Goal: Task Accomplishment & Management: Use online tool/utility

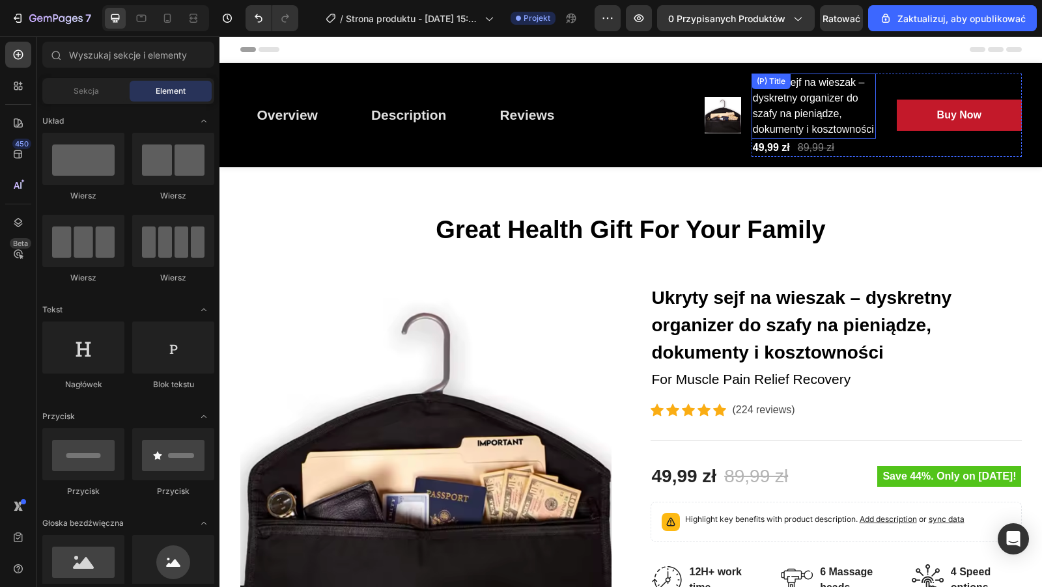
click at [814, 110] on h2 "Ukryty sejf na wieszak – dyskretny organizer do szafy na pieniądze, dokumenty i…" at bounding box center [813, 106] width 124 height 65
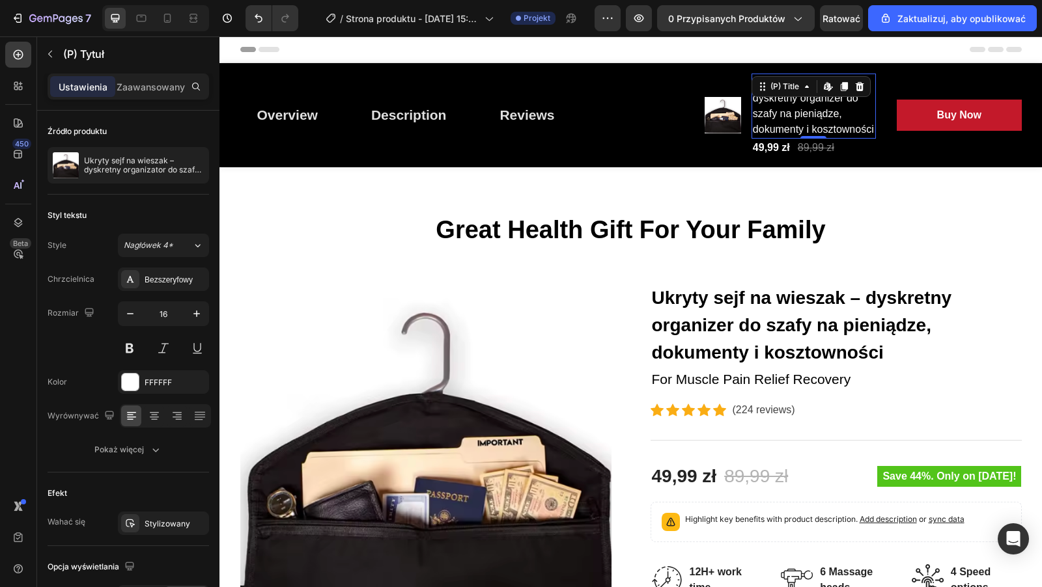
click at [872, 130] on h2 "Ukryty sejf na wieszak – dyskretny organizer do szafy na pieniądze, dokumenty i…" at bounding box center [813, 106] width 124 height 65
click at [776, 114] on h2 "Ukryty sejf na wieszak – dyskretny organizer do szafy na pieniądze, dokumenty i…" at bounding box center [813, 106] width 124 height 65
click at [760, 113] on h2 "Ukryty sejf na wieszak – dyskretny organizer do szafy na pieniądze, dokumenty i…" at bounding box center [813, 106] width 124 height 65
click at [801, 113] on h2 "Ukryty sejf na wieszak – dyskretny organizer do szafy na pieniądze, dokumenty i…" at bounding box center [813, 106] width 124 height 65
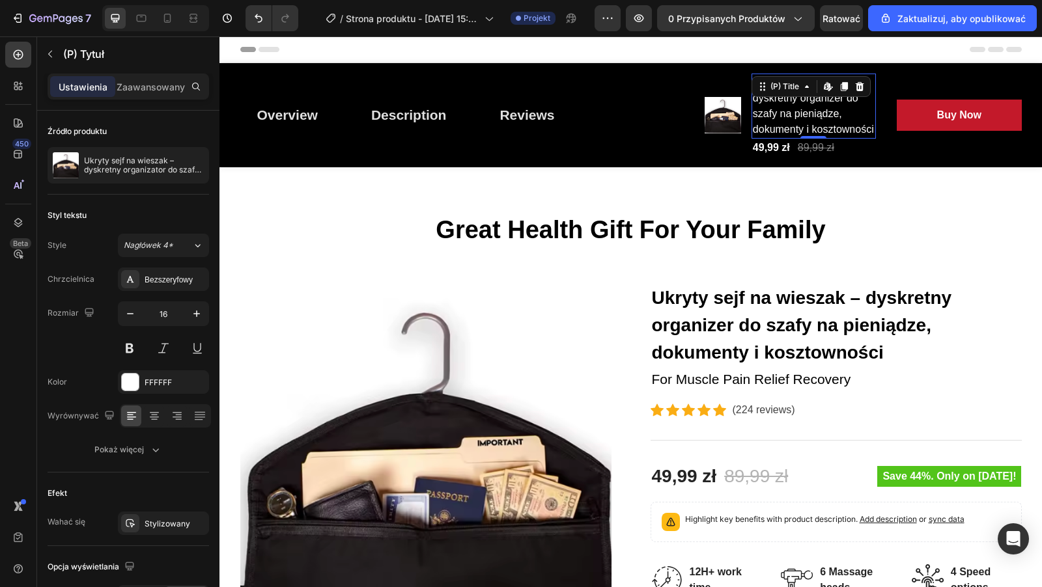
click at [801, 113] on h2 "Ukryty sejf na wieszak – dyskretny organizer do szafy na pieniądze, dokumenty i…" at bounding box center [813, 106] width 124 height 65
click at [828, 115] on h2 "Ukryty sejf na wieszak – dyskretny organizer do szafy na pieniądze, dokumenty i…" at bounding box center [813, 106] width 124 height 65
click at [824, 117] on h2 "Ukryty sejf na wieszak – dyskretny organizer do szafy na pieniądze, dokumenty i…" at bounding box center [813, 106] width 124 height 65
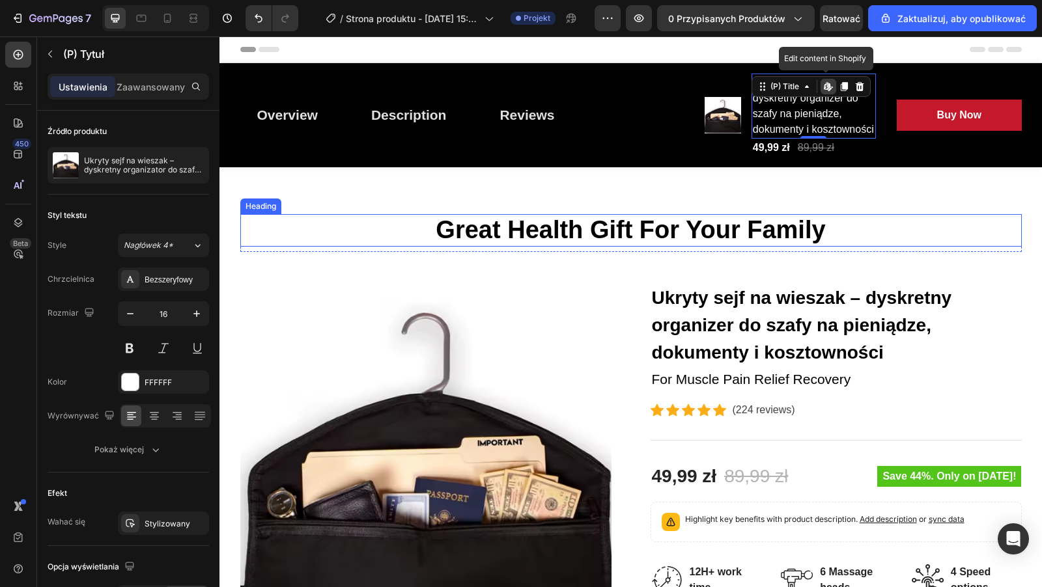
click at [697, 223] on p "Great Health Gift For Your Family" at bounding box center [631, 230] width 779 height 30
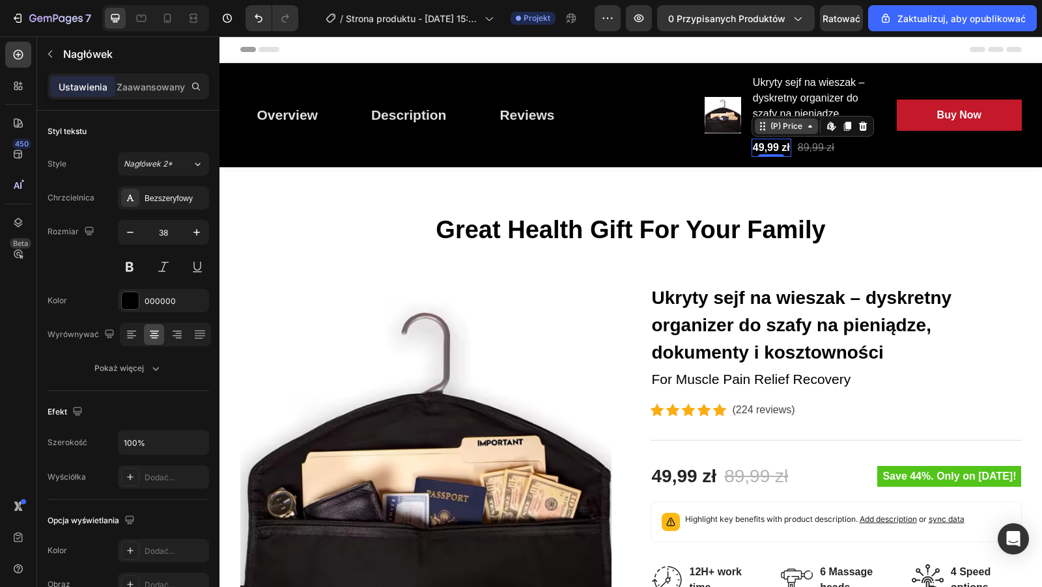
click at [782, 126] on div "(P) Price" at bounding box center [786, 126] width 37 height 12
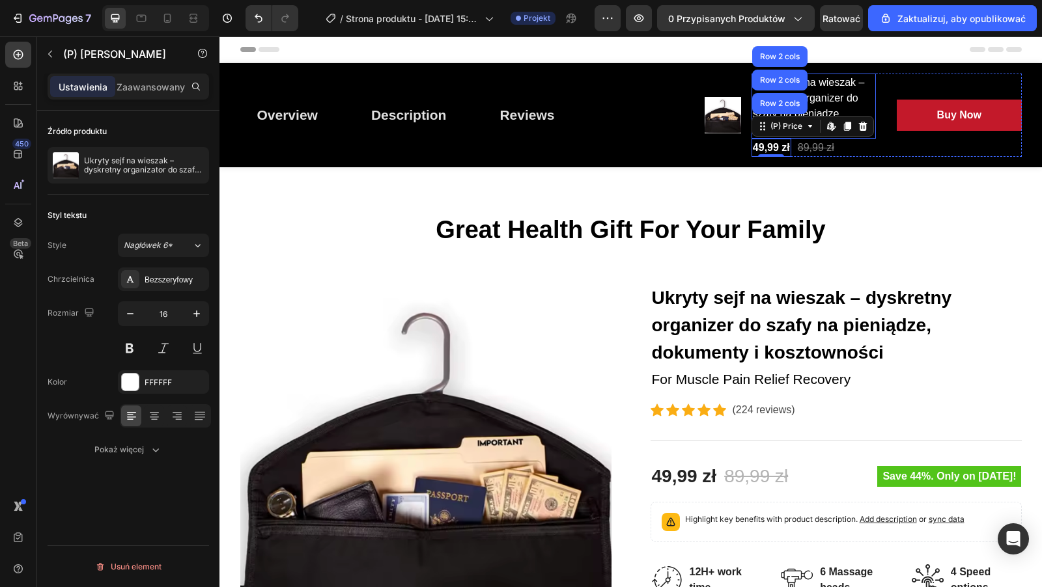
click at [825, 99] on h2 "Ukryty sejf na wieszak – dyskretny organizer do szafy na pieniądze, dokumenty i…" at bounding box center [813, 106] width 124 height 65
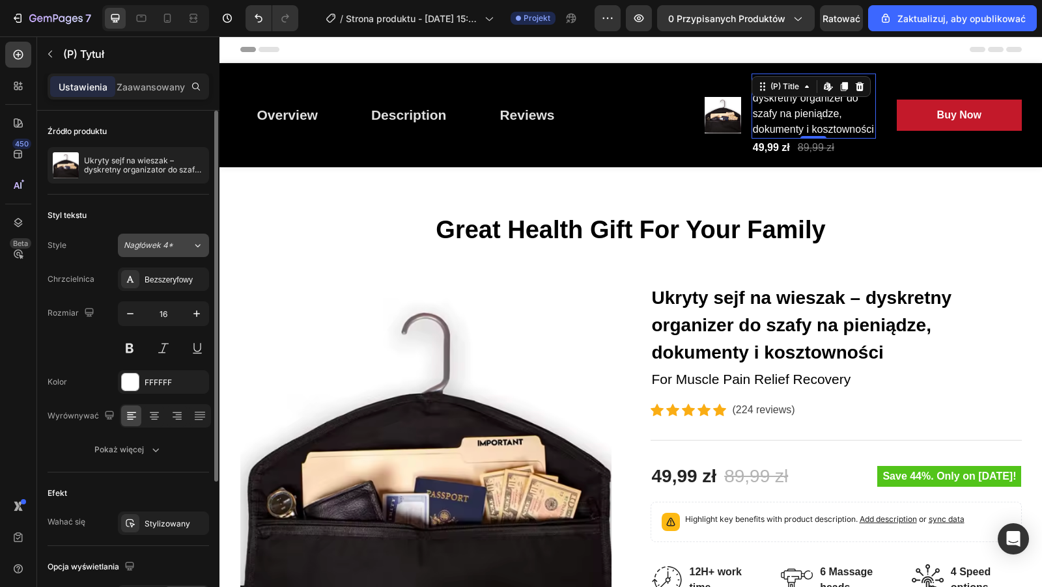
click at [175, 240] on div "Nagłówek 4*" at bounding box center [150, 246] width 53 height 12
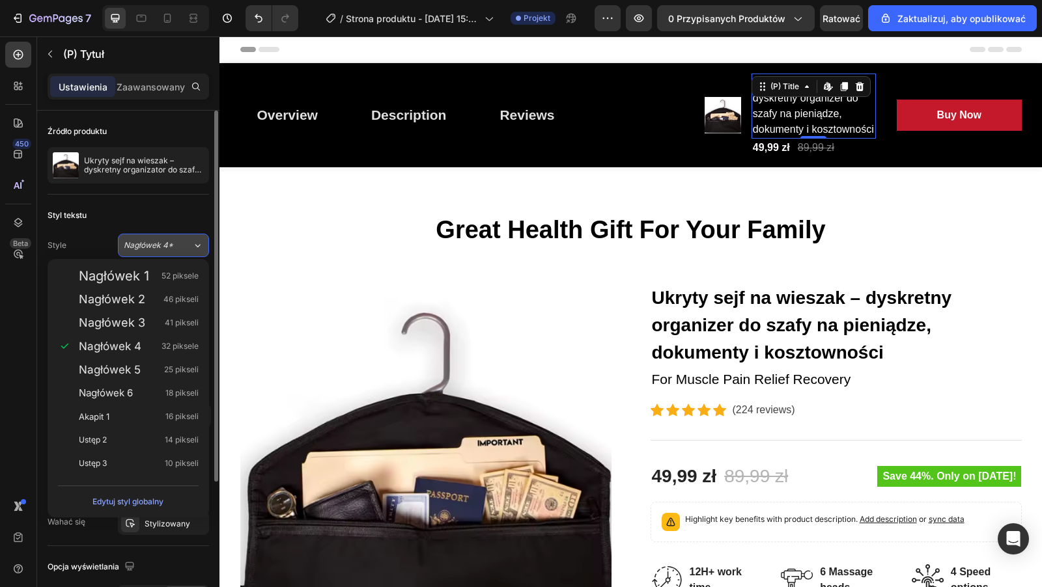
click at [174, 240] on div "Nagłówek 4*" at bounding box center [150, 246] width 53 height 12
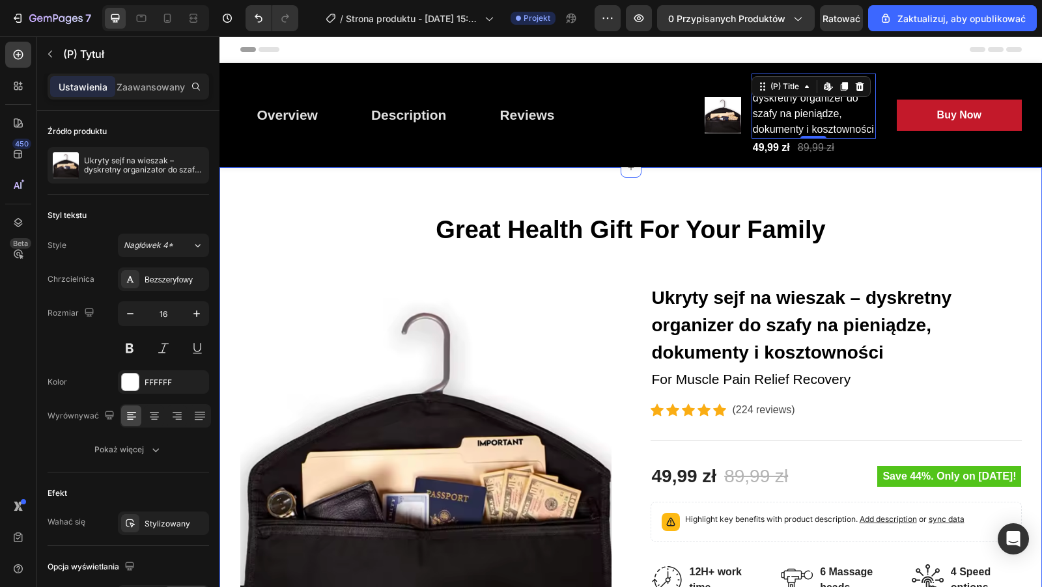
click at [525, 192] on div "Great Health Gift For Your Family Heading Row Product Images Ukryty sejf na wie…" at bounding box center [630, 592] width 822 height 850
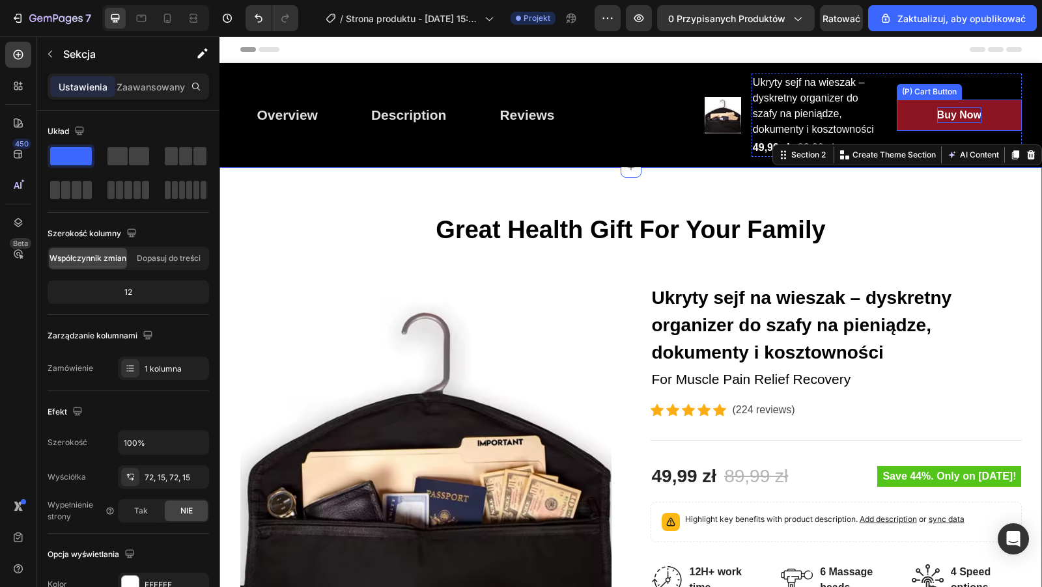
click at [937, 113] on div "Buy Now" at bounding box center [959, 115] width 44 height 16
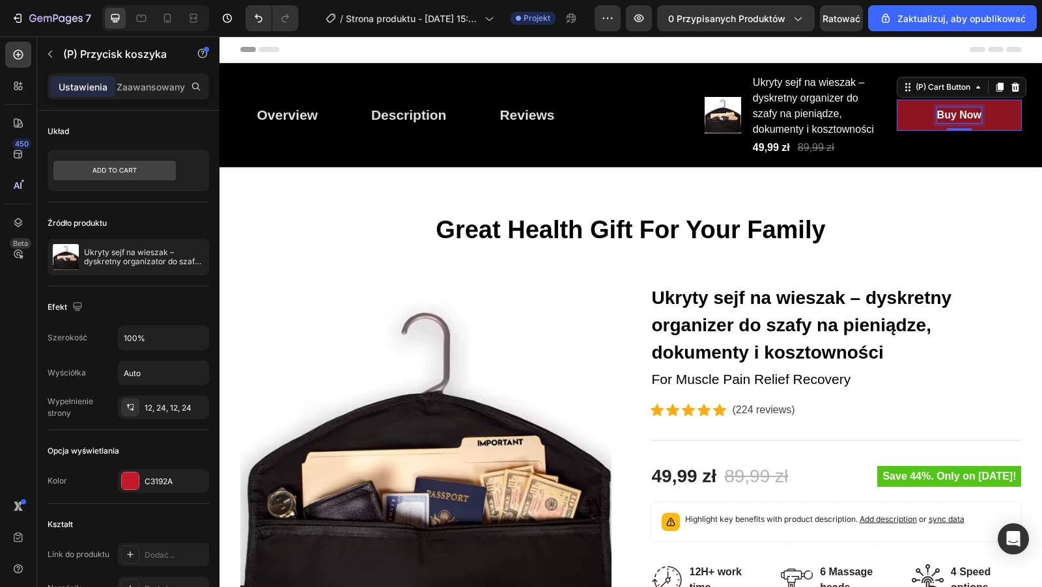
click at [976, 115] on div "Buy Now" at bounding box center [959, 115] width 44 height 16
drag, startPoint x: 980, startPoint y: 114, endPoint x: 915, endPoint y: 122, distance: 65.6
click at [915, 122] on button "Buy Now" at bounding box center [958, 115] width 124 height 31
click at [896, 100] on button "KUP" at bounding box center [958, 115] width 124 height 31
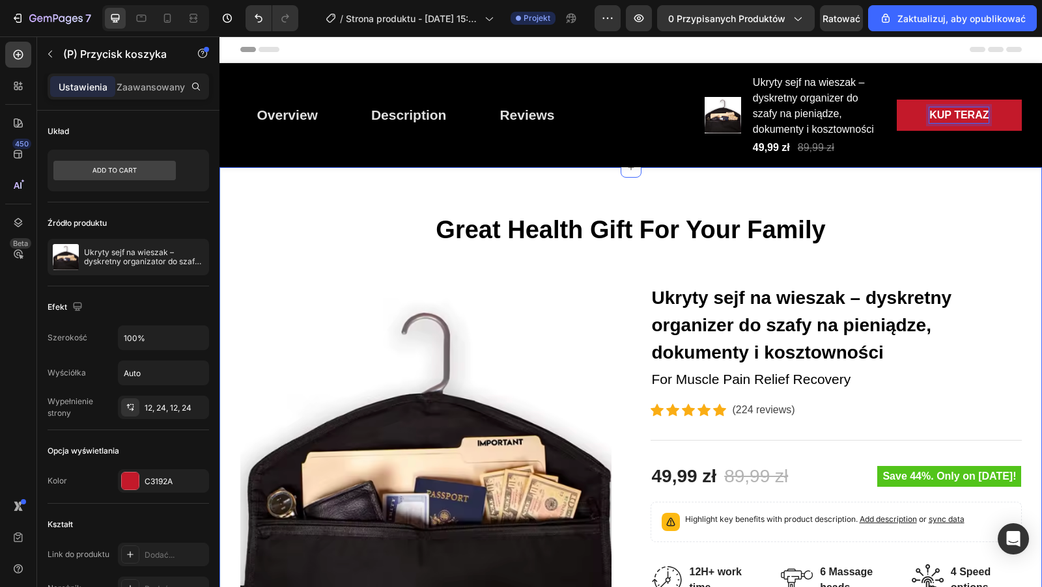
click at [916, 202] on div "Great Health Gift For Your Family Heading Row Product Images Ukryty sejf na wie…" at bounding box center [630, 592] width 822 height 850
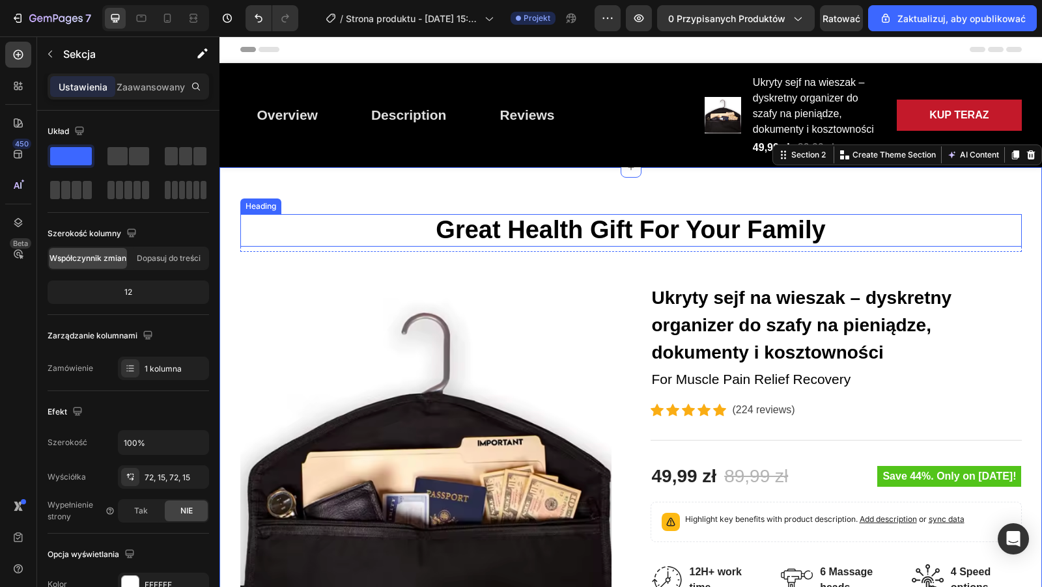
click at [867, 223] on p "Great Health Gift For Your Family" at bounding box center [631, 230] width 779 height 30
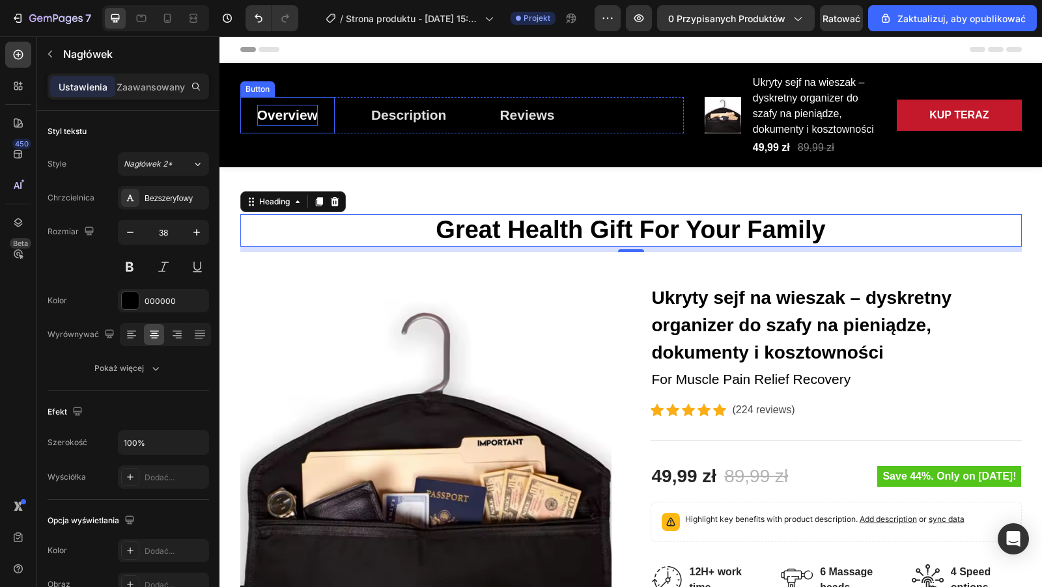
click at [290, 122] on div "Overview" at bounding box center [287, 115] width 61 height 21
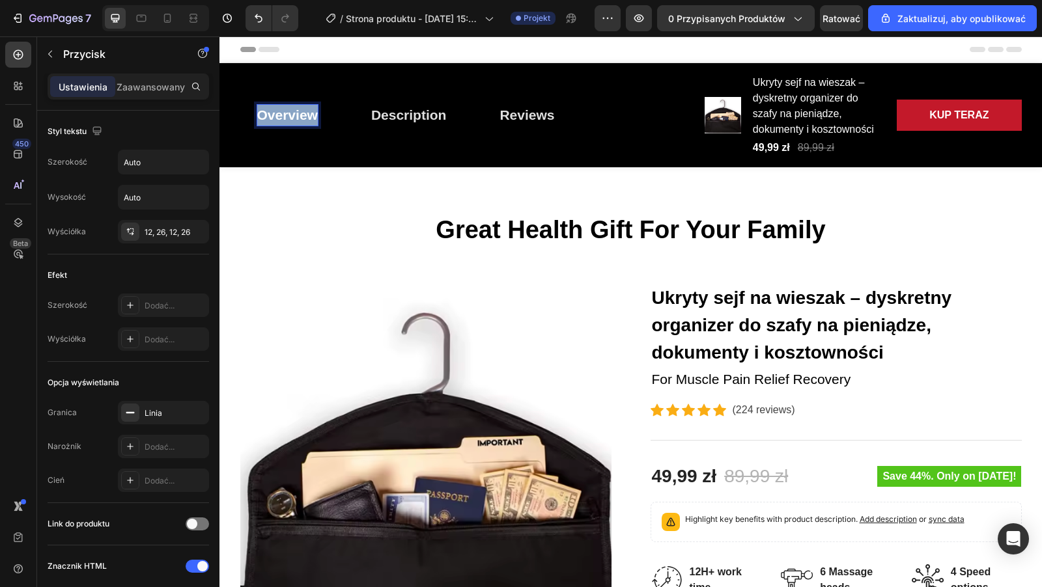
drag, startPoint x: 314, startPoint y: 116, endPoint x: 260, endPoint y: 115, distance: 54.0
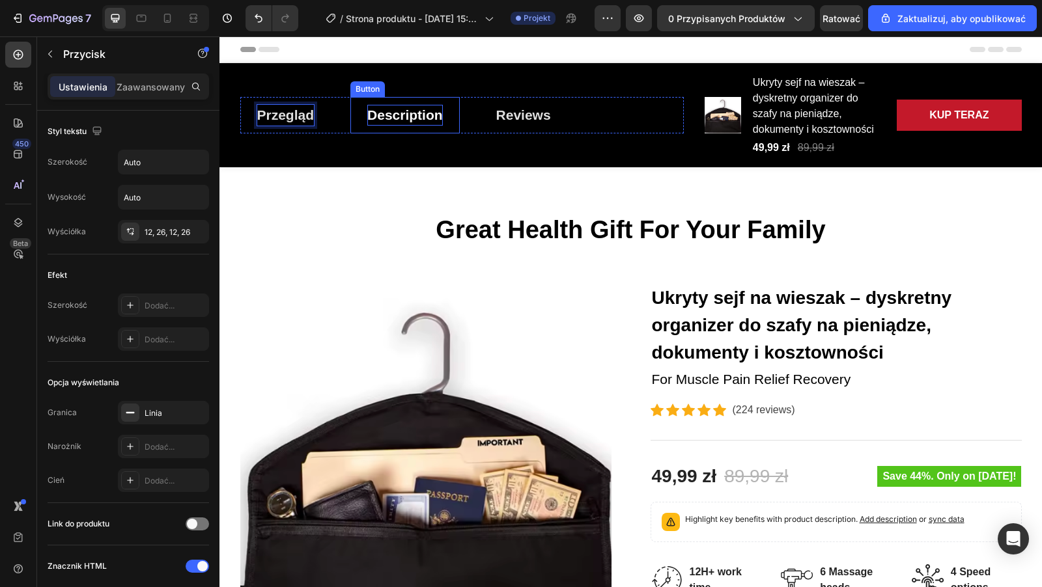
click at [420, 118] on div "Description" at bounding box center [405, 115] width 76 height 21
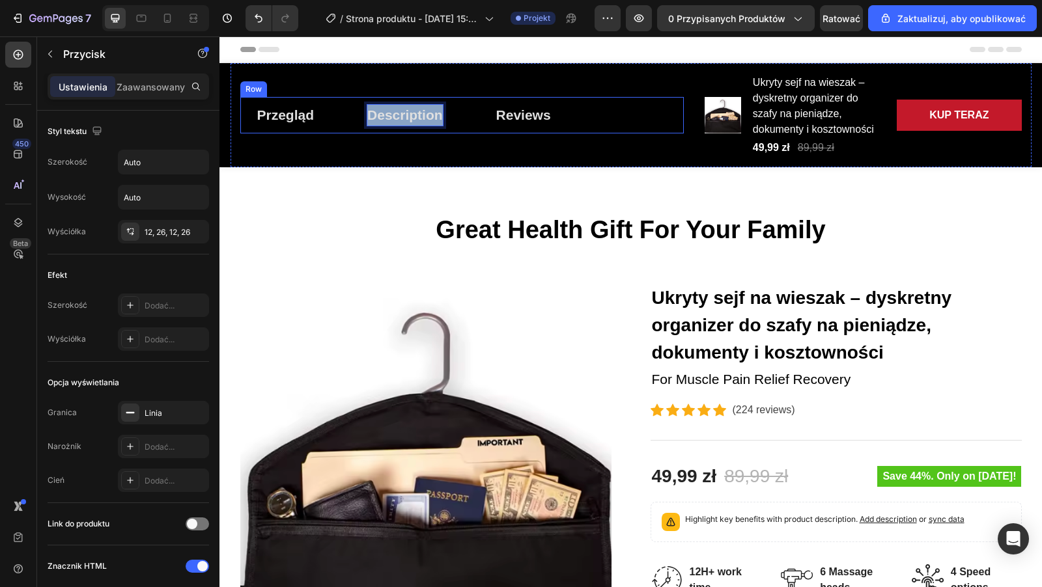
drag, startPoint x: 370, startPoint y: 115, endPoint x: 462, endPoint y: 114, distance: 91.8
click at [462, 114] on div "Przegląd Button Description Button 0 Reviews Button Row" at bounding box center [461, 115] width 443 height 36
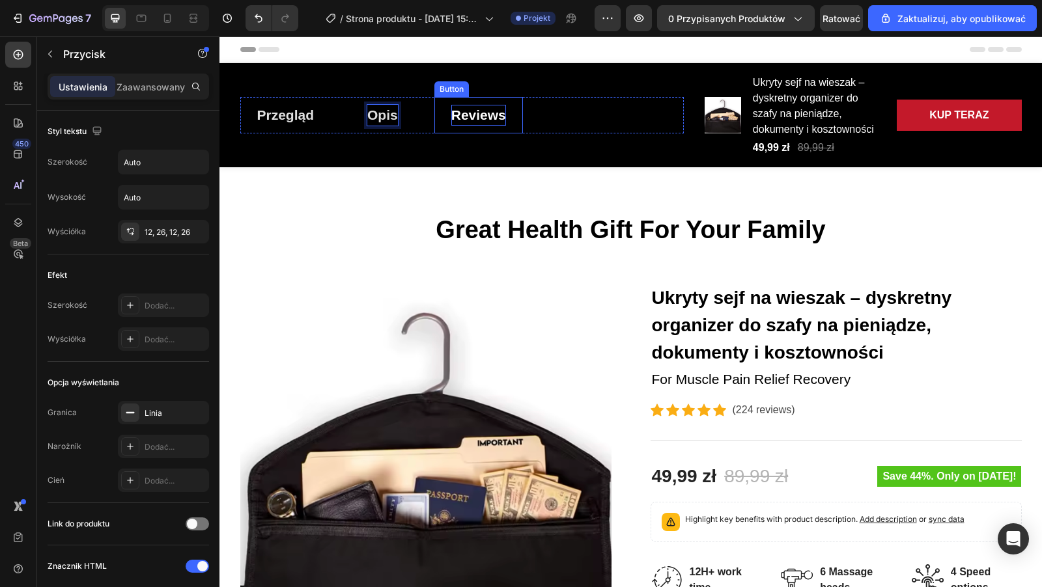
click at [503, 117] on div "Reviews" at bounding box center [478, 115] width 55 height 21
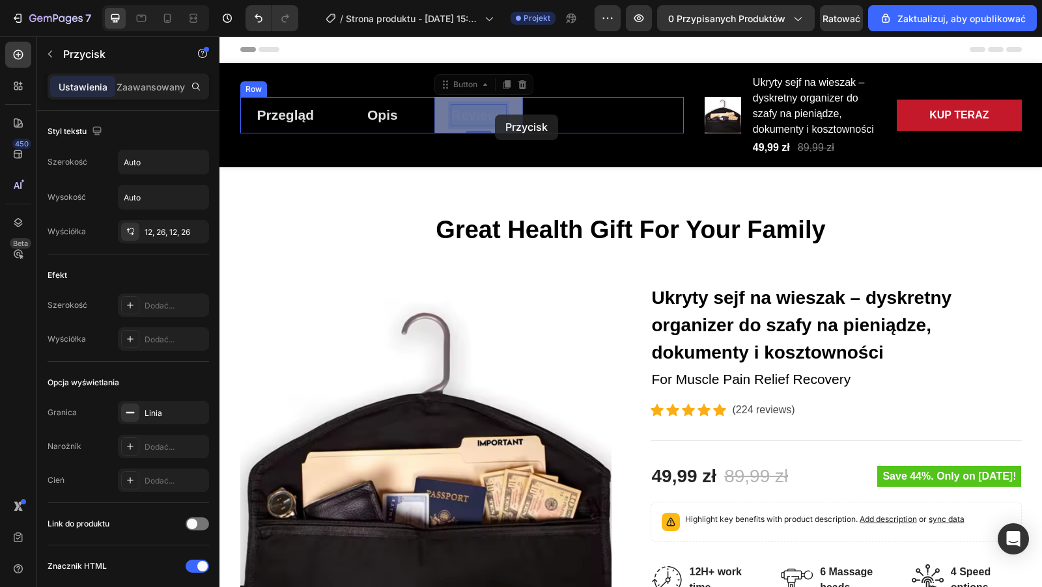
drag, startPoint x: 454, startPoint y: 113, endPoint x: 495, endPoint y: 115, distance: 40.4
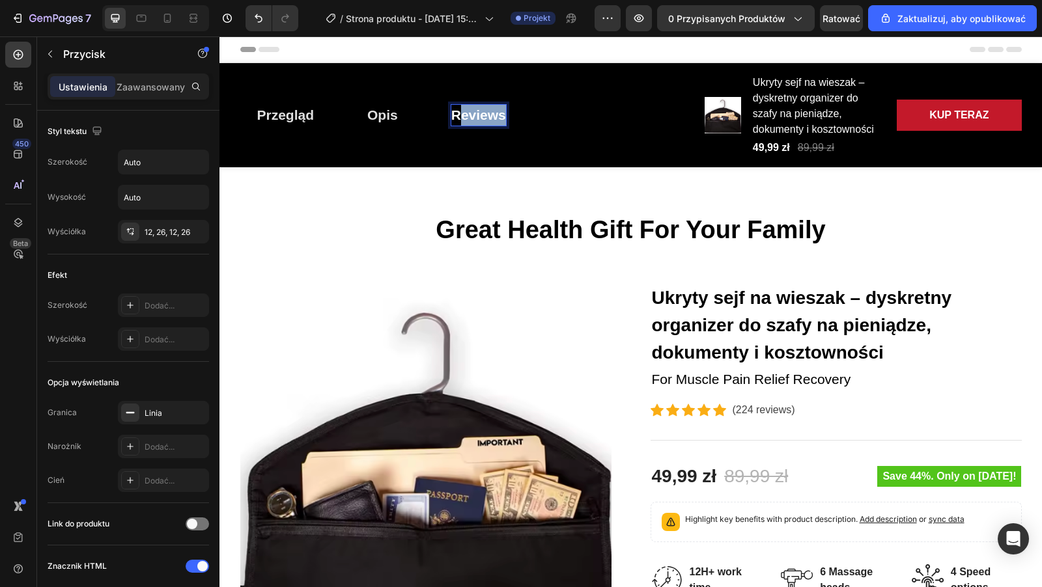
drag, startPoint x: 456, startPoint y: 112, endPoint x: 503, endPoint y: 106, distance: 47.2
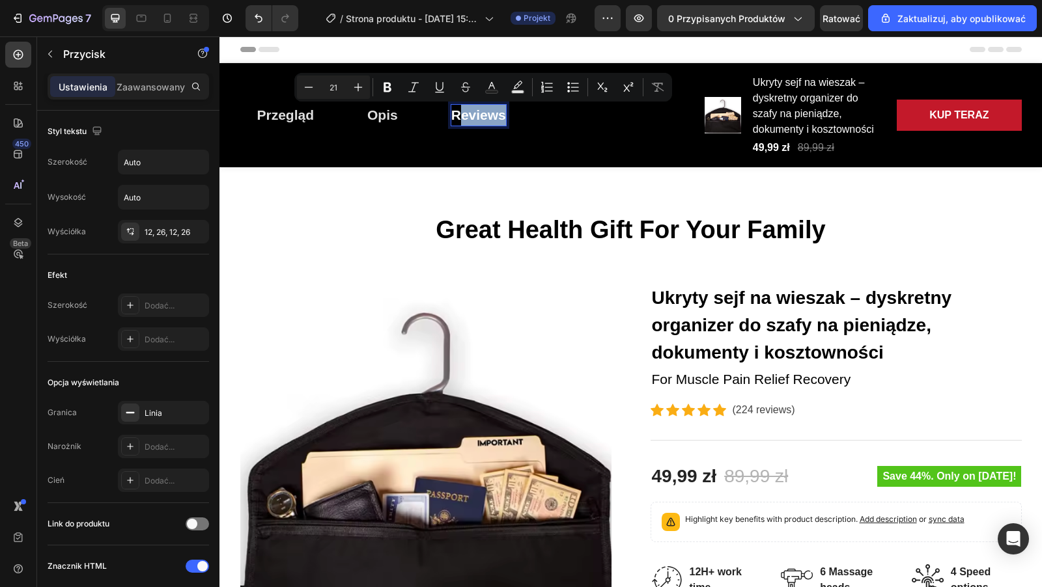
copy p "eviews"
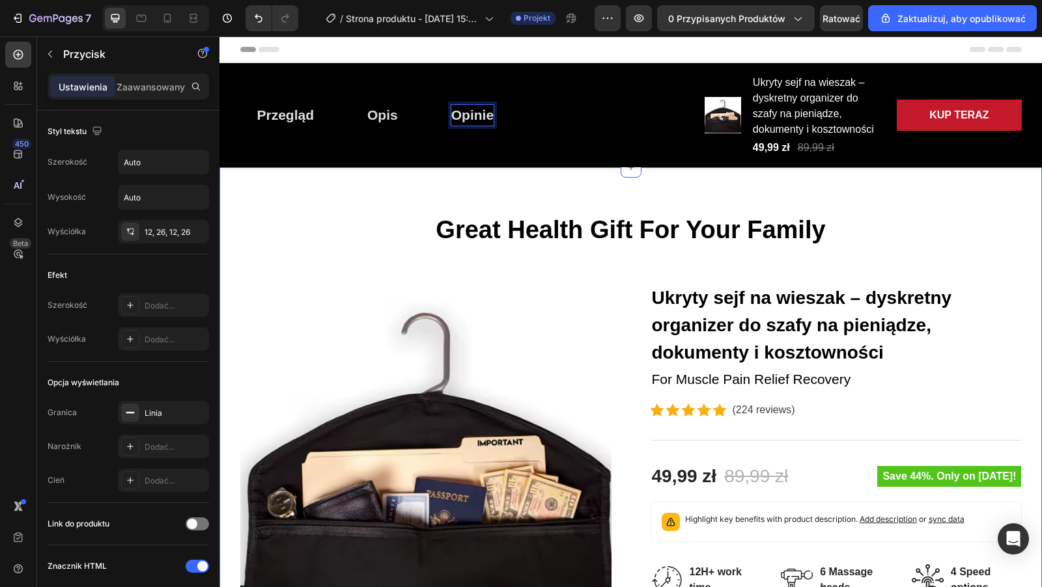
click at [466, 215] on p "Great Health Gift For Your Family" at bounding box center [631, 230] width 779 height 30
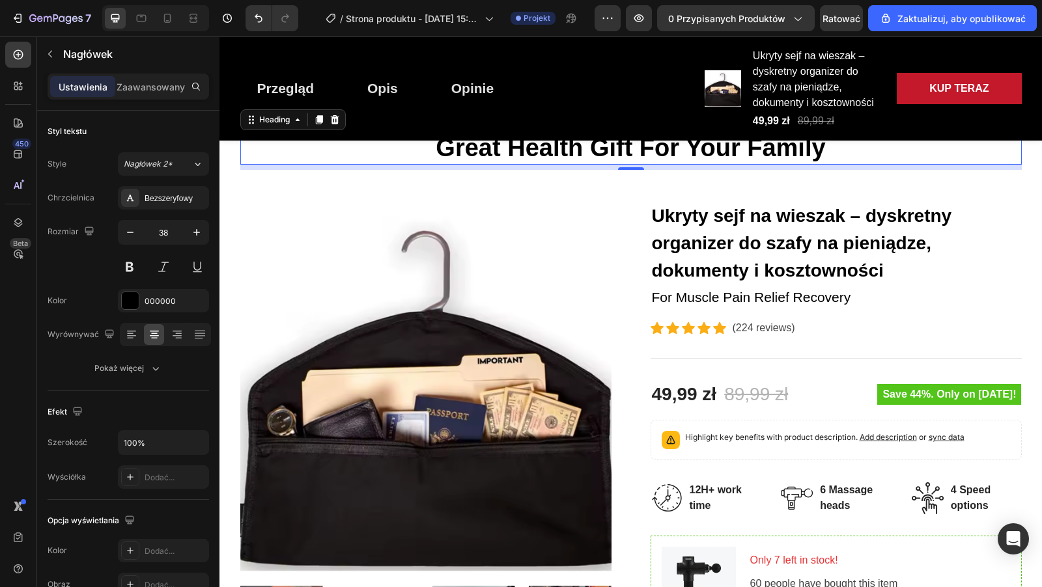
scroll to position [83, 0]
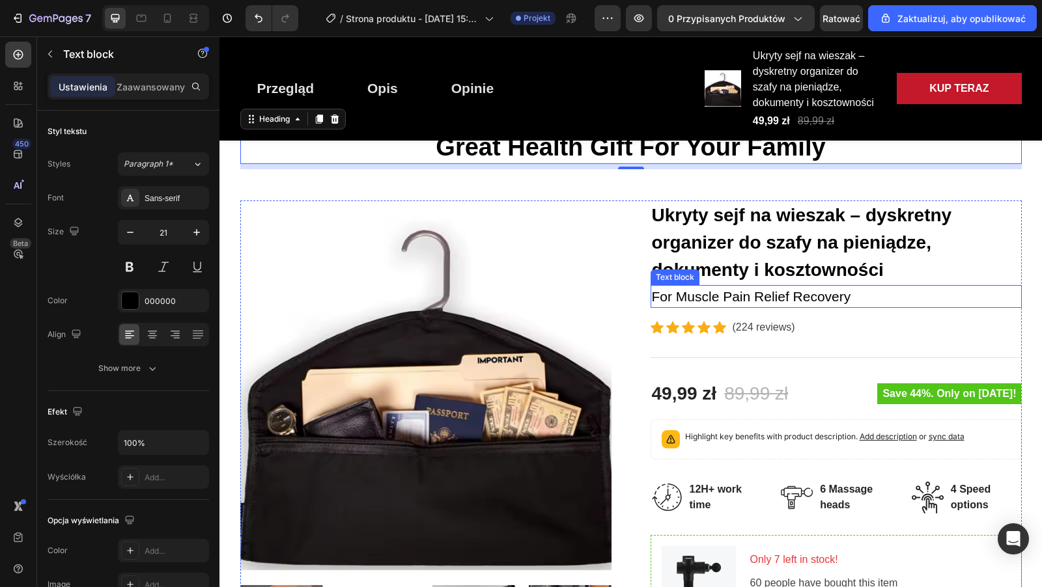
click at [714, 292] on p "For Muscle Pain Relief Recovery" at bounding box center [836, 296] width 368 height 21
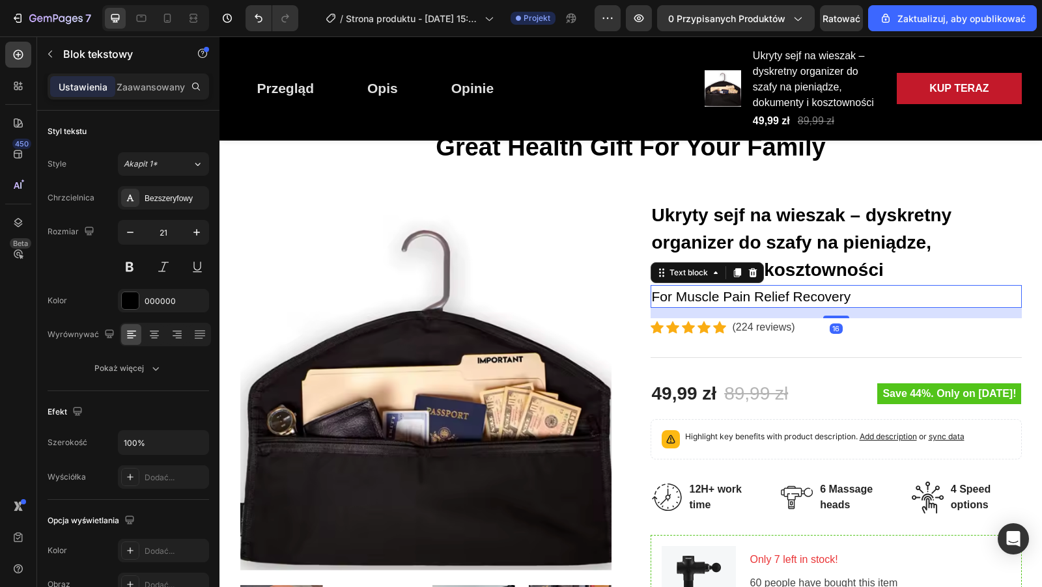
click at [852, 295] on p "For Muscle Pain Relief Recovery" at bounding box center [836, 296] width 368 height 21
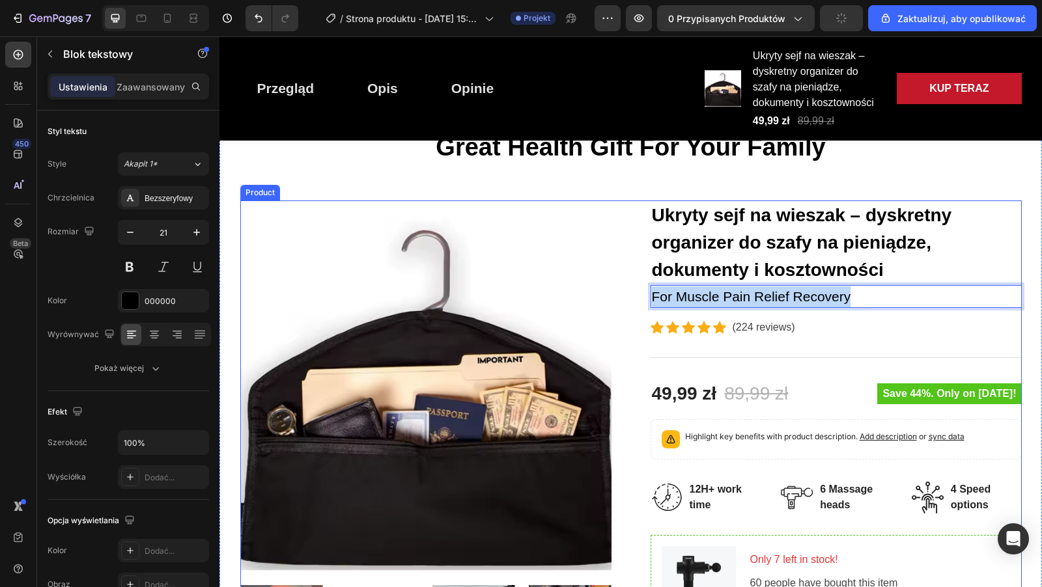
drag, startPoint x: 857, startPoint y: 296, endPoint x: 634, endPoint y: 291, distance: 222.7
click at [634, 291] on div "Product Images Ukryty sejf na wieszak – dyskretny organizer do szafy na pieniąd…" at bounding box center [630, 549] width 781 height 697
click at [637, 236] on div "Product Images Ukryty sejf na wieszak – dyskretny organizer do szafy na pieniąd…" at bounding box center [630, 549] width 781 height 697
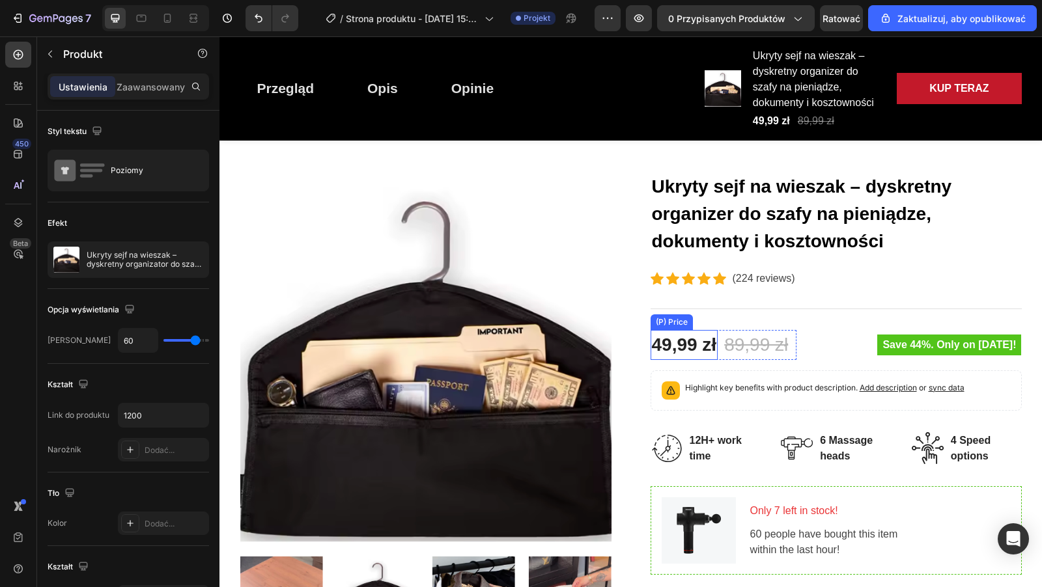
scroll to position [112, 0]
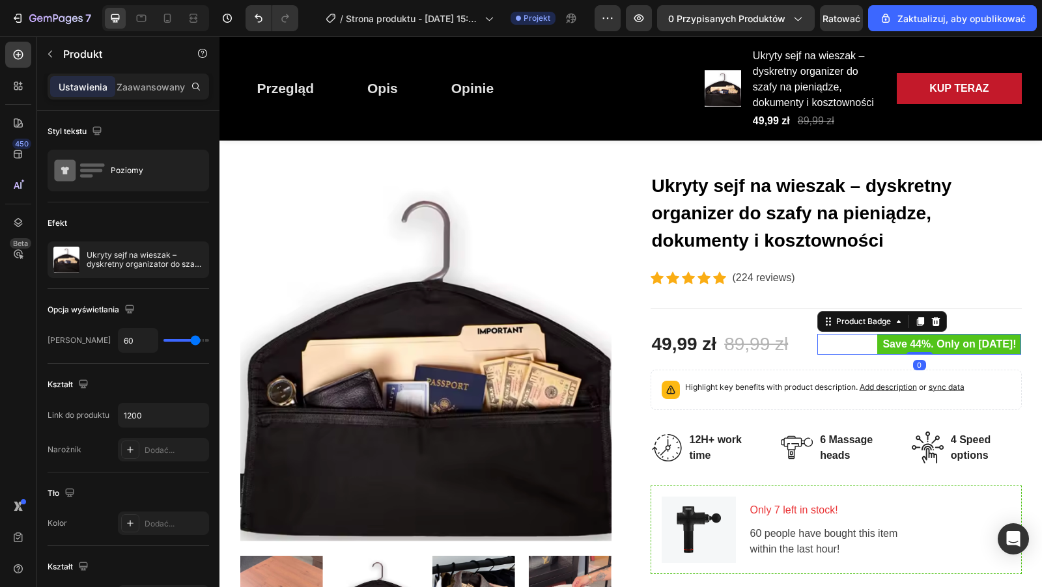
click at [877, 343] on pre "Save 44%. Only on Mother's Day!" at bounding box center [949, 344] width 144 height 21
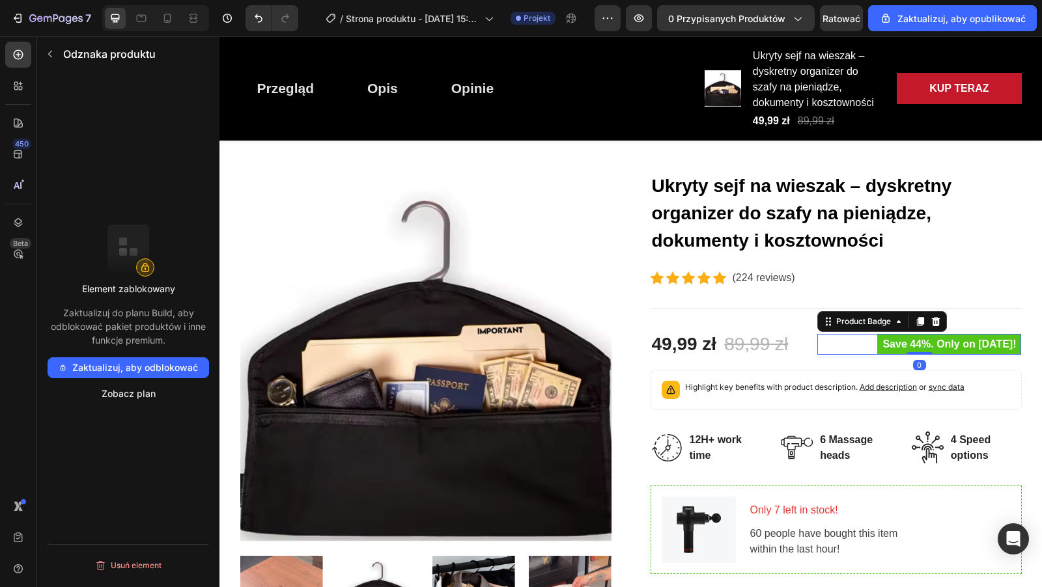
click at [877, 343] on pre "Save 44%. Only on Mother's Day!" at bounding box center [949, 344] width 144 height 21
click at [959, 347] on pre "Save 44%. Only on Mother's Day!" at bounding box center [949, 344] width 144 height 21
click at [904, 345] on pre "Save 44%. Only on Mother's Day!" at bounding box center [949, 344] width 144 height 21
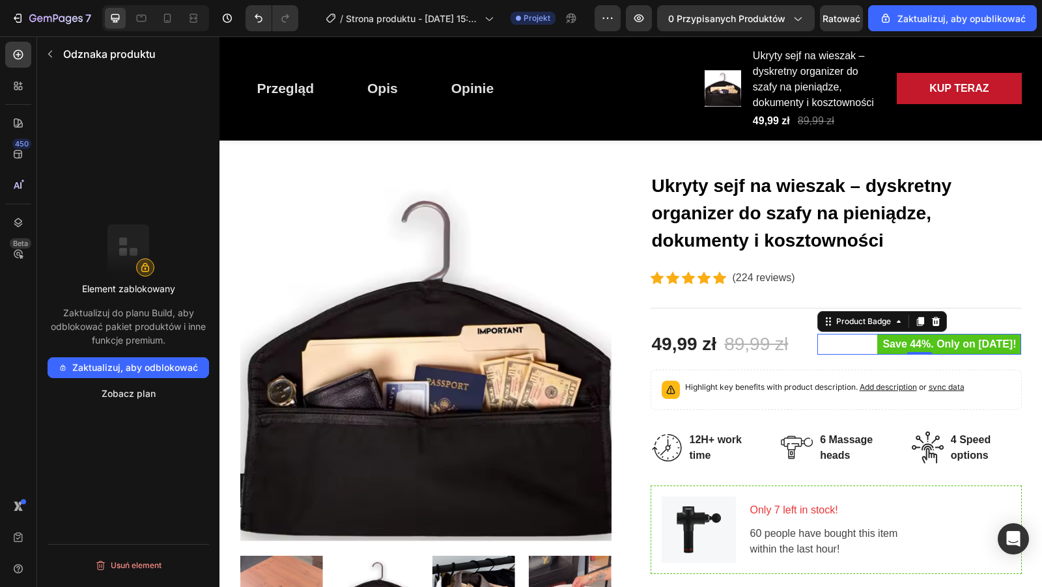
click at [894, 345] on pre "Save 44%. Only on Mother's Day!" at bounding box center [949, 344] width 144 height 21
click at [889, 345] on pre "Save 44%. Only on Mother's Day!" at bounding box center [949, 344] width 144 height 21
click at [909, 387] on span "Add description" at bounding box center [887, 387] width 57 height 10
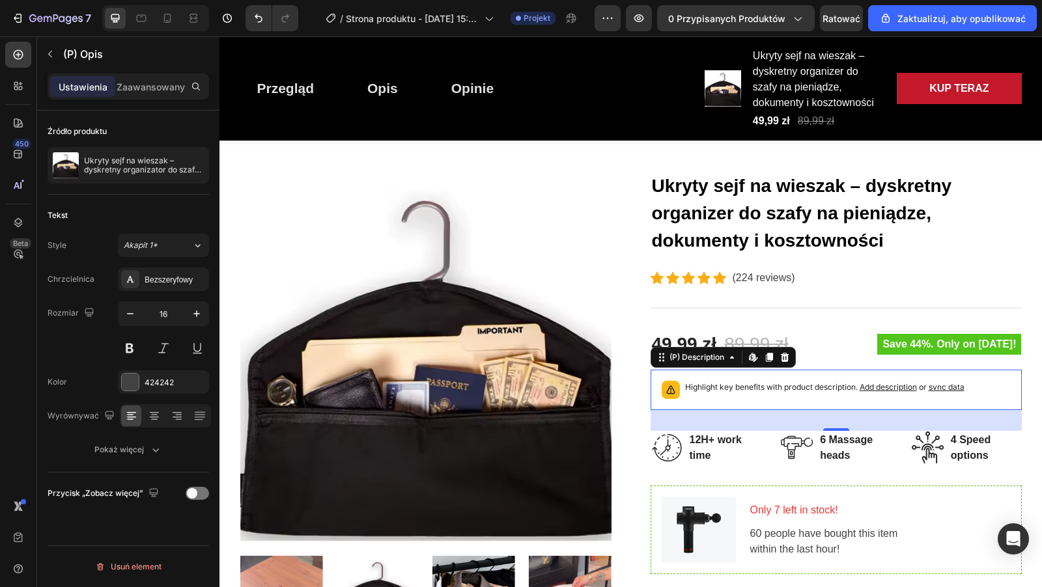
click at [760, 394] on div "Highlight key benefits with product description. Add description or sync data" at bounding box center [824, 390] width 279 height 18
click at [788, 363] on div at bounding box center [785, 358] width 16 height 16
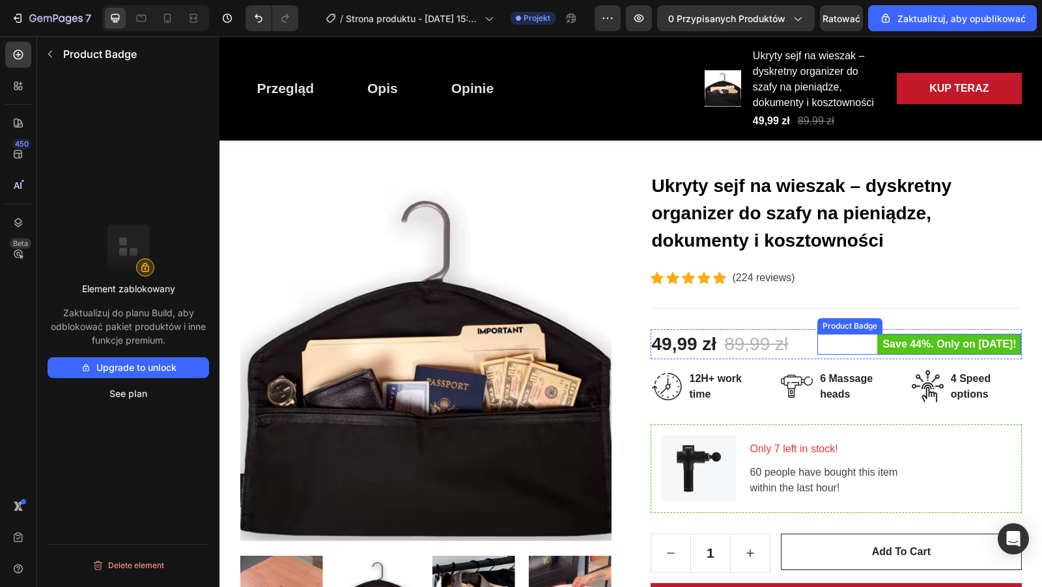
click at [904, 340] on pre "Save 44%. Only on Mother's Day!" at bounding box center [949, 344] width 144 height 21
click at [934, 325] on icon at bounding box center [935, 321] width 10 height 10
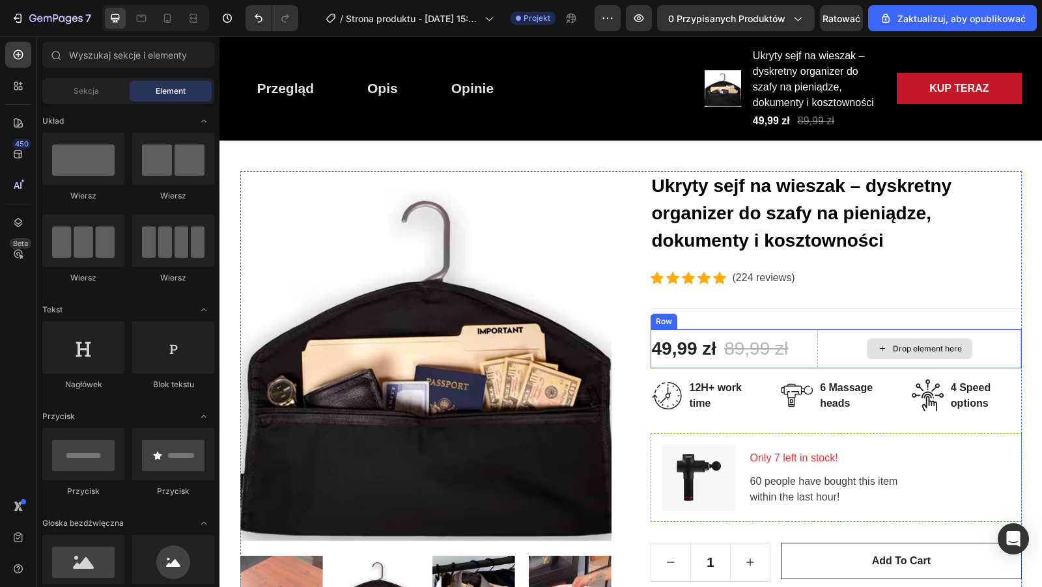
click at [841, 346] on div "Drop element here" at bounding box center [919, 348] width 204 height 39
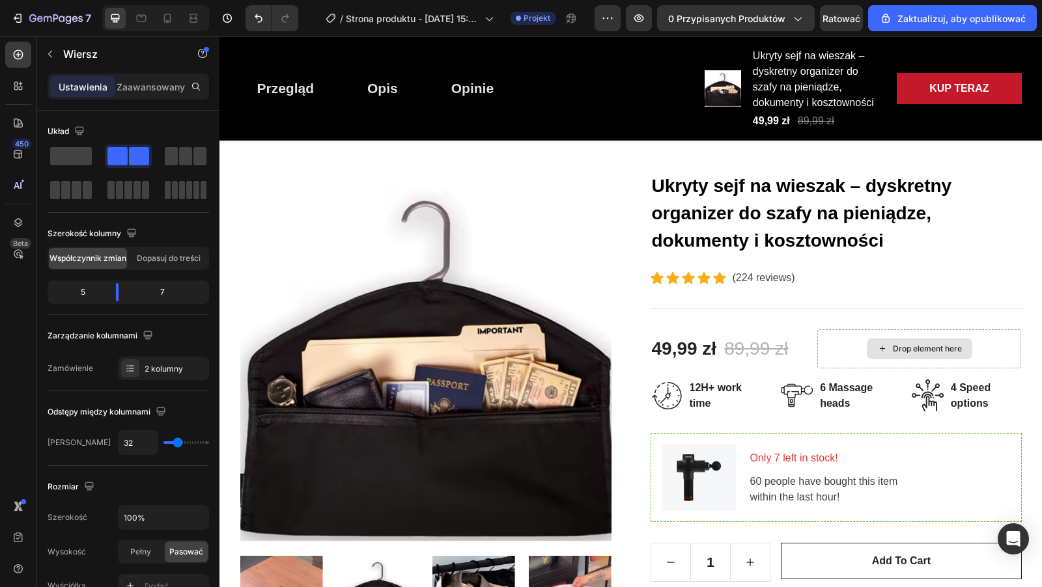
click at [891, 355] on div "Drop element here" at bounding box center [918, 349] width 105 height 21
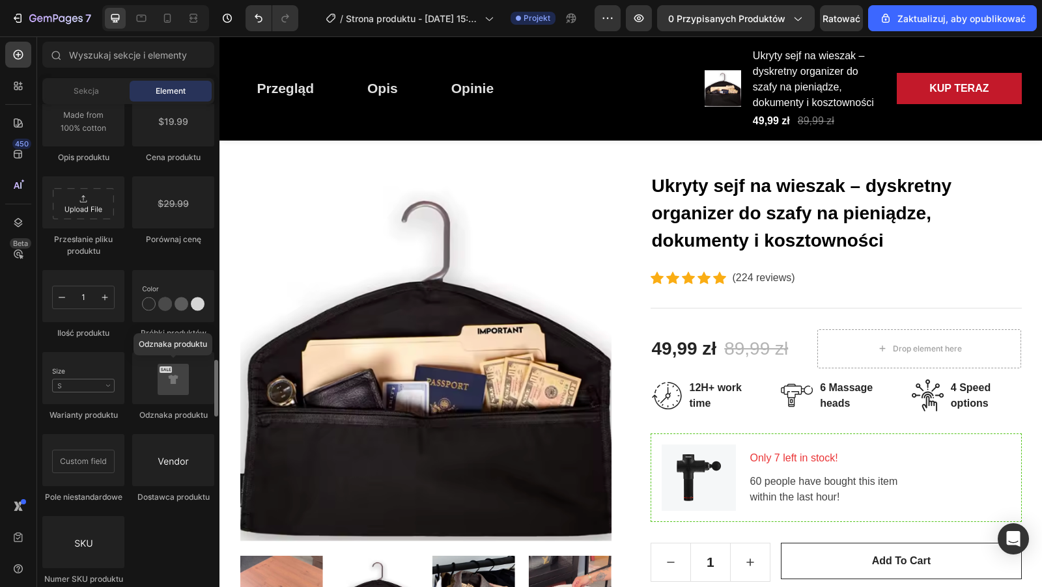
scroll to position [2212, 0]
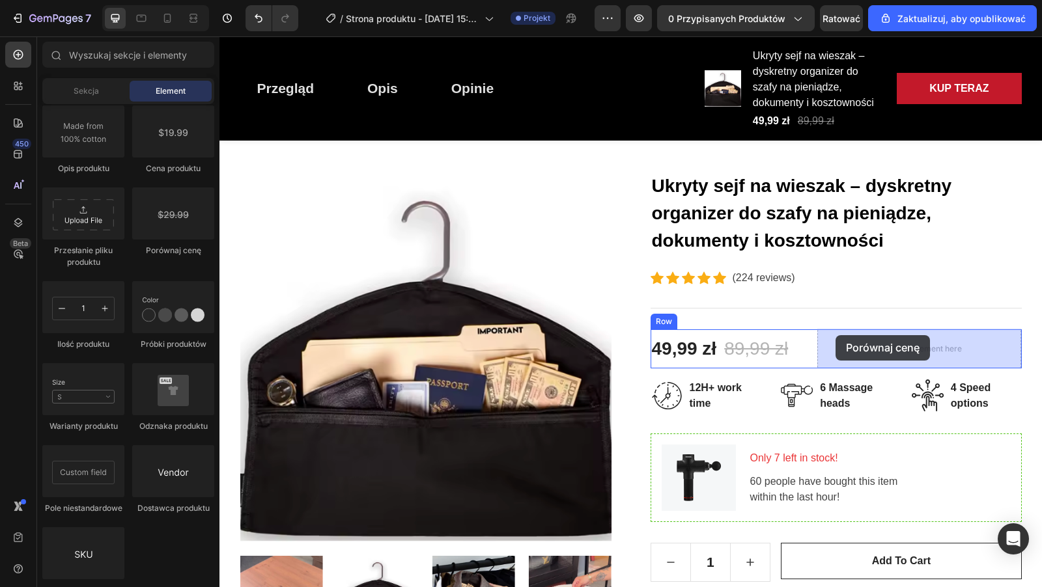
drag, startPoint x: 392, startPoint y: 254, endPoint x: 835, endPoint y: 335, distance: 450.0
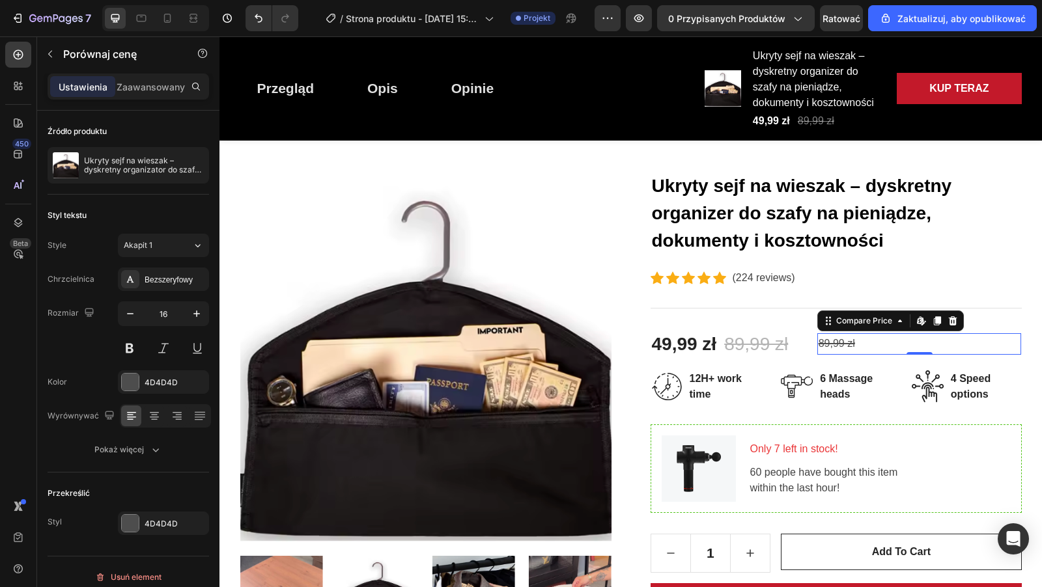
click at [855, 347] on div "89,99 zł" at bounding box center [919, 343] width 204 height 21
click at [954, 316] on icon at bounding box center [952, 321] width 10 height 10
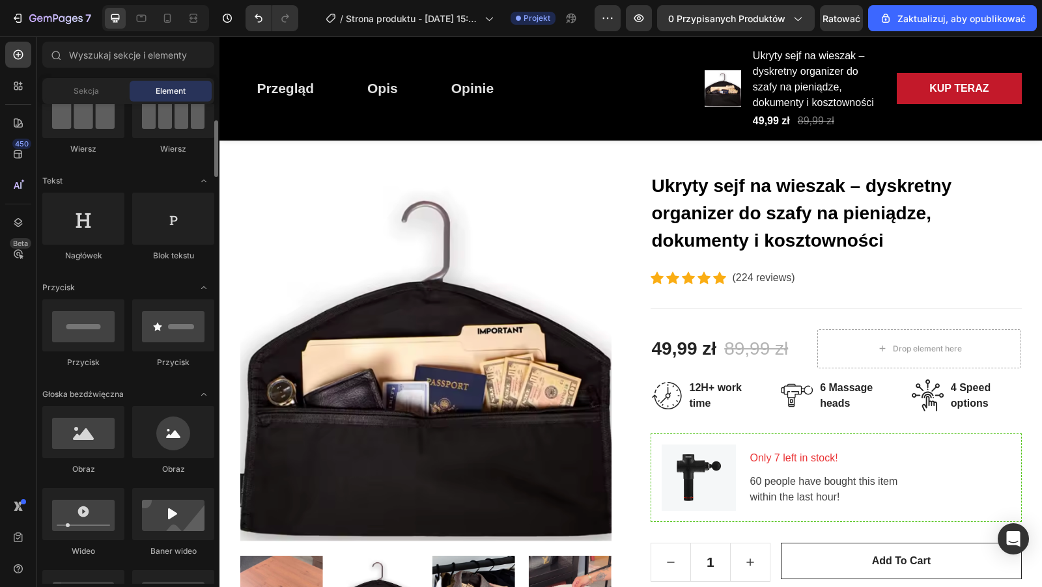
scroll to position [127, 0]
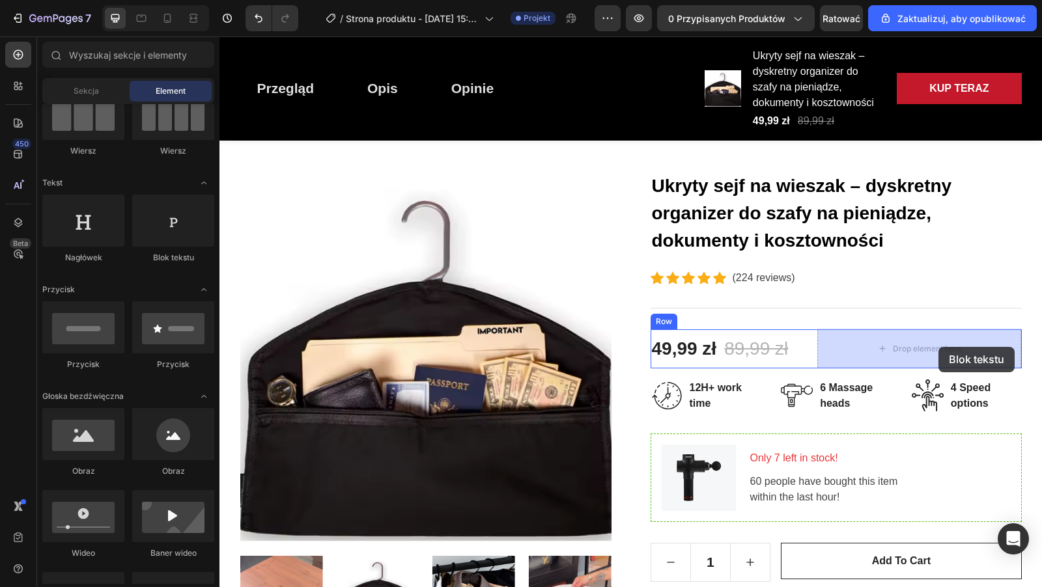
drag, startPoint x: 393, startPoint y: 260, endPoint x: 937, endPoint y: 346, distance: 550.3
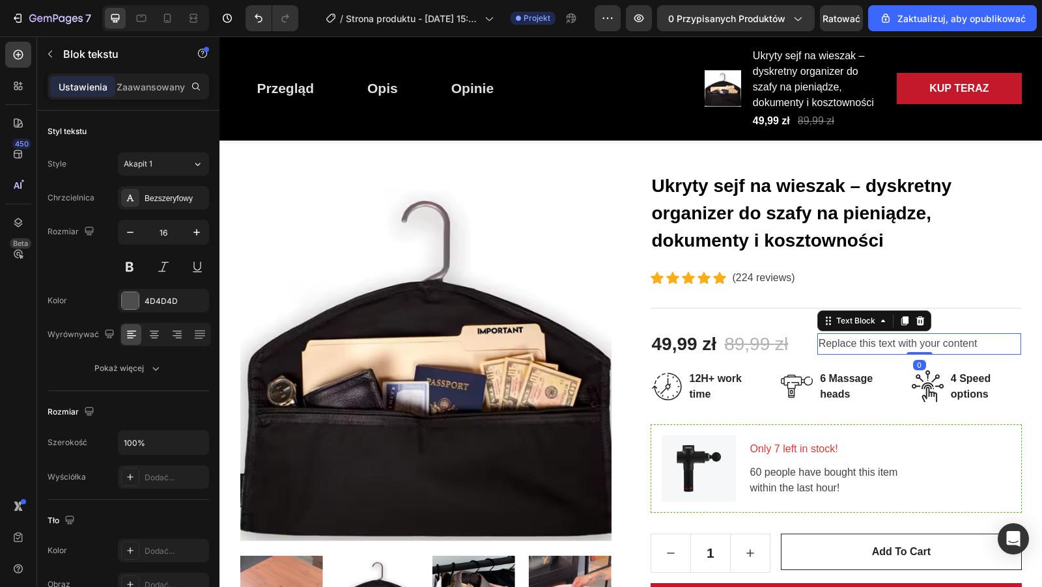
click at [976, 346] on div "Replace this text with your content" at bounding box center [919, 343] width 204 height 21
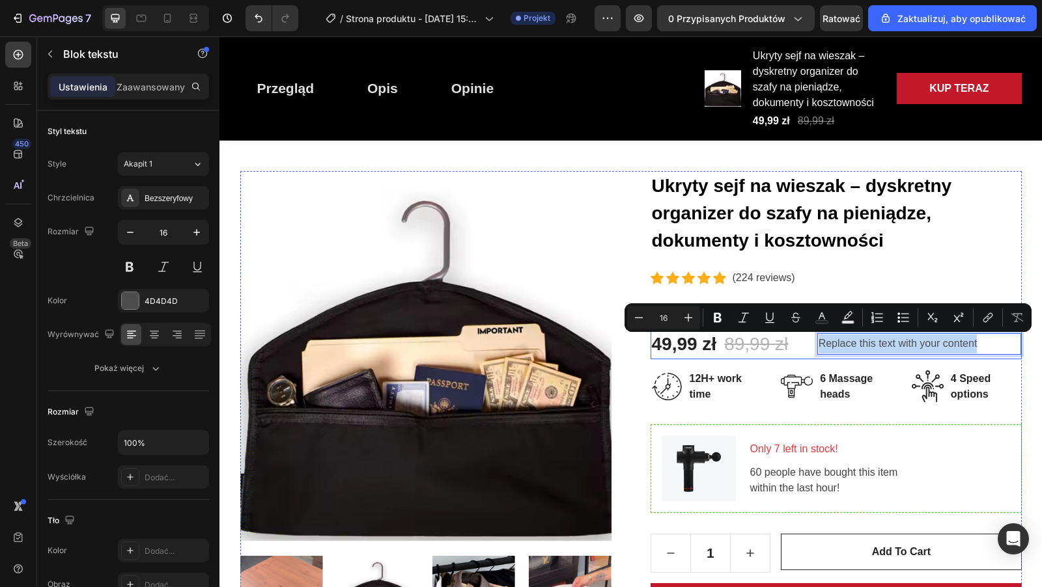
drag, startPoint x: 976, startPoint y: 346, endPoint x: 808, endPoint y: 341, distance: 168.0
click at [808, 341] on div "49,99 zł (P) Price (P) Price 89,99 zł (P) Price (P) Price Row Replace this text…" at bounding box center [835, 344] width 371 height 30
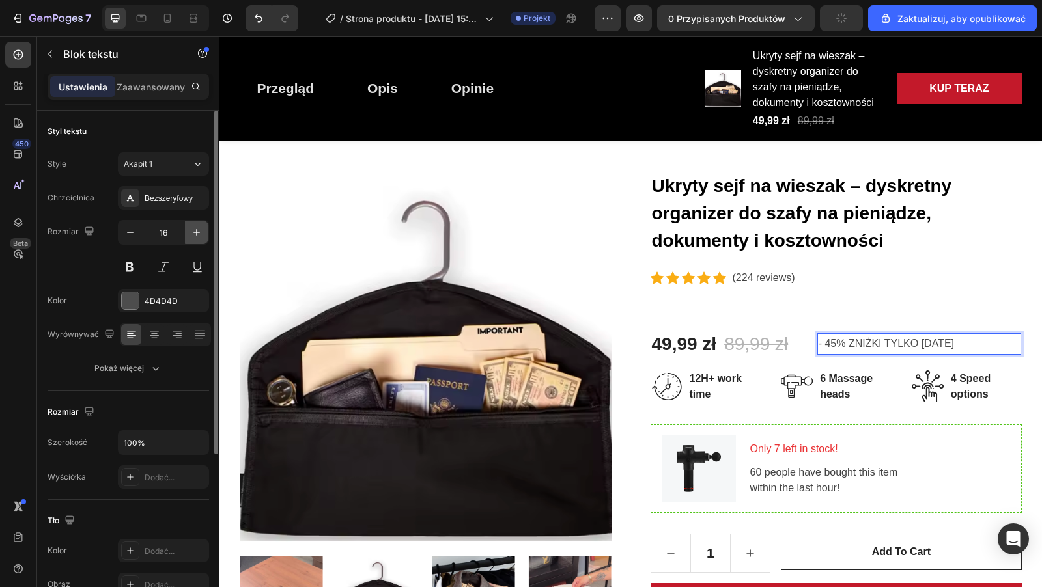
click at [196, 230] on icon "button" at bounding box center [196, 232] width 7 height 7
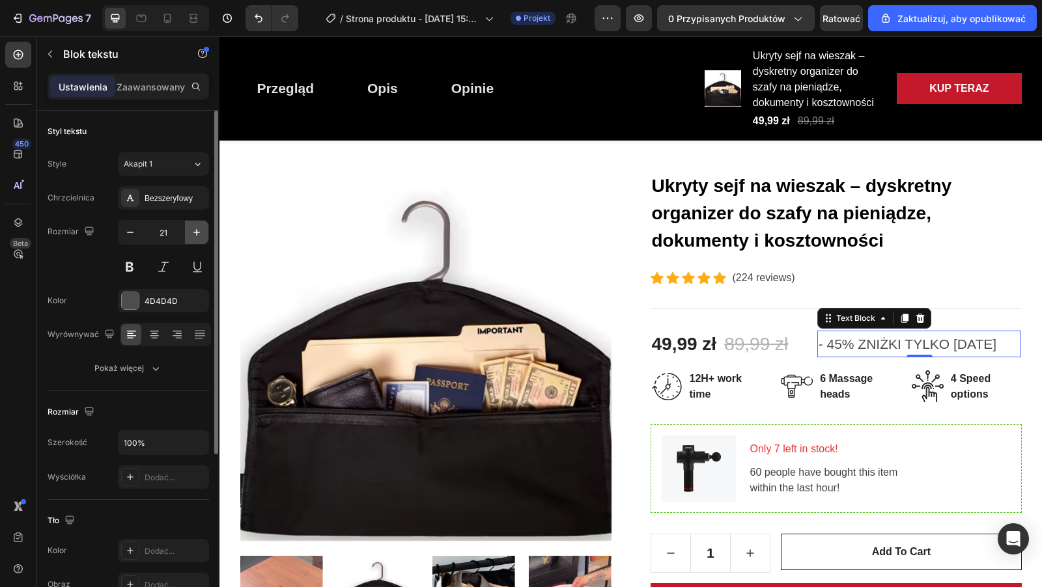
click at [196, 230] on icon "button" at bounding box center [196, 232] width 7 height 7
type input "22"
click at [131, 264] on button at bounding box center [129, 266] width 23 height 23
click at [161, 191] on div "Bezszeryfowy" at bounding box center [163, 197] width 91 height 23
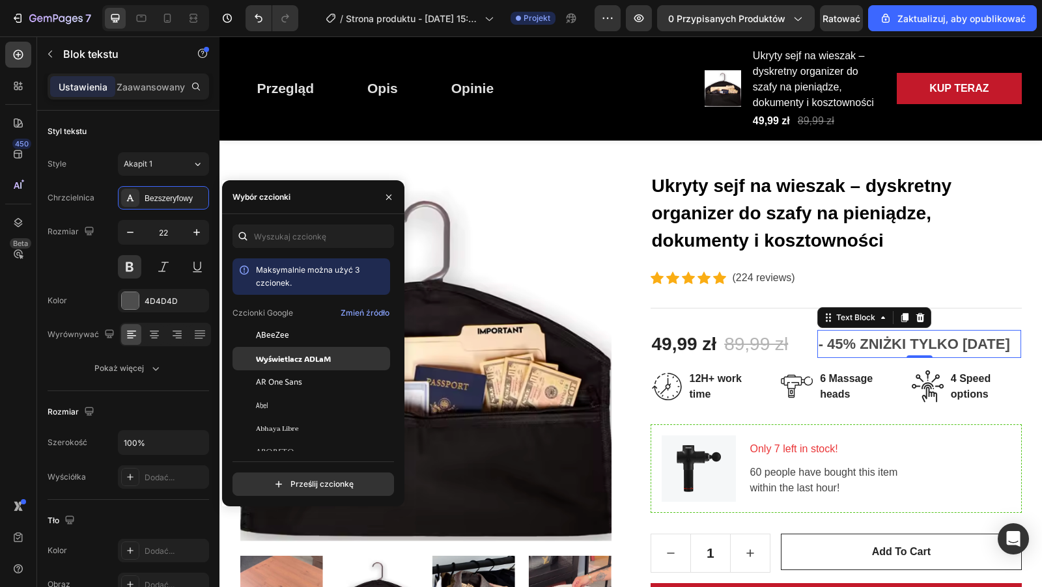
click at [320, 361] on font "Wyświetlacz ADLaM" at bounding box center [293, 358] width 75 height 10
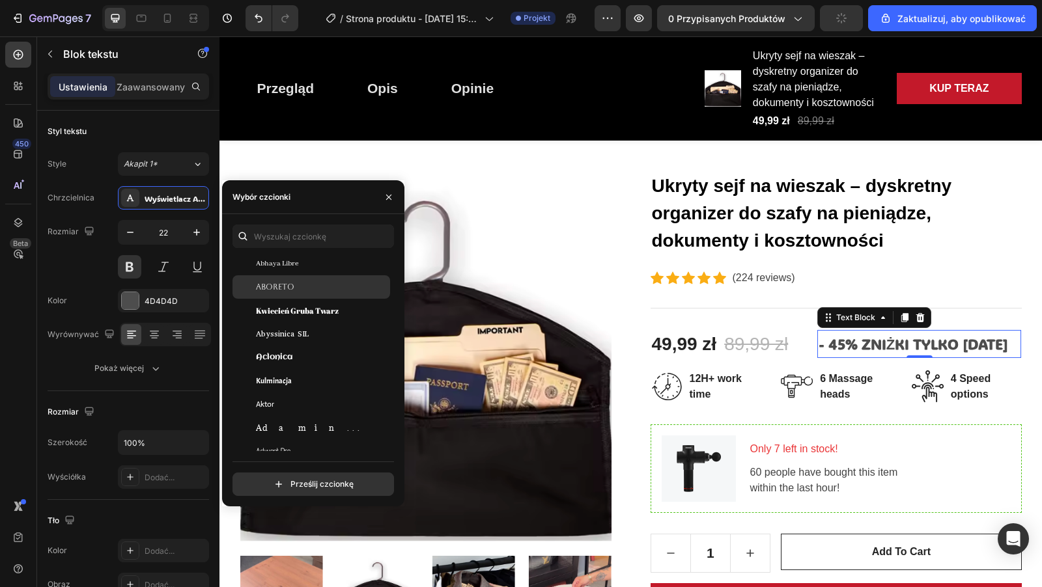
scroll to position [216, 0]
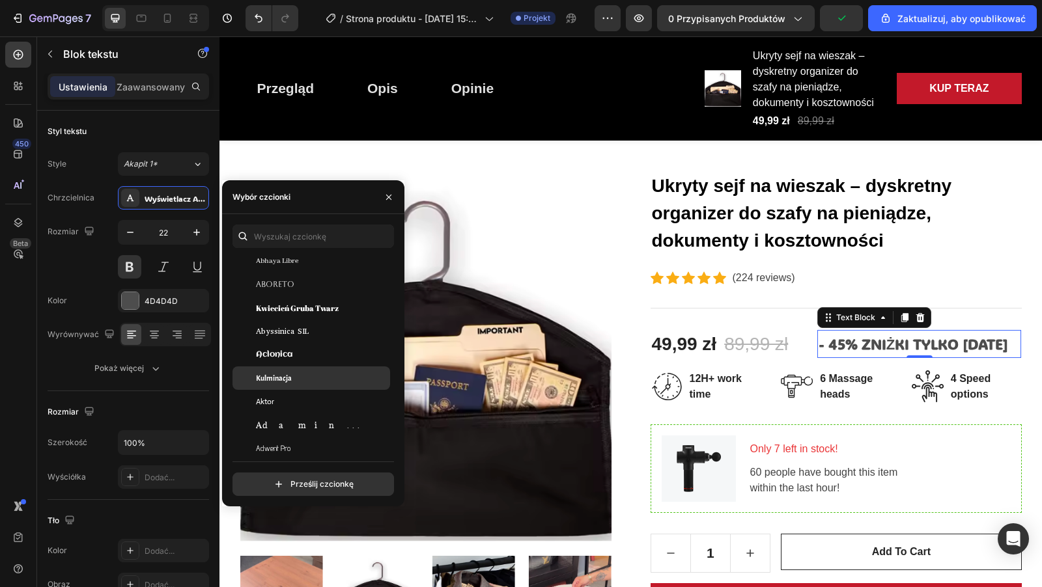
click at [305, 372] on div "Kulminacja" at bounding box center [321, 378] width 131 height 12
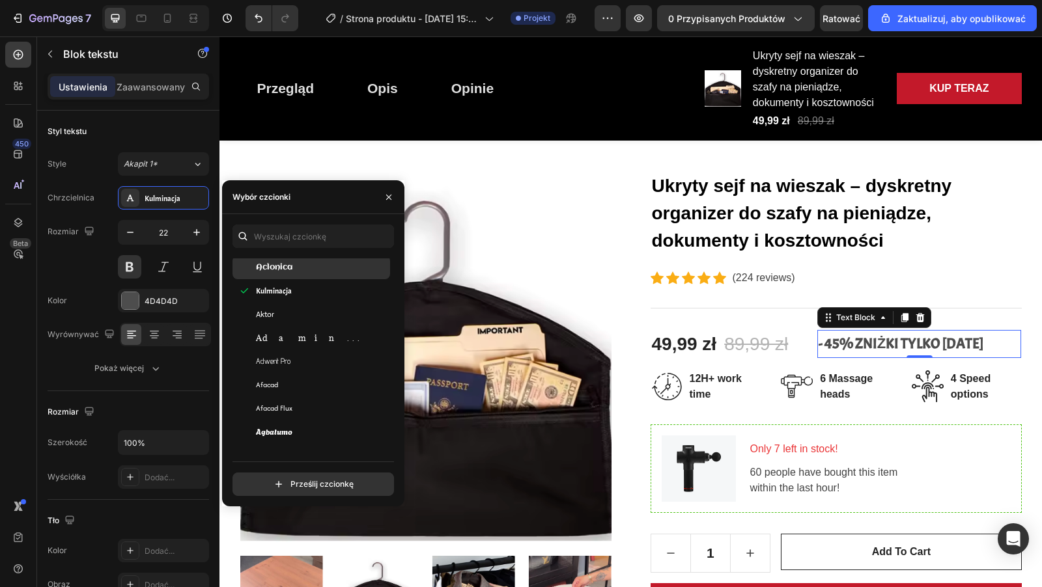
scroll to position [322, 0]
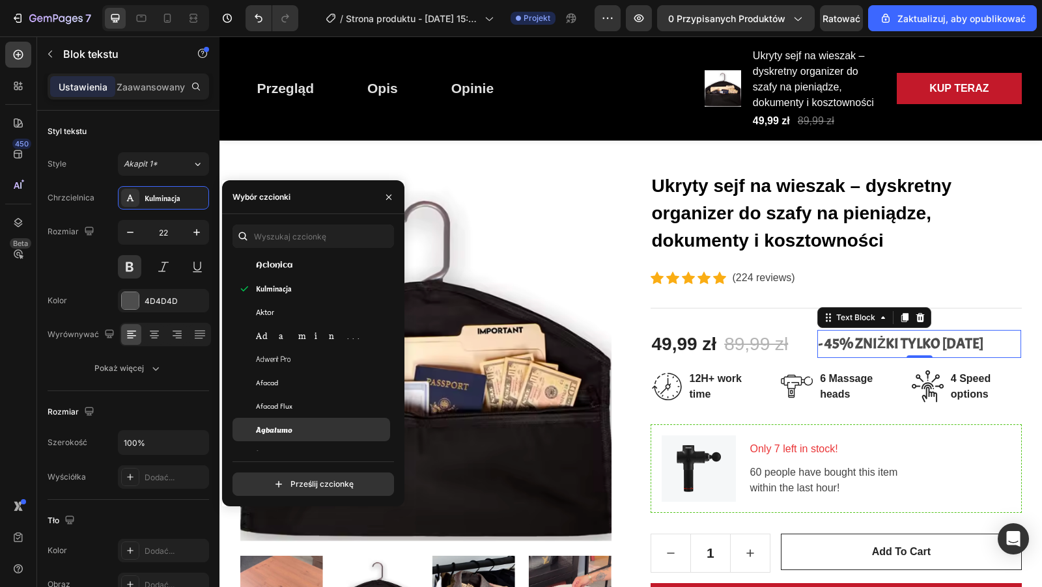
click at [290, 428] on font "Agbalumo" at bounding box center [274, 429] width 36 height 11
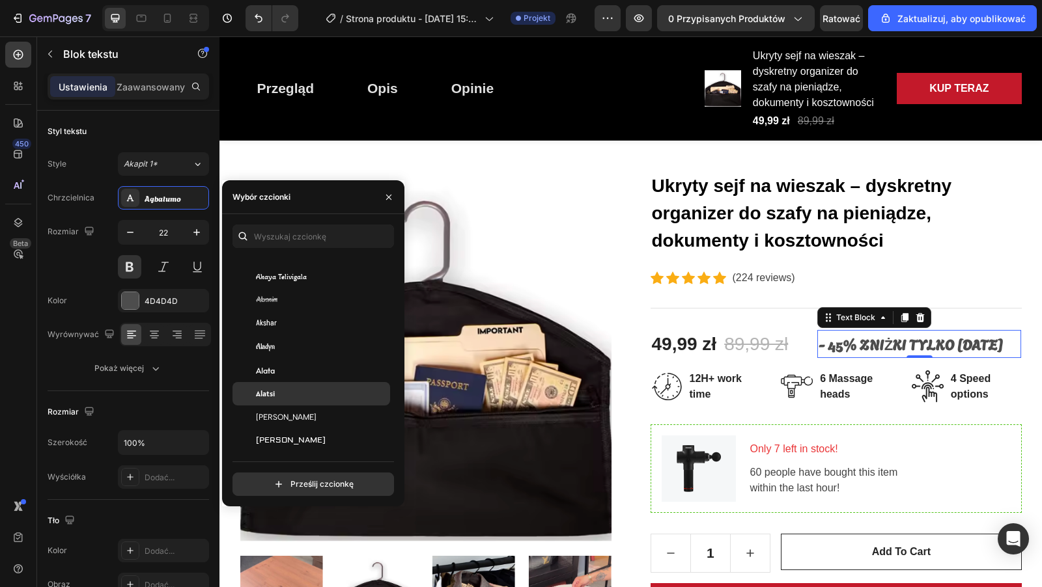
scroll to position [640, 0]
click at [285, 393] on div "Alatsi" at bounding box center [321, 393] width 131 height 12
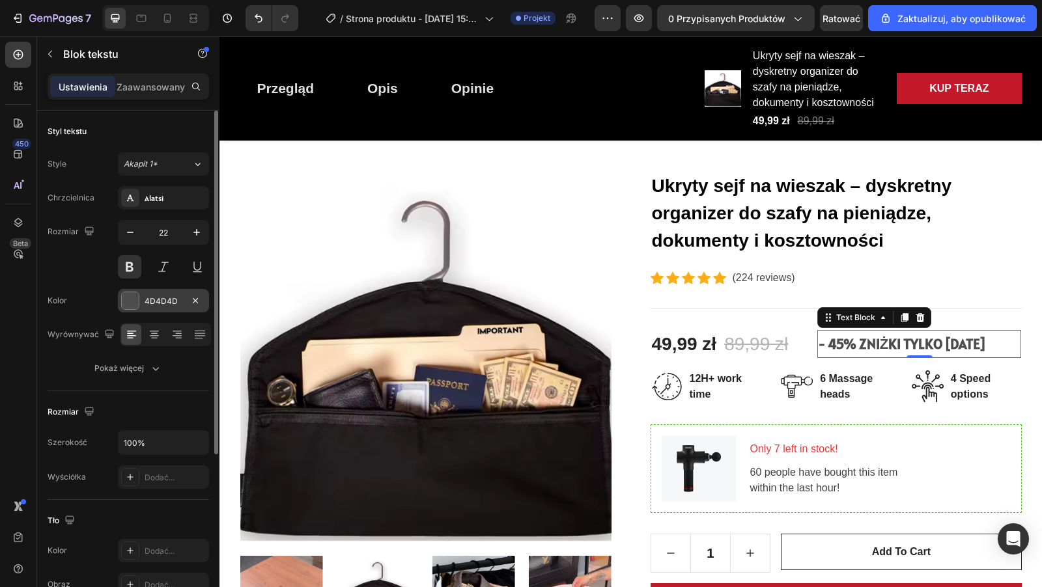
click at [131, 298] on div at bounding box center [130, 300] width 17 height 17
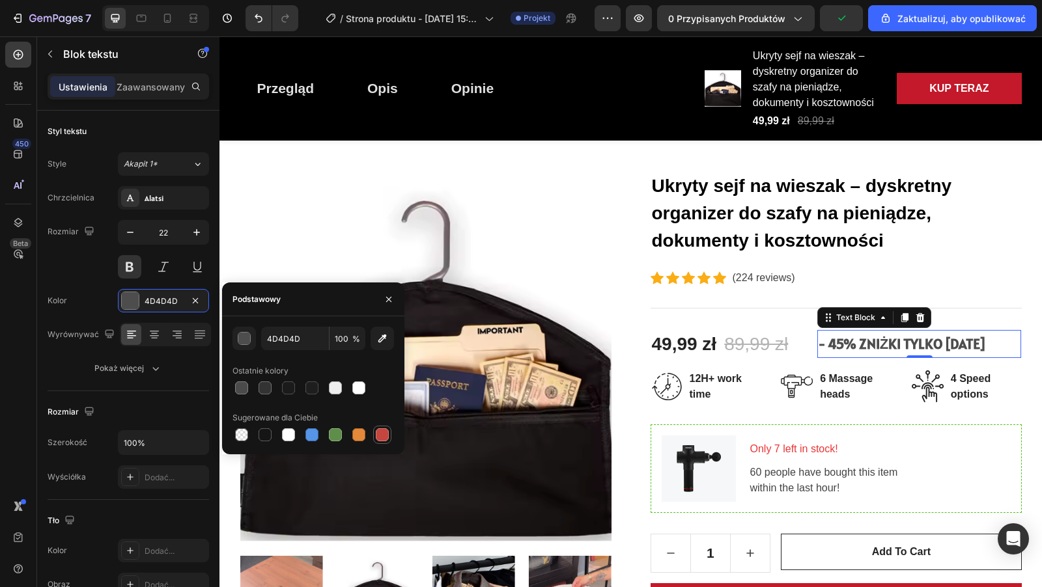
click at [383, 439] on div at bounding box center [382, 434] width 13 height 13
type input "C5453F"
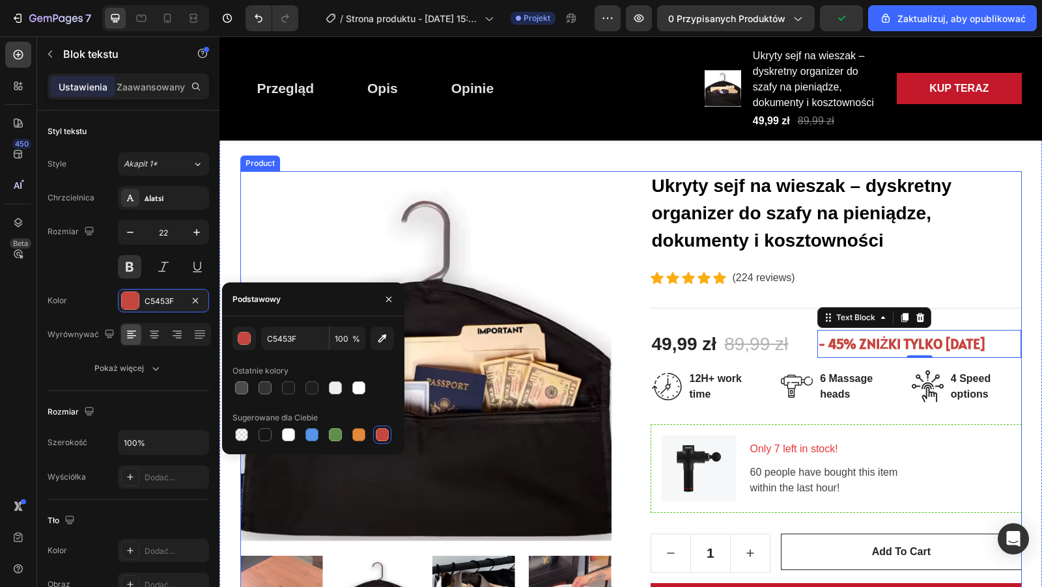
click at [614, 230] on div "Product Images Ukryty sejf na wieszak – dyskretny organizer do szafy na pieniąd…" at bounding box center [630, 478] width 781 height 615
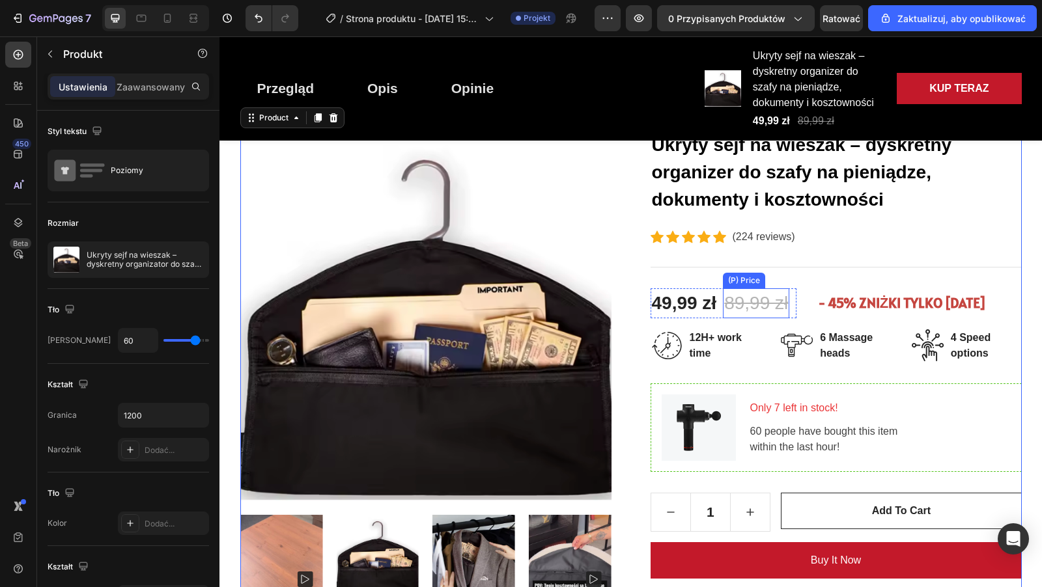
scroll to position [154, 0]
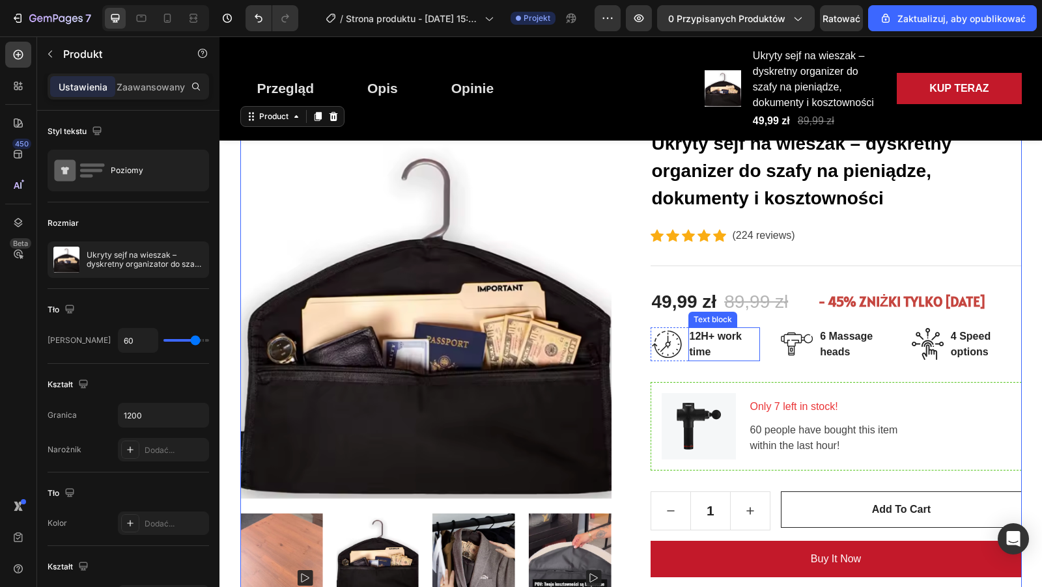
click at [710, 339] on p "12H+ work time" at bounding box center [724, 344] width 70 height 31
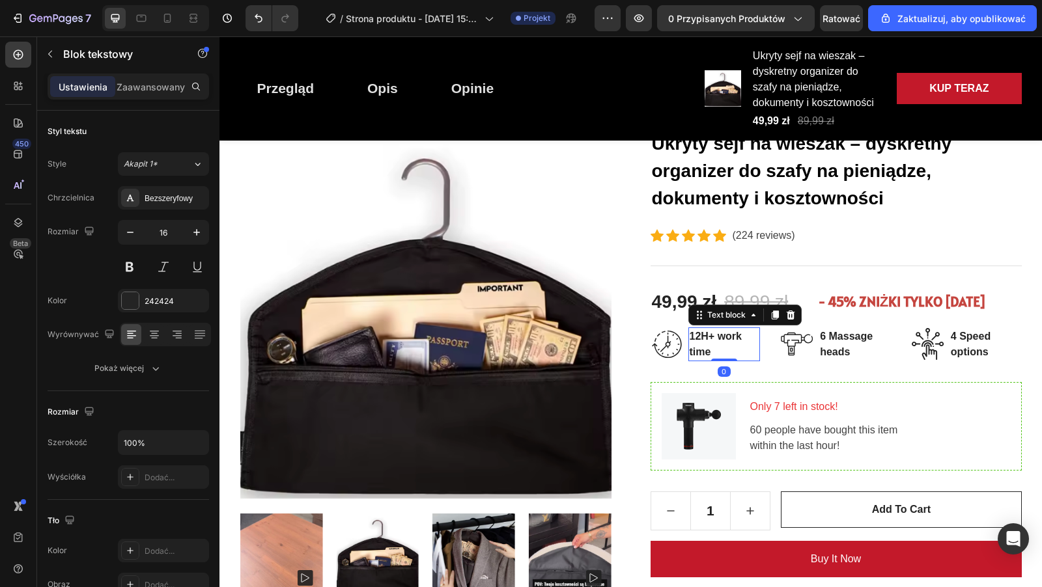
click at [713, 351] on p "12H+ work time" at bounding box center [724, 344] width 70 height 31
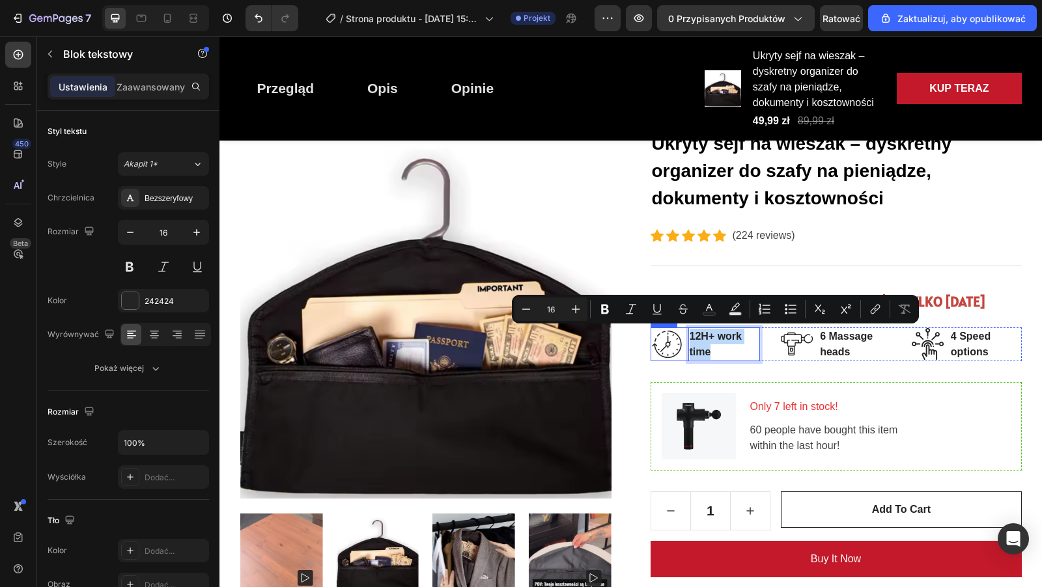
drag, startPoint x: 713, startPoint y: 351, endPoint x: 685, endPoint y: 335, distance: 32.4
click at [685, 335] on div "Image 12H+ work time Text block 0 Row" at bounding box center [705, 344] width 110 height 34
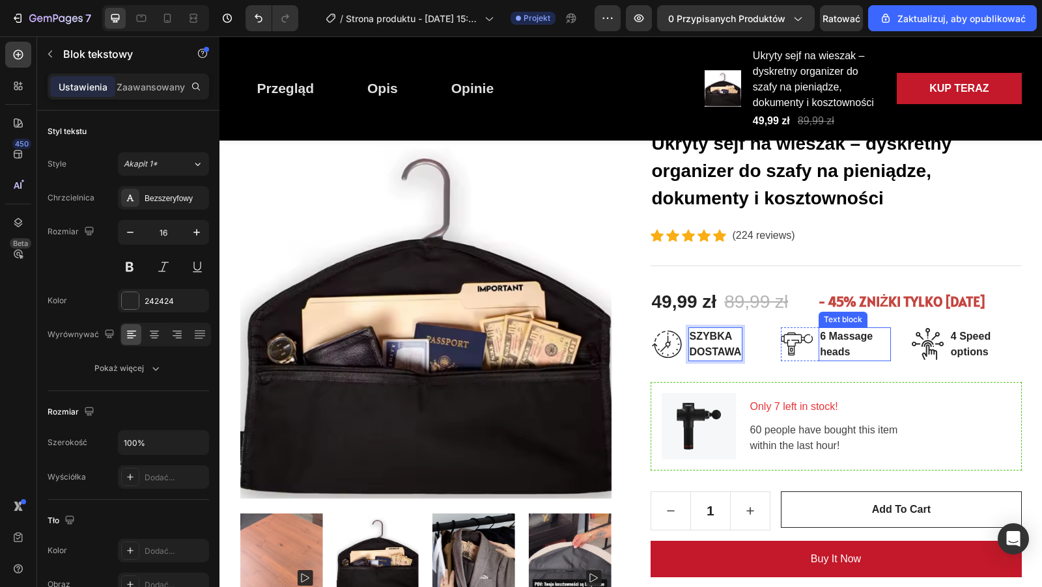
click at [836, 339] on p "6 Massage heads" at bounding box center [855, 344] width 70 height 31
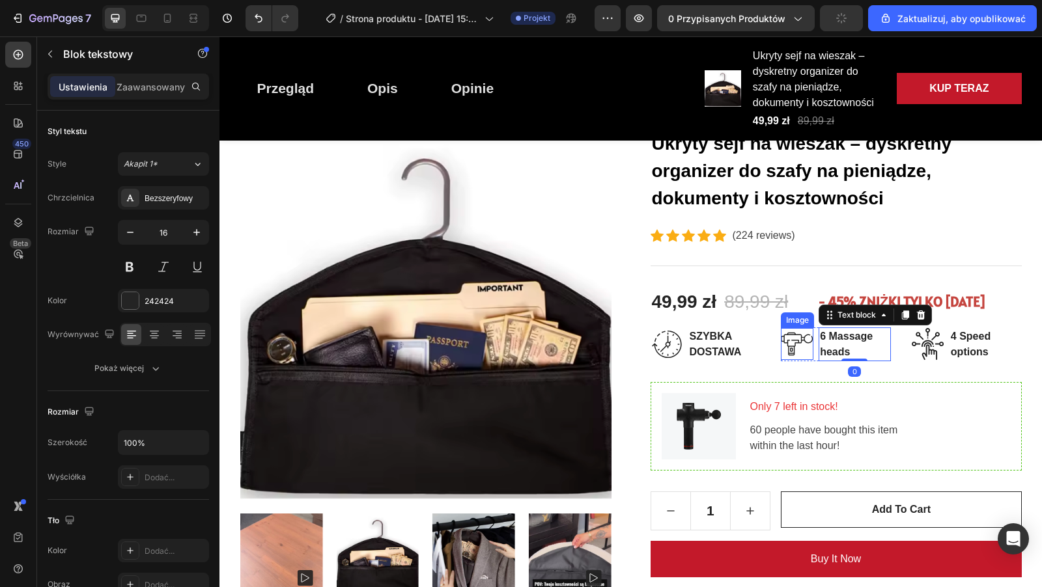
click at [803, 346] on img at bounding box center [797, 344] width 33 height 32
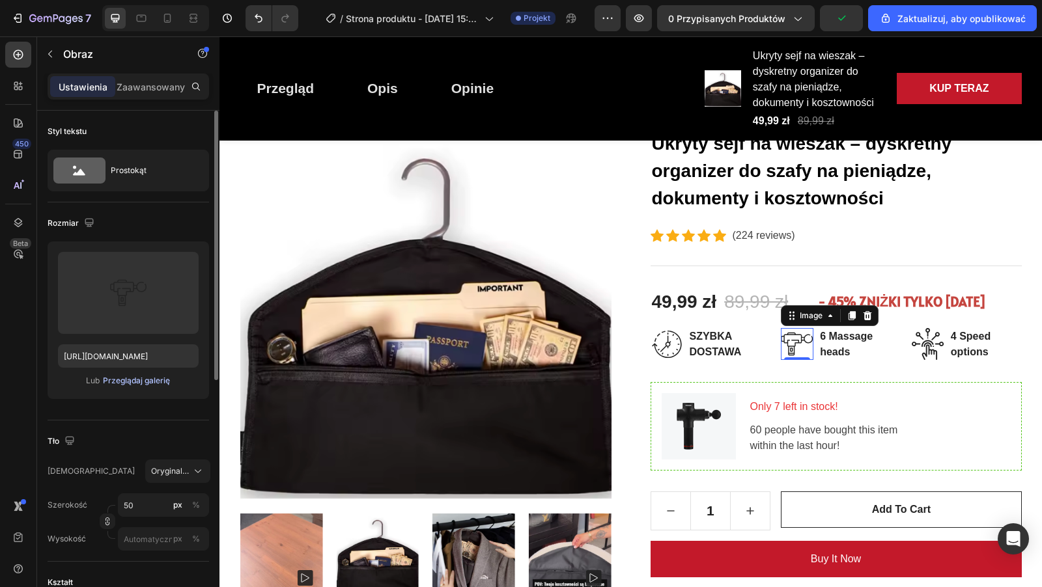
click at [126, 379] on font "Przeglądaj galerię" at bounding box center [136, 381] width 67 height 10
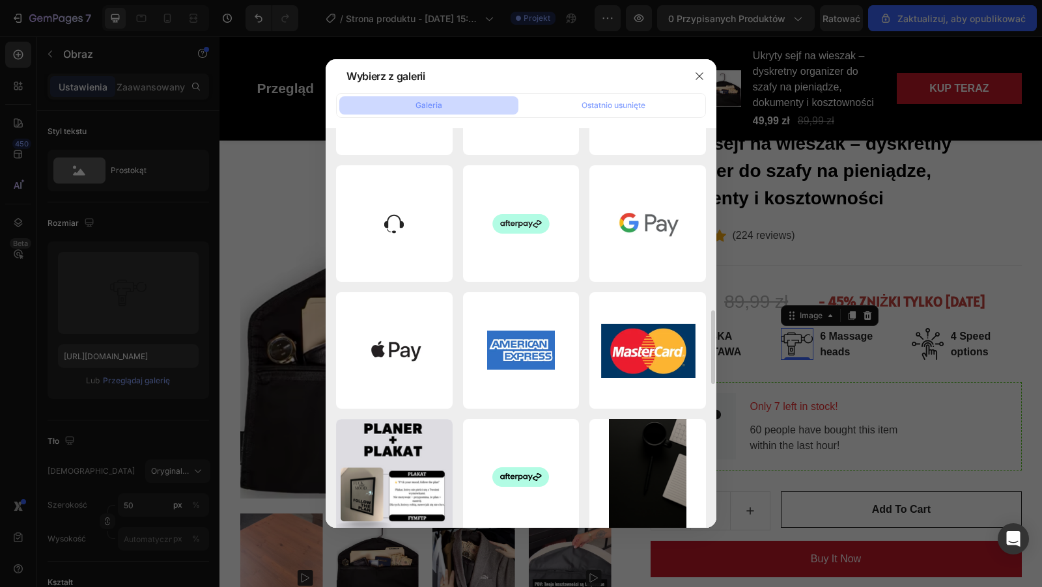
scroll to position [988, 0]
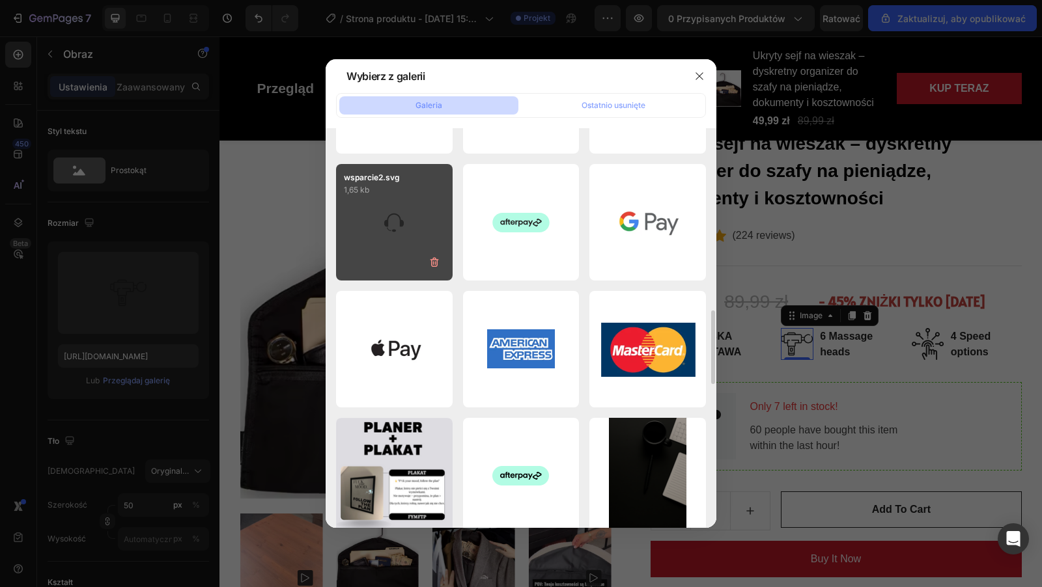
click at [398, 216] on div "wsparcie2.svg 1,65 kb" at bounding box center [394, 222] width 117 height 117
type input "https://cdn.shopify.com/s/files/1/0918/9438/2967/files/gempages_566270313902375…"
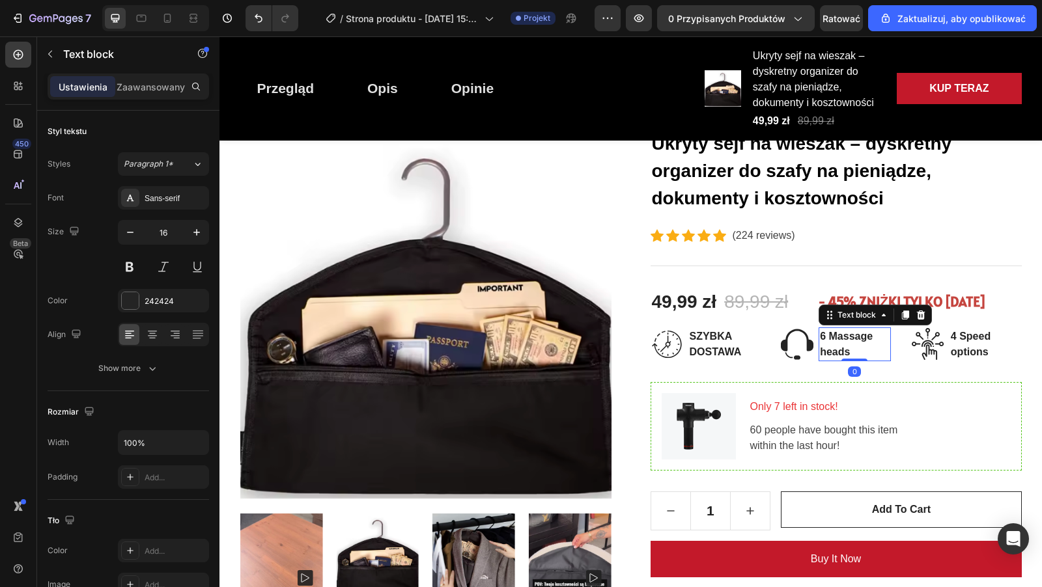
click at [848, 348] on p "6 Massage heads" at bounding box center [855, 344] width 70 height 31
click at [856, 349] on p "6 Massage heads" at bounding box center [855, 344] width 70 height 31
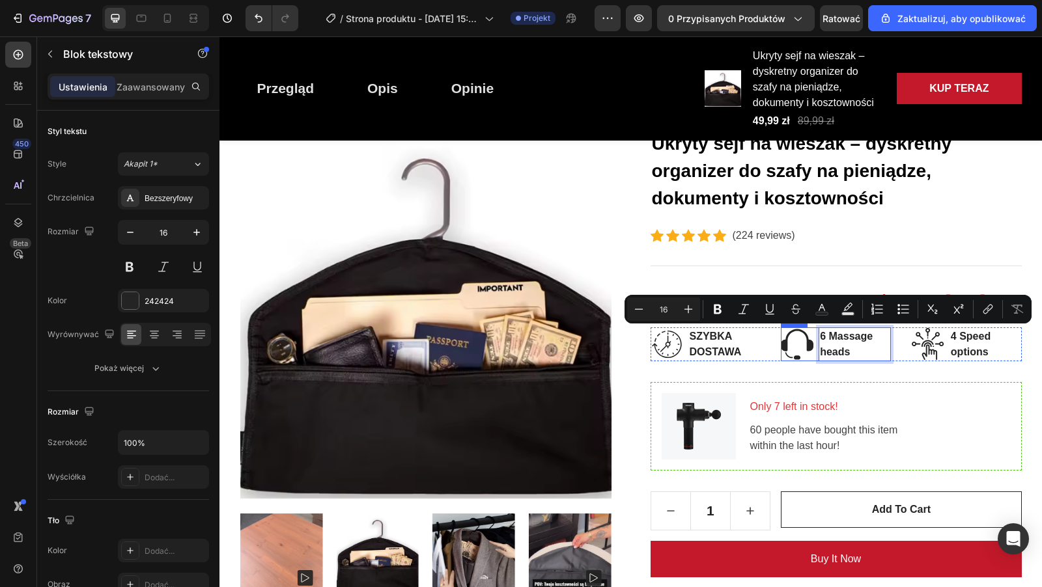
drag, startPoint x: 855, startPoint y: 349, endPoint x: 814, endPoint y: 329, distance: 46.0
click at [814, 329] on div "Image 6 Massage heads Text block 0 Row" at bounding box center [836, 344] width 110 height 34
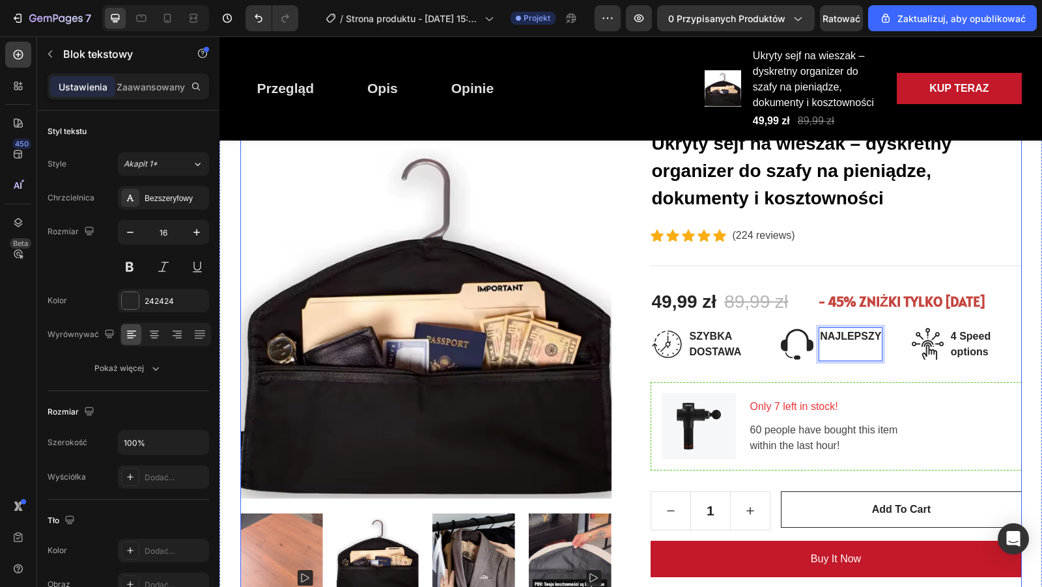
scroll to position [161, 0]
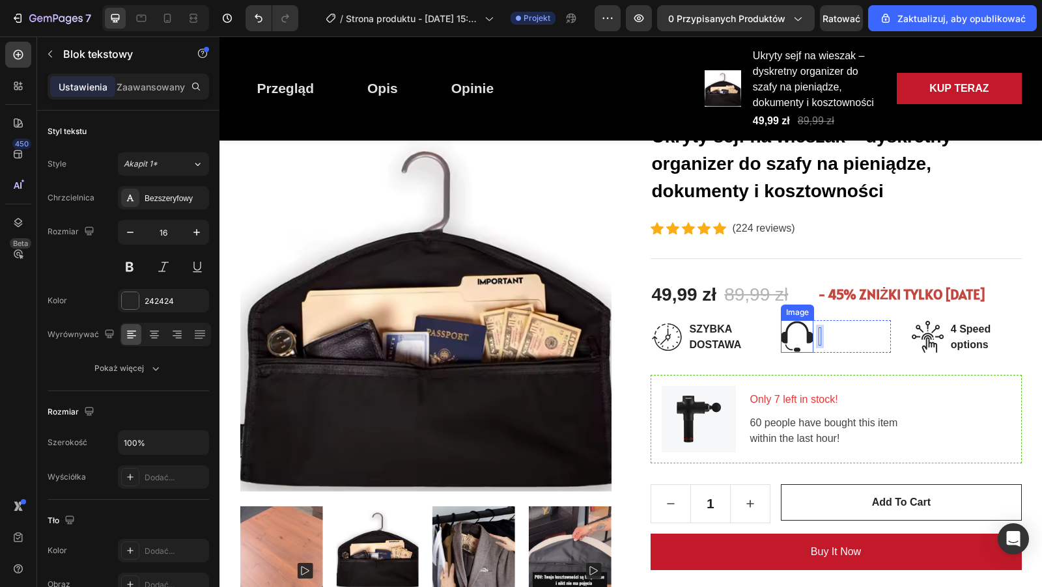
click at [789, 339] on img at bounding box center [797, 336] width 33 height 33
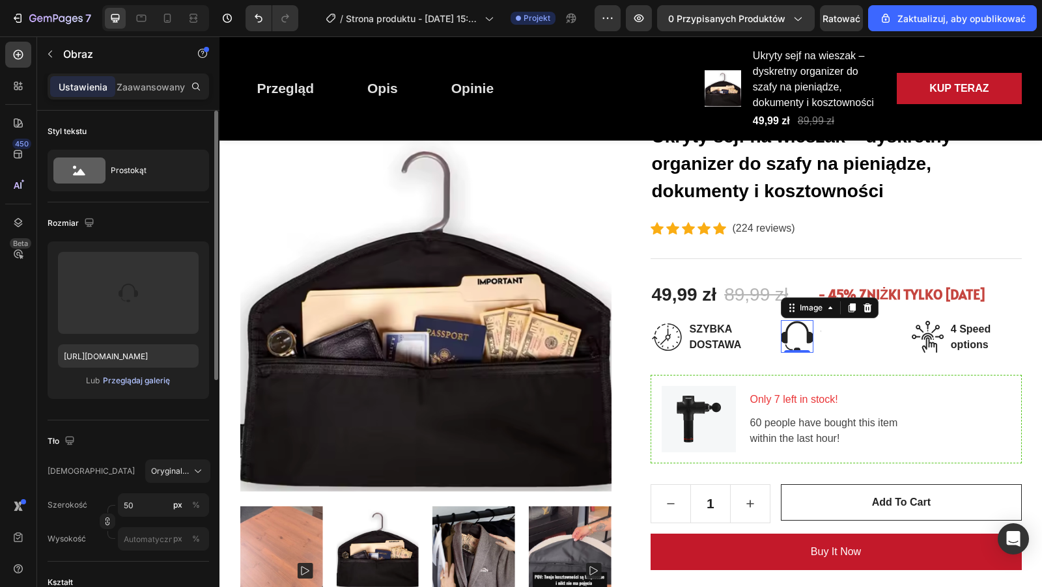
click at [169, 378] on font "Przeglądaj galerię" at bounding box center [136, 381] width 67 height 10
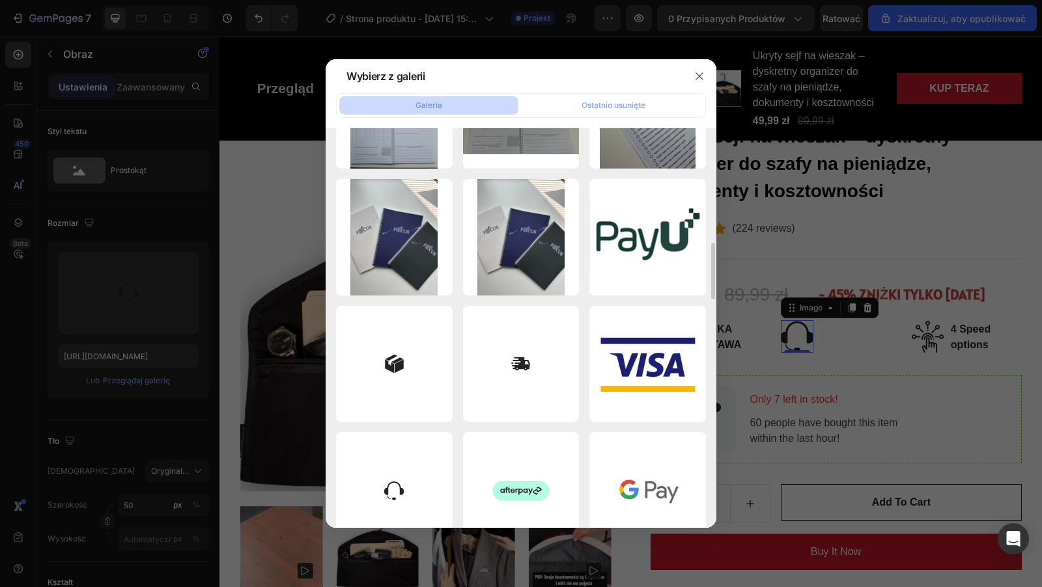
scroll to position [736, 0]
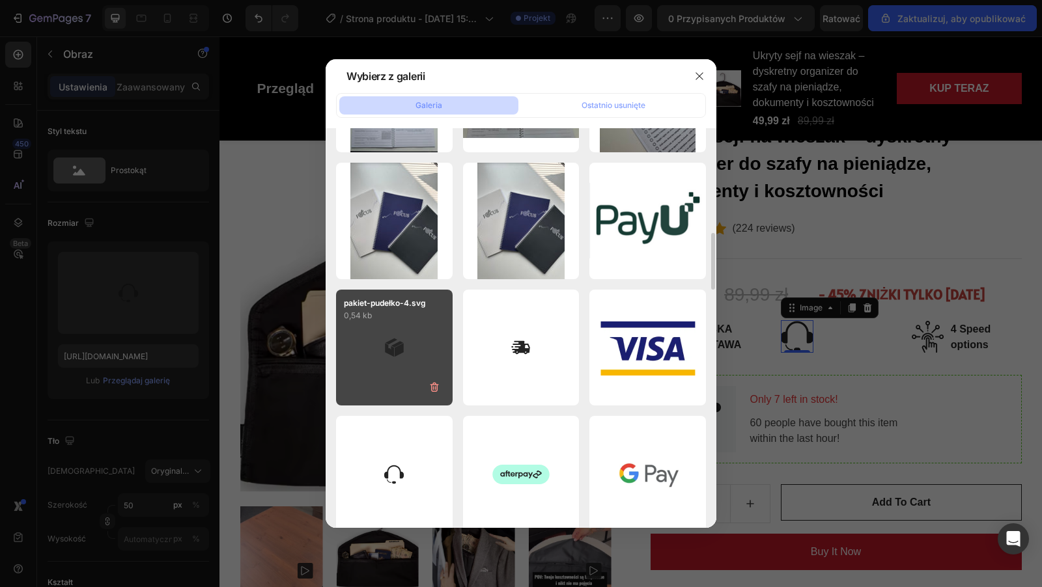
click at [404, 359] on div "pakiet-pudełko-4.svg 0,54 kb" at bounding box center [394, 348] width 117 height 117
type input "https://cdn.shopify.com/s/files/1/0918/9438/2967/files/gempages_566270313902375…"
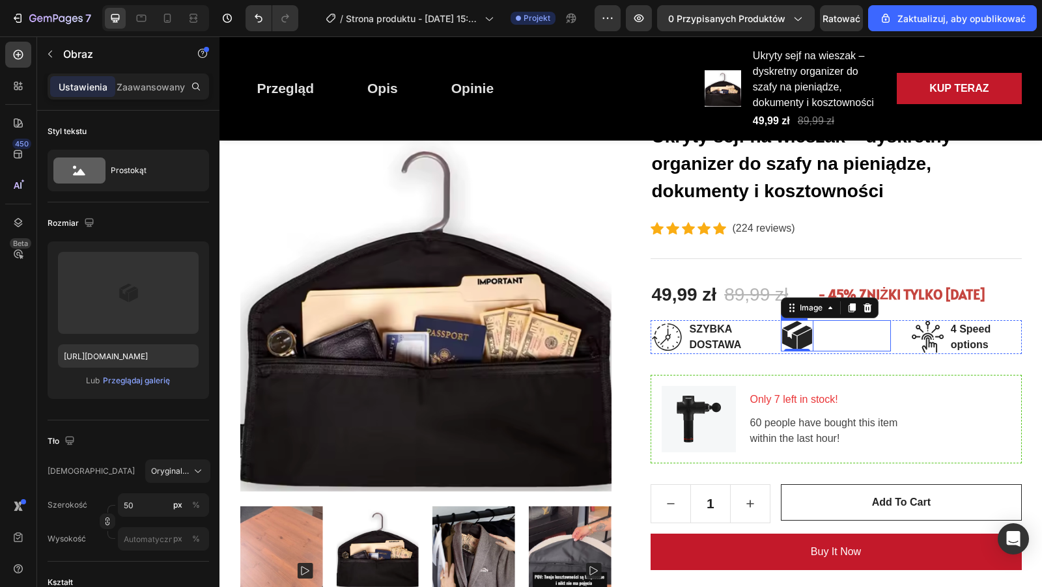
click at [840, 341] on div "Image 0 Text block Row" at bounding box center [836, 335] width 110 height 31
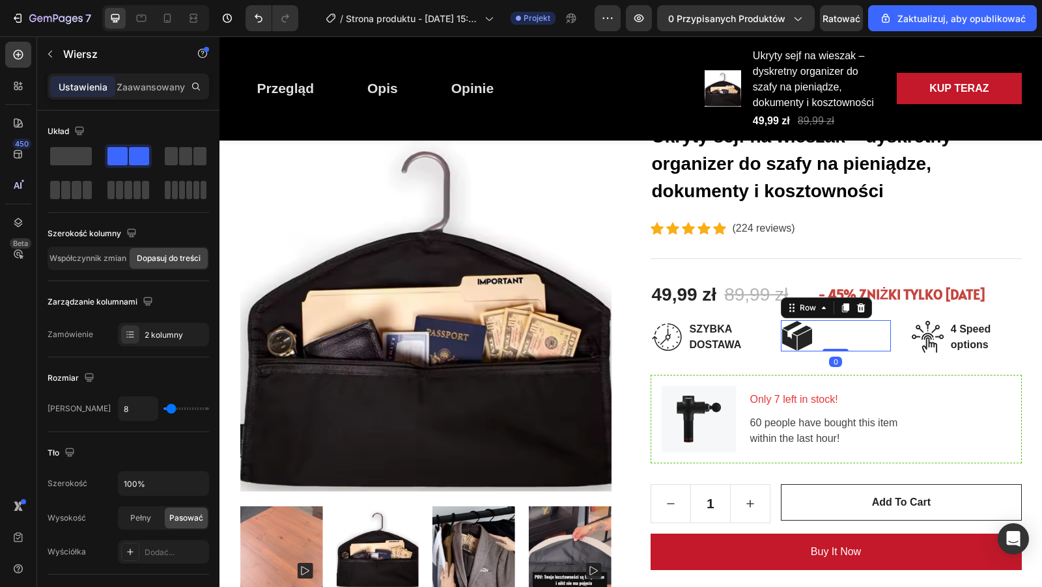
click at [835, 335] on div "Image Text block Row 0" at bounding box center [836, 335] width 110 height 31
click at [15, 79] on div at bounding box center [18, 86] width 26 height 26
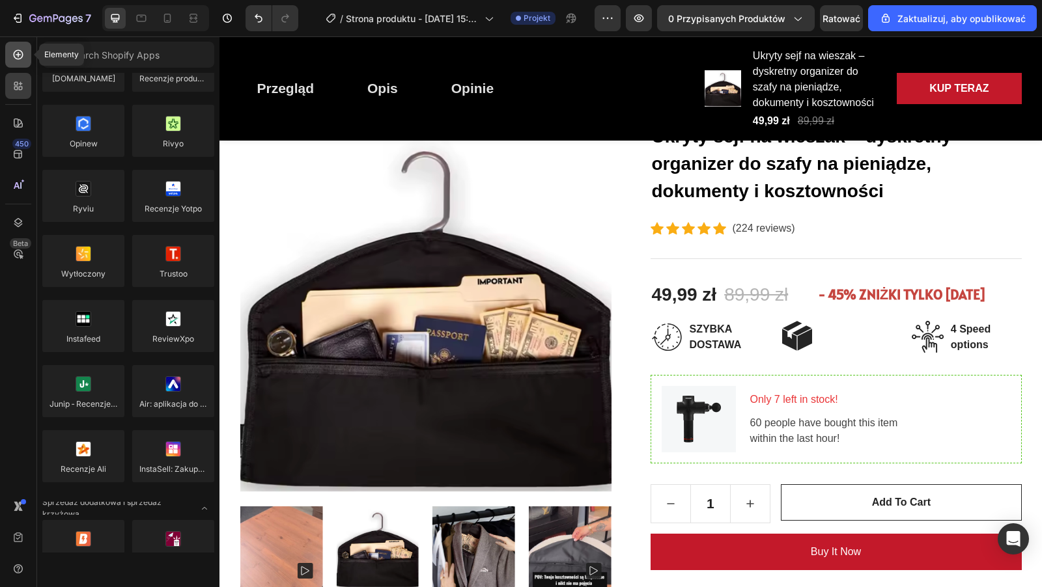
click at [21, 58] on icon at bounding box center [18, 54] width 13 height 13
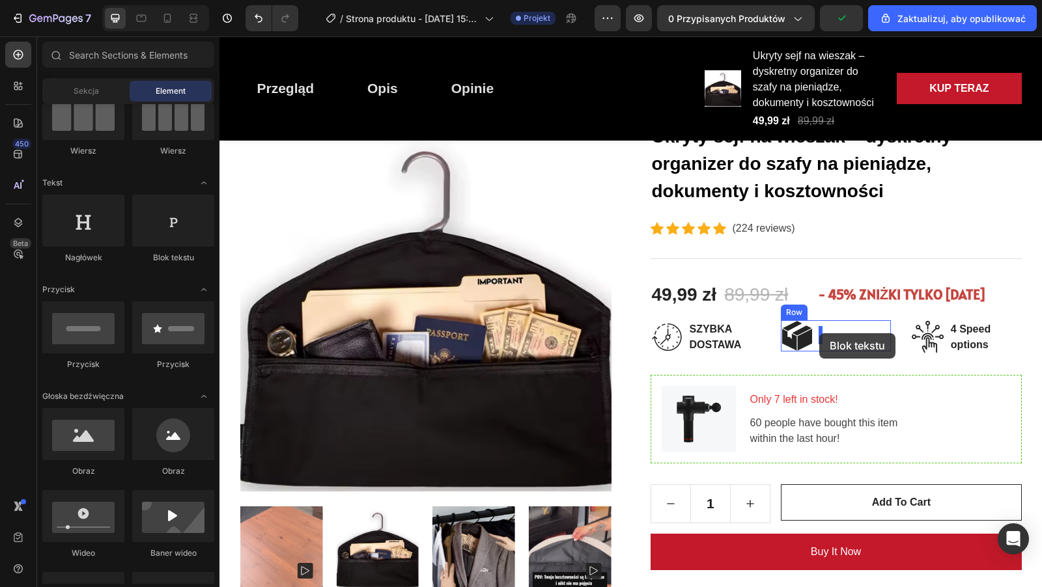
drag, startPoint x: 409, startPoint y: 273, endPoint x: 819, endPoint y: 333, distance: 413.9
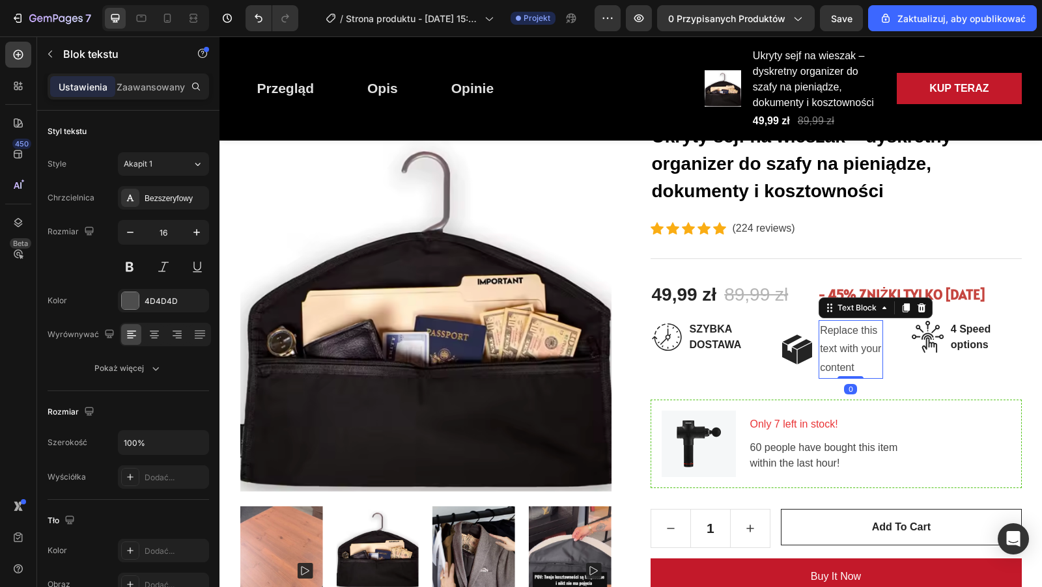
click at [857, 371] on div "Replace this text with your content" at bounding box center [850, 349] width 64 height 59
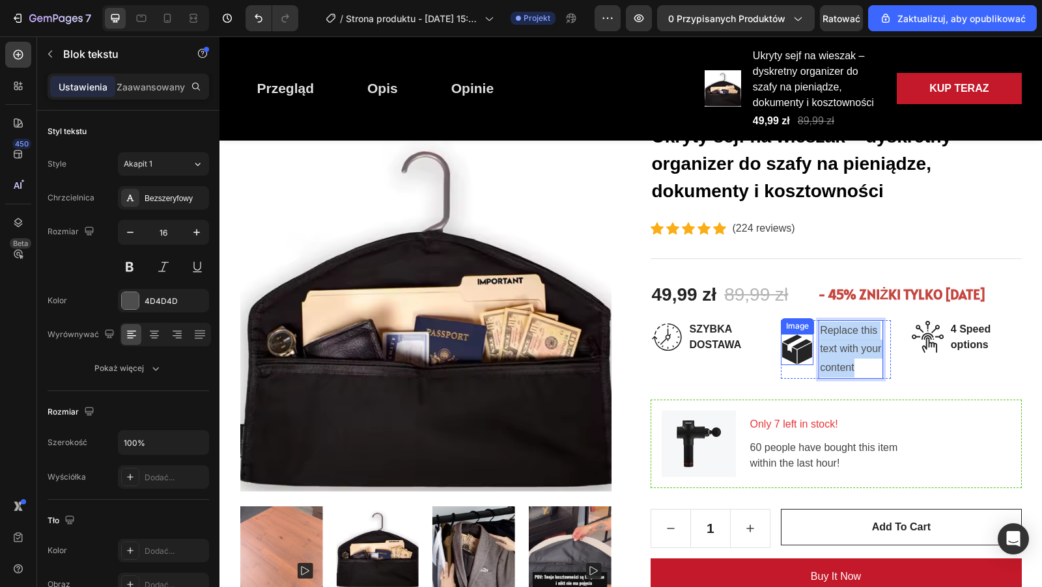
drag, startPoint x: 858, startPoint y: 370, endPoint x: 799, endPoint y: 329, distance: 72.1
click at [798, 332] on div "Image Replace this text with your content Text Block 0 Text block Row" at bounding box center [836, 349] width 110 height 59
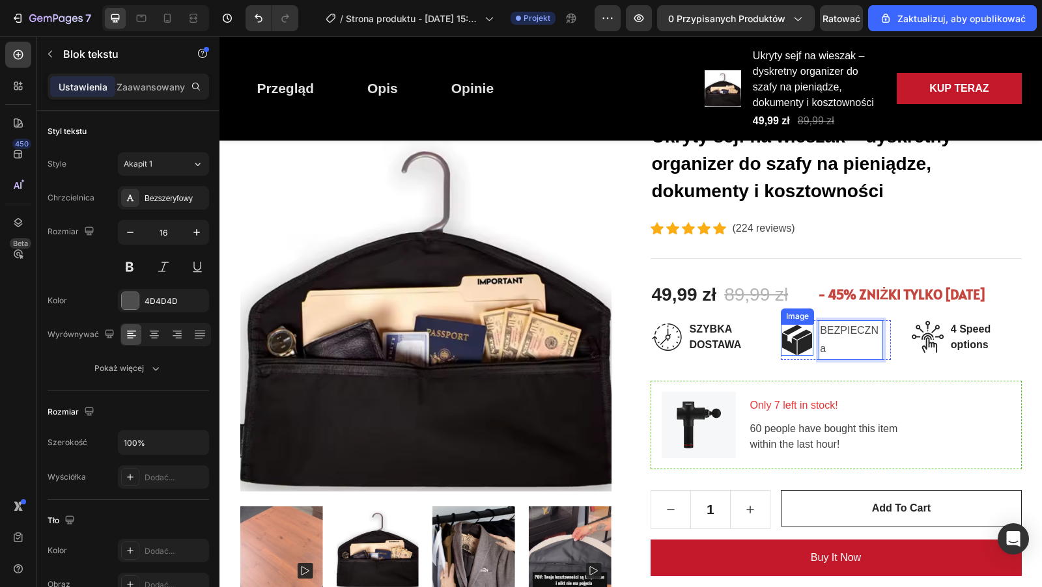
scroll to position [167, 0]
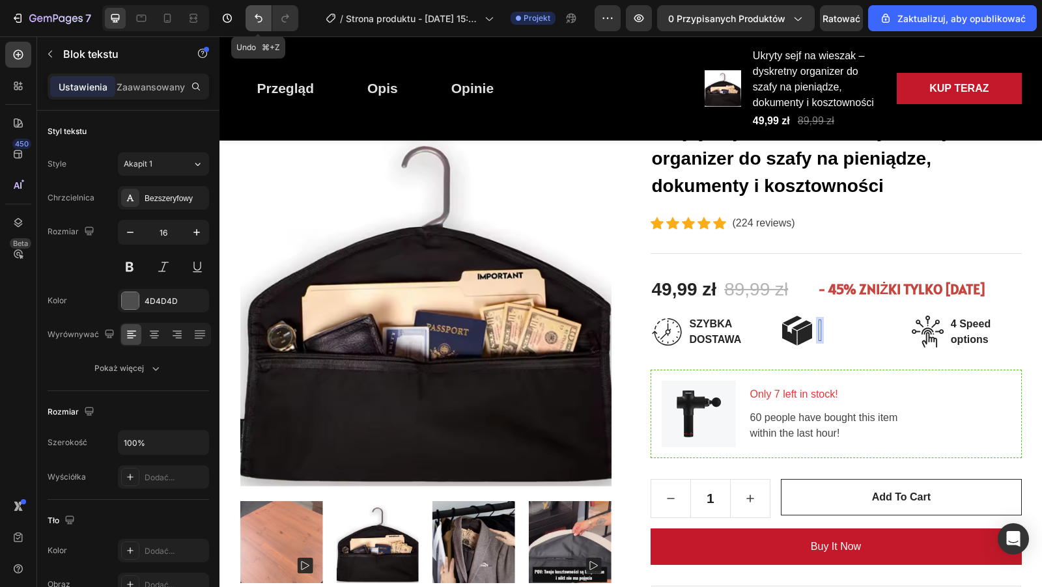
click at [255, 18] on icon "Cofnij/Ponów" at bounding box center [258, 18] width 13 height 13
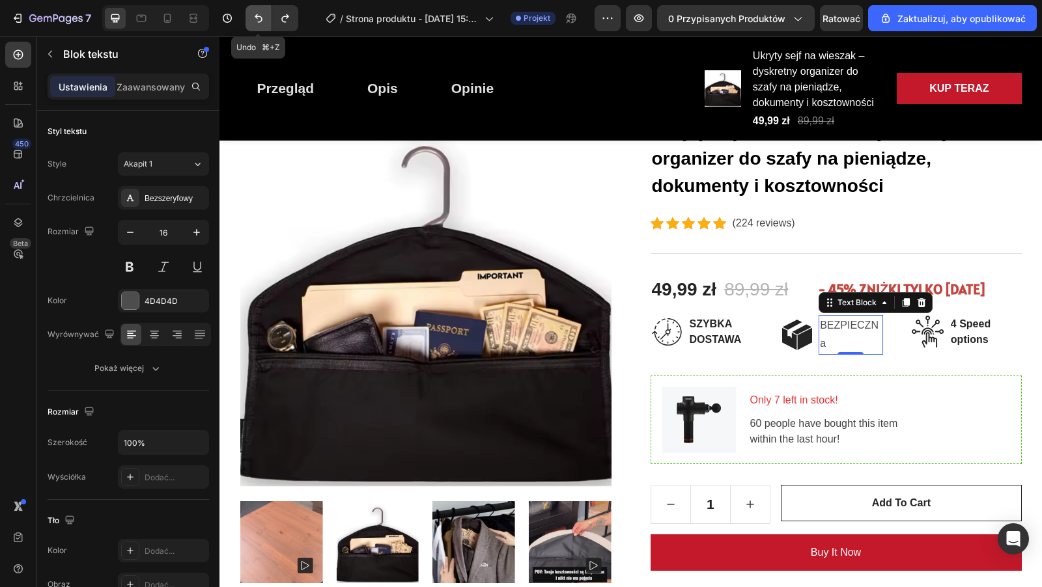
click at [255, 18] on icon "Cofnij/Ponów" at bounding box center [258, 18] width 13 height 13
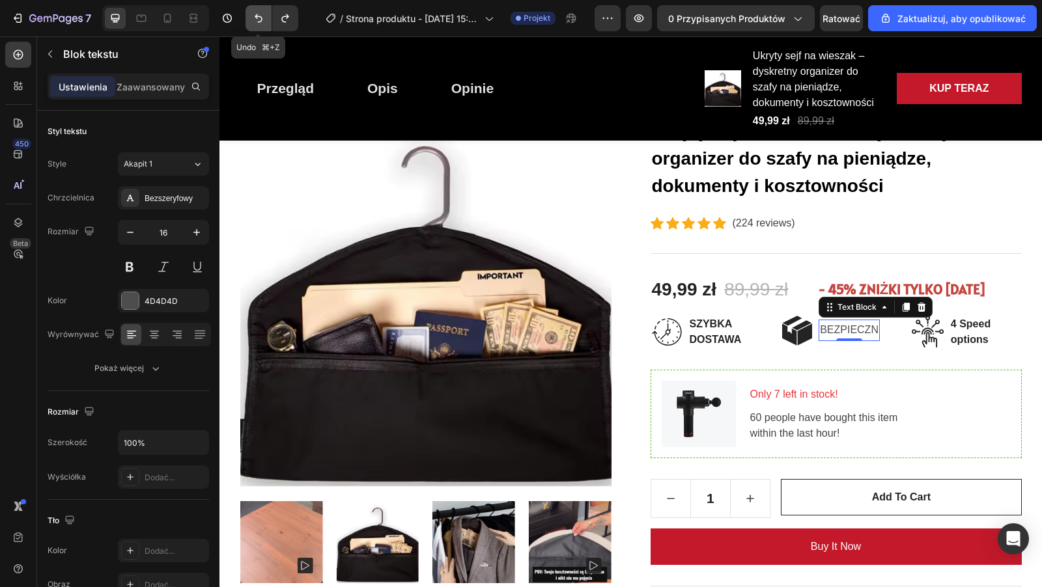
click at [255, 18] on icon "Cofnij/Ponów" at bounding box center [258, 18] width 13 height 13
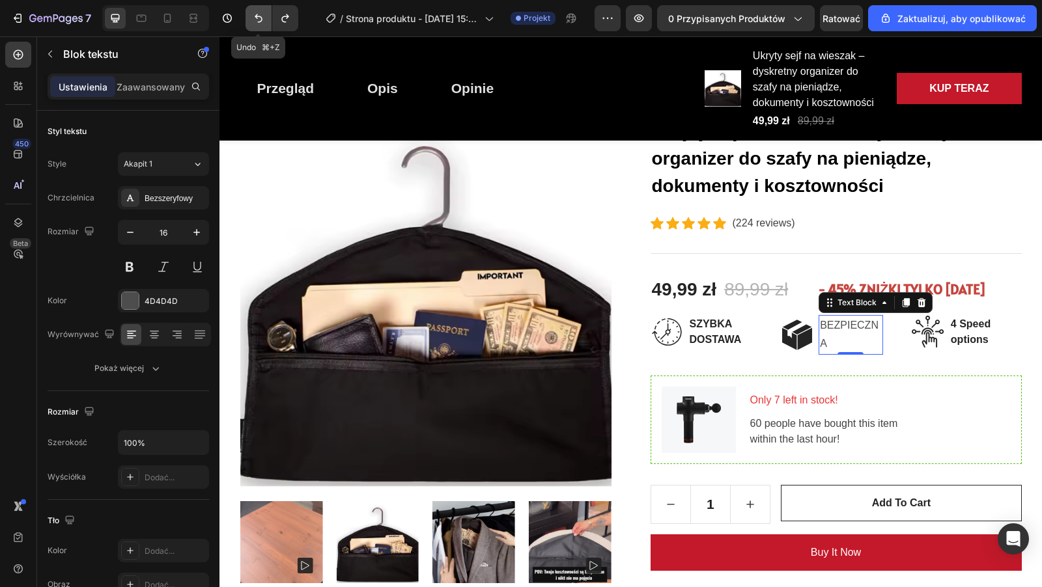
click at [255, 18] on icon "Cofnij/Ponów" at bounding box center [258, 18] width 13 height 13
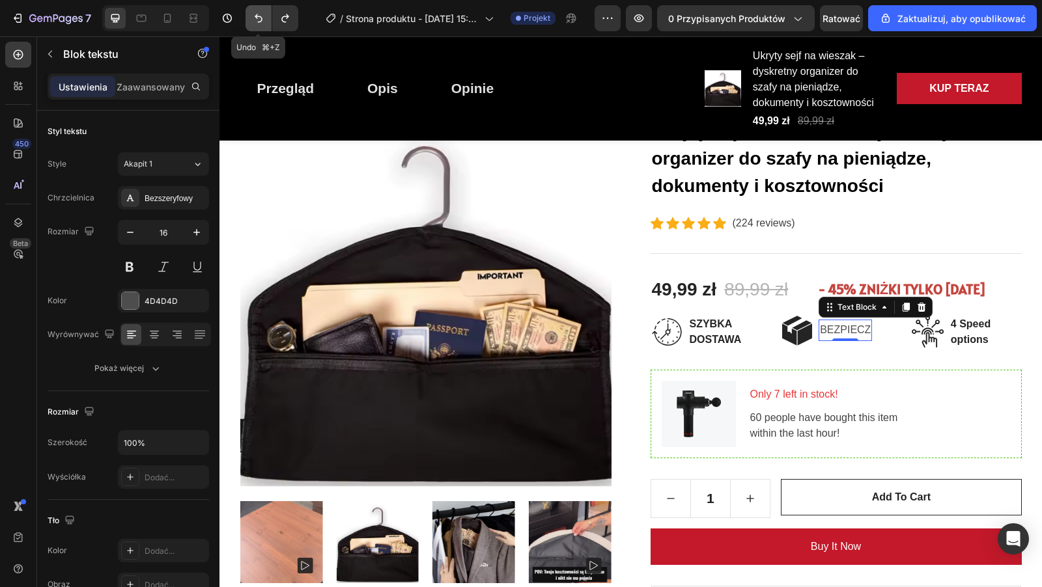
click at [255, 18] on icon "Cofnij/Ponów" at bounding box center [258, 18] width 13 height 13
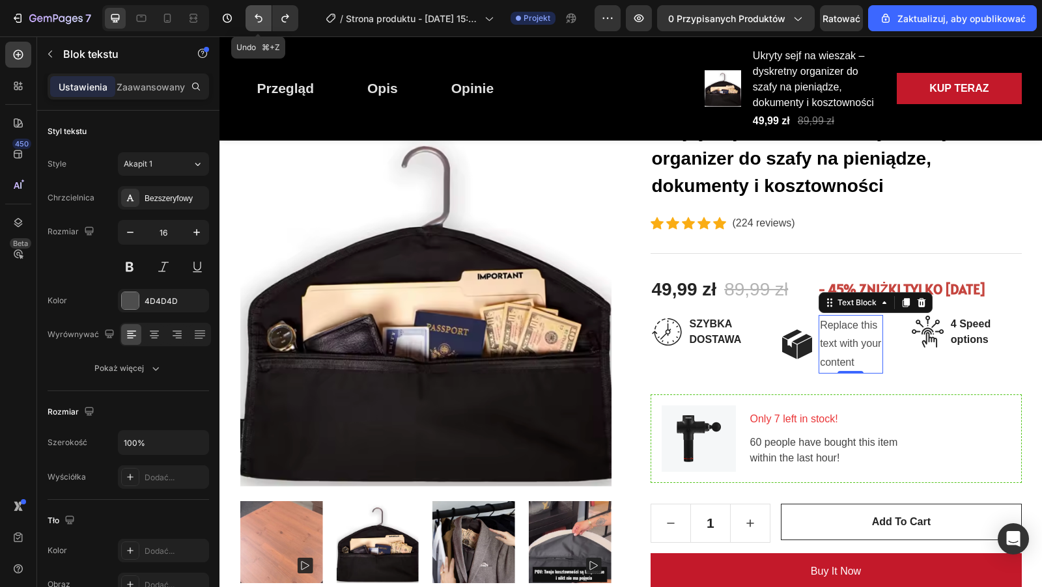
click at [255, 18] on icon "Cofnij/Ponów" at bounding box center [258, 18] width 13 height 13
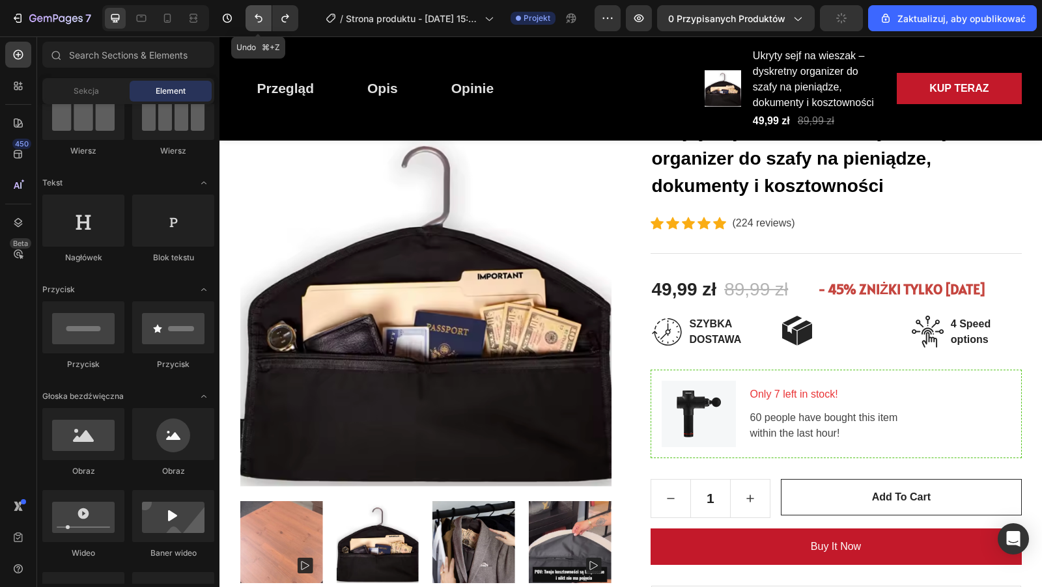
click at [255, 18] on icon "Cofnij/Ponów" at bounding box center [258, 18] width 13 height 13
click at [842, 325] on p "NAJLEPSZY KONA" at bounding box center [850, 331] width 61 height 31
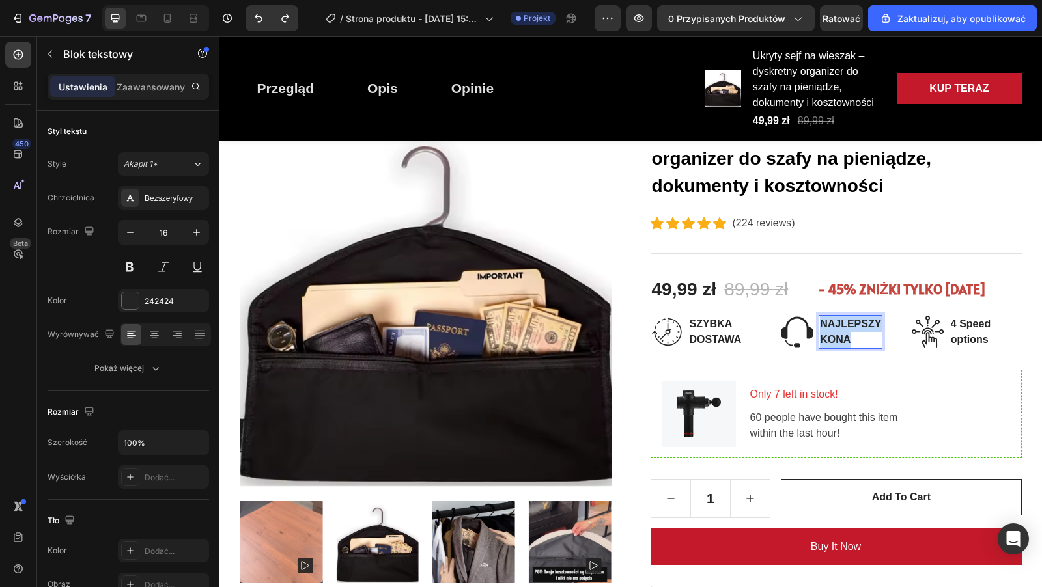
drag, startPoint x: 850, startPoint y: 333, endPoint x: 819, endPoint y: 319, distance: 34.4
click at [820, 319] on p "NAJLEPSZY KONA" at bounding box center [850, 331] width 61 height 31
click at [804, 327] on img at bounding box center [797, 332] width 33 height 33
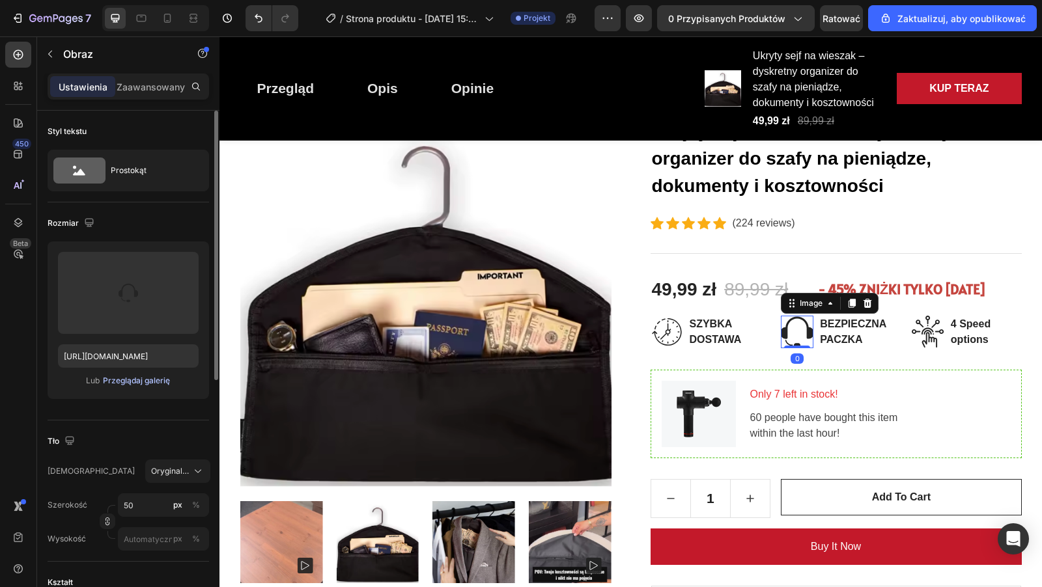
click at [134, 378] on font "Przeglądaj galerię" at bounding box center [136, 381] width 67 height 10
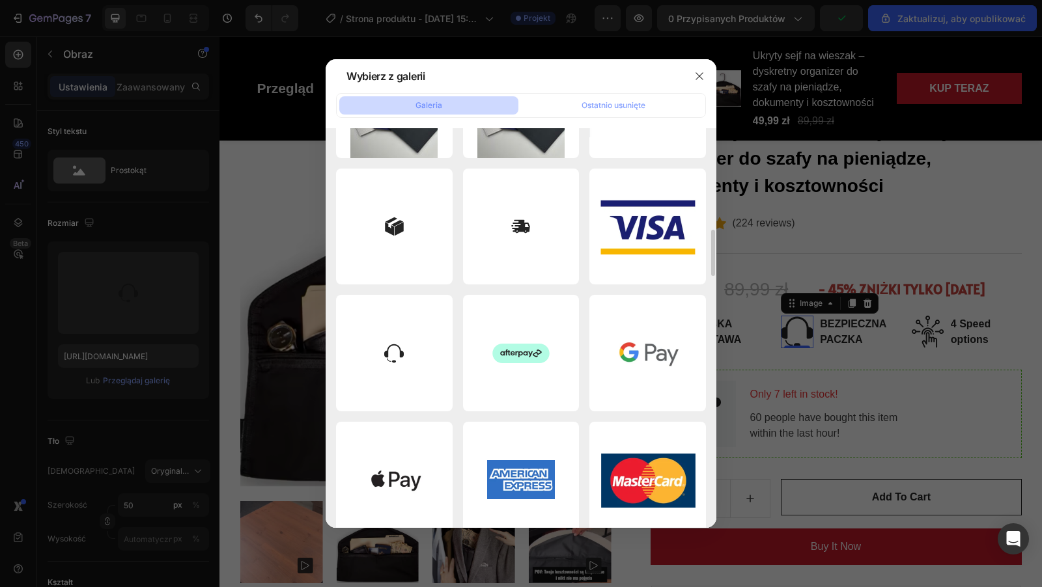
scroll to position [859, 0]
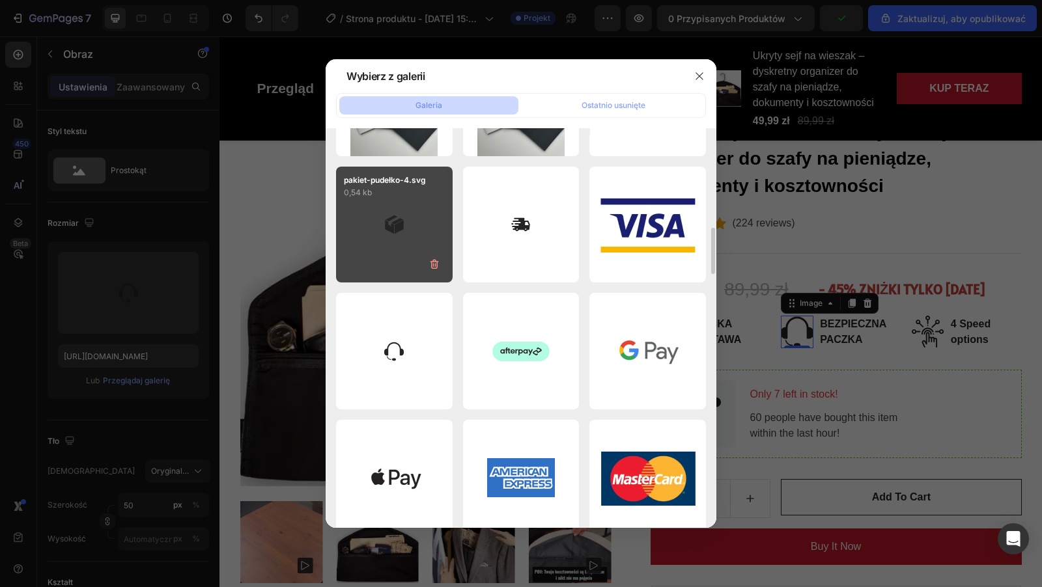
click at [398, 215] on div "pakiet-pudełko-4.svg 0,54 kb" at bounding box center [394, 225] width 117 height 117
type input "https://cdn.shopify.com/s/files/1/0918/9438/2967/files/gempages_566270313902375…"
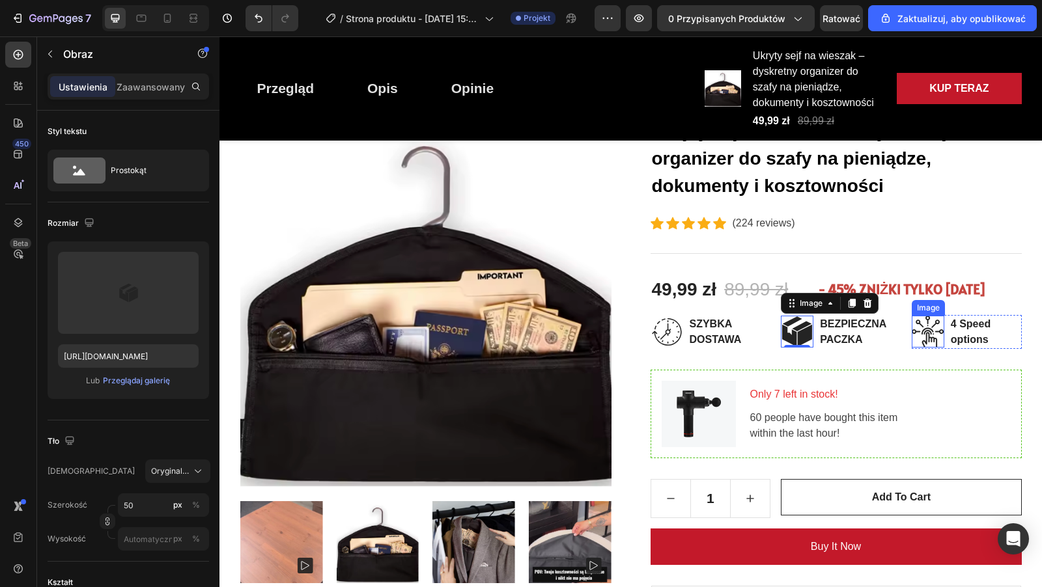
click at [926, 337] on img at bounding box center [927, 332] width 33 height 32
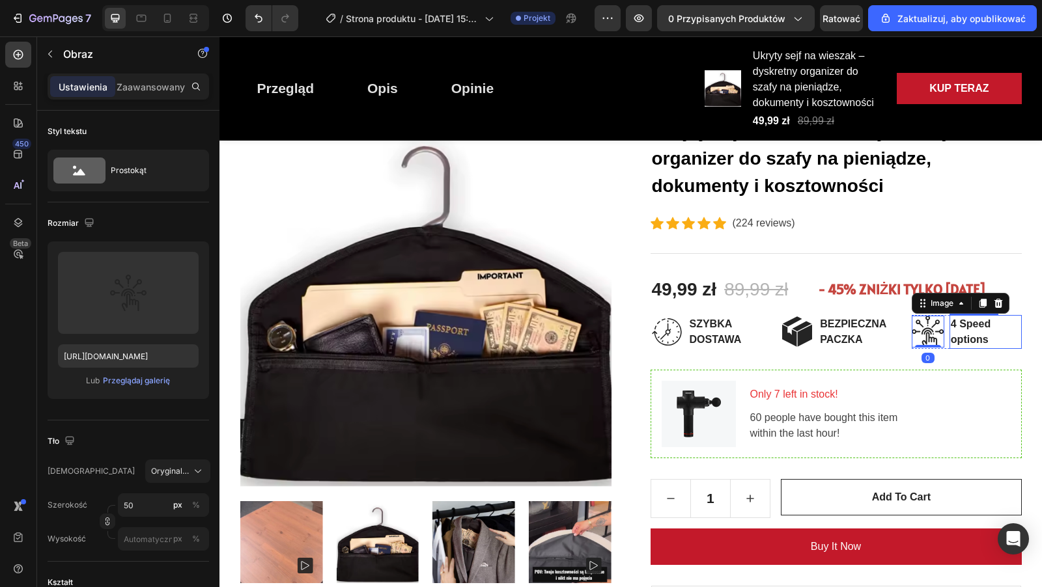
click at [967, 329] on p "4 Speed options" at bounding box center [985, 331] width 70 height 31
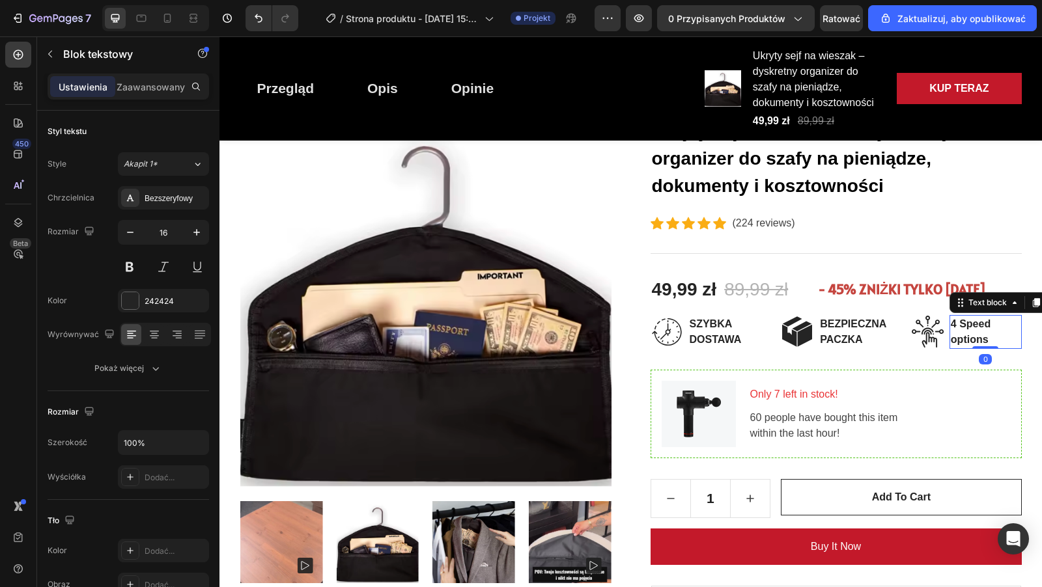
click at [991, 336] on p "4 Speed options" at bounding box center [985, 331] width 70 height 31
drag, startPoint x: 991, startPoint y: 336, endPoint x: 951, endPoint y: 322, distance: 42.2
click at [951, 322] on p "4 Speed options" at bounding box center [985, 331] width 70 height 31
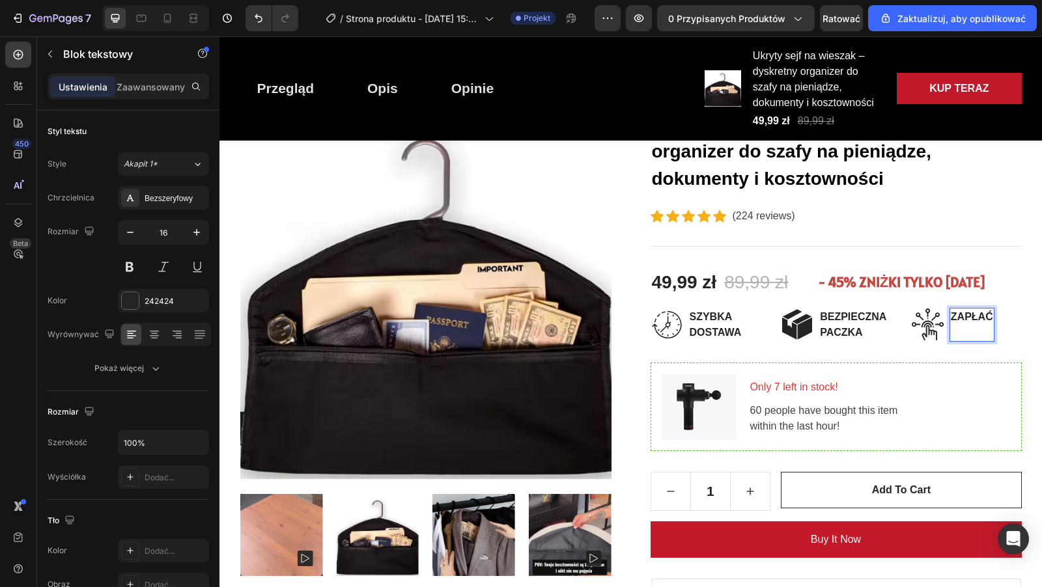
scroll to position [167, 0]
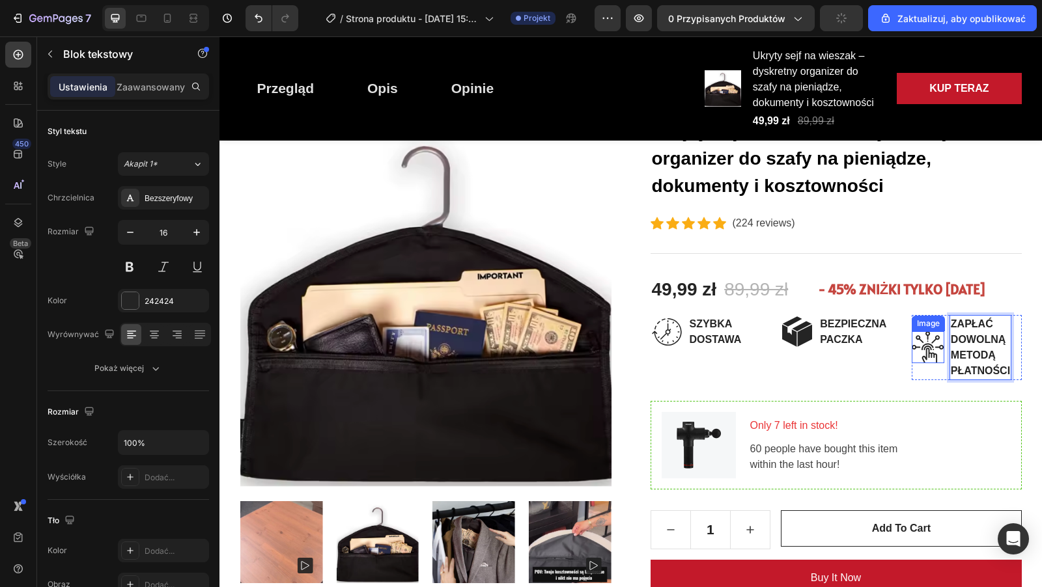
click at [897, 368] on div "Image SZYBKA DOSTAWA Text block Row Image BEZPIECZNA PACZKA Text block Row Imag…" at bounding box center [835, 347] width 371 height 65
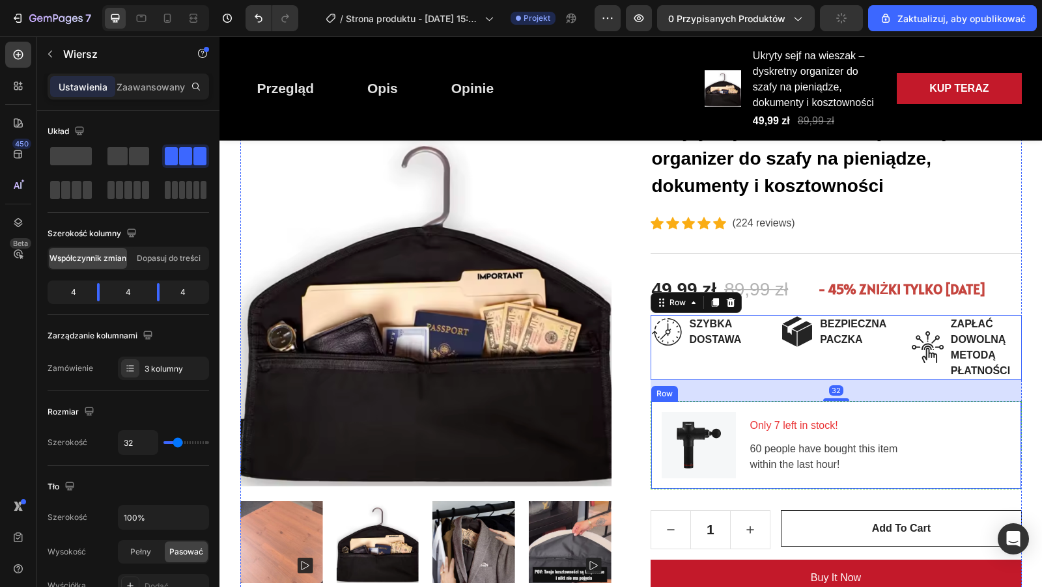
click at [848, 441] on p "60 people have bought this item within the last hour!" at bounding box center [879, 456] width 259 height 31
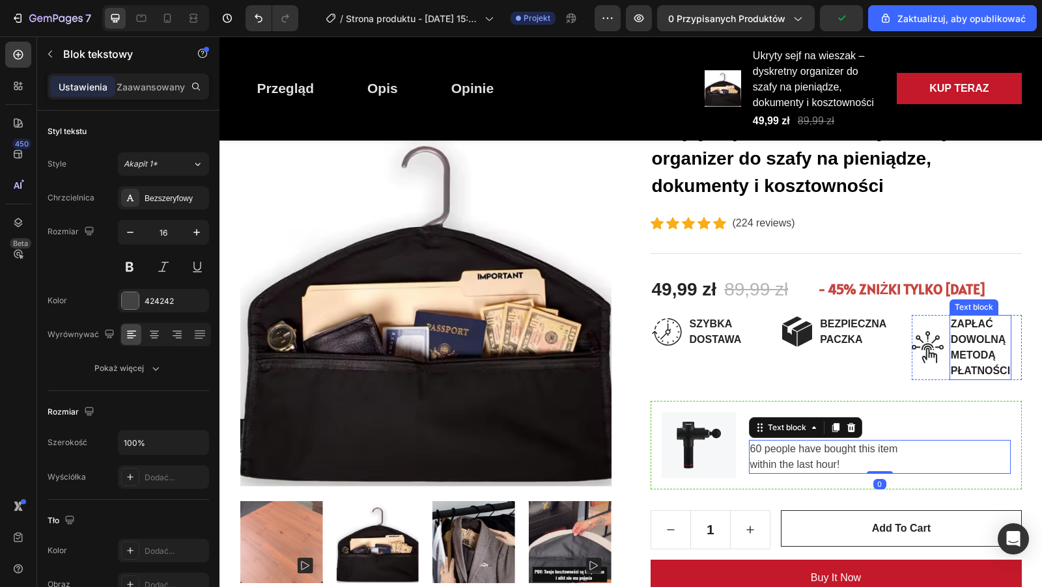
click at [960, 371] on p "ZAPŁAĆ DOWOLNĄ METODĄ PŁATNOŚCI" at bounding box center [979, 347] width 59 height 62
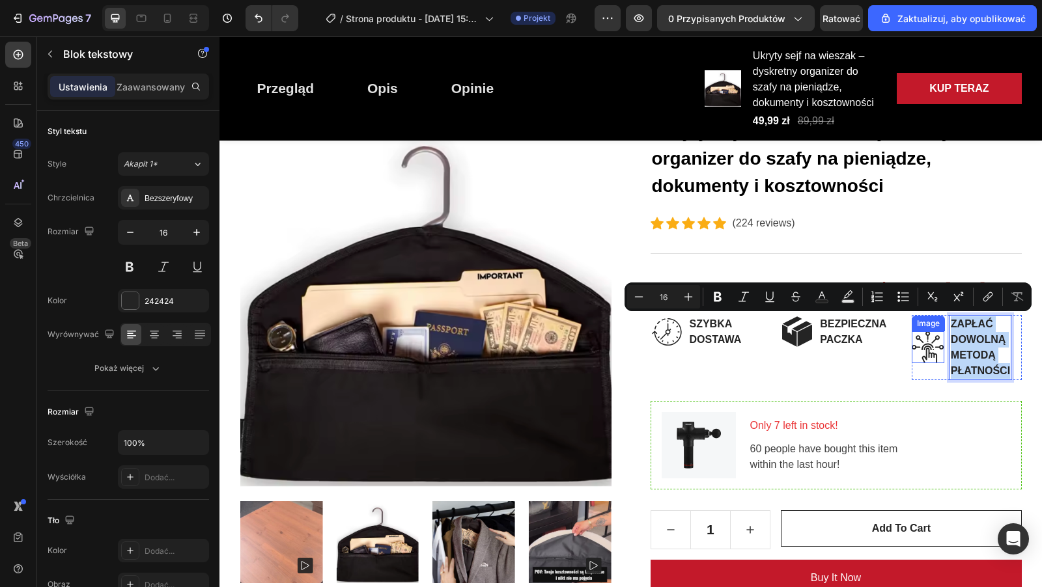
drag, startPoint x: 1009, startPoint y: 372, endPoint x: 940, endPoint y: 324, distance: 83.8
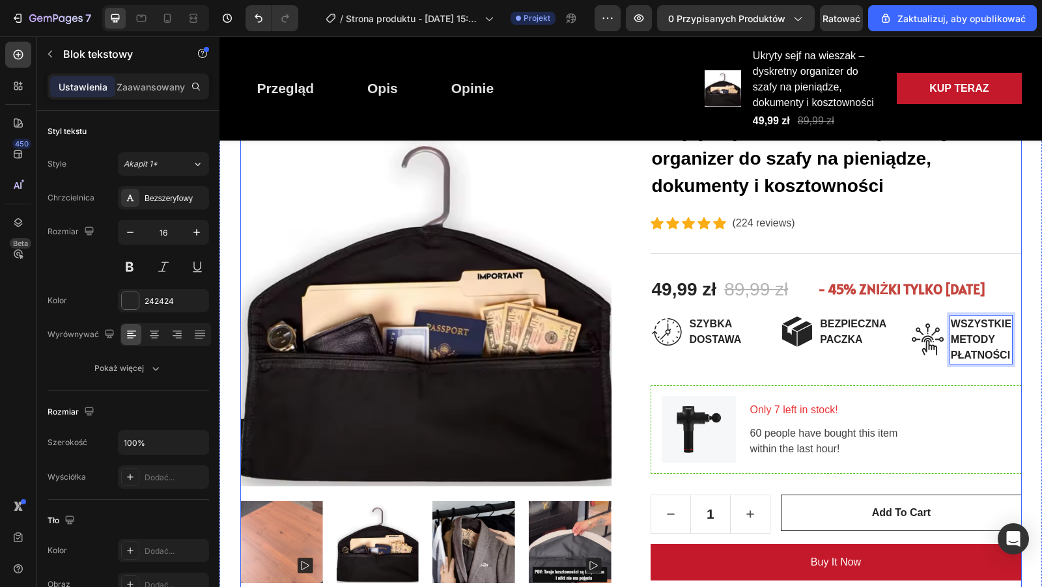
click at [887, 389] on div "Image Only 7 left in stock! Text block 60 people have bought this item within t…" at bounding box center [835, 429] width 371 height 89
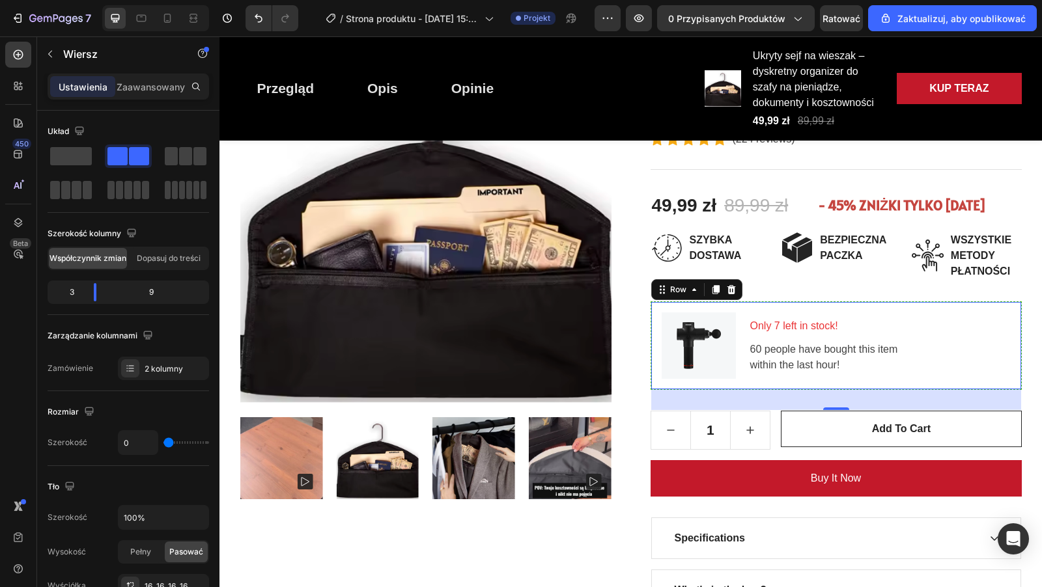
scroll to position [263, 0]
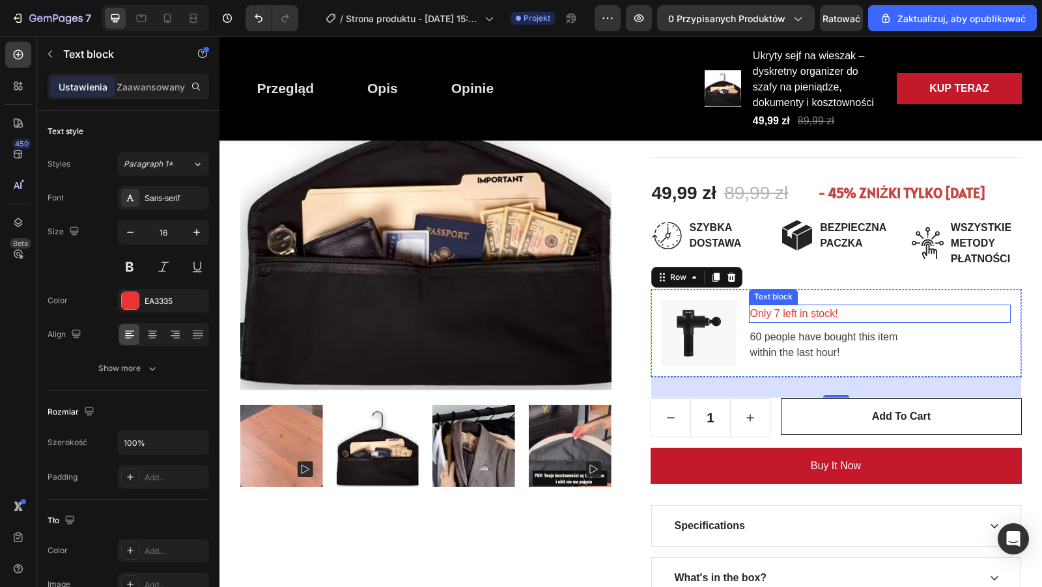
click at [805, 313] on p "Only 7 left in stock!" at bounding box center [879, 314] width 259 height 16
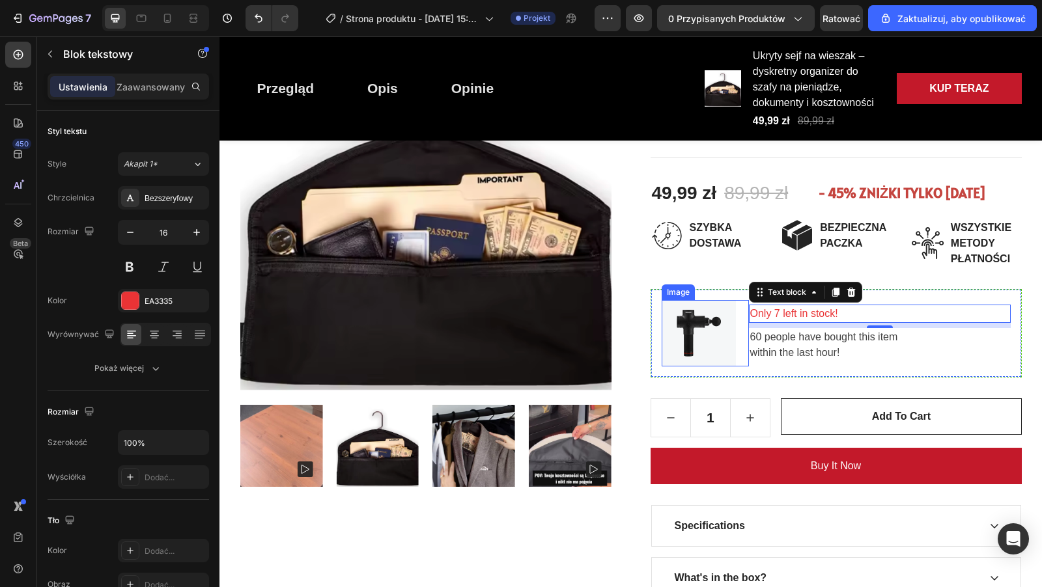
click at [710, 330] on img at bounding box center [698, 333] width 74 height 66
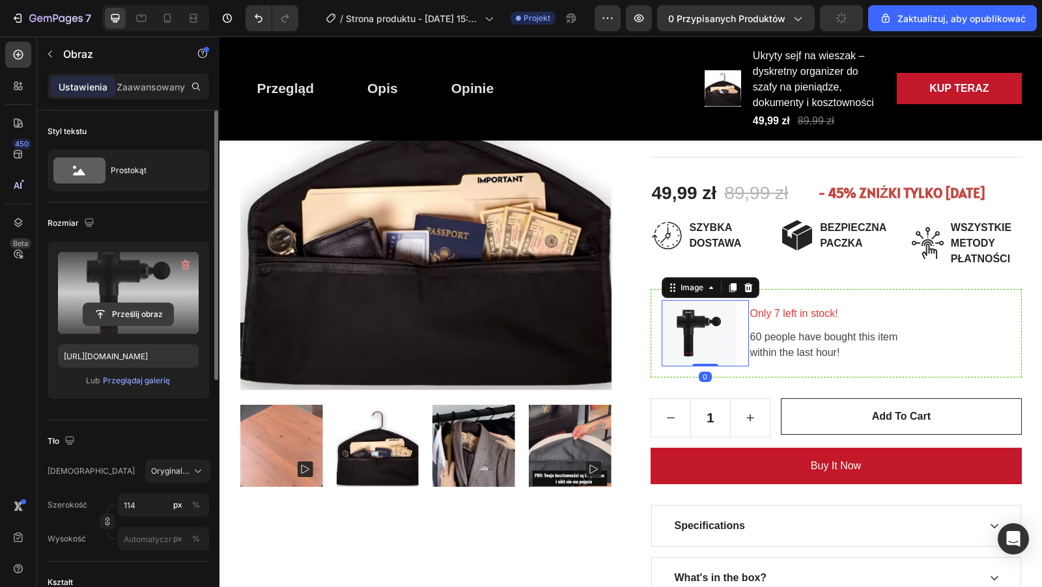
click at [119, 308] on input "file" at bounding box center [128, 314] width 90 height 22
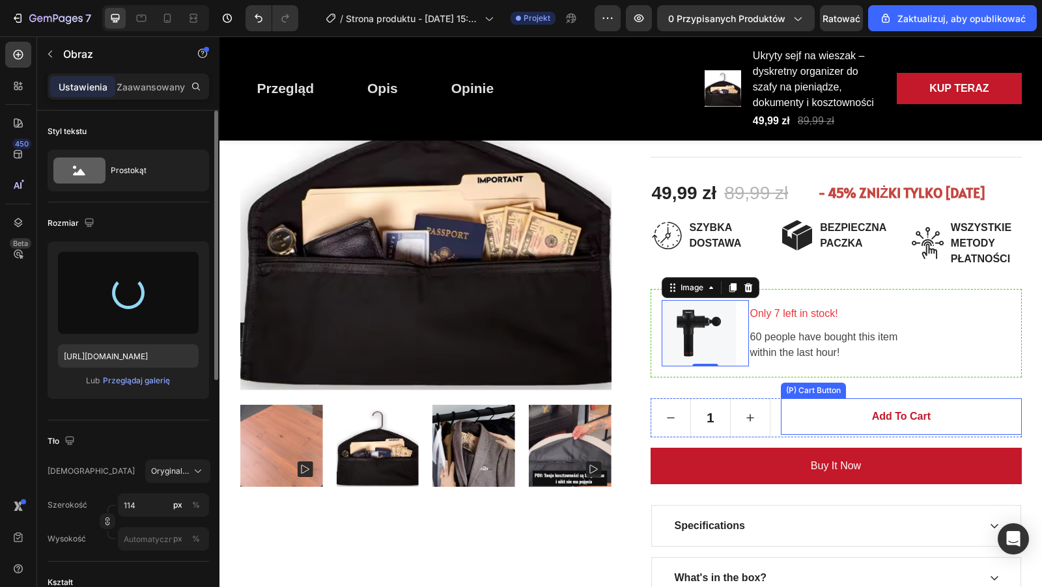
scroll to position [291, 0]
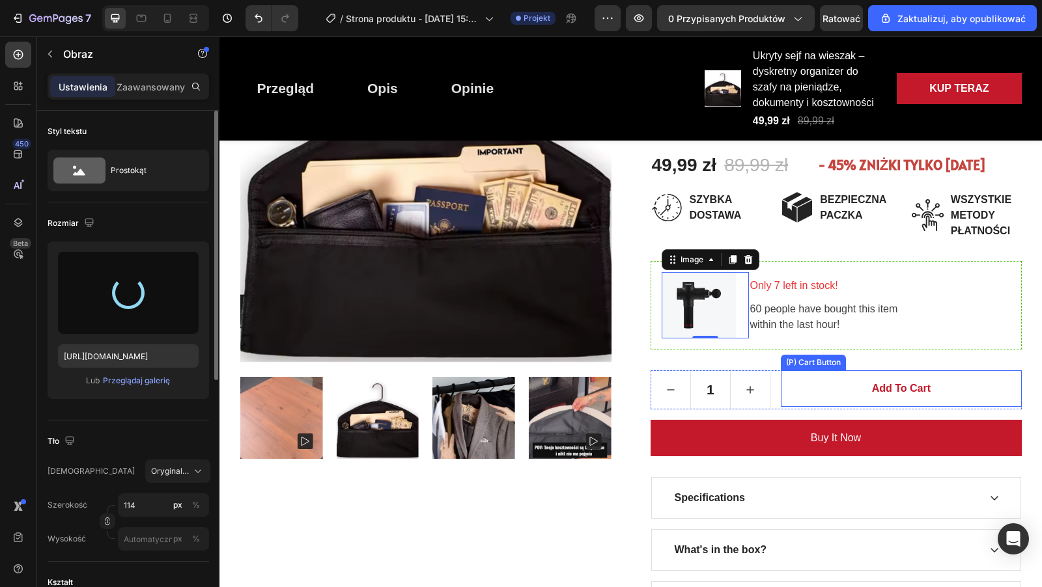
type input "https://cdn.shopify.com/s/files/1/0918/9438/2967/files/gempages_566270313902375…"
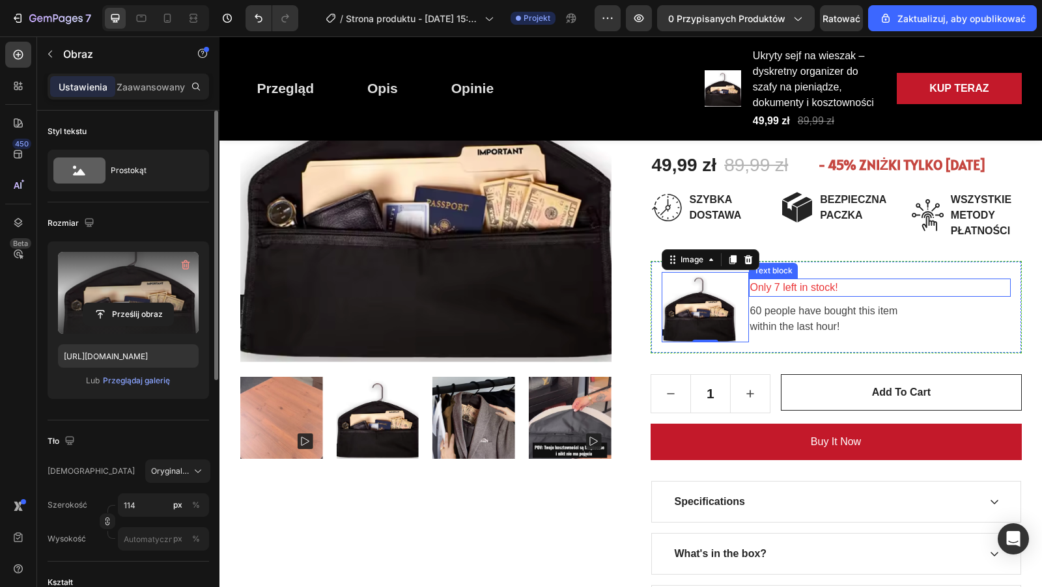
click at [815, 288] on p "Only 7 left in stock!" at bounding box center [879, 288] width 259 height 16
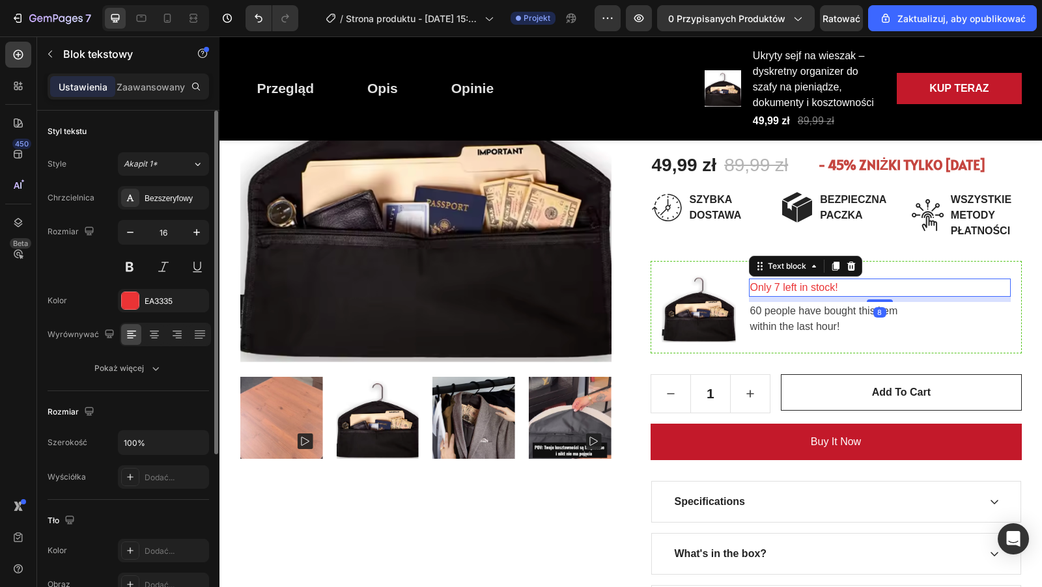
scroll to position [284, 0]
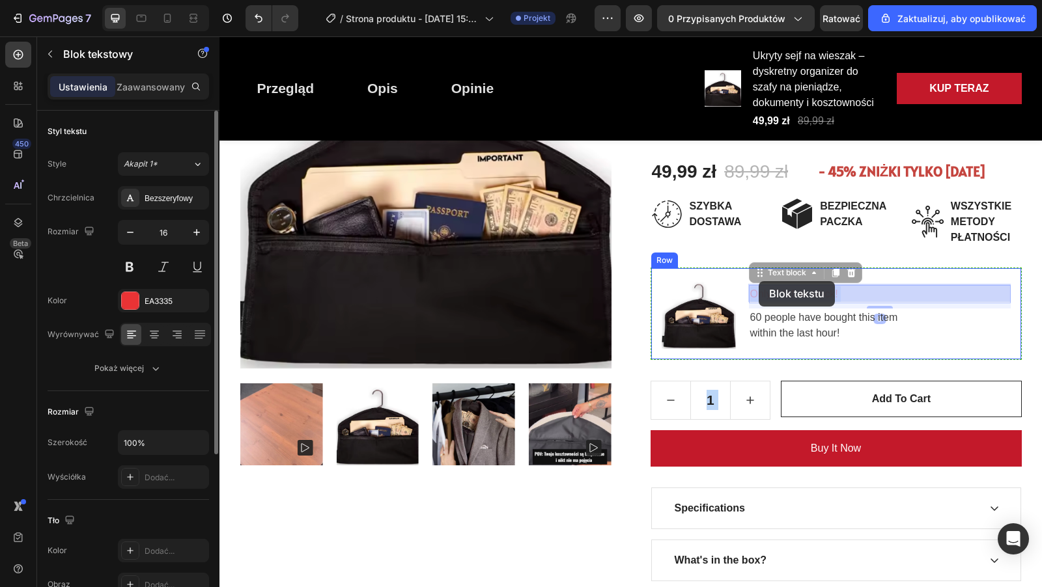
drag, startPoint x: 838, startPoint y: 284, endPoint x: 759, endPoint y: 281, distance: 79.5
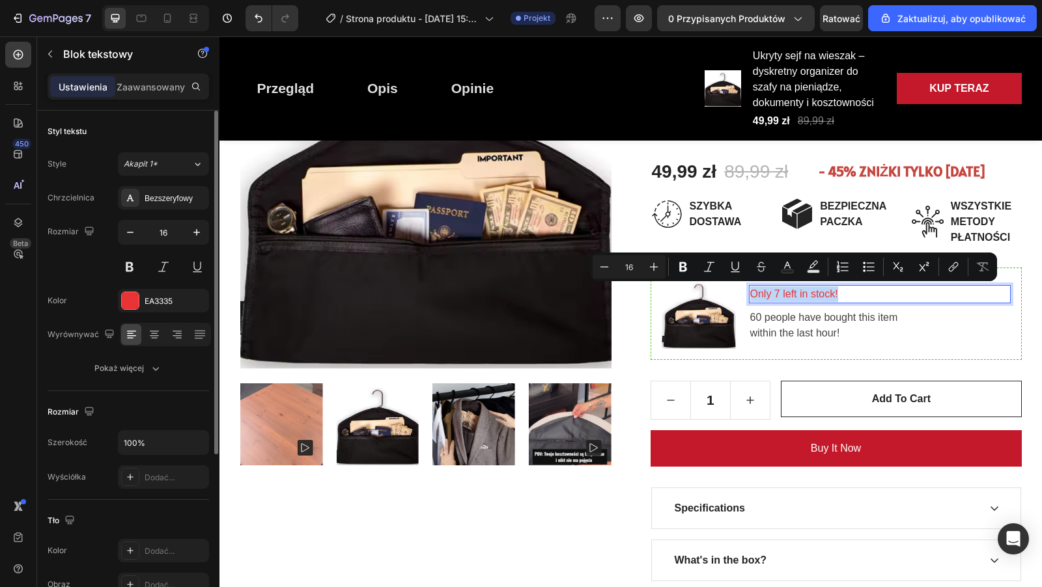
drag, startPoint x: 843, startPoint y: 295, endPoint x: 750, endPoint y: 294, distance: 93.1
click at [750, 294] on p "Only 7 left in stock!" at bounding box center [879, 294] width 259 height 16
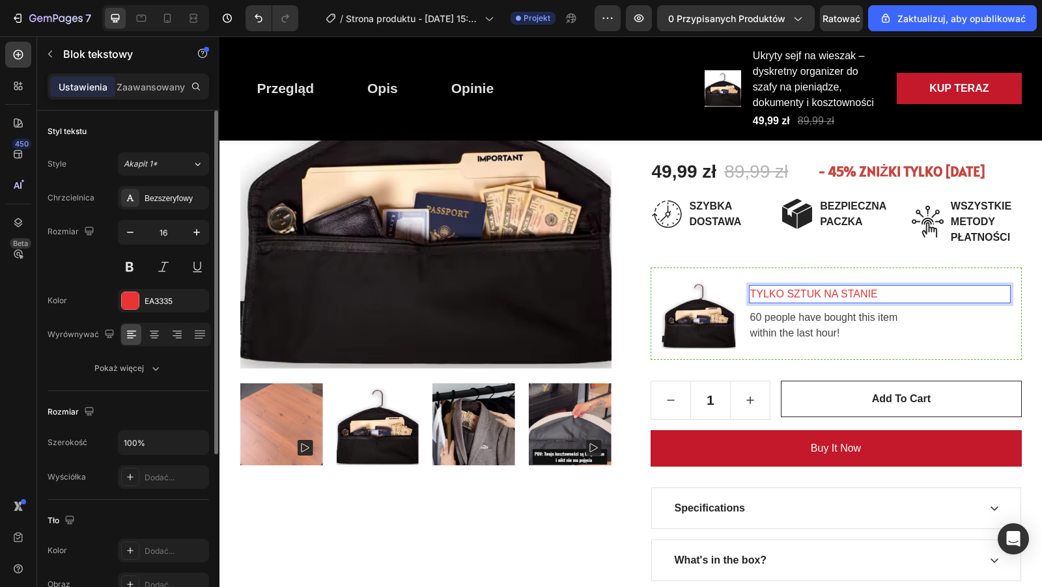
click at [786, 293] on p "TYLKO SZTUK NA STANIE" at bounding box center [879, 294] width 259 height 16
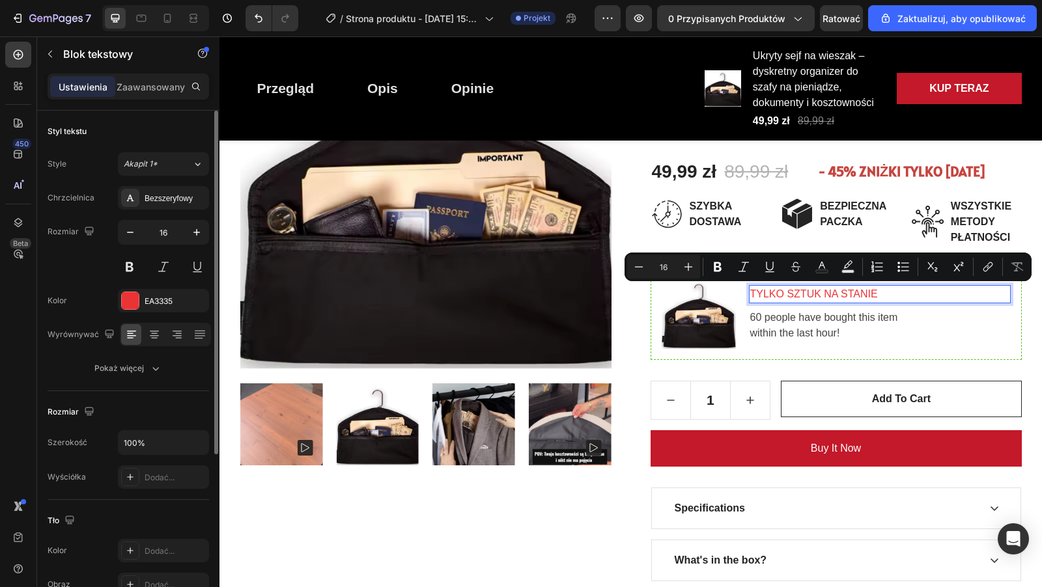
click at [786, 293] on p "TYLKO SZTUK NA STANIE" at bounding box center [879, 294] width 259 height 16
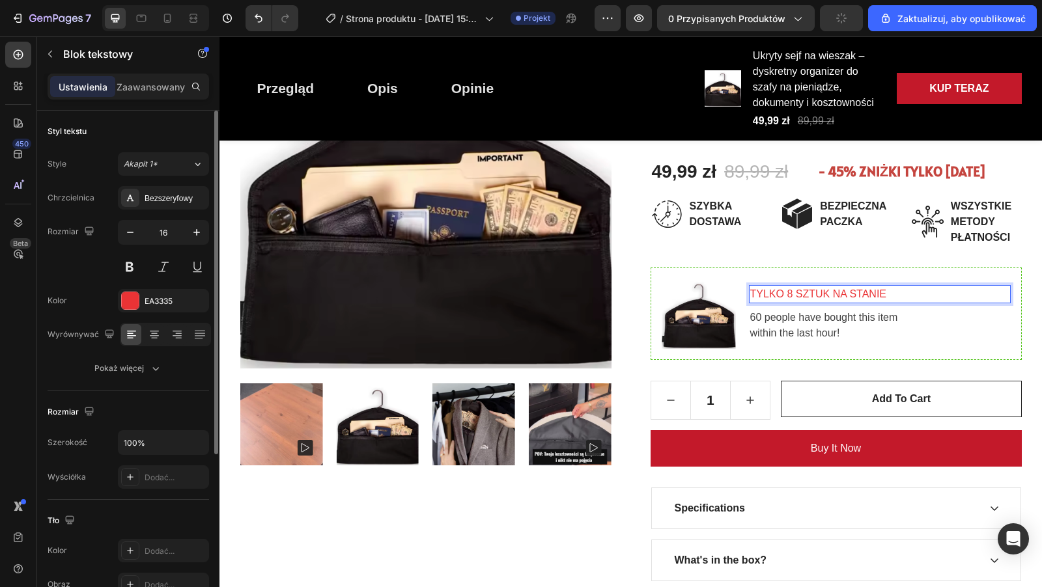
click at [892, 294] on p "TYLKO 8 SZTUK NA STANIE" at bounding box center [879, 294] width 259 height 16
click at [799, 327] on p "60 people have bought this item within the last hour!" at bounding box center [879, 325] width 259 height 31
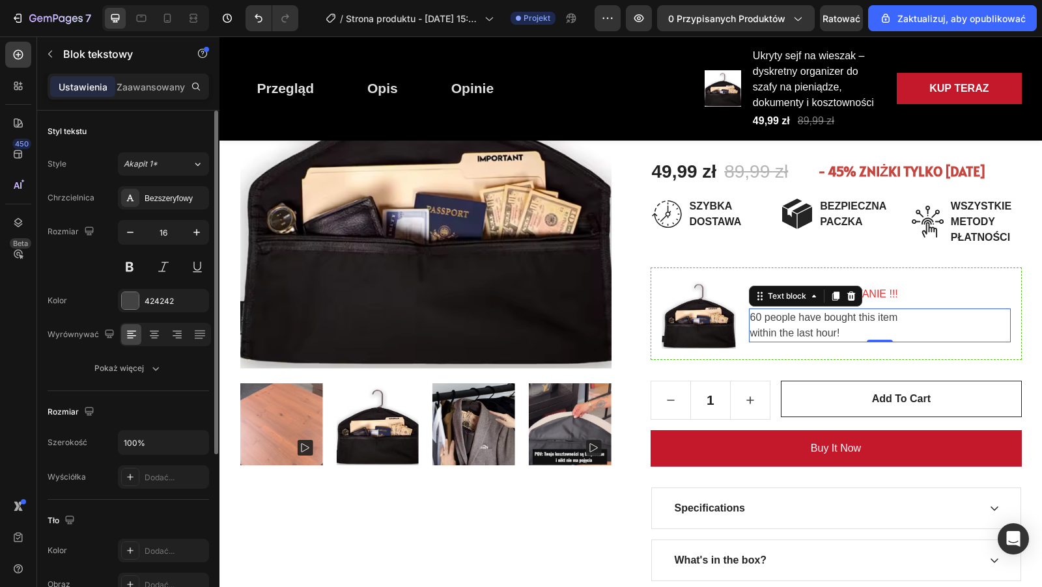
click at [751, 315] on p "60 people have bought this item within the last hour!" at bounding box center [879, 325] width 259 height 31
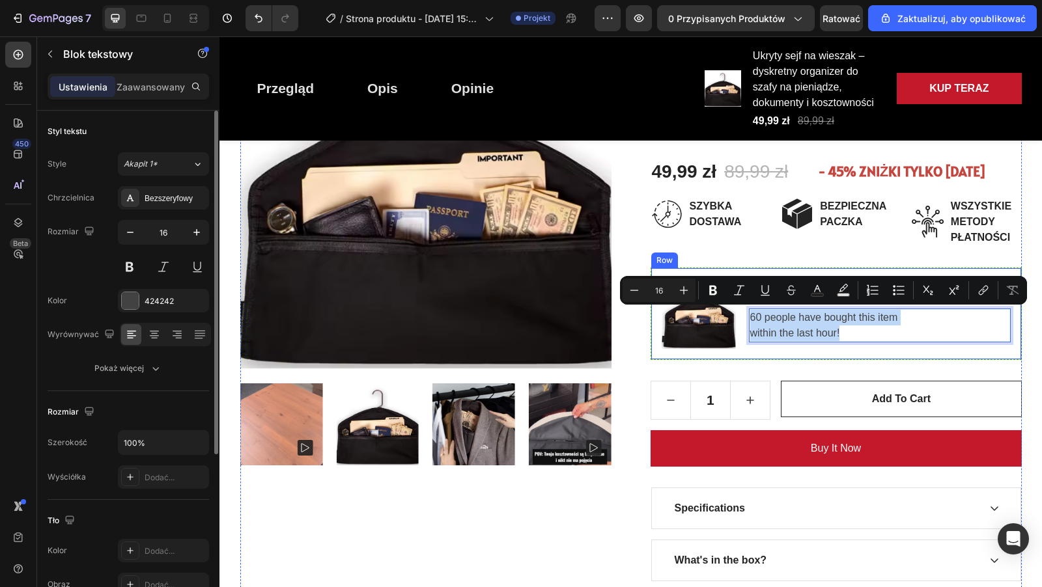
drag, startPoint x: 751, startPoint y: 315, endPoint x: 857, endPoint y: 341, distance: 109.9
click at [858, 341] on div "TYLKO 8 SZTUK NA STANIE !!! Text block 60 people have bought this item within t…" at bounding box center [880, 314] width 262 height 70
copy p "60 people have bought this item within the last hour!"
click at [846, 333] on p "60 people have bought this item within the last hour!" at bounding box center [879, 325] width 259 height 31
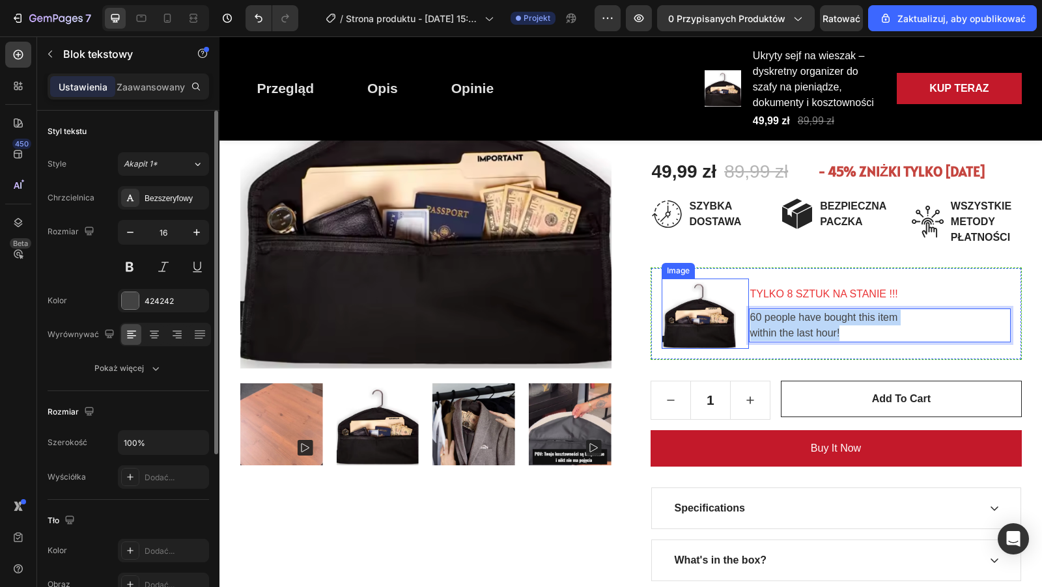
drag, startPoint x: 853, startPoint y: 331, endPoint x: 745, endPoint y: 318, distance: 108.9
click at [745, 317] on div "Image TYLKO 8 SZTUK NA STANIE !!! Text block 60 people have bought this item wi…" at bounding box center [835, 314] width 371 height 92
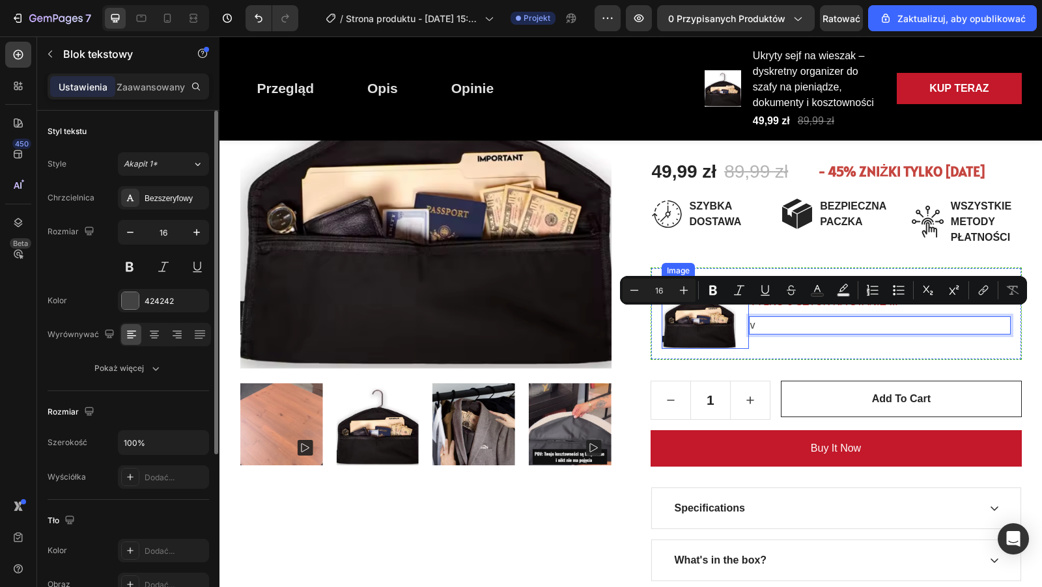
scroll to position [292, 0]
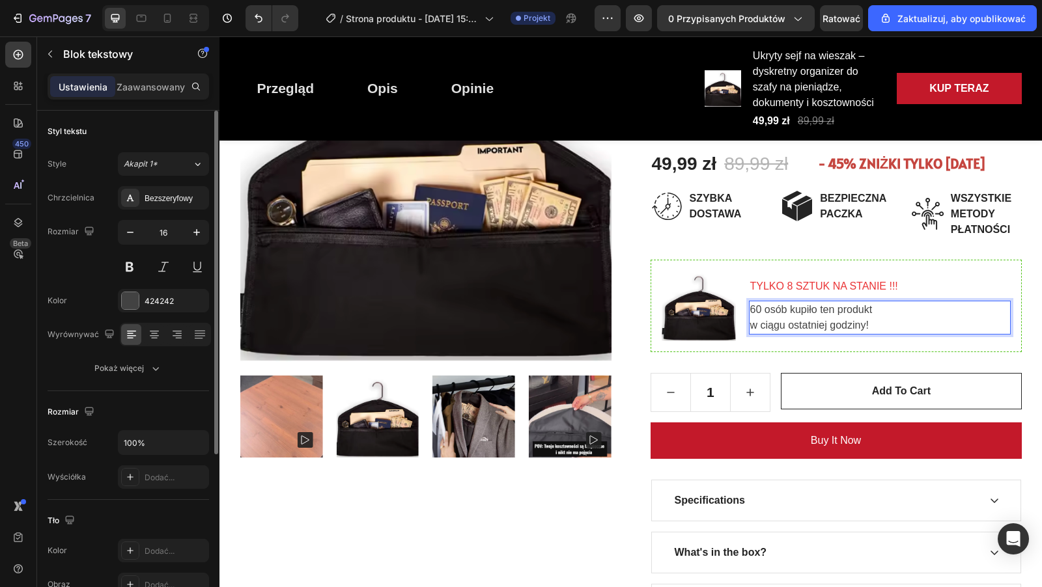
click at [760, 309] on p "60 osób kupiło ten produkt w ciągu ostatniej godziny!" at bounding box center [879, 317] width 259 height 31
drag, startPoint x: 760, startPoint y: 308, endPoint x: 748, endPoint y: 308, distance: 12.4
click at [749, 308] on div "60 osób kupiło ten produkt w ciągu ostatniej godziny!" at bounding box center [880, 318] width 262 height 34
click at [745, 257] on div "Ukryty sejf na wieszak – dyskretny organizer do szafy na pieniądze, dokumenty i…" at bounding box center [835, 308] width 371 height 635
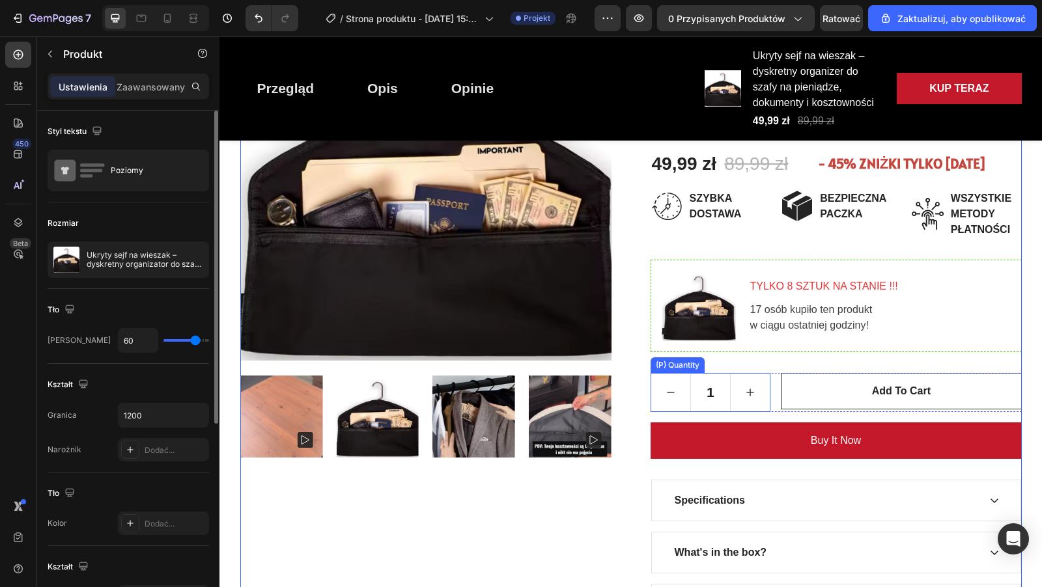
scroll to position [323, 0]
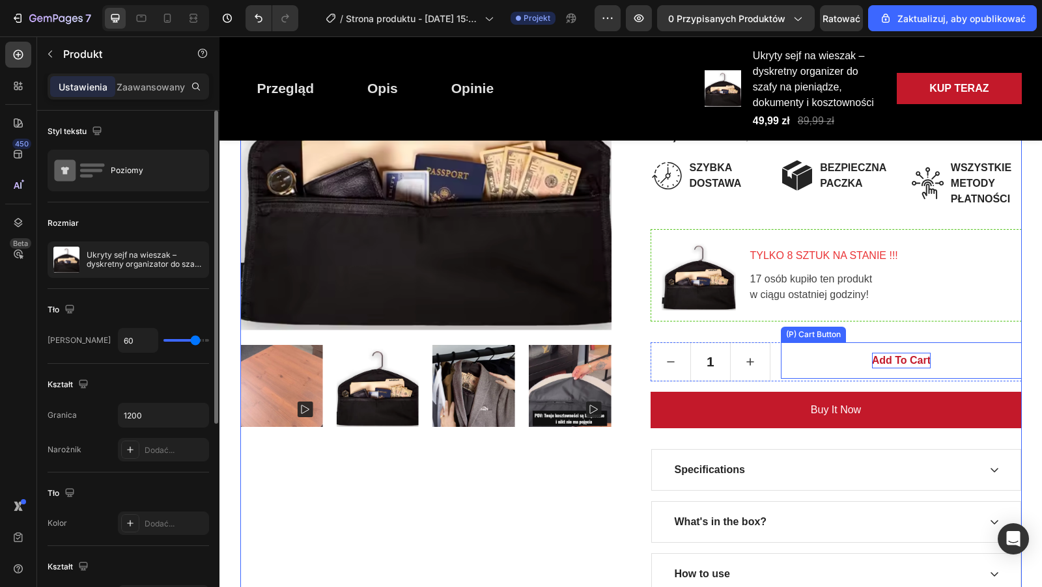
click at [894, 357] on div "Add to cart" at bounding box center [901, 361] width 59 height 16
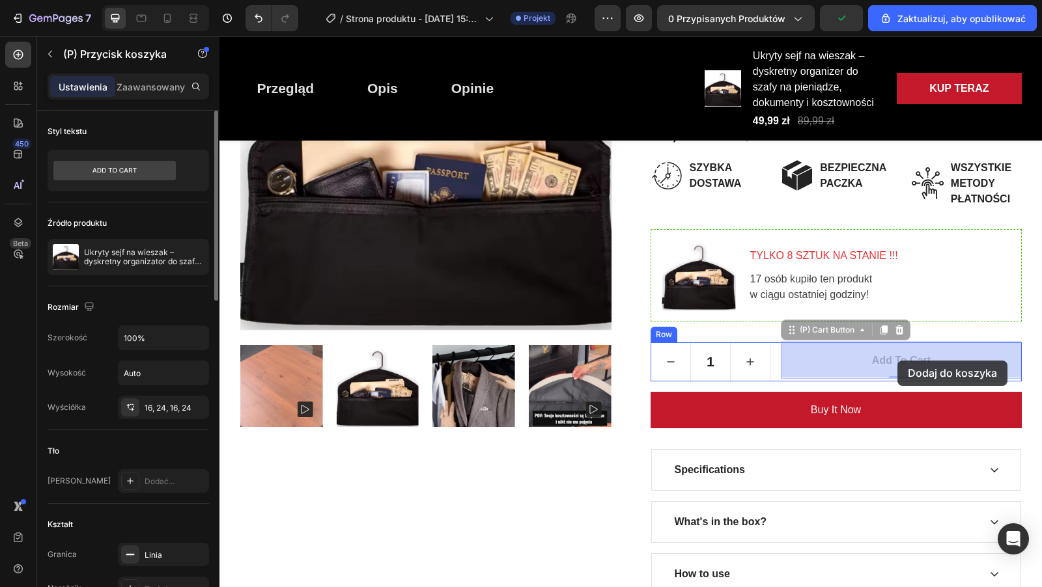
drag, startPoint x: 932, startPoint y: 359, endPoint x: 898, endPoint y: 361, distance: 33.9
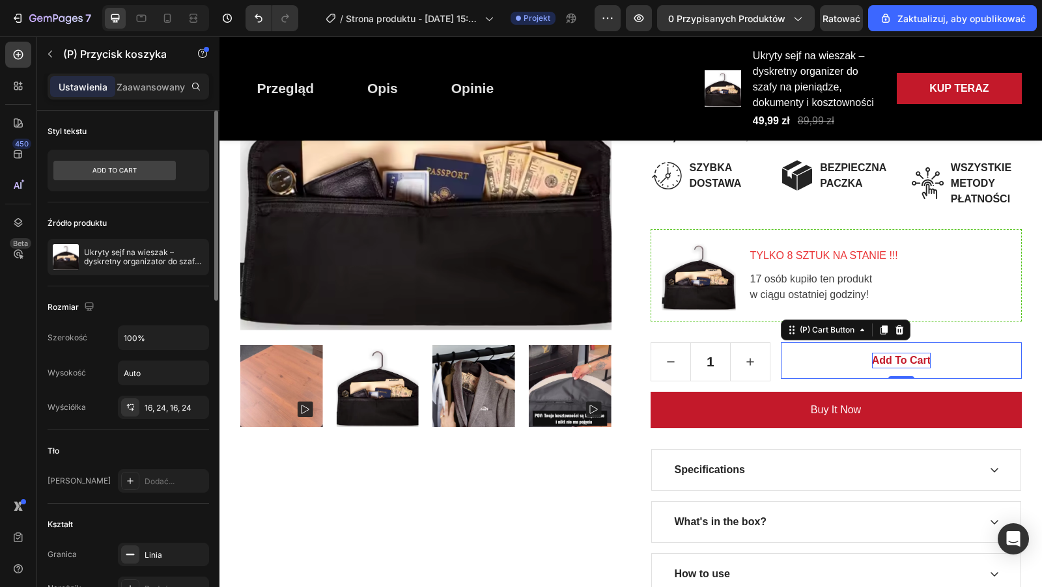
click at [904, 360] on div "Add to cart" at bounding box center [901, 361] width 59 height 16
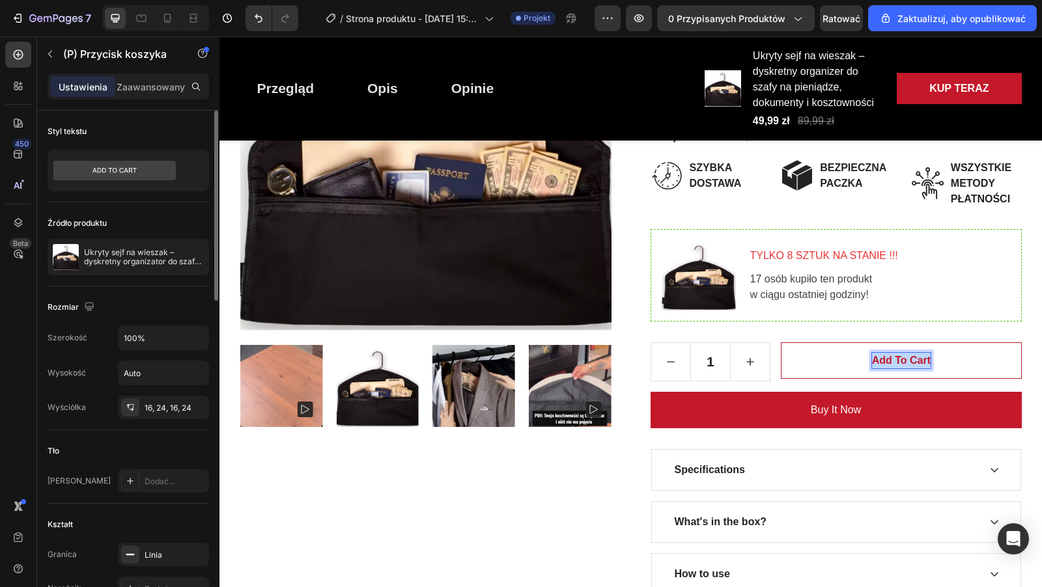
drag, startPoint x: 873, startPoint y: 359, endPoint x: 930, endPoint y: 359, distance: 57.3
click at [930, 359] on button "Add to cart" at bounding box center [901, 360] width 240 height 36
click at [781, 342] on button "DODAJ" at bounding box center [901, 360] width 240 height 36
click at [781, 342] on button "DODAJ DO" at bounding box center [901, 360] width 240 height 36
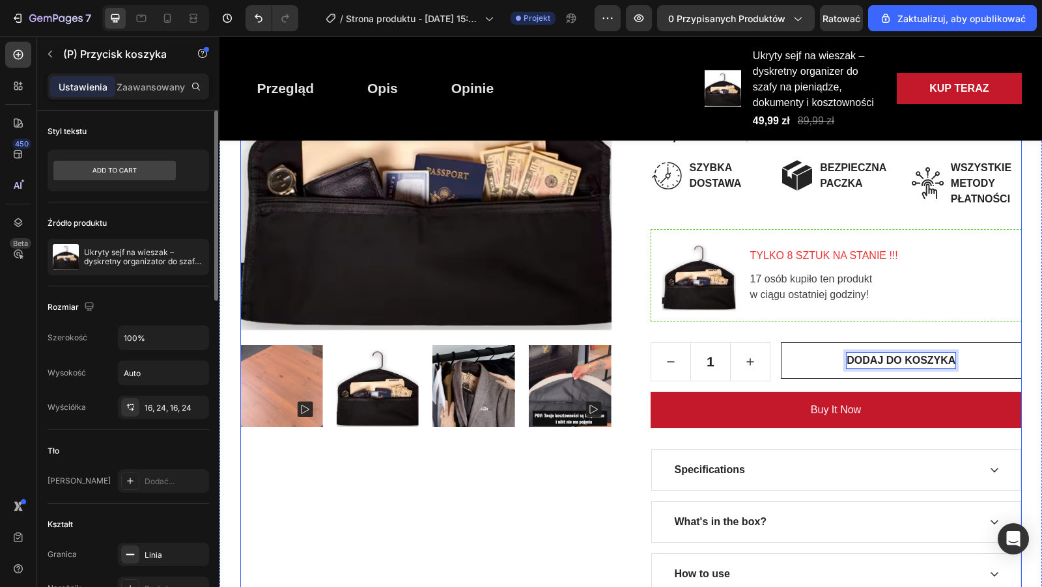
click at [815, 327] on div "Ukryty sejf na wieszak – dyskretny organizer do szafy na pieniądze, dokumenty i…" at bounding box center [835, 277] width 371 height 635
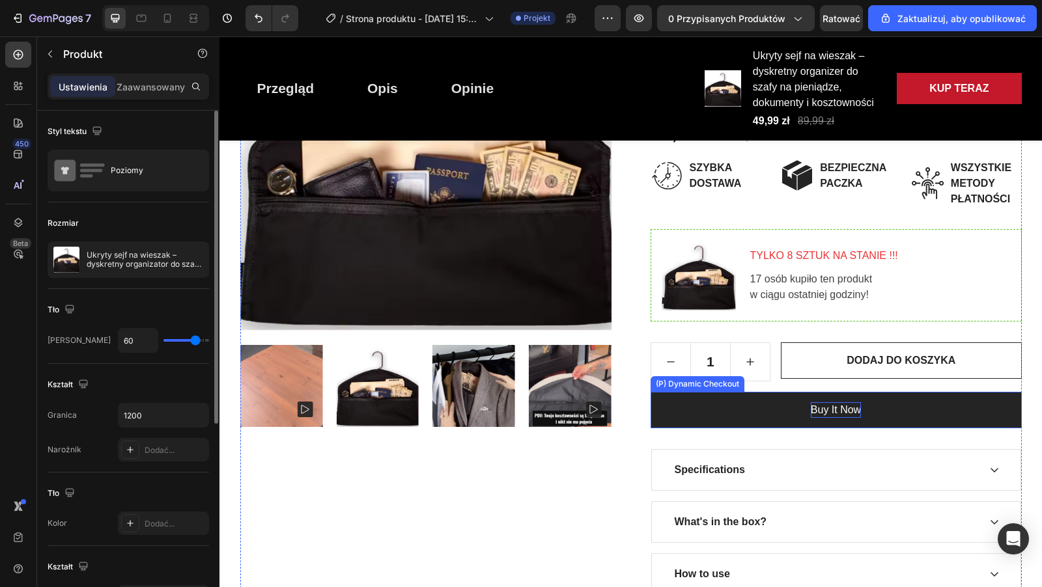
click at [843, 409] on div "Buy it now" at bounding box center [835, 410] width 50 height 16
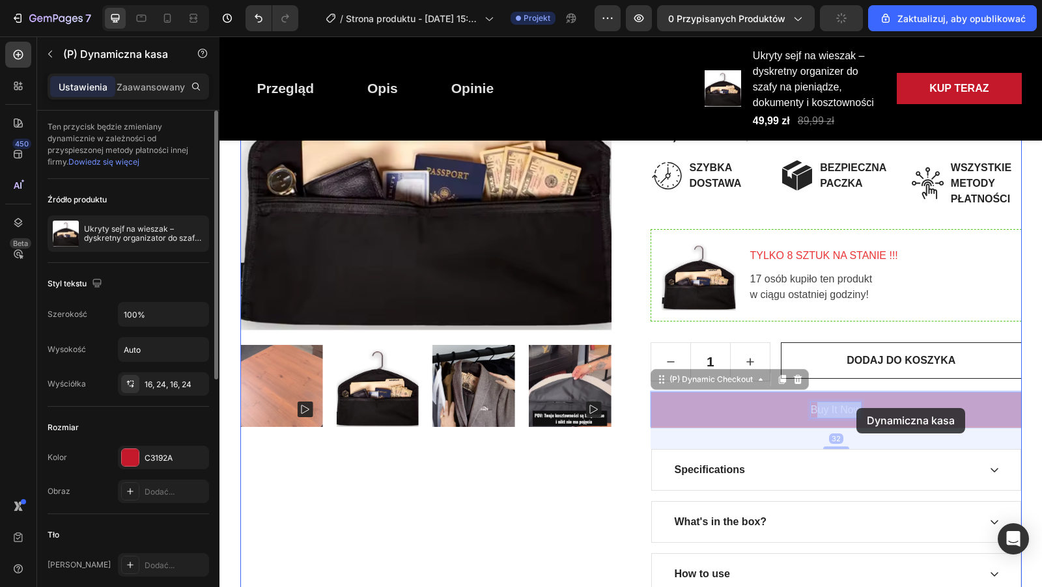
drag, startPoint x: 814, startPoint y: 409, endPoint x: 861, endPoint y: 408, distance: 46.9
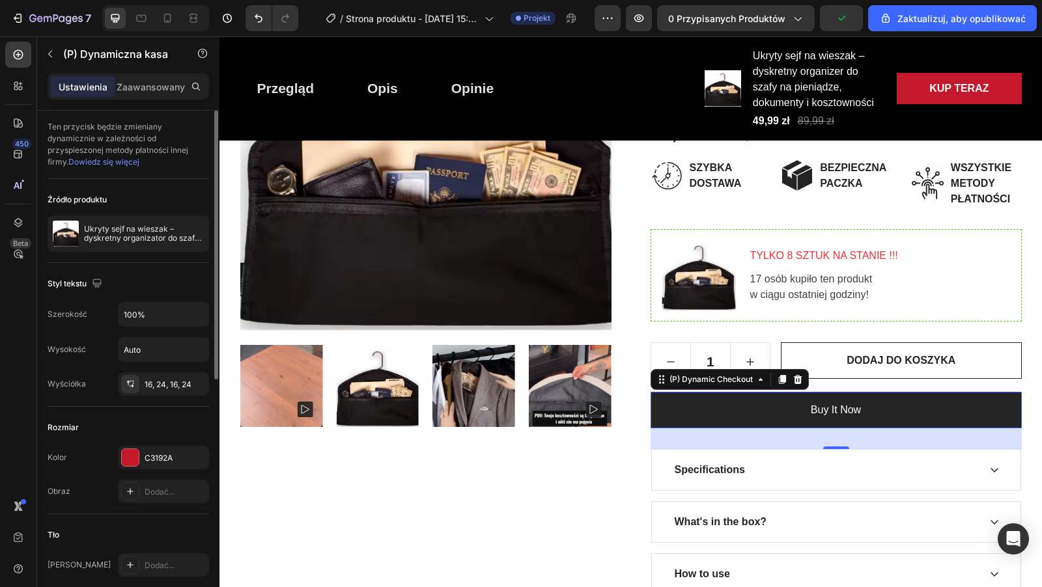
click at [861, 408] on button "Buy it now" at bounding box center [835, 410] width 371 height 36
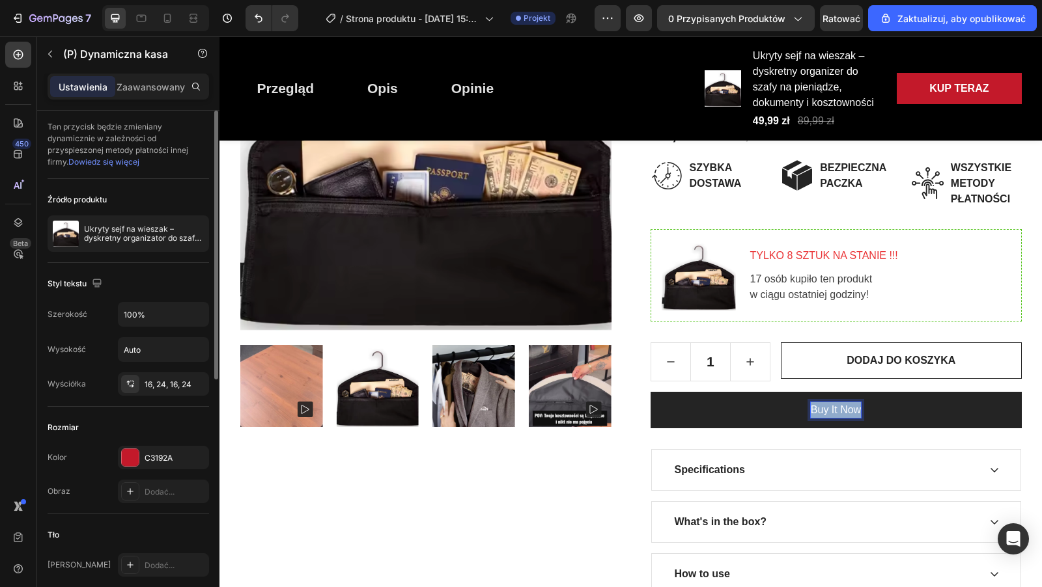
drag, startPoint x: 857, startPoint y: 407, endPoint x: 809, endPoint y: 408, distance: 48.8
click at [650, 392] on button "KUP" at bounding box center [835, 410] width 371 height 36
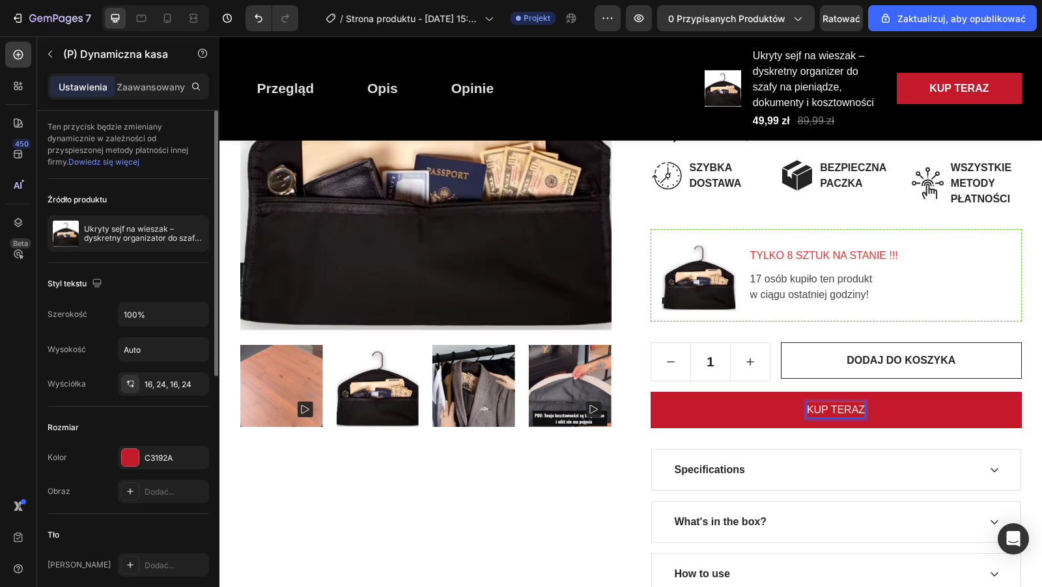
click at [842, 413] on p "KUP TERAZ" at bounding box center [836, 410] width 58 height 16
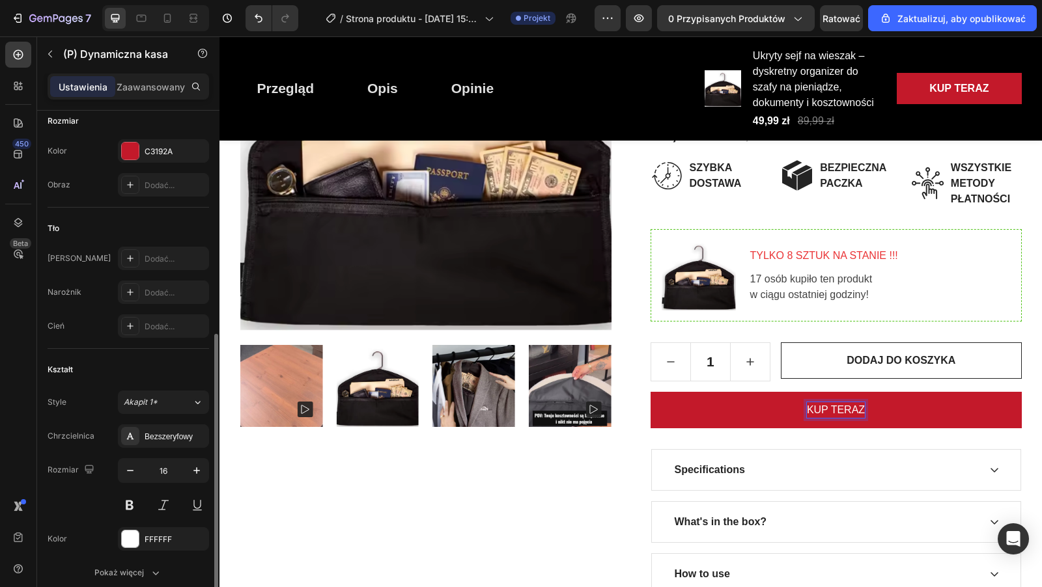
scroll to position [350, 0]
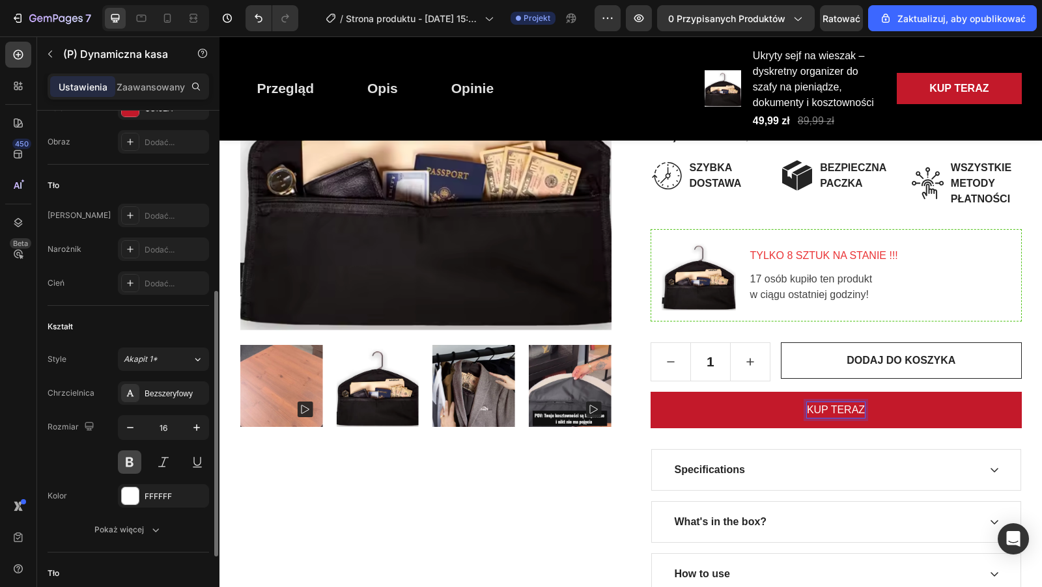
click at [134, 458] on button at bounding box center [129, 461] width 23 height 23
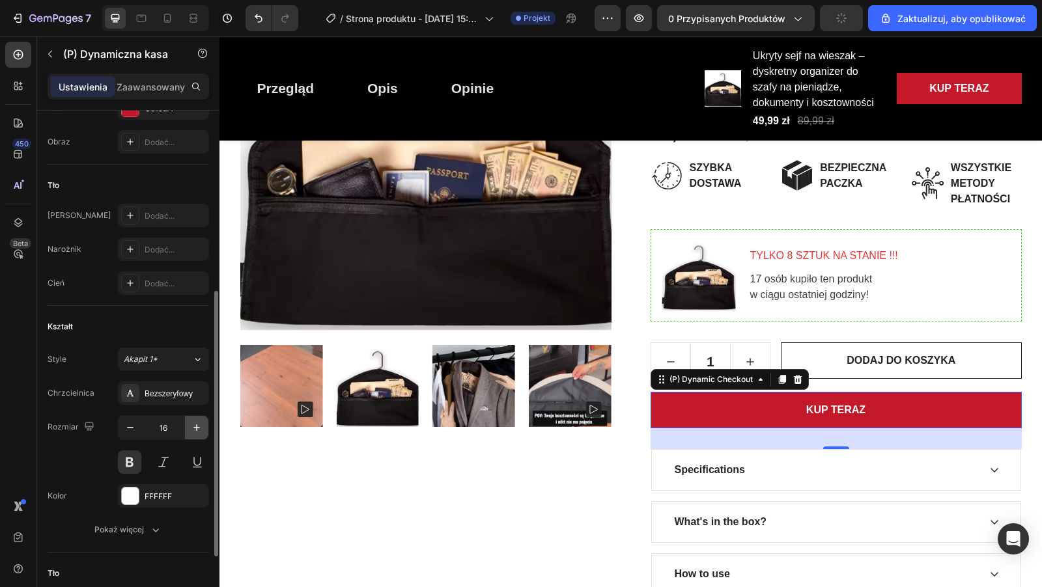
click at [195, 428] on icon "button" at bounding box center [196, 427] width 13 height 13
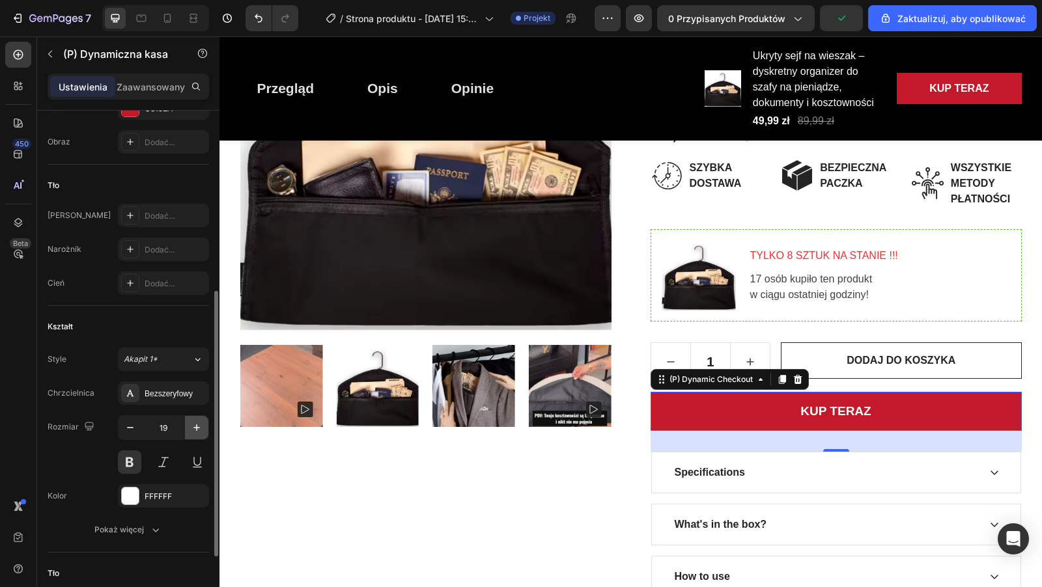
click at [195, 428] on icon "button" at bounding box center [196, 427] width 13 height 13
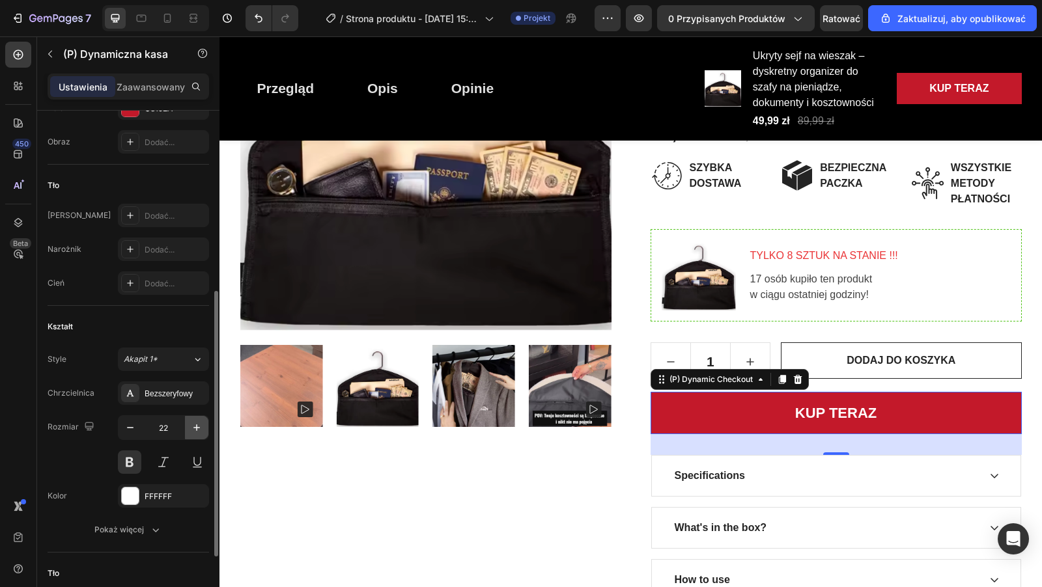
click at [195, 428] on icon "button" at bounding box center [196, 427] width 13 height 13
type input "23"
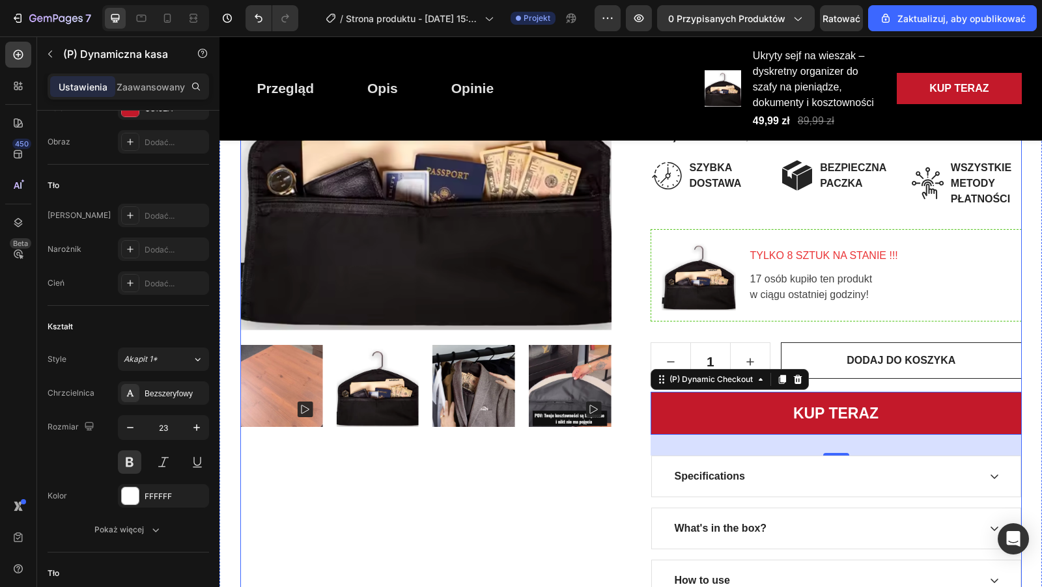
click at [491, 493] on div "Product Images" at bounding box center [425, 280] width 371 height 641
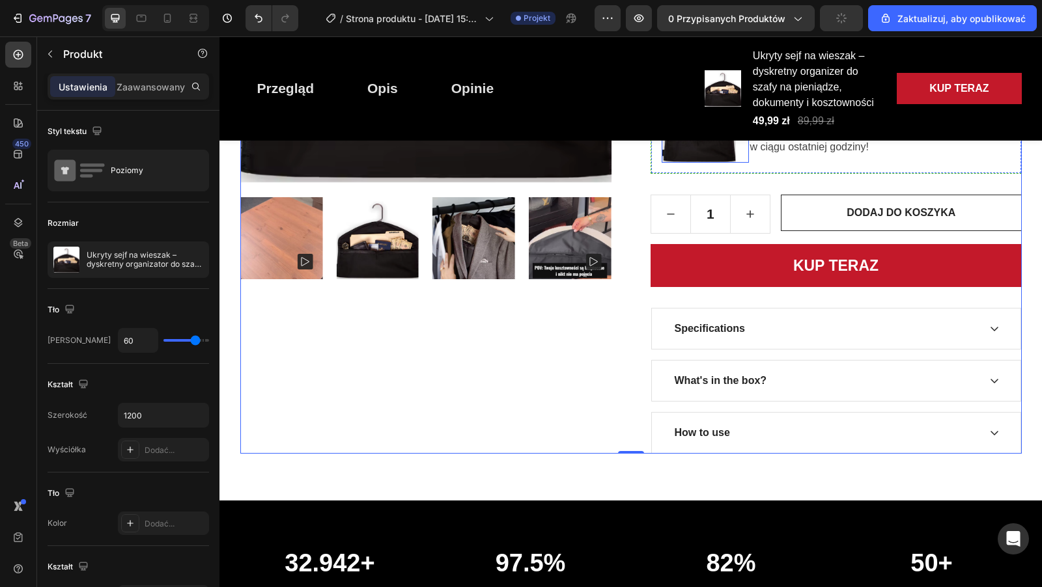
scroll to position [499, 0]
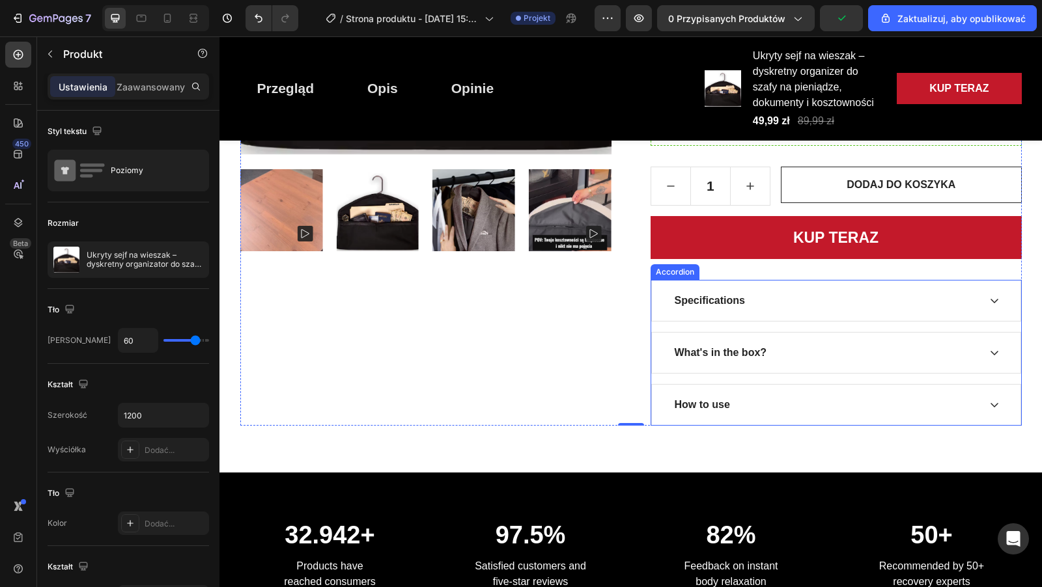
click at [768, 303] on div "Specifications" at bounding box center [825, 301] width 306 height 20
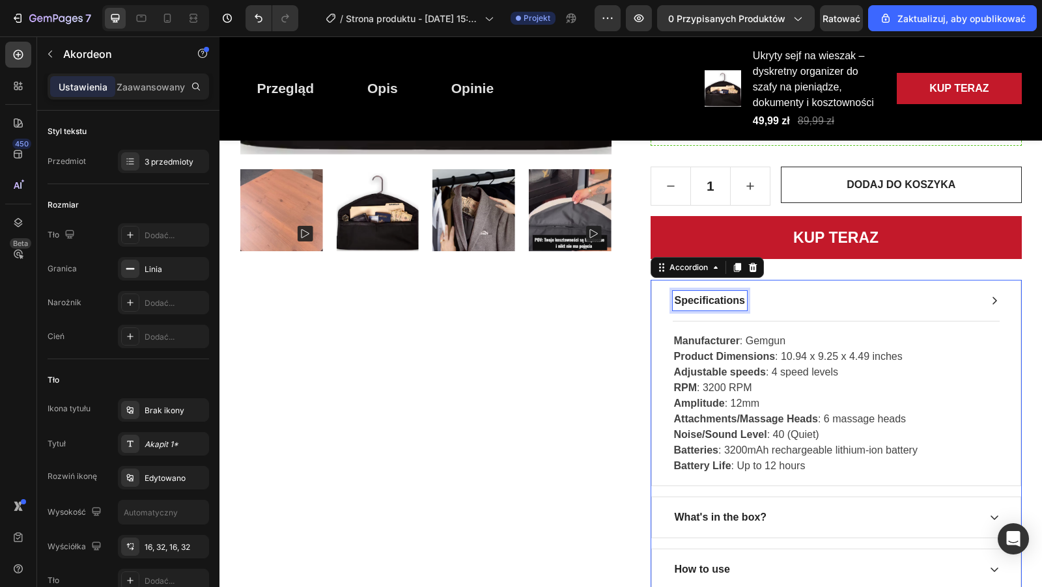
click at [743, 304] on div "Specifications" at bounding box center [709, 301] width 74 height 20
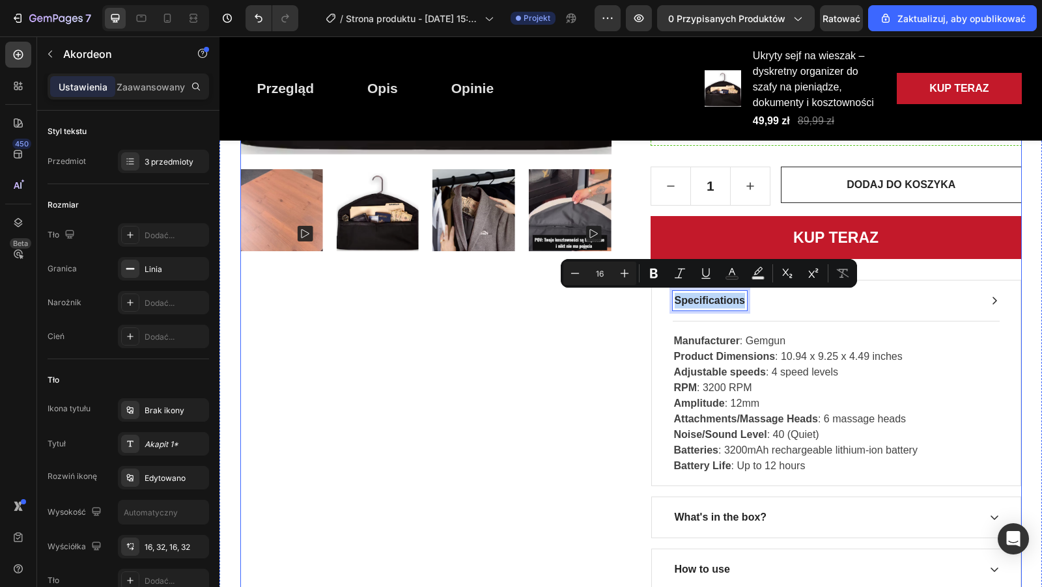
drag, startPoint x: 743, startPoint y: 300, endPoint x: 637, endPoint y: 296, distance: 105.5
click at [637, 296] on div "Product Images Ukryty sejf na wieszak – dyskretny organizer do szafy na pieniąd…" at bounding box center [630, 188] width 781 height 806
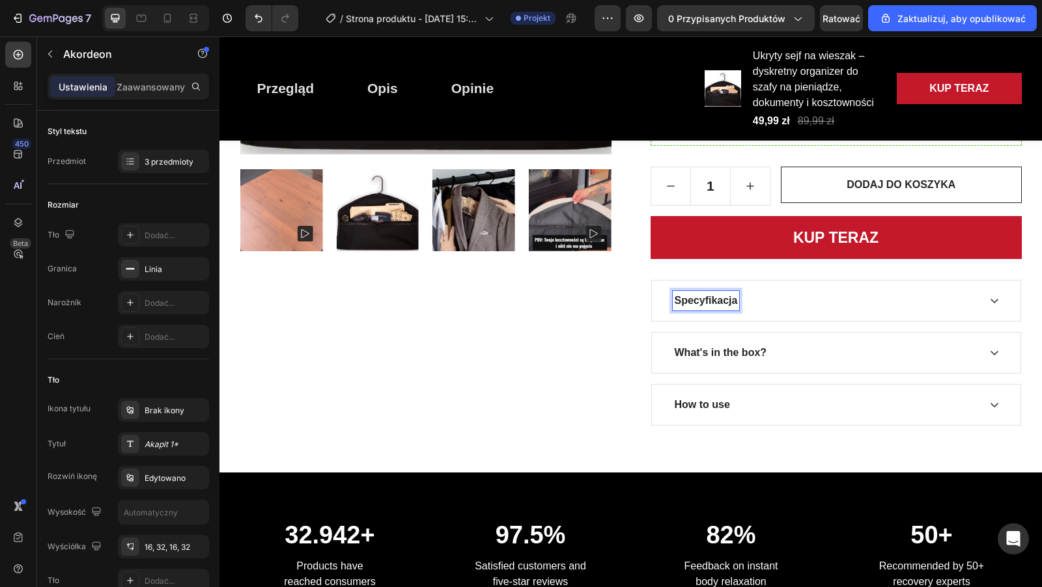
click at [791, 301] on div "Specyfikacja" at bounding box center [825, 301] width 306 height 20
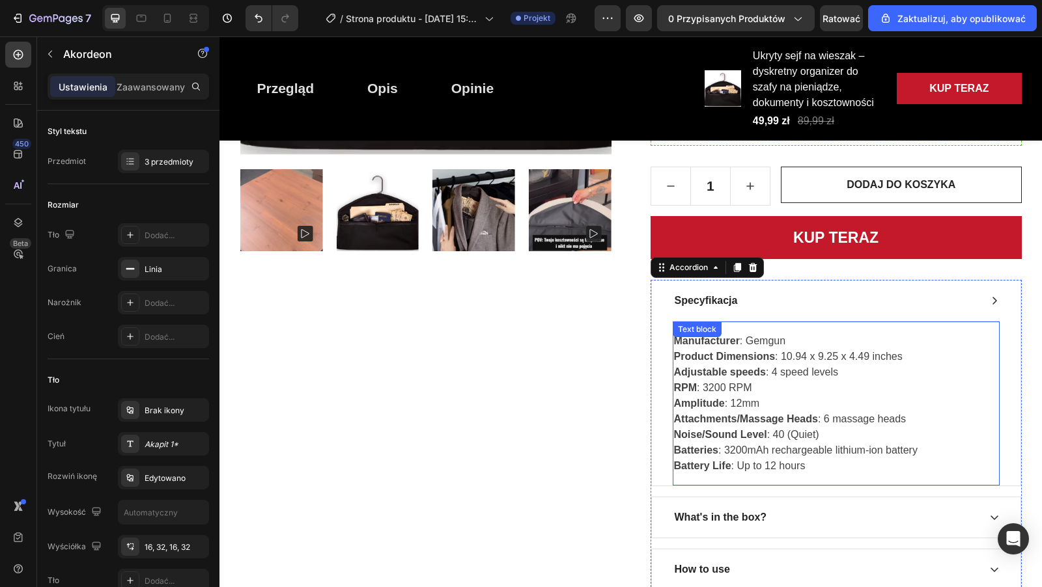
click at [685, 337] on div "Manufacturer : Gemgun Product Dimensions : 10.94 x 9.25 x 4.49 inches Adjustabl…" at bounding box center [835, 403] width 327 height 165
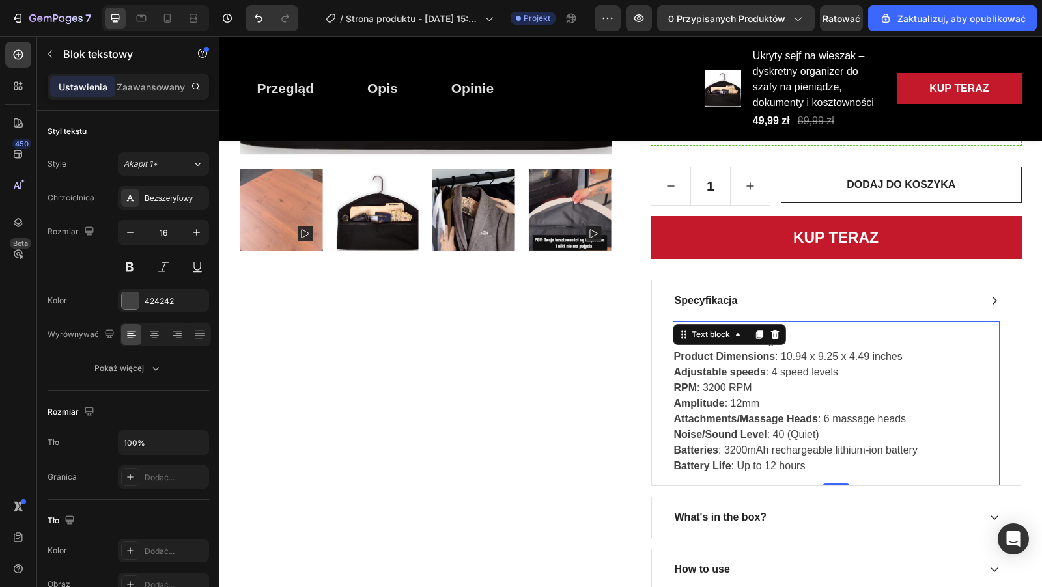
click at [704, 351] on strong "Product Dimensions" at bounding box center [725, 356] width 102 height 11
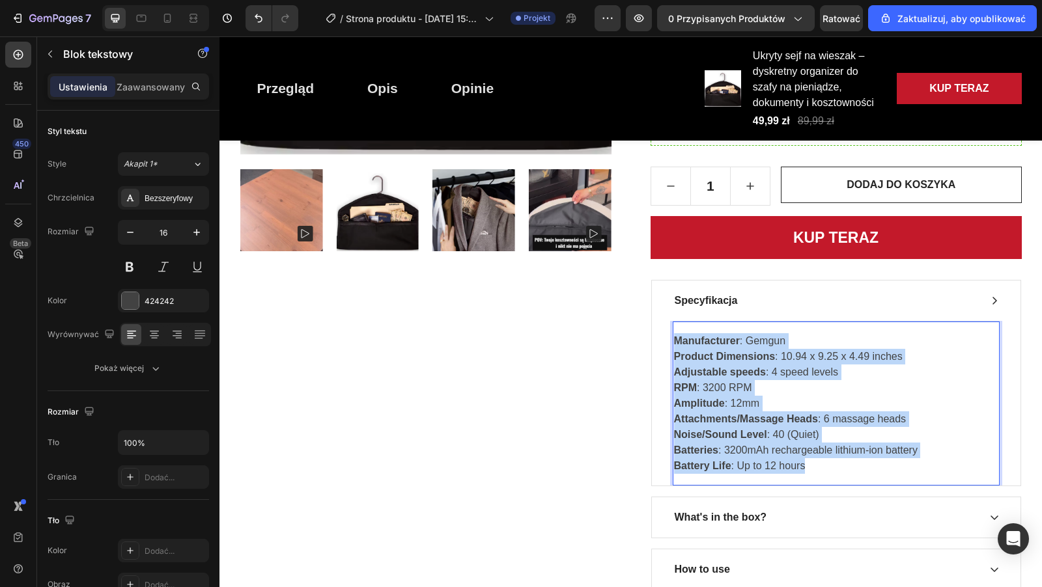
drag, startPoint x: 673, startPoint y: 339, endPoint x: 814, endPoint y: 473, distance: 193.9
click at [814, 473] on div "Manufacturer : Gemgun Product Dimensions : 10.94 x 9.25 x 4.49 inches Adjustabl…" at bounding box center [835, 403] width 327 height 143
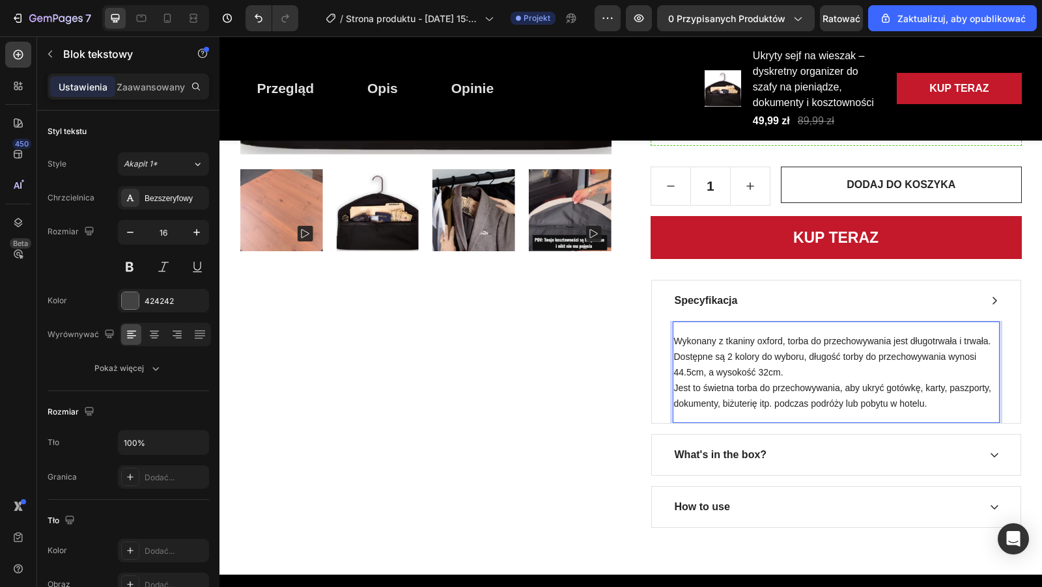
click at [731, 355] on span "Dostępne są 2 kolory do wyboru, długość torby do przechowywania wynosi 44.5cm, …" at bounding box center [825, 365] width 303 height 26
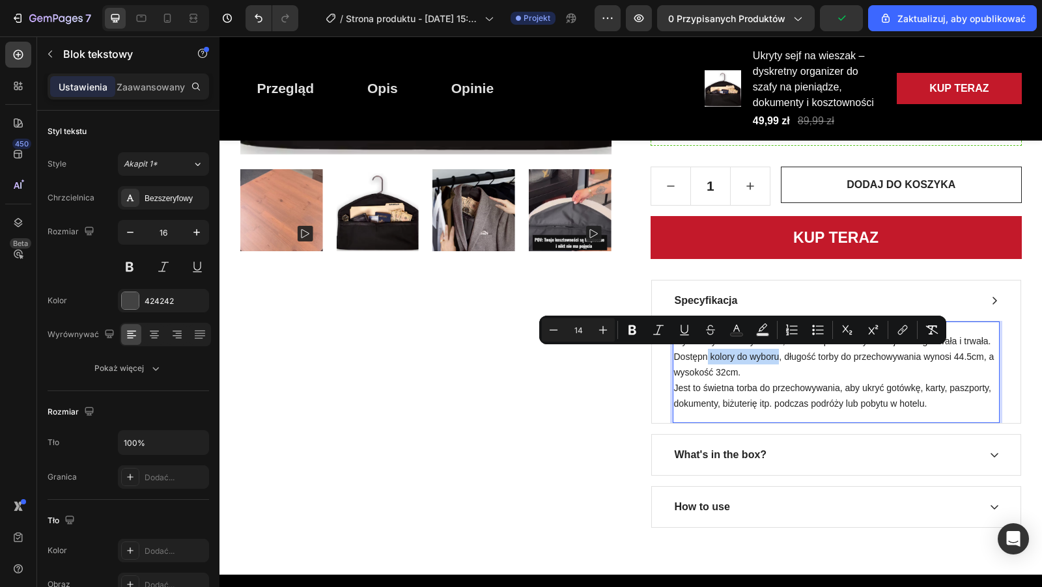
drag, startPoint x: 779, startPoint y: 357, endPoint x: 707, endPoint y: 357, distance: 71.6
click at [707, 357] on span "Dostępn kolory do wyboru, długość torby do przechowywania wynosi 44.5cm, a wyso…" at bounding box center [834, 365] width 320 height 26
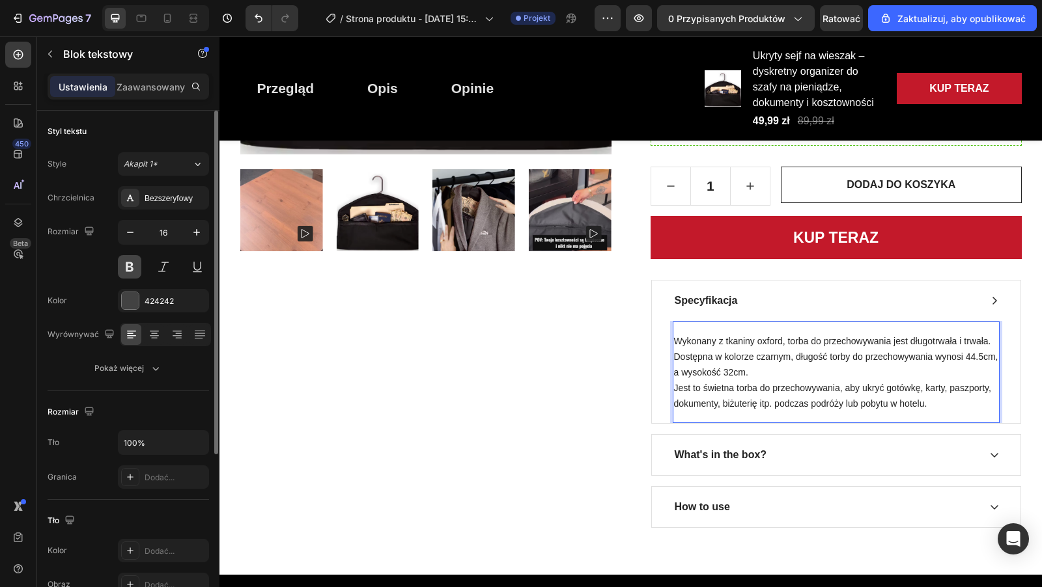
click at [128, 262] on button at bounding box center [129, 266] width 23 height 23
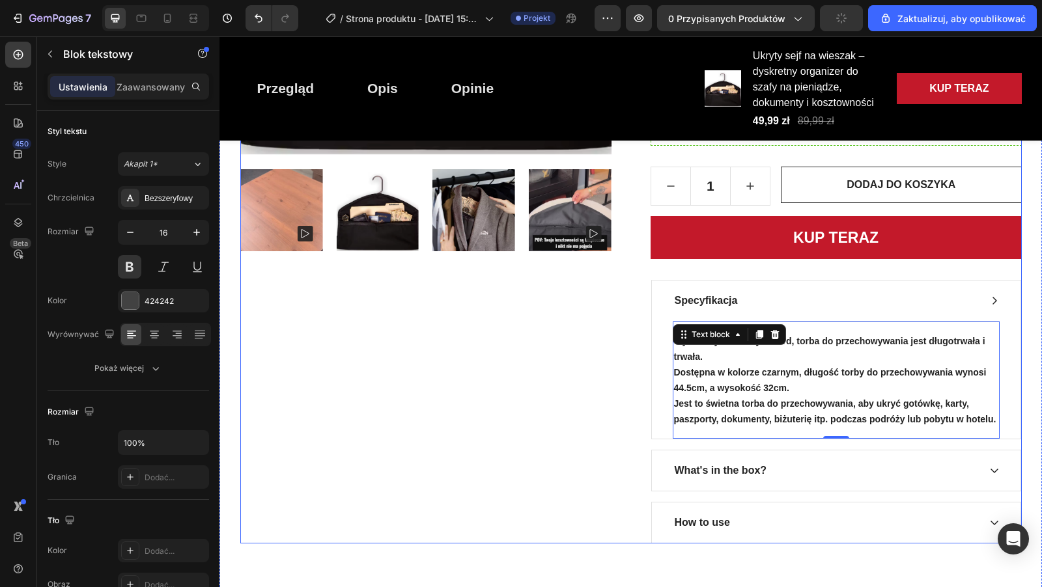
click at [624, 340] on div "Product Images Ukryty sejf na wieszak – dyskretny organizer do szafy na pieniąd…" at bounding box center [630, 164] width 781 height 759
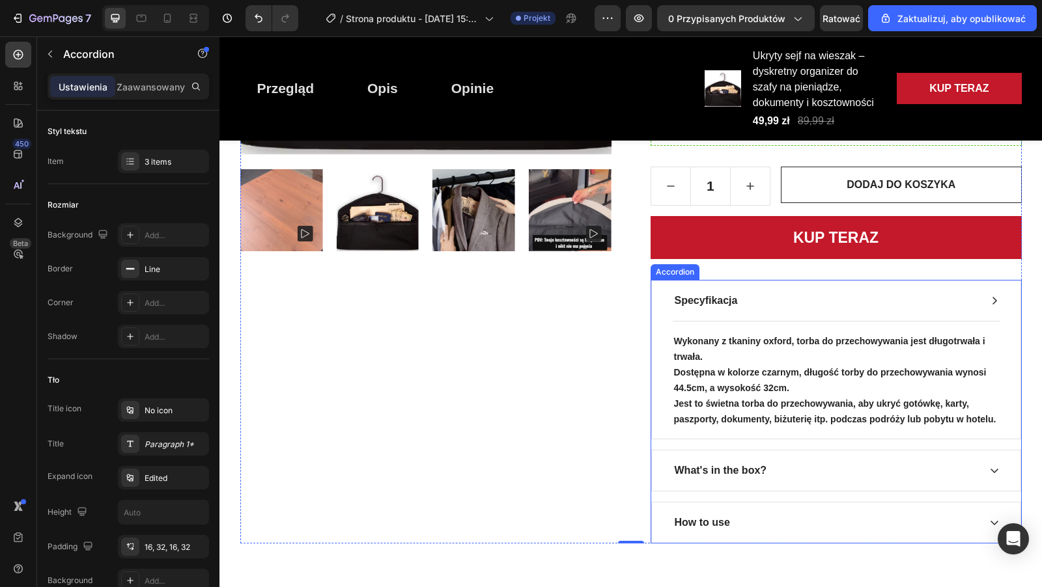
click at [990, 302] on icon at bounding box center [994, 301] width 10 height 10
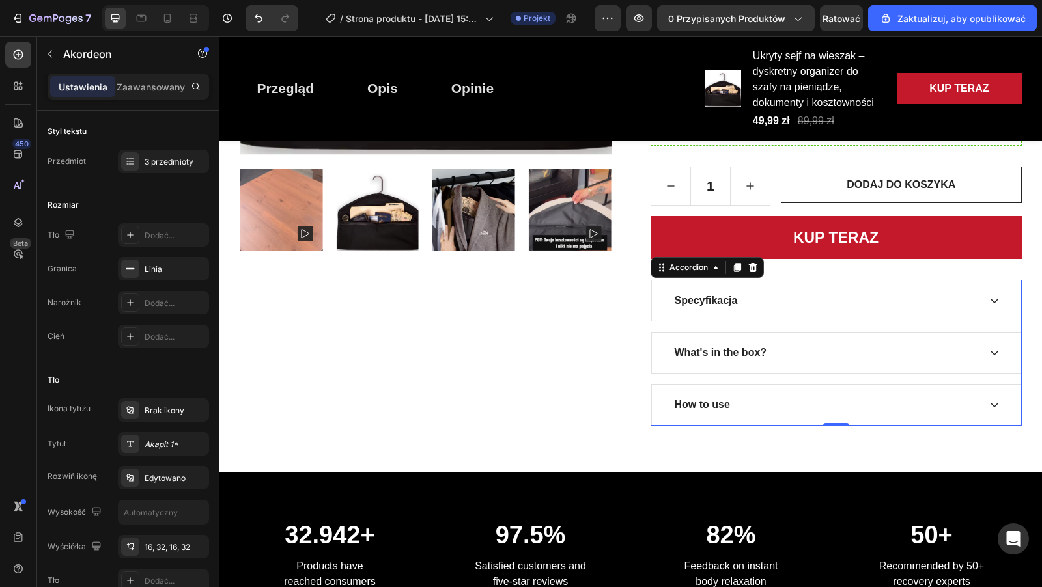
click at [790, 348] on div "What's in the box?" at bounding box center [825, 353] width 306 height 20
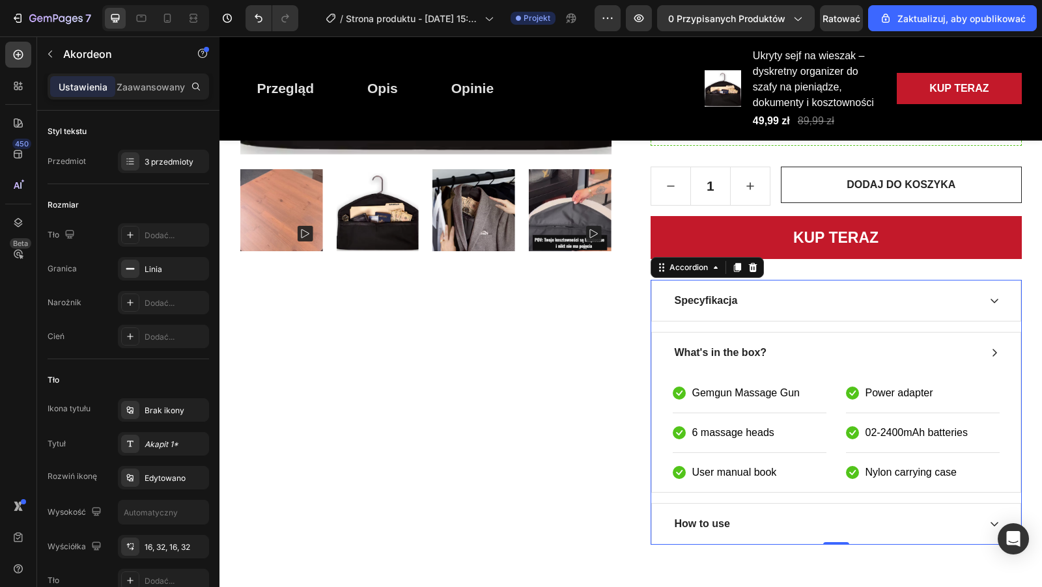
click at [777, 339] on div "What's in the box?" at bounding box center [836, 353] width 368 height 40
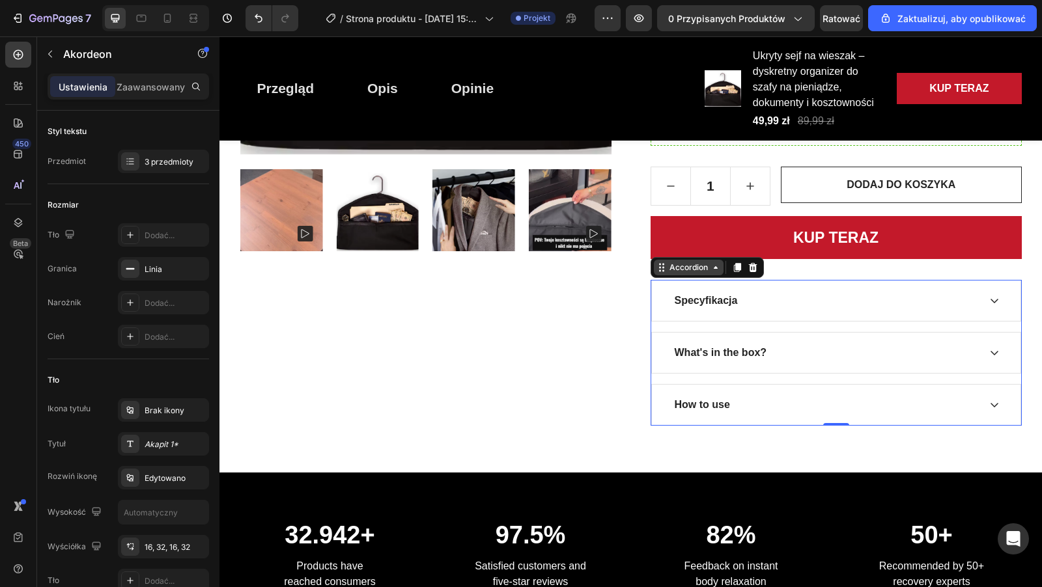
click at [713, 268] on icon at bounding box center [715, 267] width 10 height 10
click at [49, 51] on icon "button" at bounding box center [50, 54] width 10 height 10
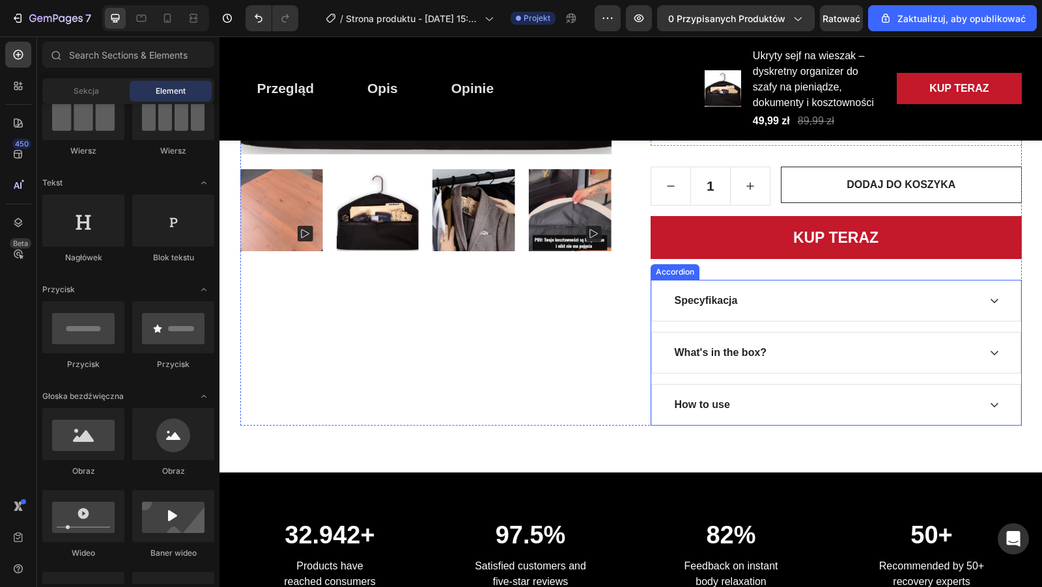
click at [815, 359] on div "What's in the box?" at bounding box center [836, 353] width 368 height 40
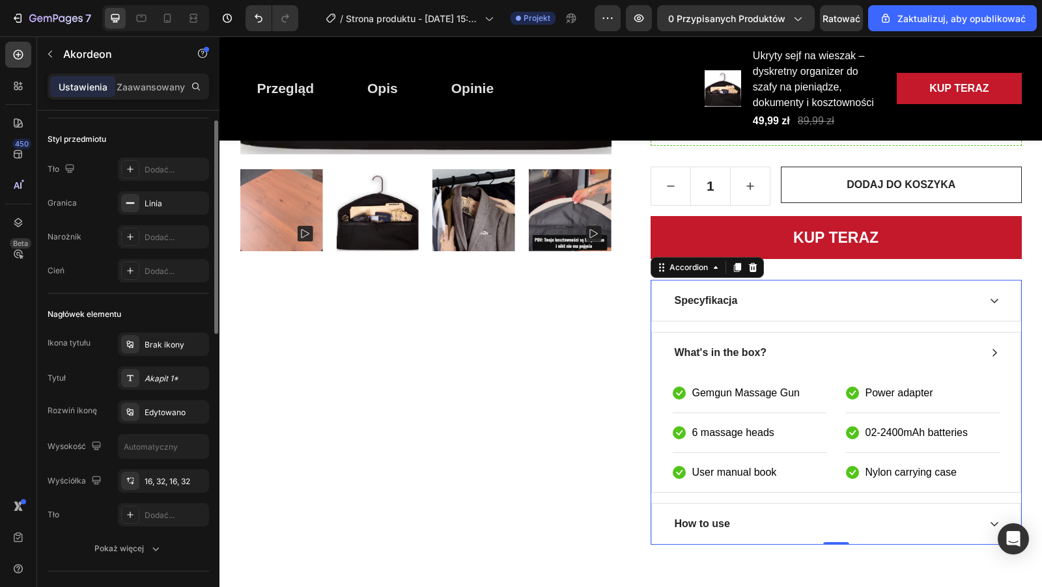
scroll to position [0, 0]
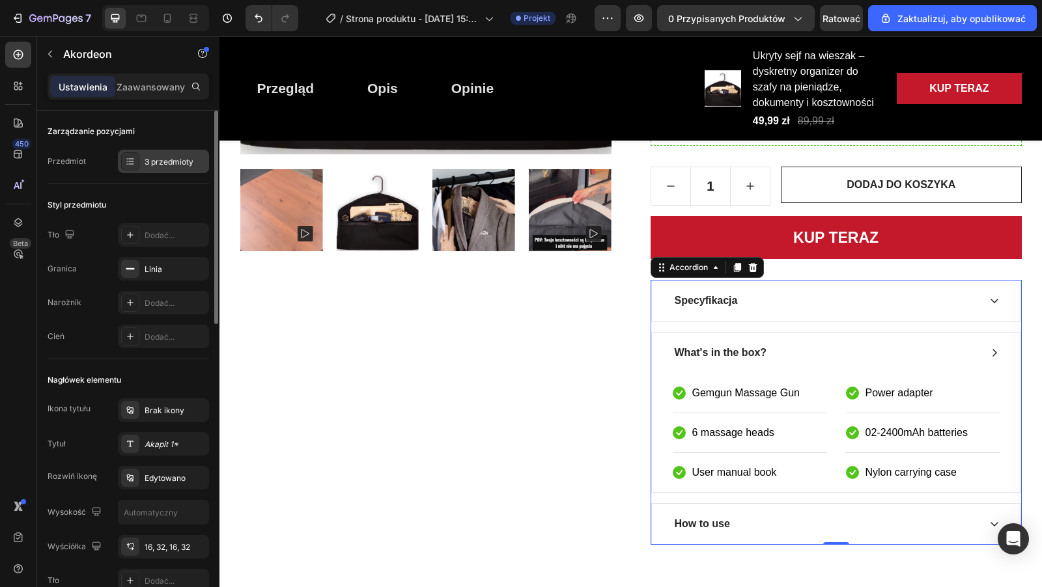
click at [148, 159] on font "3 przedmioty" at bounding box center [169, 162] width 49 height 10
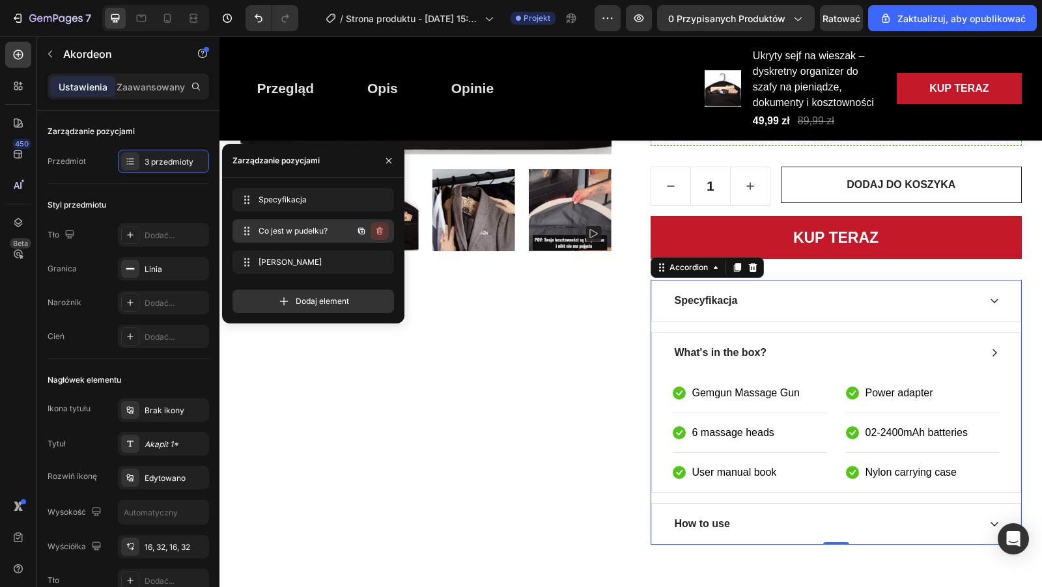
click at [378, 233] on icon "button" at bounding box center [378, 231] width 1 height 3
click at [376, 233] on font "Usuwać" at bounding box center [350, 231] width 64 height 10
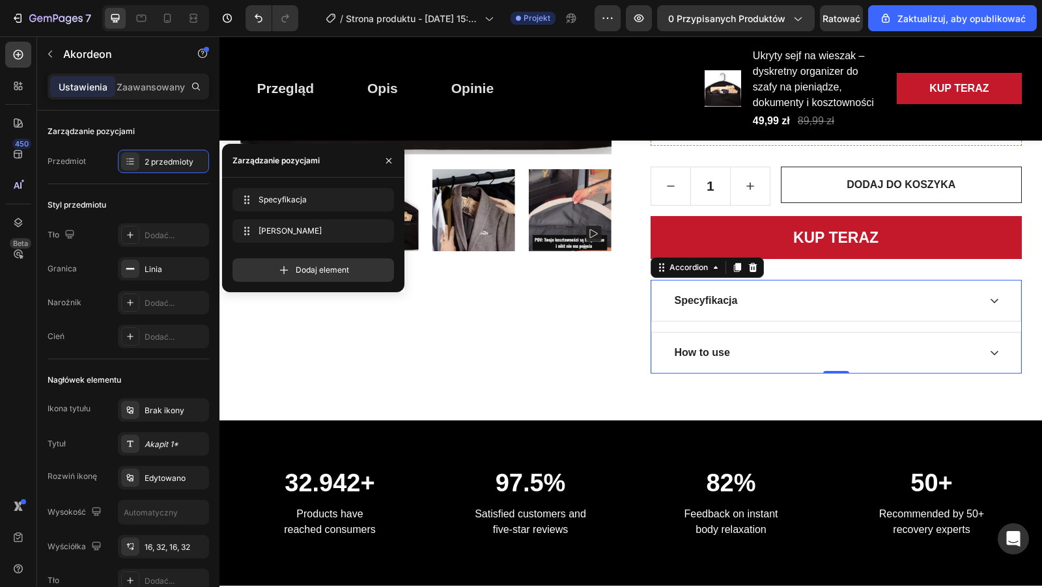
click at [732, 351] on div "How to use" at bounding box center [825, 353] width 306 height 20
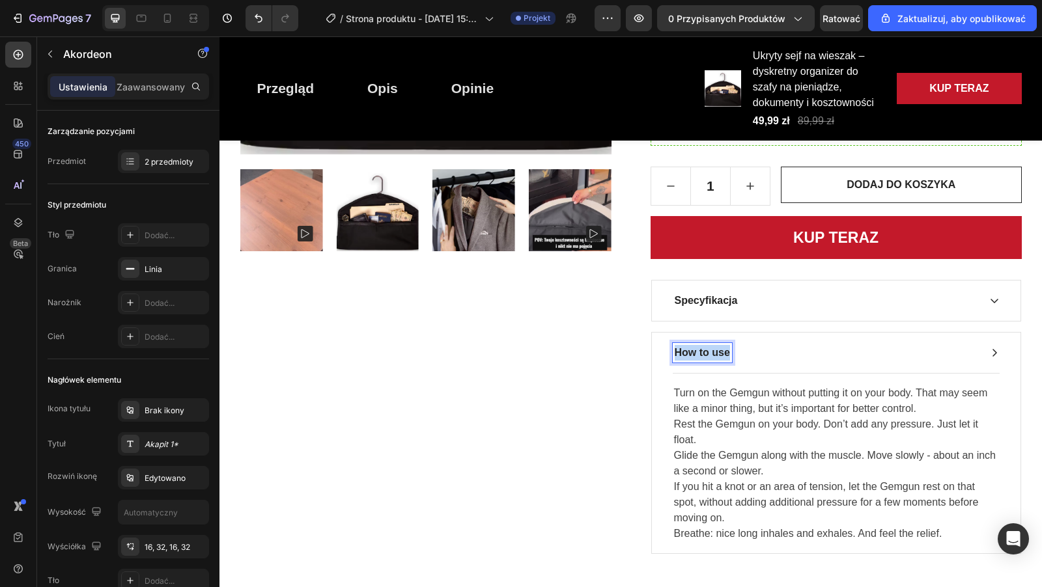
drag, startPoint x: 728, startPoint y: 351, endPoint x: 674, endPoint y: 348, distance: 54.1
click at [674, 348] on p "How to use" at bounding box center [701, 353] width 55 height 16
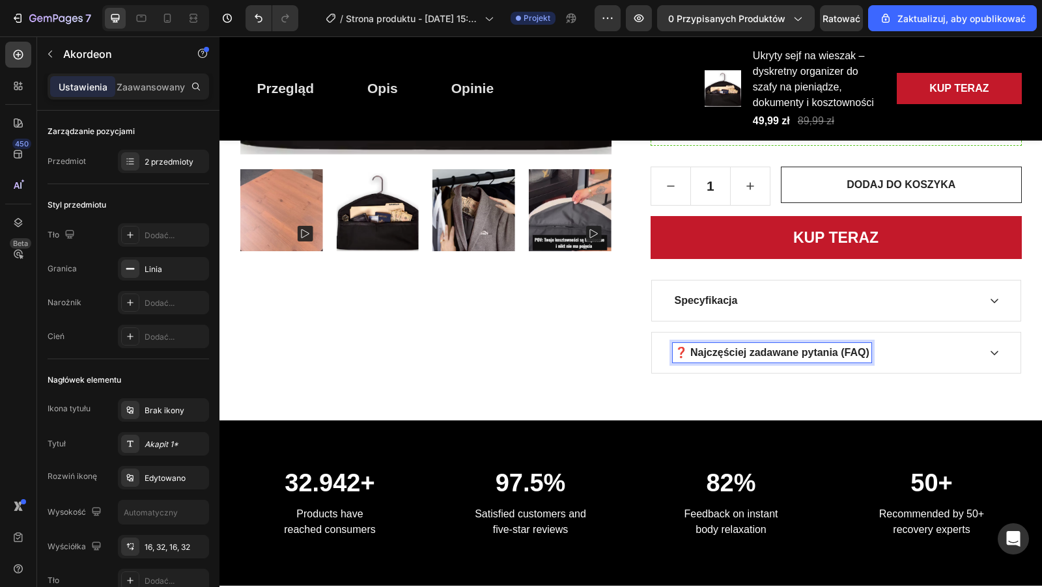
click at [1002, 356] on div "❓ Najczęściej zadawane pytania (FAQ)" at bounding box center [836, 353] width 368 height 40
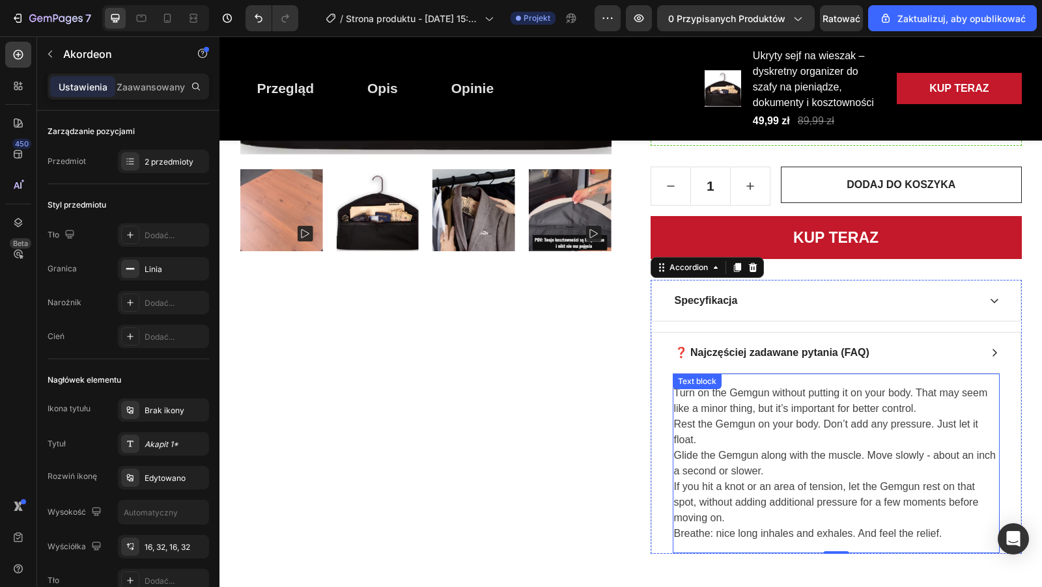
click at [684, 398] on p "Turn on the Gemgun without putting it on your body. That may seem like a minor …" at bounding box center [836, 463] width 324 height 156
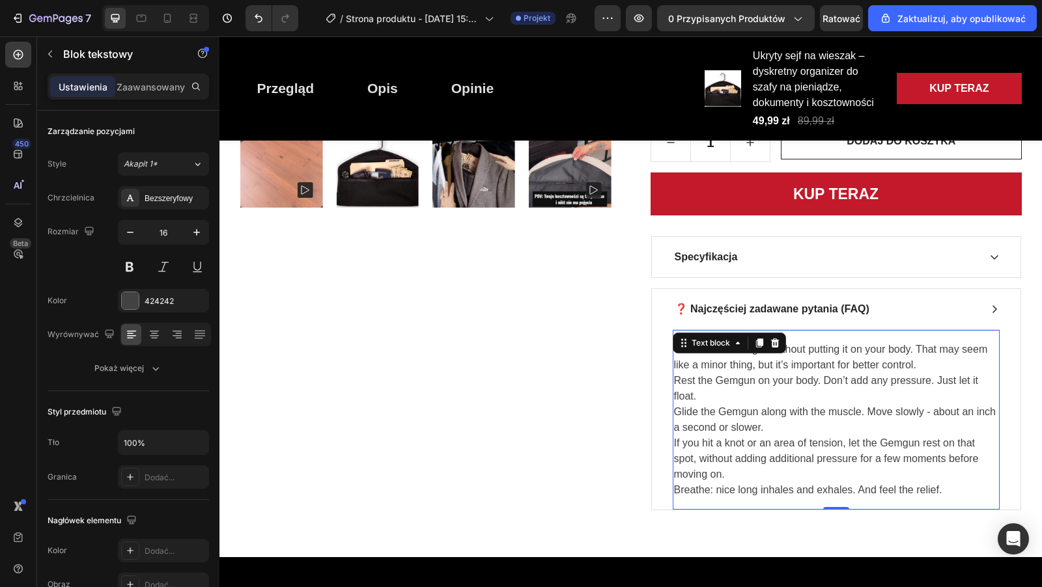
scroll to position [527, 0]
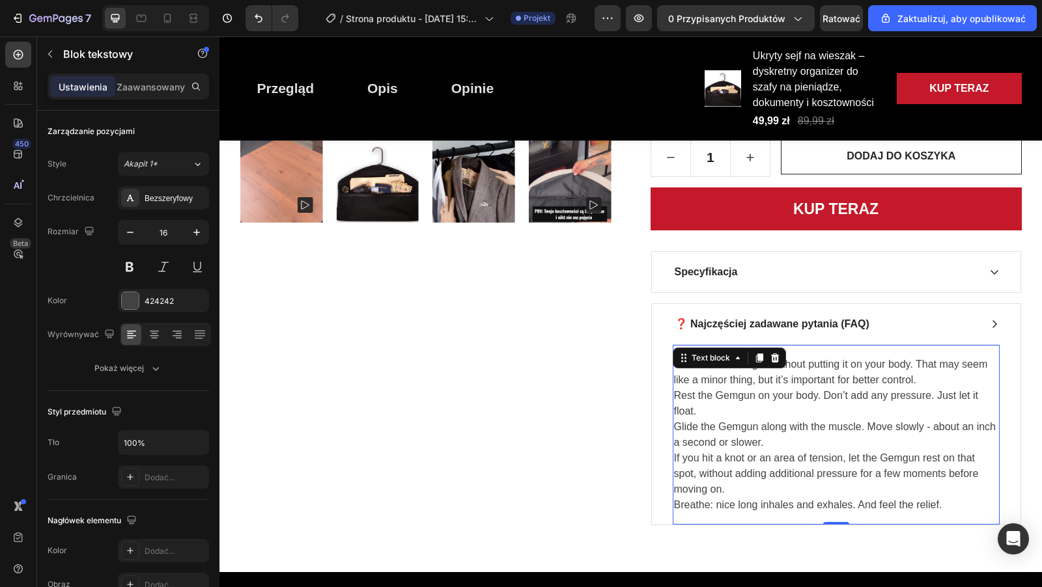
click at [942, 502] on p "Turn on the Gemgun without putting it on your body. That may seem like a minor …" at bounding box center [836, 435] width 324 height 156
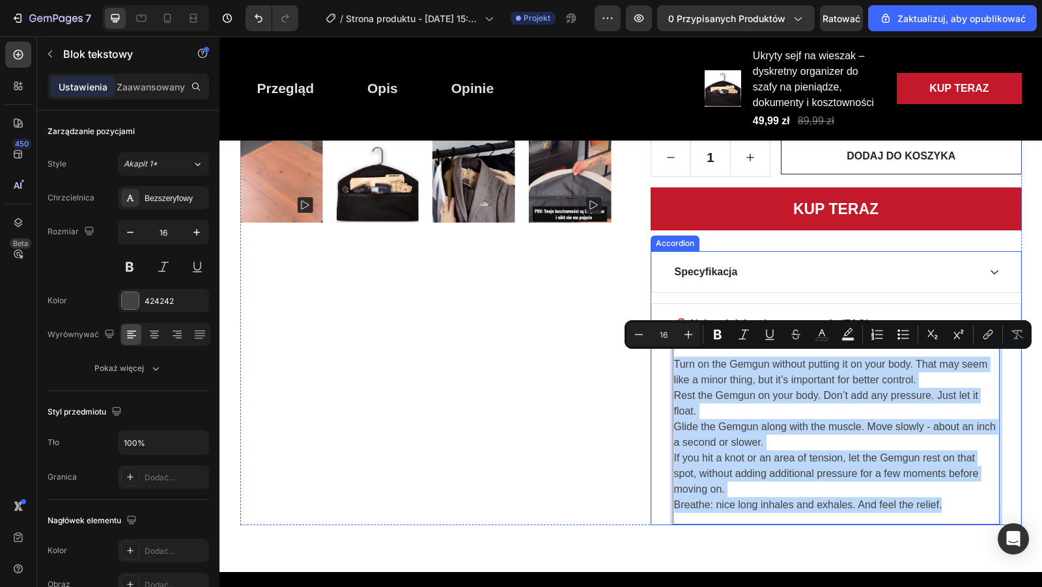
drag, startPoint x: 942, startPoint y: 502, endPoint x: 661, endPoint y: 367, distance: 311.5
click at [661, 365] on div "Turn on the Gemgun without putting it on your body. That may seem like a minor …" at bounding box center [836, 434] width 368 height 180
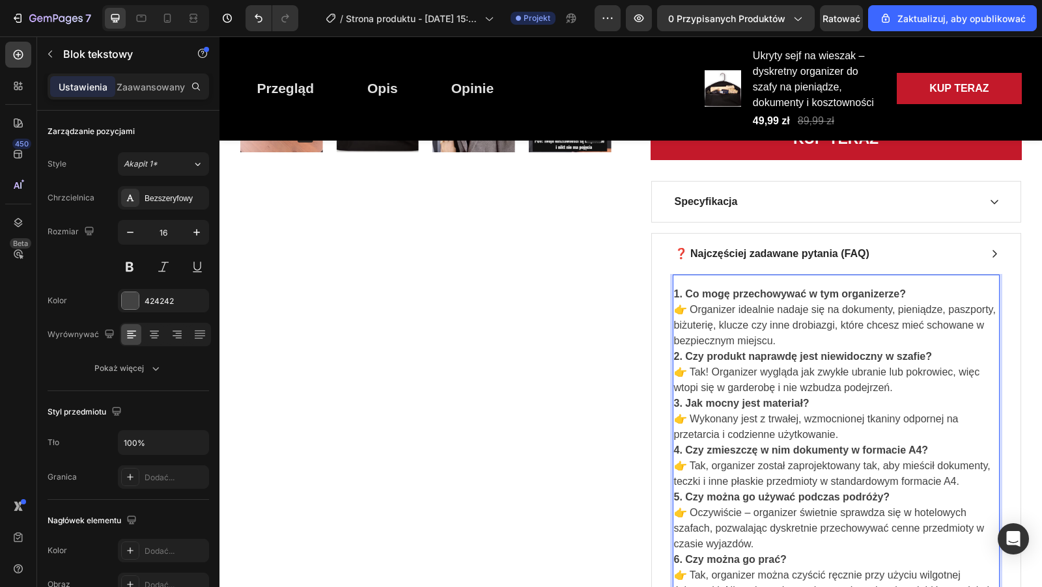
scroll to position [528, 0]
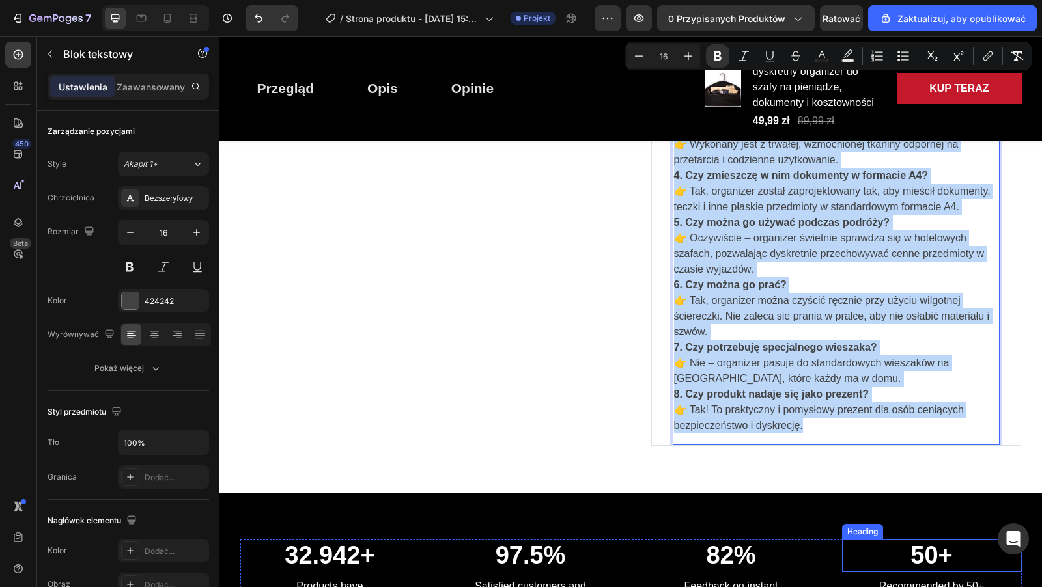
drag, startPoint x: 675, startPoint y: 359, endPoint x: 852, endPoint y: 530, distance: 246.3
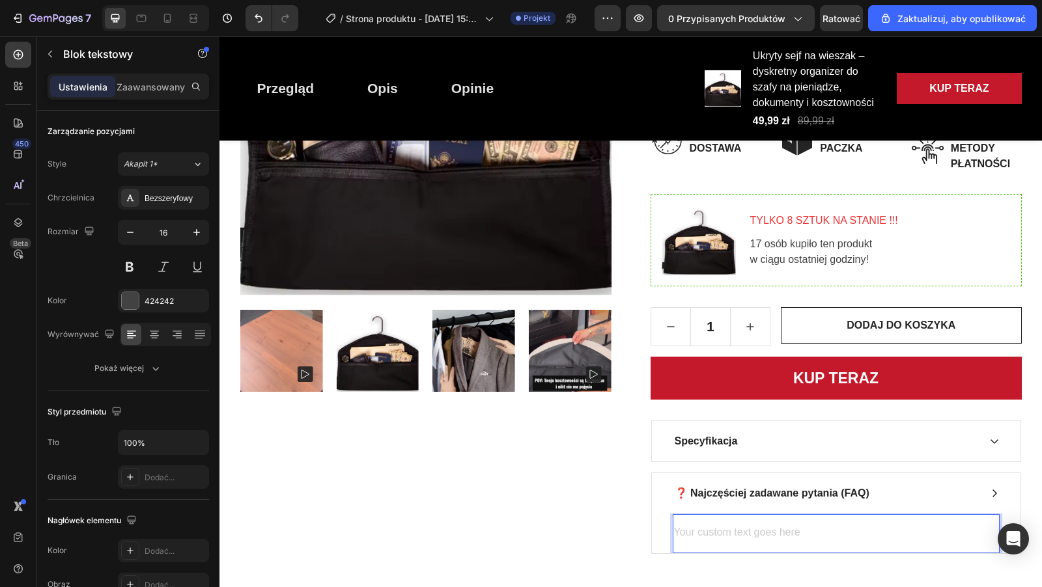
scroll to position [409, 0]
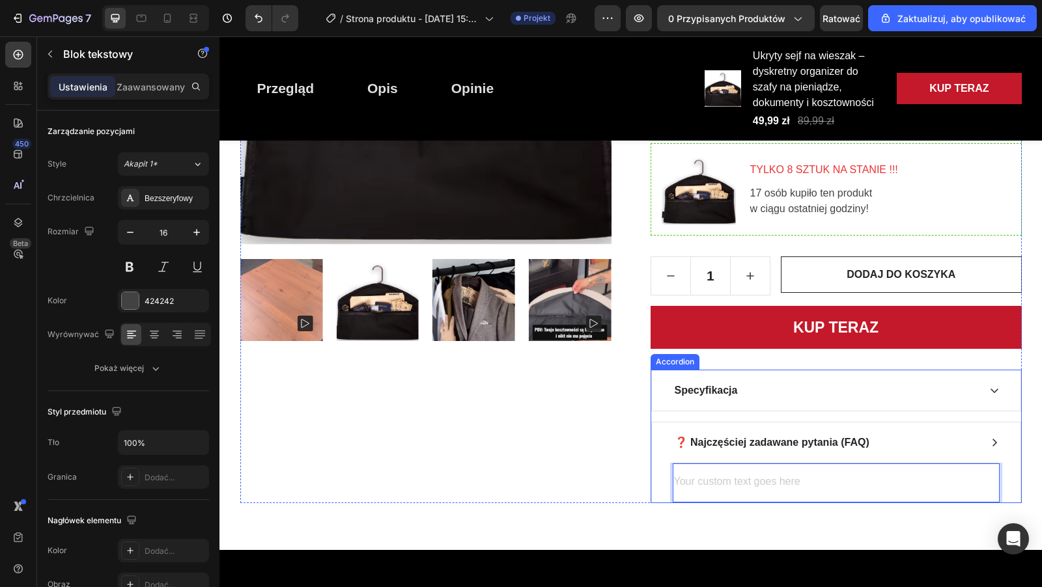
click at [768, 443] on p "❓ Najczęściej zadawane pytania (FAQ)" at bounding box center [771, 443] width 195 height 16
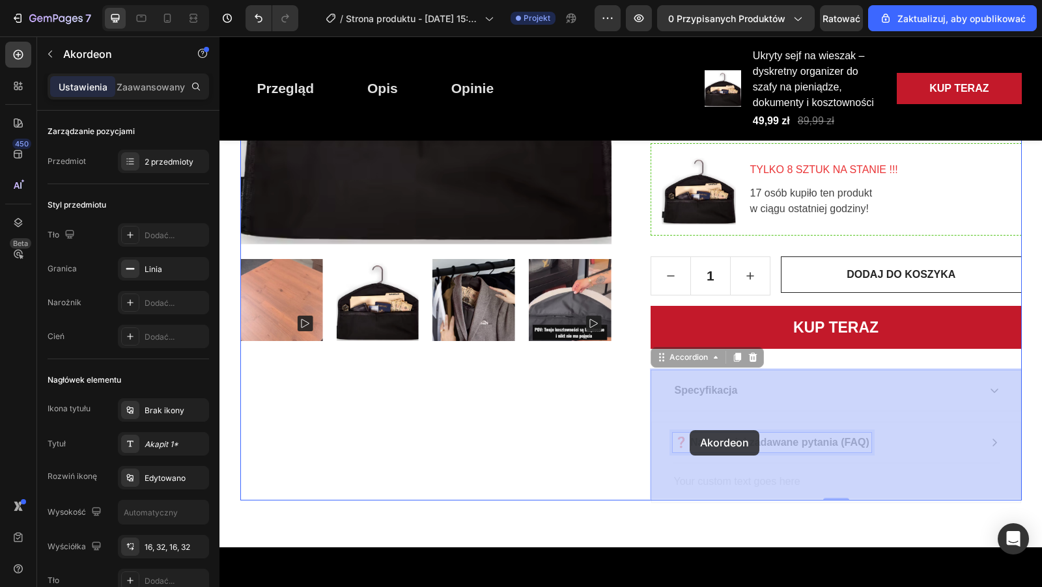
drag, startPoint x: 866, startPoint y: 440, endPoint x: 692, endPoint y: 430, distance: 174.1
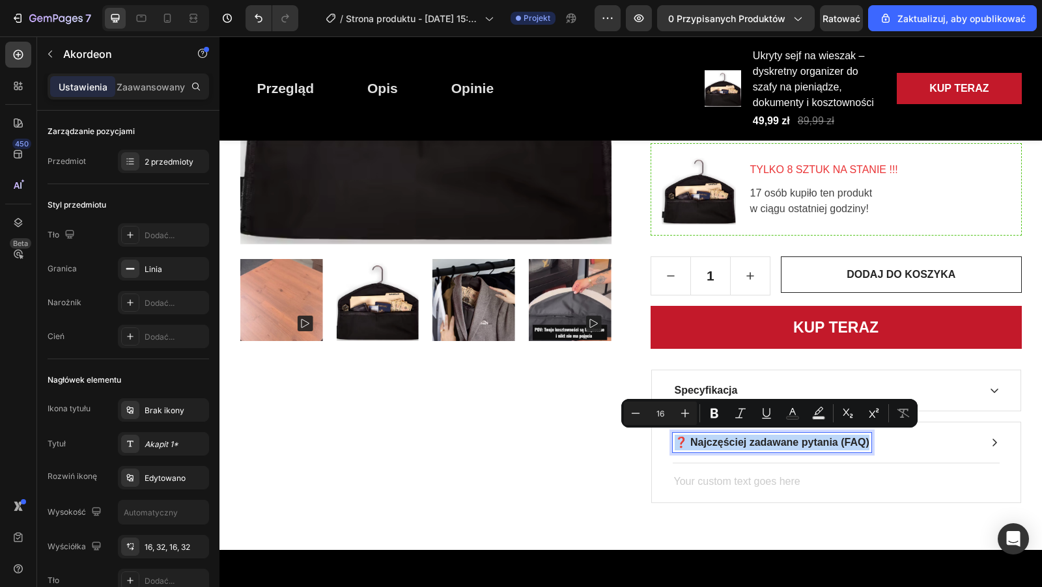
drag, startPoint x: 676, startPoint y: 437, endPoint x: 866, endPoint y: 441, distance: 190.1
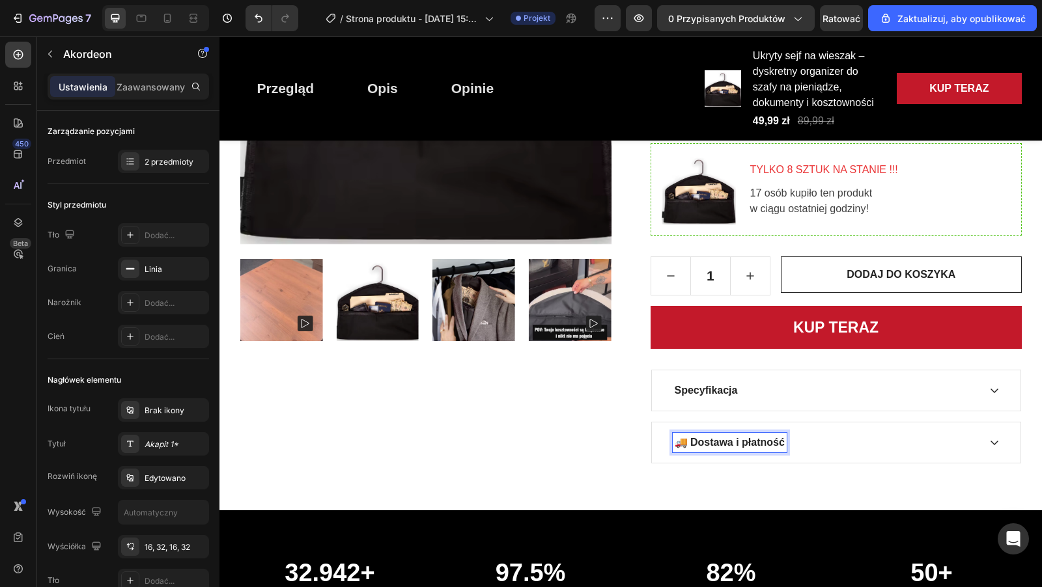
scroll to position [451, 0]
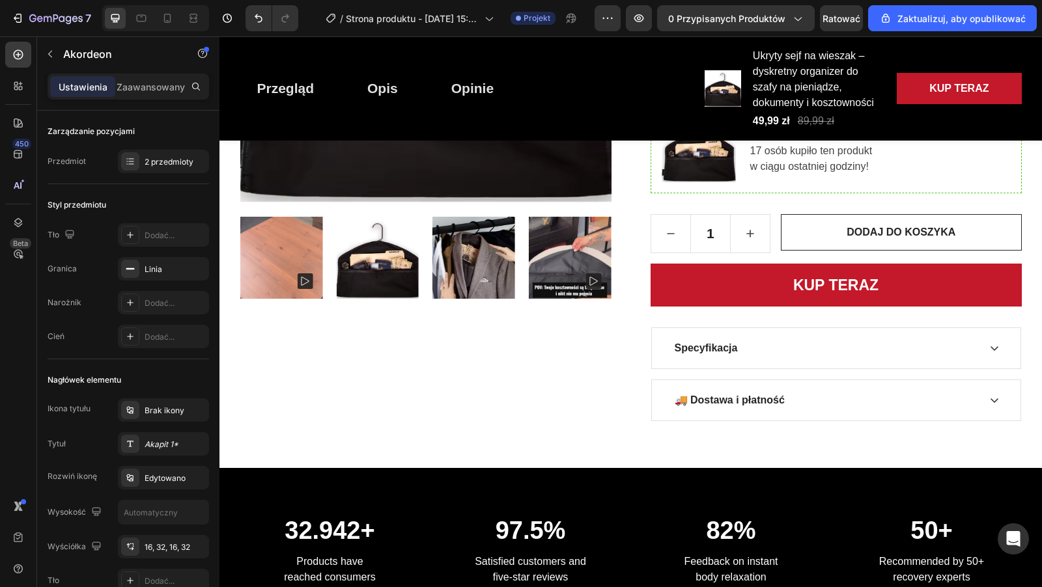
click at [840, 391] on div "🚚 Dostawa i płatność" at bounding box center [825, 401] width 306 height 20
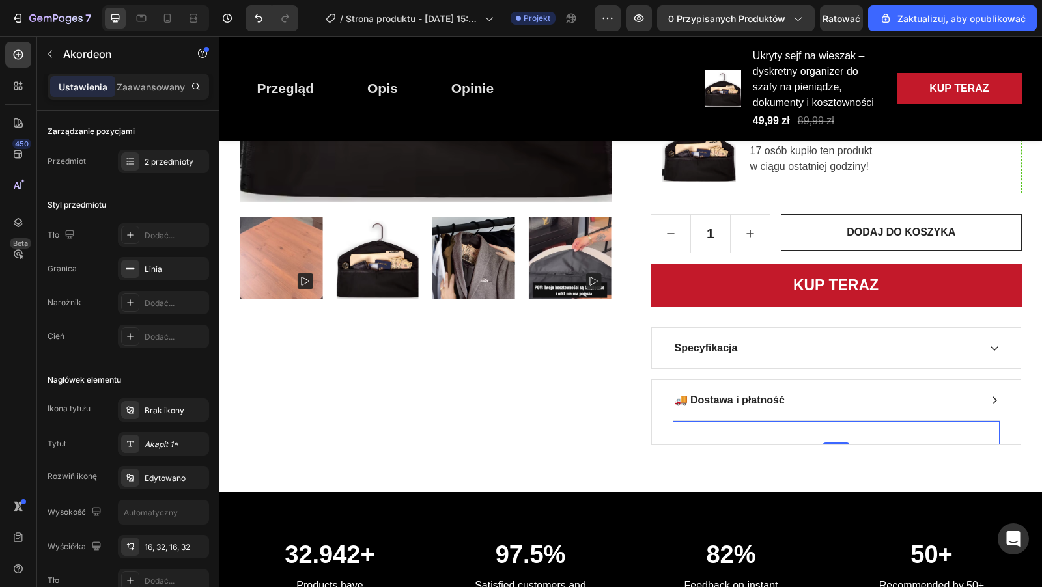
click at [781, 432] on div "Text block 0" at bounding box center [835, 433] width 327 height 24
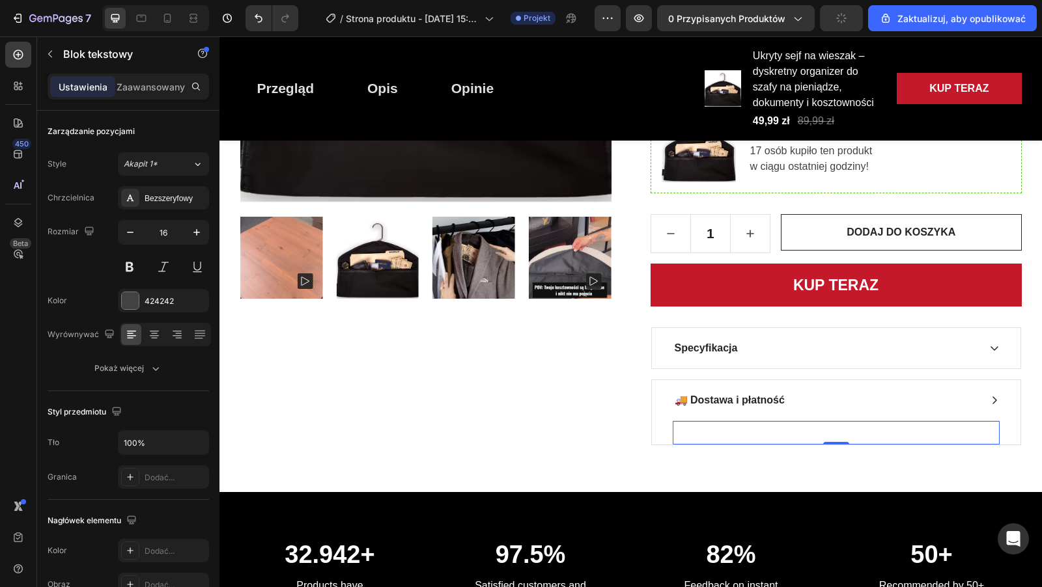
click at [743, 435] on div "Text block 0" at bounding box center [835, 433] width 327 height 24
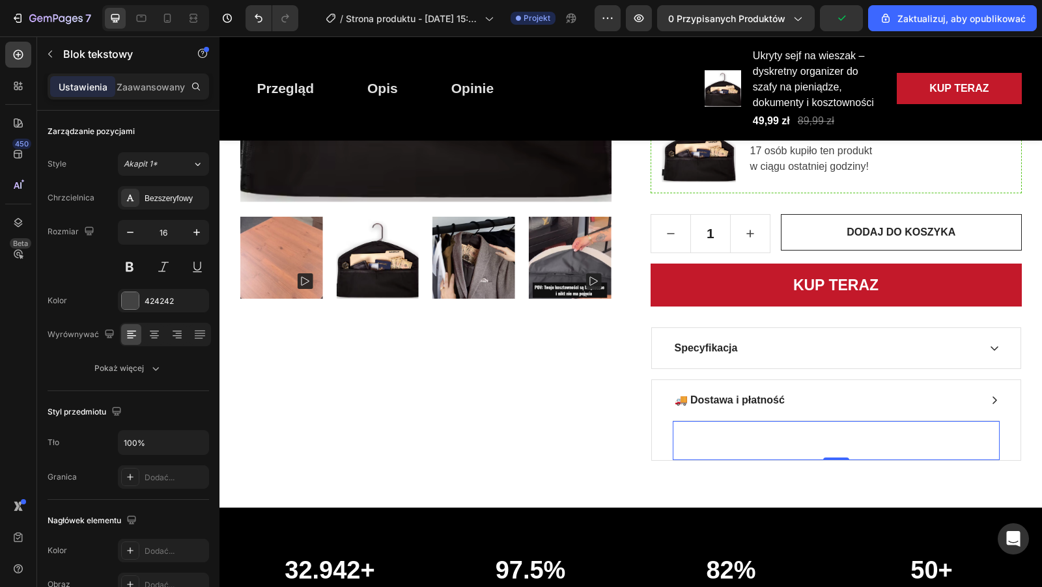
click at [743, 432] on div "Rich Text Editor. Editing area: main" at bounding box center [835, 441] width 327 height 18
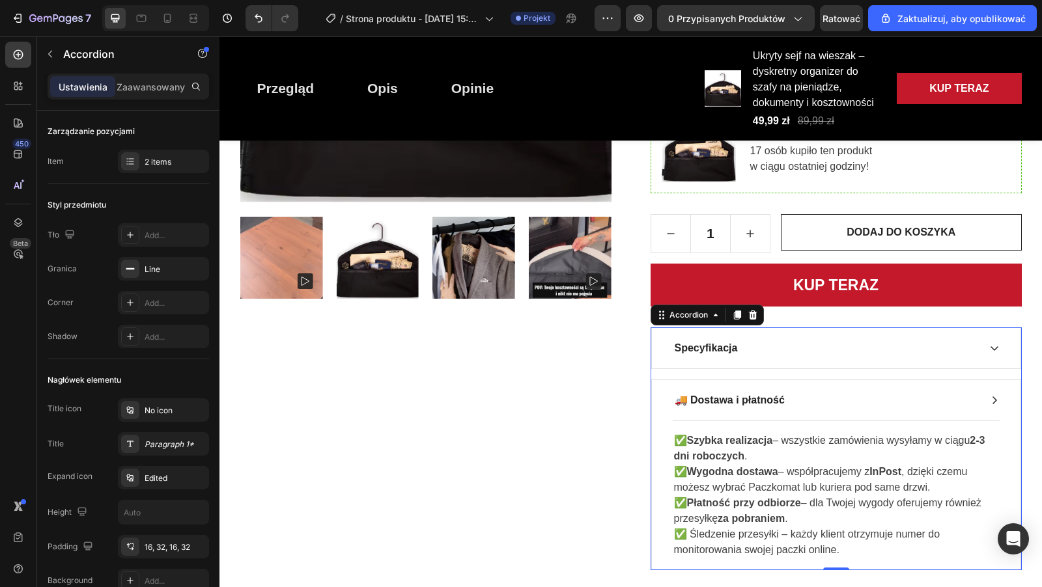
click at [983, 393] on div "🚚 Dostawa i płatność" at bounding box center [836, 400] width 368 height 40
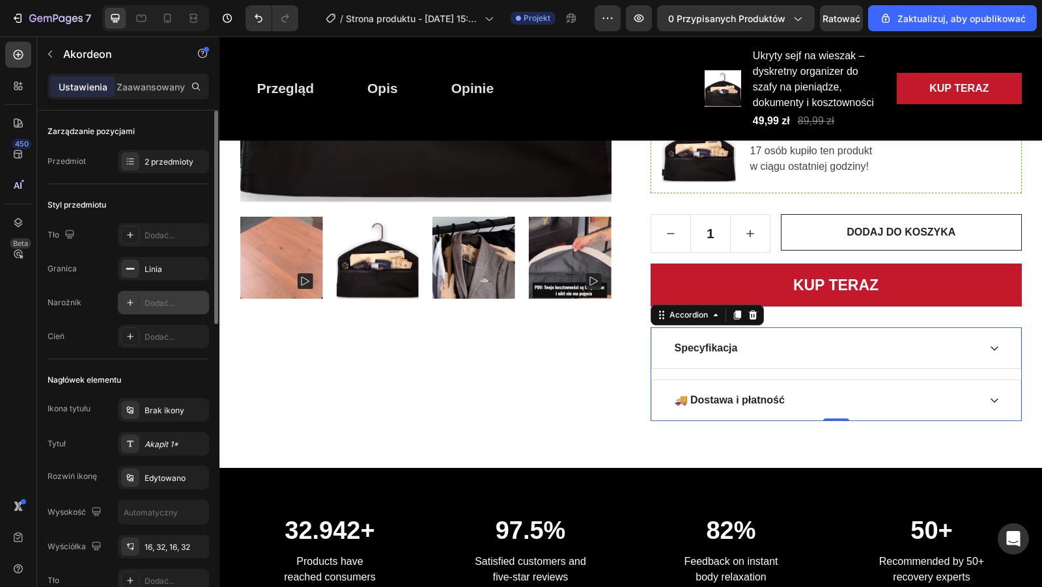
click at [128, 303] on icon at bounding box center [130, 303] width 10 height 10
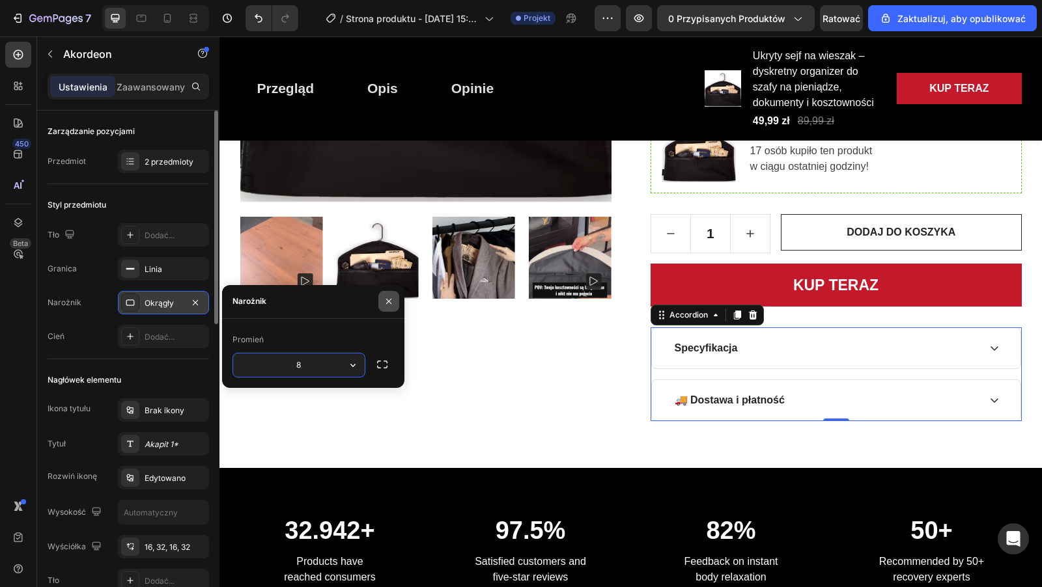
click at [392, 301] on icon "button" at bounding box center [388, 301] width 10 height 10
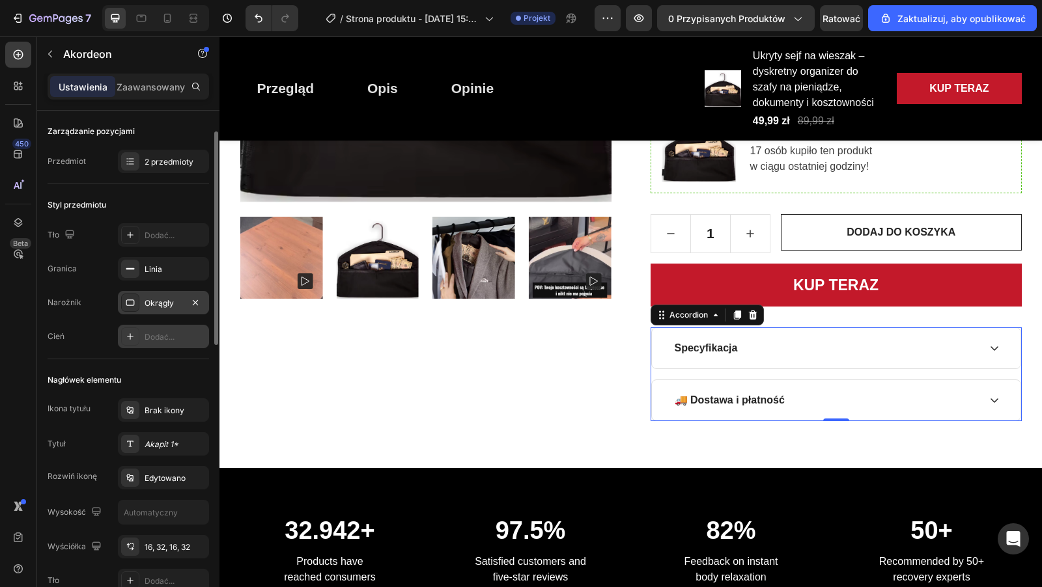
scroll to position [29, 0]
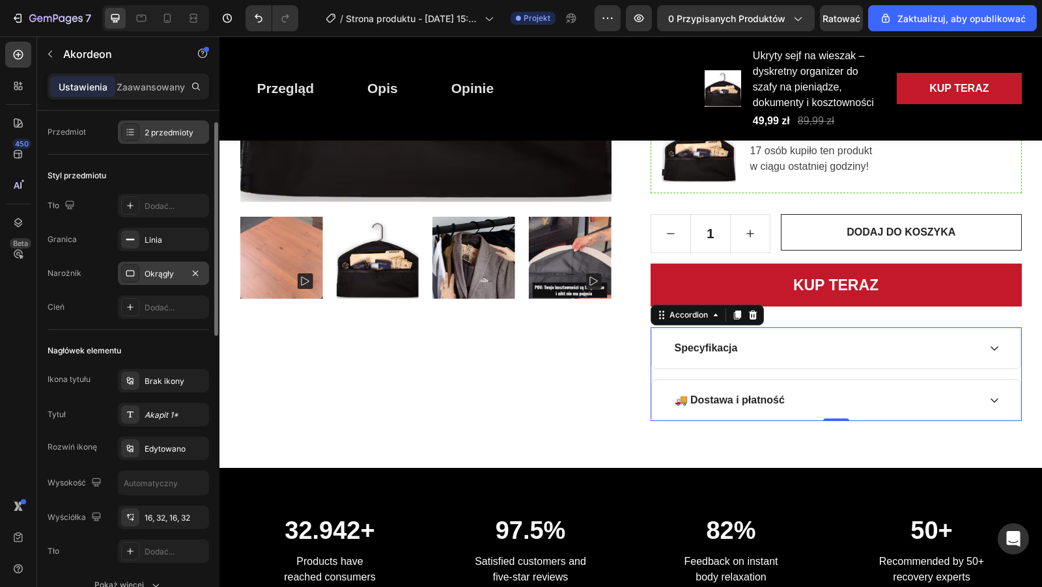
click at [123, 124] on div at bounding box center [130, 132] width 18 height 18
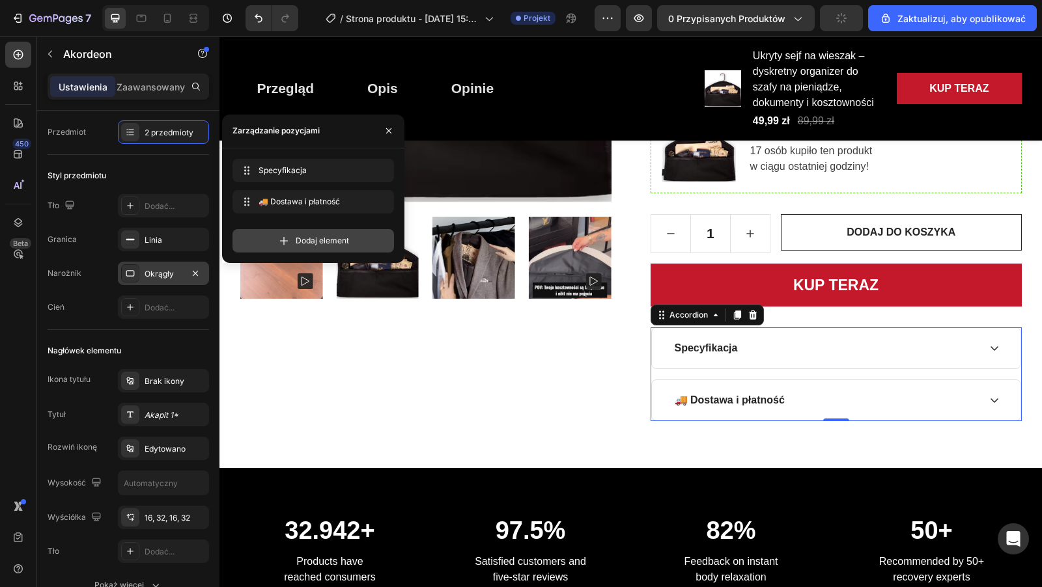
click at [308, 247] on div "Dodaj element" at bounding box center [312, 240] width 161 height 23
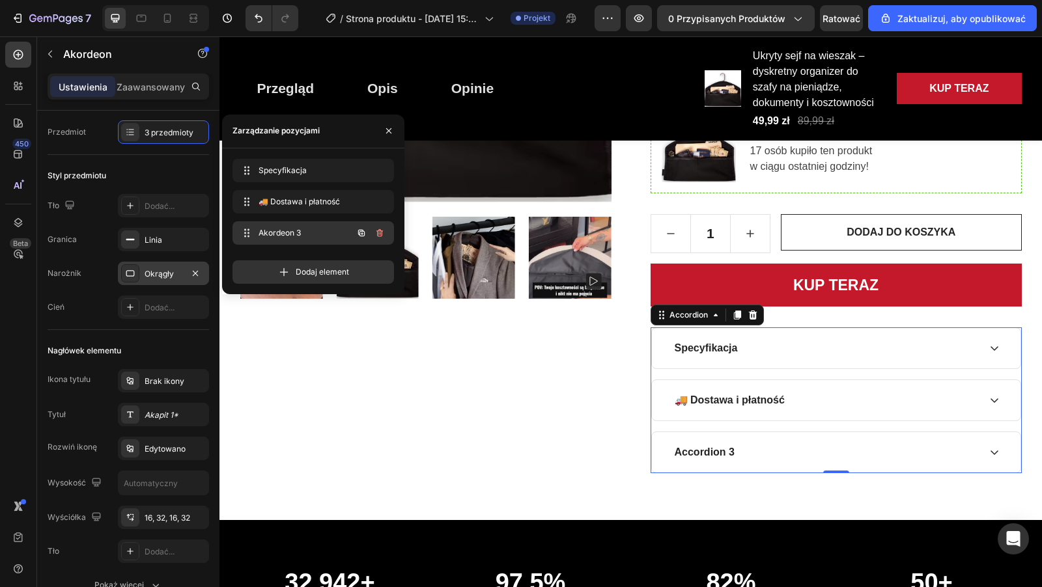
click at [308, 236] on span "Akordeon 3" at bounding box center [295, 233] width 74 height 12
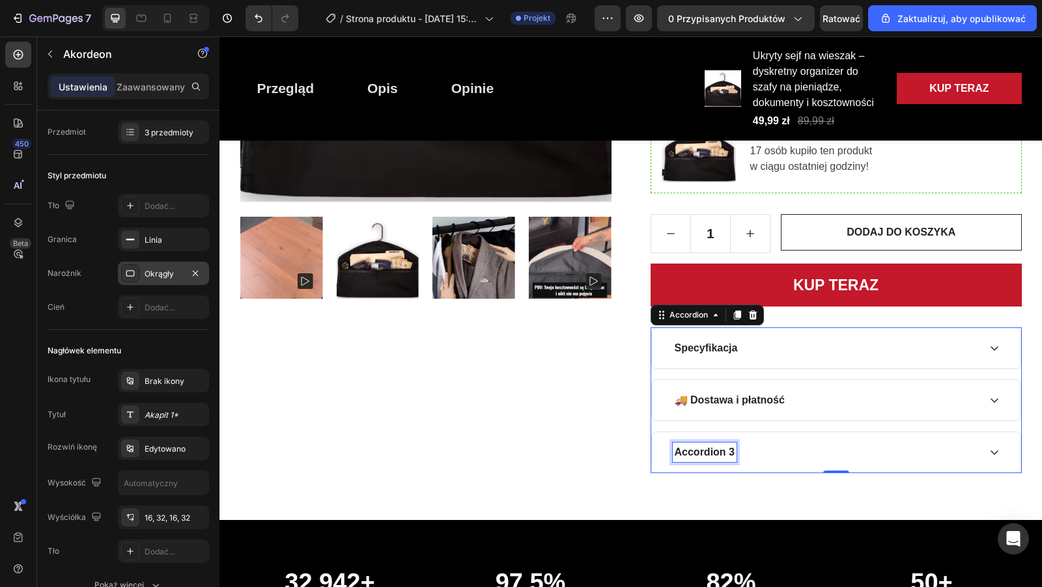
click at [733, 445] on div "Accordion 3" at bounding box center [704, 453] width 64 height 20
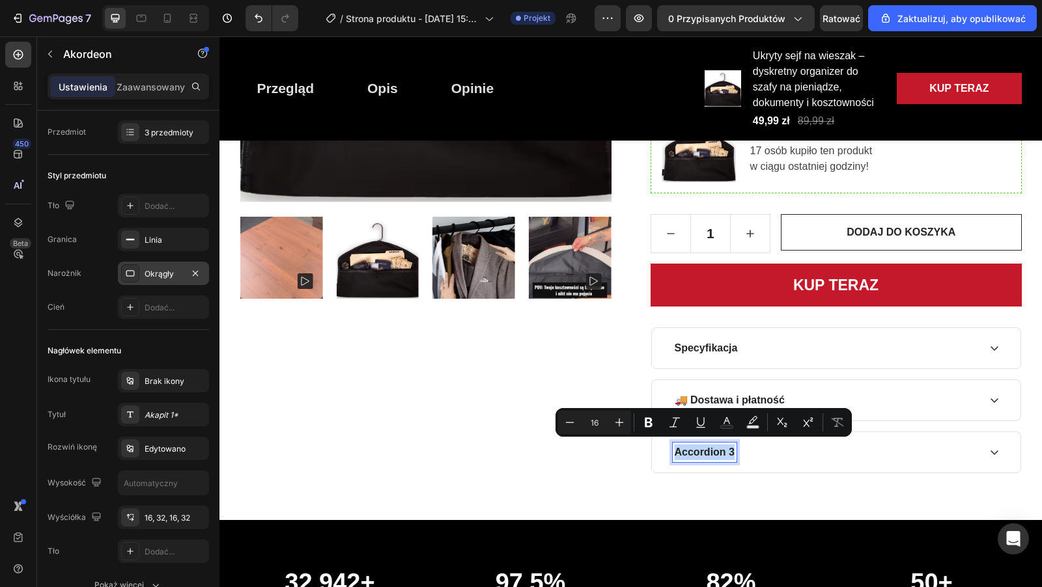
drag, startPoint x: 733, startPoint y: 446, endPoint x: 653, endPoint y: 446, distance: 80.1
click at [653, 446] on div "Accordion 3" at bounding box center [836, 452] width 368 height 40
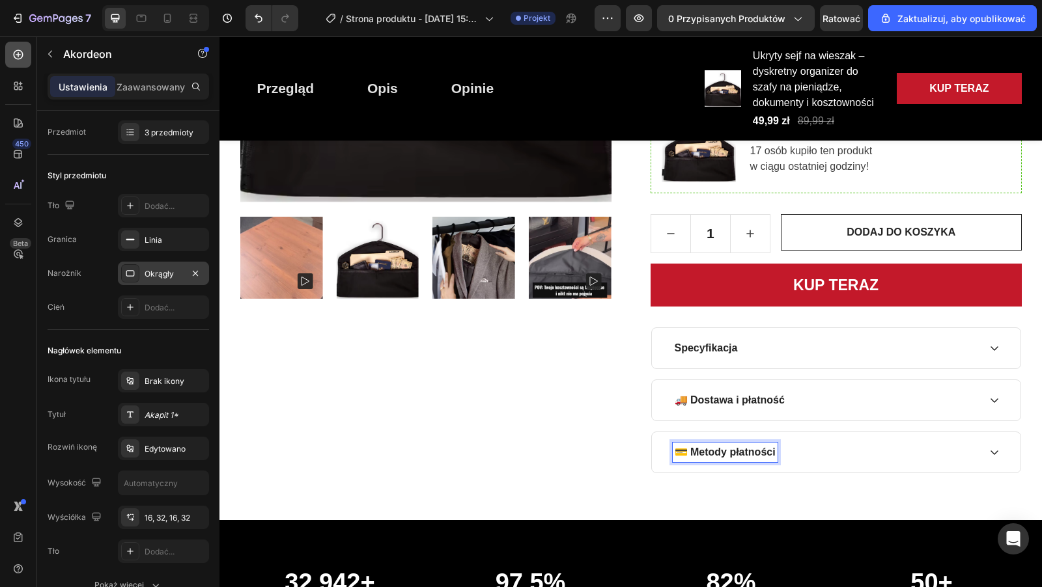
click at [12, 56] on icon at bounding box center [18, 54] width 13 height 13
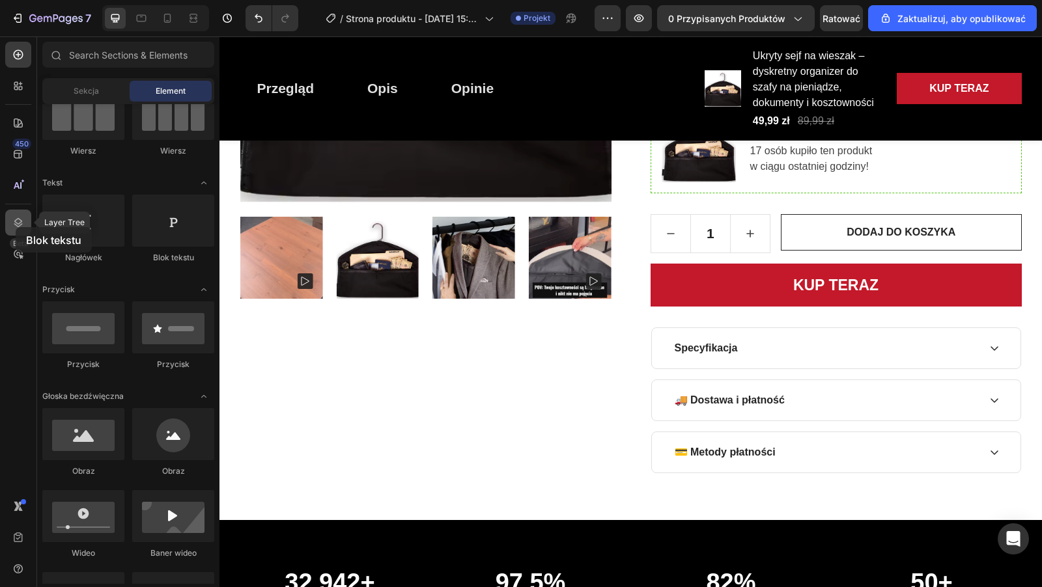
drag, startPoint x: 151, startPoint y: 227, endPoint x: 16, endPoint y: 227, distance: 135.4
click at [16, 227] on div "450 Layer Tree Beta Sections(18) Elementy (84) Sekcja Element Sekcja Bohatera S…" at bounding box center [109, 311] width 219 height 551
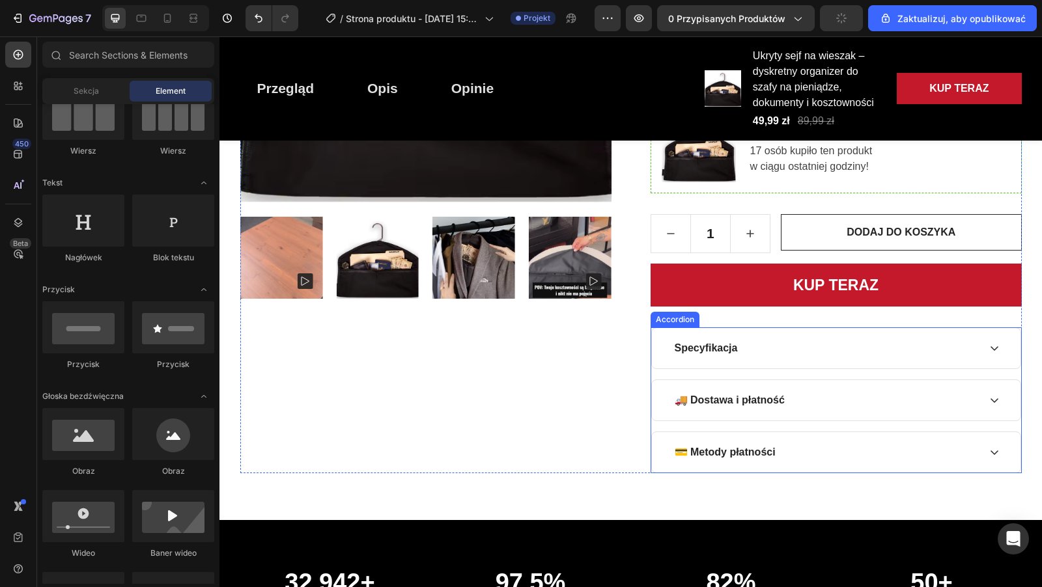
click at [786, 443] on div "💳 Metody płatności" at bounding box center [825, 453] width 306 height 20
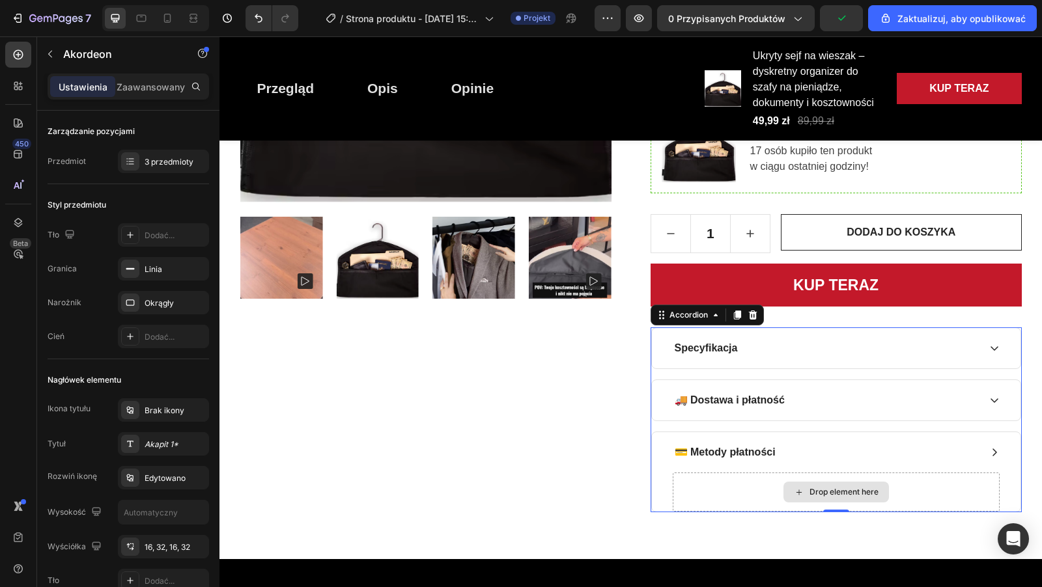
click at [806, 482] on div "Drop element here" at bounding box center [835, 492] width 105 height 21
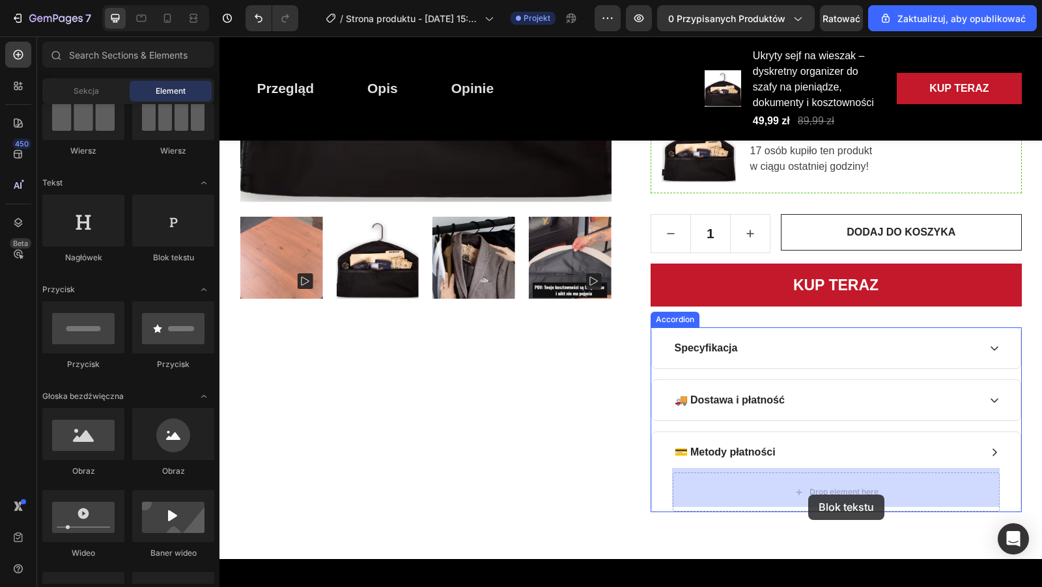
drag, startPoint x: 383, startPoint y: 243, endPoint x: 808, endPoint y: 493, distance: 493.1
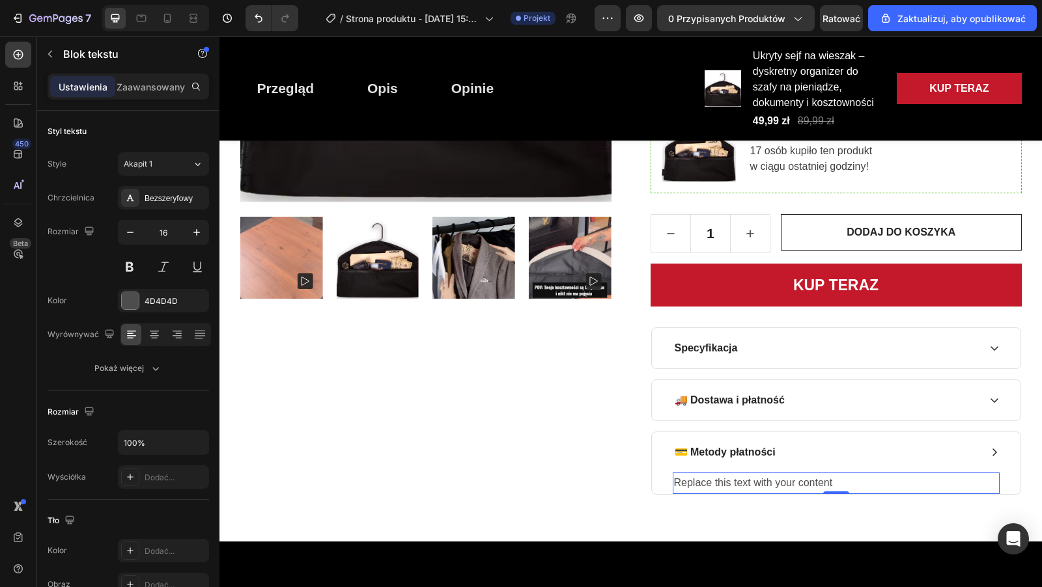
click at [847, 476] on div "Replace this text with your content" at bounding box center [835, 483] width 327 height 21
drag, startPoint x: 845, startPoint y: 476, endPoint x: 671, endPoint y: 475, distance: 173.8
click at [672, 475] on div "Replace this text with your content" at bounding box center [835, 483] width 327 height 21
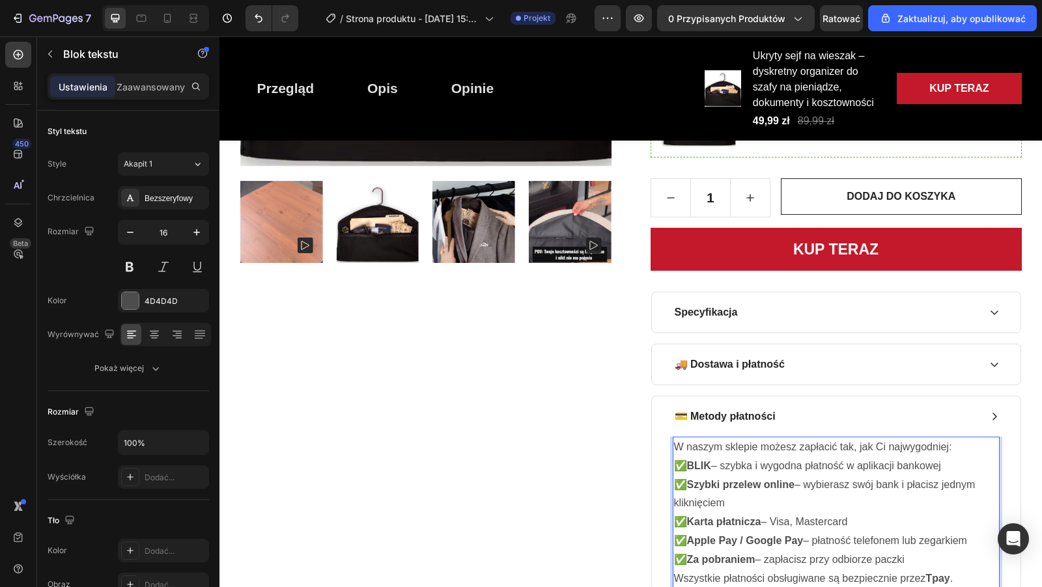
scroll to position [493, 0]
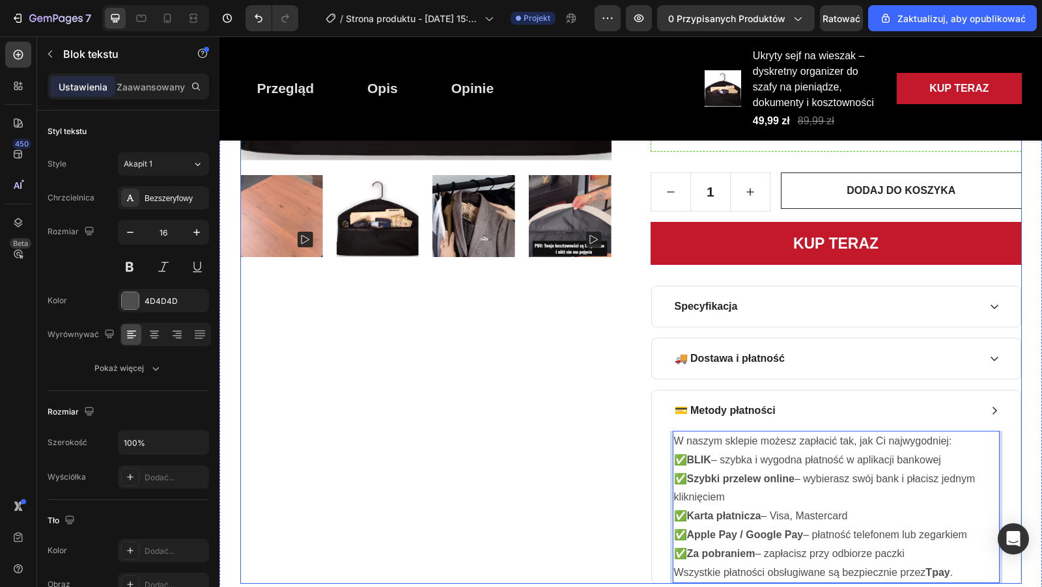
click at [544, 443] on div "Product Images" at bounding box center [425, 187] width 371 height 794
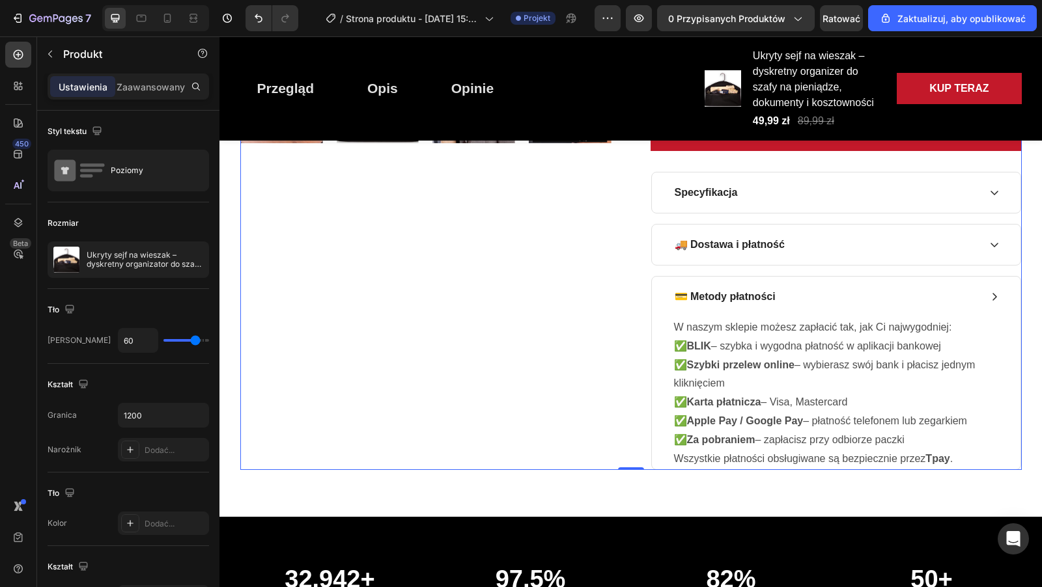
scroll to position [740, 0]
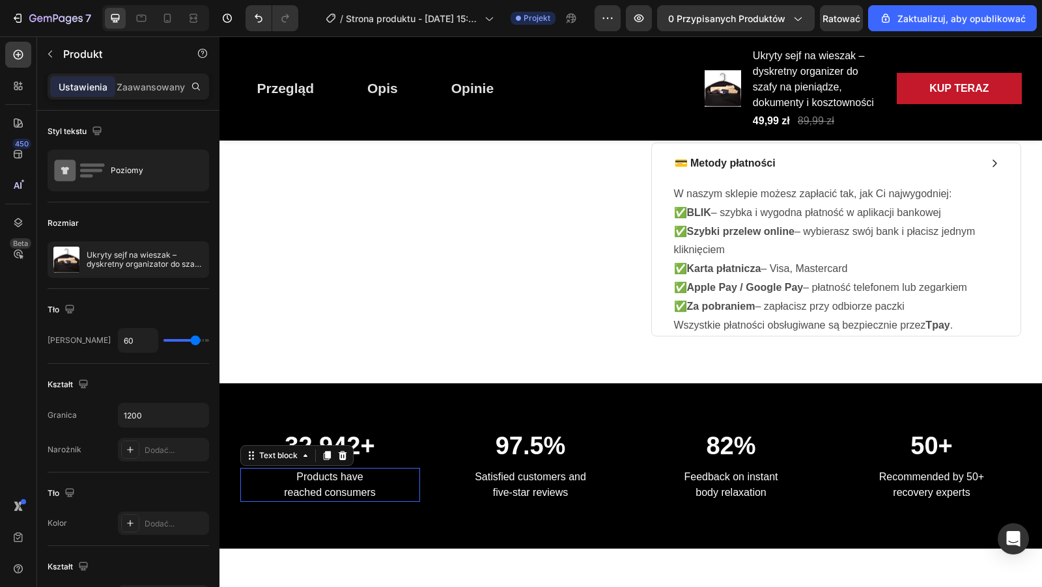
click at [296, 471] on p "Products have reached consumers" at bounding box center [330, 484] width 177 height 31
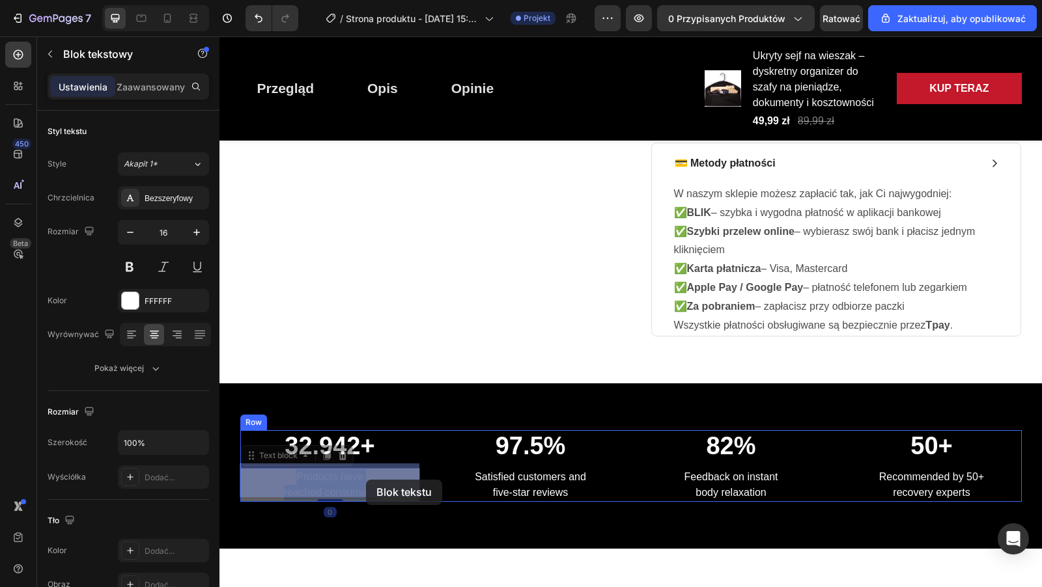
drag, startPoint x: 296, startPoint y: 471, endPoint x: 365, endPoint y: 480, distance: 69.7
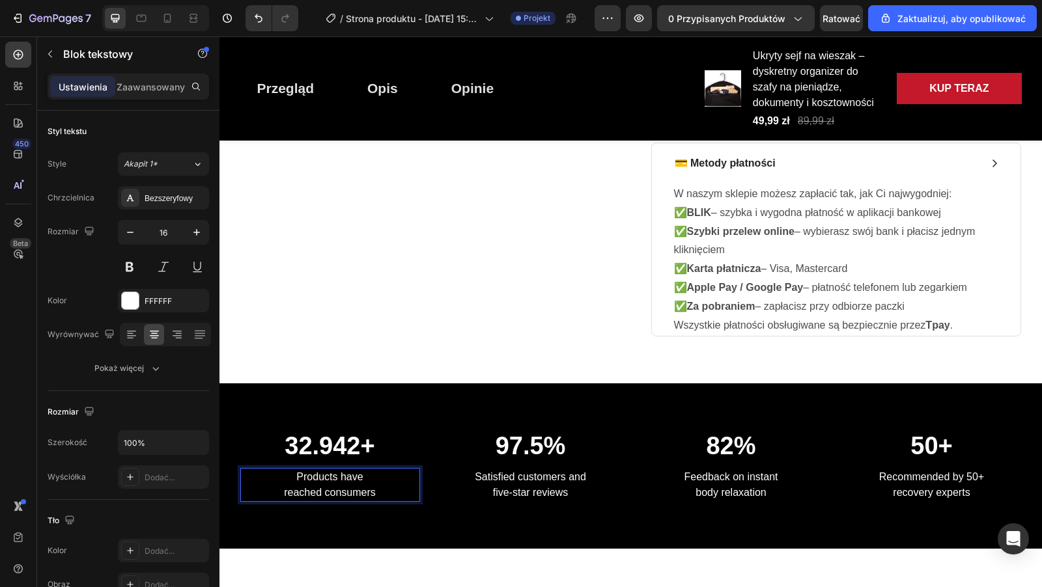
click at [365, 485] on p "Products have reached consumers" at bounding box center [330, 484] width 177 height 31
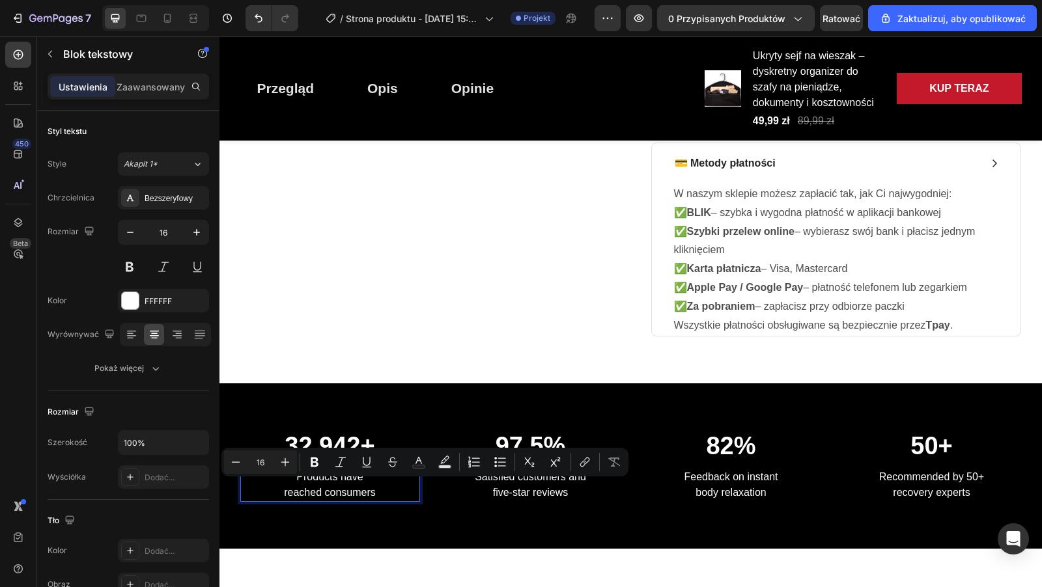
click at [364, 485] on p "Products have reached consumers" at bounding box center [330, 484] width 177 height 31
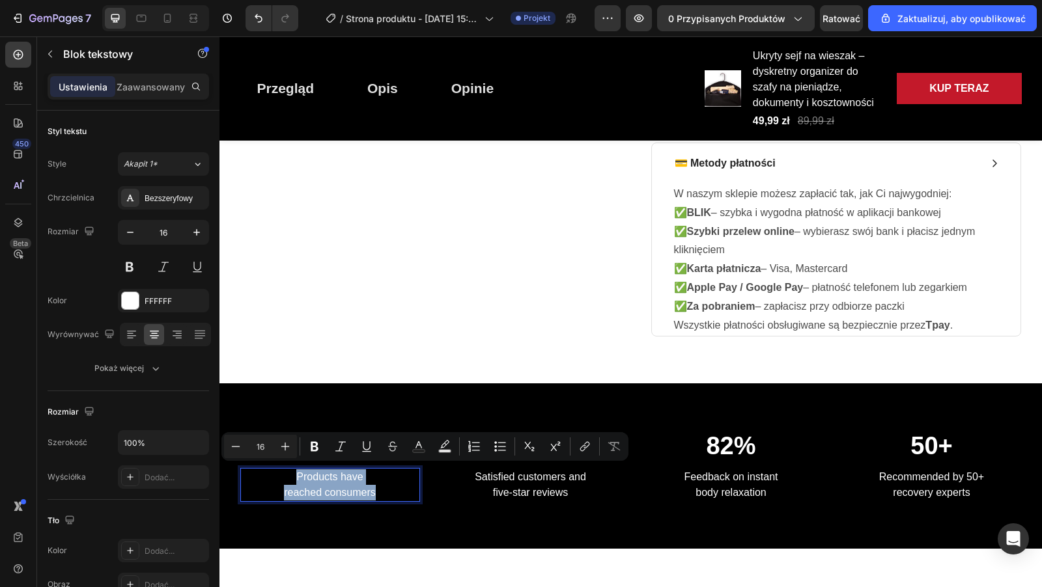
drag, startPoint x: 374, startPoint y: 490, endPoint x: 298, endPoint y: 474, distance: 77.9
click at [298, 474] on p "Products have reached consumers" at bounding box center [330, 484] width 177 height 31
copy p "Products have reached consumers"
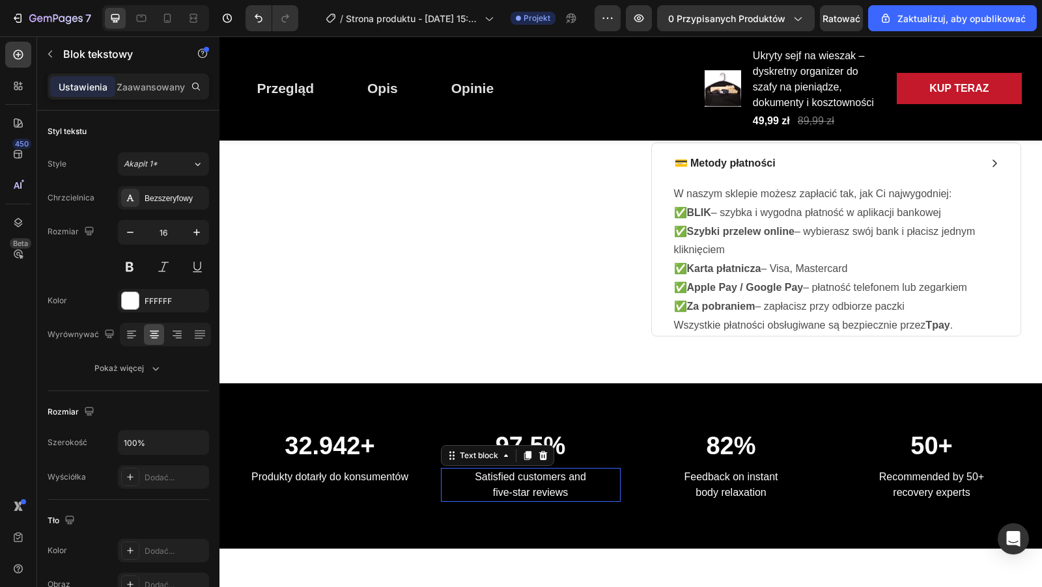
click at [478, 474] on p "Satisfied customers and five-star reviews" at bounding box center [530, 484] width 177 height 31
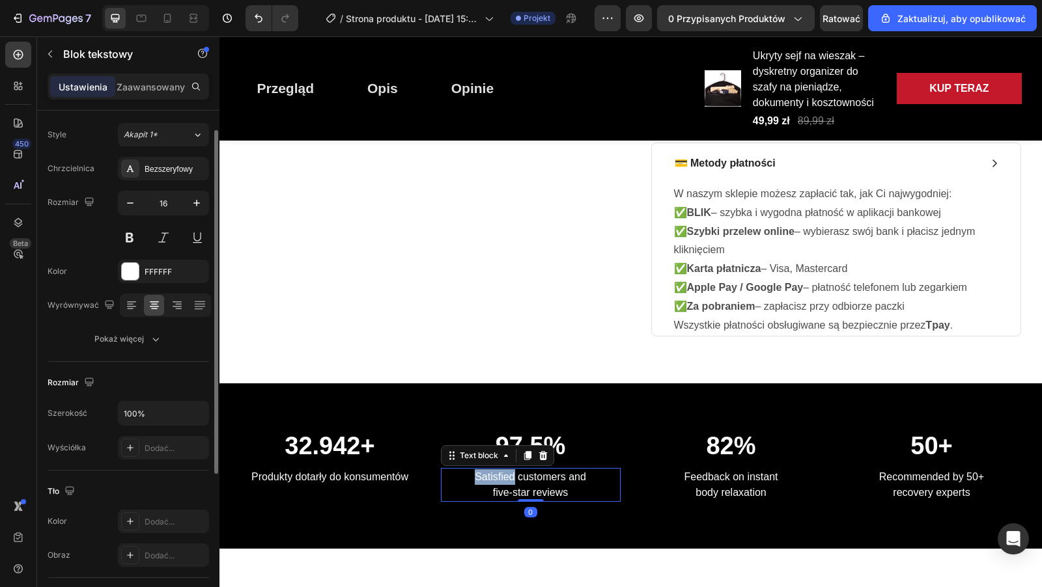
click at [478, 474] on p "Satisfied customers and five-star reviews" at bounding box center [530, 484] width 177 height 31
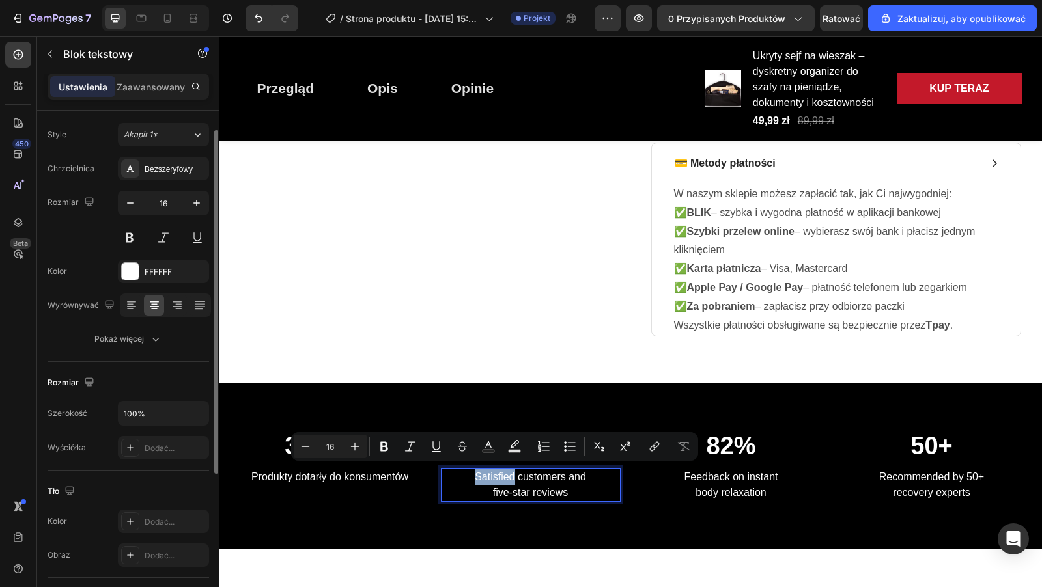
click at [478, 474] on p "Satisfied customers and five-star reviews" at bounding box center [530, 484] width 177 height 31
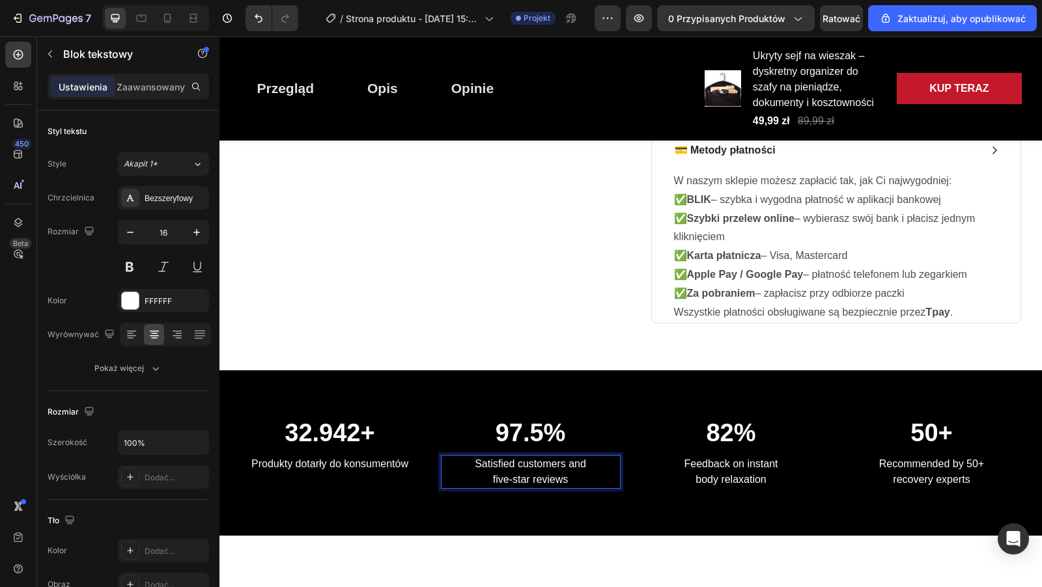
scroll to position [29, 0]
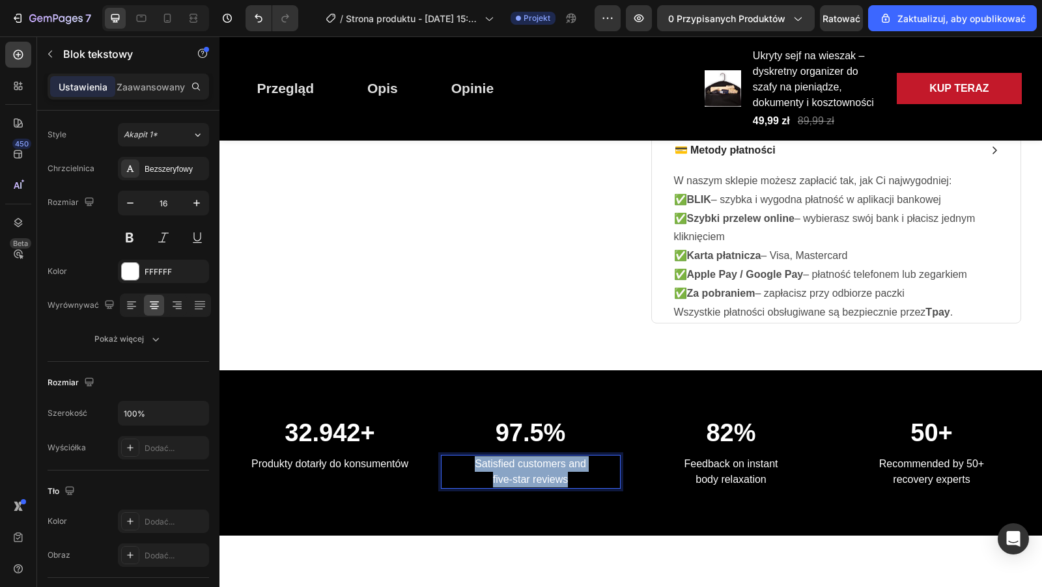
drag, startPoint x: 476, startPoint y: 473, endPoint x: 573, endPoint y: 490, distance: 98.5
click at [573, 488] on p "Satisfied customers and five-star reviews" at bounding box center [530, 471] width 177 height 31
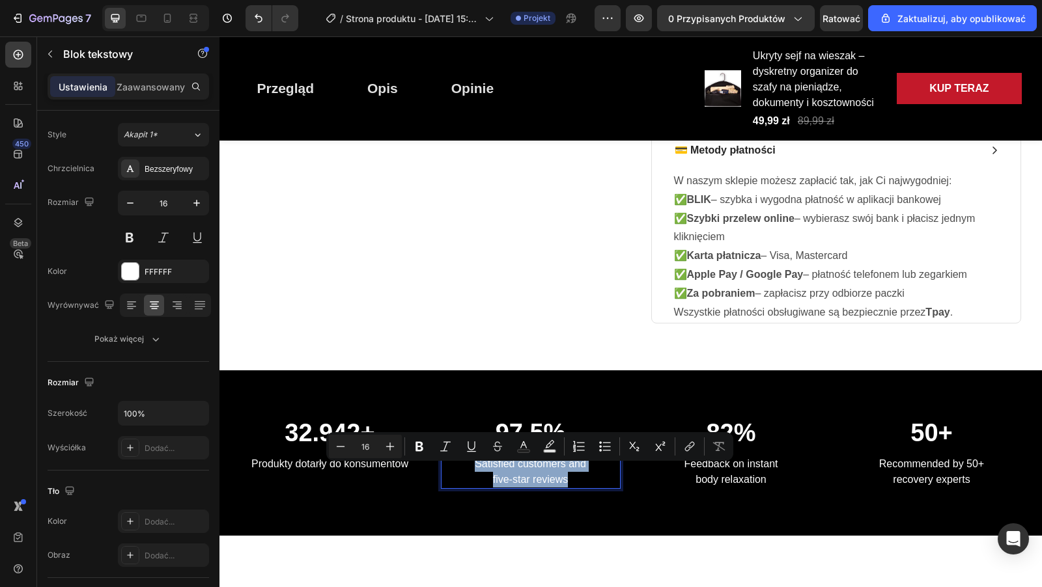
copy p "Satisfied customers and five-star reviews"
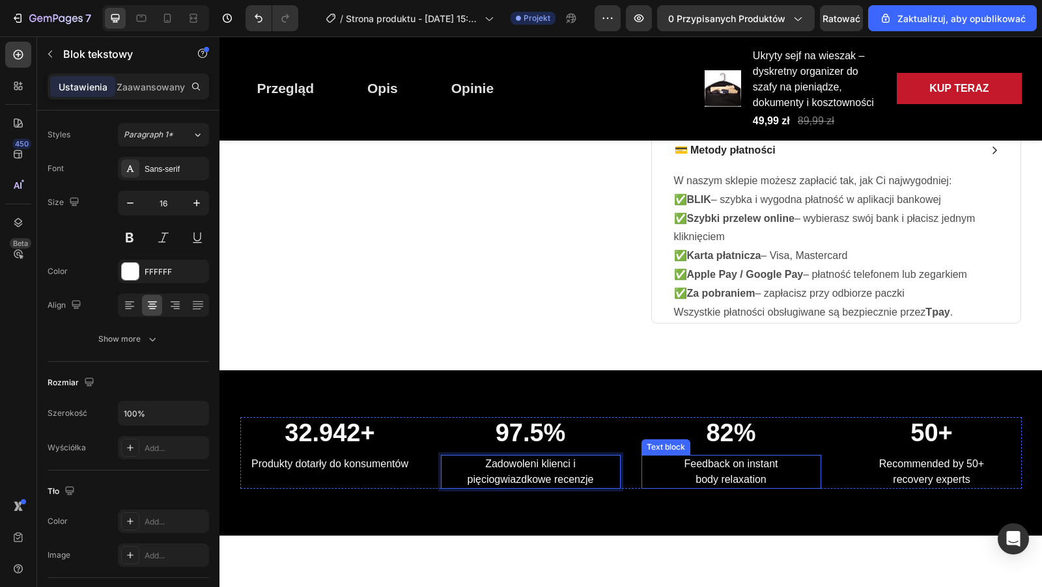
click at [687, 472] on p "Feedback on instant body relaxation" at bounding box center [731, 471] width 177 height 31
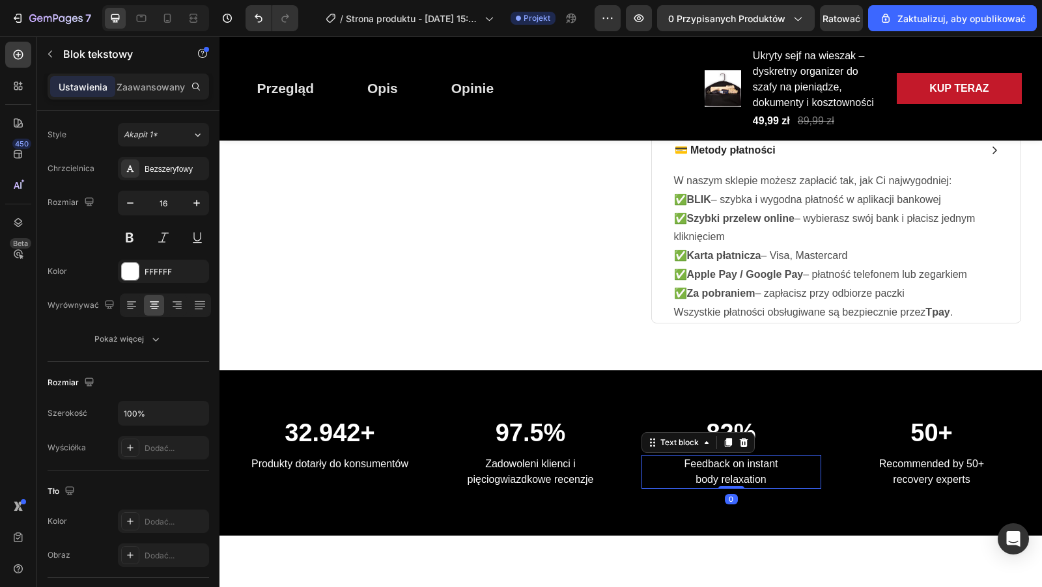
click at [687, 472] on p "Feedback on instant body relaxation" at bounding box center [731, 471] width 177 height 31
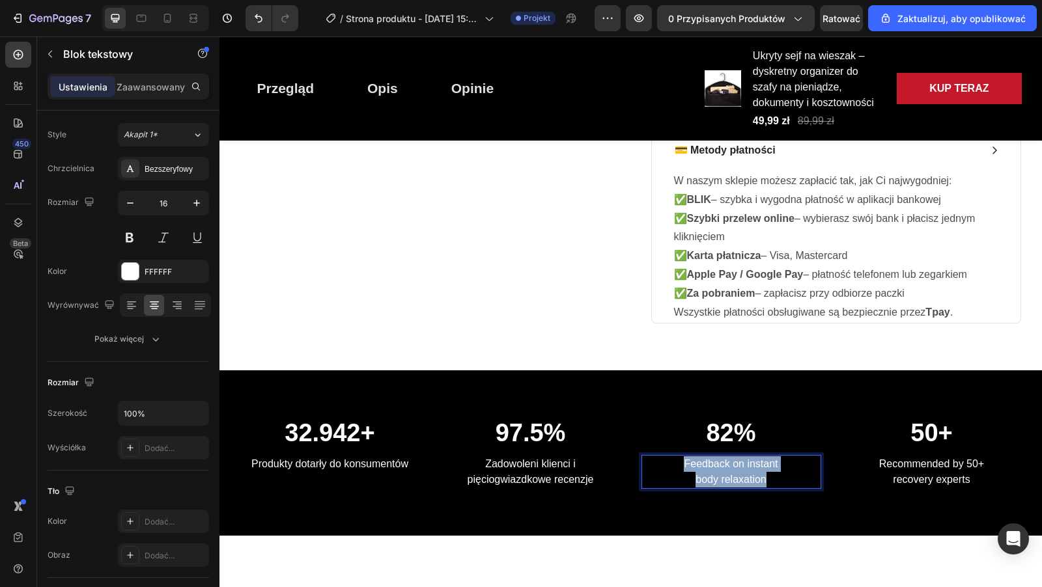
drag, startPoint x: 685, startPoint y: 471, endPoint x: 774, endPoint y: 486, distance: 90.4
click at [774, 486] on p "Feedback on instant body relaxation" at bounding box center [731, 471] width 177 height 31
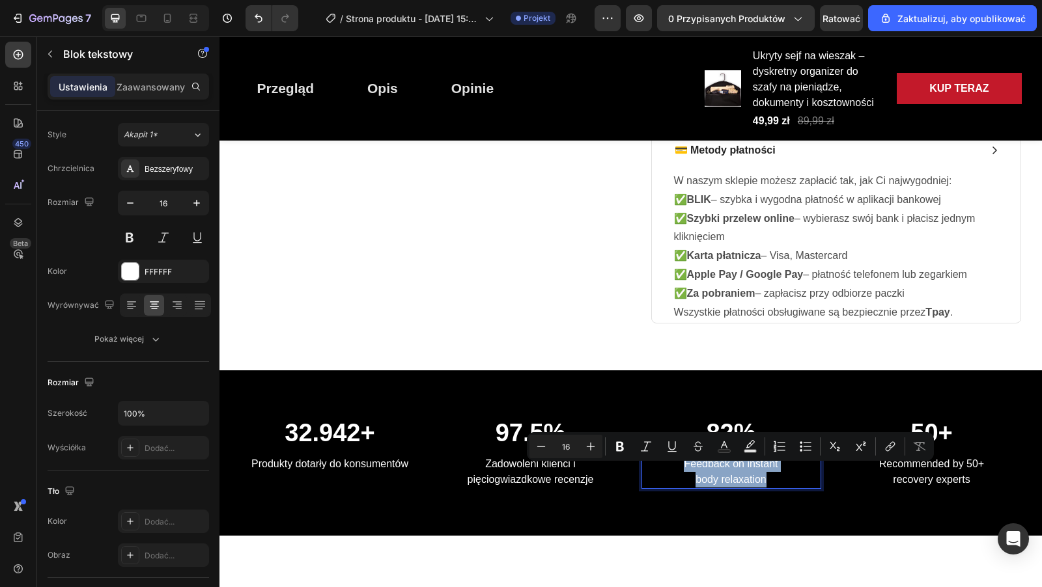
copy p "Feedback on instant body relaxation"
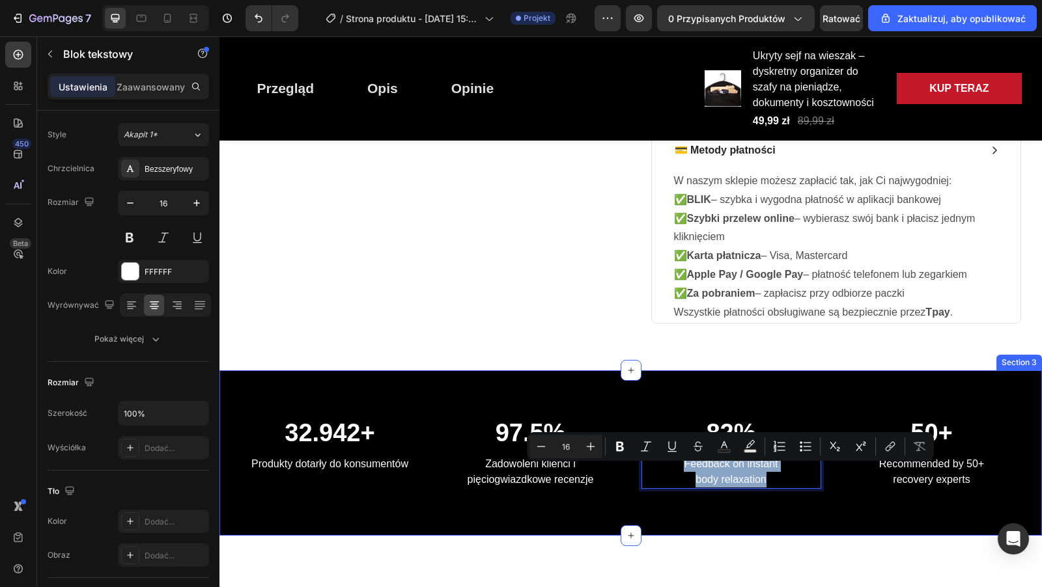
click at [565, 400] on div "32.942+ Heading Produkty dotarły do ​​konsumentów Text block 97.5% Heading Zado…" at bounding box center [630, 452] width 822 height 165
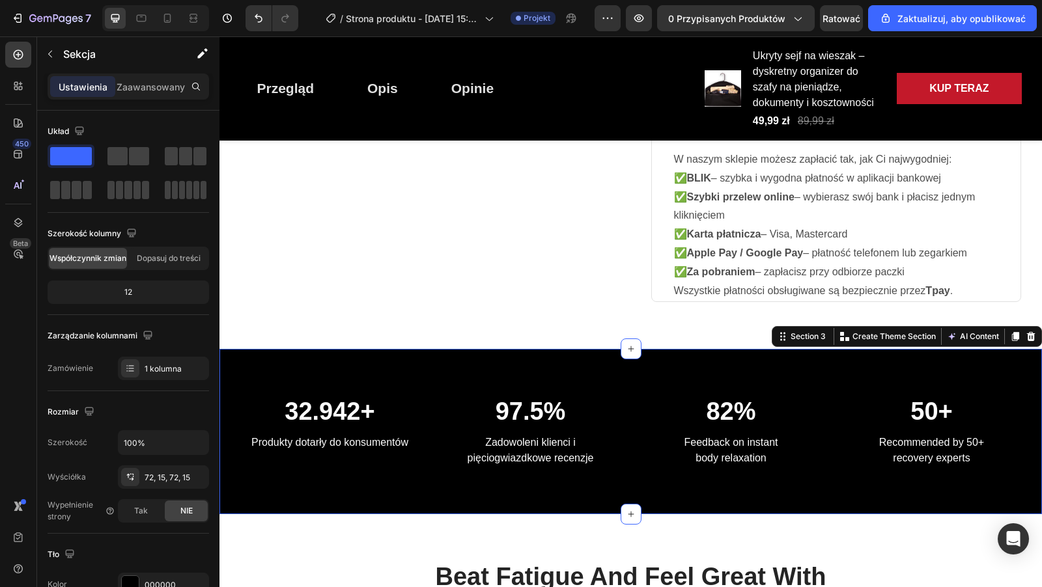
scroll to position [763, 0]
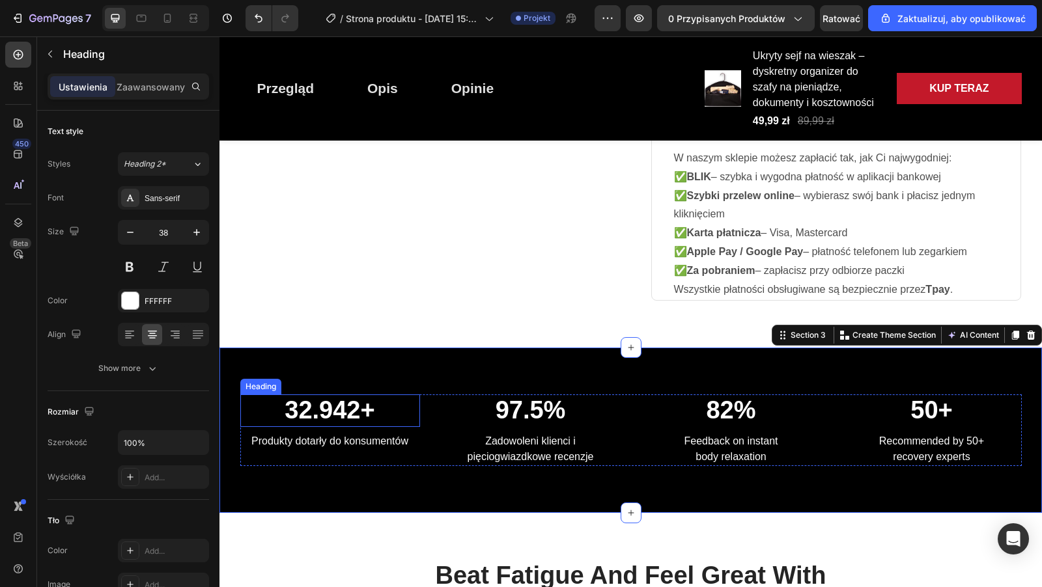
click at [350, 421] on p "32.942+" at bounding box center [330, 411] width 177 height 30
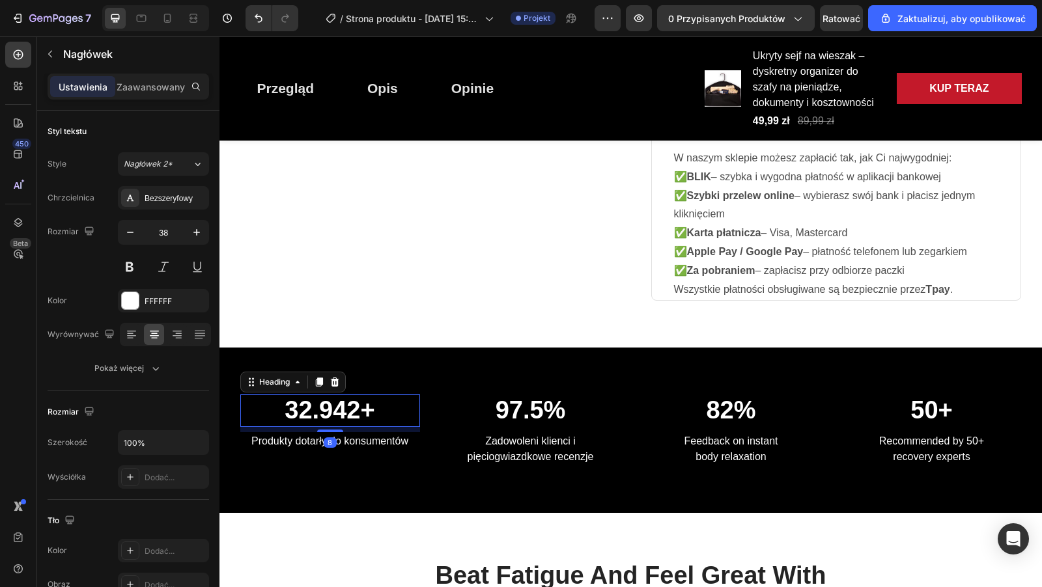
click at [355, 420] on p "32.942+" at bounding box center [330, 411] width 177 height 30
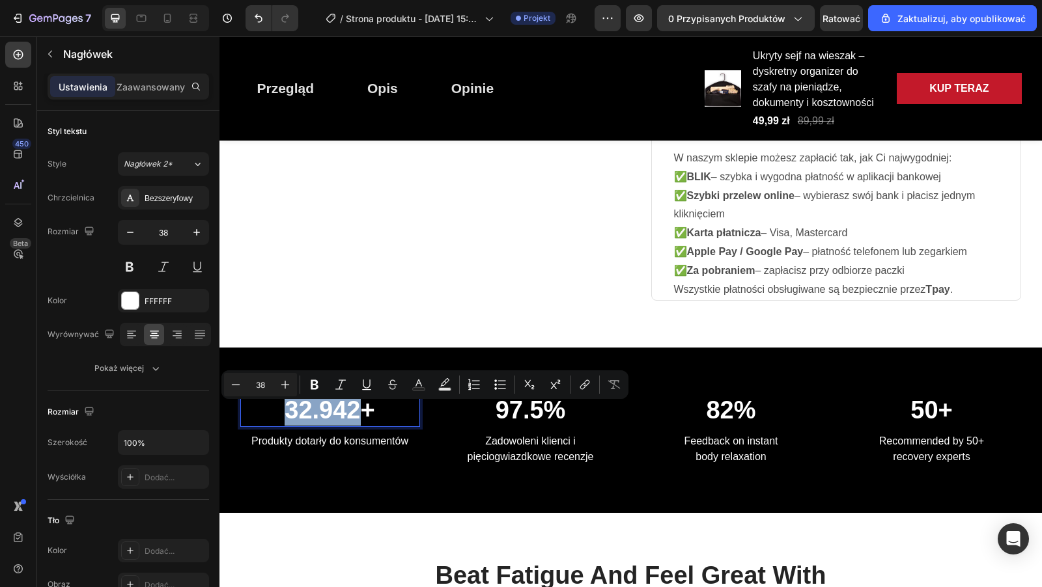
drag, startPoint x: 355, startPoint y: 419, endPoint x: 265, endPoint y: 416, distance: 89.9
click at [264, 416] on p "32.942+" at bounding box center [330, 411] width 177 height 30
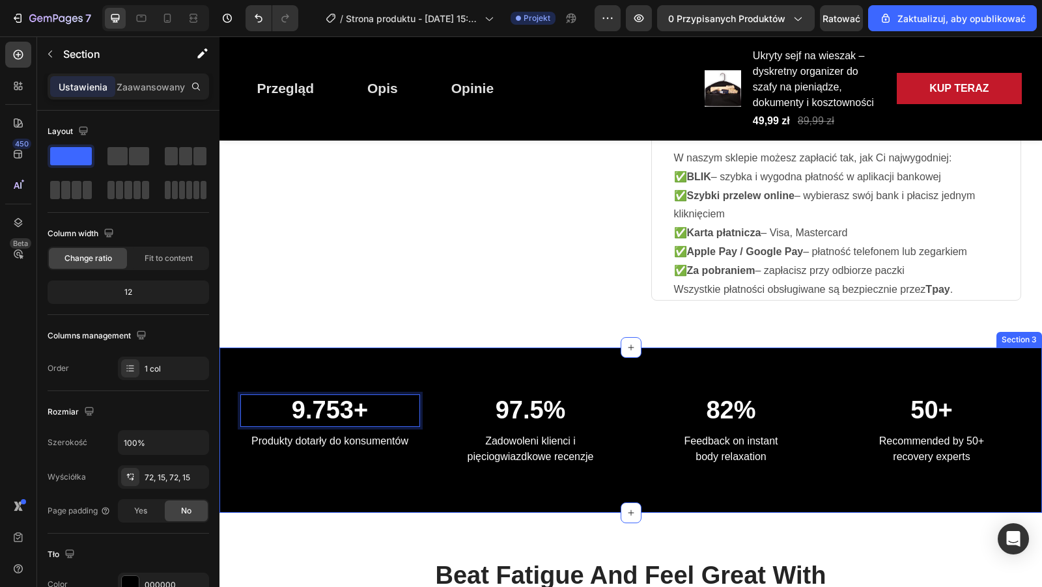
click at [375, 376] on div "9.753+ Heading 8 Produkty dotarły do ​​konsumentów Text block 97.5% Heading Zad…" at bounding box center [630, 430] width 822 height 165
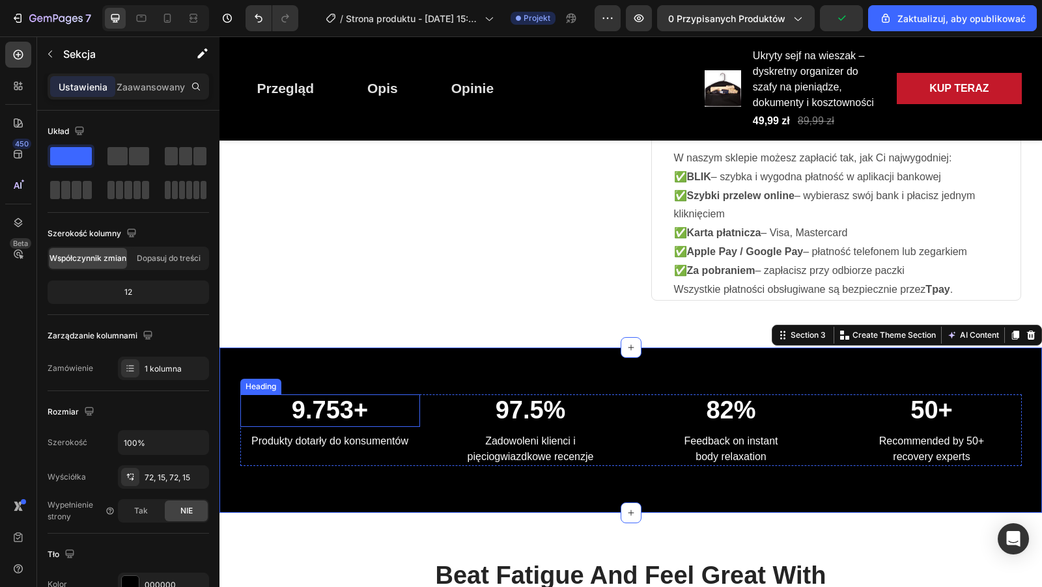
click at [333, 416] on p "9.753+" at bounding box center [330, 411] width 177 height 30
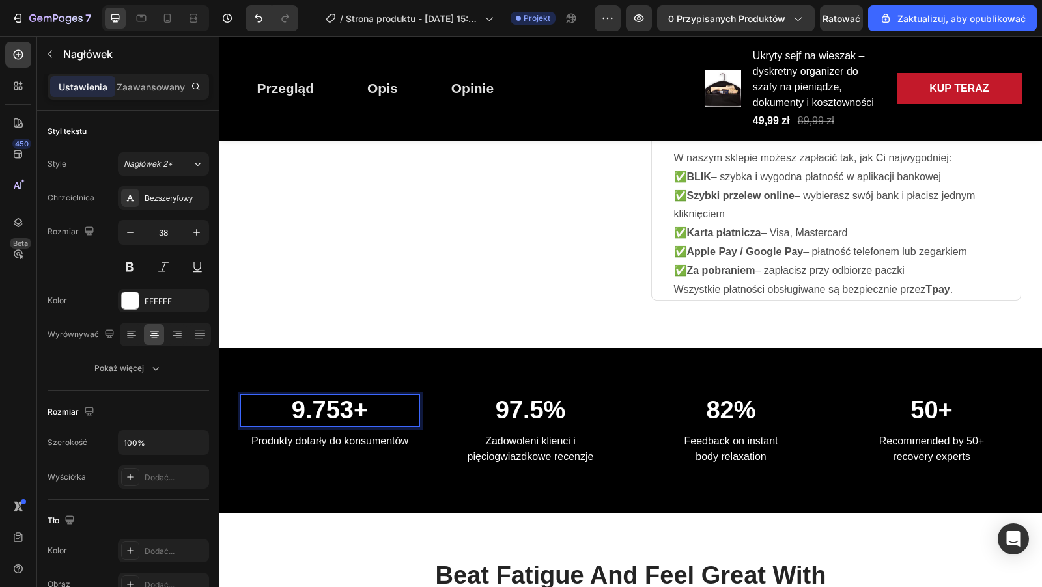
click at [349, 419] on p "9.753+" at bounding box center [330, 411] width 177 height 30
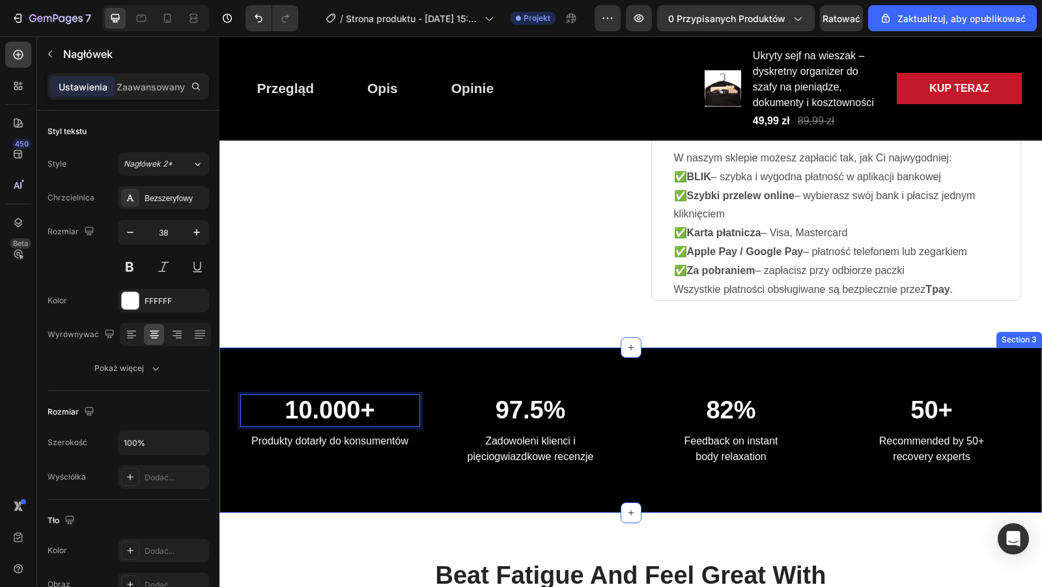
click at [382, 382] on div "10.000+ Heading 8 Produkty dotarły do ​​konsumentów Text block 97.5% Heading Za…" at bounding box center [630, 430] width 822 height 165
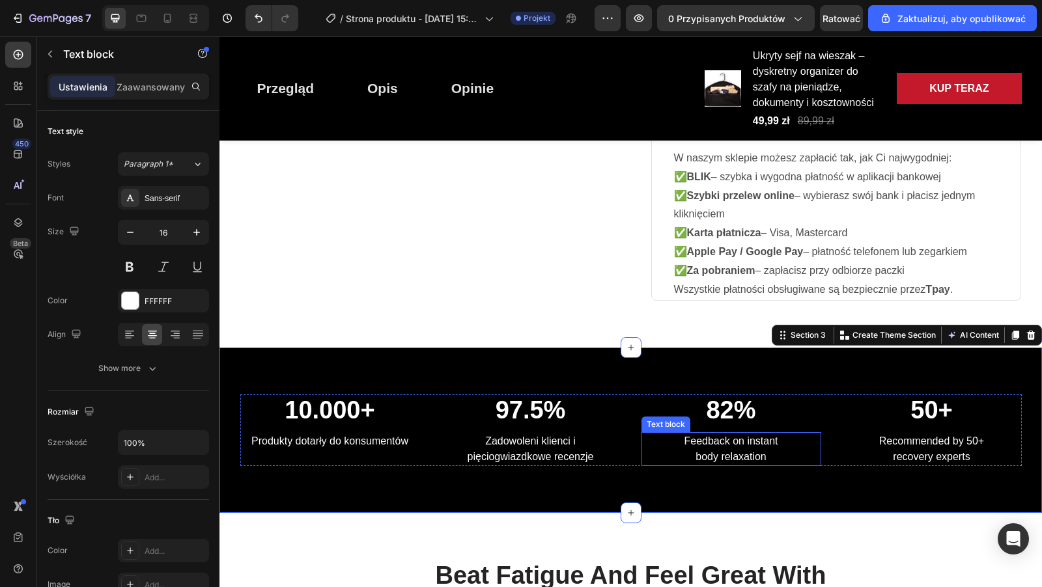
click at [766, 465] on p "Feedback on instant body relaxation" at bounding box center [731, 449] width 177 height 31
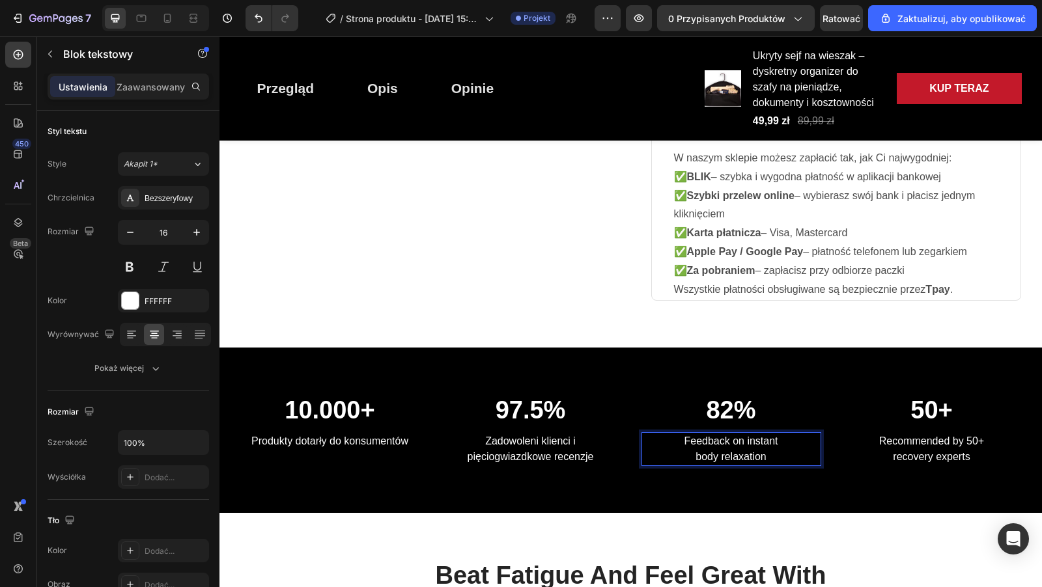
click at [766, 465] on p "Feedback on instant body relaxation" at bounding box center [731, 449] width 177 height 31
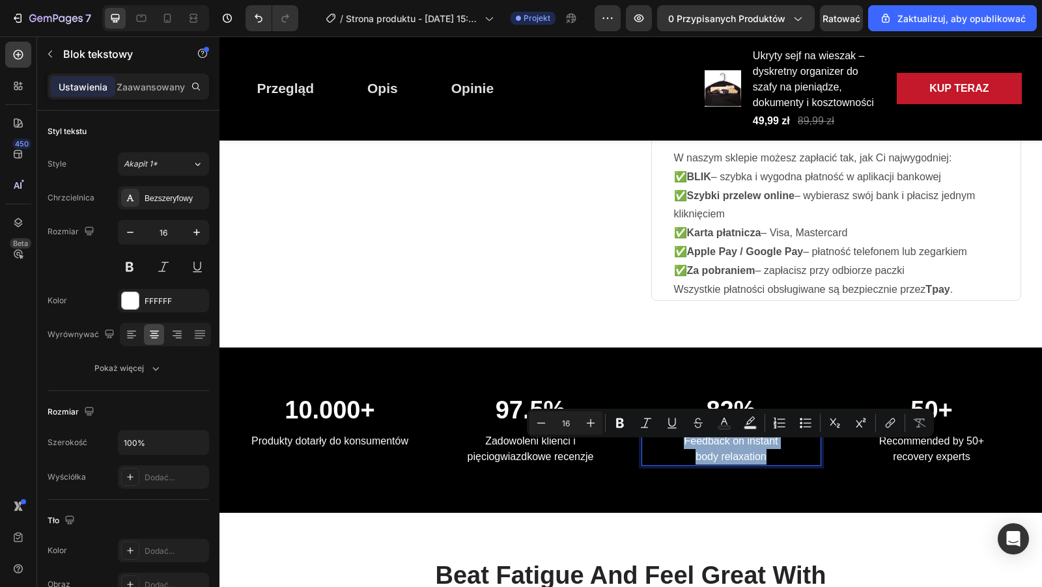
drag, startPoint x: 766, startPoint y: 467, endPoint x: 683, endPoint y: 448, distance: 85.0
click at [683, 447] on p "Feedback on instant body relaxation" at bounding box center [731, 449] width 177 height 31
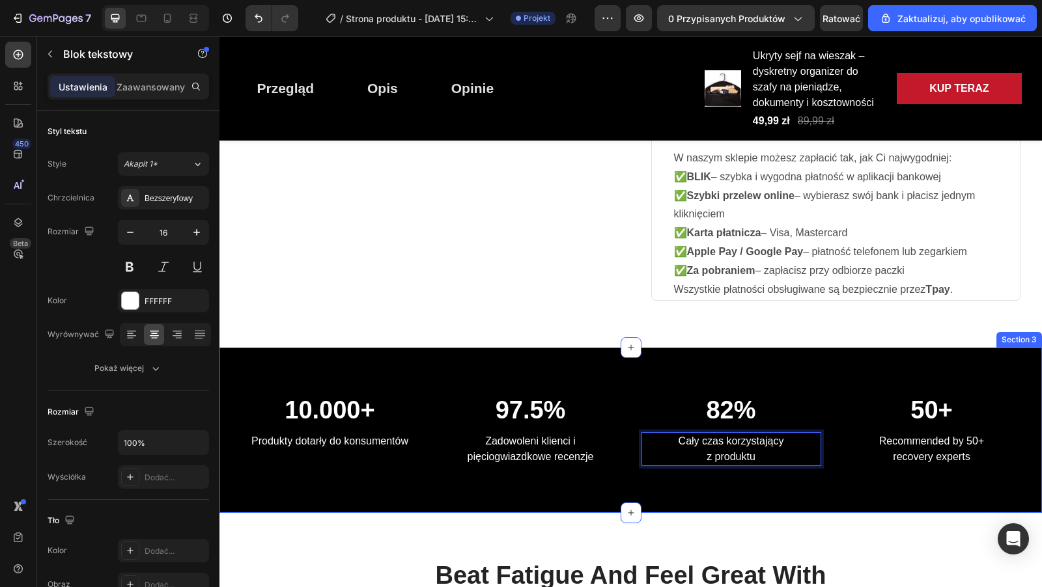
click at [646, 378] on div "10.000+ Heading Produkty dotarły do ​​konsumentów Text block 97.5% Heading Zado…" at bounding box center [630, 430] width 822 height 165
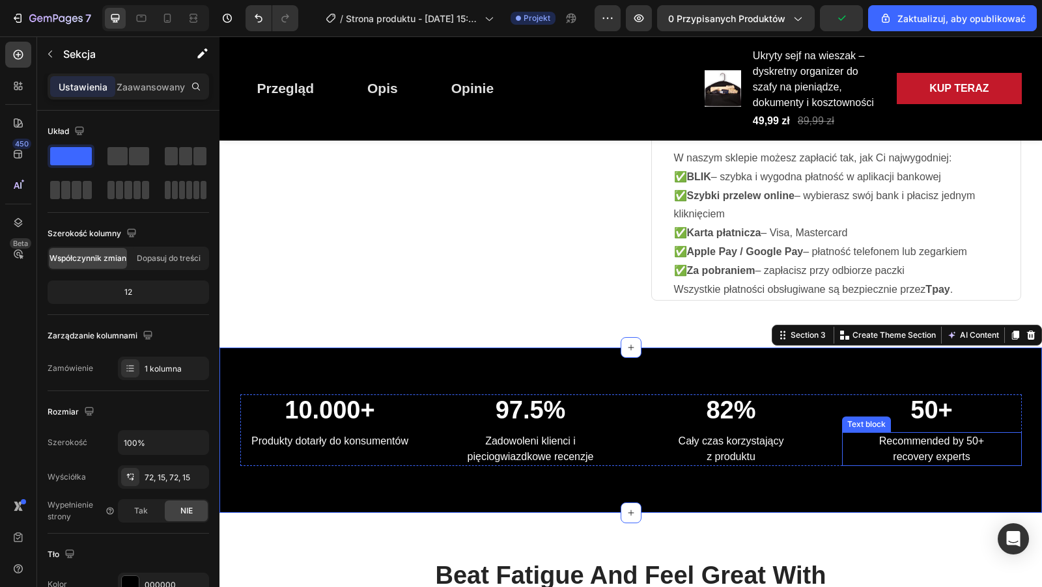
click at [879, 448] on p "Recommended by 50+ recovery experts" at bounding box center [931, 449] width 177 height 31
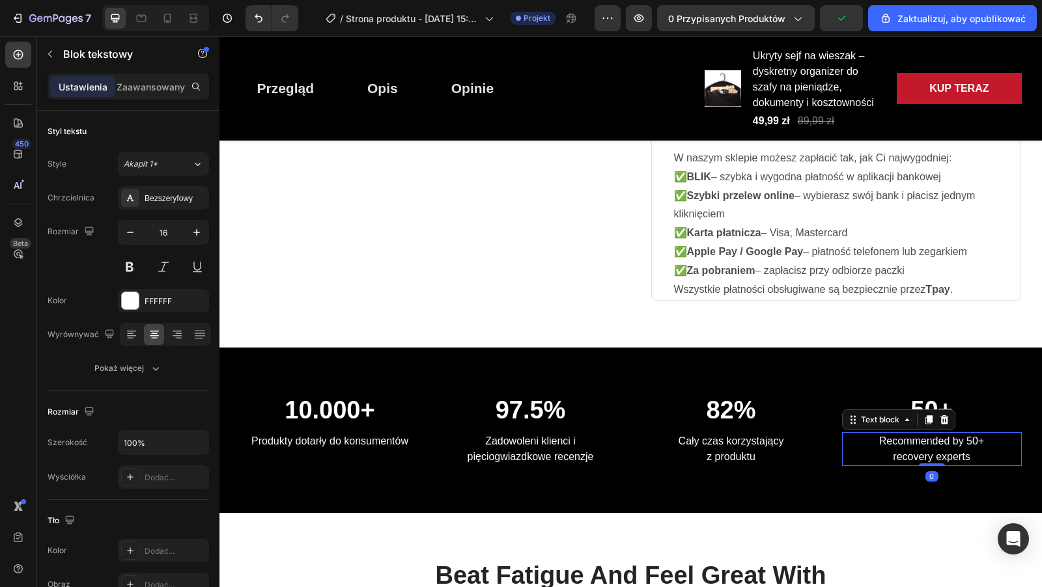
click at [879, 448] on p "Recommended by 50+ recovery experts" at bounding box center [931, 449] width 177 height 31
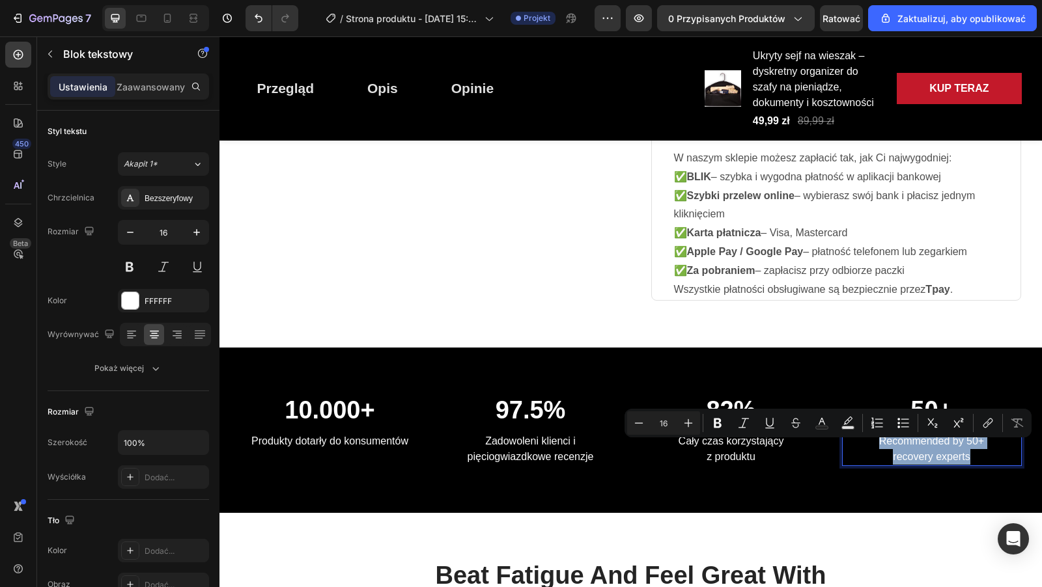
drag, startPoint x: 879, startPoint y: 448, endPoint x: 960, endPoint y: 469, distance: 84.0
click at [960, 465] on p "Recommended by 50+ recovery experts" at bounding box center [931, 449] width 177 height 31
copy p "Recommended by 50+ recovery experts"
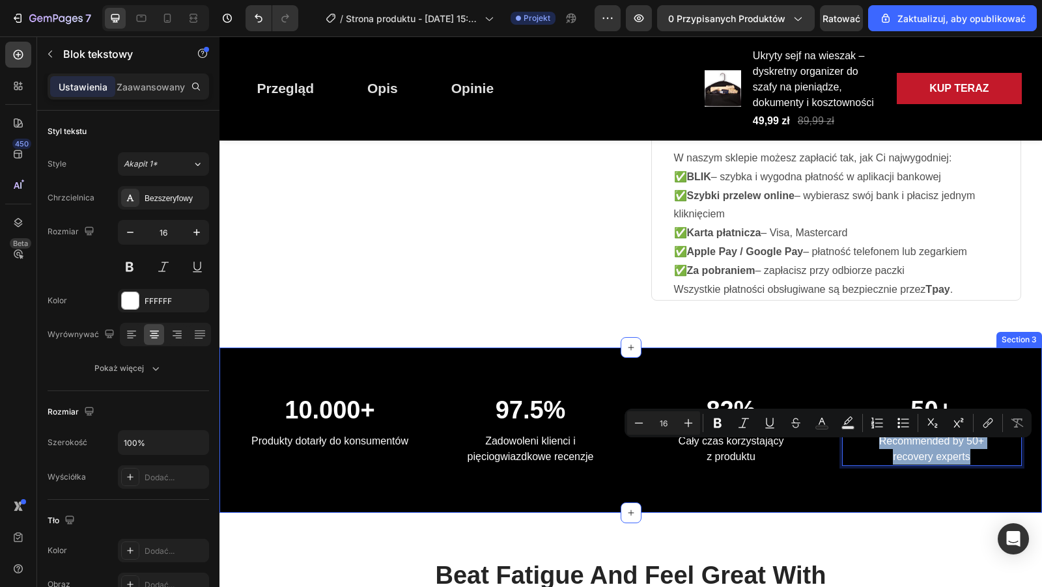
click at [835, 385] on div "10.000+ Heading Produkty dotarły do ​​konsumentów Text block 97.5% Heading Zado…" at bounding box center [630, 430] width 822 height 165
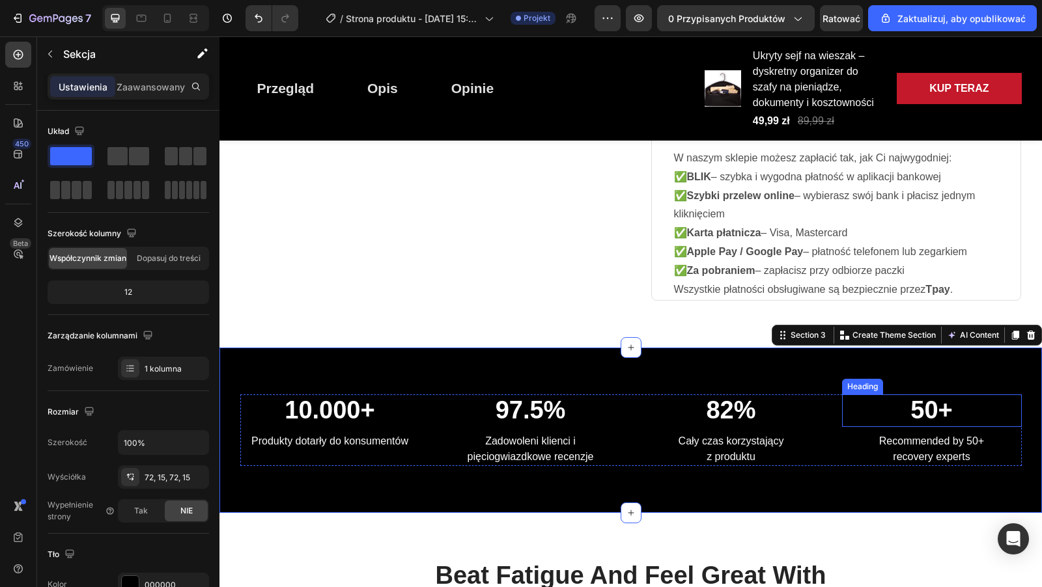
click at [921, 415] on p "50+" at bounding box center [931, 411] width 177 height 30
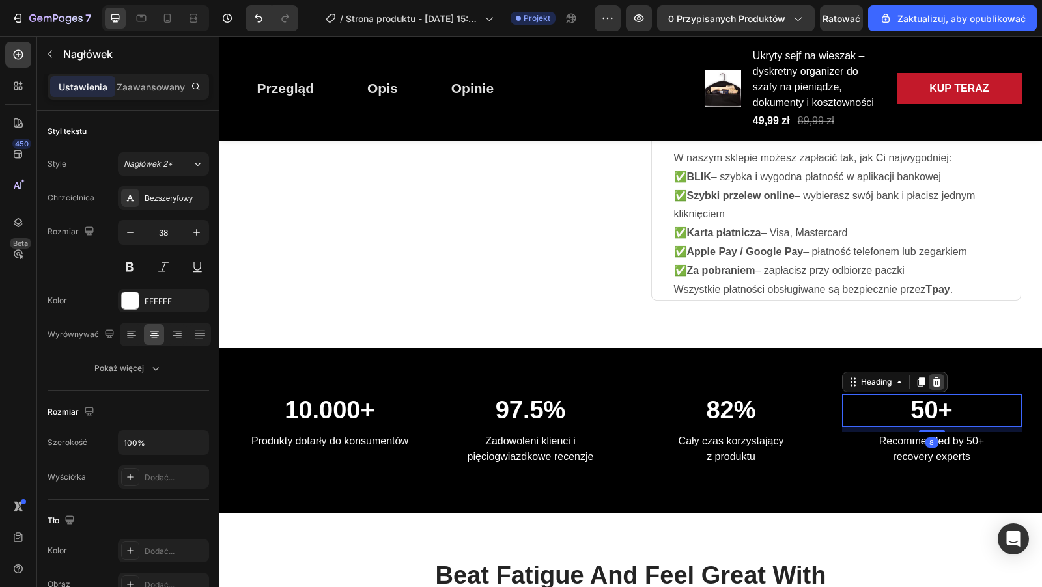
click at [937, 387] on icon at bounding box center [936, 382] width 10 height 10
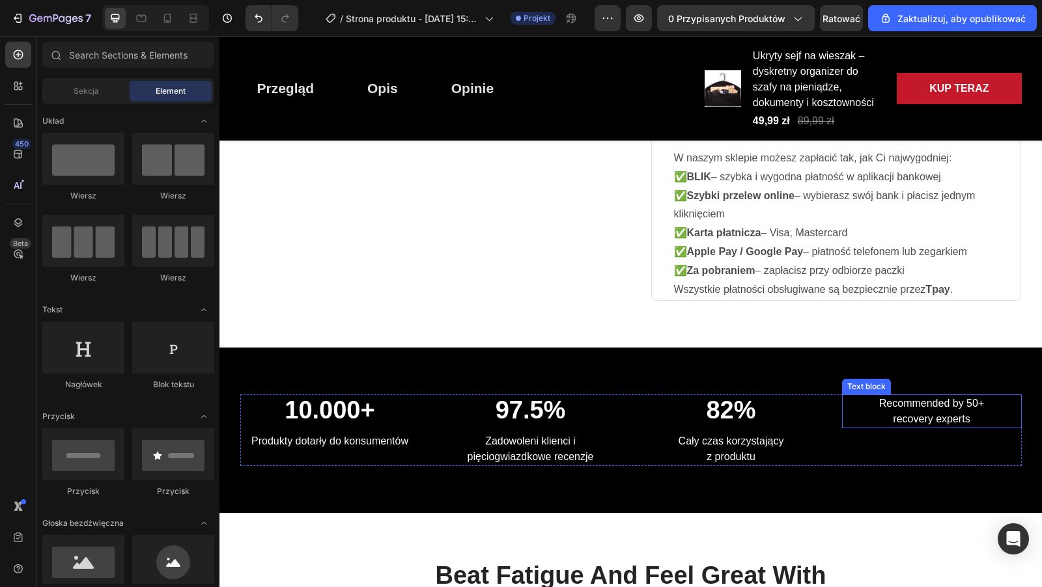
click at [936, 425] on p "Recommended by 50+ recovery experts" at bounding box center [931, 411] width 177 height 31
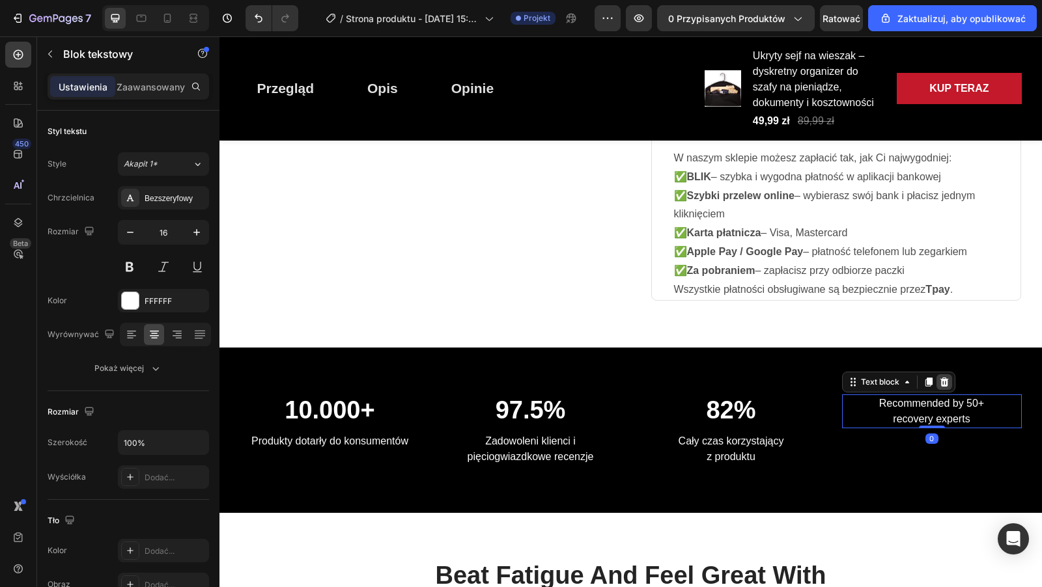
click at [945, 390] on div at bounding box center [944, 382] width 16 height 16
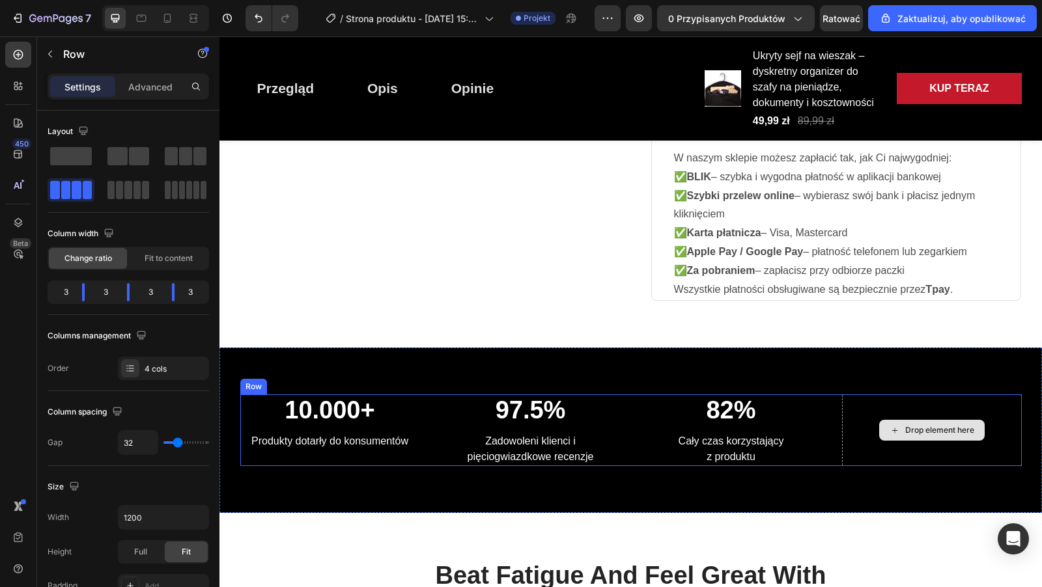
click at [939, 421] on div "Drop element here" at bounding box center [932, 430] width 180 height 72
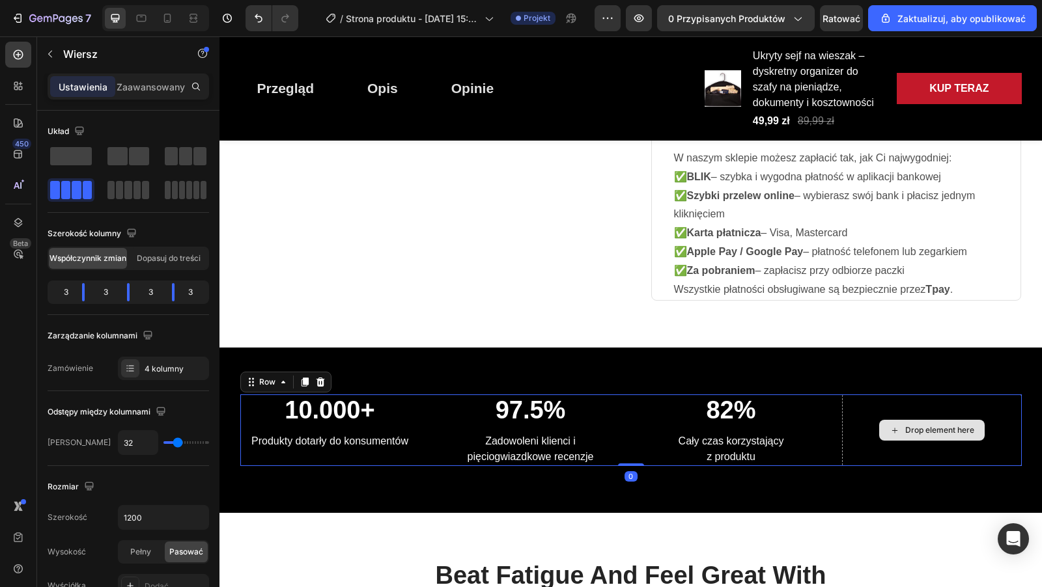
click at [944, 412] on div "Drop element here" at bounding box center [932, 430] width 180 height 72
click at [967, 415] on div "Drop element here" at bounding box center [932, 430] width 180 height 72
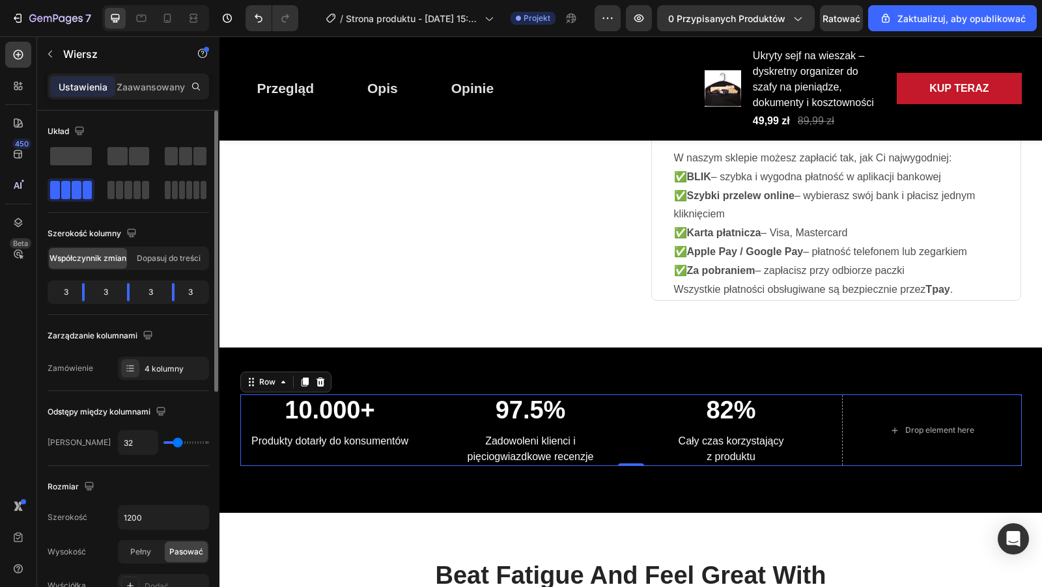
click at [192, 292] on font "3" at bounding box center [190, 292] width 5 height 10
click at [184, 0] on body "7 / Strona produktu - 27 sierpnia, 15:18:22 Projekt Zapowiedź 0 przypisanych pr…" at bounding box center [521, 0] width 1042 height 0
click at [178, 0] on body "7 / Strona produktu - 27 sierpnia, 15:18:22 Projekt Zapowiedź 0 przypisanych pr…" at bounding box center [521, 0] width 1042 height 0
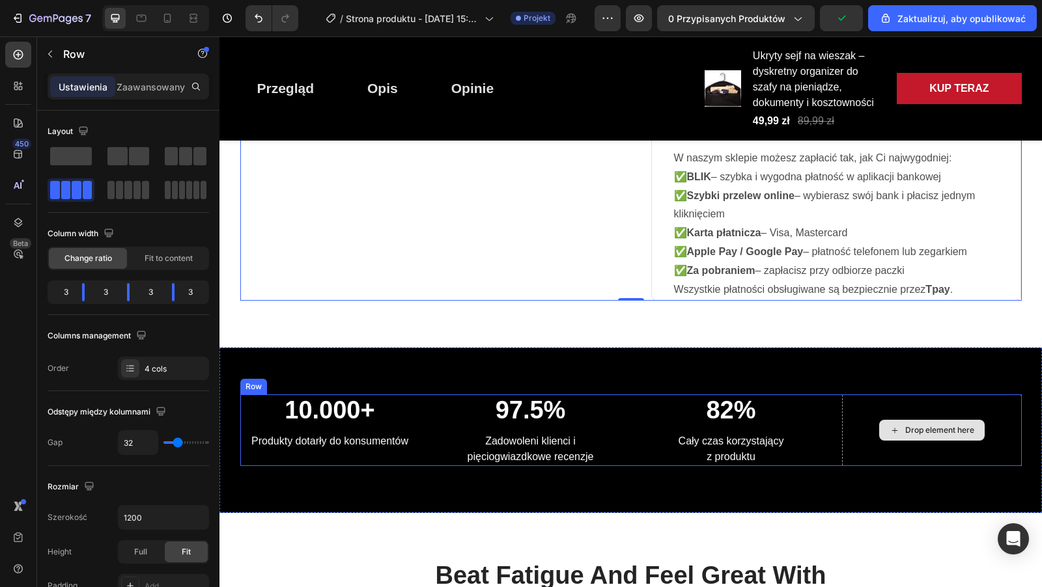
click at [891, 418] on div "Drop element here" at bounding box center [932, 430] width 180 height 72
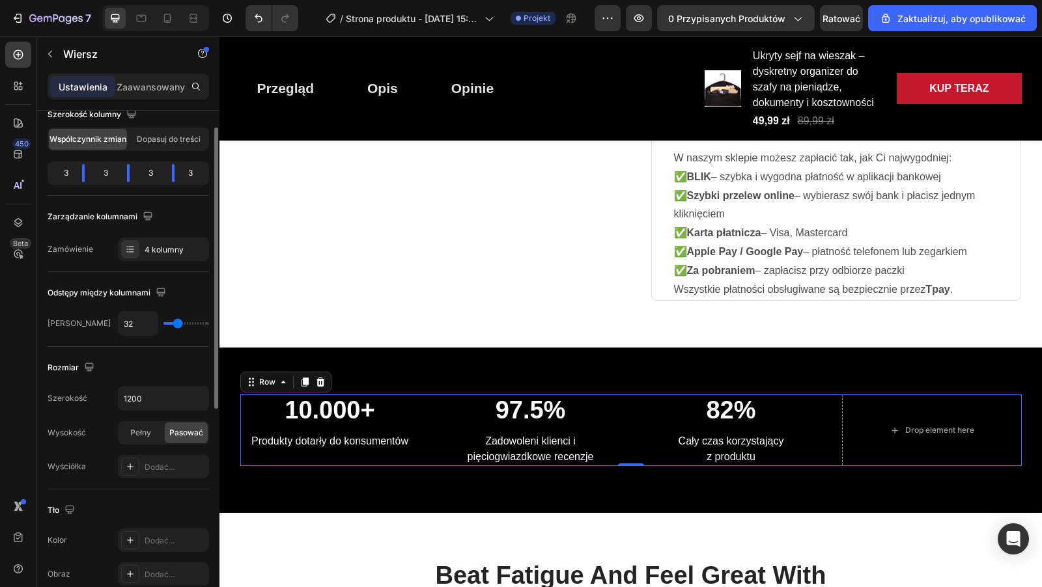
scroll to position [0, 0]
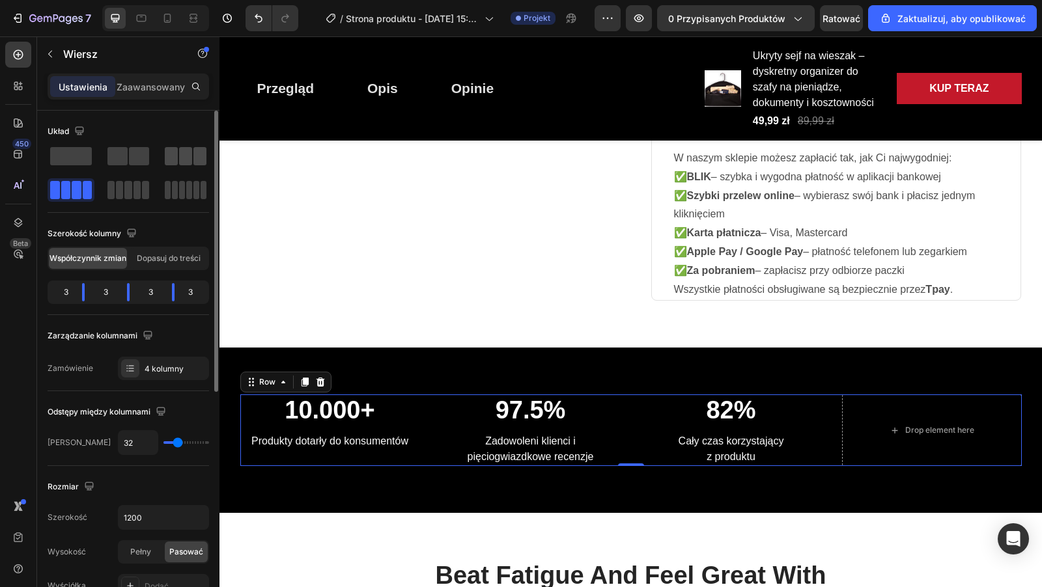
click at [186, 158] on span at bounding box center [185, 156] width 13 height 18
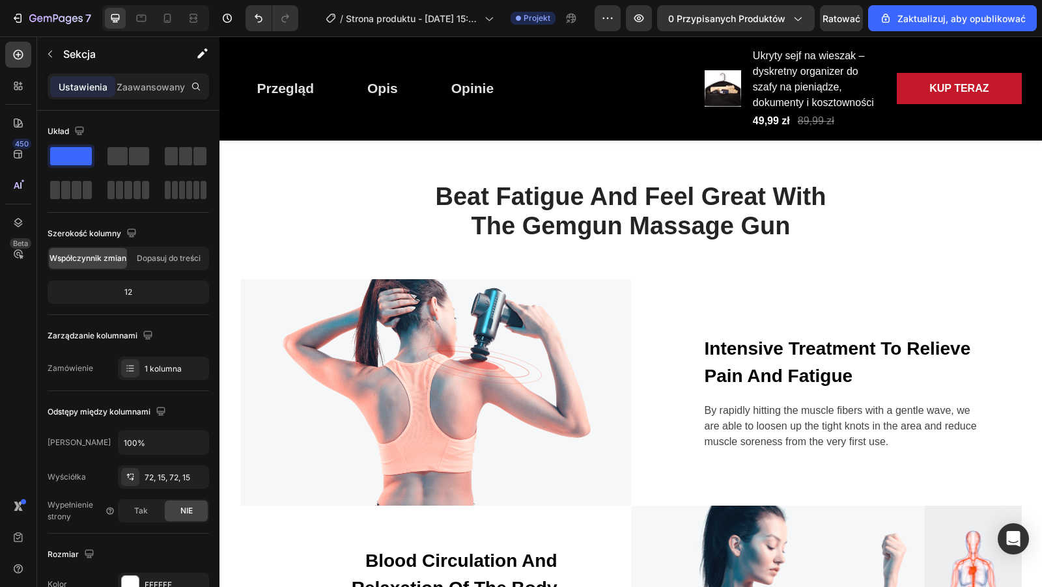
scroll to position [1040, 0]
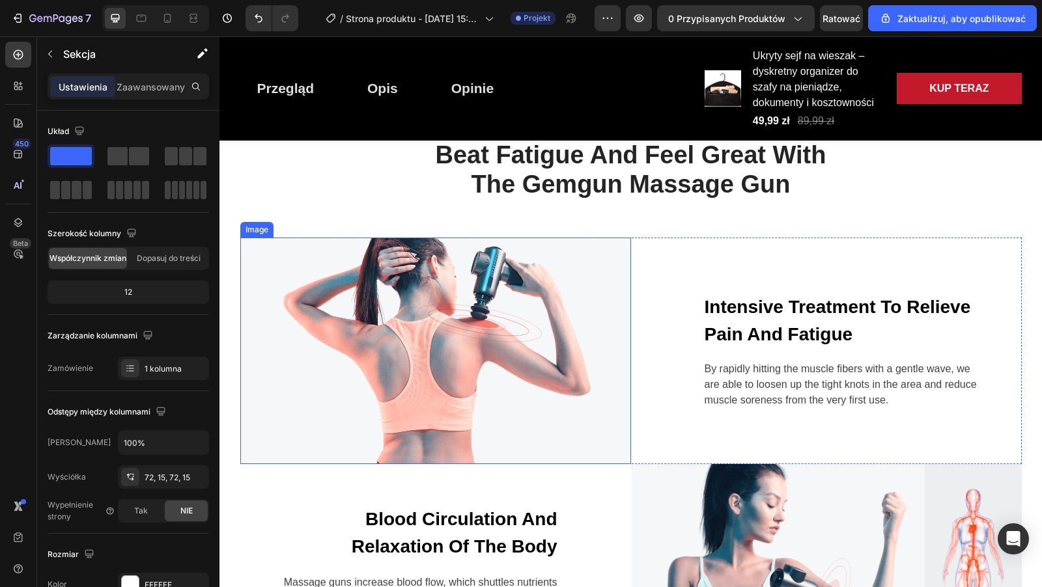
click at [451, 333] on img at bounding box center [435, 351] width 391 height 227
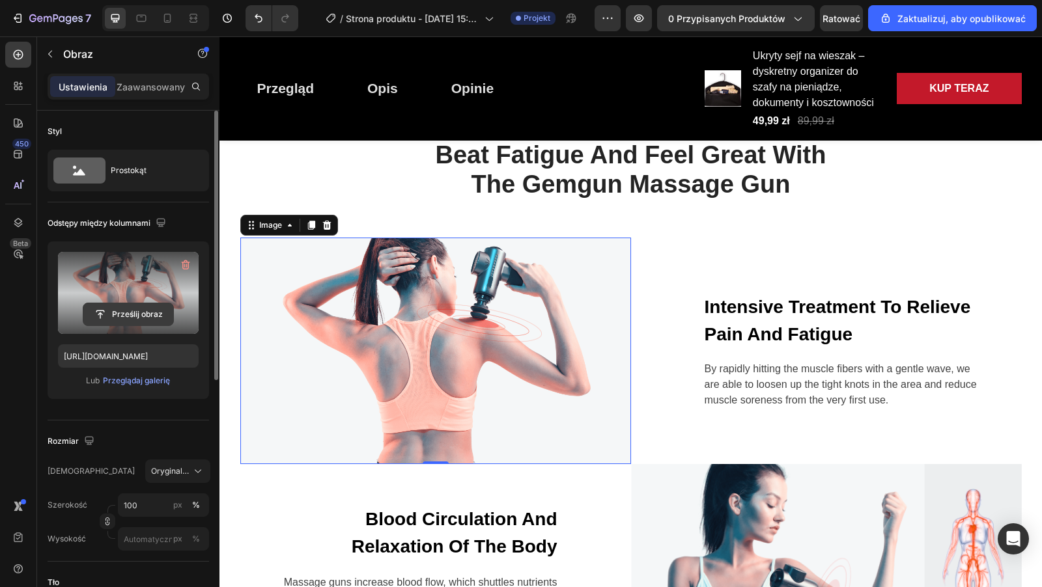
click at [131, 314] on input "file" at bounding box center [128, 314] width 90 height 22
click at [145, 311] on input "file" at bounding box center [128, 314] width 90 height 22
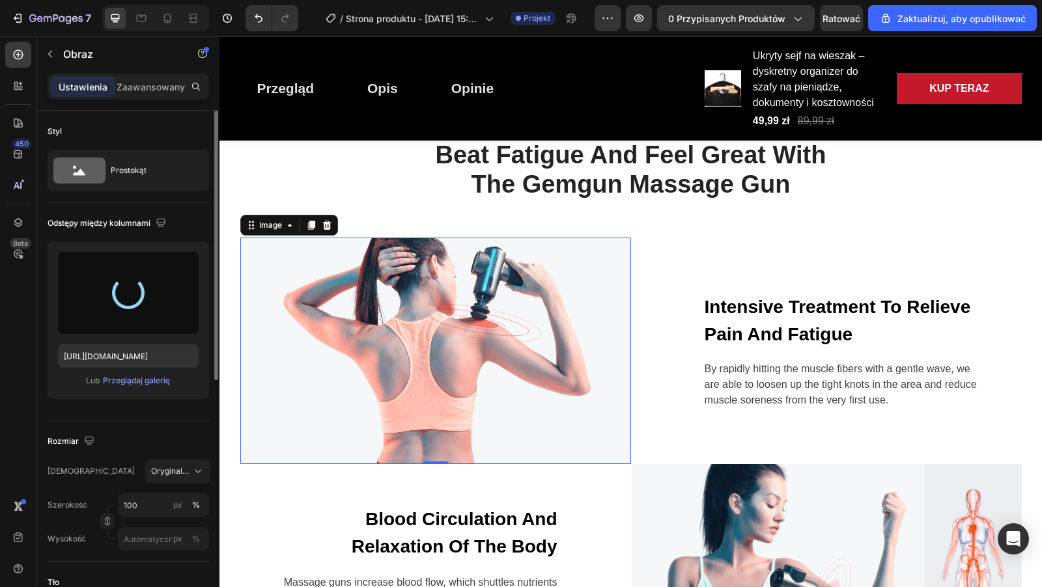
type input "https://cdn.shopify.com/s/files/1/0918/9438/2967/files/gempages_566270313902375…"
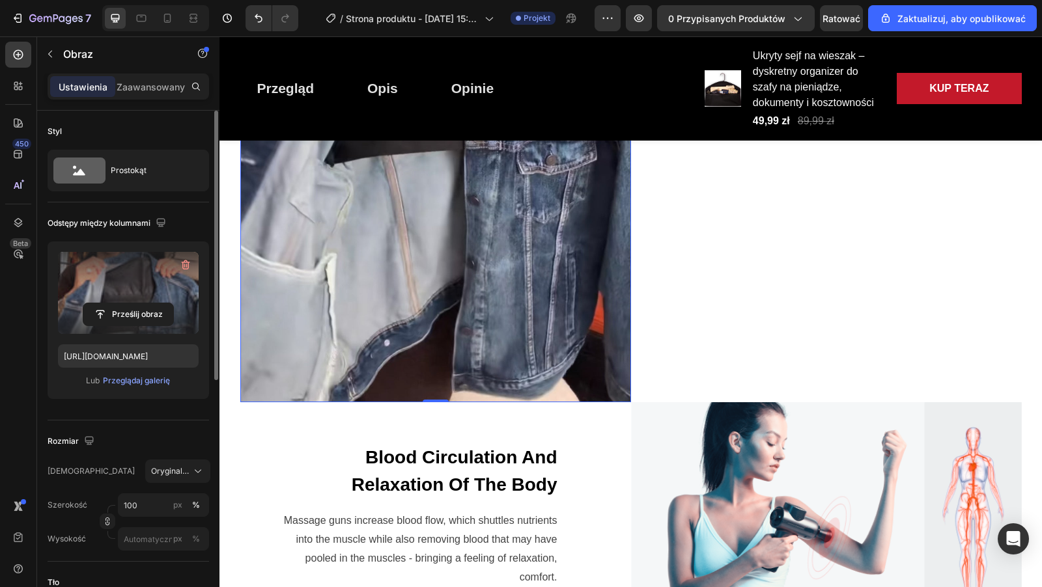
scroll to position [1602, 0]
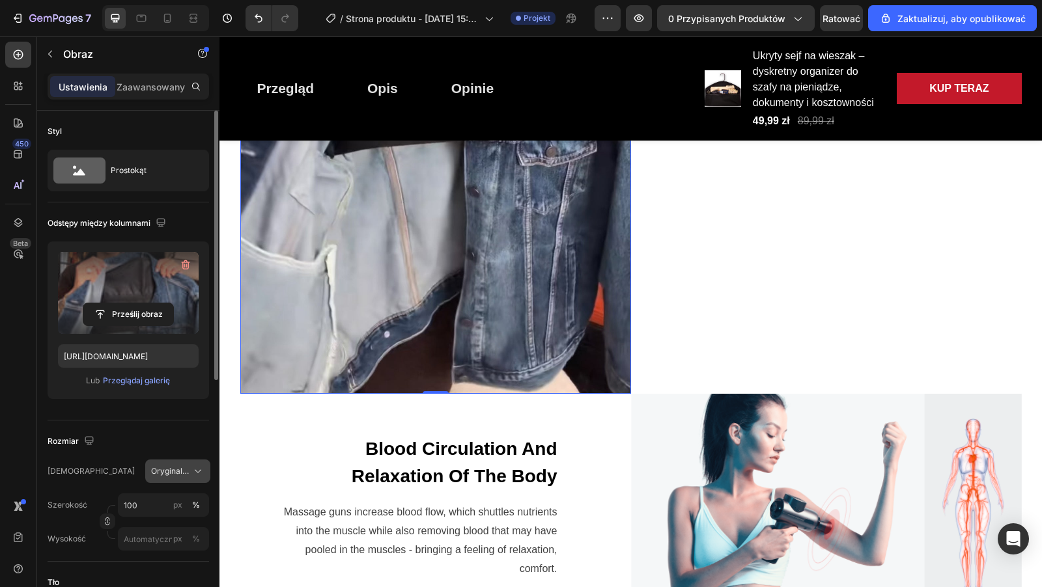
click at [172, 472] on div "Oryginalny" at bounding box center [170, 471] width 38 height 12
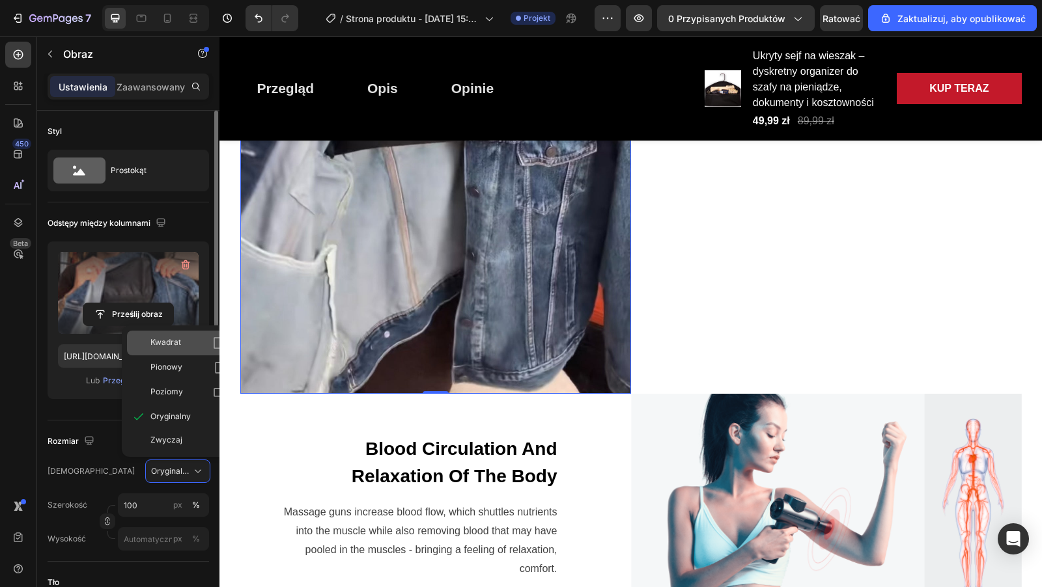
click at [167, 346] on div "Kwadrat" at bounding box center [188, 343] width 76 height 13
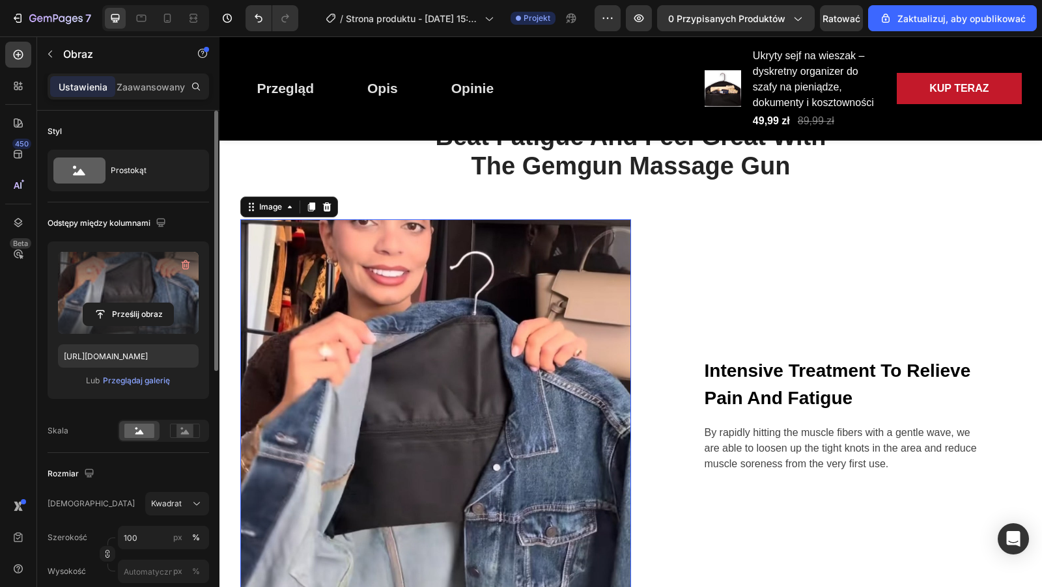
scroll to position [1086, 0]
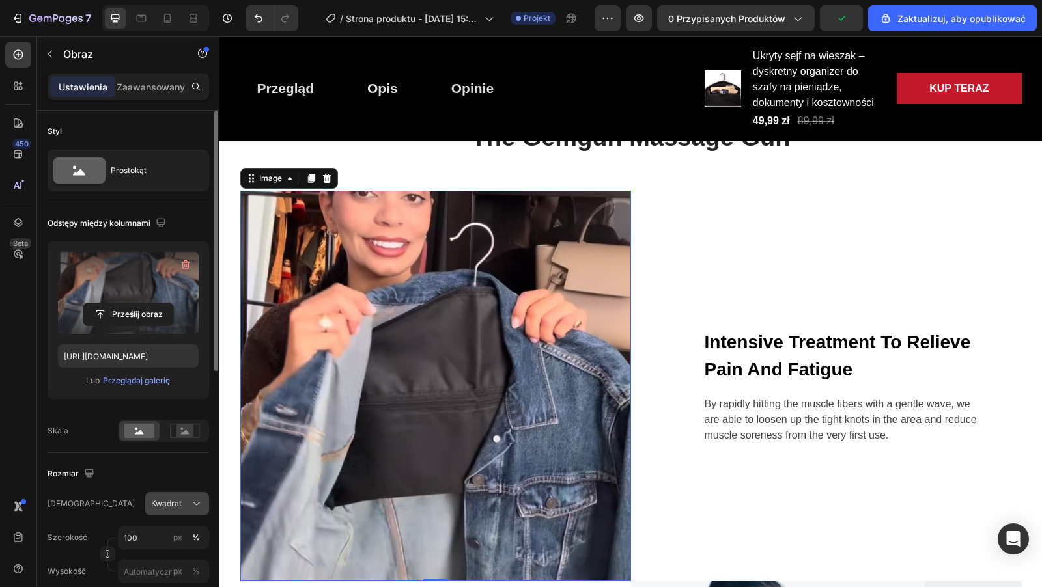
click at [167, 501] on div "Kwadrat" at bounding box center [169, 504] width 36 height 12
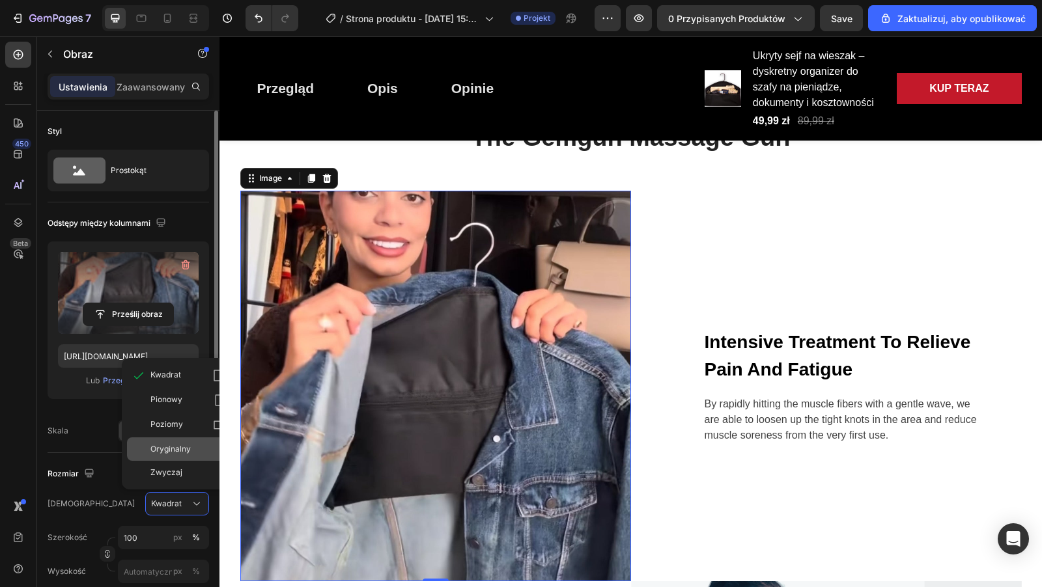
click at [168, 456] on div "Oryginalny" at bounding box center [179, 448] width 104 height 23
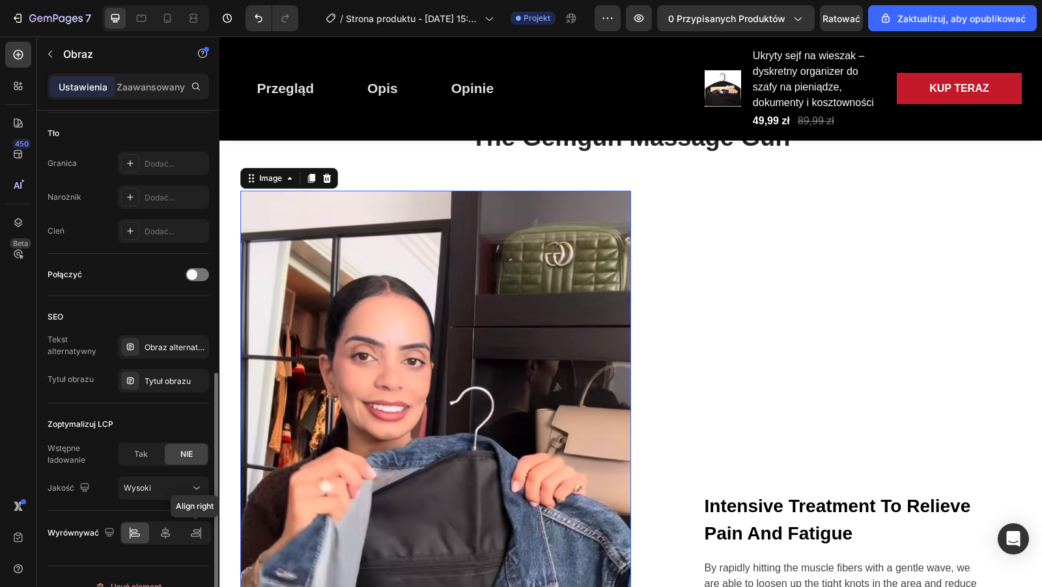
scroll to position [467, 0]
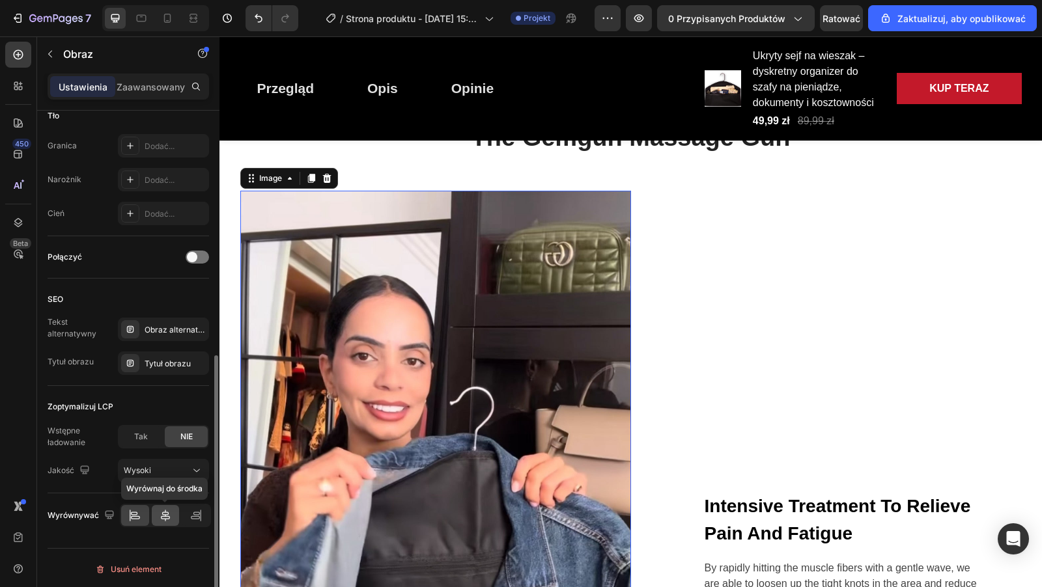
click at [155, 513] on div at bounding box center [166, 515] width 28 height 21
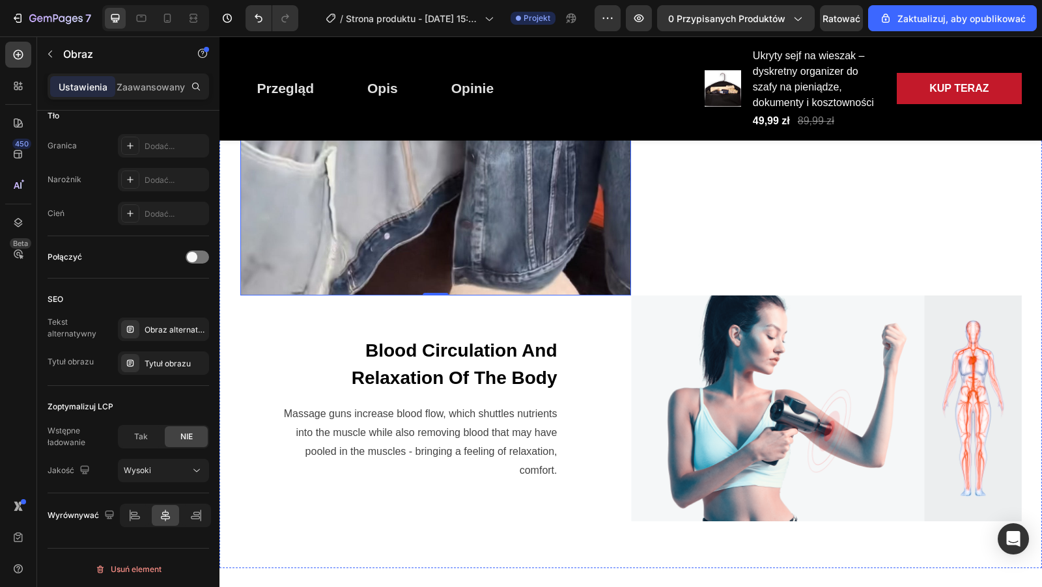
scroll to position [1701, 0]
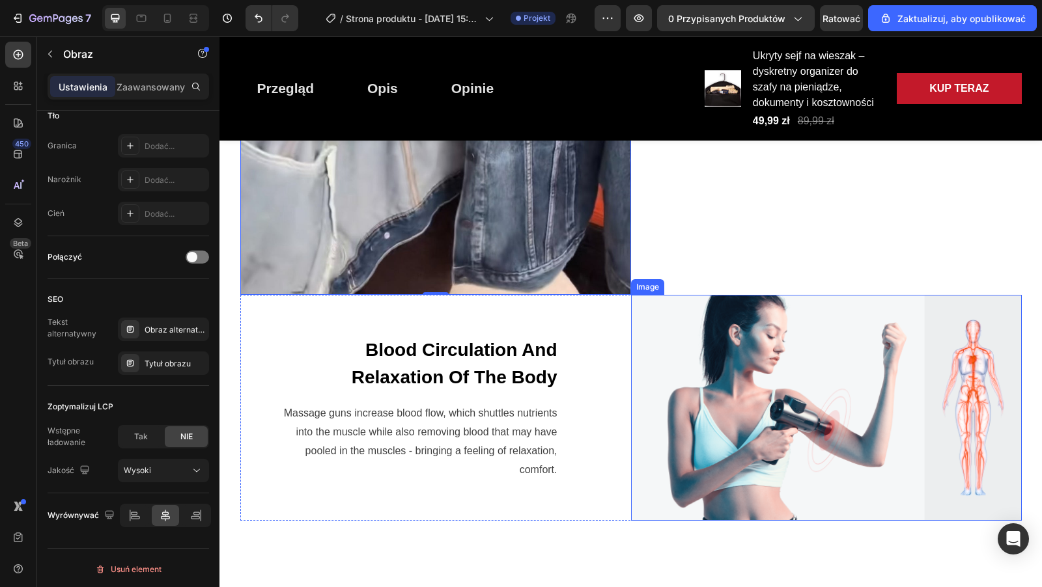
click at [738, 380] on img at bounding box center [826, 408] width 391 height 226
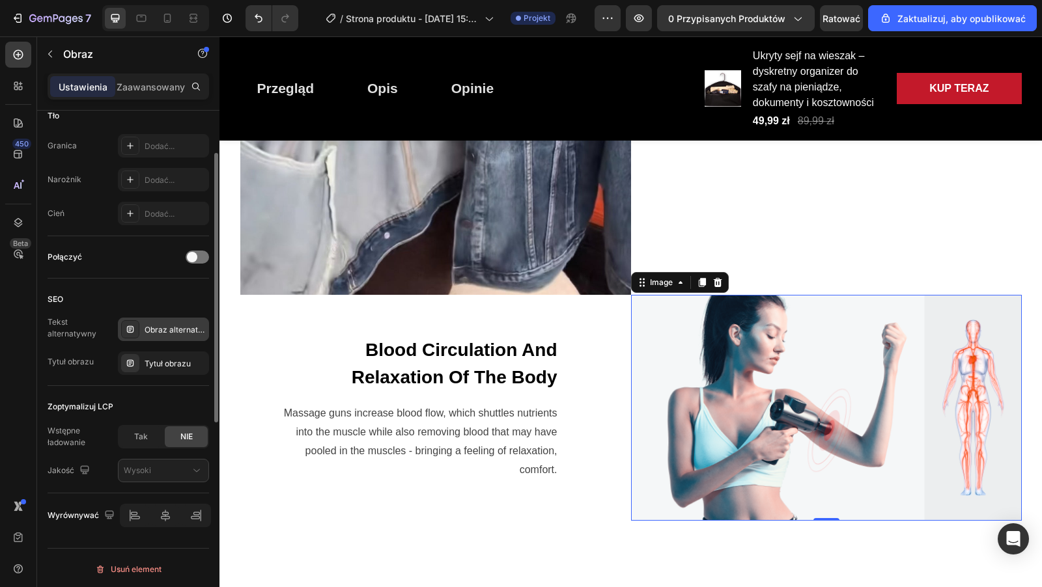
scroll to position [0, 0]
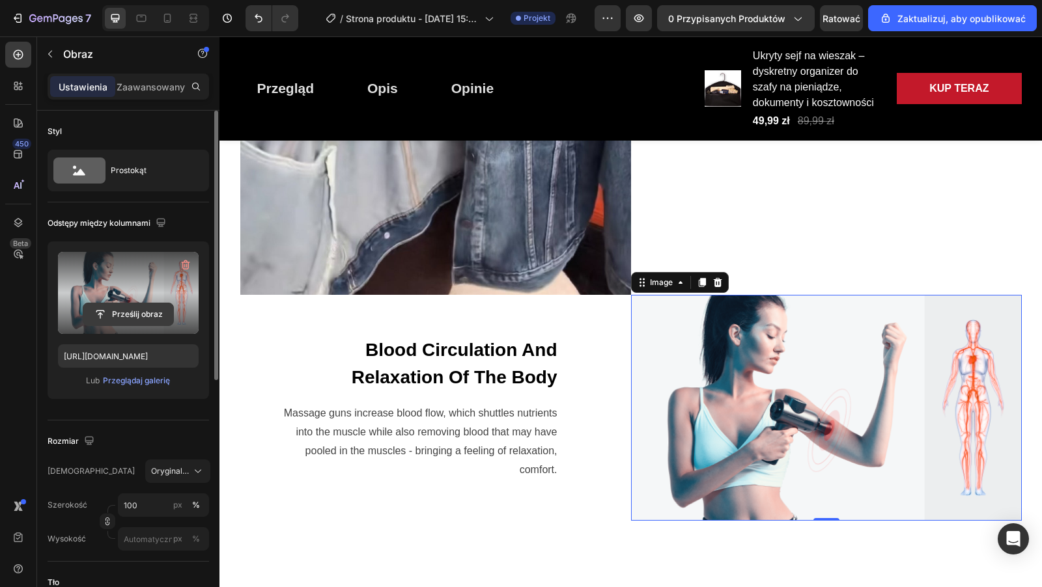
click at [140, 311] on input "file" at bounding box center [128, 314] width 90 height 22
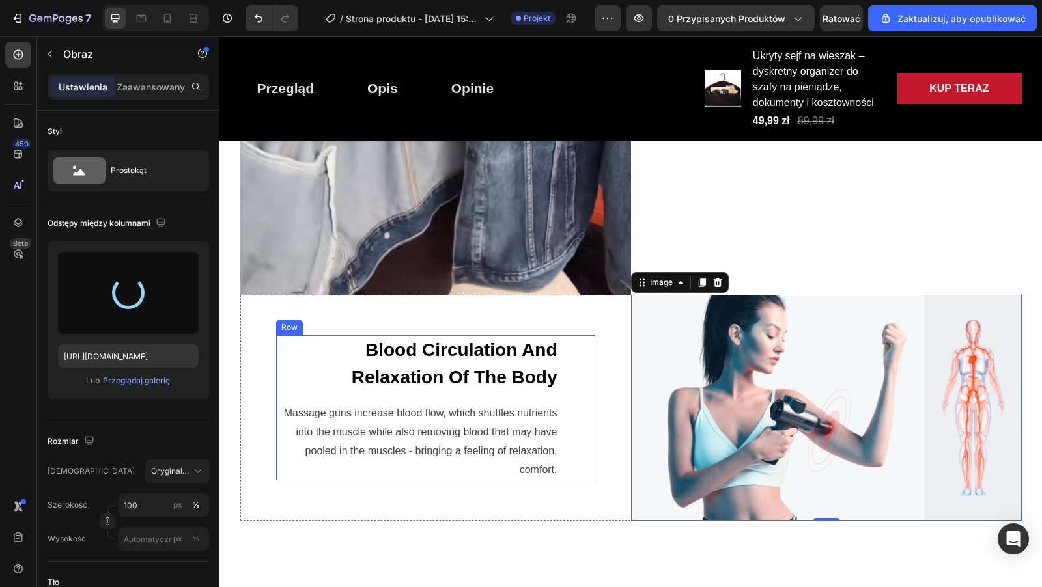
type input "https://cdn.shopify.com/s/files/1/0918/9438/2967/files/gempages_566270313902375…"
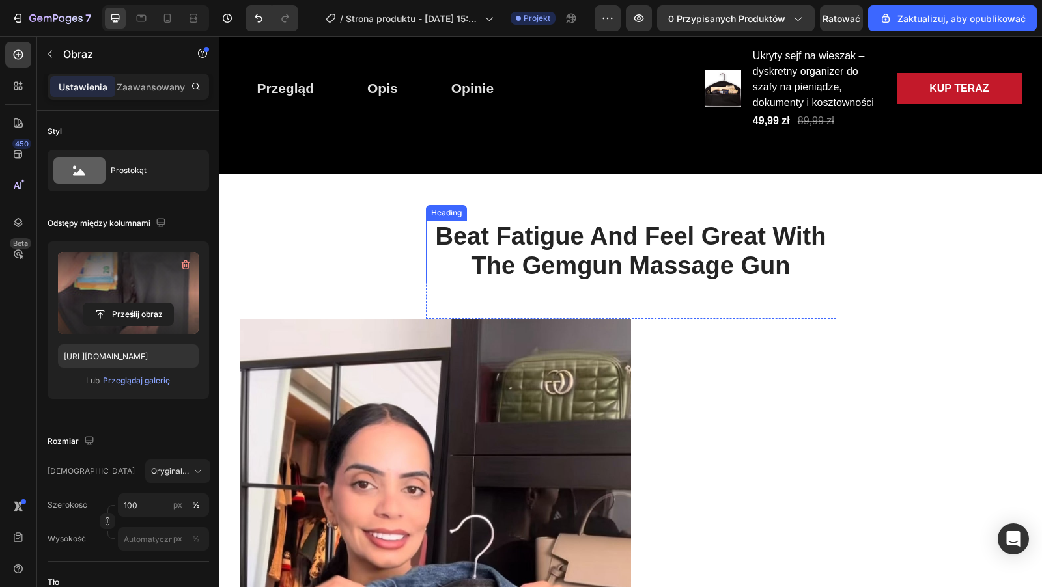
scroll to position [957, 0]
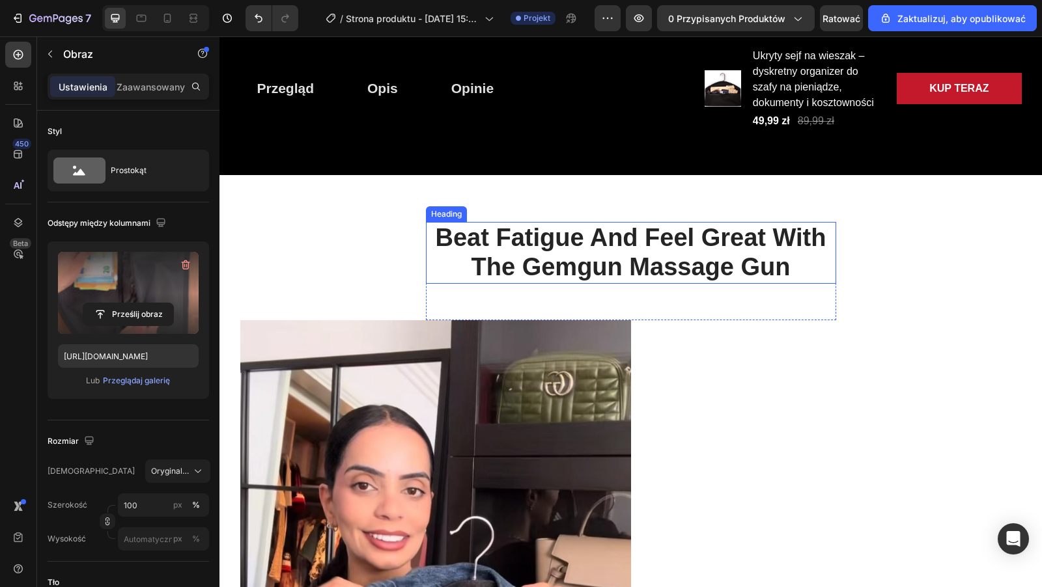
click at [519, 250] on p "Beat Fatigue And Feel Great With The Gemgun Massage Gun" at bounding box center [631, 252] width 408 height 59
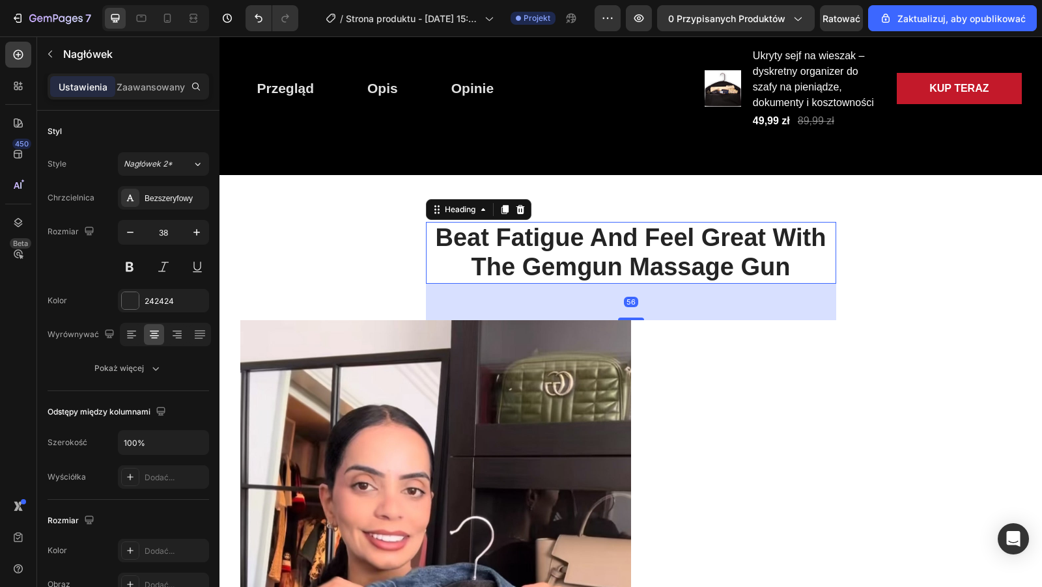
click at [441, 238] on p "Beat Fatigue And Feel Great With The Gemgun Massage Gun" at bounding box center [631, 252] width 408 height 59
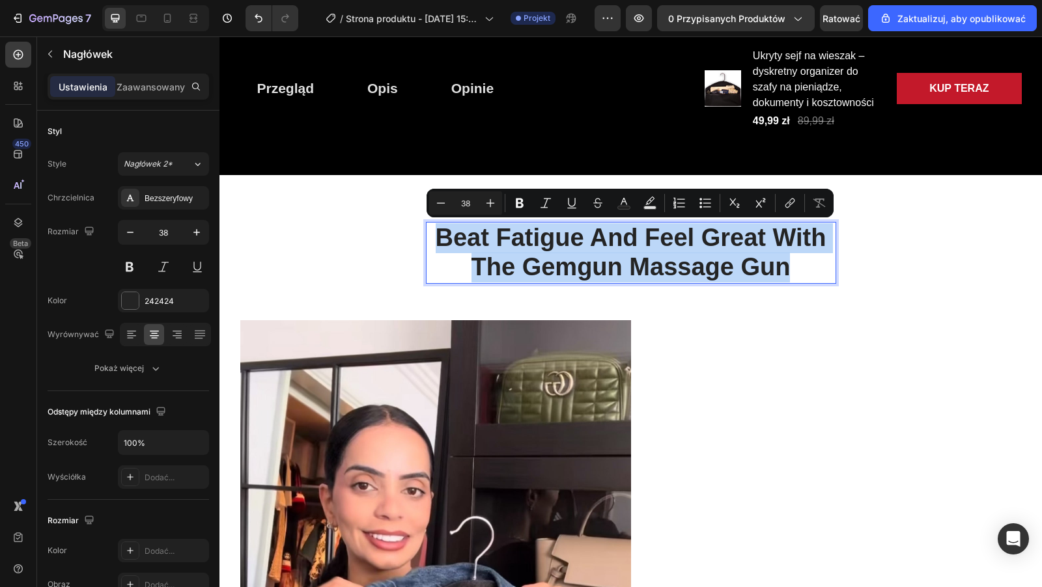
drag, startPoint x: 441, startPoint y: 238, endPoint x: 771, endPoint y: 273, distance: 331.3
click at [771, 273] on p "Beat Fatigue And Feel Great With The Gemgun Massage Gun" at bounding box center [631, 252] width 408 height 59
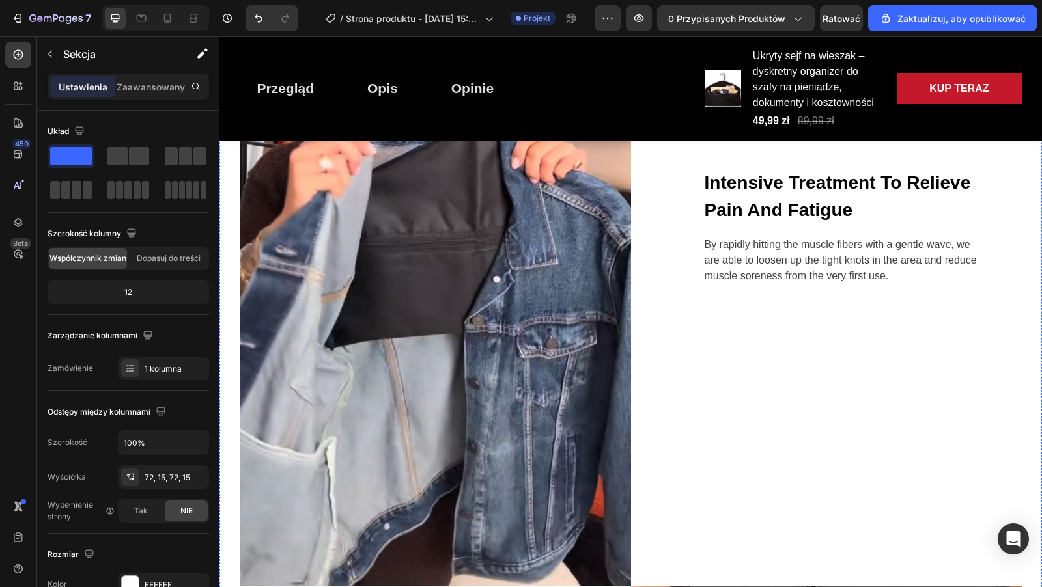
scroll to position [1270, 0]
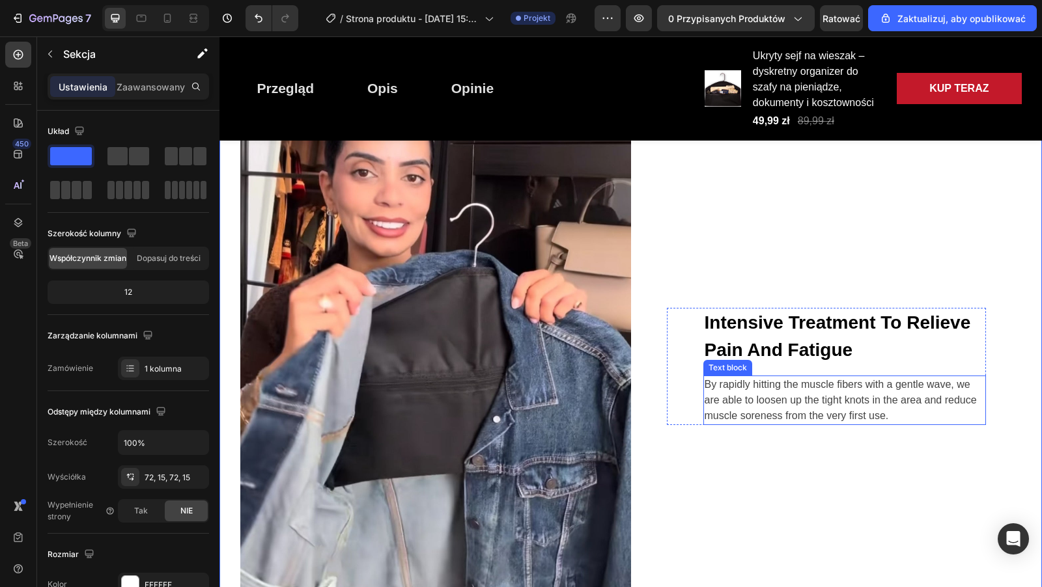
click at [739, 394] on p "By rapidly hitting the muscle fibers with a gentle wave, we are able to loosen …" at bounding box center [844, 400] width 280 height 47
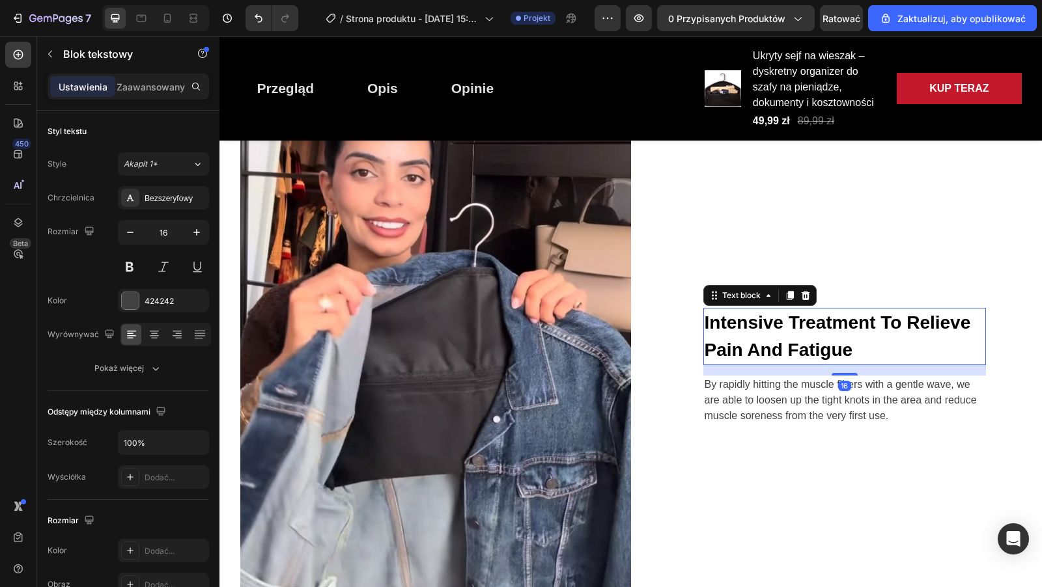
click at [751, 339] on p "Intensive Treatment To Relieve Pain And Fatigue" at bounding box center [844, 336] width 280 height 55
click at [862, 348] on p "Intensive Treatment To Relieve Pain And Fatigue" at bounding box center [844, 336] width 280 height 55
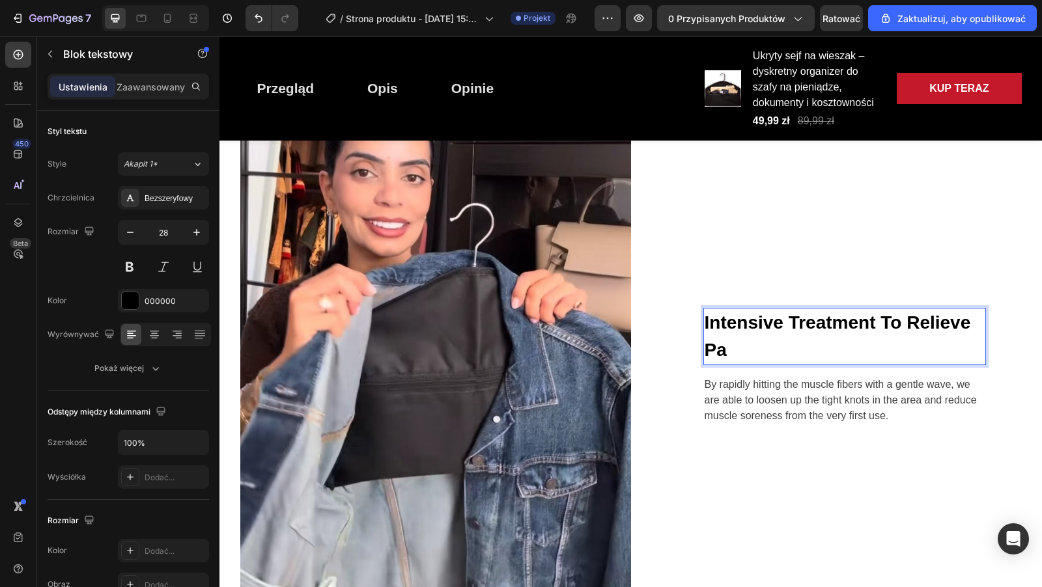
scroll to position [1284, 0]
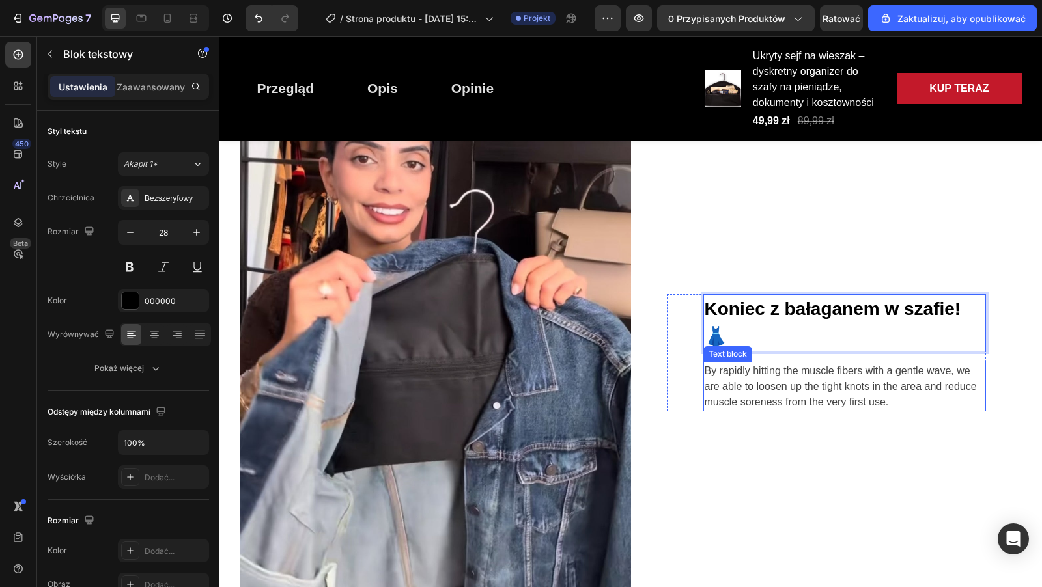
click at [717, 363] on p "By rapidly hitting the muscle fibers with a gentle wave, we are able to loosen …" at bounding box center [844, 386] width 280 height 47
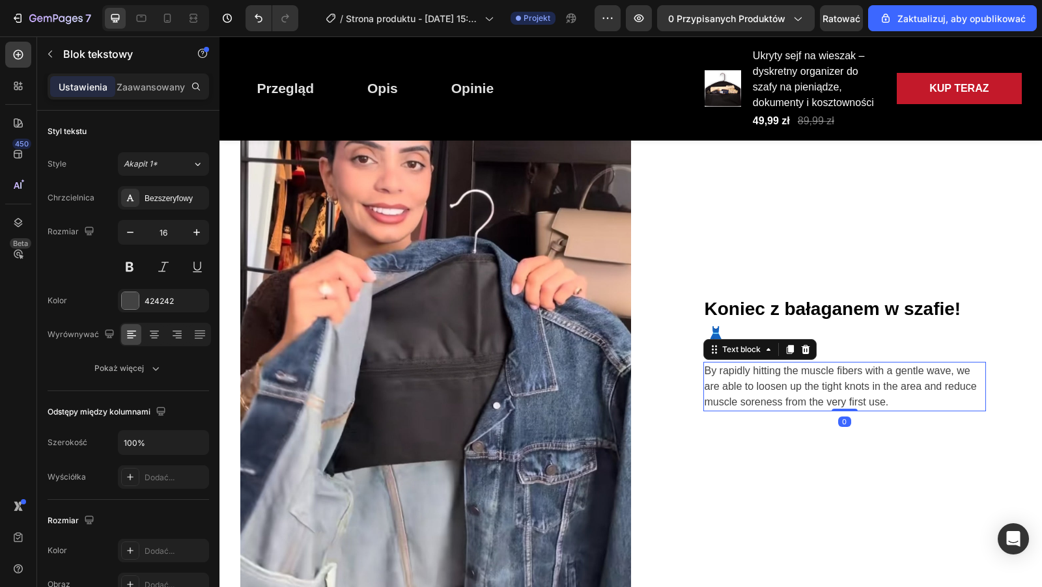
click at [707, 363] on p "By rapidly hitting the muscle fibers with a gentle wave, we are able to loosen …" at bounding box center [844, 386] width 280 height 47
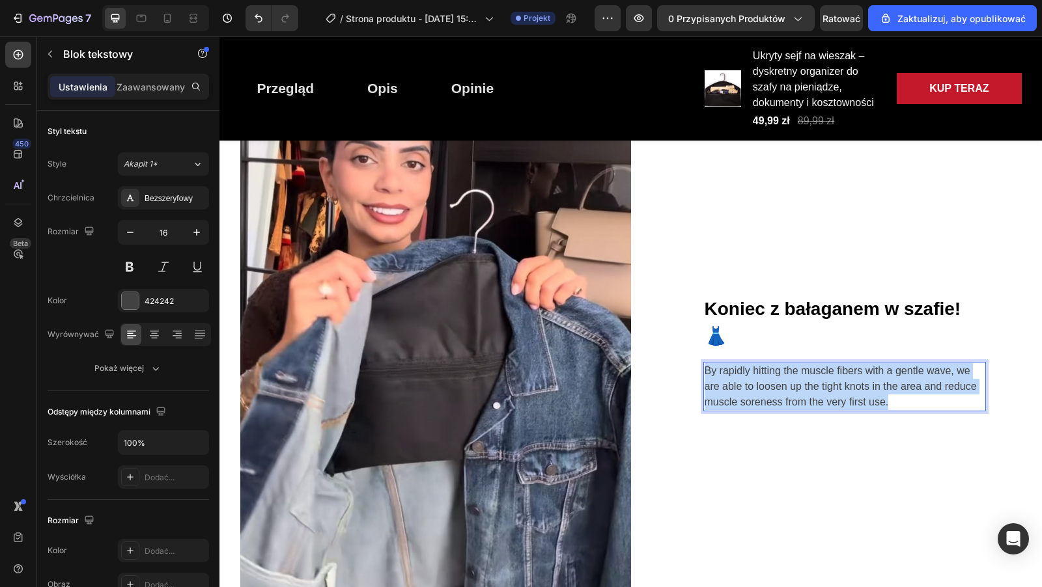
drag, startPoint x: 707, startPoint y: 360, endPoint x: 898, endPoint y: 391, distance: 193.2
click at [898, 392] on p "By rapidly hitting the muscle fibers with a gentle wave, we are able to loosen …" at bounding box center [844, 386] width 280 height 47
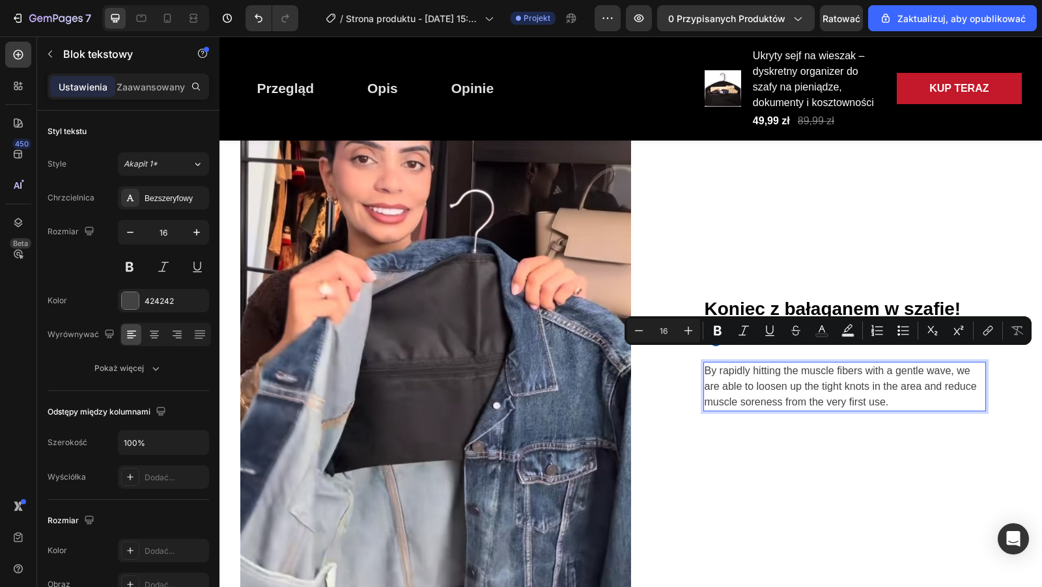
scroll to position [1292, 0]
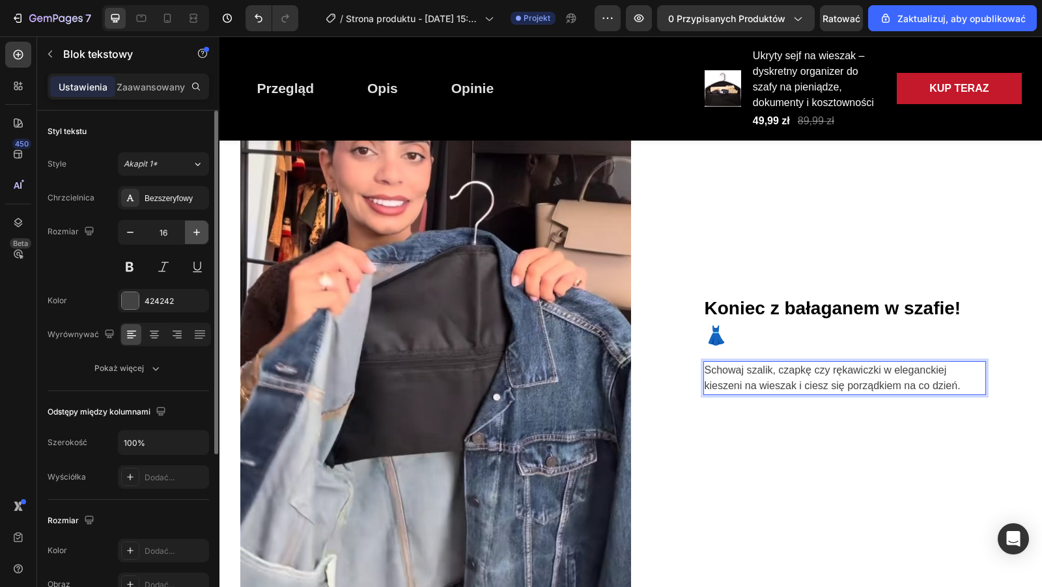
click at [201, 232] on icon "button" at bounding box center [196, 232] width 13 height 13
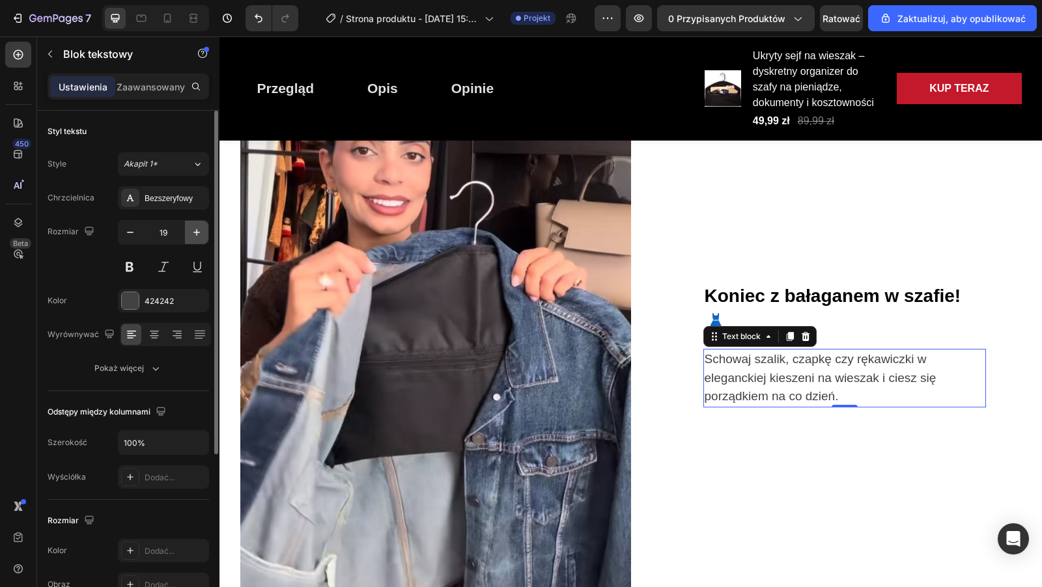
click at [201, 232] on icon "button" at bounding box center [196, 232] width 13 height 13
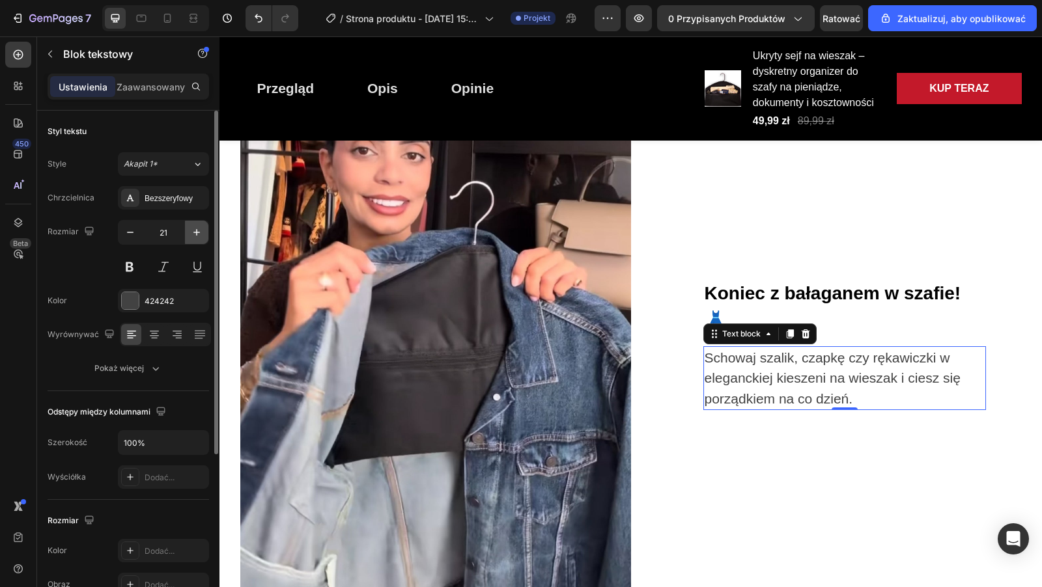
click at [201, 232] on icon "button" at bounding box center [196, 232] width 13 height 13
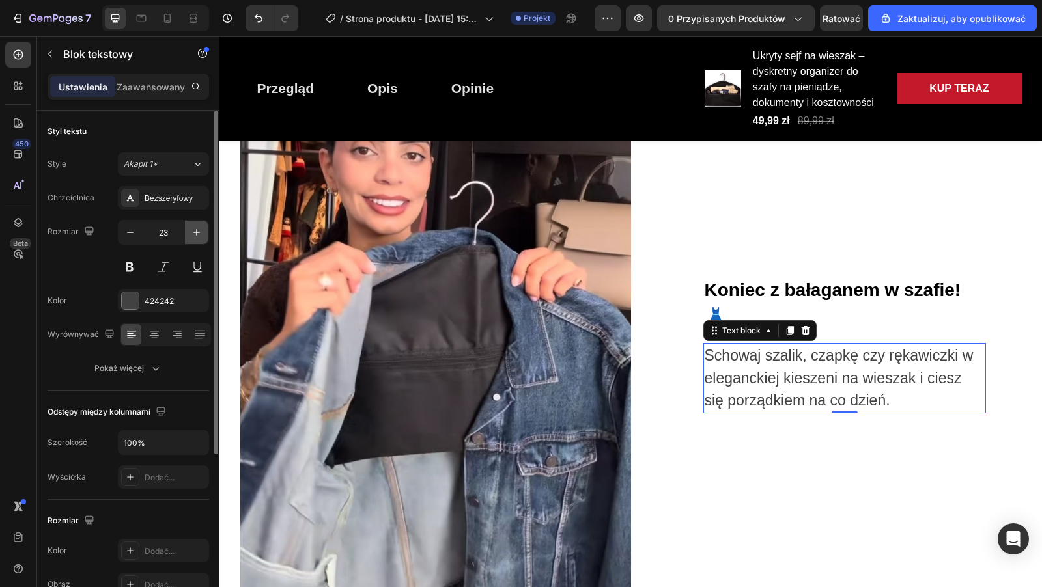
click at [201, 232] on icon "button" at bounding box center [196, 232] width 13 height 13
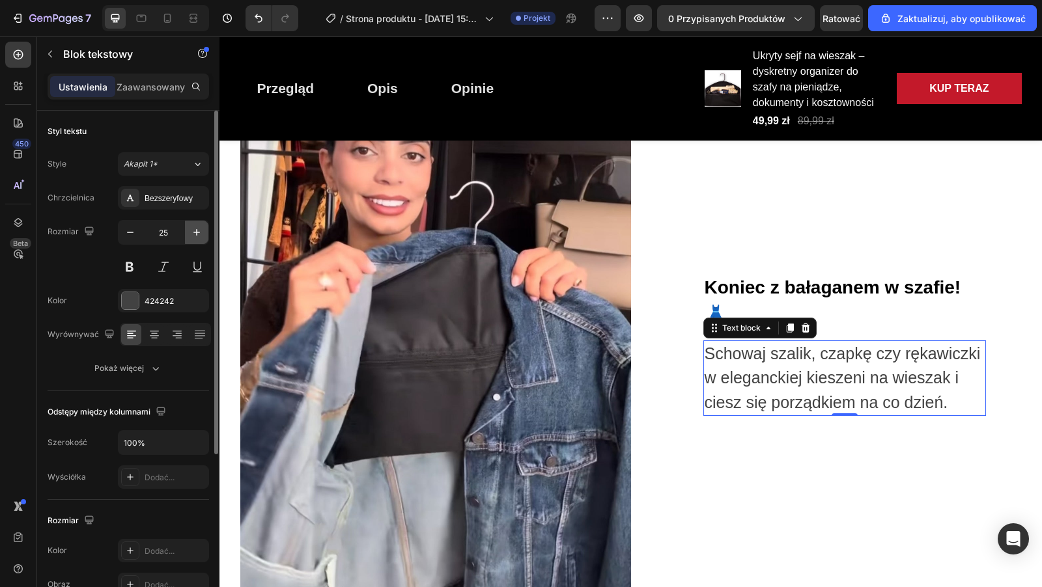
click at [201, 232] on icon "button" at bounding box center [196, 232] width 13 height 13
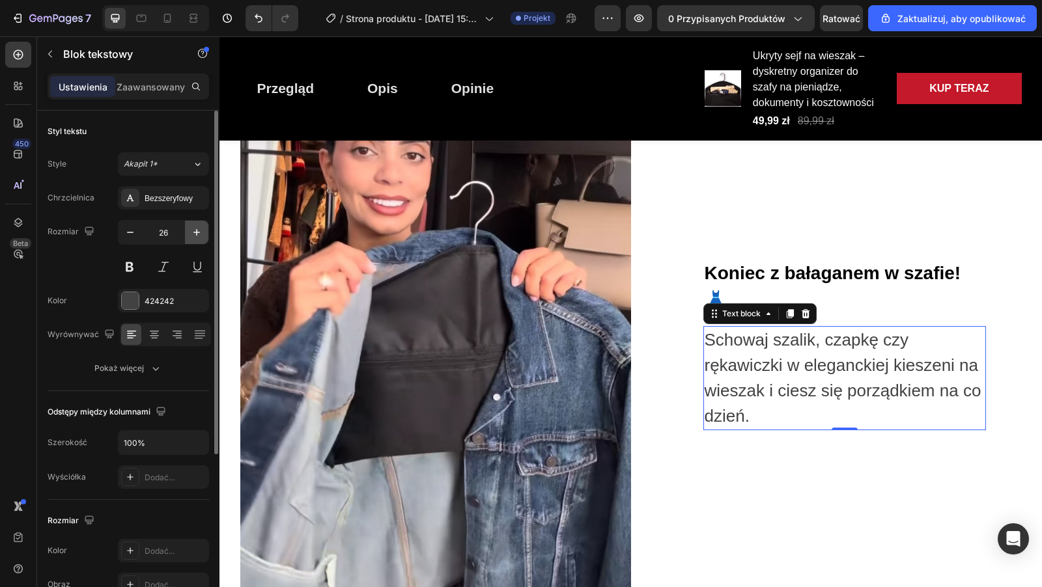
click at [201, 232] on icon "button" at bounding box center [196, 232] width 13 height 13
type input "28"
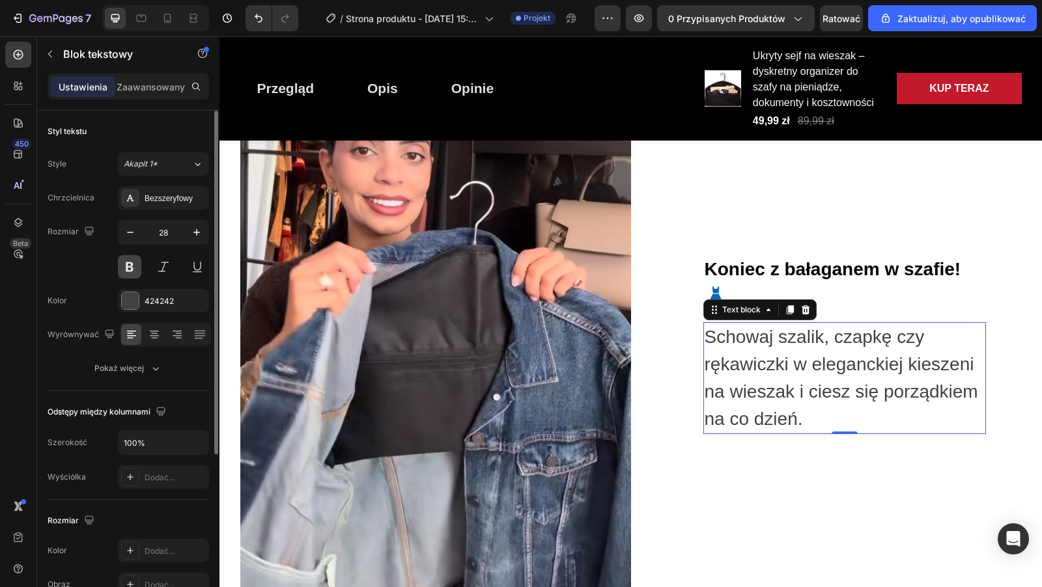
click at [133, 273] on button at bounding box center [129, 266] width 23 height 23
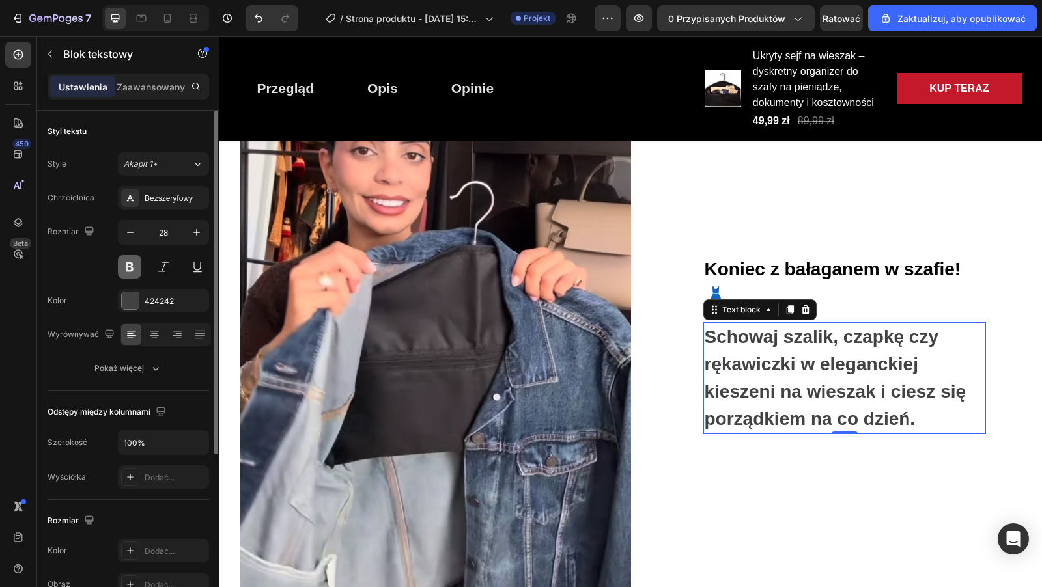
click at [135, 272] on button at bounding box center [129, 266] width 23 height 23
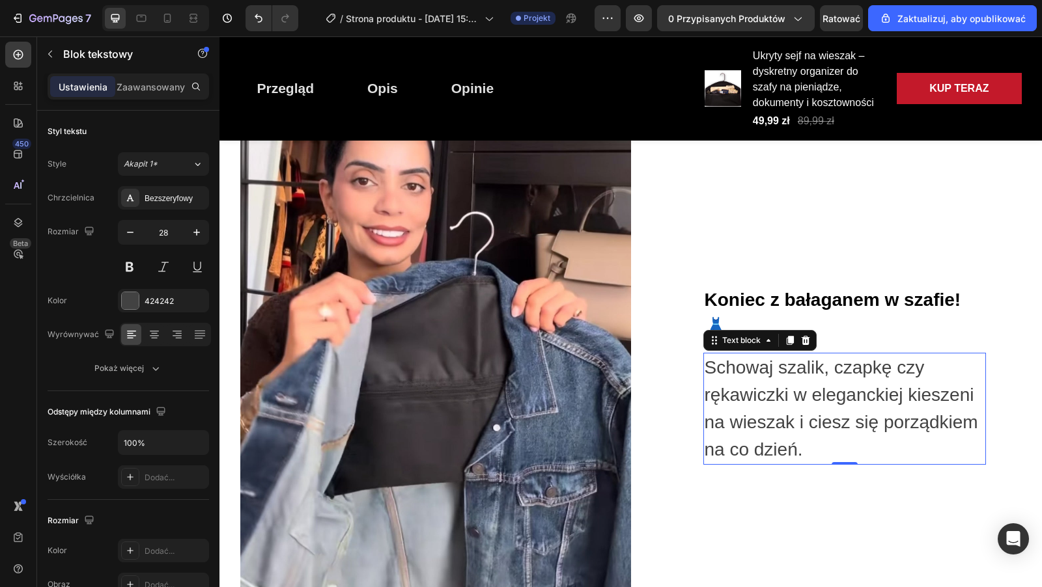
scroll to position [1215, 0]
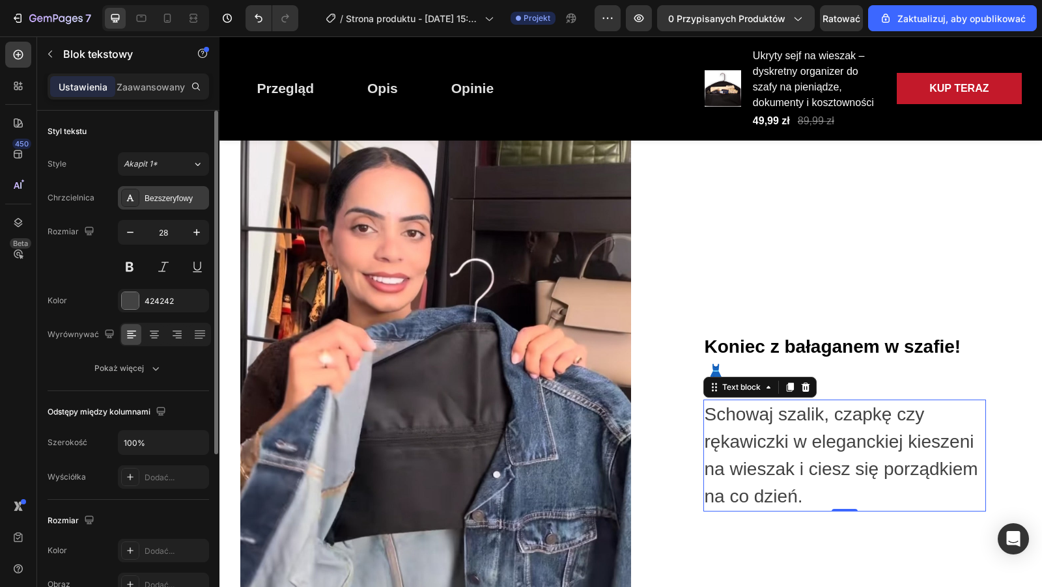
click at [172, 202] on div "Bezszeryfowy" at bounding box center [175, 199] width 61 height 12
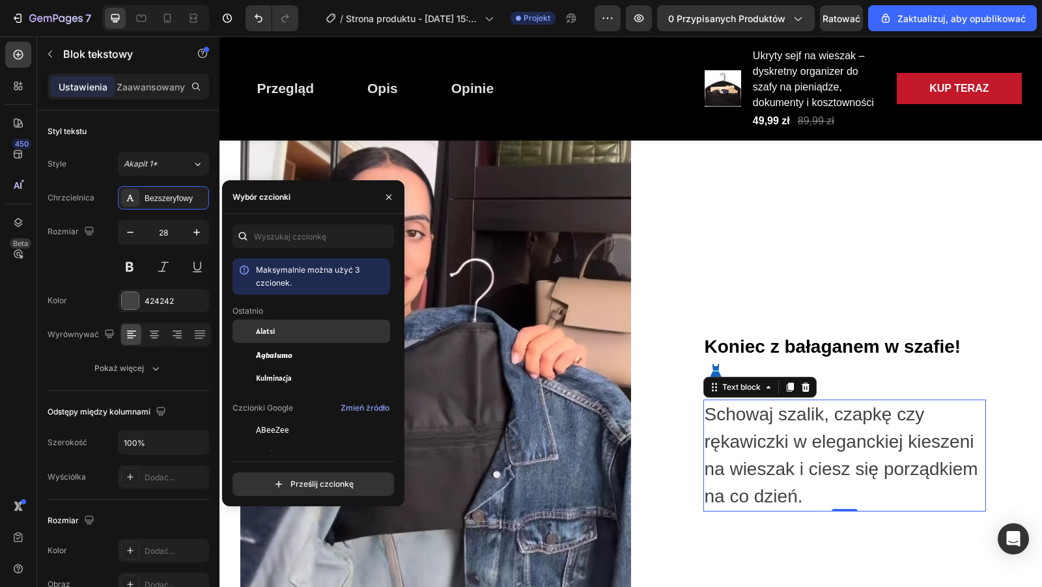
click at [313, 335] on div "Alatsi" at bounding box center [321, 331] width 131 height 12
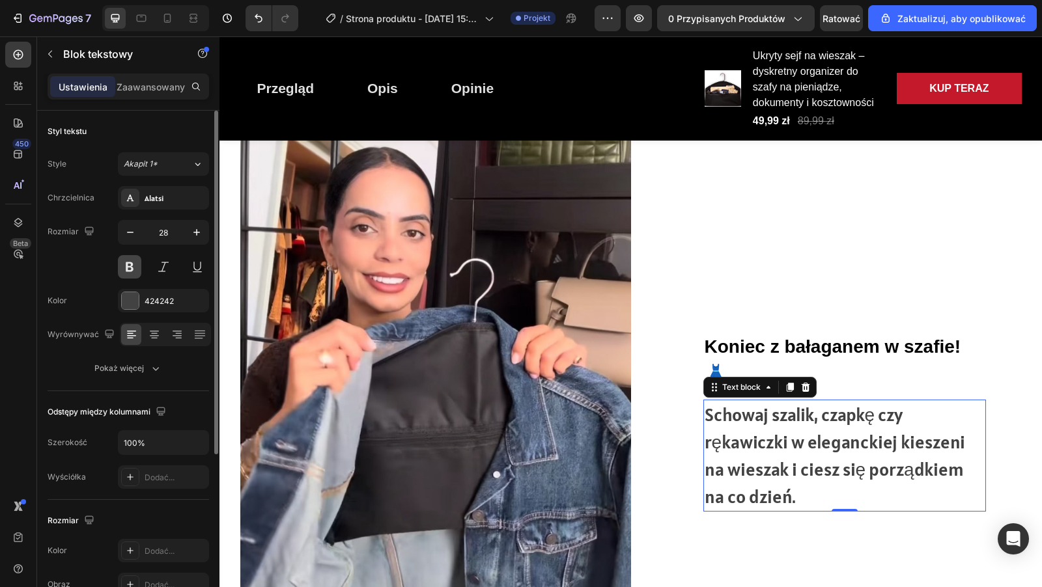
click at [124, 267] on button at bounding box center [129, 266] width 23 height 23
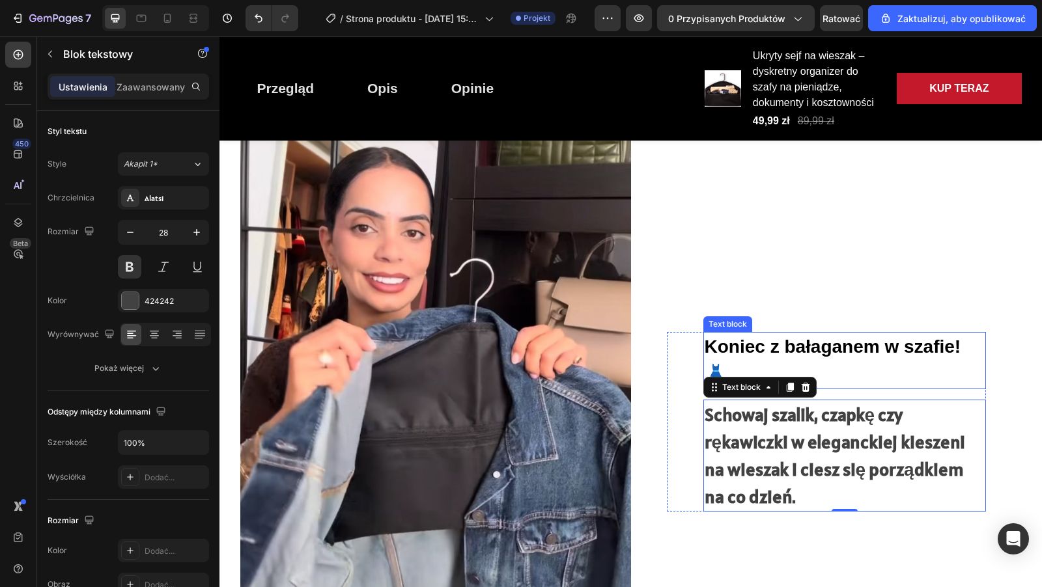
click at [850, 353] on p "Koniec z bałaganem w szafie! 👗" at bounding box center [844, 360] width 280 height 55
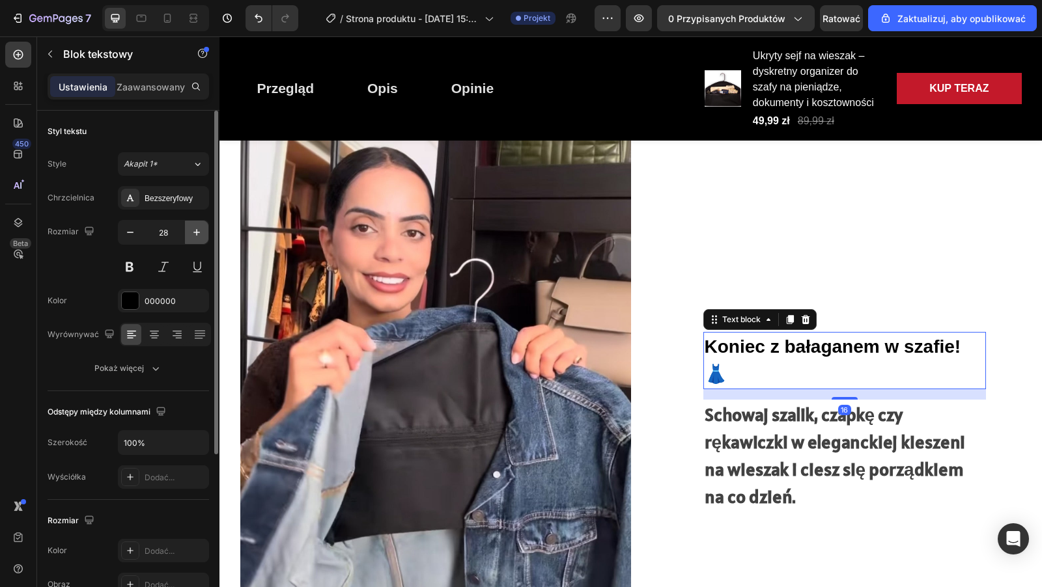
click at [193, 230] on icon "button" at bounding box center [196, 232] width 13 height 13
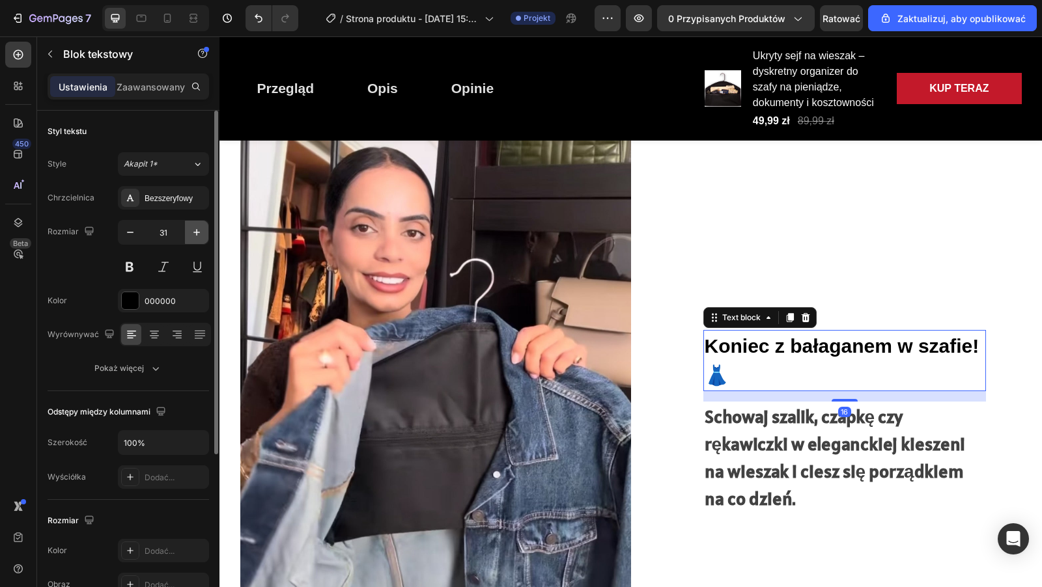
click at [193, 230] on icon "button" at bounding box center [196, 232] width 13 height 13
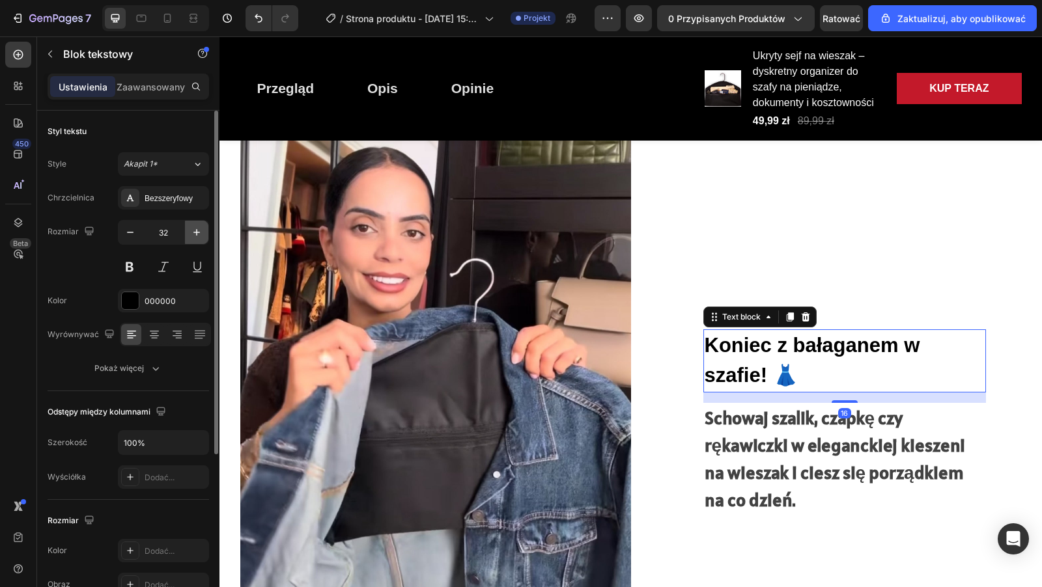
click at [193, 230] on icon "button" at bounding box center [196, 232] width 13 height 13
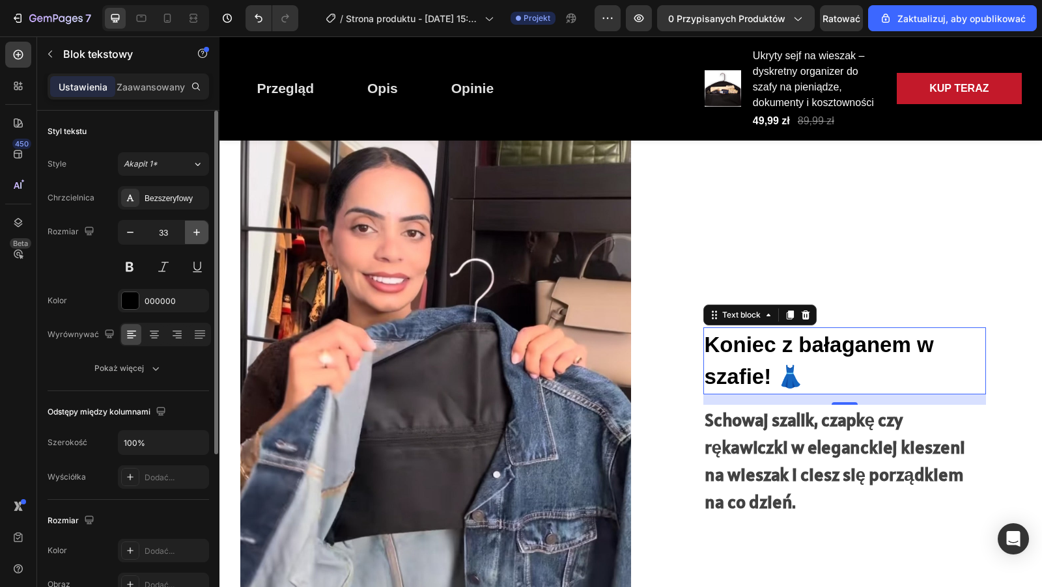
click at [193, 230] on icon "button" at bounding box center [196, 232] width 13 height 13
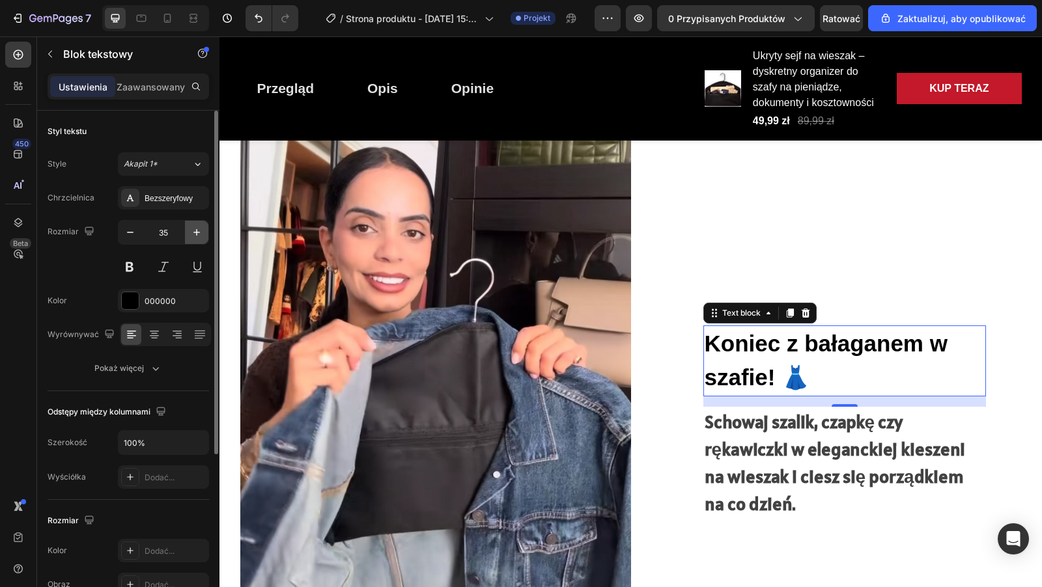
click at [193, 230] on icon "button" at bounding box center [196, 232] width 13 height 13
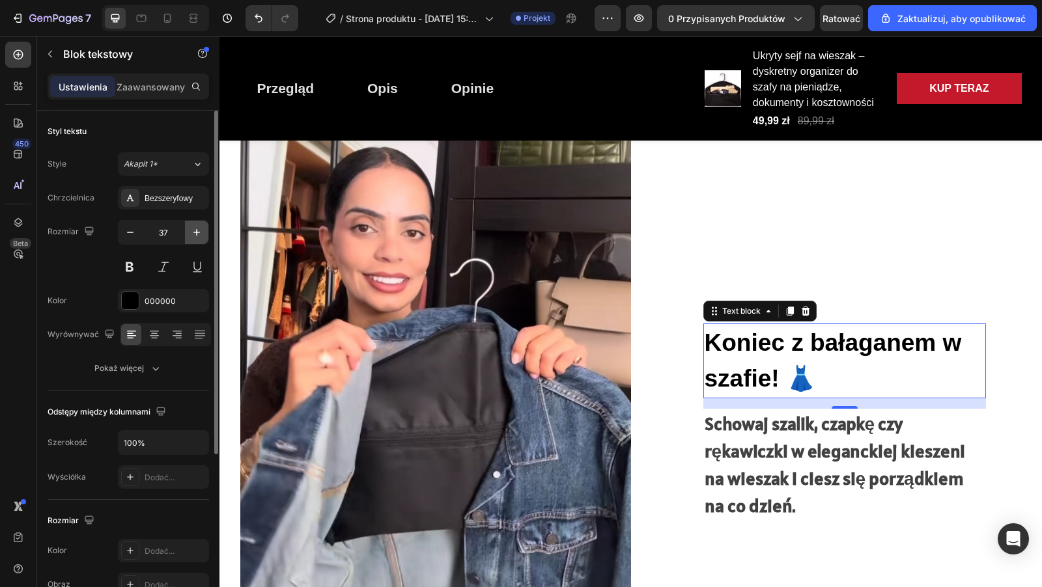
click at [193, 230] on icon "button" at bounding box center [196, 232] width 13 height 13
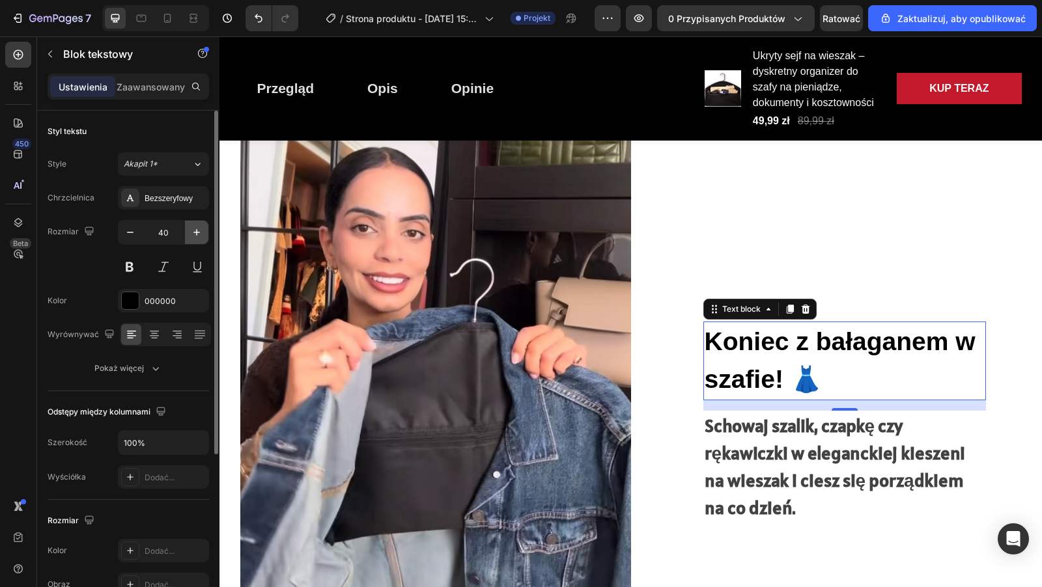
click at [193, 230] on icon "button" at bounding box center [196, 232] width 13 height 13
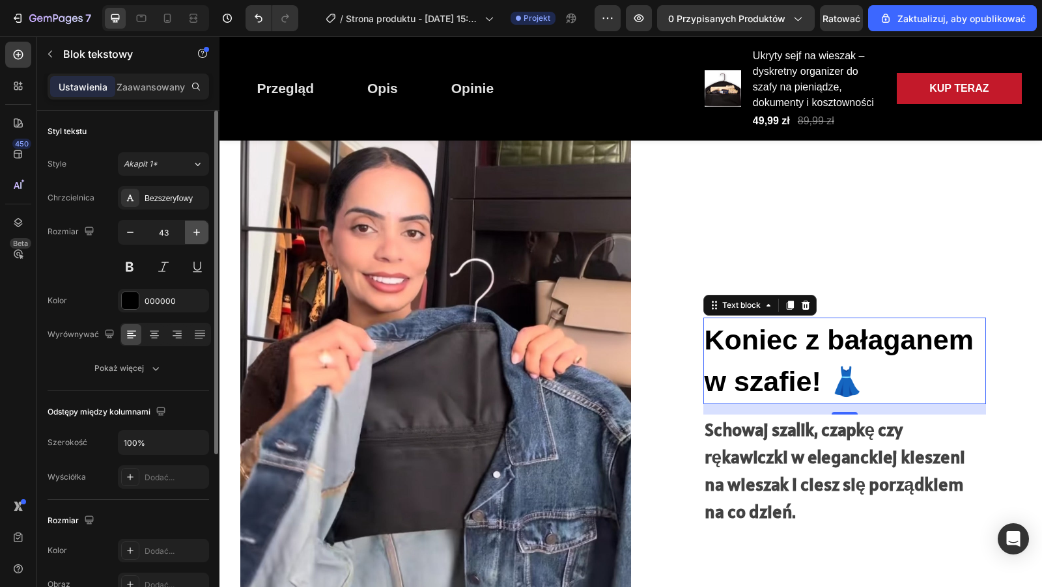
click at [193, 230] on icon "button" at bounding box center [196, 232] width 13 height 13
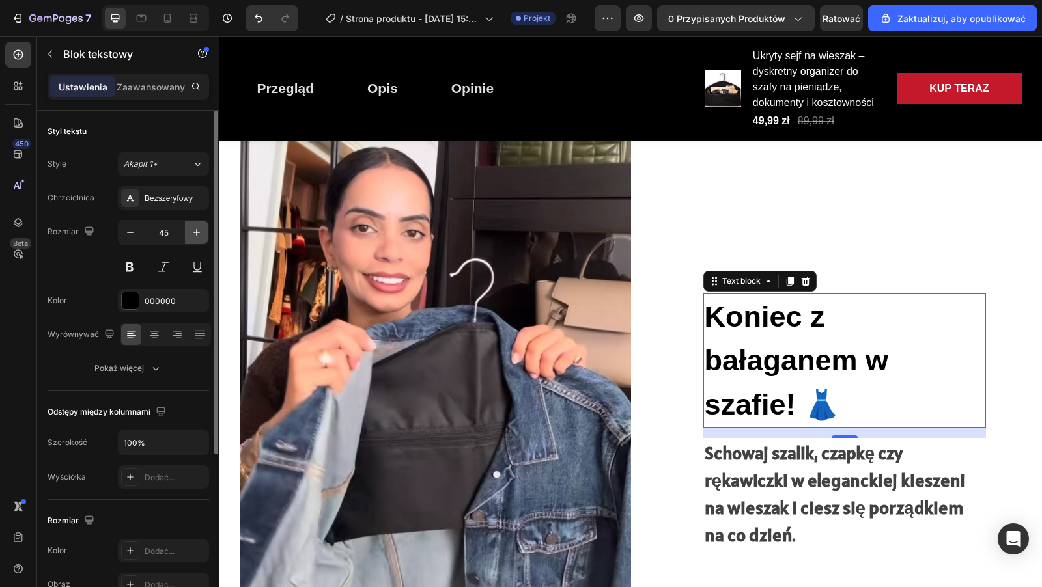
click at [193, 230] on icon "button" at bounding box center [196, 232] width 13 height 13
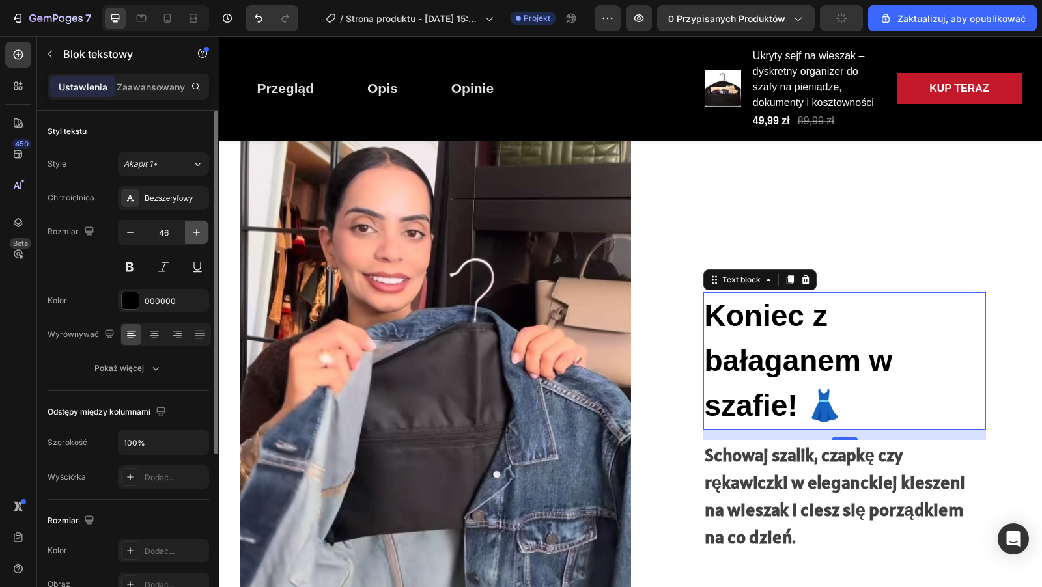
type input "47"
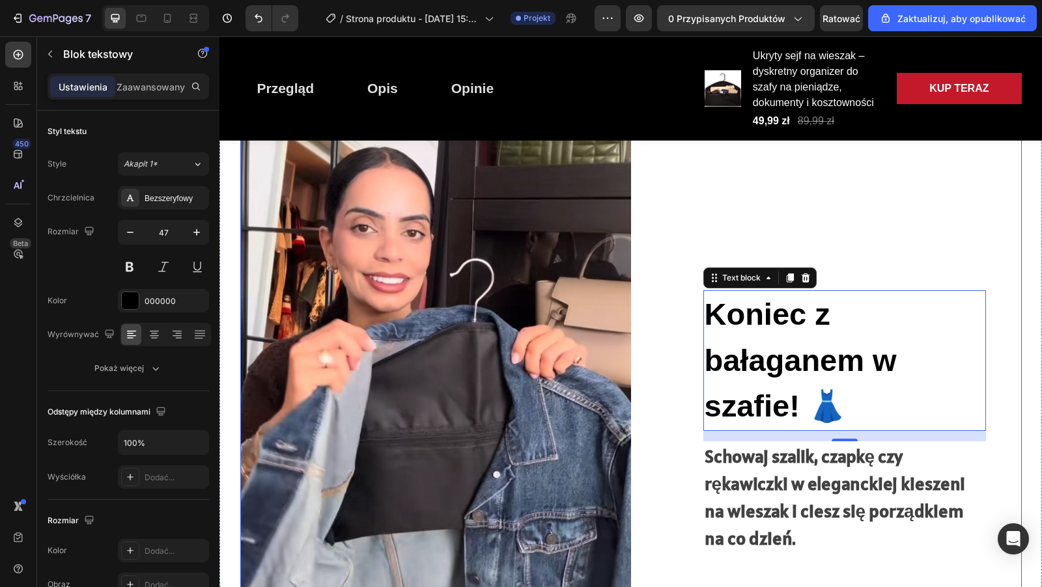
click at [745, 253] on div "Koniec z bałaganem w szafie! 👗 Text block 16 Schowaj szalik, czapkę czy rękawic…" at bounding box center [826, 421] width 391 height 719
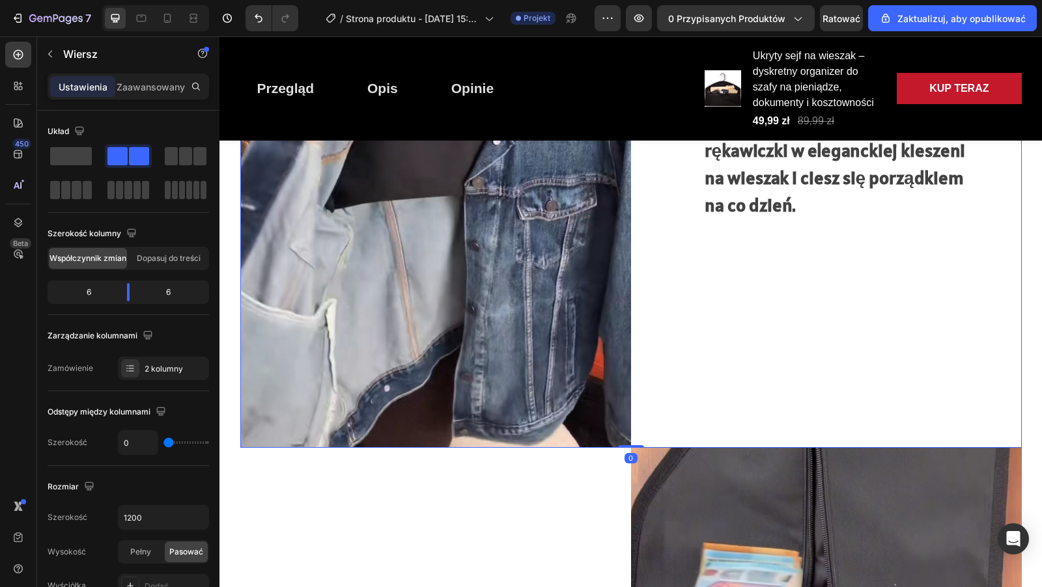
scroll to position [1170, 0]
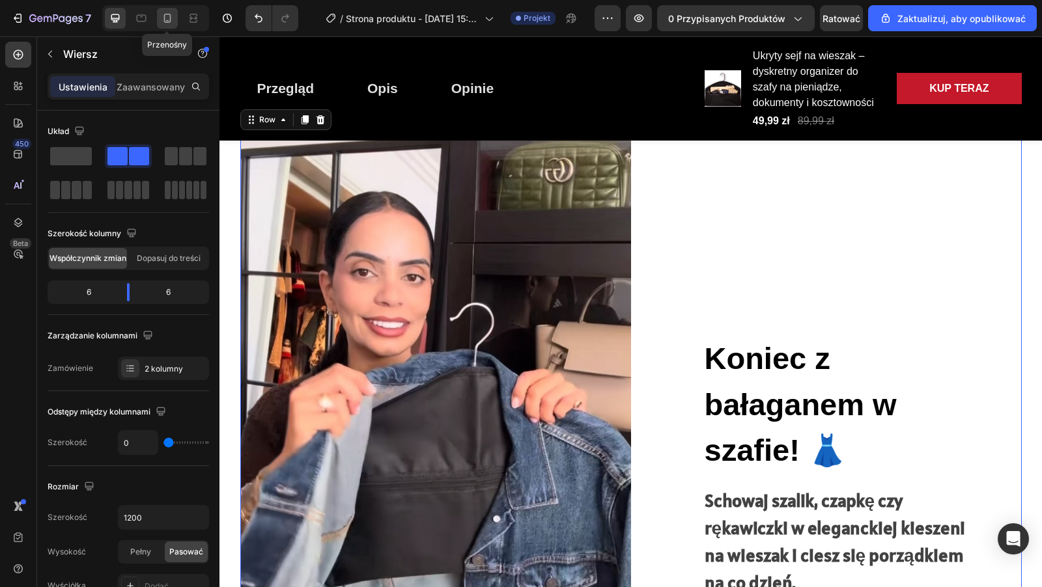
click at [165, 18] on icon at bounding box center [167, 18] width 13 height 13
type input "100%"
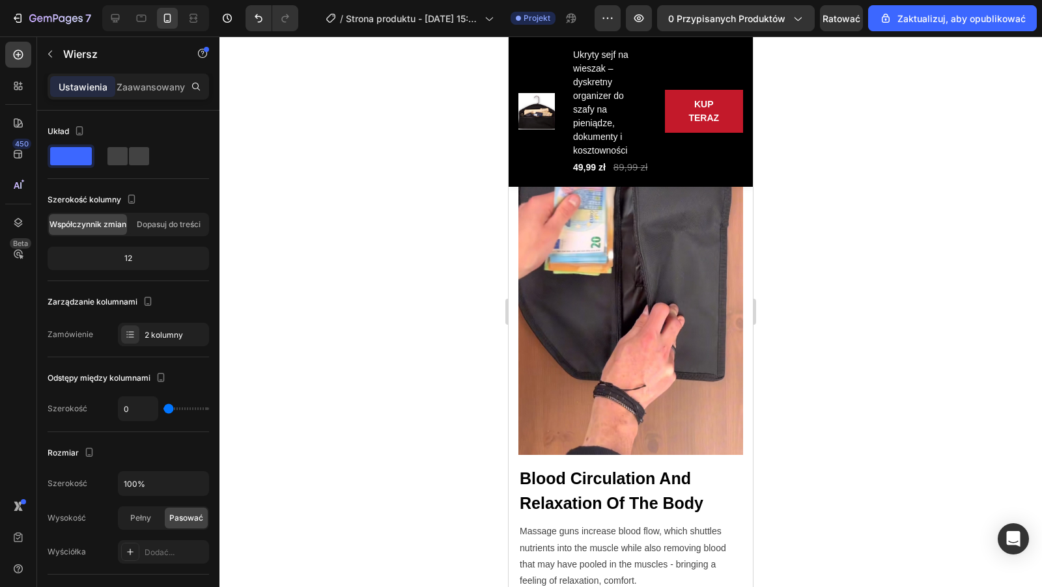
scroll to position [2413, 0]
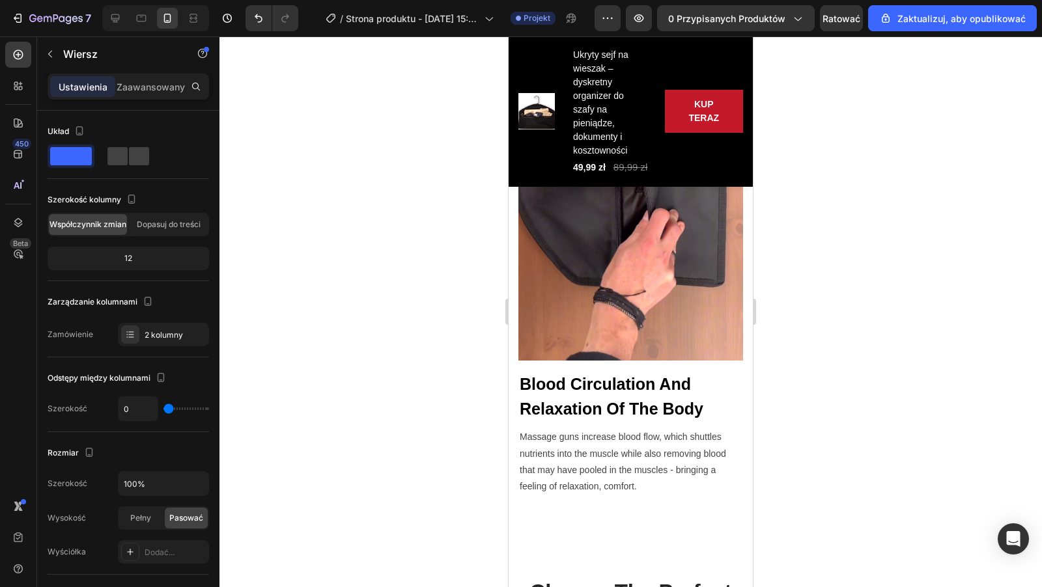
click at [567, 393] on p "Blood Circulation And Relaxation Of The Body" at bounding box center [630, 396] width 222 height 49
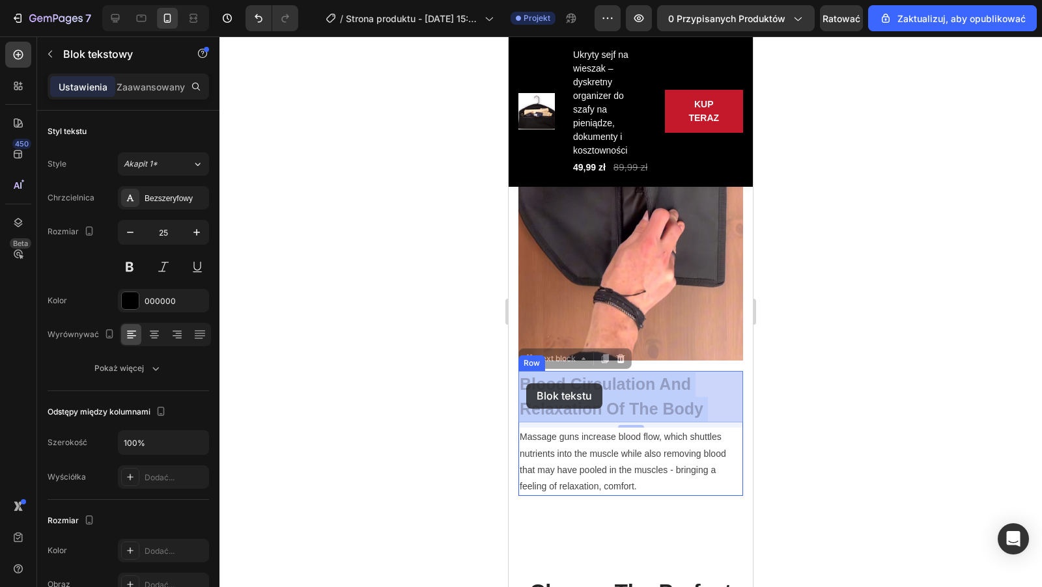
drag, startPoint x: 712, startPoint y: 411, endPoint x: 525, endPoint y: 383, distance: 188.2
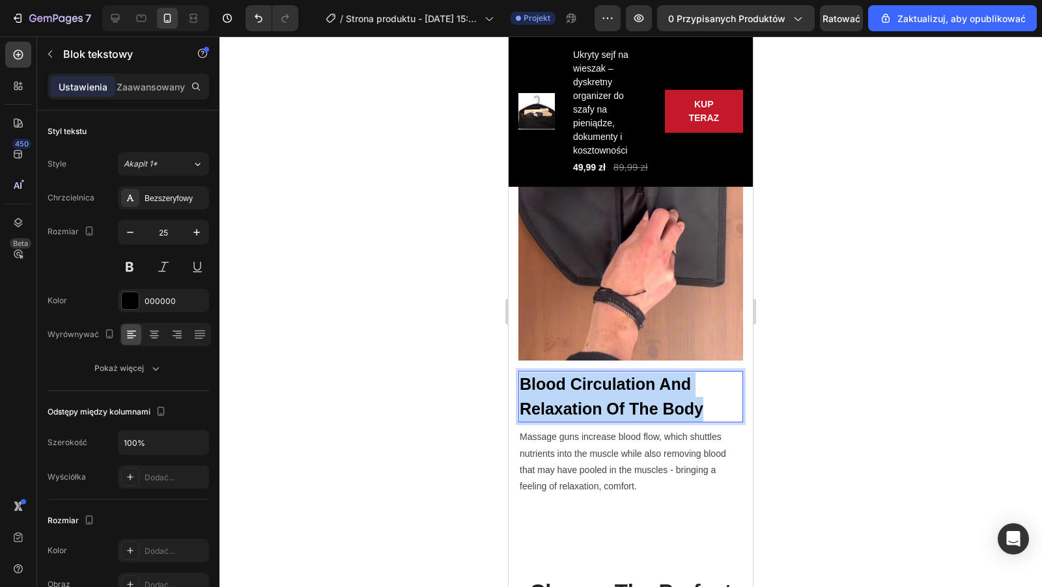
drag, startPoint x: 519, startPoint y: 383, endPoint x: 722, endPoint y: 400, distance: 203.2
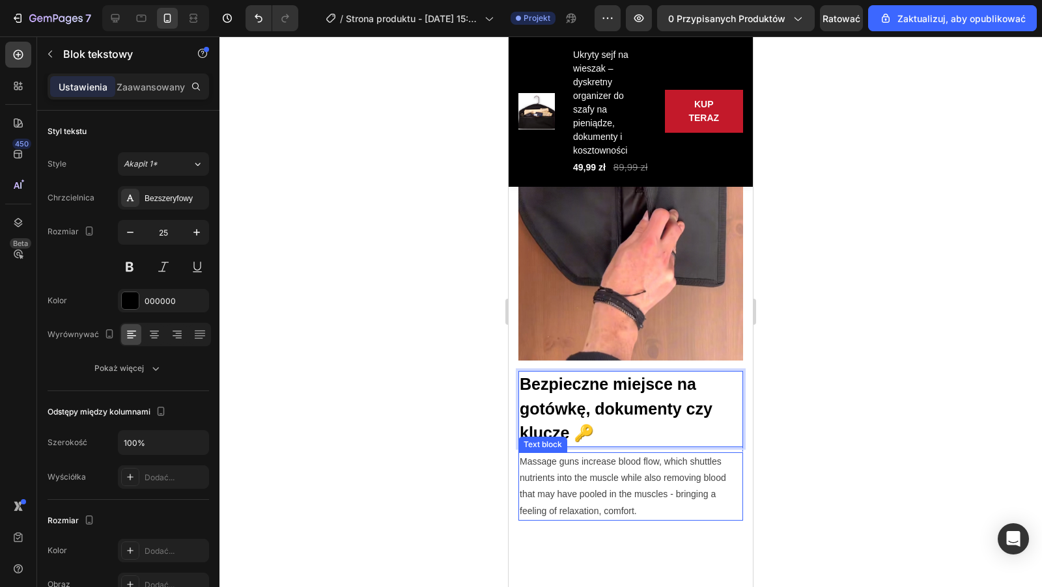
click at [536, 460] on p "Massage guns increase blood flow, which shuttles nutrients into the muscle whil…" at bounding box center [630, 487] width 222 height 66
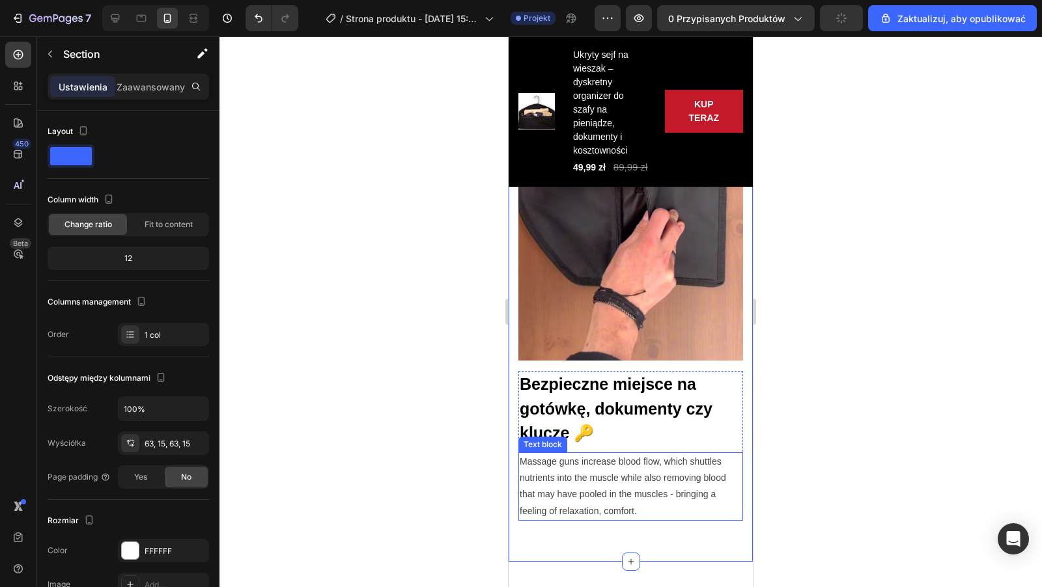
click at [642, 514] on p "Massage guns increase blood flow, which shuttles nutrients into the muscle whil…" at bounding box center [630, 487] width 222 height 66
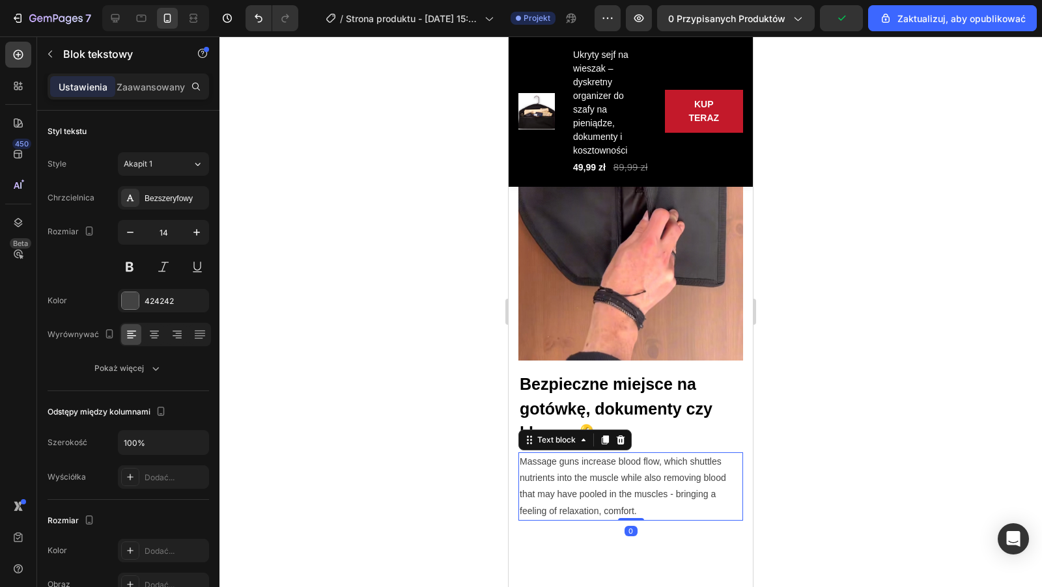
click at [643, 510] on p "Massage guns increase blood flow, which shuttles nutrients into the muscle whil…" at bounding box center [630, 487] width 222 height 66
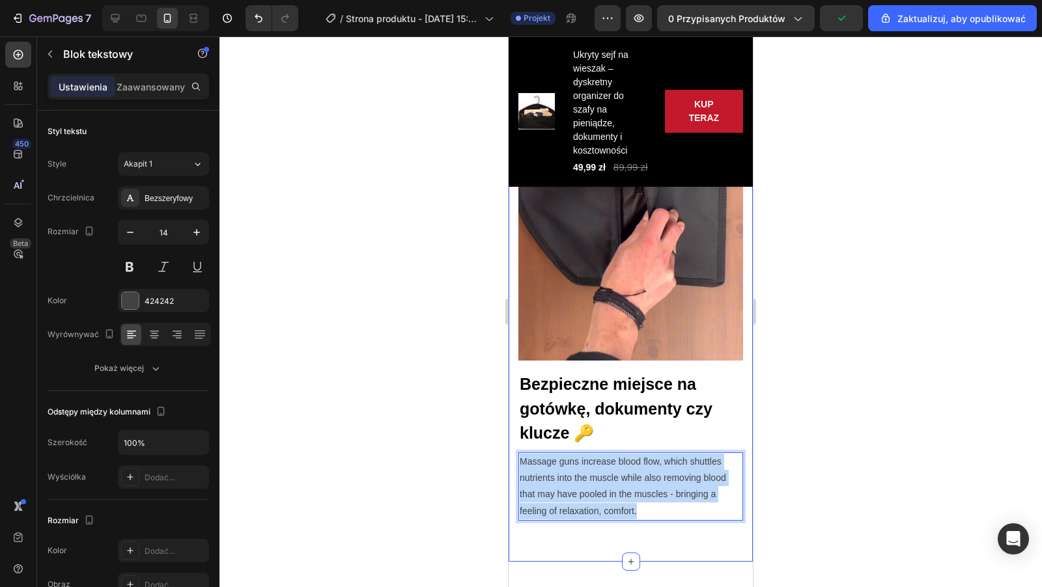
drag, startPoint x: 643, startPoint y: 510, endPoint x: 512, endPoint y: 468, distance: 136.9
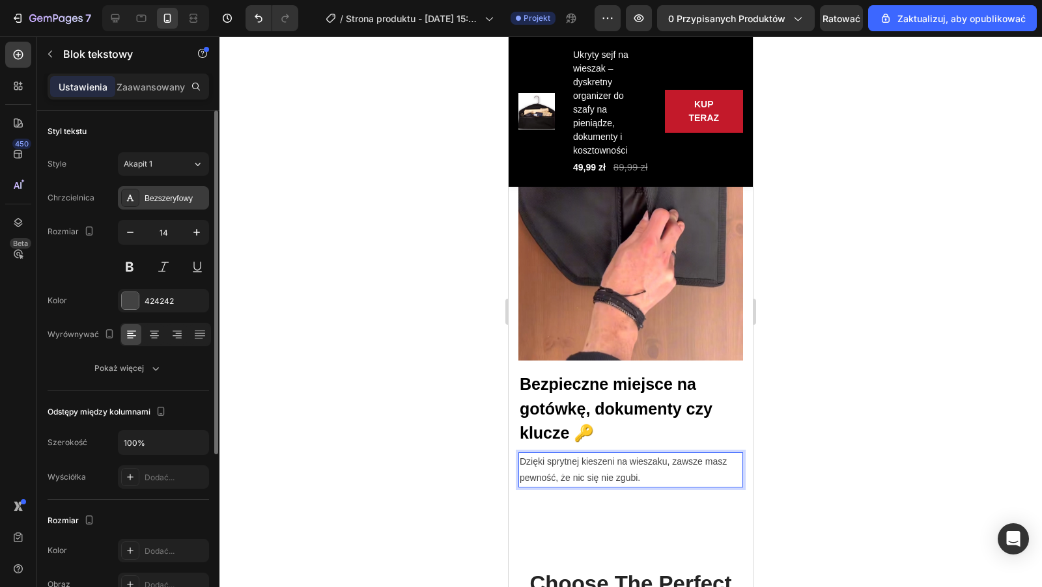
click at [174, 201] on font "Bezszeryfowy" at bounding box center [169, 198] width 48 height 9
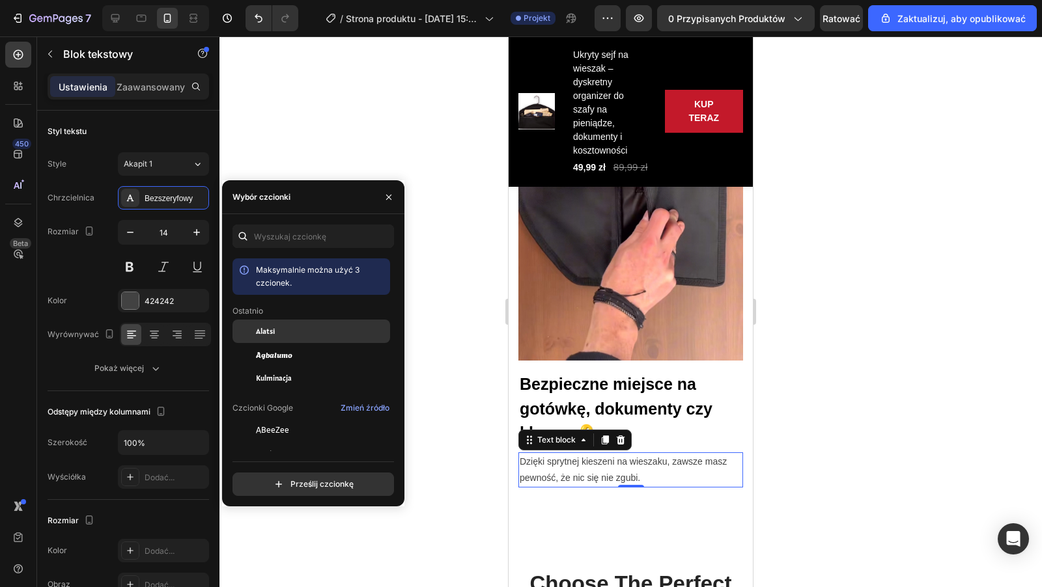
click at [283, 337] on div "Alatsi" at bounding box center [321, 331] width 131 height 12
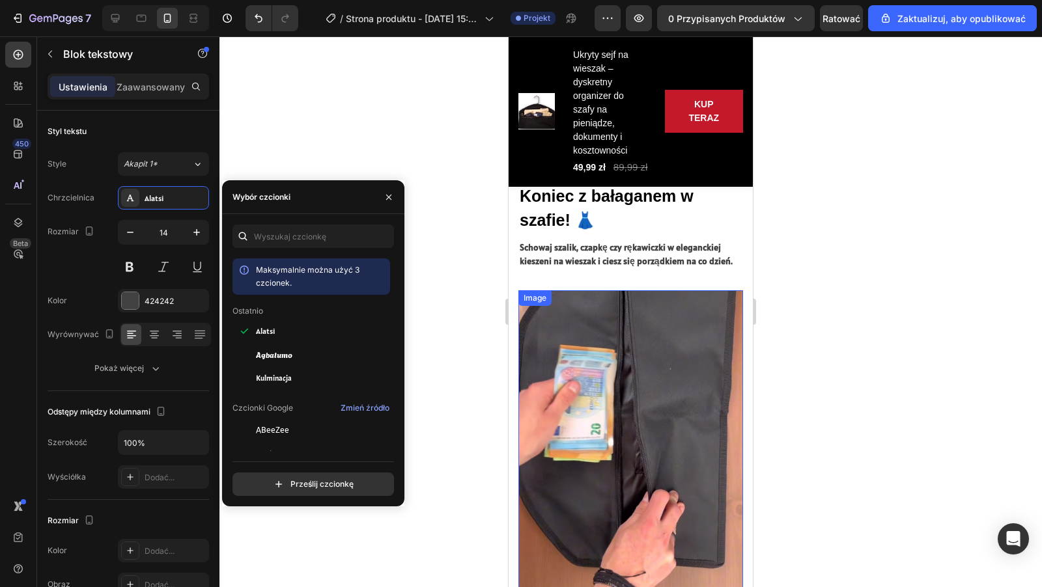
scroll to position [2026, 0]
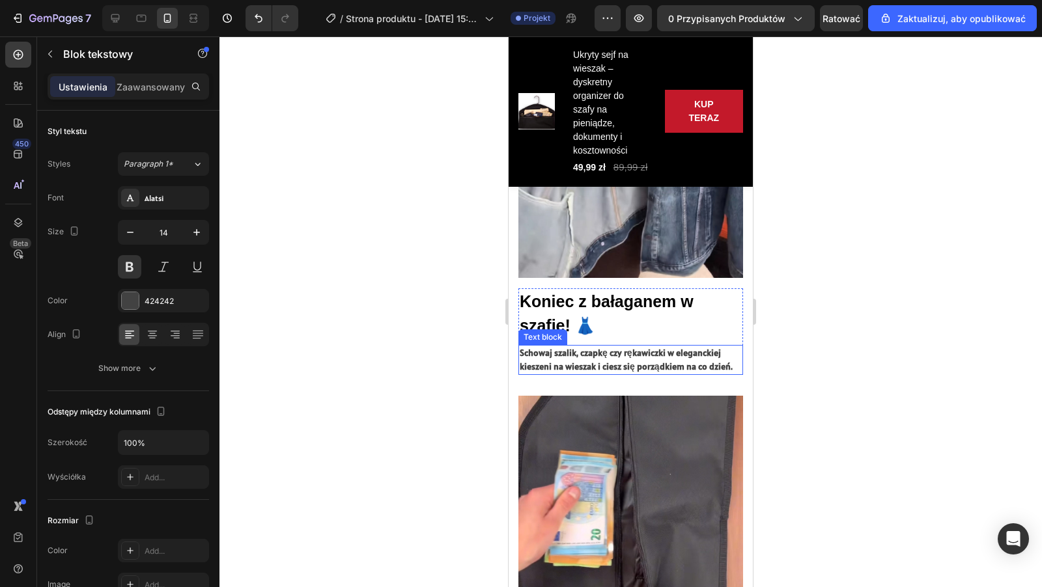
click at [587, 365] on p "Schowaj szalik, czapkę czy rękawiczki w eleganckiej kieszeni na wieszak i ciesz…" at bounding box center [630, 359] width 222 height 27
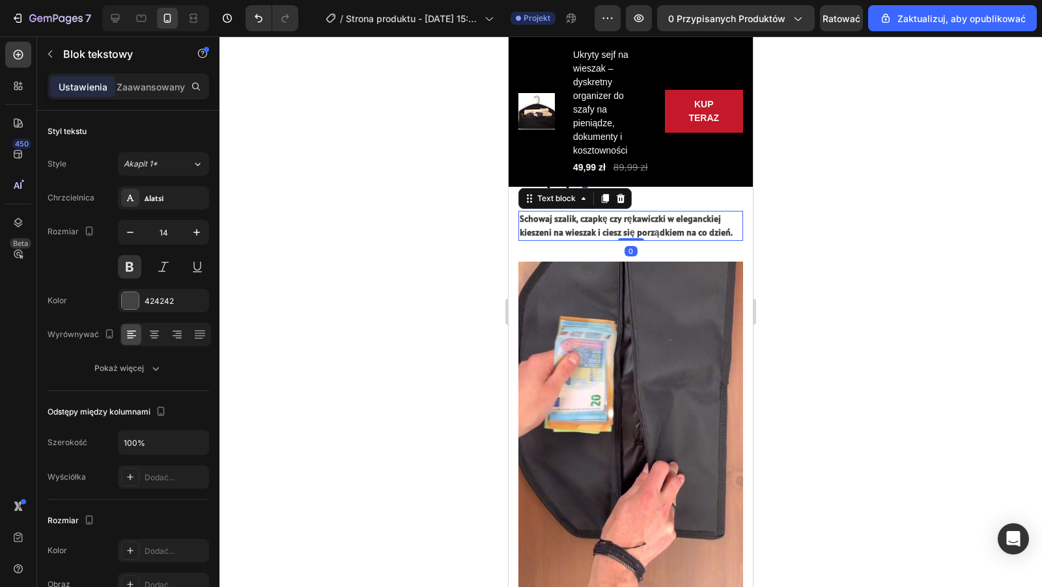
scroll to position [2318, 0]
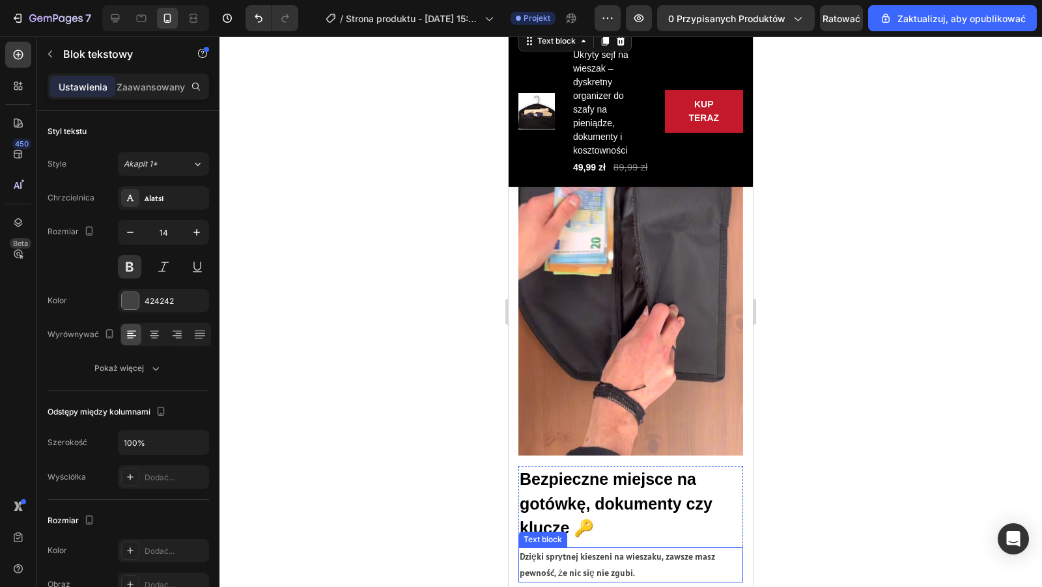
click at [574, 555] on p "Dzięki sprytnej kieszeni na wieszaku, zawsze masz pewność, że nic się nie zgubi." at bounding box center [630, 565] width 222 height 33
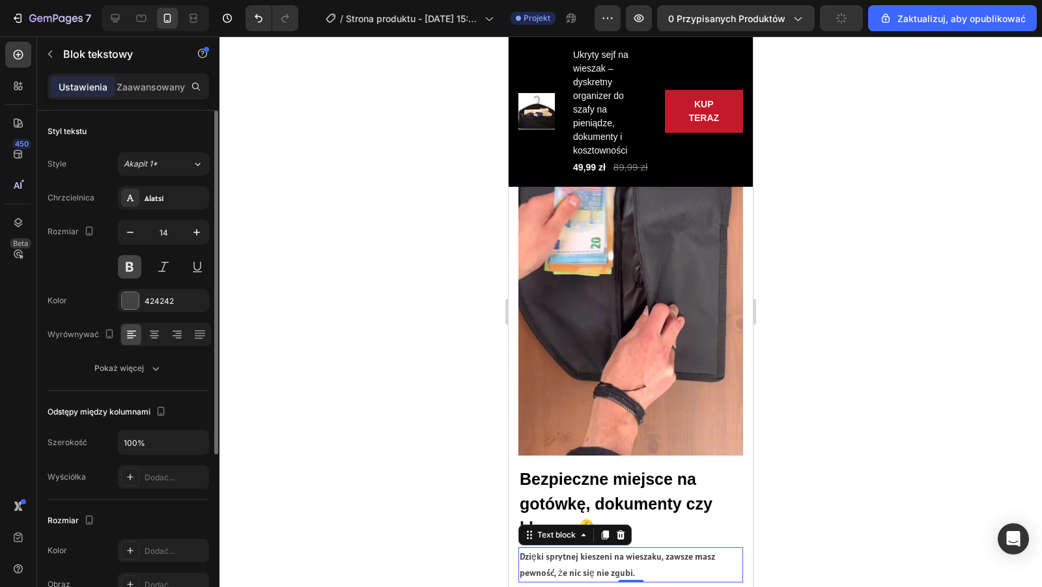
click at [133, 265] on button at bounding box center [129, 266] width 23 height 23
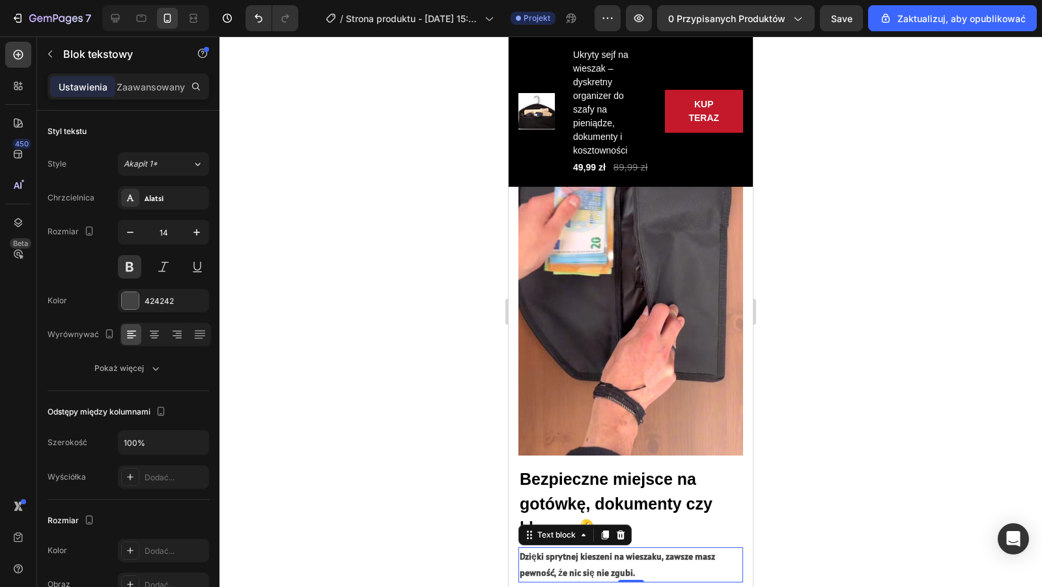
click at [406, 343] on div at bounding box center [630, 311] width 822 height 551
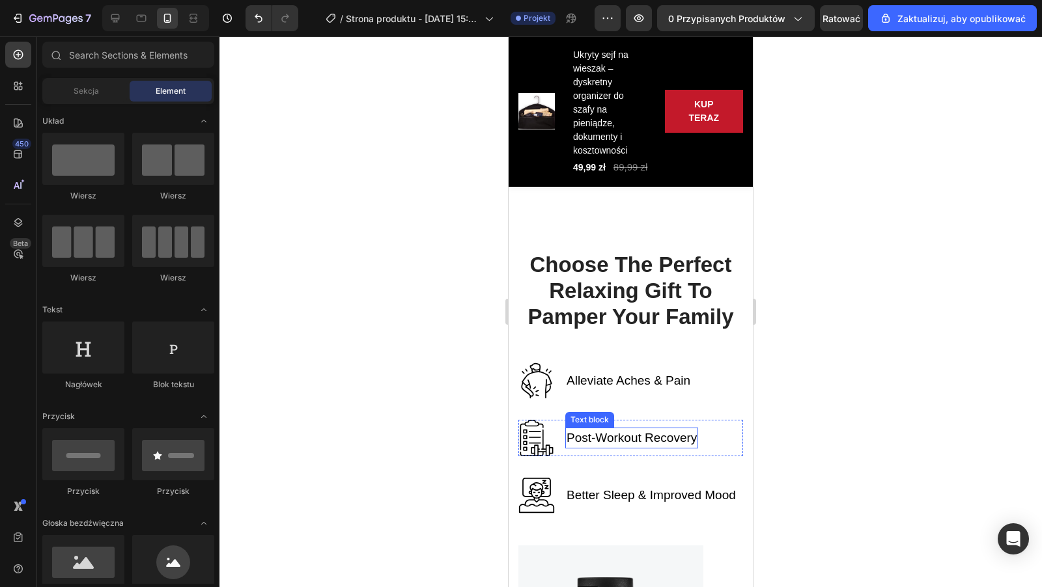
scroll to position [2730, 0]
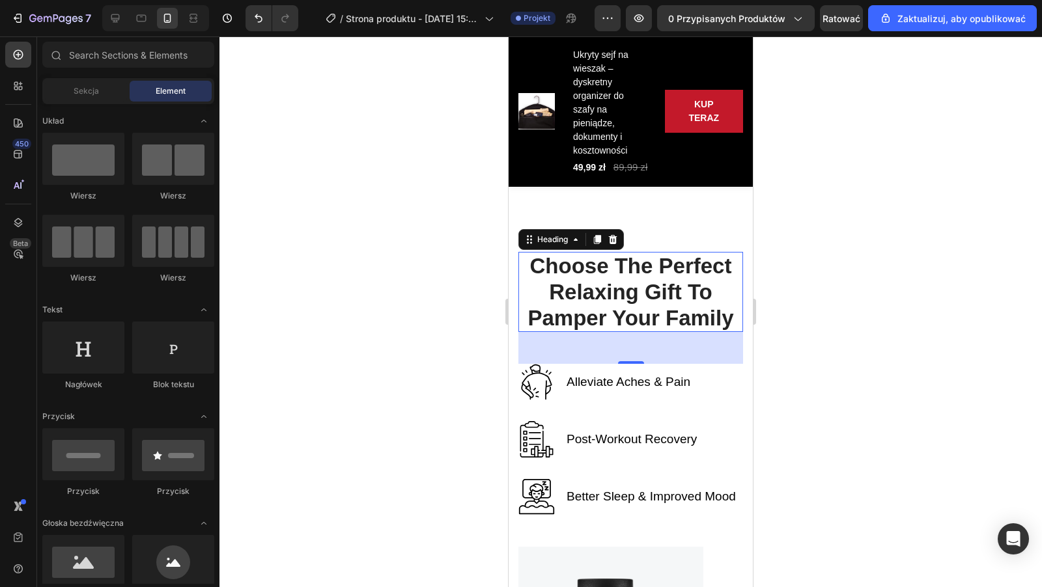
click at [659, 265] on p "Choose The Perfect Relaxing Gift To Pamper Your Family" at bounding box center [630, 291] width 222 height 77
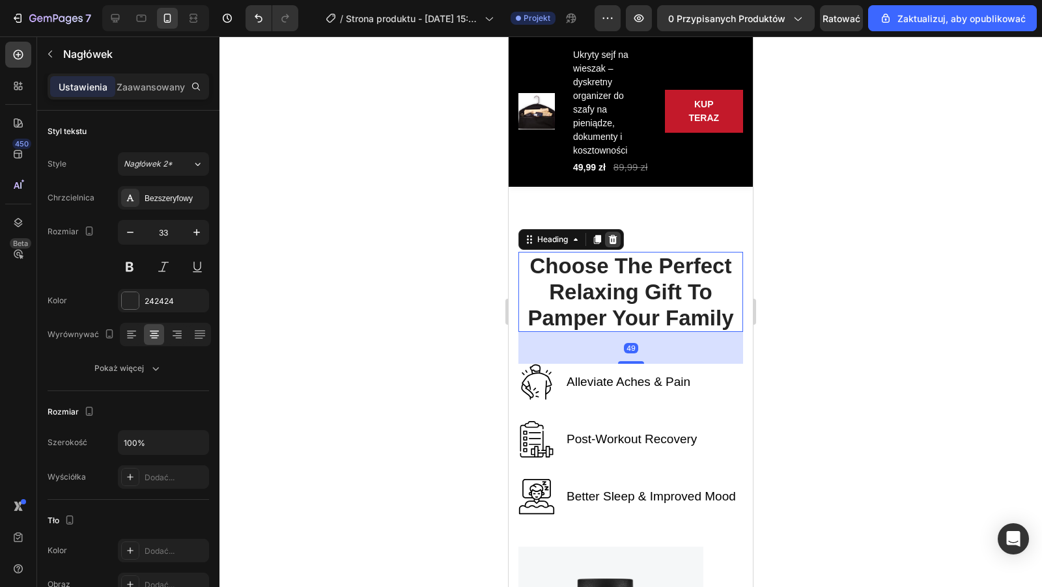
click at [613, 241] on icon at bounding box center [613, 239] width 8 height 9
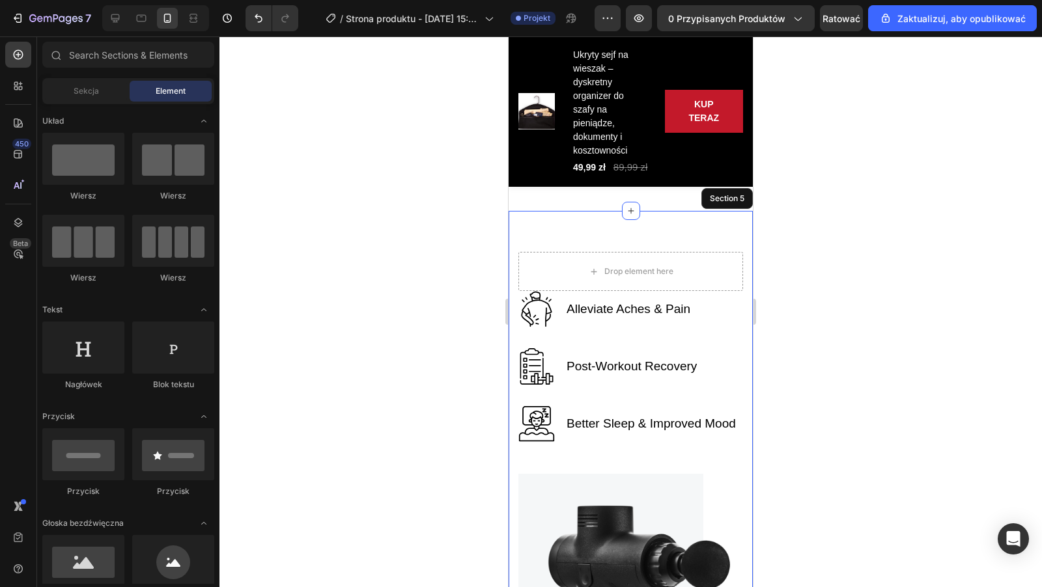
click at [622, 232] on div "Drop element here Row Alleviate Aches & Pain Text block Image Row Post-Workout …" at bounding box center [630, 583] width 244 height 744
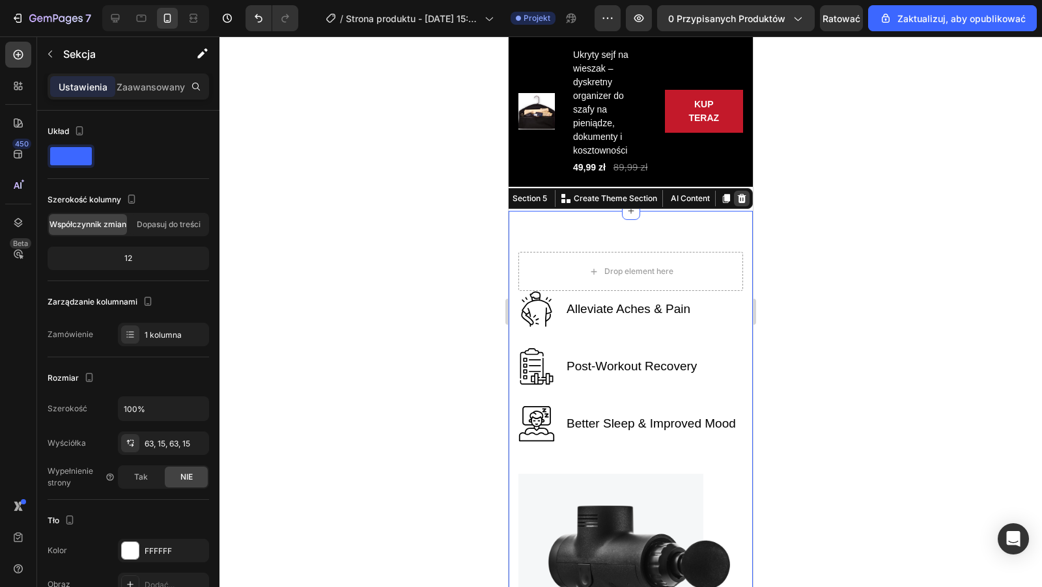
click at [743, 204] on div at bounding box center [742, 199] width 16 height 16
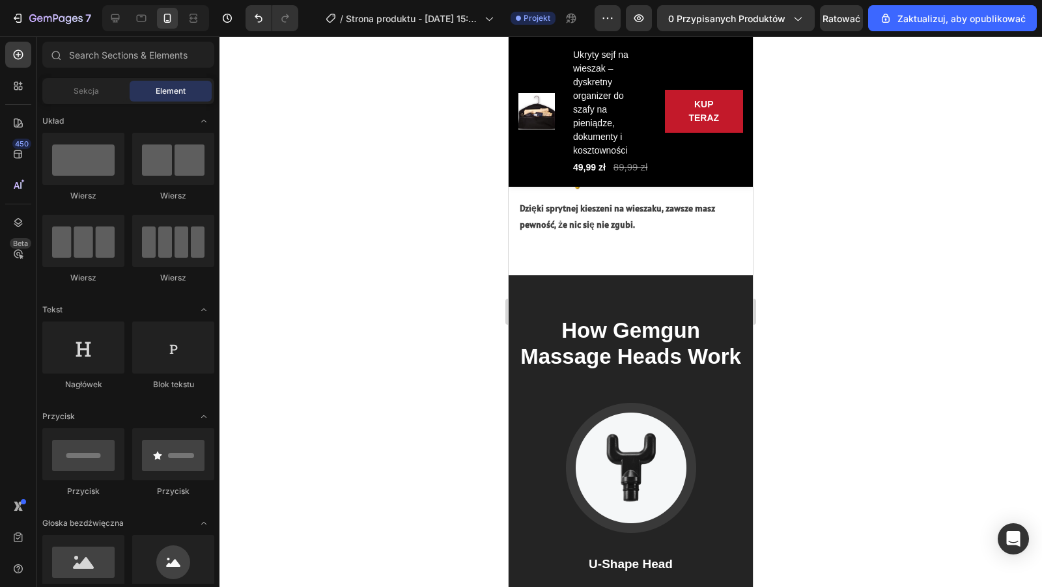
scroll to position [2605, 0]
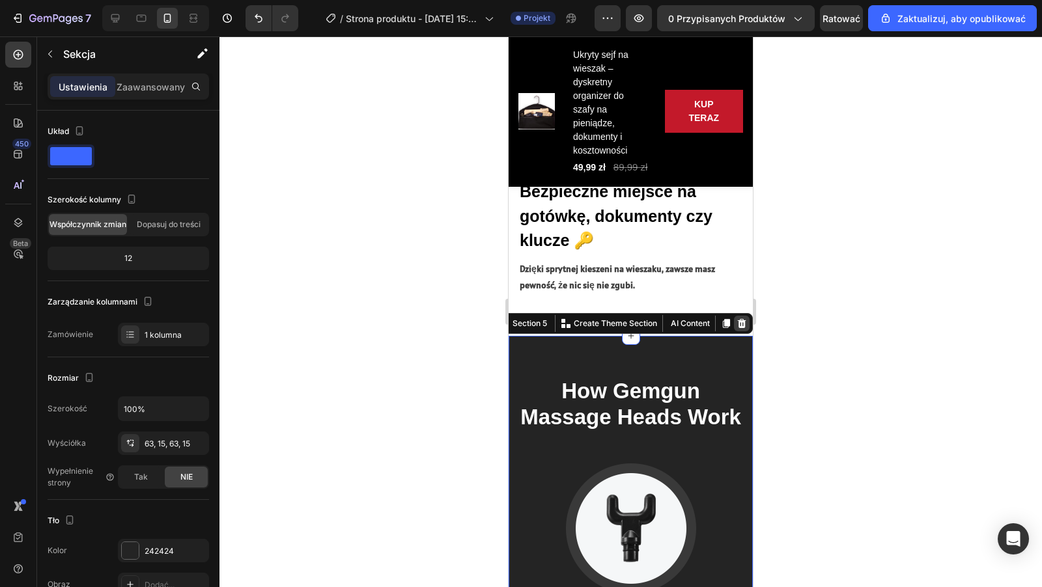
click at [740, 327] on icon at bounding box center [742, 323] width 8 height 9
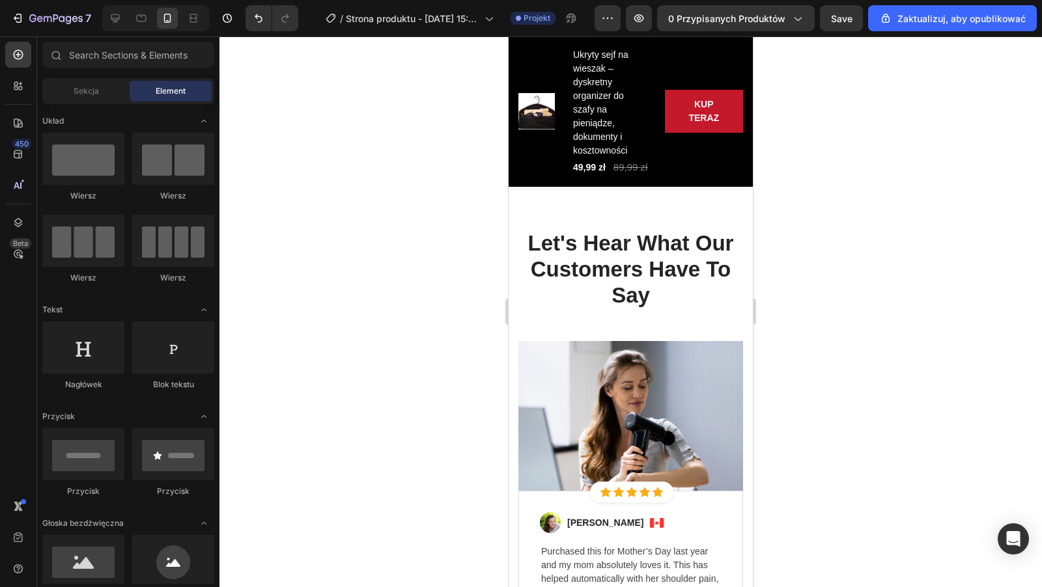
scroll to position [2843, 0]
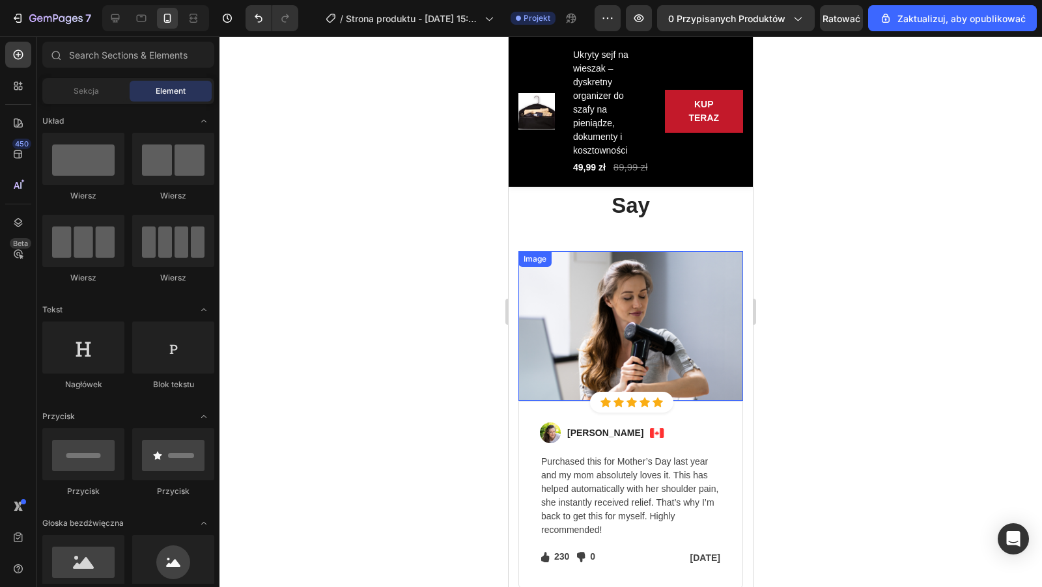
click at [666, 350] on img at bounding box center [630, 326] width 225 height 150
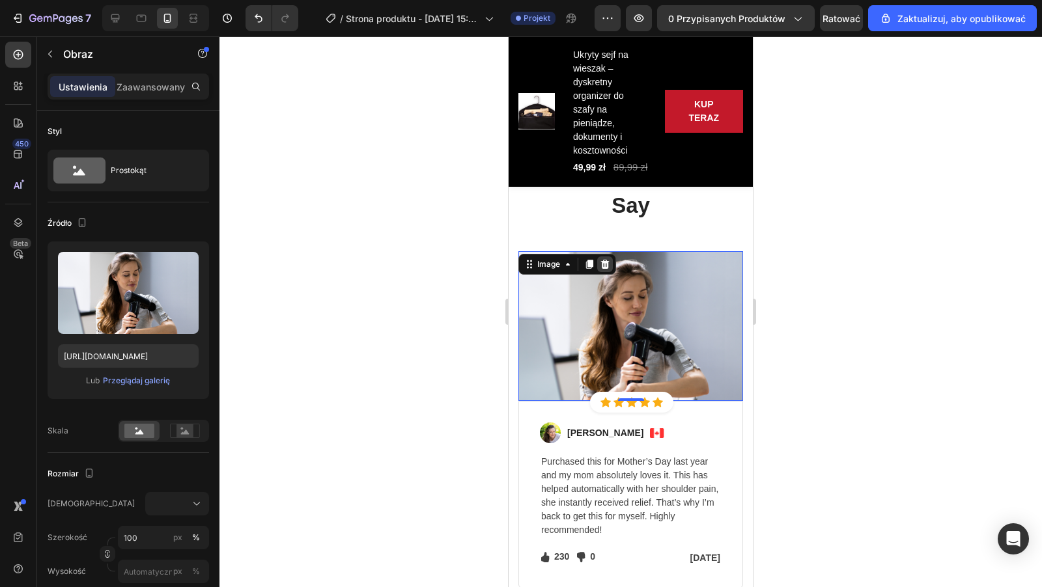
click at [610, 261] on div at bounding box center [605, 264] width 16 height 16
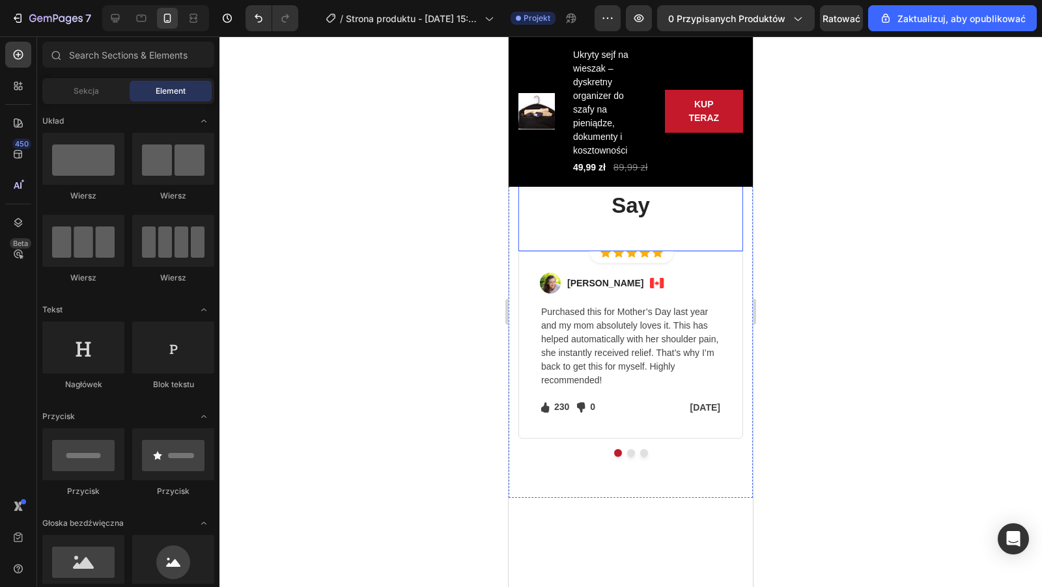
click at [677, 258] on div "Image Regina Moore Text block Image Row Purchased this for Mother’s Day last ye…" at bounding box center [630, 344] width 225 height 187
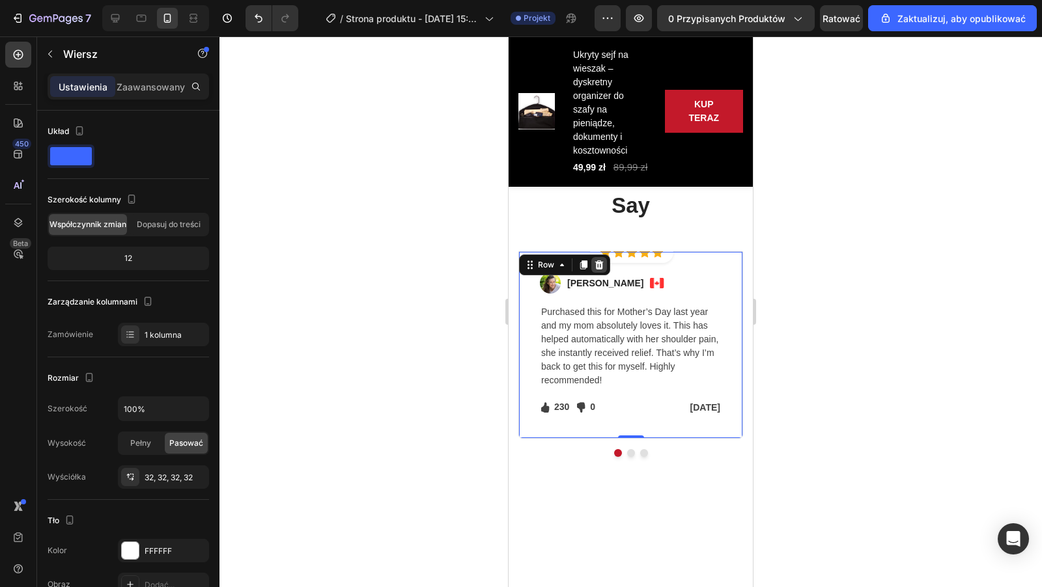
click at [601, 264] on icon at bounding box center [599, 265] width 10 height 10
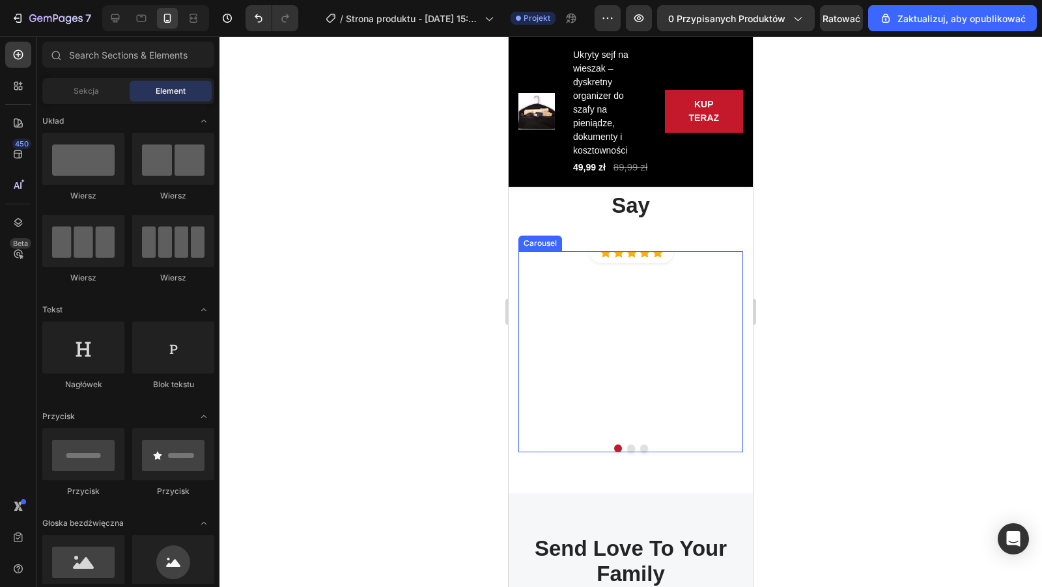
scroll to position [2618, 0]
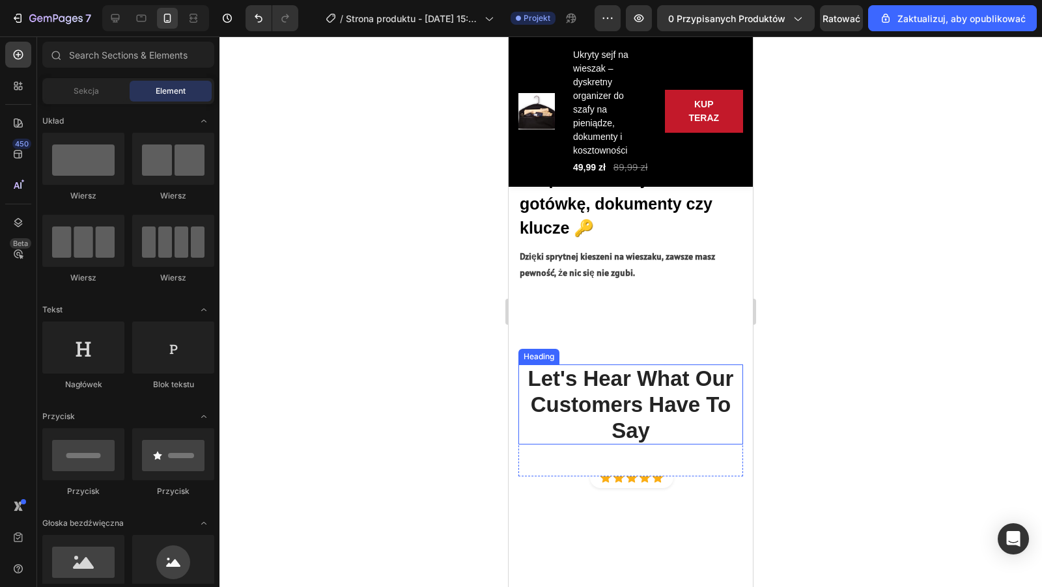
click at [688, 400] on p "Let's Hear What Our Customers Have To Say" at bounding box center [630, 404] width 222 height 77
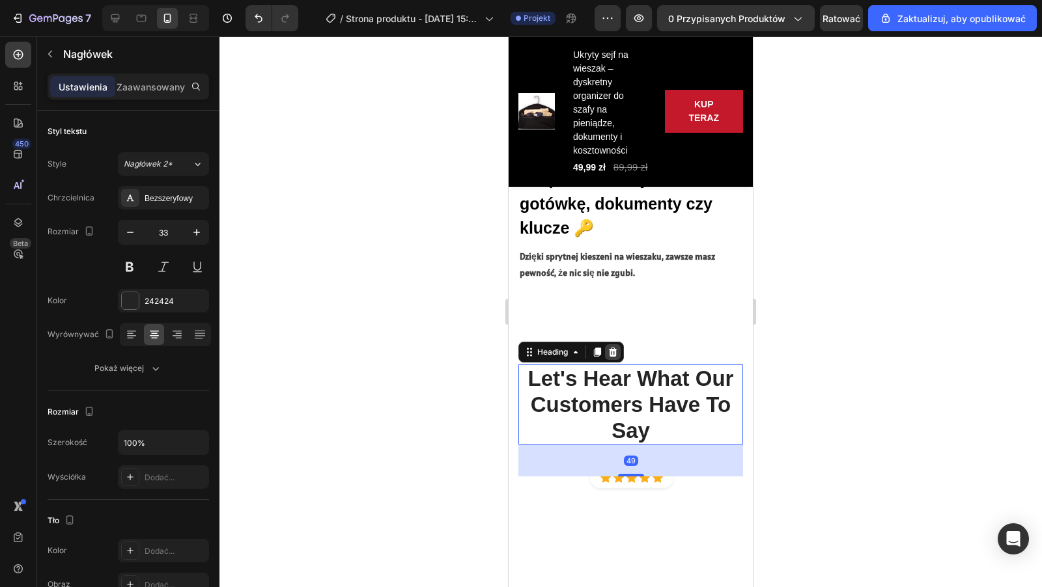
click at [611, 352] on icon at bounding box center [612, 352] width 10 height 10
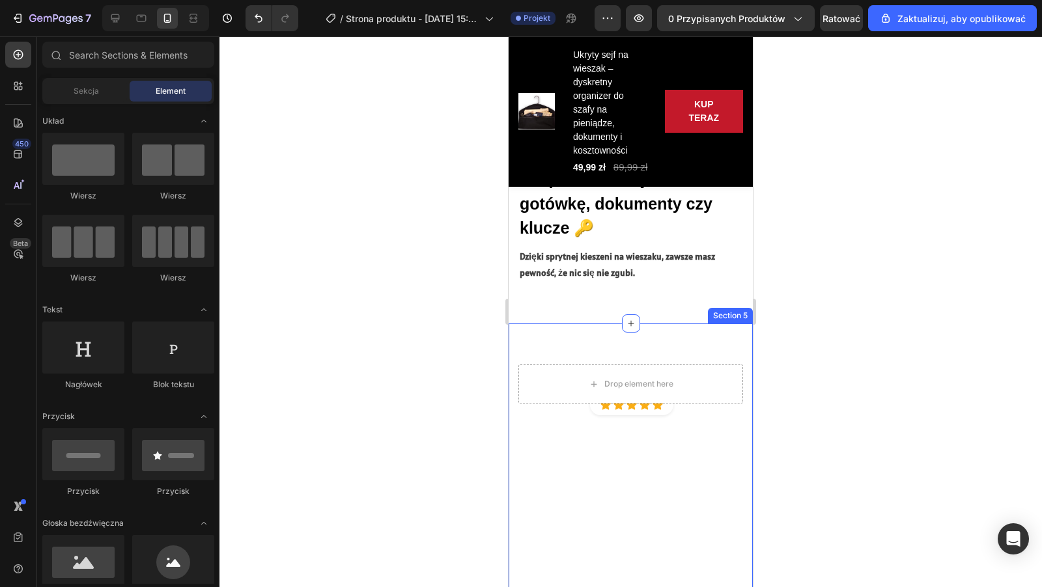
click at [661, 346] on div "Drop element here Row Icon Icon Icon Icon Icon Icon List Hoz Row Row Row Image …" at bounding box center [630, 485] width 244 height 322
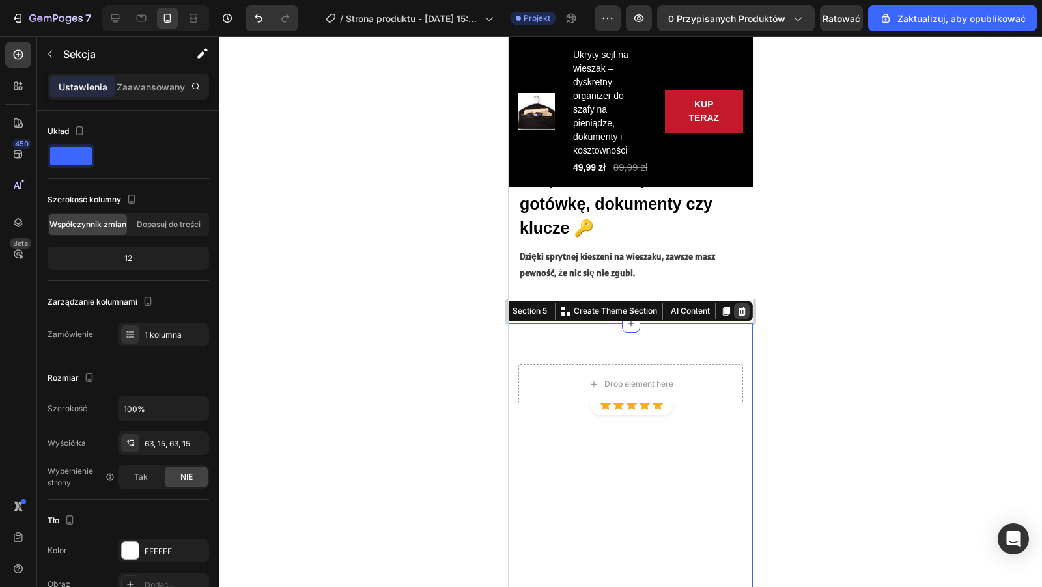
click at [744, 311] on icon at bounding box center [742, 311] width 8 height 9
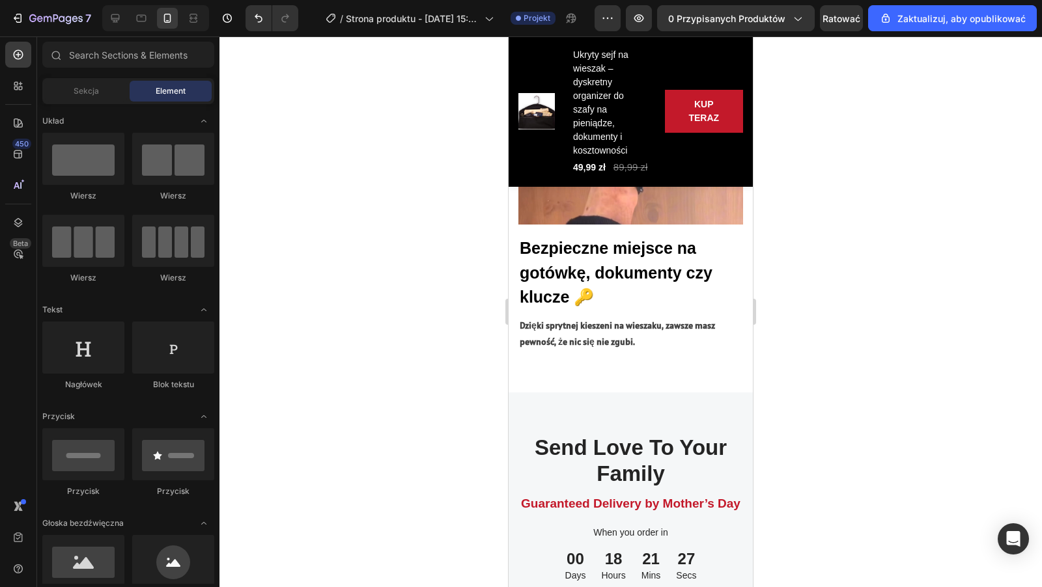
scroll to position [2520, 0]
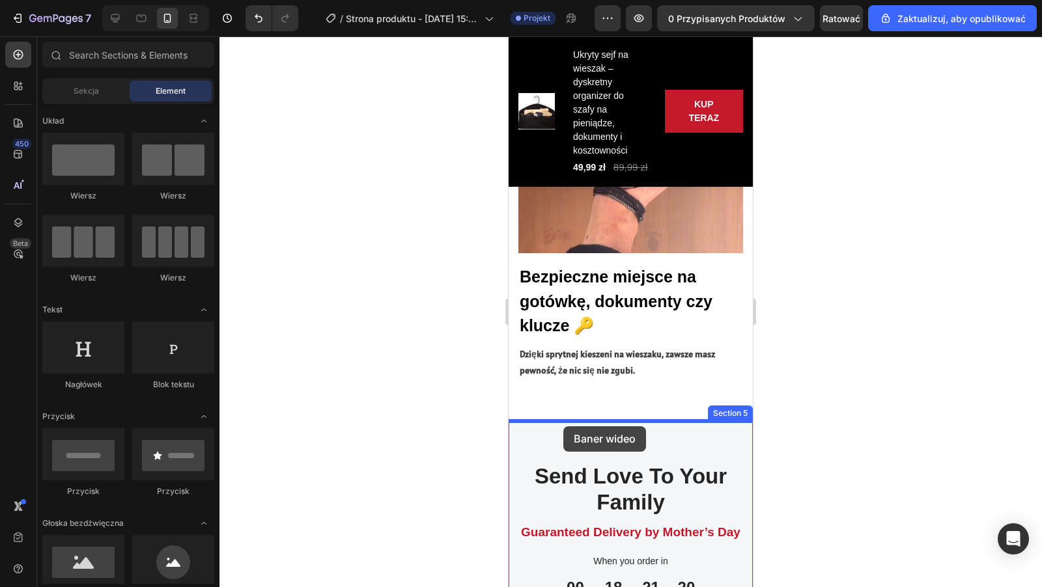
drag, startPoint x: 679, startPoint y: 545, endPoint x: 563, endPoint y: 424, distance: 167.1
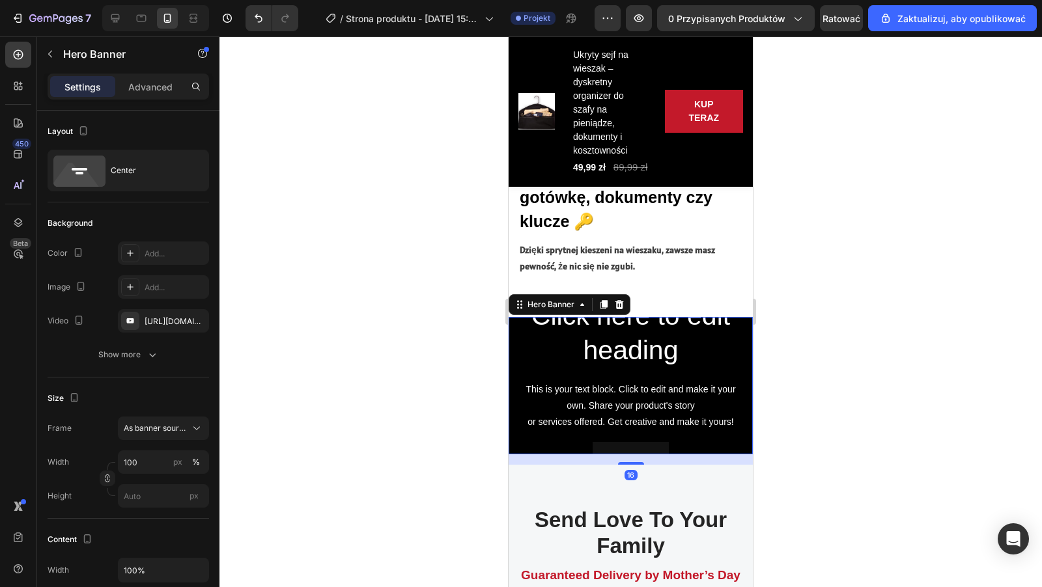
scroll to position [2650, 0]
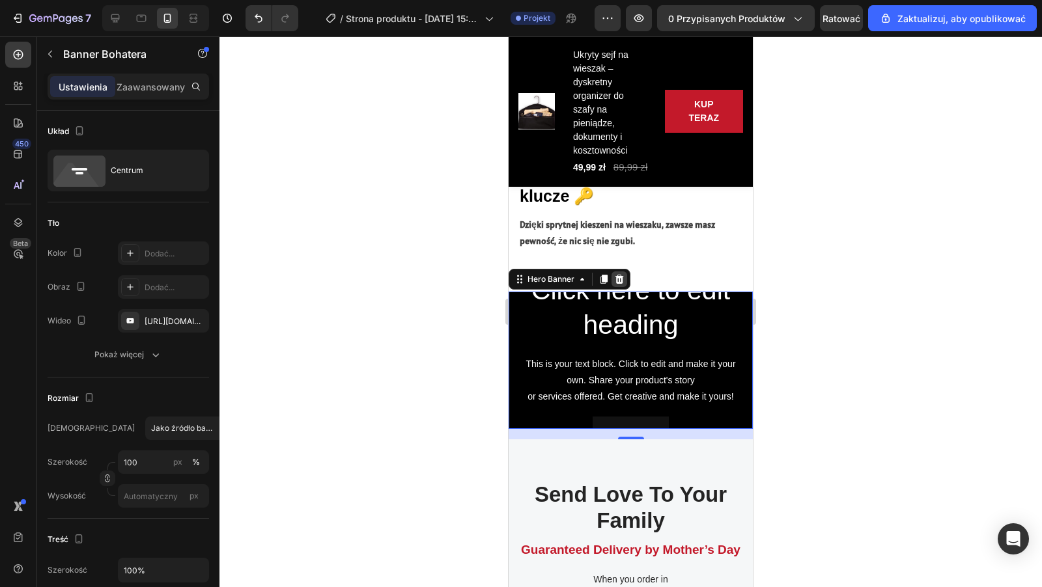
click at [620, 277] on icon at bounding box center [619, 279] width 8 height 9
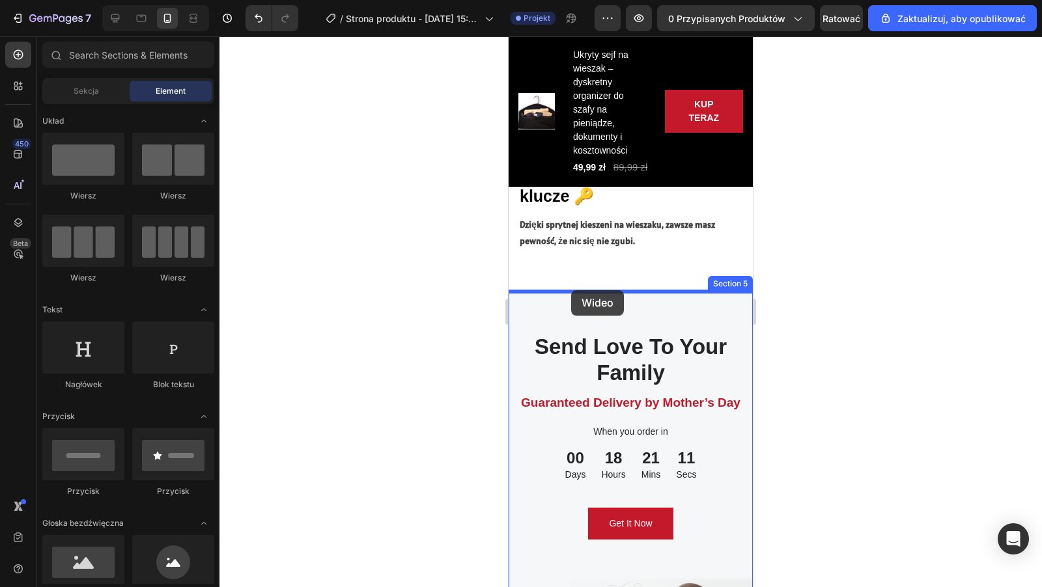
drag, startPoint x: 585, startPoint y: 566, endPoint x: 572, endPoint y: 294, distance: 271.8
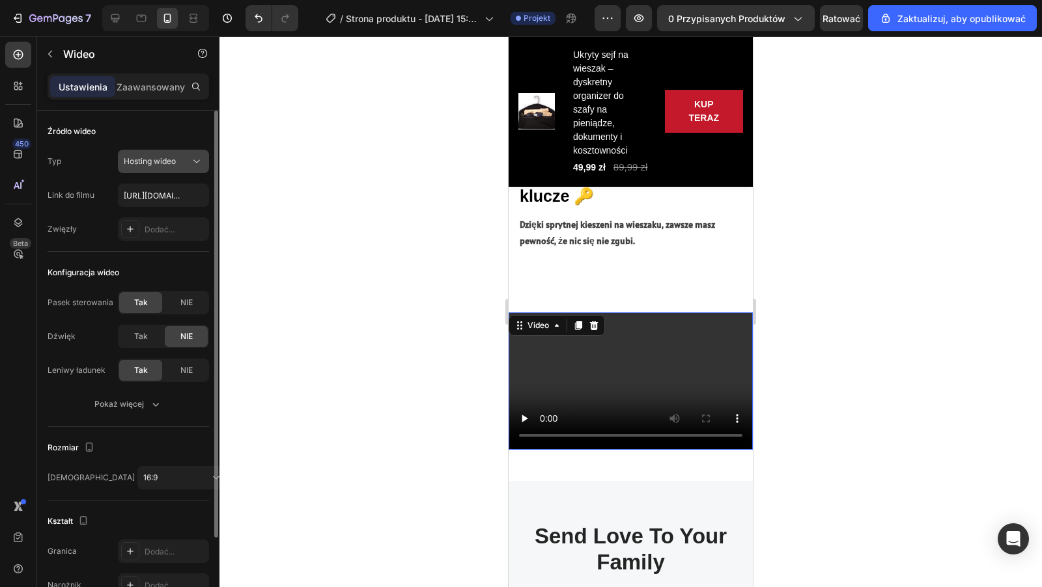
click at [174, 169] on button "Hosting wideo" at bounding box center [163, 161] width 91 height 23
click at [180, 162] on div "Hosting wideo" at bounding box center [157, 162] width 66 height 12
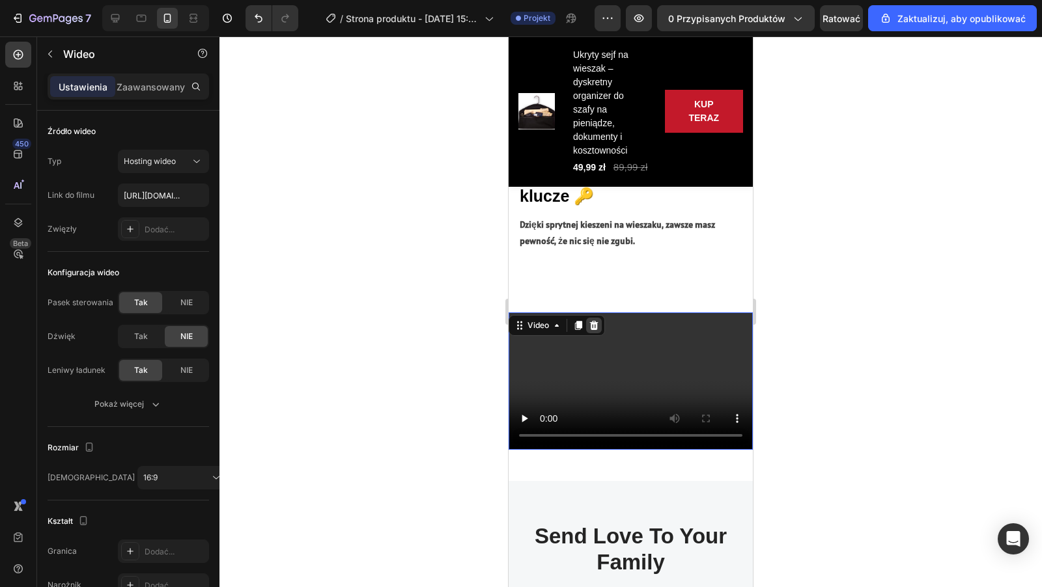
click at [589, 322] on icon at bounding box center [593, 325] width 10 height 10
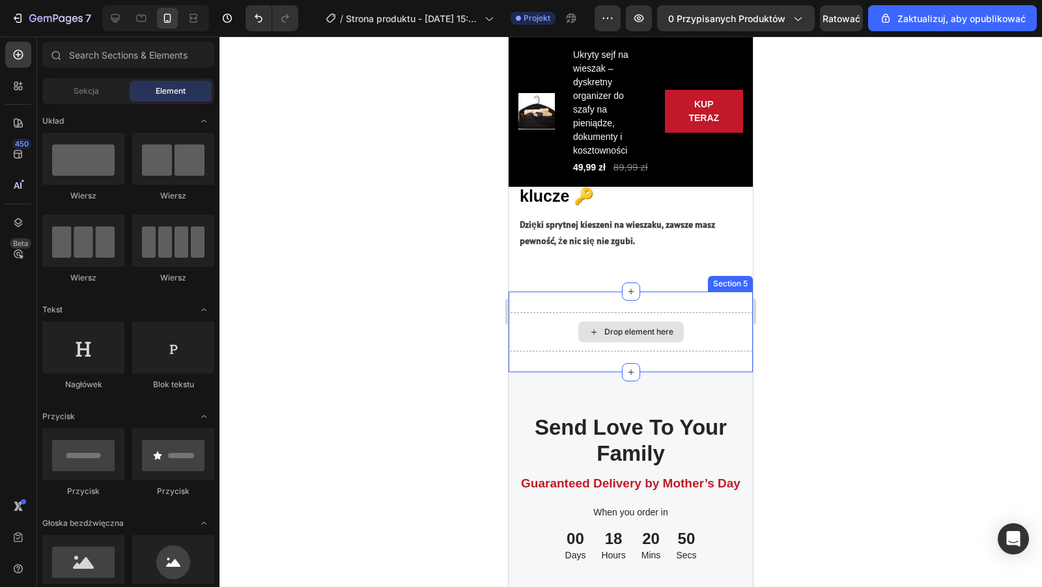
click at [553, 321] on div "Drop element here" at bounding box center [630, 331] width 244 height 39
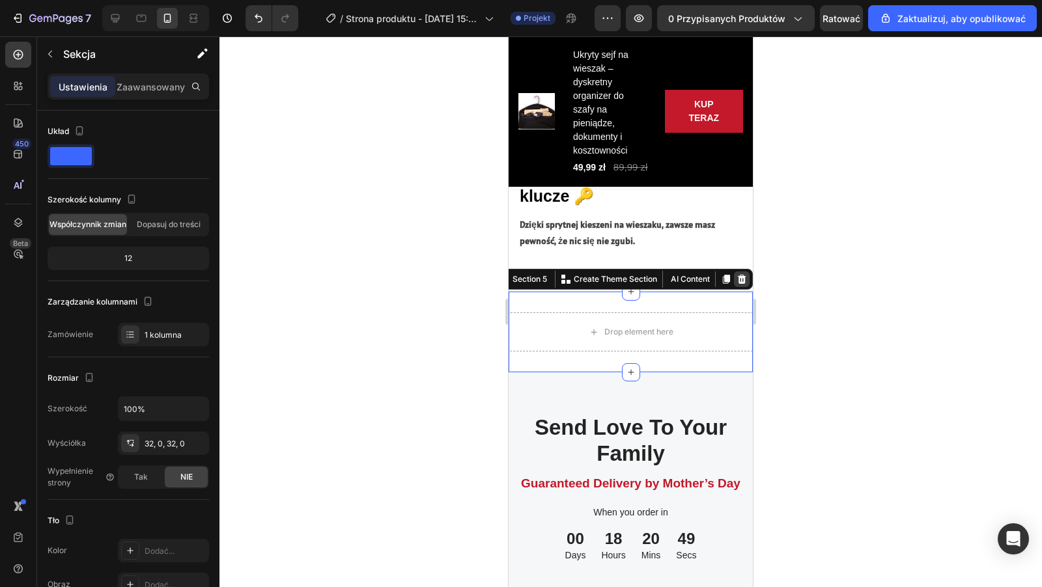
click at [740, 282] on icon at bounding box center [742, 279] width 8 height 9
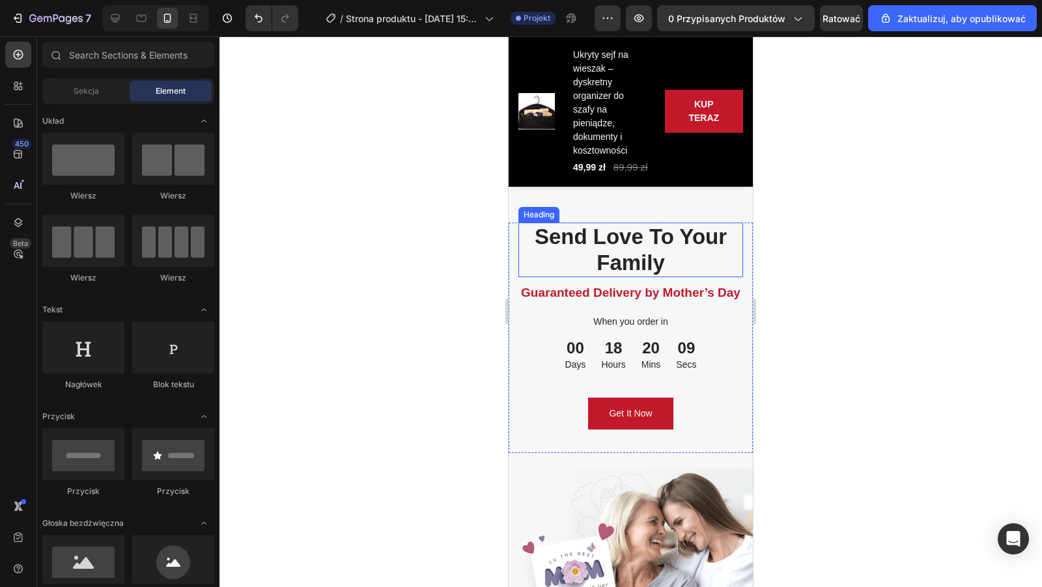
scroll to position [2761, 0]
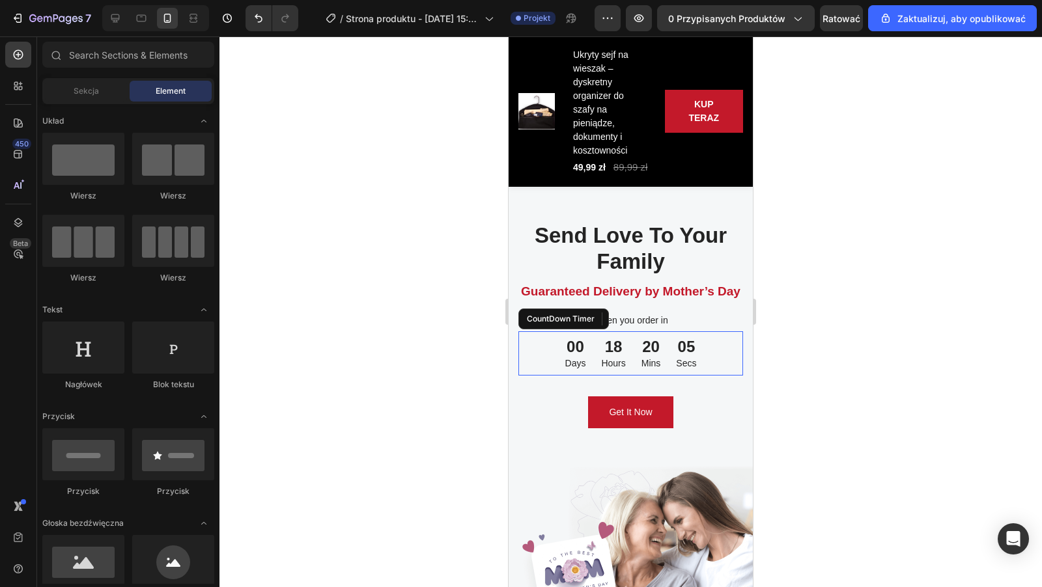
click at [671, 350] on div "05 Secs" at bounding box center [686, 353] width 36 height 44
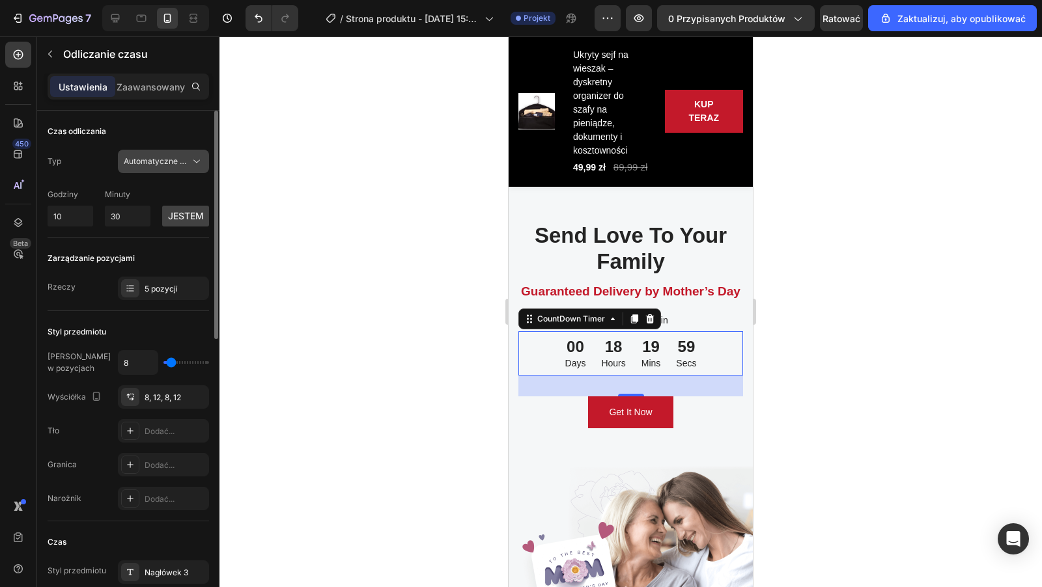
click at [195, 167] on button "Automatyczne odnawianie" at bounding box center [163, 161] width 91 height 23
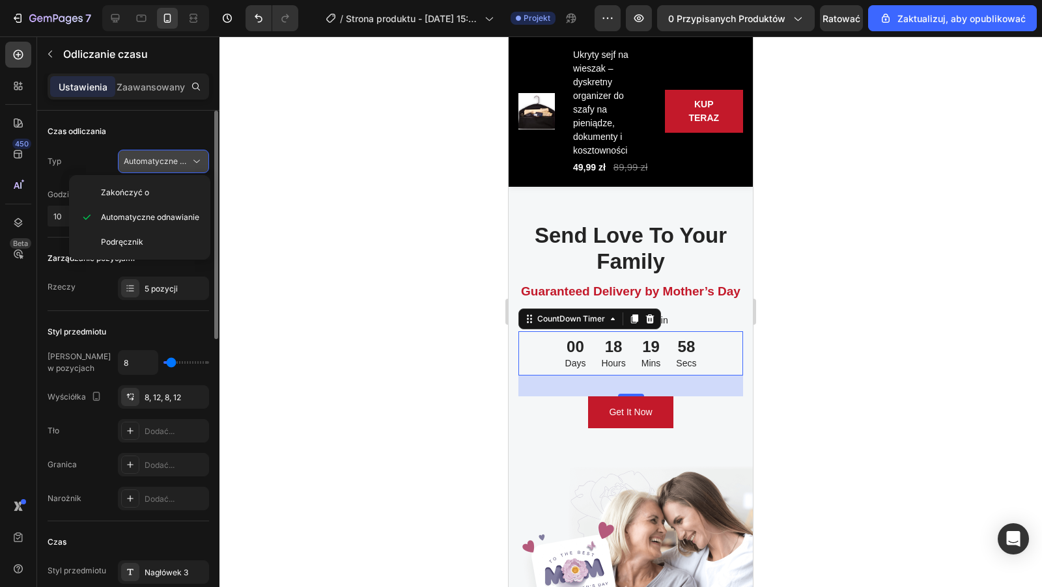
click at [195, 167] on button "Automatyczne odnawianie" at bounding box center [163, 161] width 91 height 23
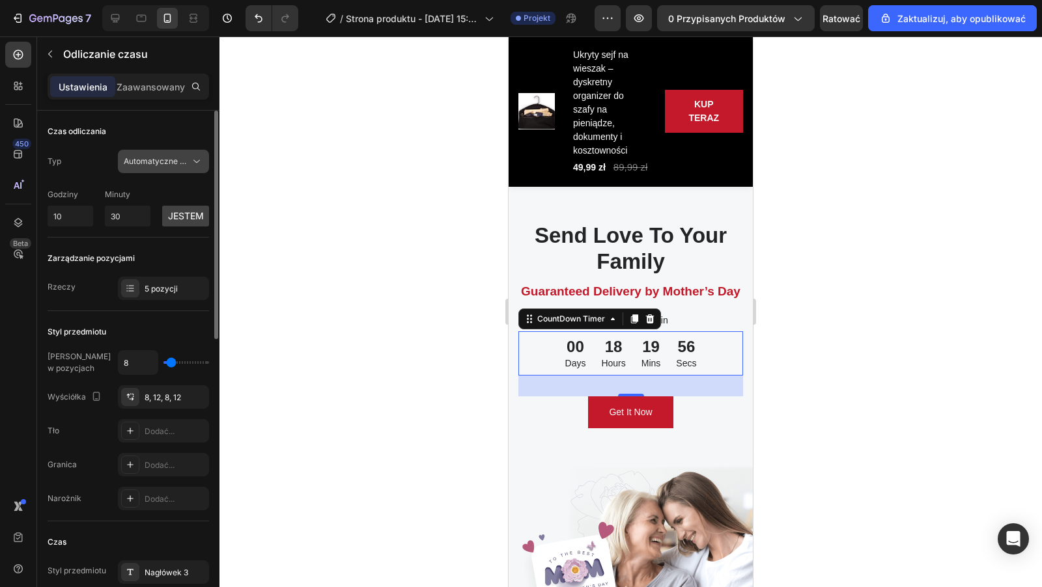
click at [195, 167] on button "Automatyczne odnawianie" at bounding box center [163, 161] width 91 height 23
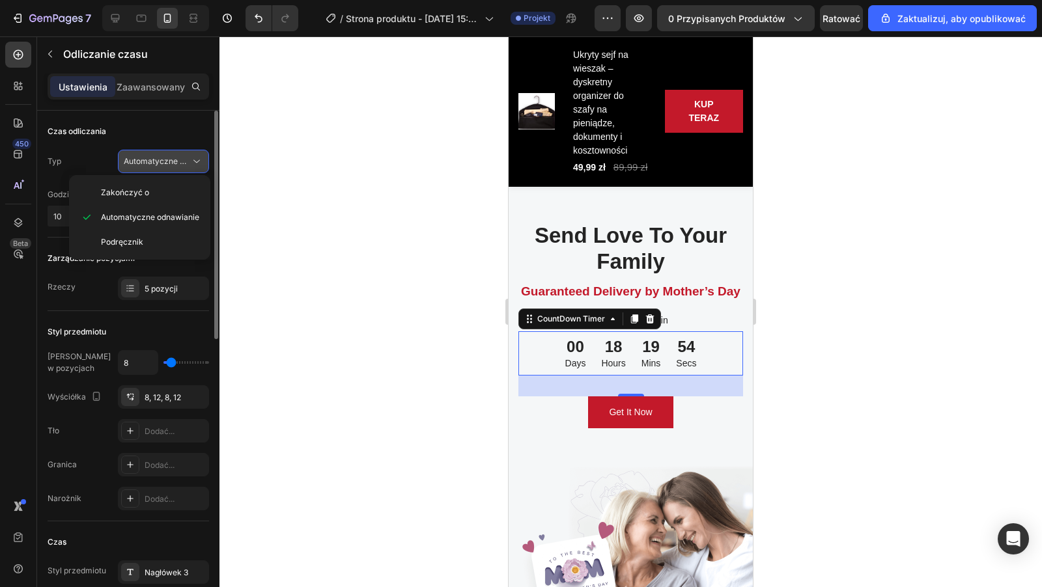
click at [195, 157] on icon at bounding box center [196, 161] width 13 height 13
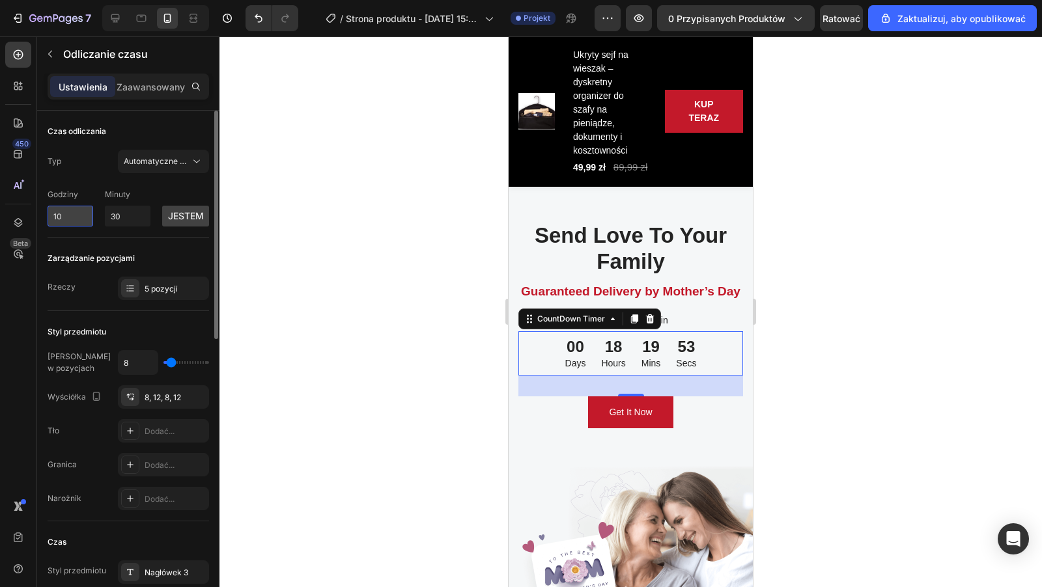
click at [85, 212] on input "10" at bounding box center [71, 216] width 46 height 21
click at [172, 206] on button "jestem" at bounding box center [185, 216] width 47 height 21
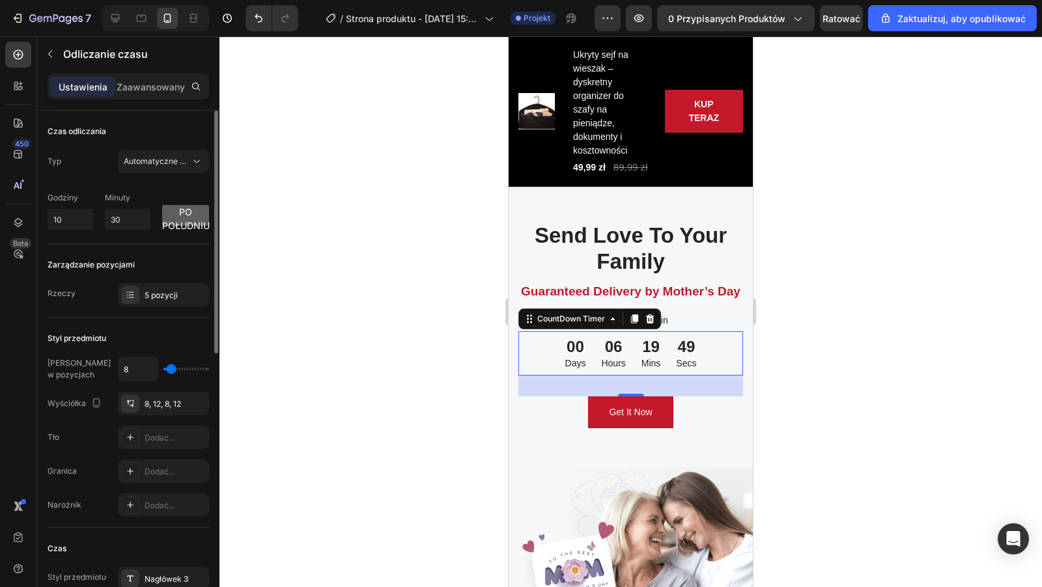
click at [186, 211] on font "po południu" at bounding box center [186, 218] width 48 height 25
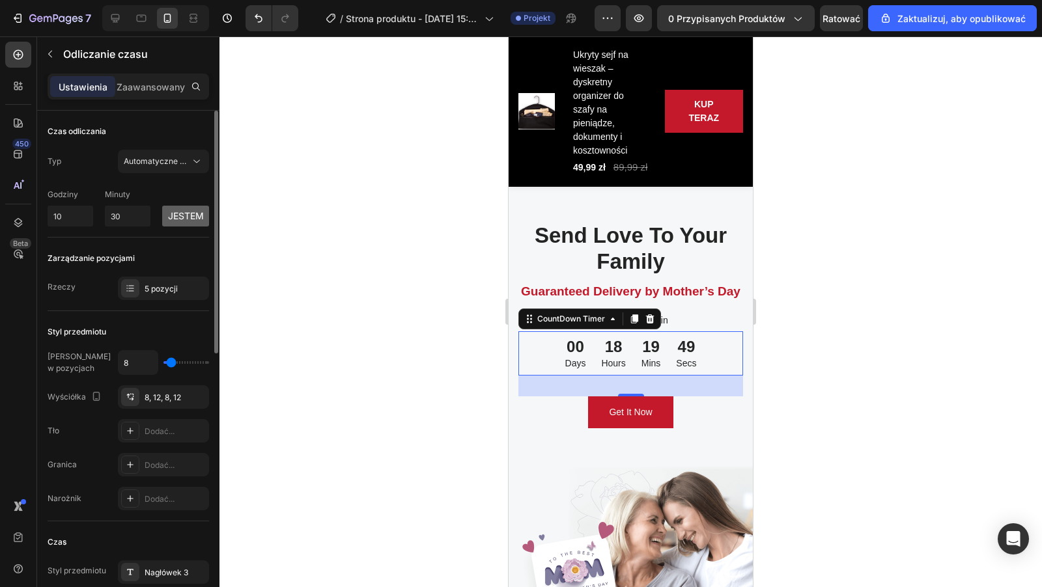
click at [186, 211] on font "jestem" at bounding box center [186, 215] width 36 height 11
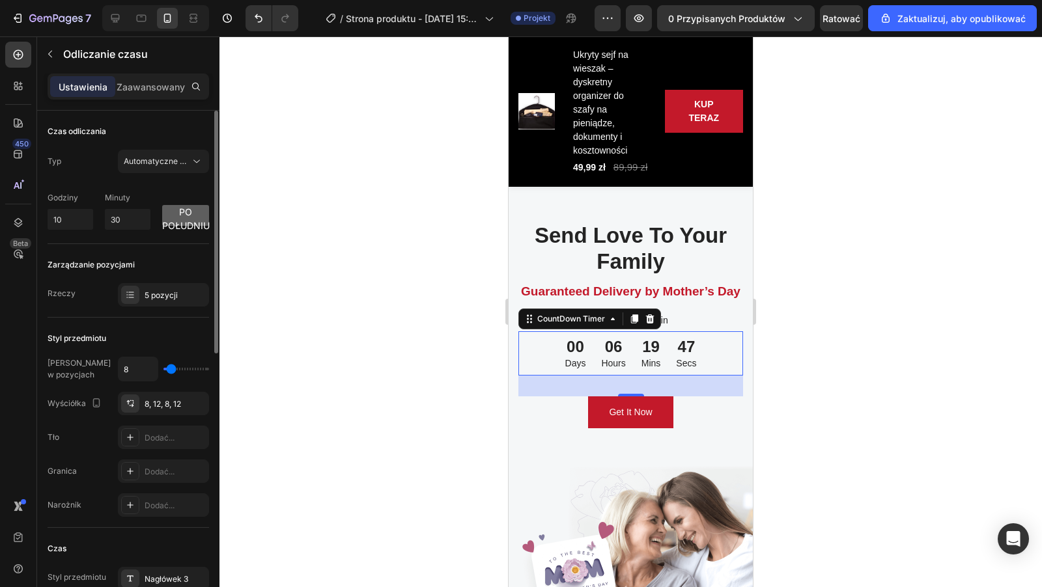
click at [186, 211] on font "po południu" at bounding box center [186, 218] width 48 height 25
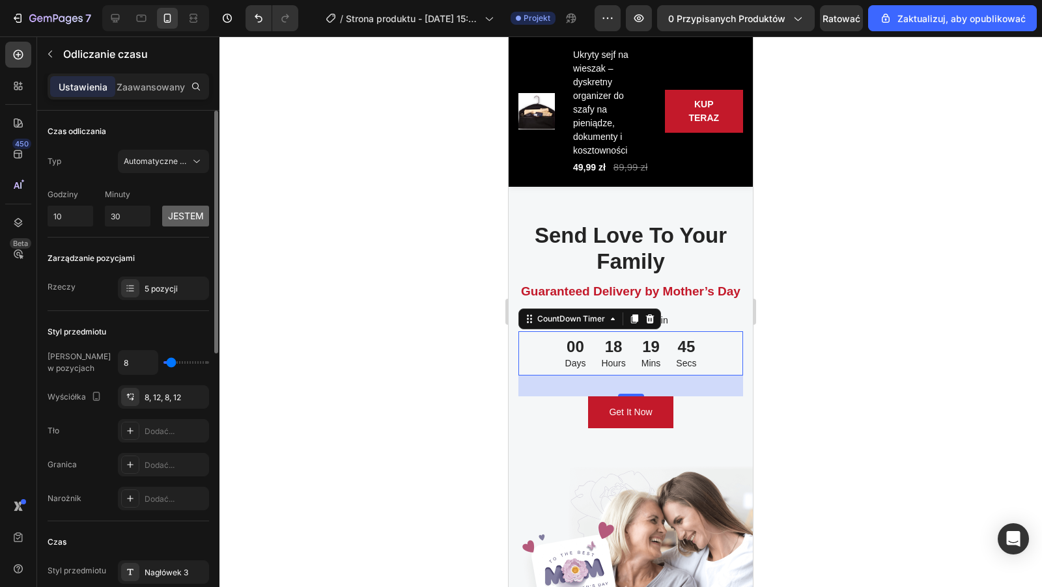
click at [186, 211] on font "jestem" at bounding box center [186, 215] width 36 height 11
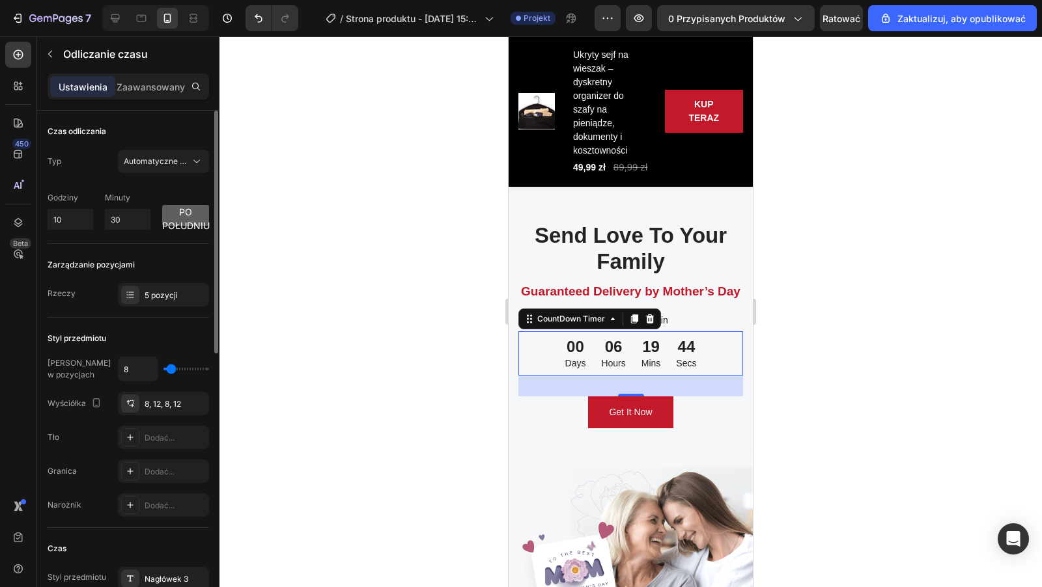
click at [186, 211] on font "po południu" at bounding box center [186, 218] width 48 height 25
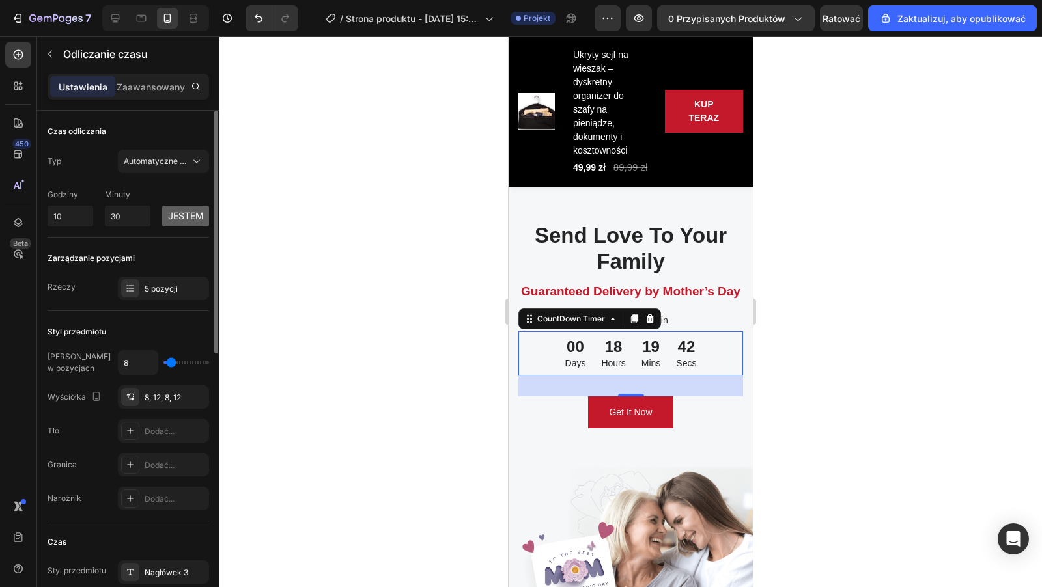
click at [186, 211] on font "jestem" at bounding box center [186, 215] width 36 height 11
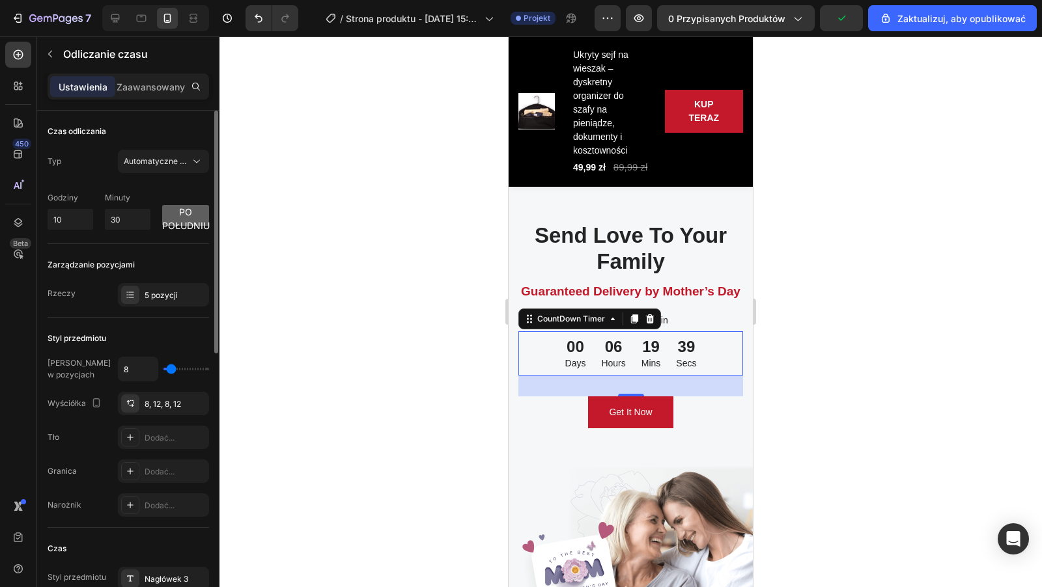
click at [186, 211] on font "po południu" at bounding box center [186, 218] width 48 height 25
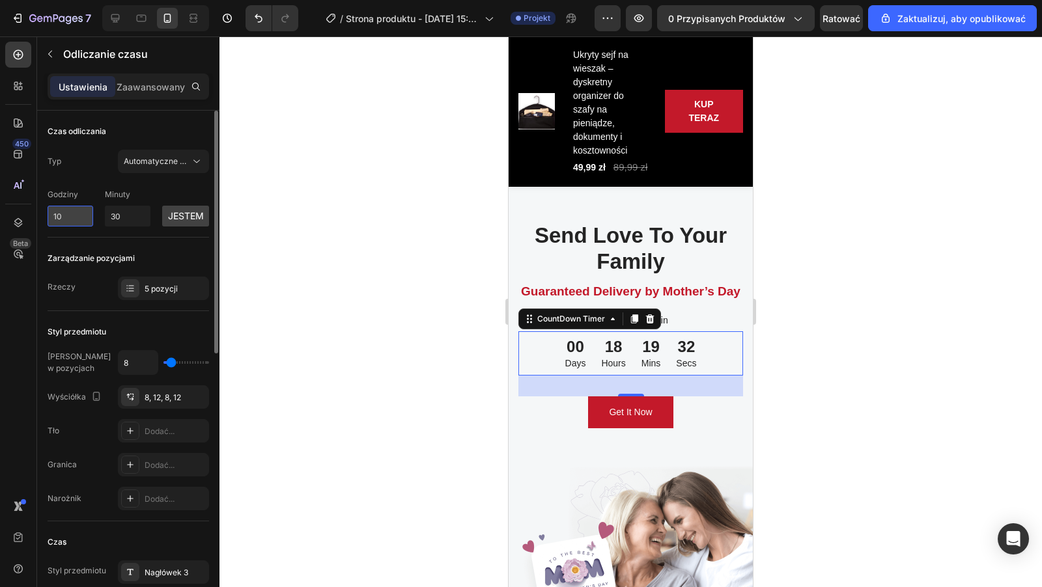
click at [83, 214] on input "10" at bounding box center [71, 216] width 46 height 21
drag, startPoint x: 83, startPoint y: 214, endPoint x: 40, endPoint y: 213, distance: 43.6
type input "1"
type input "20"
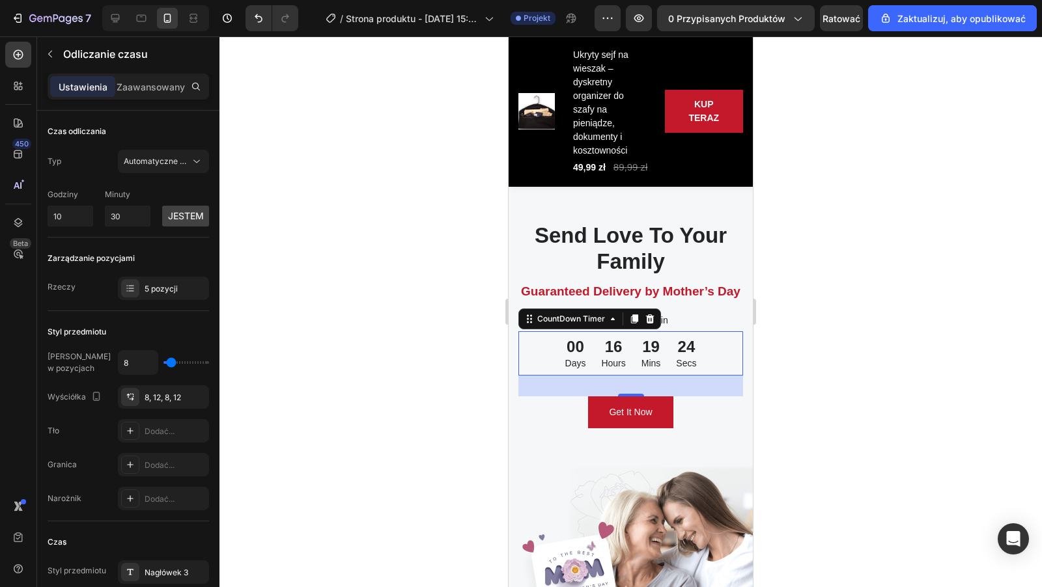
click at [302, 197] on div at bounding box center [630, 311] width 822 height 551
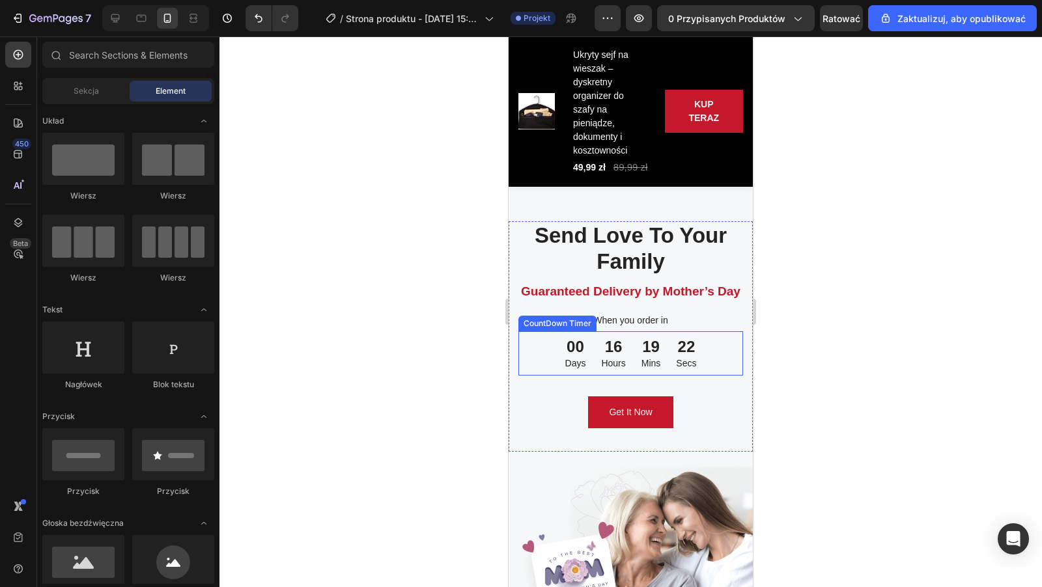
click at [613, 344] on div "16" at bounding box center [613, 347] width 24 height 20
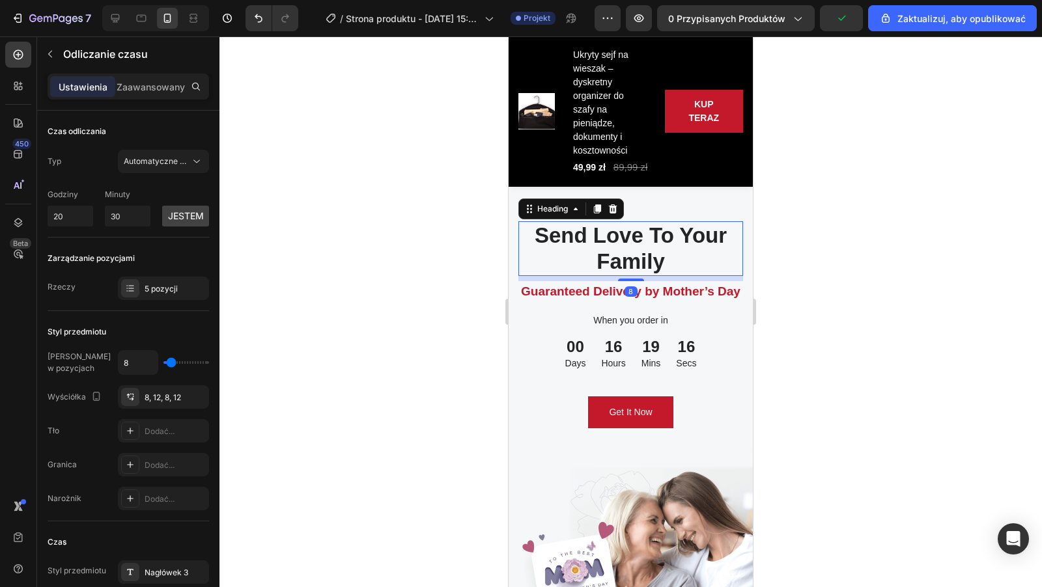
click at [664, 258] on p "Send Love To Your Family" at bounding box center [630, 248] width 222 height 51
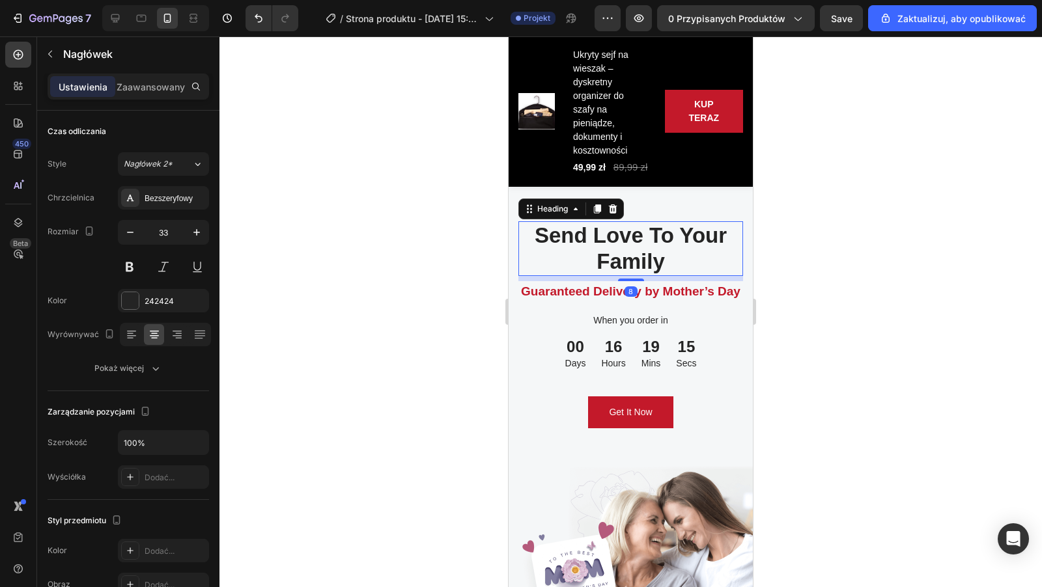
click at [674, 263] on p "Send Love To Your Family" at bounding box center [630, 248] width 222 height 51
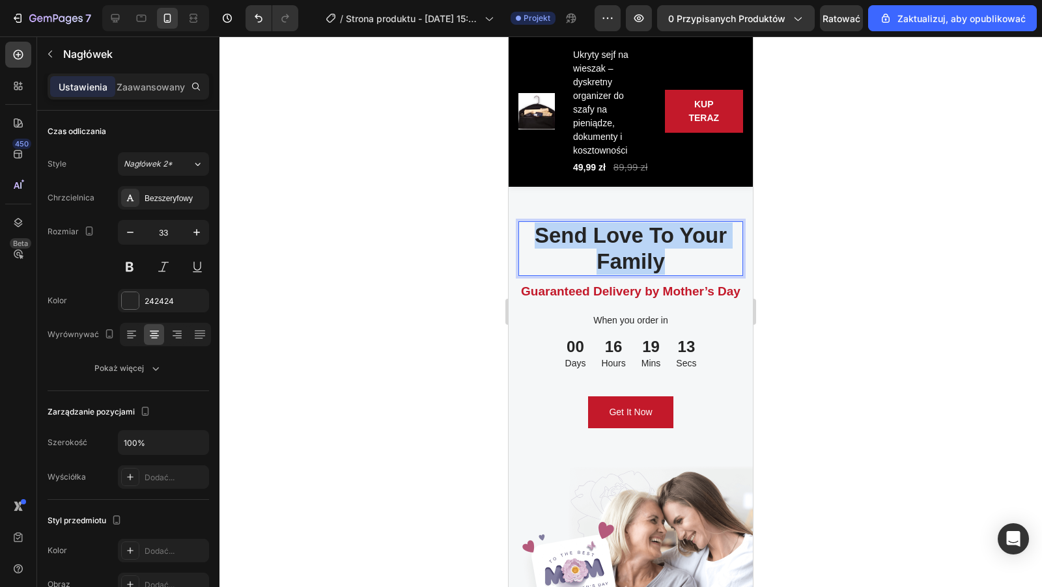
drag, startPoint x: 674, startPoint y: 263, endPoint x: 537, endPoint y: 238, distance: 139.7
click at [536, 237] on p "Send Love To Your Family" at bounding box center [630, 248] width 222 height 51
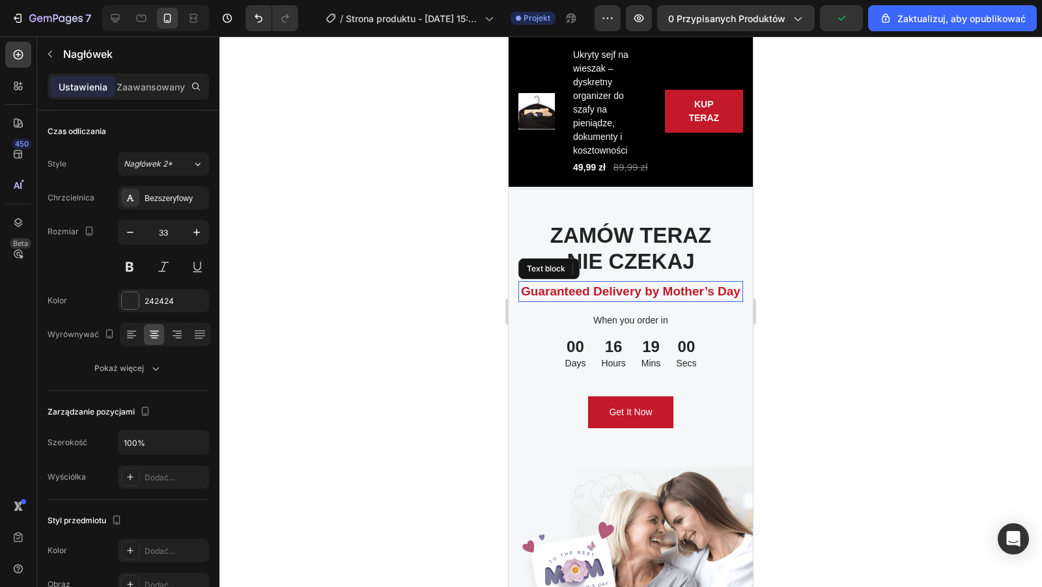
click at [686, 290] on p "Guaranteed Delivery by Mother’s Day" at bounding box center [630, 292] width 222 height 19
click at [739, 292] on p "Guaranteed Delivery by Mother’s Day" at bounding box center [630, 292] width 222 height 19
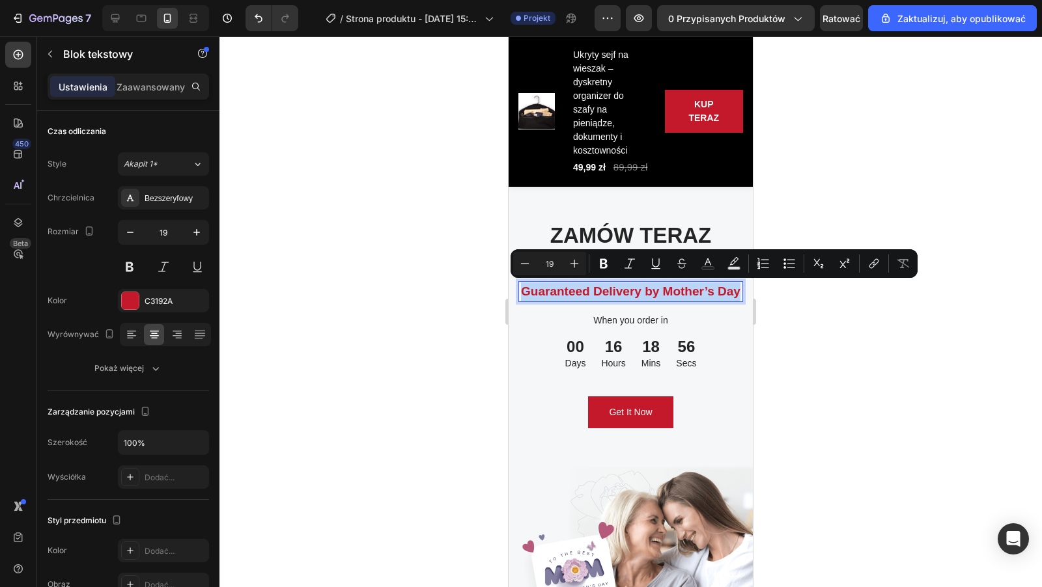
drag, startPoint x: 739, startPoint y: 292, endPoint x: 523, endPoint y: 290, distance: 215.5
click at [523, 290] on p "Guaranteed Delivery by Mother’s Day" at bounding box center [630, 292] width 222 height 19
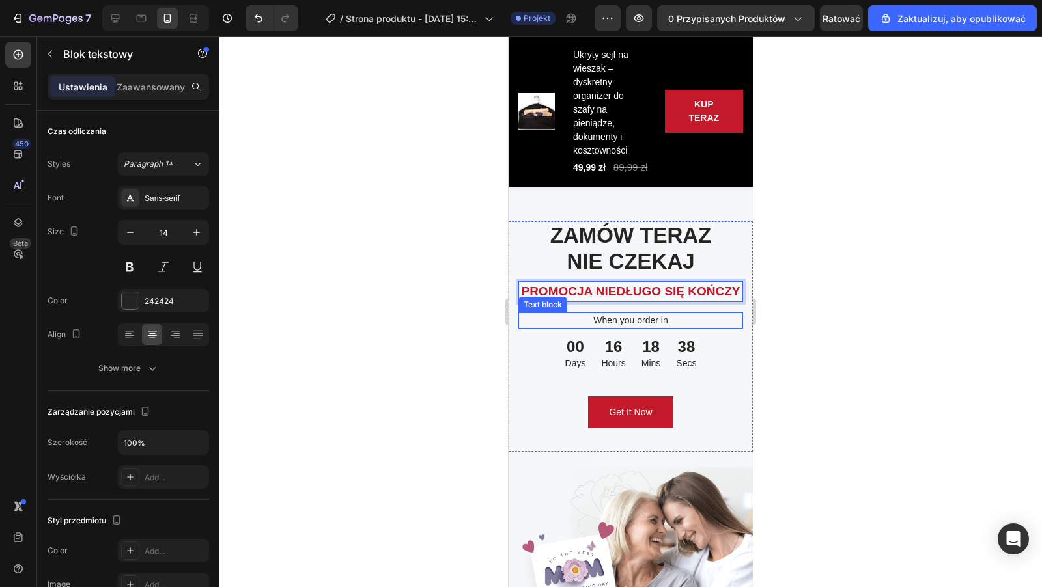
click at [666, 321] on p "When you order in" at bounding box center [630, 321] width 222 height 14
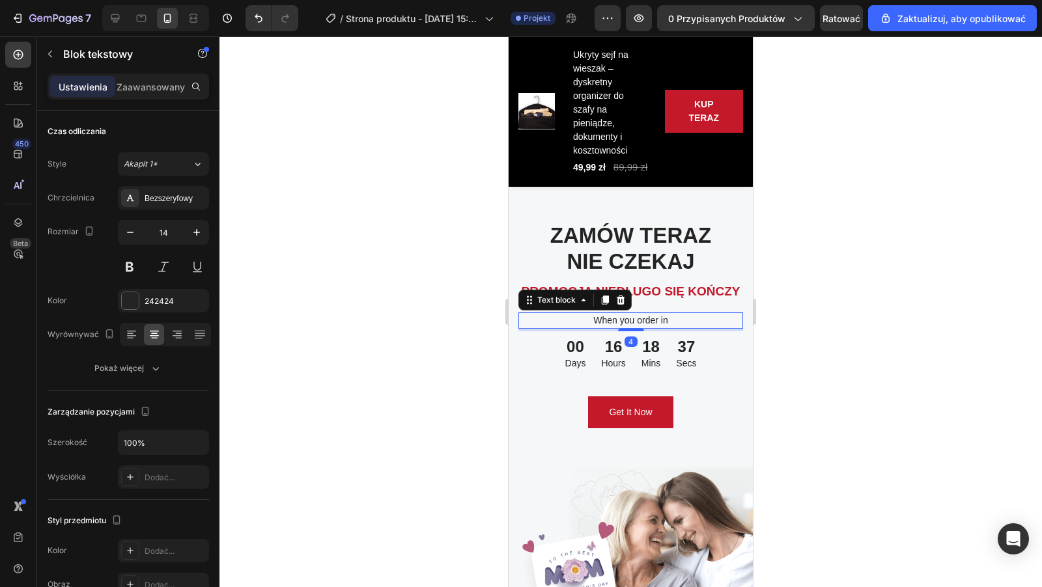
click at [667, 321] on p "When you order in" at bounding box center [630, 321] width 222 height 14
click at [680, 319] on p "When you order in" at bounding box center [630, 321] width 222 height 14
drag, startPoint x: 684, startPoint y: 322, endPoint x: 581, endPoint y: 322, distance: 102.9
click at [581, 322] on p "When you order in" at bounding box center [630, 321] width 222 height 14
click at [861, 303] on div at bounding box center [630, 311] width 822 height 551
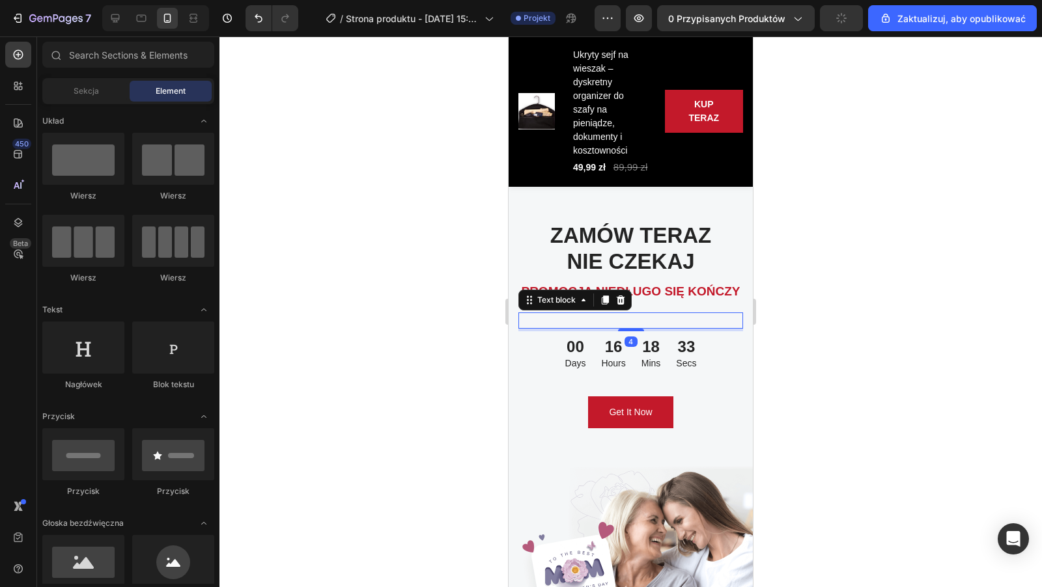
click at [680, 316] on p "Rich Text Editor. Editing area: main" at bounding box center [630, 321] width 222 height 14
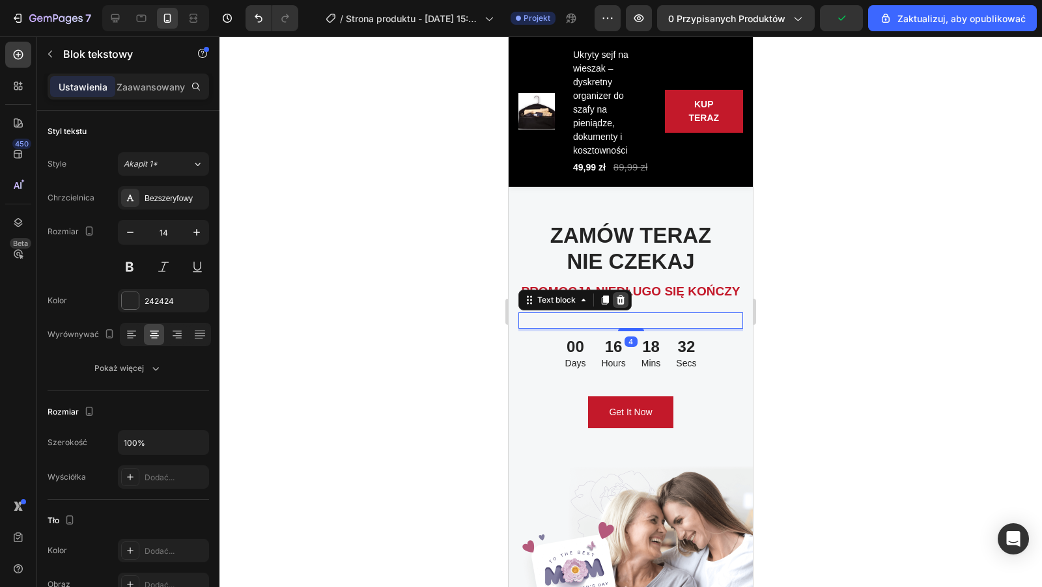
click at [624, 301] on icon at bounding box center [620, 300] width 10 height 10
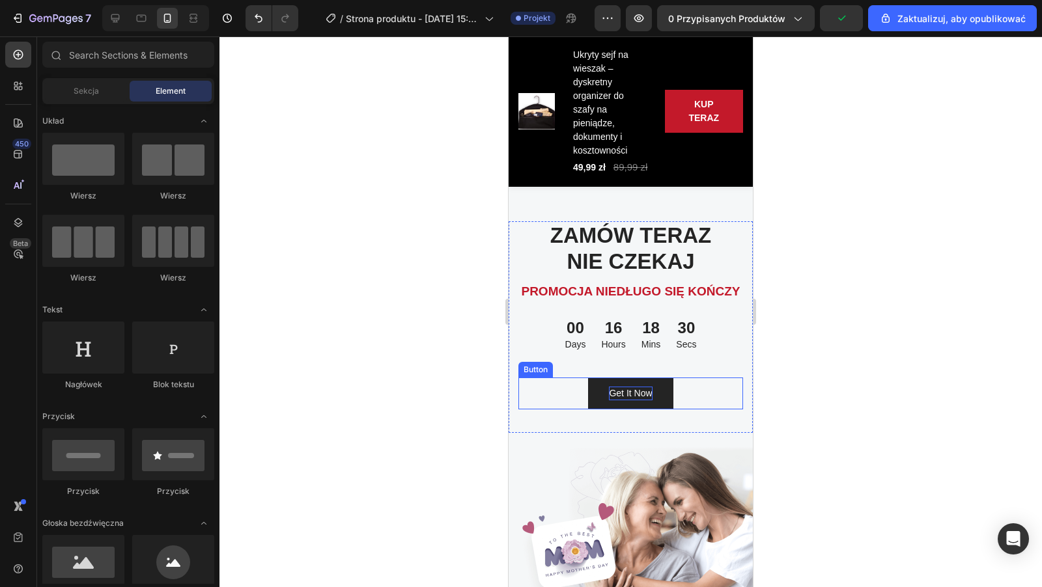
click at [647, 394] on div "Get It Now" at bounding box center [630, 394] width 43 height 14
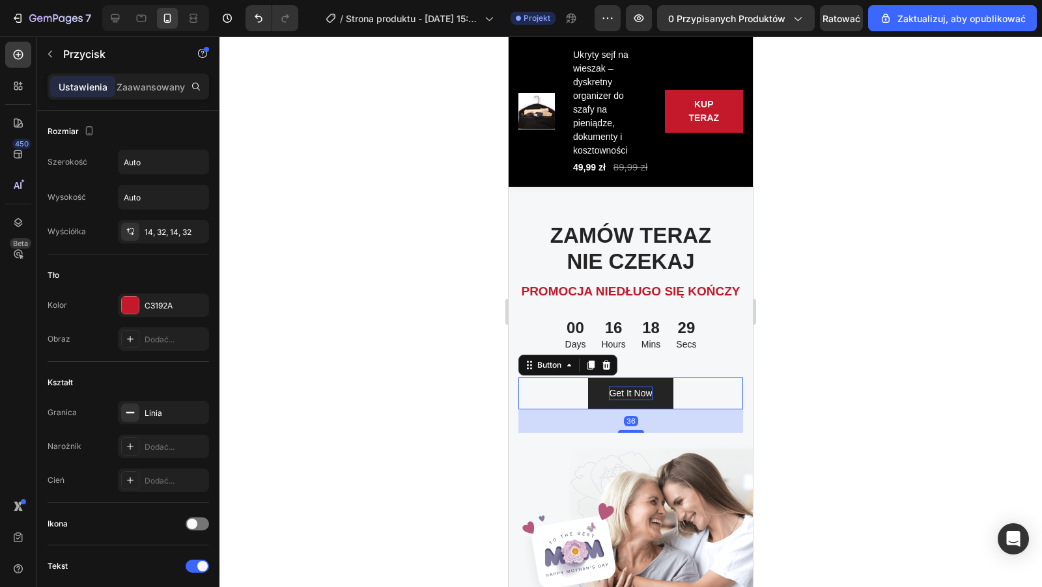
click at [613, 393] on div "Get It Now" at bounding box center [630, 394] width 43 height 14
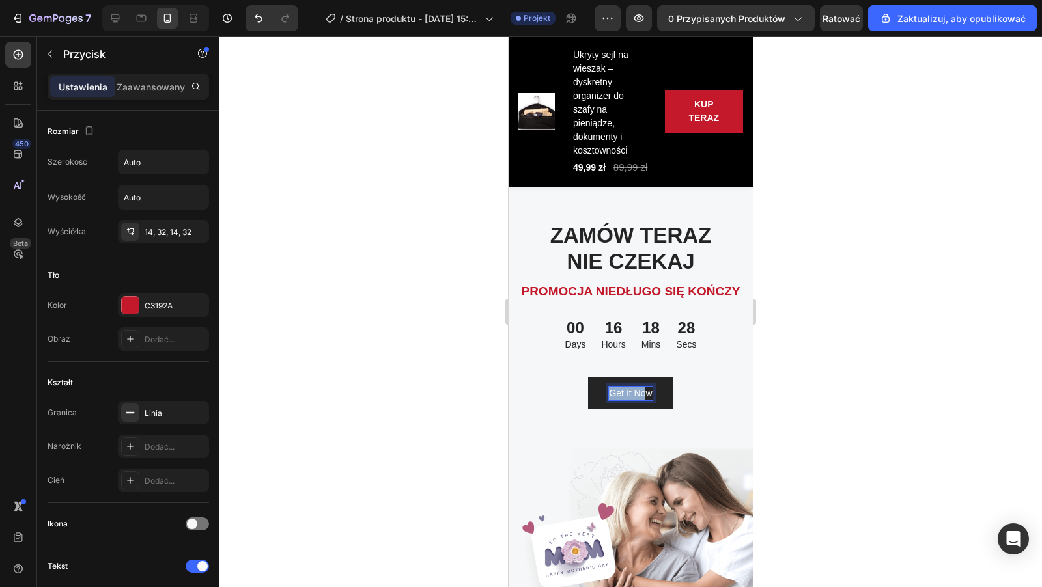
drag, startPoint x: 611, startPoint y: 393, endPoint x: 644, endPoint y: 393, distance: 33.2
click at [644, 393] on p "Get It Now" at bounding box center [630, 394] width 43 height 14
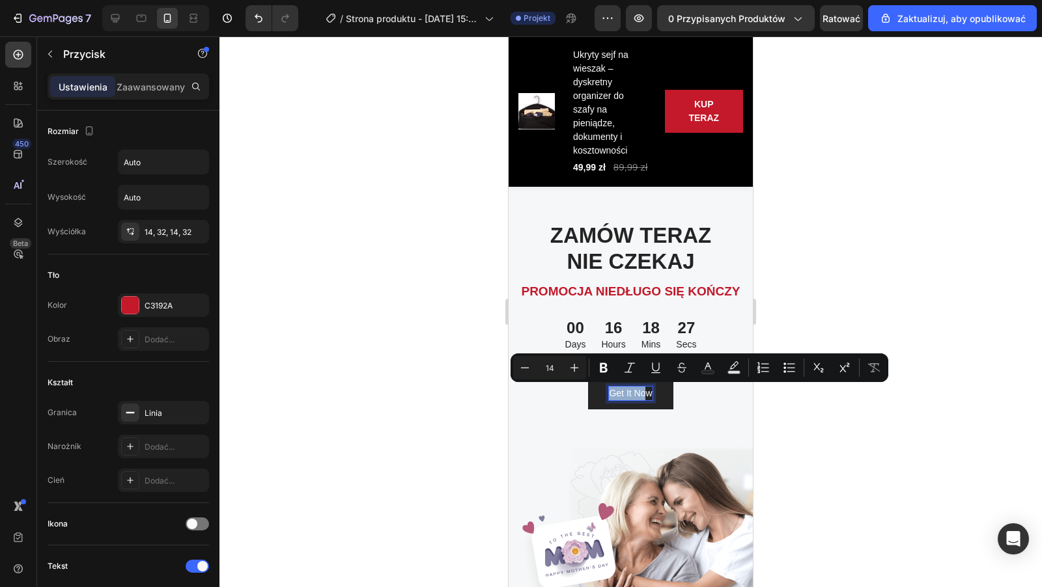
click at [644, 393] on p "Get It Now" at bounding box center [630, 394] width 43 height 14
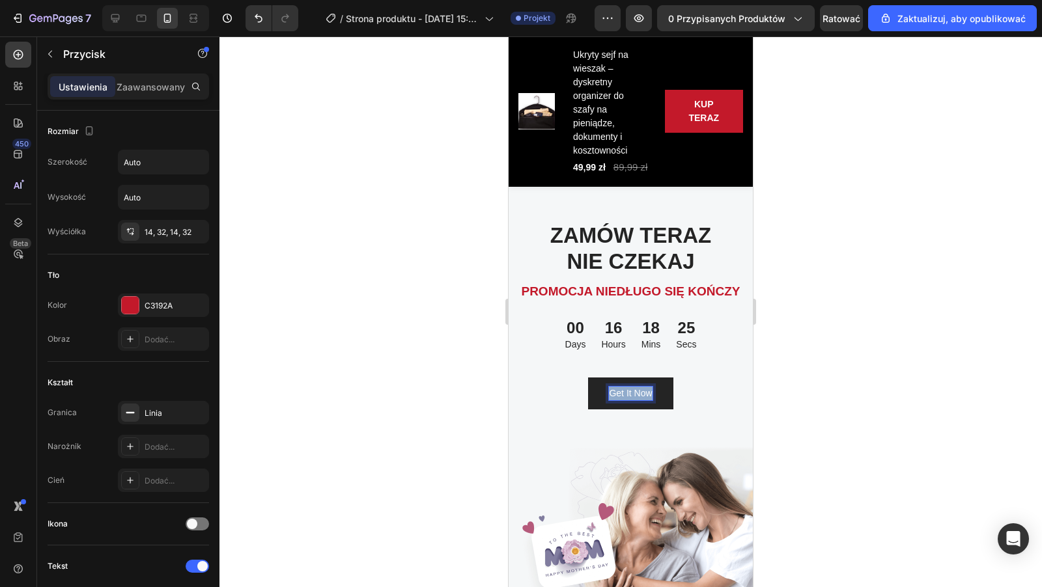
drag, startPoint x: 650, startPoint y: 394, endPoint x: 598, endPoint y: 394, distance: 52.1
click at [598, 394] on button "Get It Now" at bounding box center [630, 394] width 85 height 32
click at [600, 378] on button "KUP" at bounding box center [630, 394] width 61 height 32
click at [396, 384] on div at bounding box center [630, 311] width 822 height 551
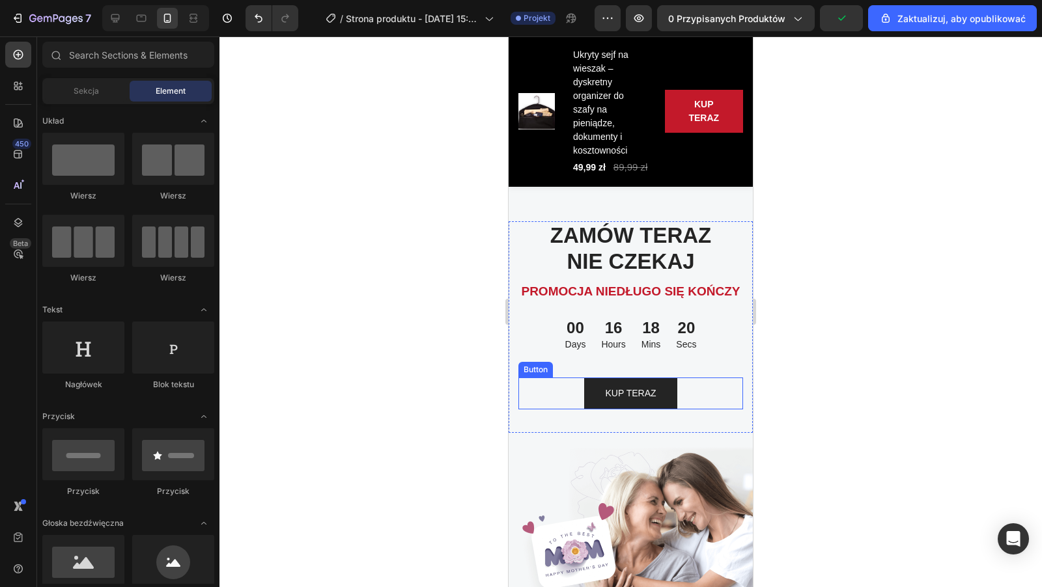
click at [618, 402] on button "KUP TERAZ" at bounding box center [630, 394] width 92 height 32
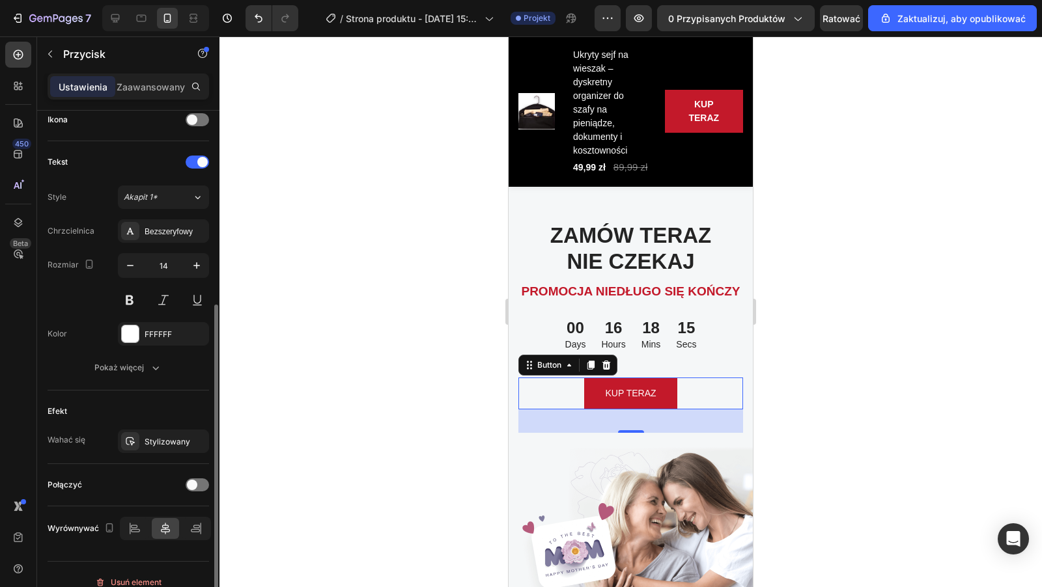
scroll to position [415, 0]
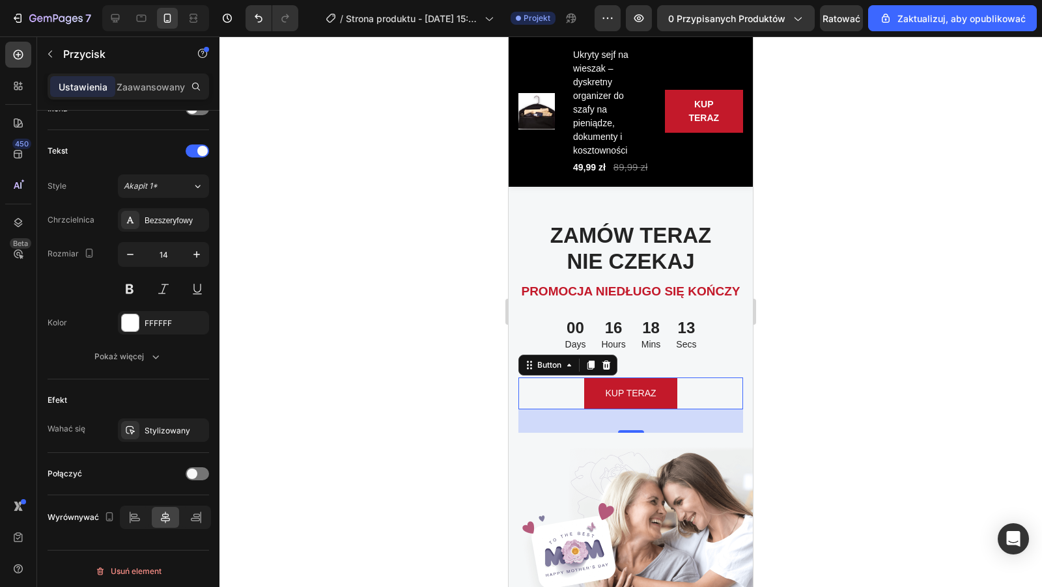
click at [414, 452] on div at bounding box center [630, 311] width 822 height 551
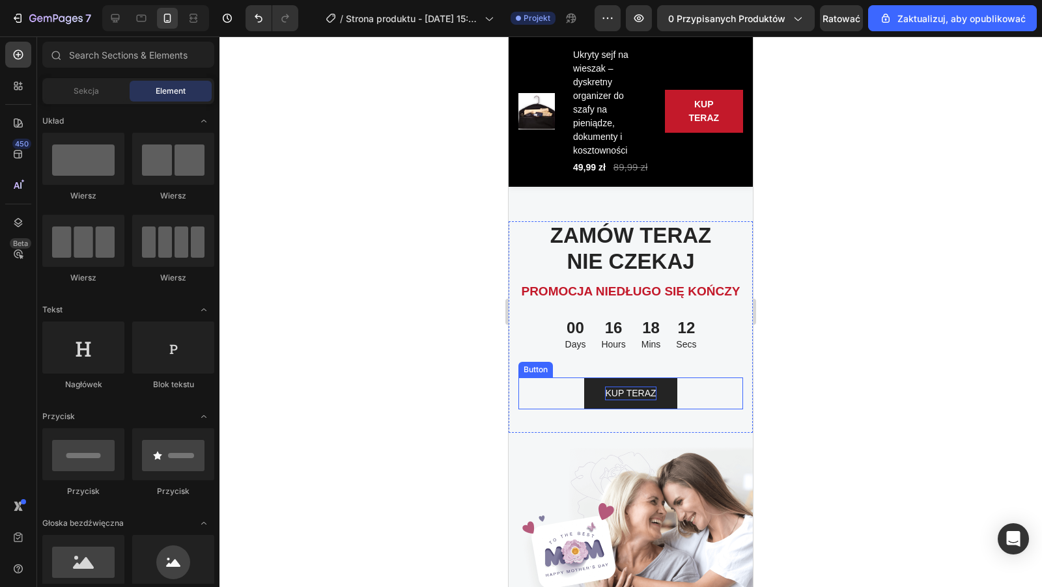
click at [626, 389] on p "KUP TERAZ" at bounding box center [630, 394] width 51 height 14
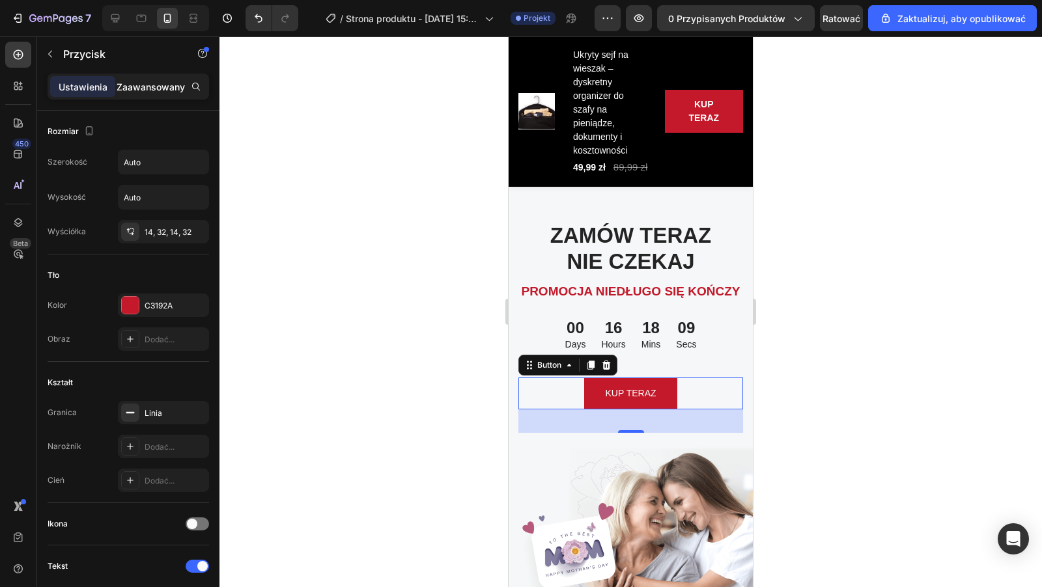
click at [146, 85] on font "Zaawansowany" at bounding box center [151, 86] width 68 height 11
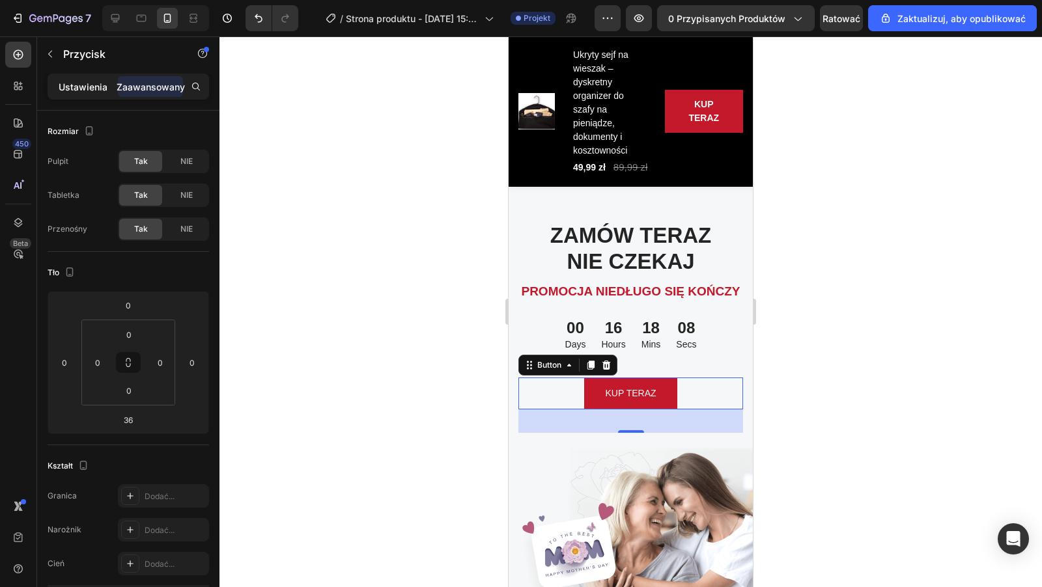
click at [75, 87] on font "Ustawienia" at bounding box center [83, 86] width 49 height 11
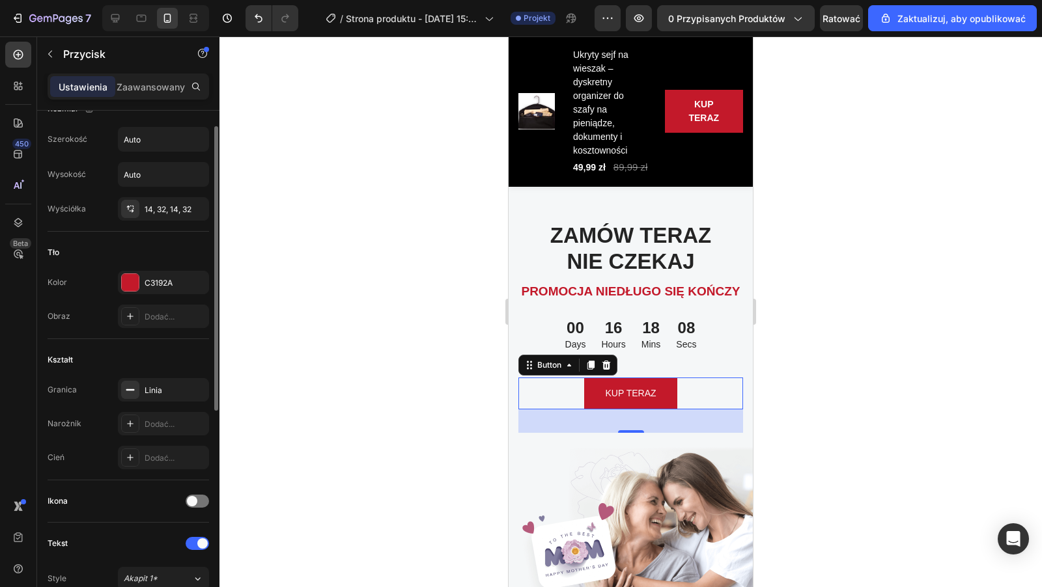
scroll to position [27, 0]
click at [182, 196] on div "14, 32, 14, 32" at bounding box center [163, 204] width 91 height 23
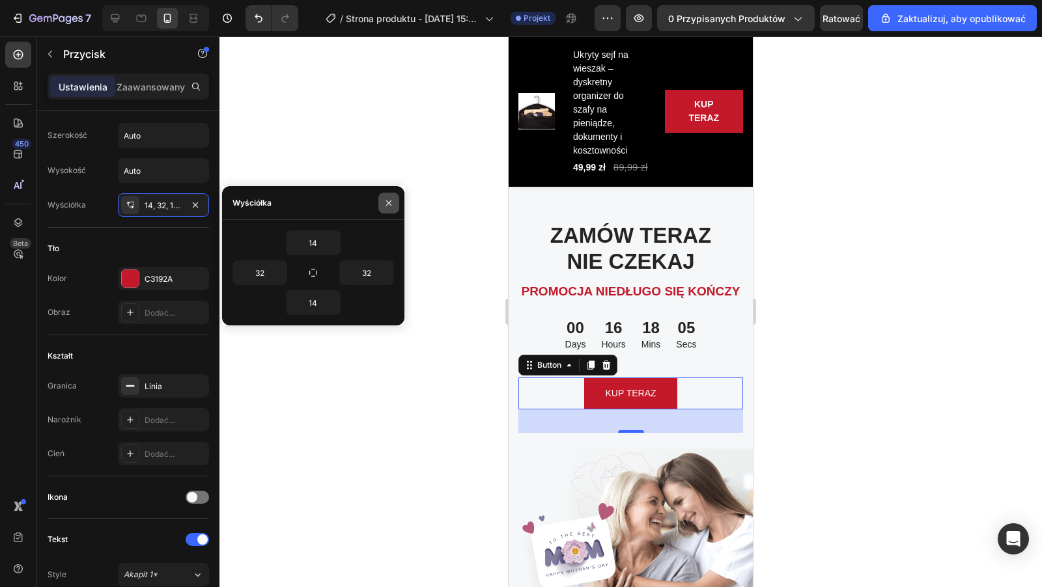
click at [391, 199] on icon "button" at bounding box center [388, 203] width 10 height 10
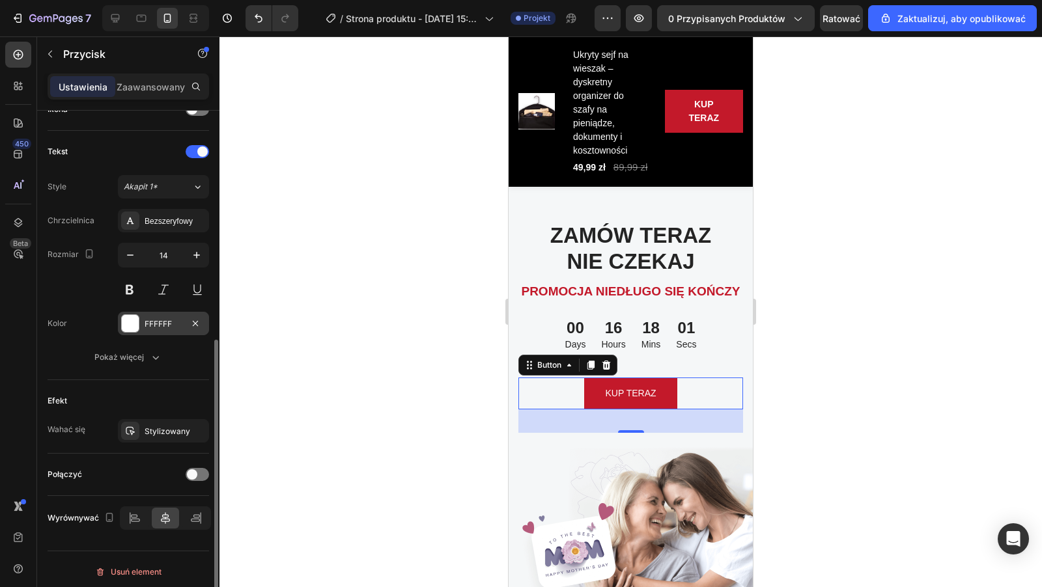
scroll to position [415, 0]
click at [158, 430] on font "Stylizowany" at bounding box center [168, 431] width 46 height 10
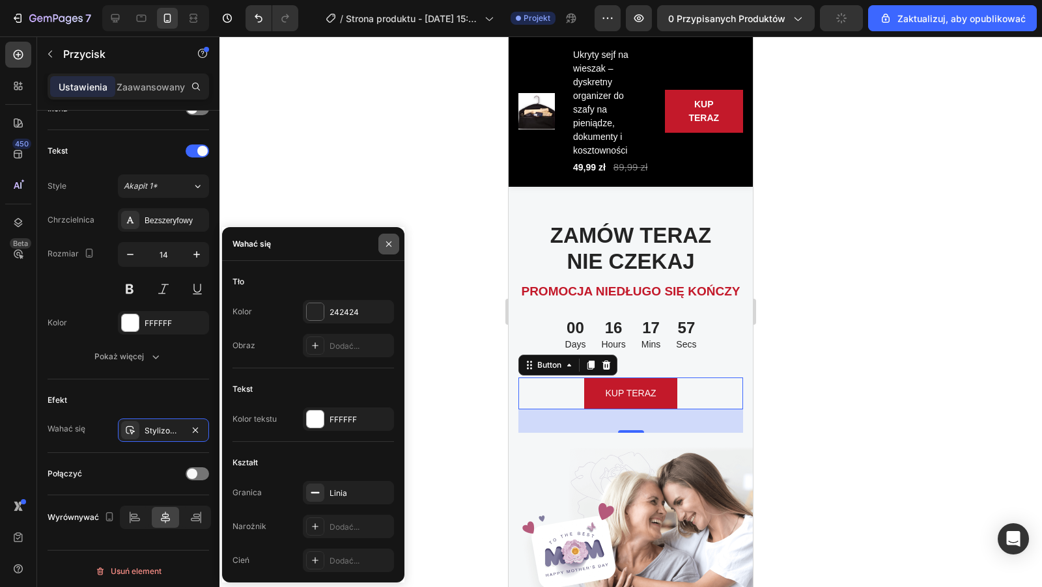
click at [393, 250] on button "button" at bounding box center [388, 244] width 21 height 21
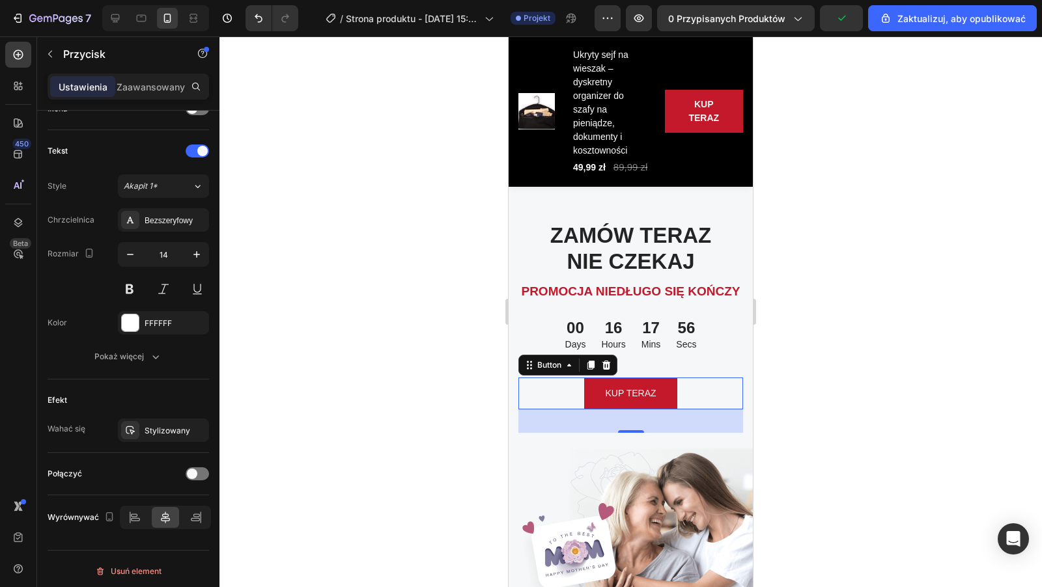
click at [435, 422] on div at bounding box center [630, 311] width 822 height 551
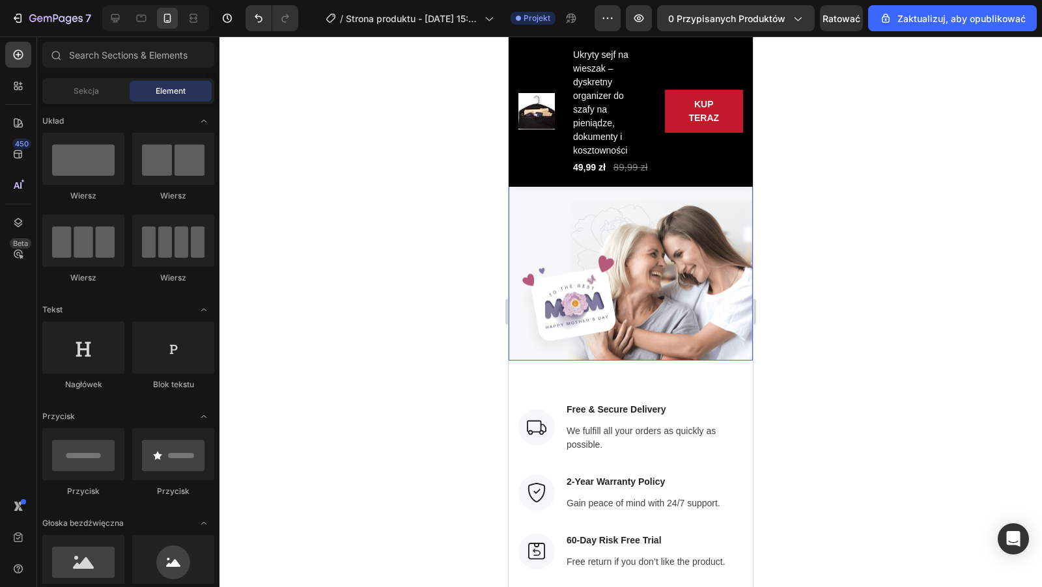
scroll to position [2840, 0]
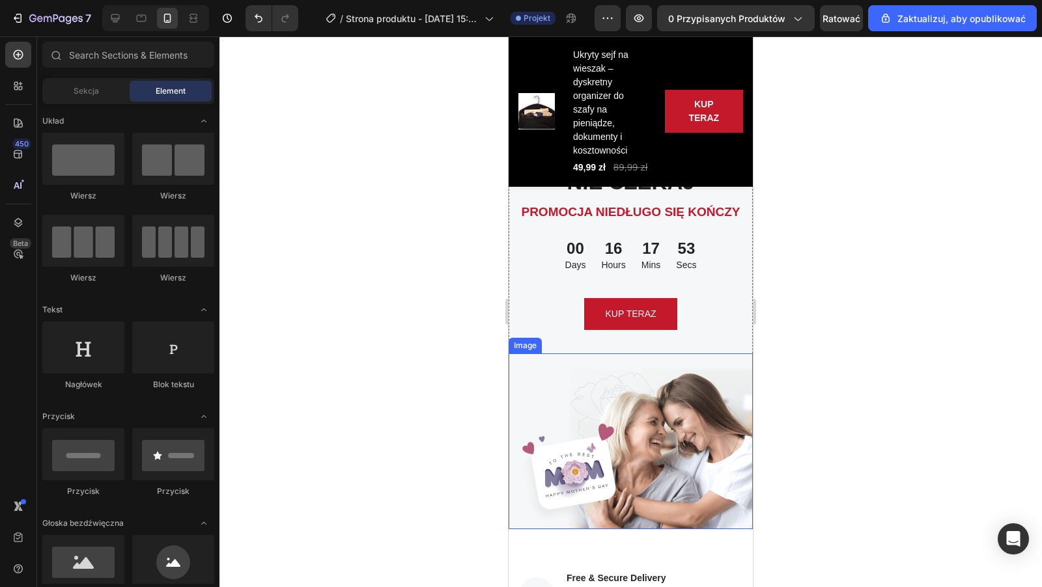
click at [646, 441] on img at bounding box center [630, 440] width 244 height 175
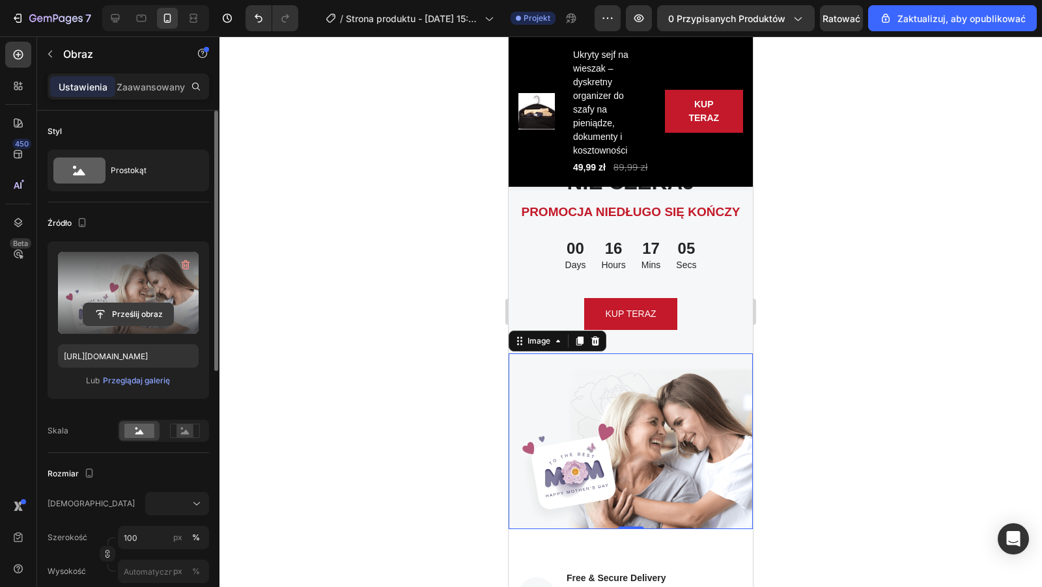
click at [131, 319] on input "file" at bounding box center [128, 314] width 90 height 22
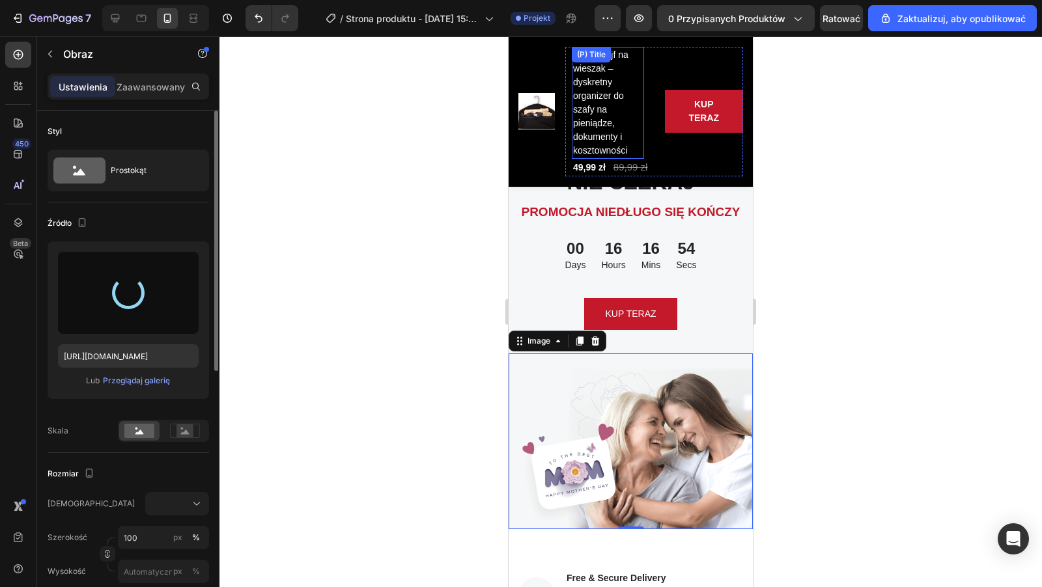
type input "[URL][DOMAIN_NAME]"
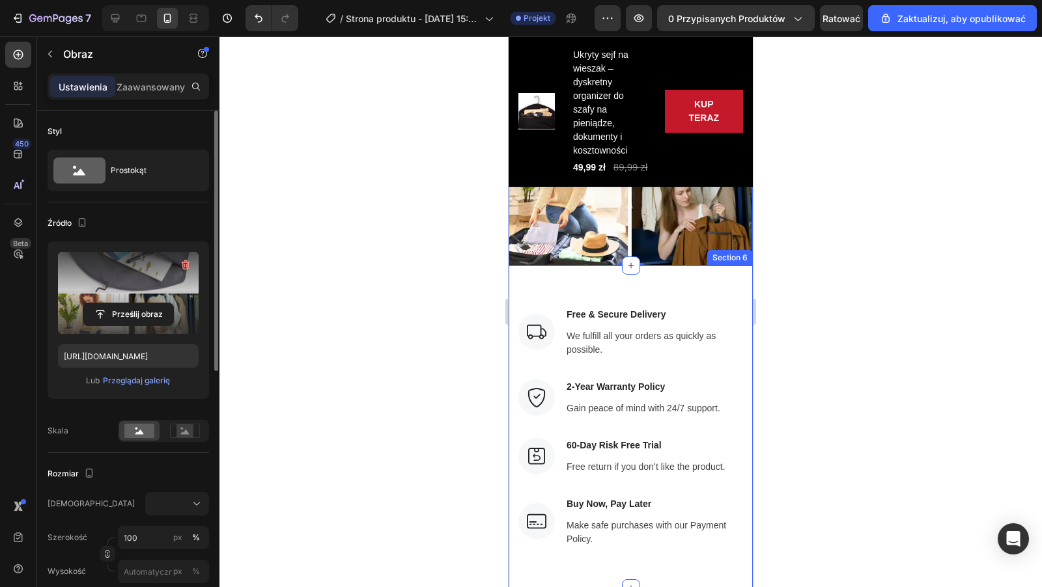
scroll to position [3202, 0]
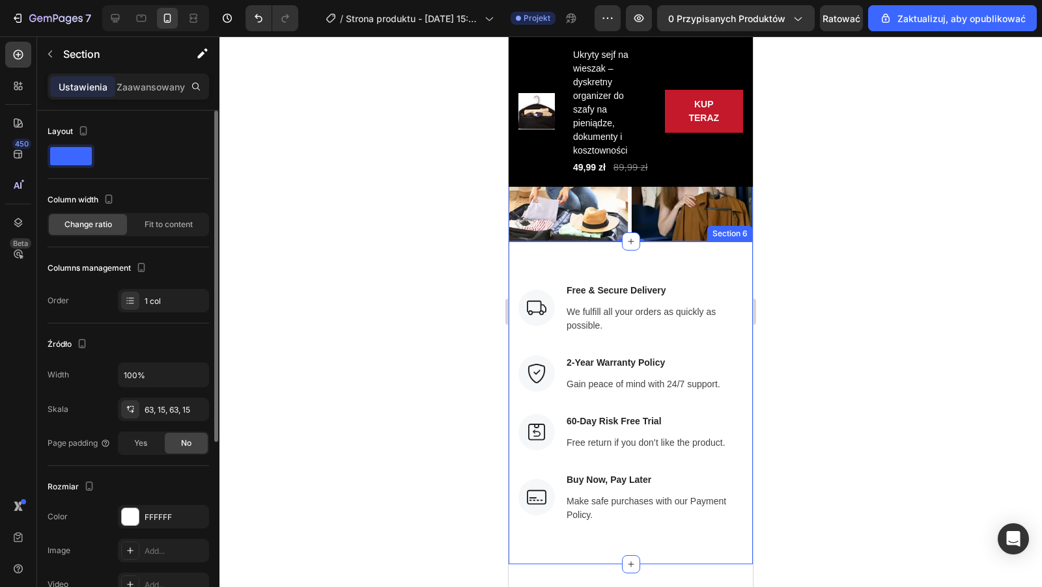
click at [534, 269] on div "Image Free & Secure Delivery Text block We fulfill all your orders as quickly a…" at bounding box center [630, 403] width 244 height 323
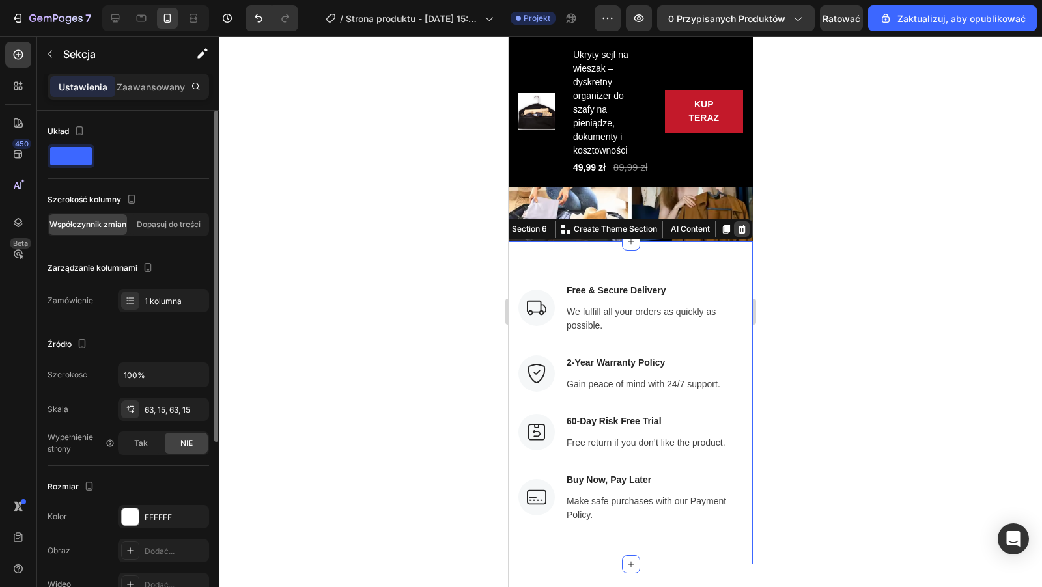
click at [740, 230] on icon at bounding box center [742, 229] width 8 height 9
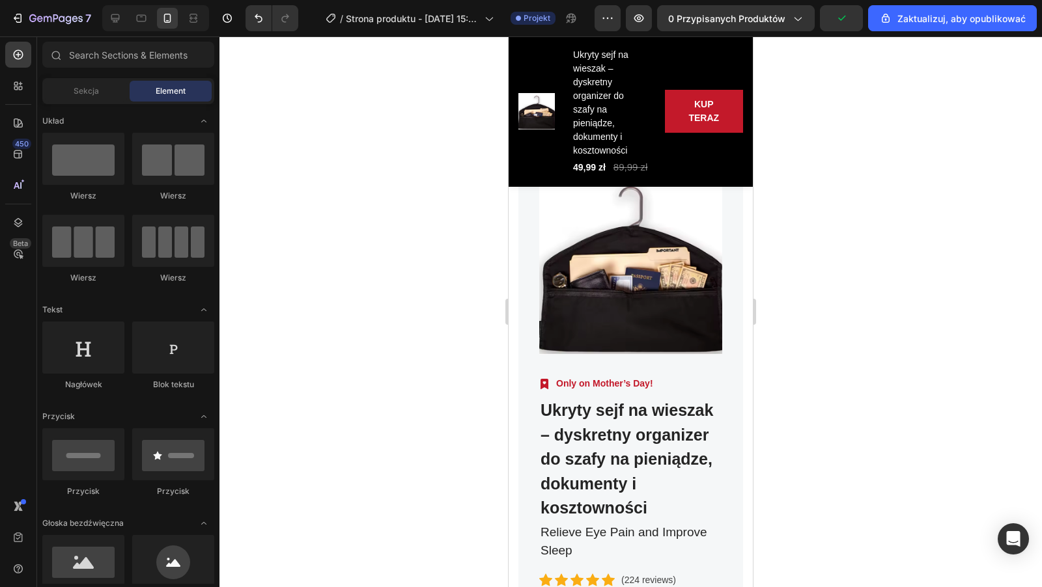
scroll to position [3322, 0]
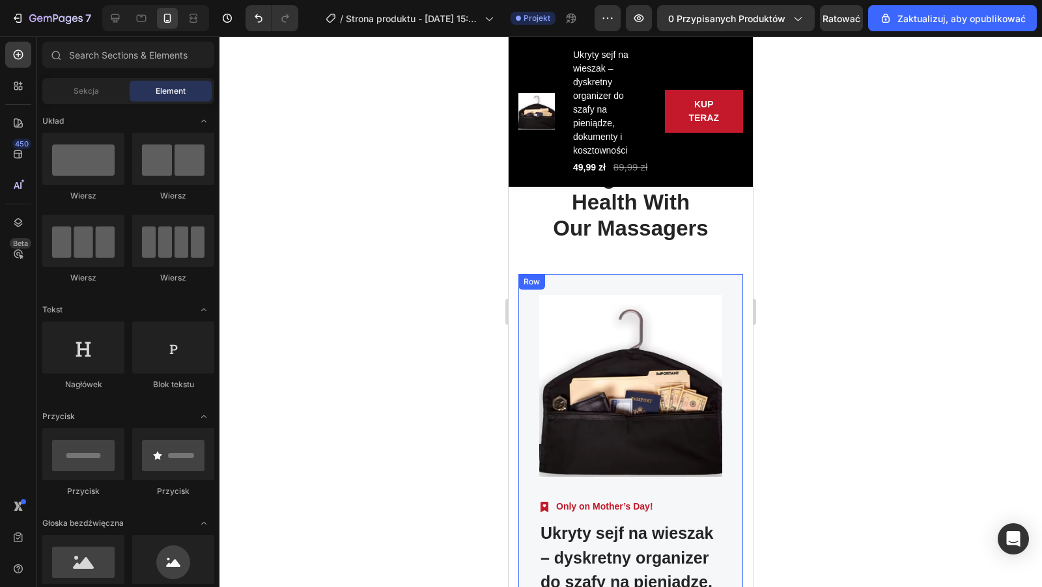
click at [652, 282] on div "Product Images Image Only on Mother’s Day! Text block Row Ukryty sejf na wiesza…" at bounding box center [630, 554] width 225 height 561
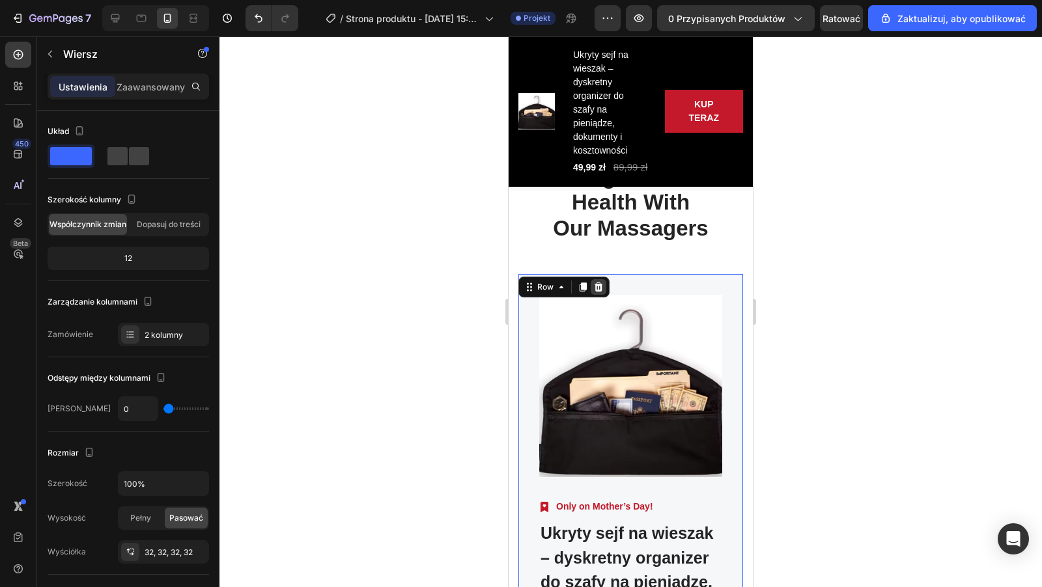
click at [602, 288] on icon at bounding box center [598, 287] width 10 height 10
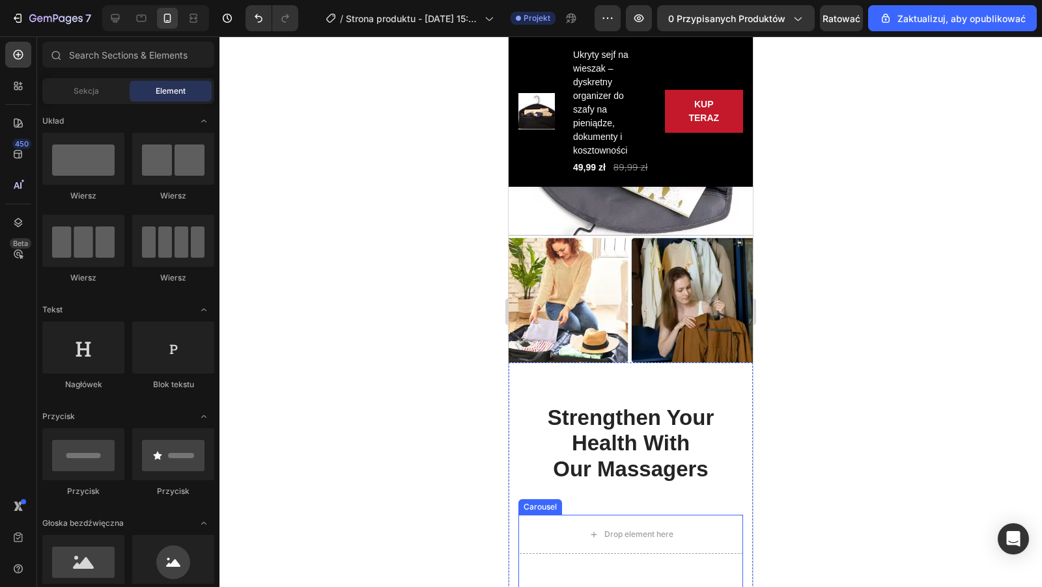
scroll to position [3084, 0]
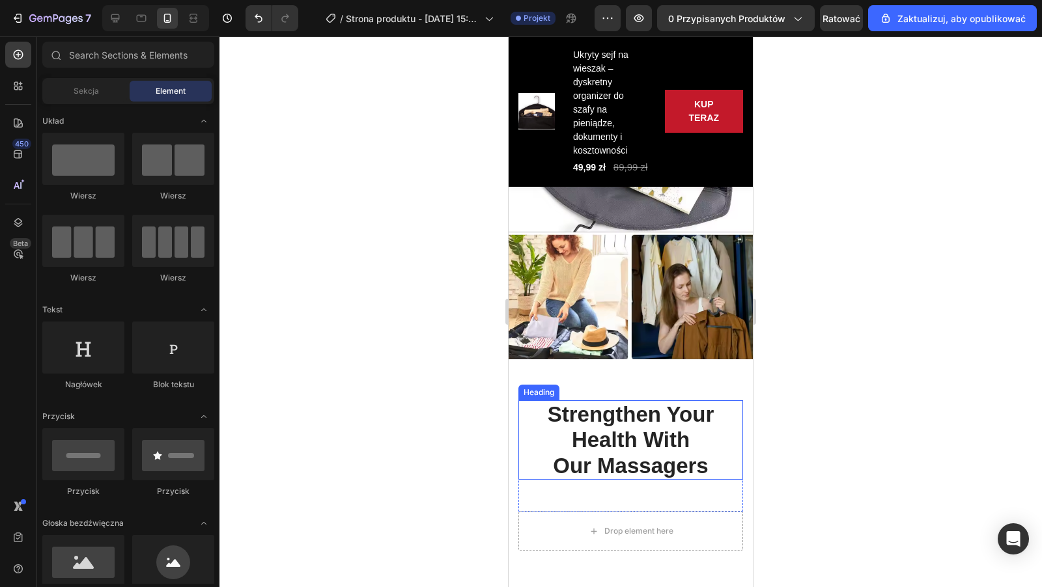
click at [697, 425] on p "Strengthen Your Health With Our Massagers" at bounding box center [630, 440] width 222 height 77
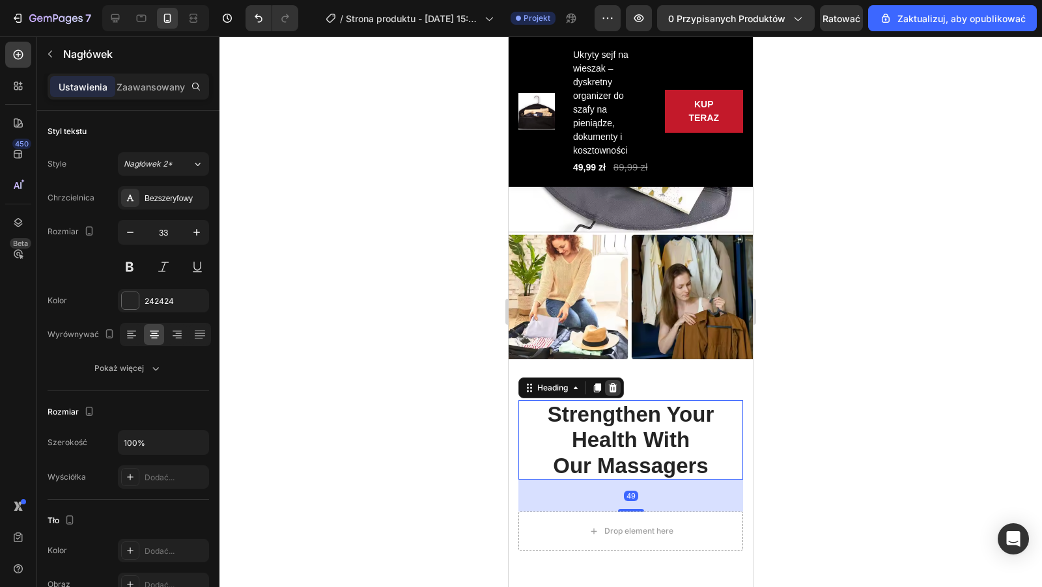
click at [617, 389] on icon at bounding box center [612, 388] width 10 height 10
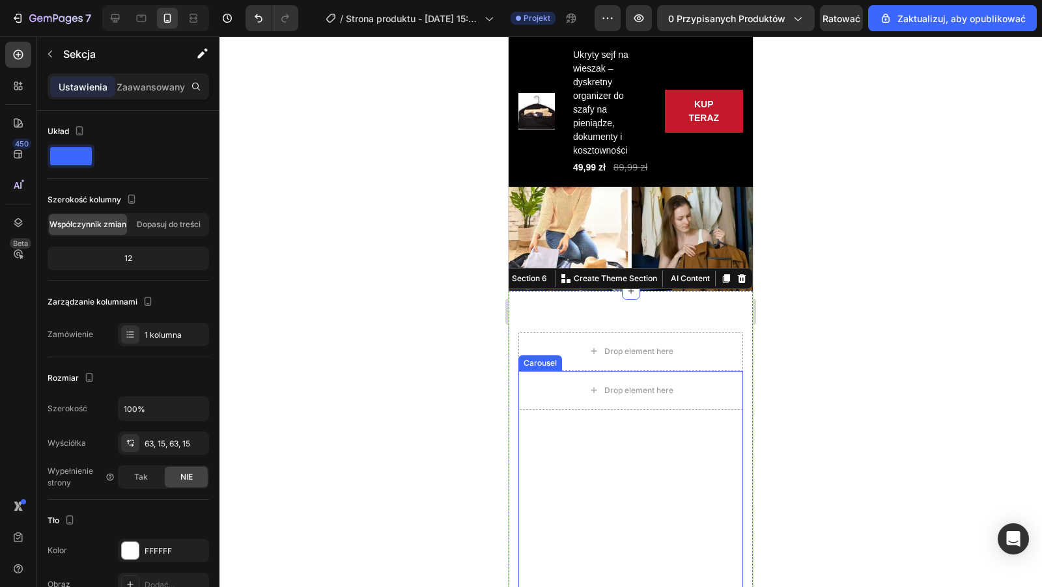
scroll to position [3146, 0]
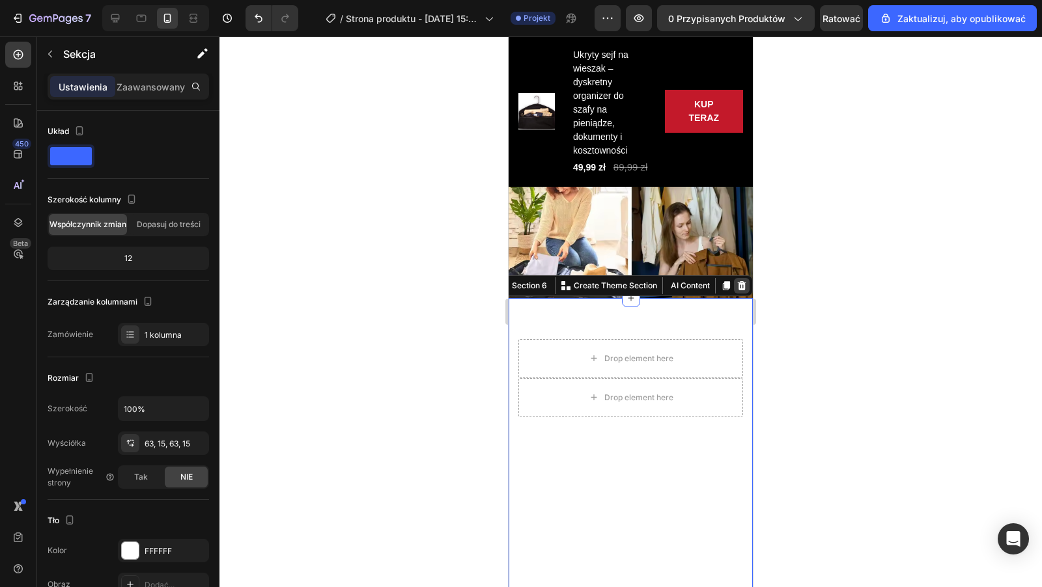
click at [738, 284] on icon at bounding box center [741, 286] width 10 height 10
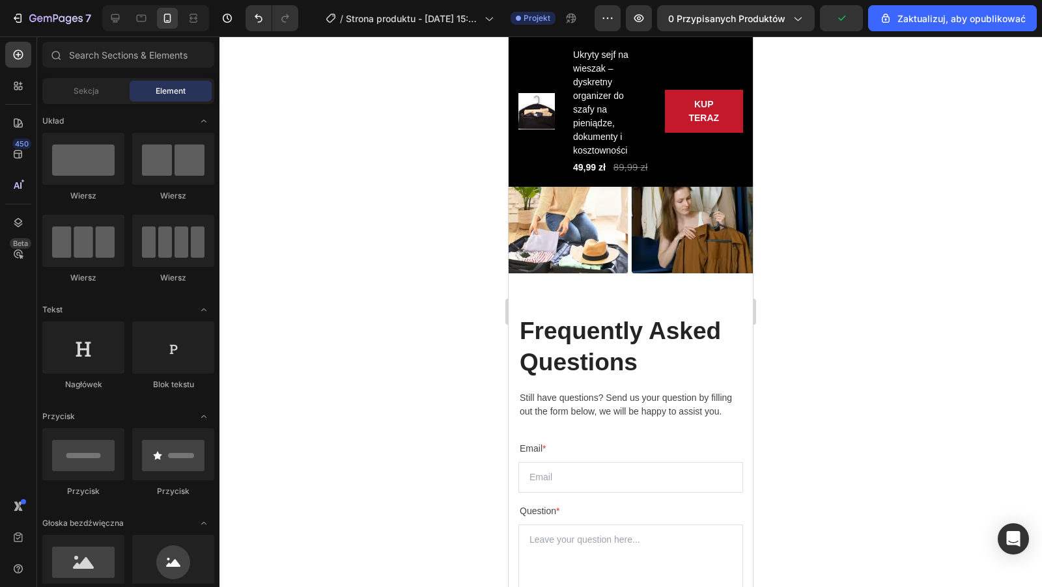
scroll to position [3215, 0]
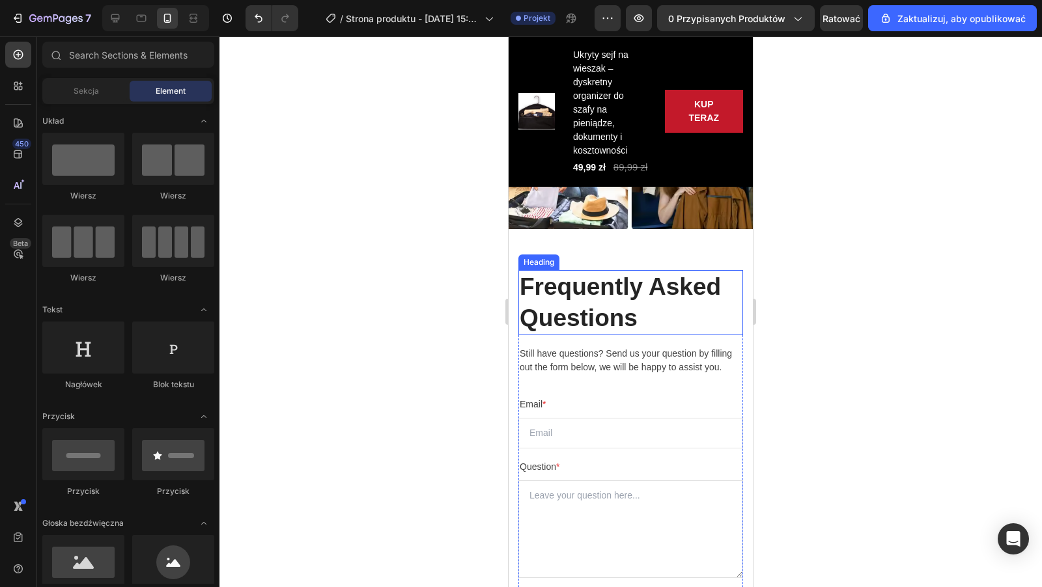
click at [618, 301] on p "Frequently Asked Questions" at bounding box center [630, 302] width 222 height 62
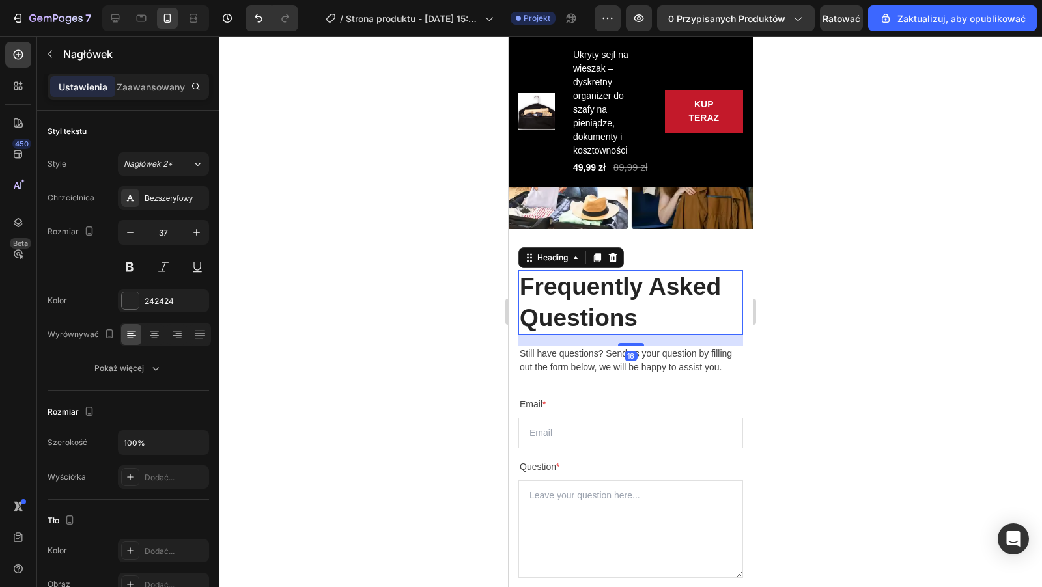
click at [637, 320] on p "Frequently Asked Questions" at bounding box center [630, 302] width 222 height 62
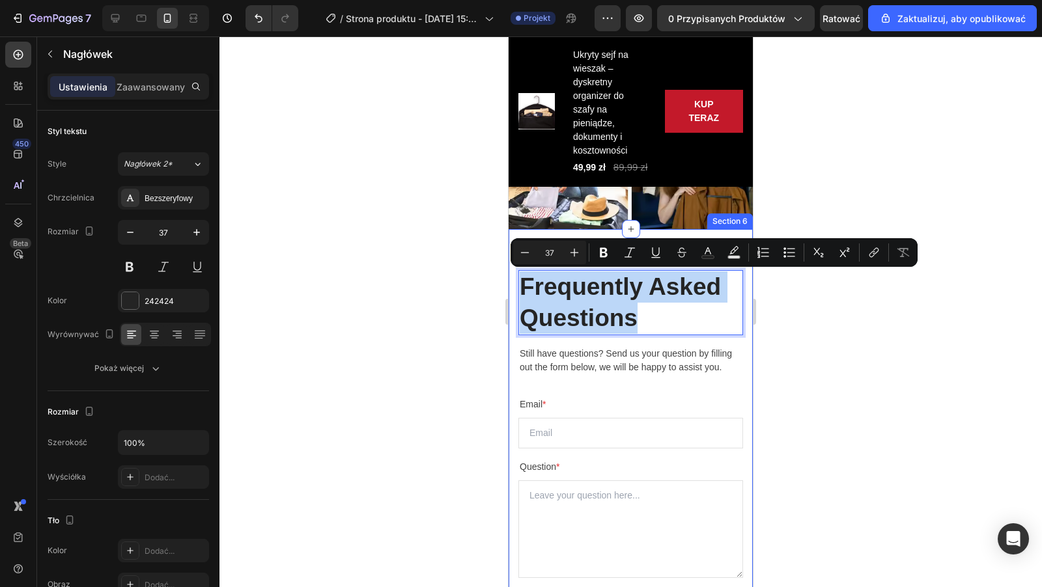
drag, startPoint x: 637, startPoint y: 320, endPoint x: 517, endPoint y: 296, distance: 122.1
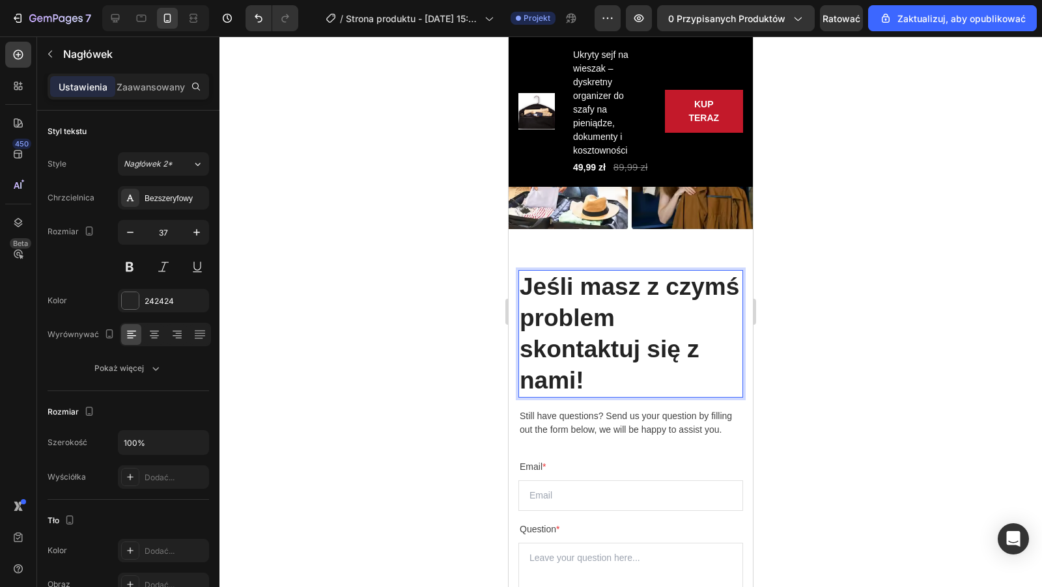
click at [813, 360] on div at bounding box center [630, 311] width 822 height 551
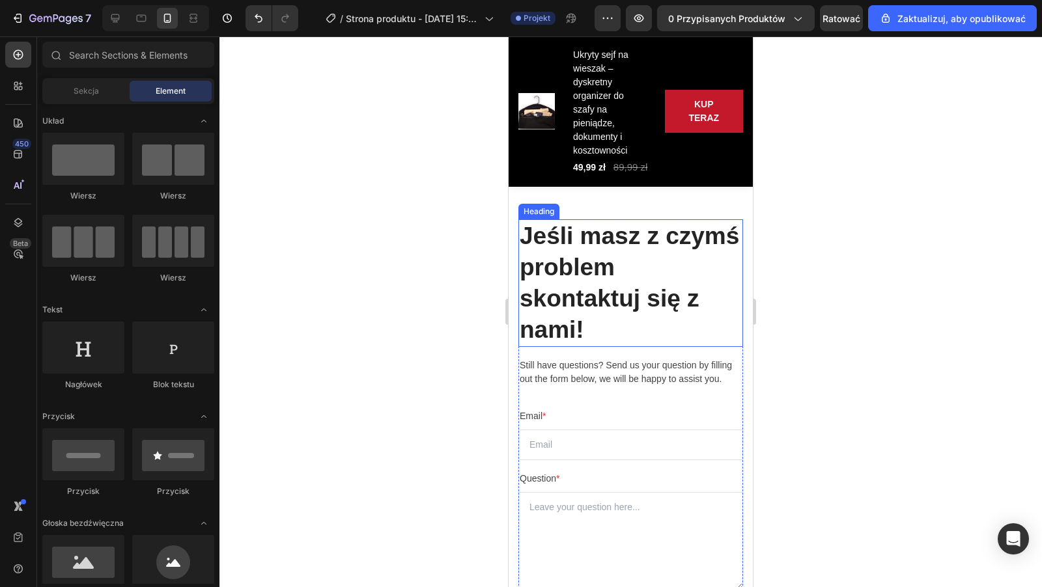
scroll to position [3266, 0]
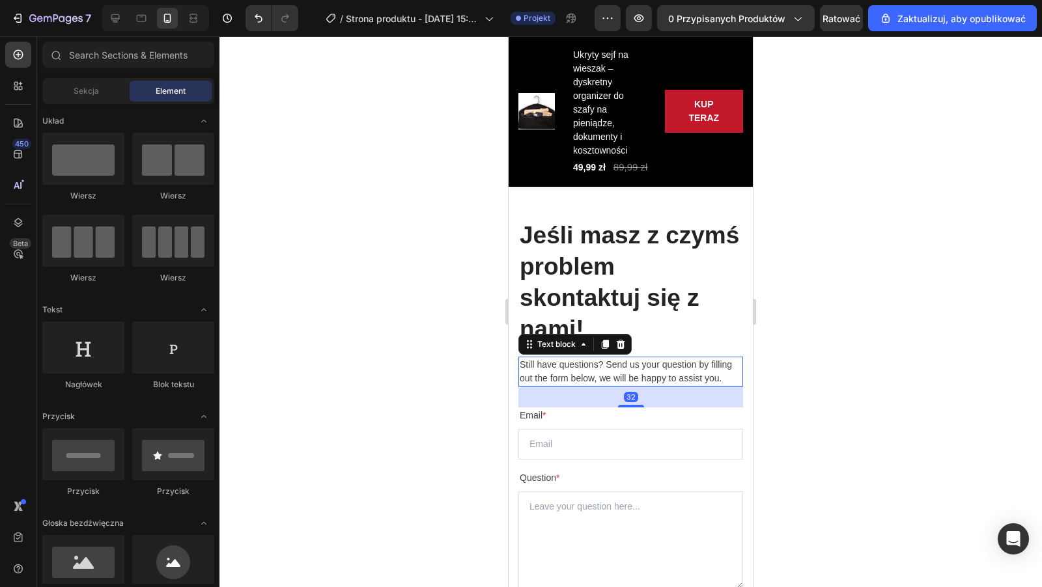
click at [660, 374] on p "Still have questions? Send us your question by filling out the form below, we w…" at bounding box center [630, 371] width 222 height 27
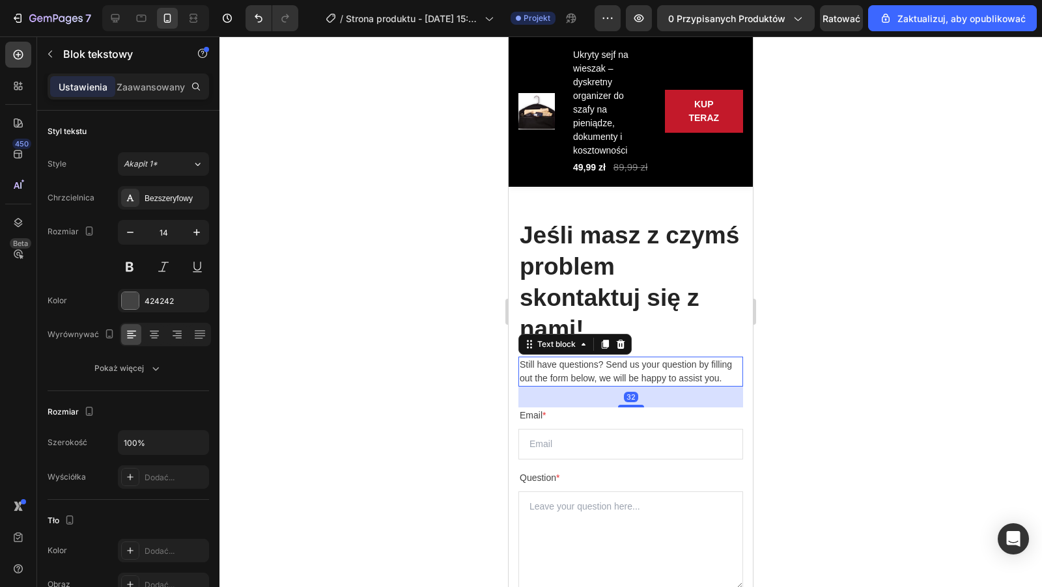
click at [723, 378] on p "Still have questions? Send us your question by filling out the form below, we w…" at bounding box center [630, 371] width 222 height 27
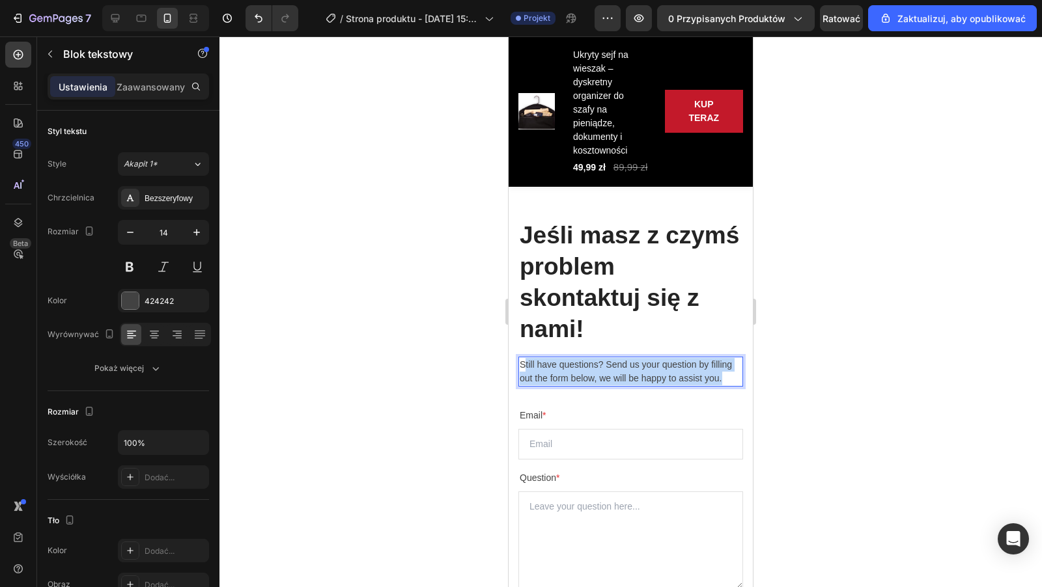
drag, startPoint x: 723, startPoint y: 378, endPoint x: 523, endPoint y: 359, distance: 200.7
click at [522, 359] on p "Still have questions? Send us your question by filling out the form below, we w…" at bounding box center [630, 371] width 222 height 27
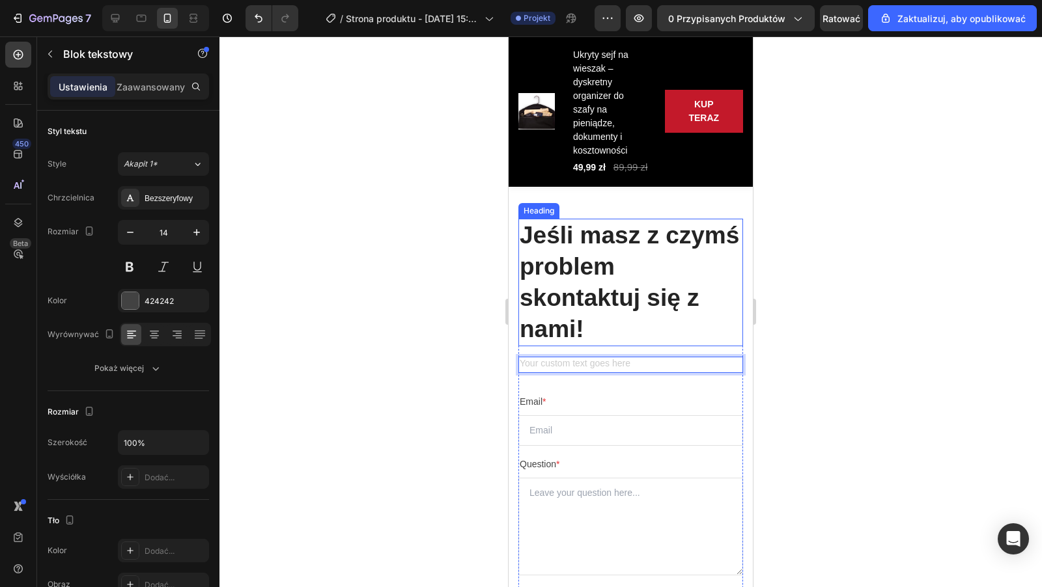
click at [673, 336] on p "Jeśli masz z czymś problem skontaktuj się z nami!" at bounding box center [630, 282] width 222 height 125
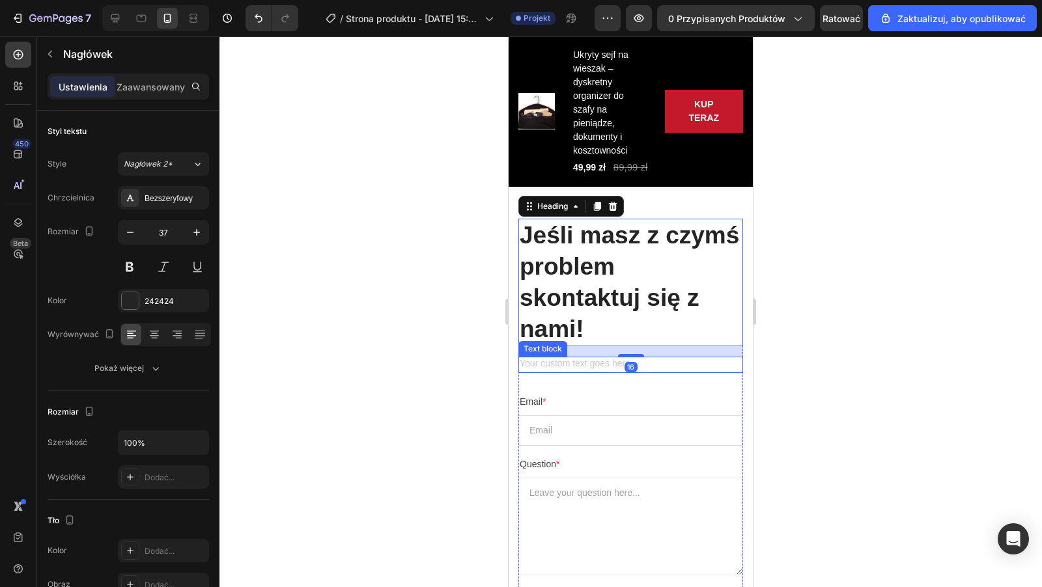
click at [665, 358] on div "Rich Text Editor. Editing area: main" at bounding box center [630, 365] width 225 height 16
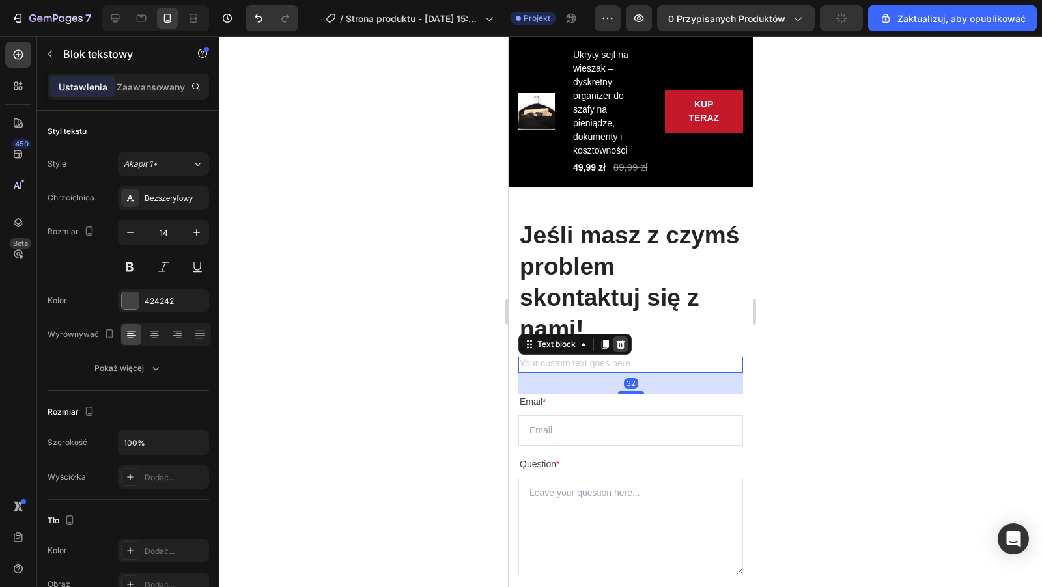
click at [621, 345] on icon at bounding box center [620, 344] width 10 height 10
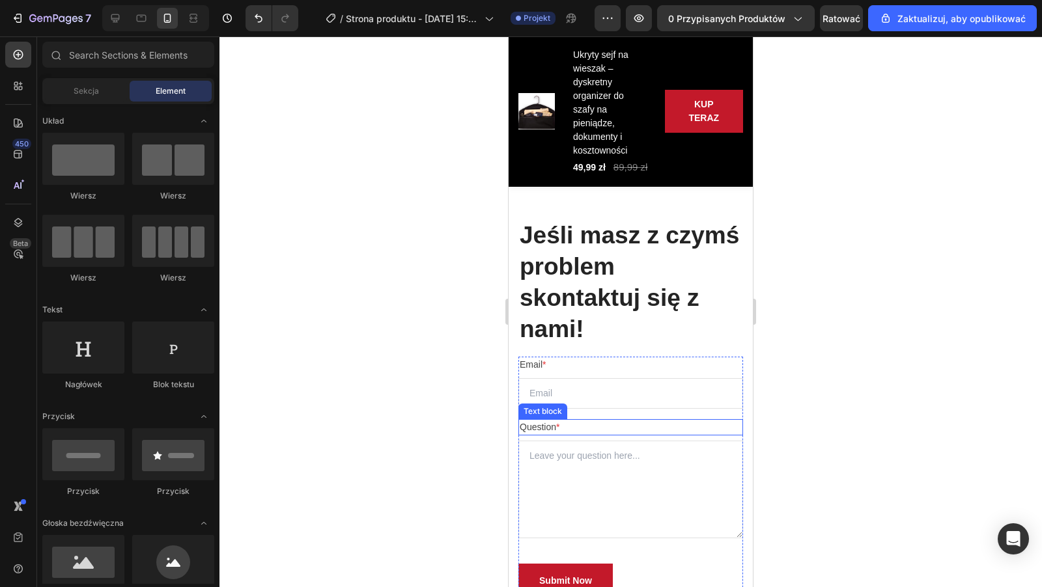
click at [552, 426] on p "Question *" at bounding box center [630, 428] width 222 height 14
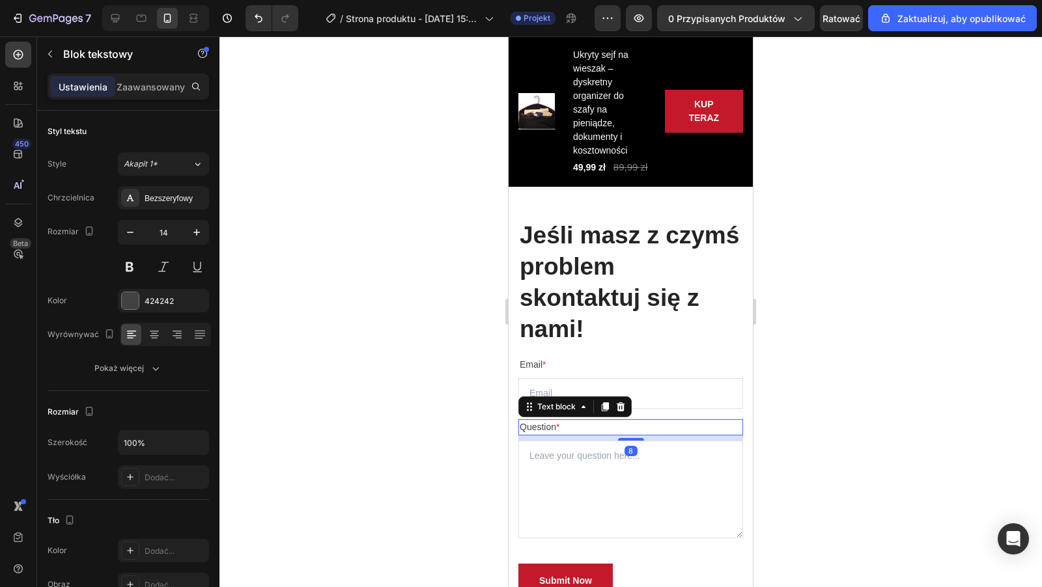
click at [555, 426] on p "Question *" at bounding box center [630, 428] width 222 height 14
drag, startPoint x: 555, startPoint y: 426, endPoint x: 518, endPoint y: 426, distance: 37.1
click at [518, 426] on div "Question *" at bounding box center [630, 427] width 225 height 16
click at [475, 448] on div at bounding box center [630, 311] width 822 height 551
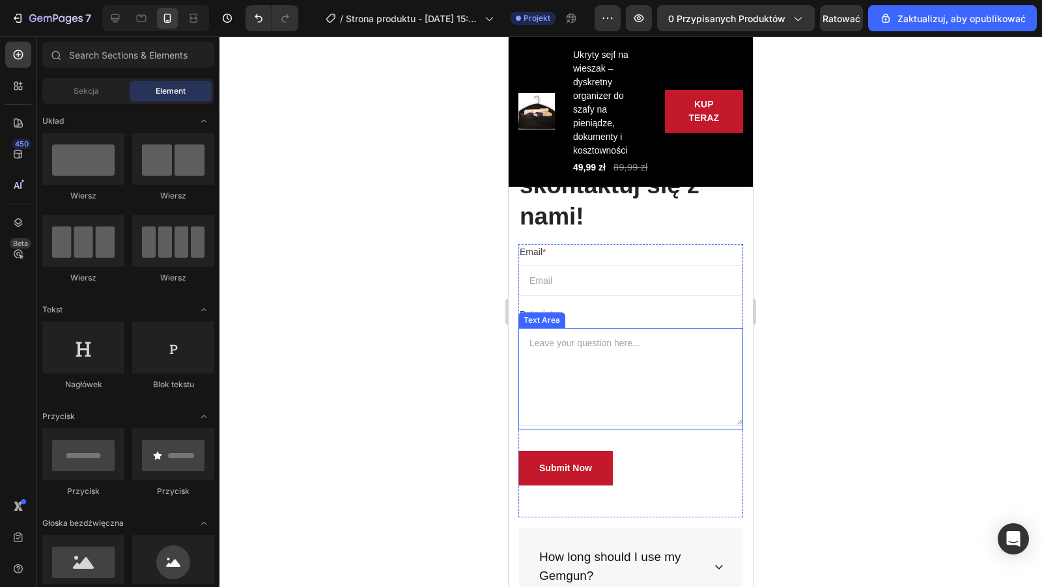
scroll to position [3381, 0]
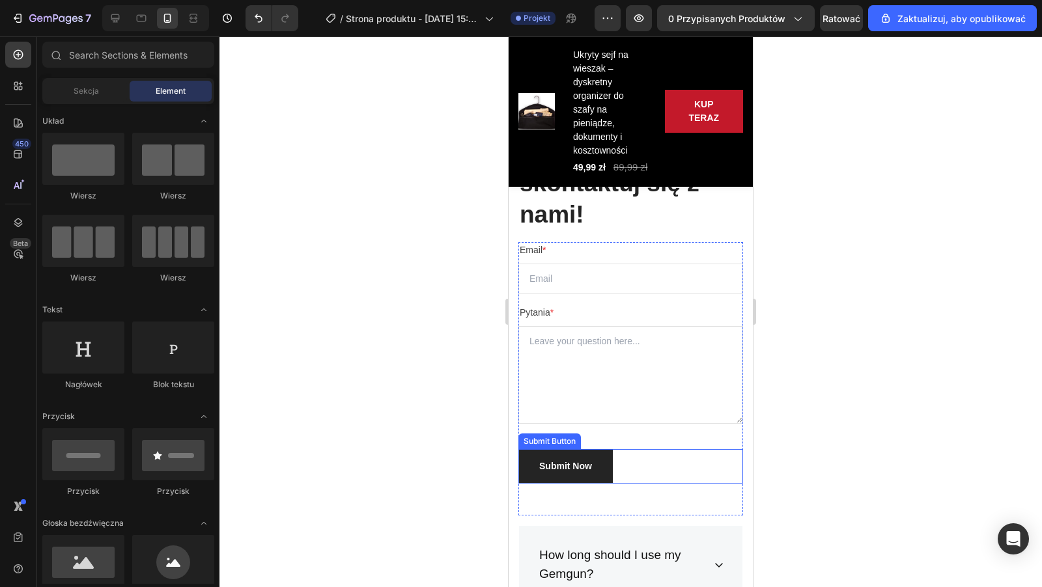
click at [594, 464] on button "Submit Now" at bounding box center [565, 466] width 94 height 35
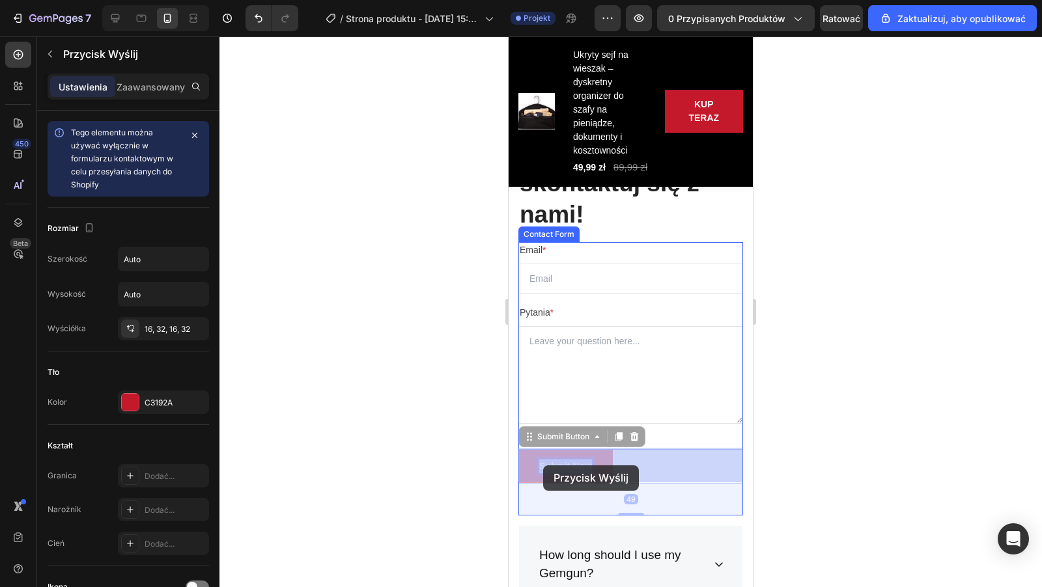
drag, startPoint x: 589, startPoint y: 465, endPoint x: 544, endPoint y: 466, distance: 45.6
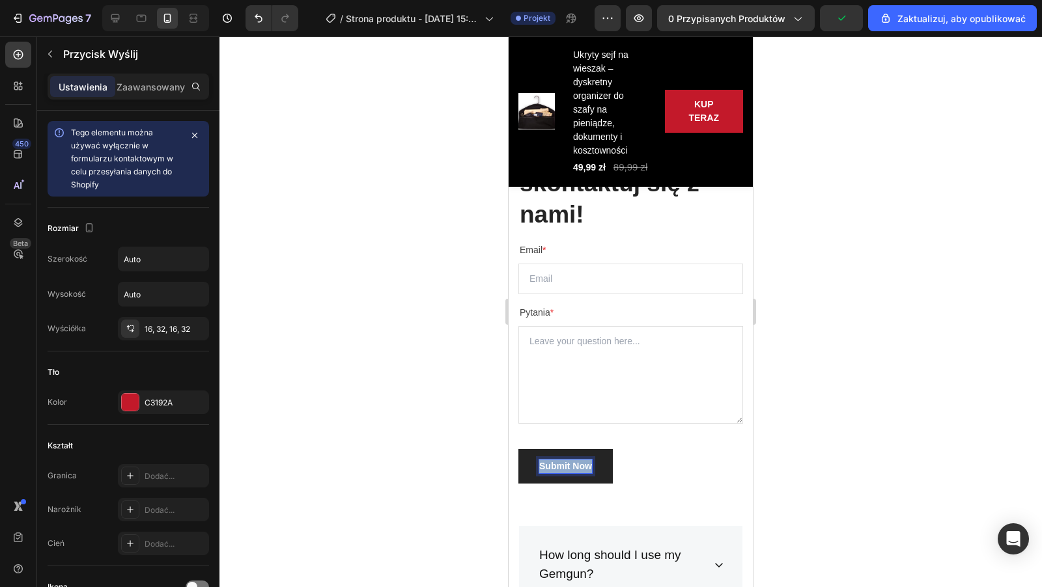
drag, startPoint x: 591, startPoint y: 464, endPoint x: 533, endPoint y: 463, distance: 58.6
click at [533, 463] on button "Submit Now" at bounding box center [565, 466] width 94 height 35
click at [452, 436] on div at bounding box center [630, 311] width 822 height 551
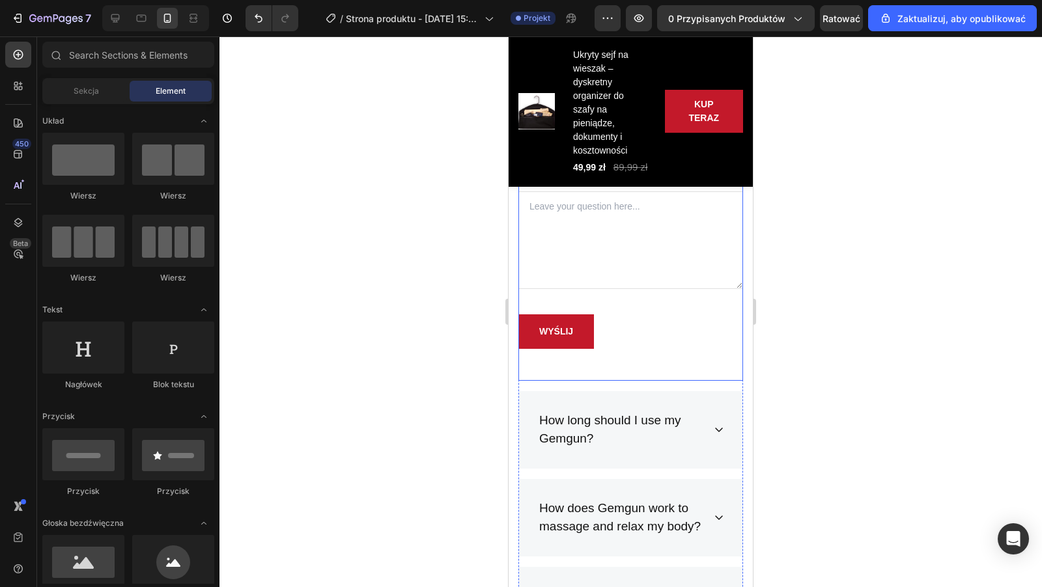
scroll to position [3521, 0]
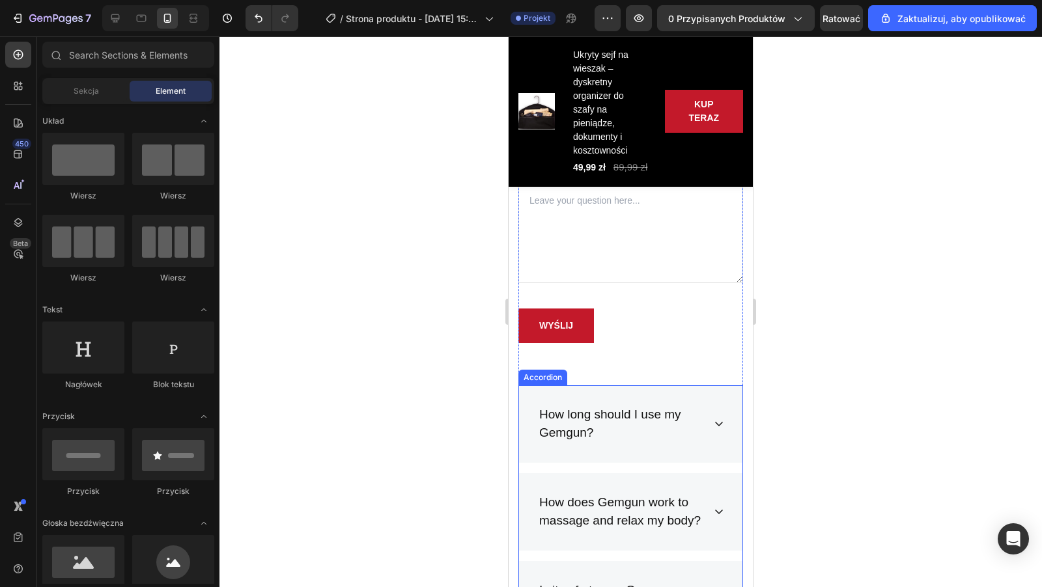
click at [545, 409] on div "How long should I use my Gemgun?" at bounding box center [620, 424] width 166 height 41
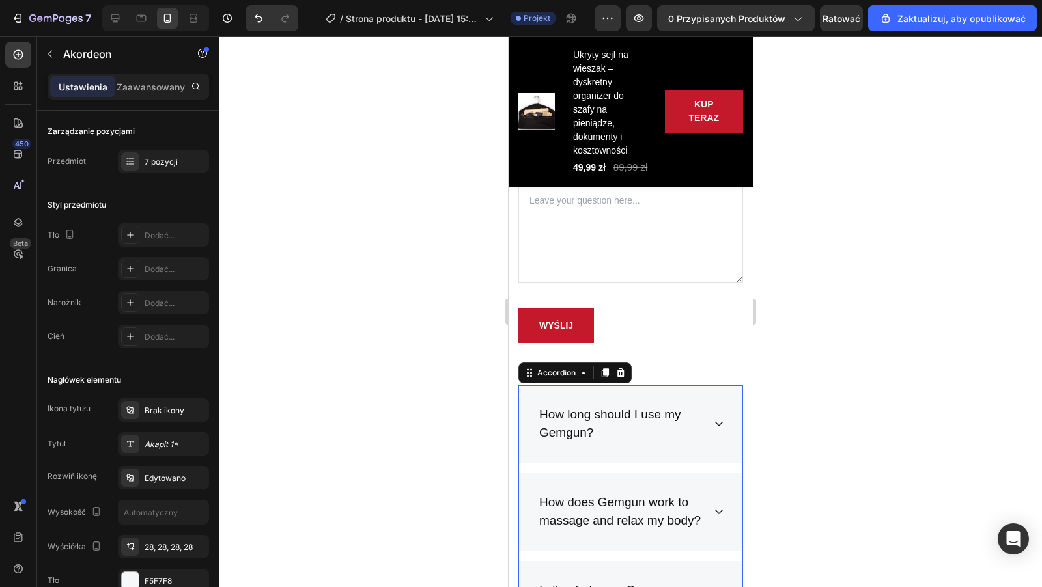
click at [616, 436] on div "How long should I use my Gemgun?" at bounding box center [620, 424] width 166 height 41
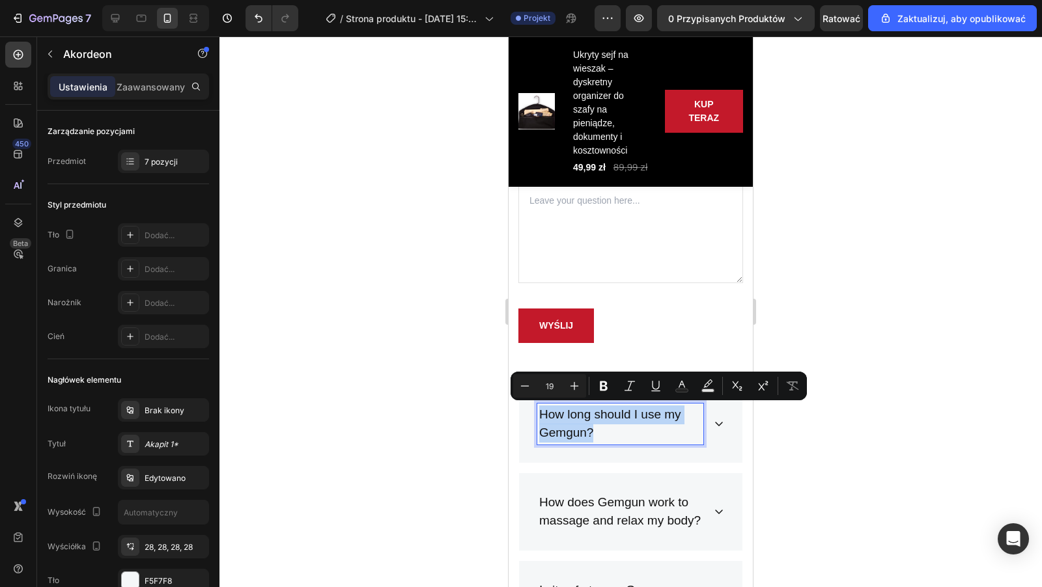
drag, startPoint x: 603, startPoint y: 431, endPoint x: 533, endPoint y: 413, distance: 72.5
click at [533, 413] on div "How long should I use my Gemgun?" at bounding box center [630, 423] width 223 height 77
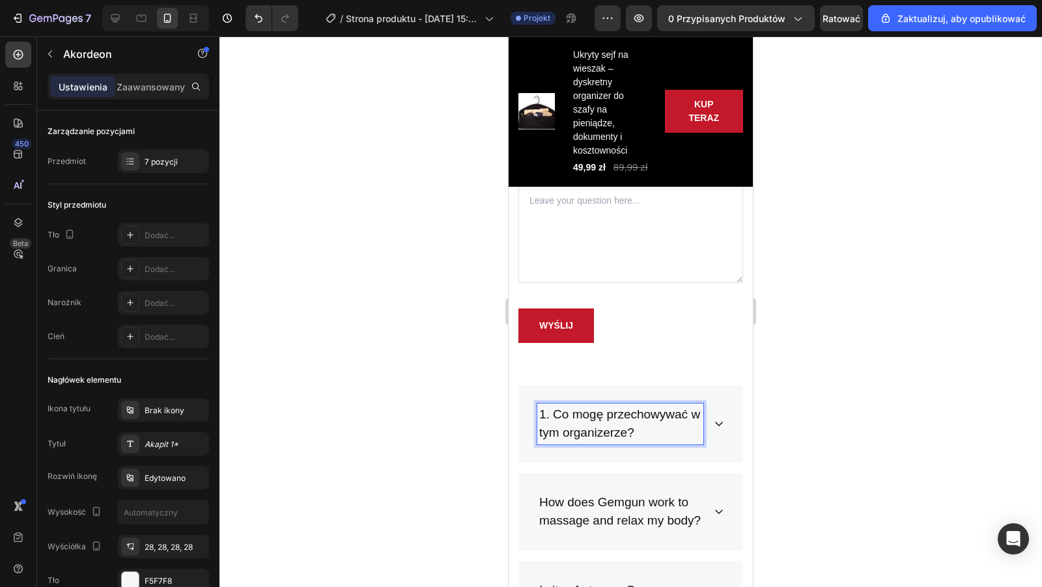
click at [723, 424] on icon at bounding box center [718, 424] width 10 height 10
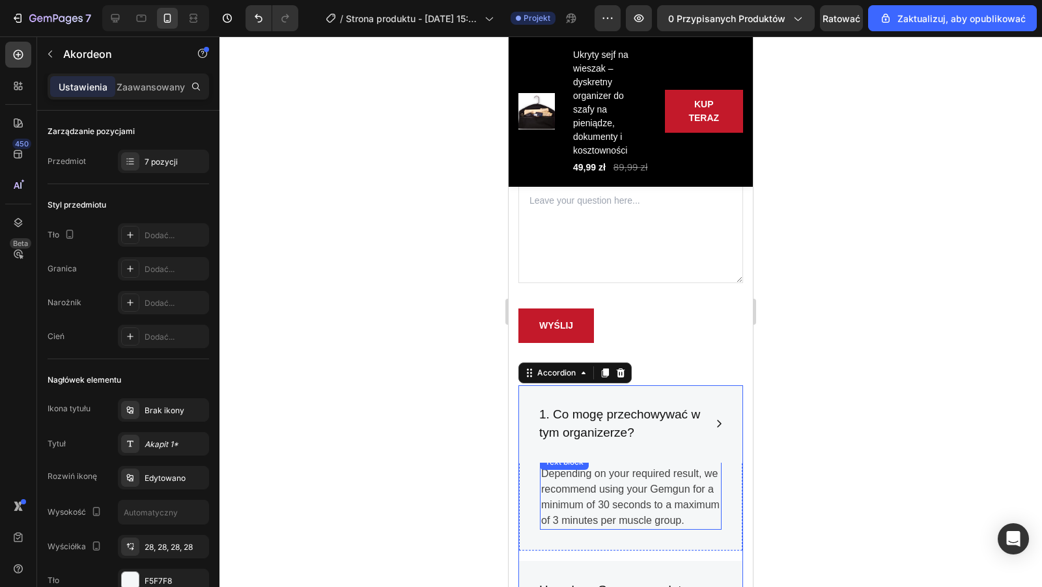
click at [544, 473] on div "Depending on your required result, we recommend using your Gemgun for a minimum…" at bounding box center [631, 492] width 182 height 76
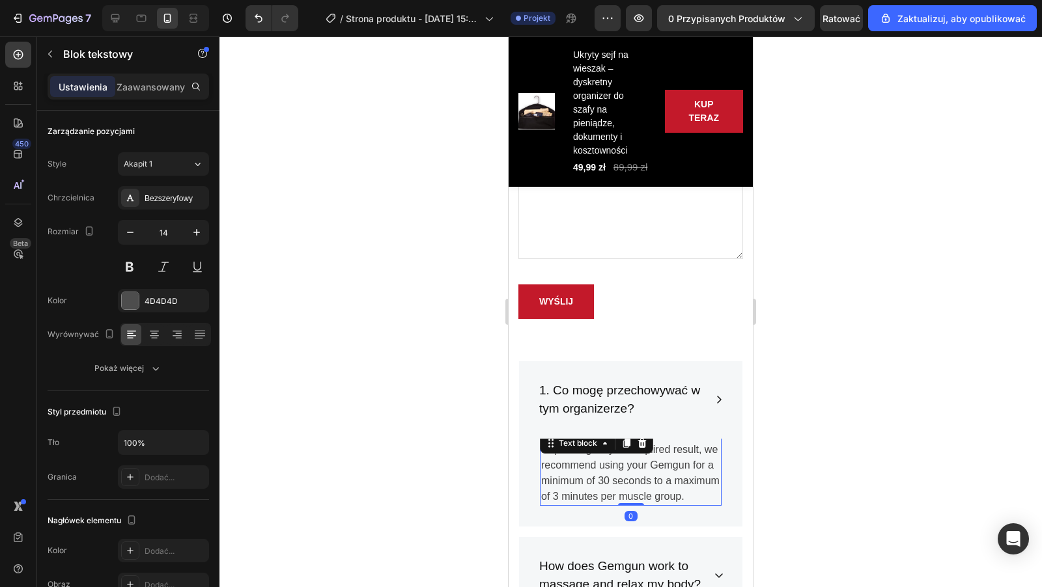
scroll to position [3547, 0]
click at [693, 494] on p "Depending on your required result, we recommend using your Gemgun for a minimum…" at bounding box center [630, 472] width 179 height 62
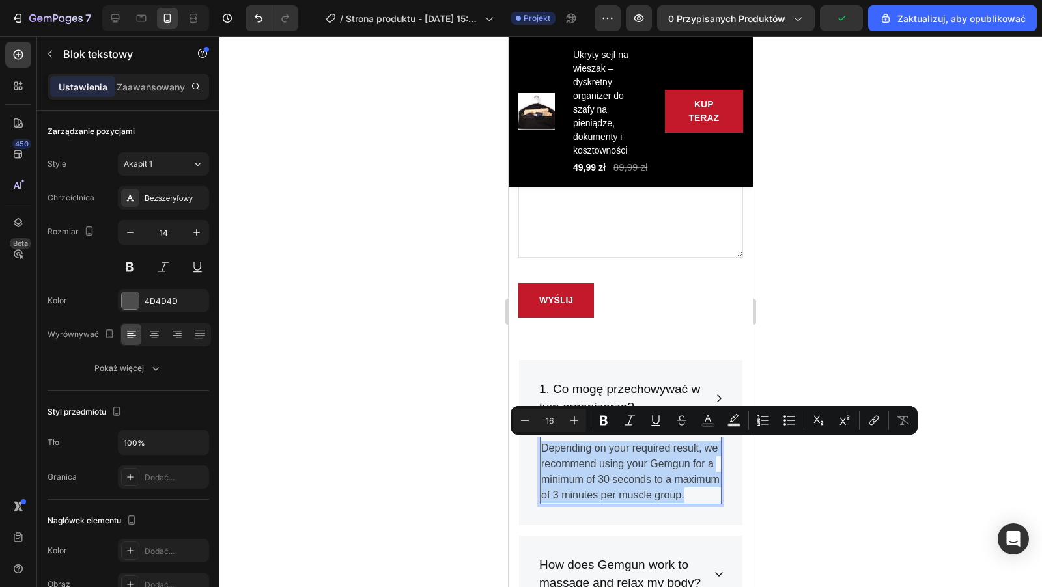
drag, startPoint x: 693, startPoint y: 494, endPoint x: 538, endPoint y: 441, distance: 163.0
click at [538, 441] on div "Depending on your required result, we recommend using your Gemgun for a minimum…" at bounding box center [630, 476] width 223 height 97
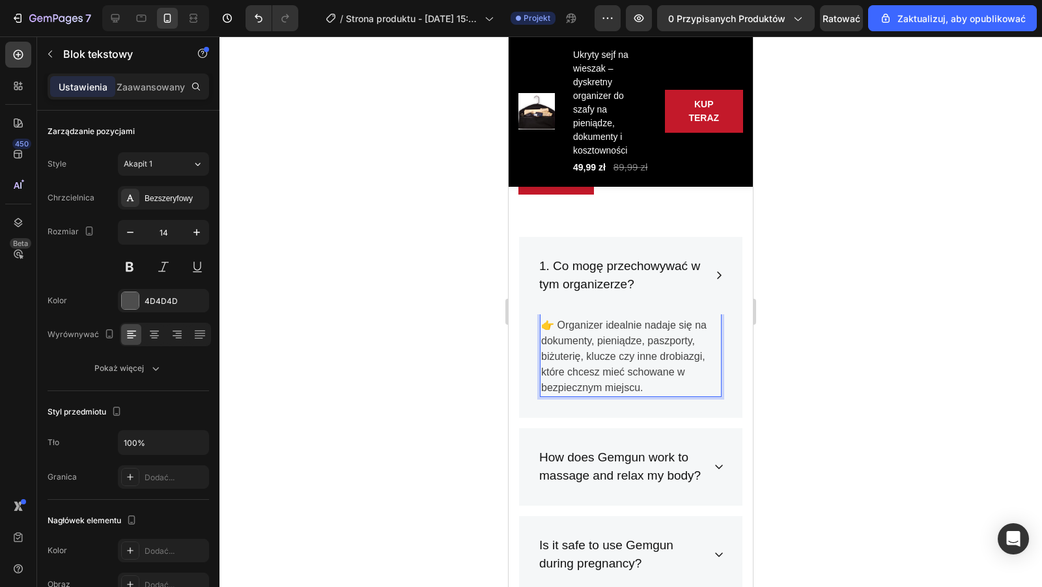
scroll to position [3672, 0]
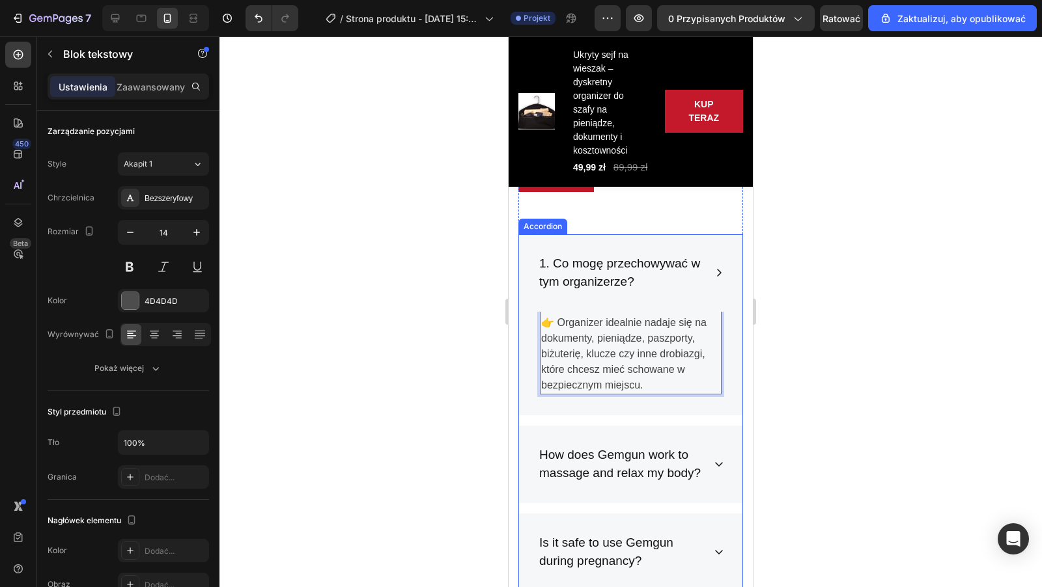
click at [611, 454] on p "How does Gemgun work to massage and relax my body?" at bounding box center [620, 464] width 162 height 37
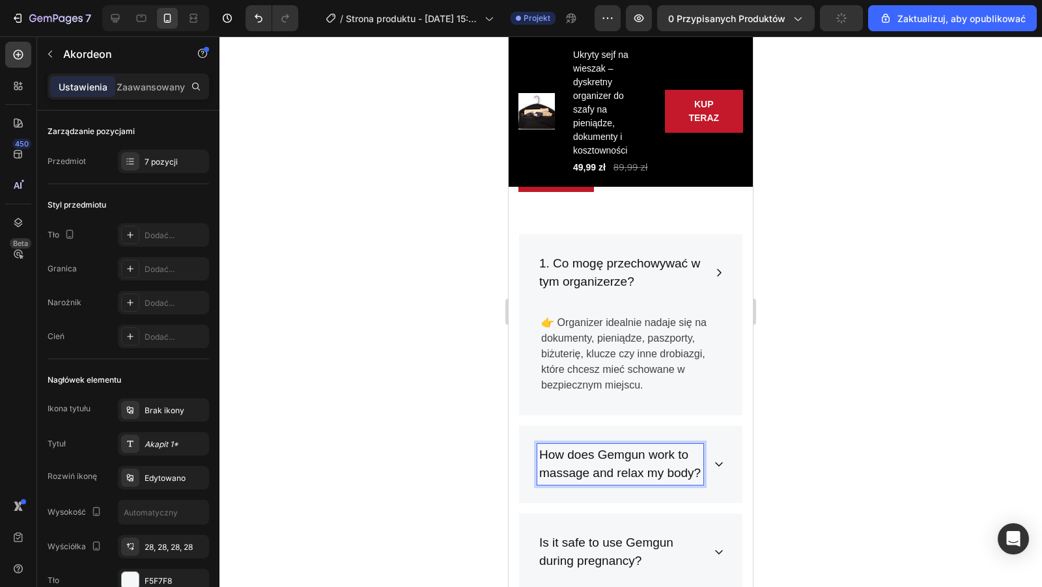
click at [700, 475] on p "How does Gemgun work to massage and relax my body?" at bounding box center [620, 464] width 162 height 37
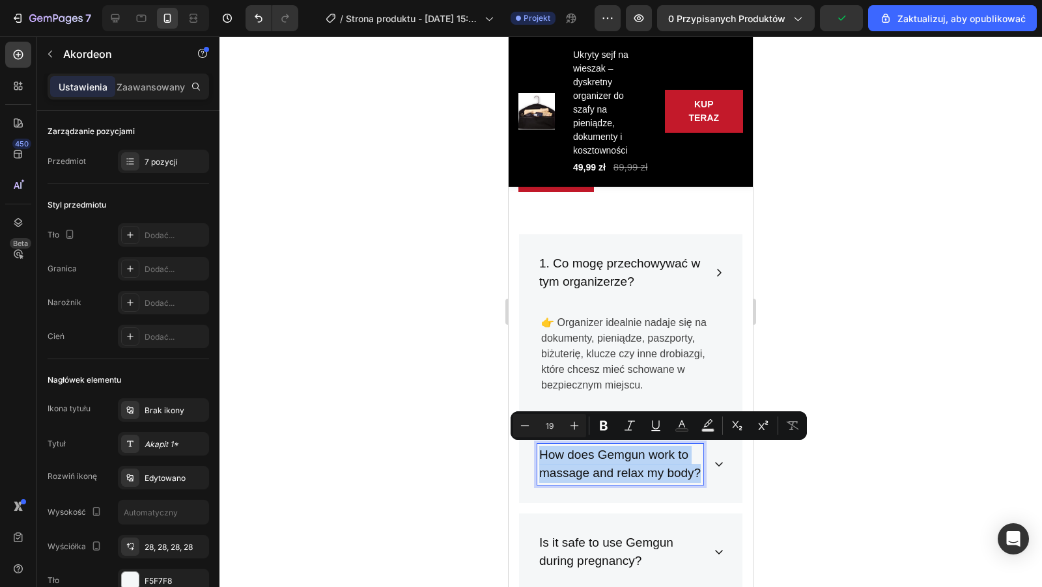
drag, startPoint x: 700, startPoint y: 475, endPoint x: 525, endPoint y: 441, distance: 178.5
click at [524, 440] on div "How does Gemgun work to massage and relax my body?" at bounding box center [630, 464] width 223 height 77
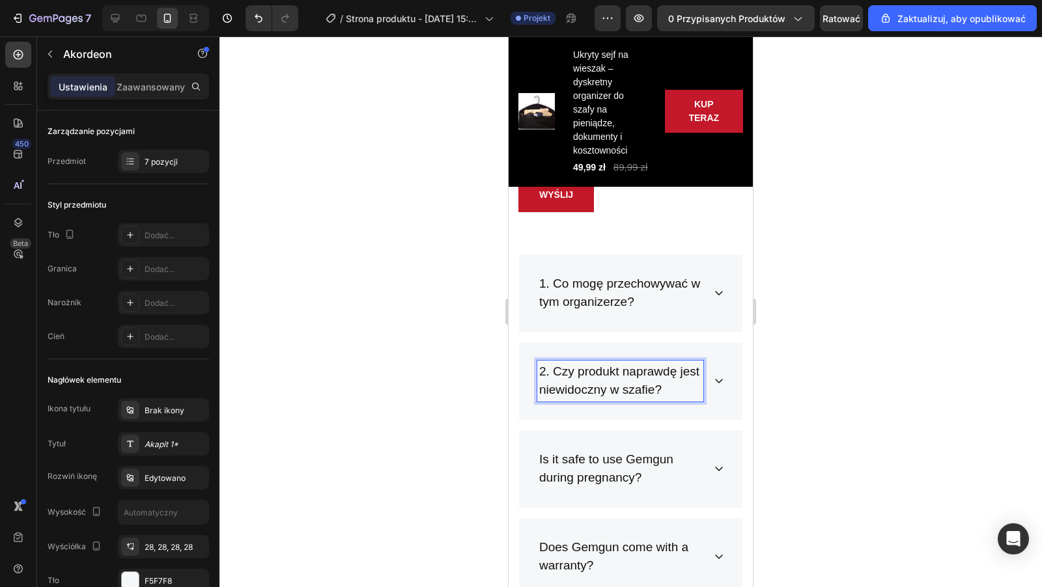
scroll to position [3665, 0]
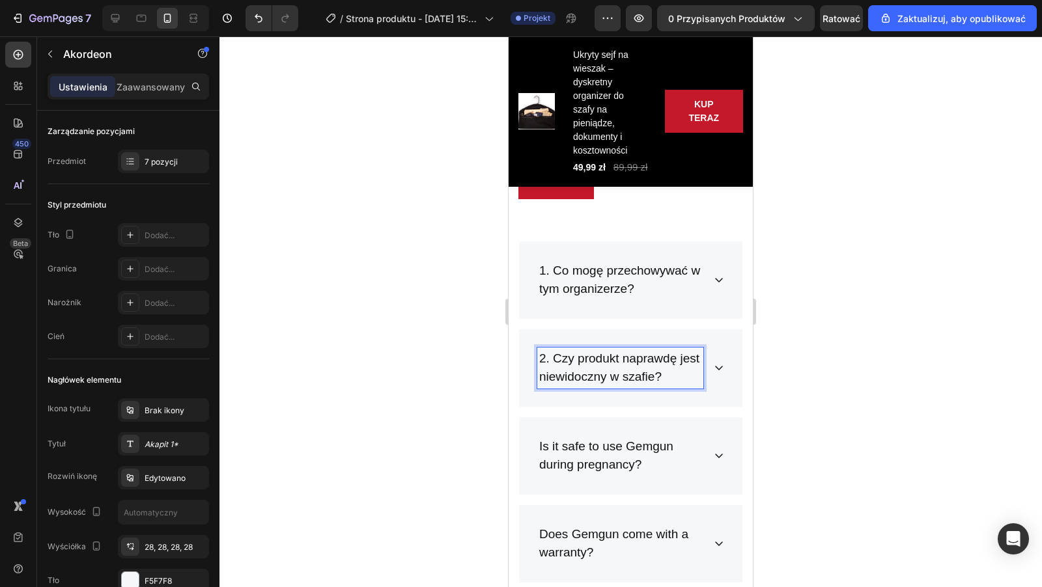
click at [722, 373] on div "2. Czy produkt naprawdę jest niewidoczny w szafie?" at bounding box center [630, 367] width 223 height 77
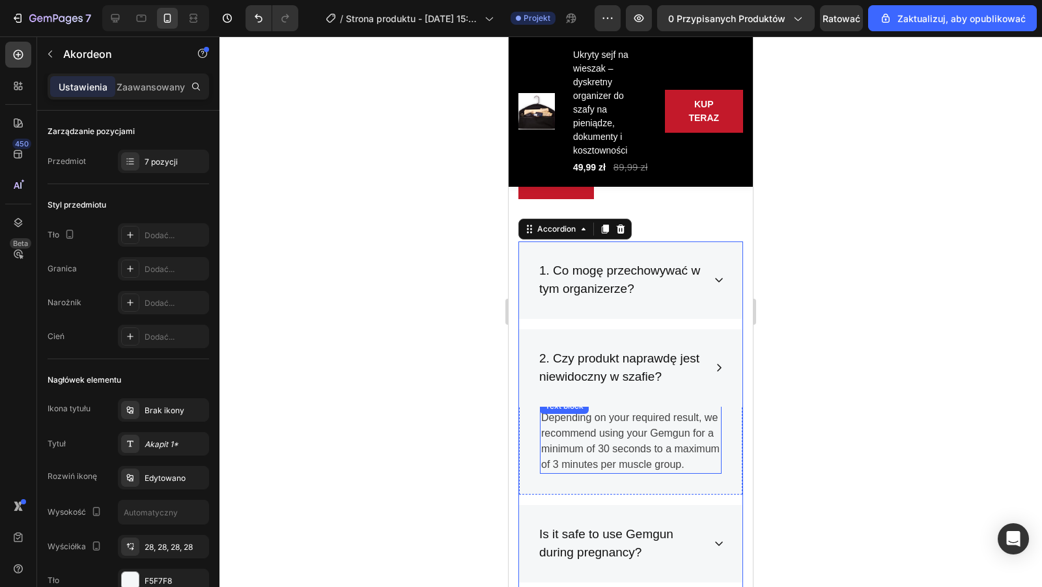
click at [619, 443] on p "Depending on your required result, we recommend using your Gemgun for a minimum…" at bounding box center [630, 441] width 179 height 62
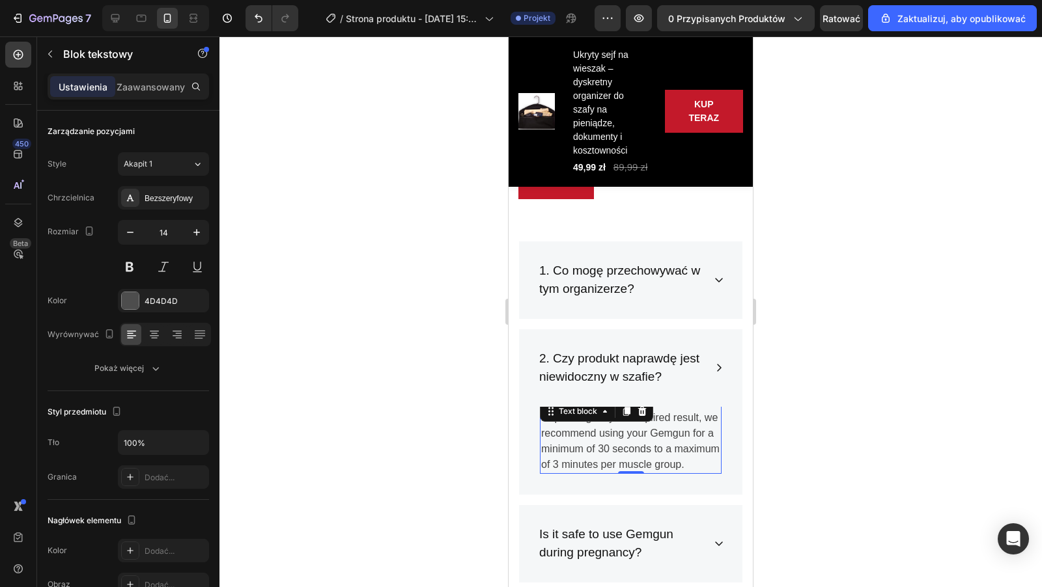
click at [685, 462] on p "Depending on your required result, we recommend using your Gemgun for a minimum…" at bounding box center [630, 441] width 179 height 62
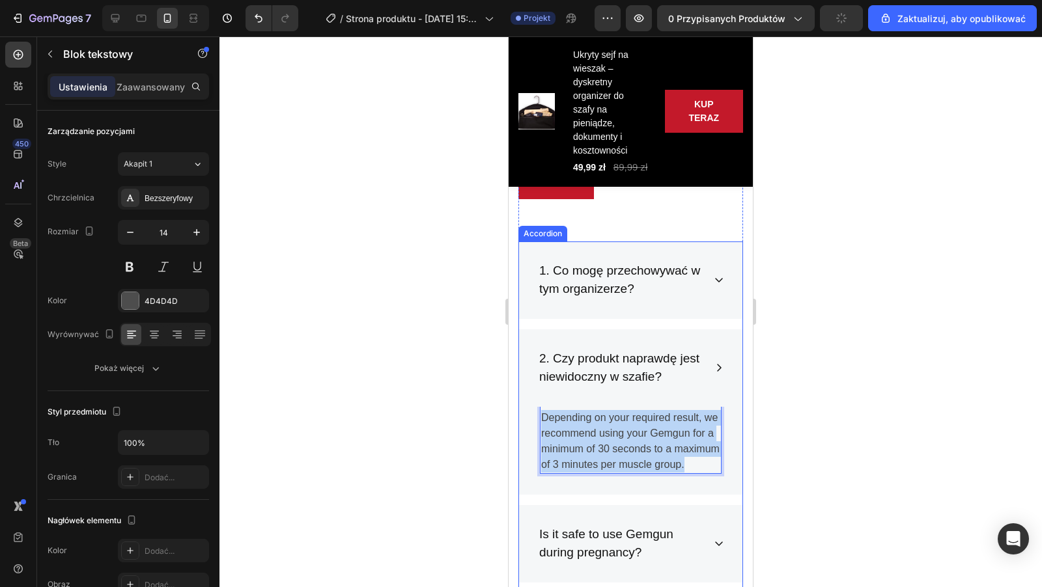
drag, startPoint x: 685, startPoint y: 462, endPoint x: 540, endPoint y: 404, distance: 155.7
click at [540, 404] on div "Depending on your required result, we recommend using your Gemgun for a minimum…" at bounding box center [631, 436] width 182 height 76
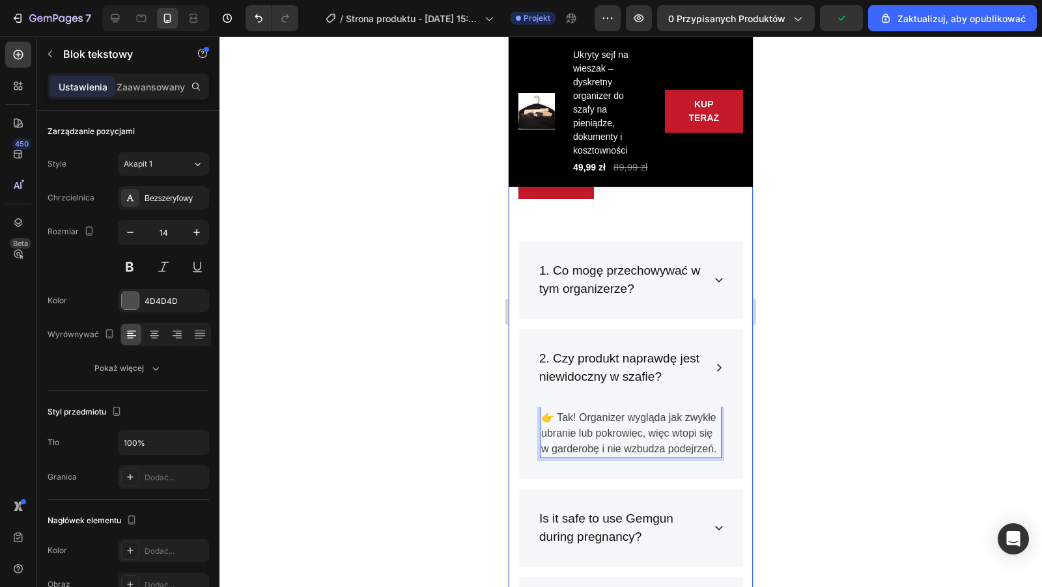
click at [471, 410] on div at bounding box center [630, 311] width 822 height 551
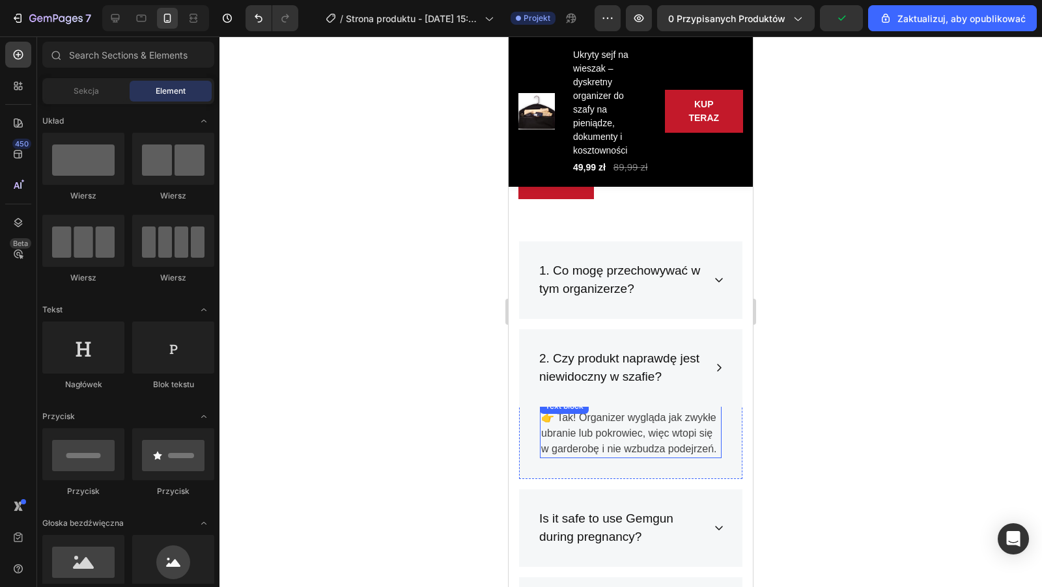
scroll to position [3739, 0]
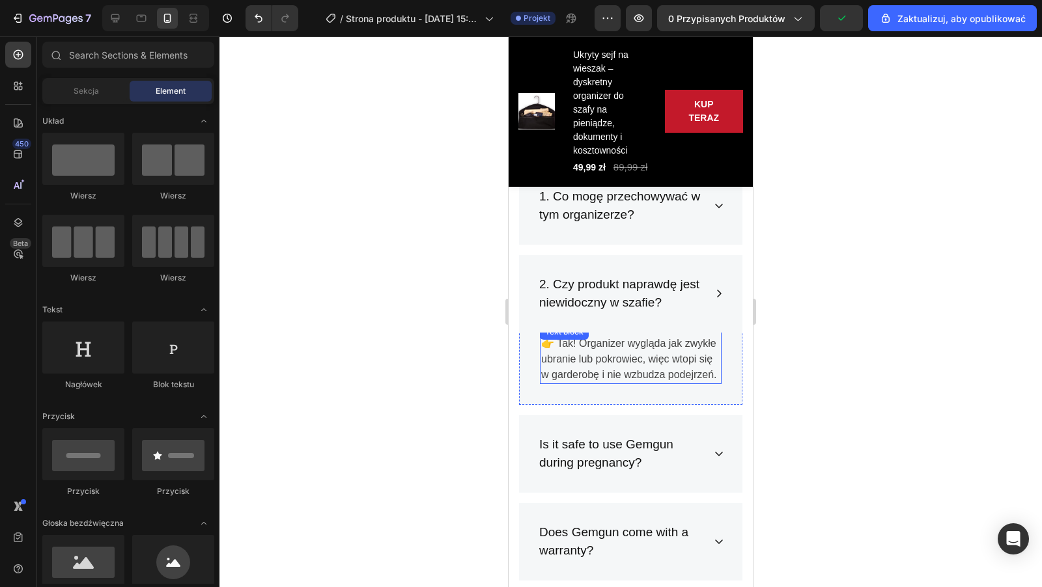
click at [615, 450] on p "Is it safe to use Gemgun during pregnancy?" at bounding box center [620, 454] width 162 height 37
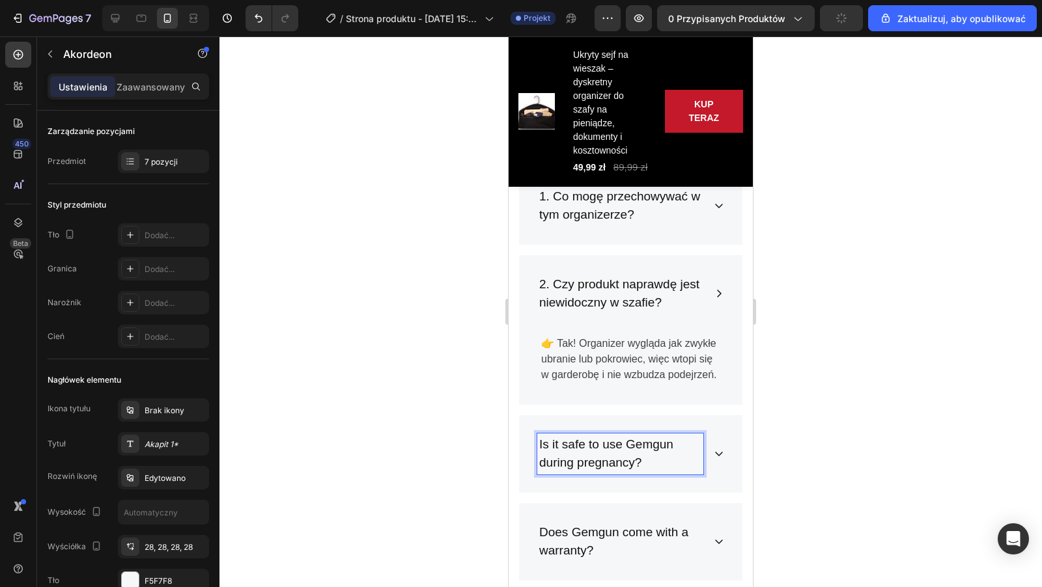
click at [649, 460] on p "Is it safe to use Gemgun during pregnancy?" at bounding box center [620, 454] width 162 height 37
drag, startPoint x: 649, startPoint y: 460, endPoint x: 534, endPoint y: 445, distance: 116.2
click at [534, 443] on div "Is it safe to use Gemgun during pregnancy?" at bounding box center [630, 453] width 223 height 77
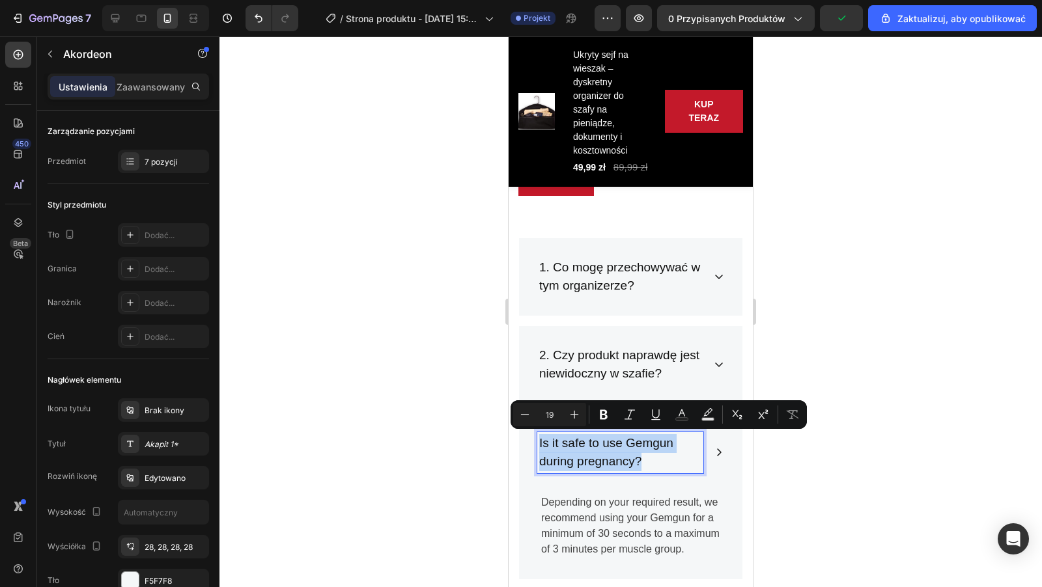
scroll to position [3667, 0]
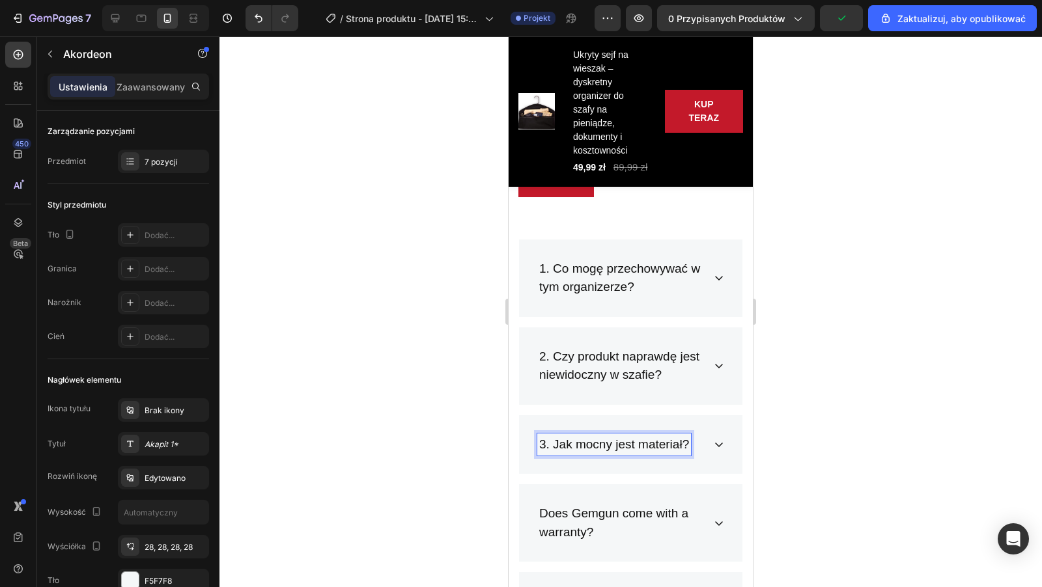
click at [674, 481] on p "Depending on your required result, we recommend using your Gemgun for a minimum…" at bounding box center [630, 508] width 179 height 62
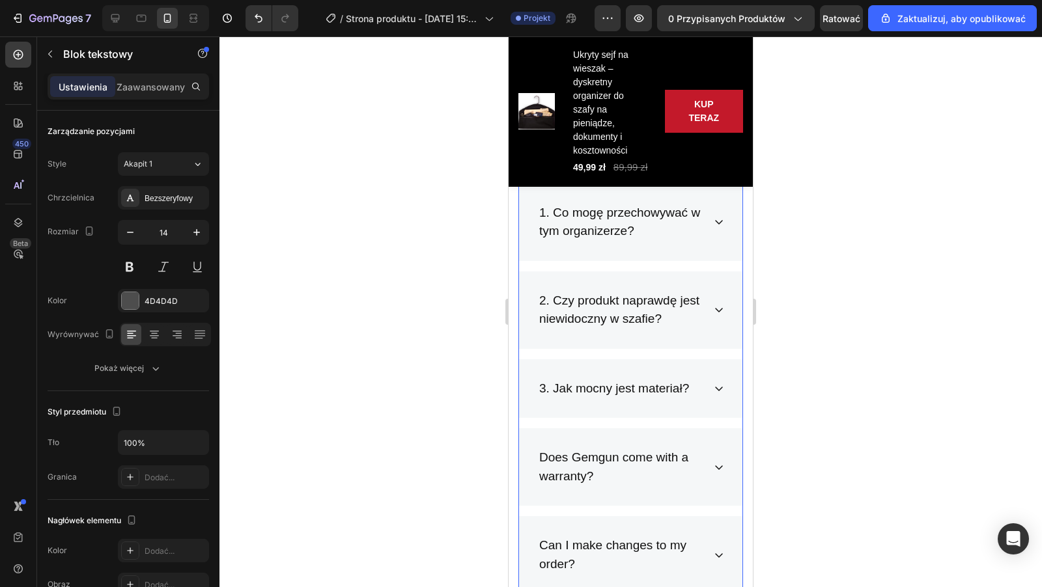
scroll to position [3738, 0]
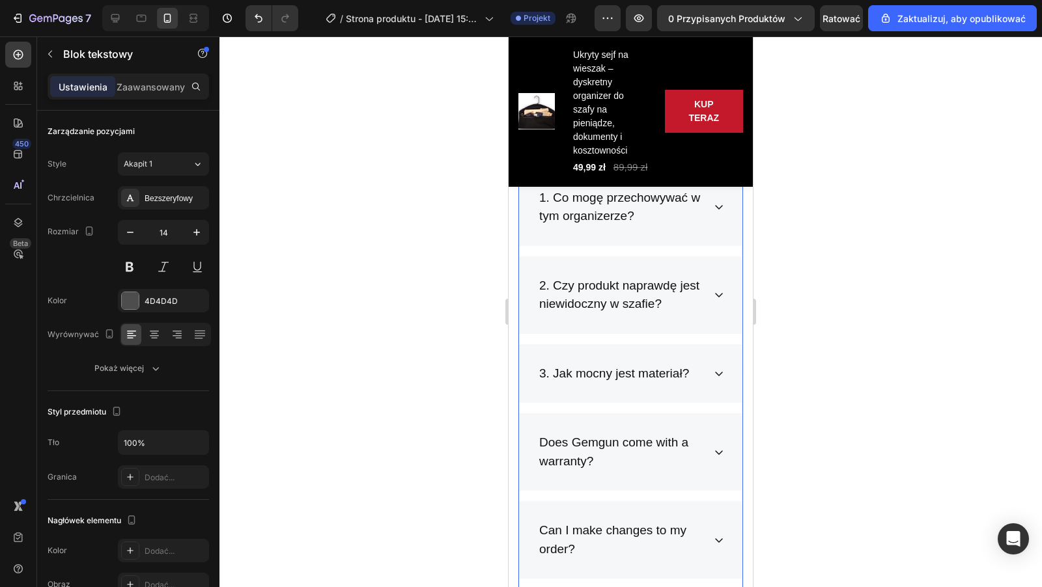
click at [726, 384] on div "3. Jak mocny jest materiał?" at bounding box center [630, 373] width 223 height 59
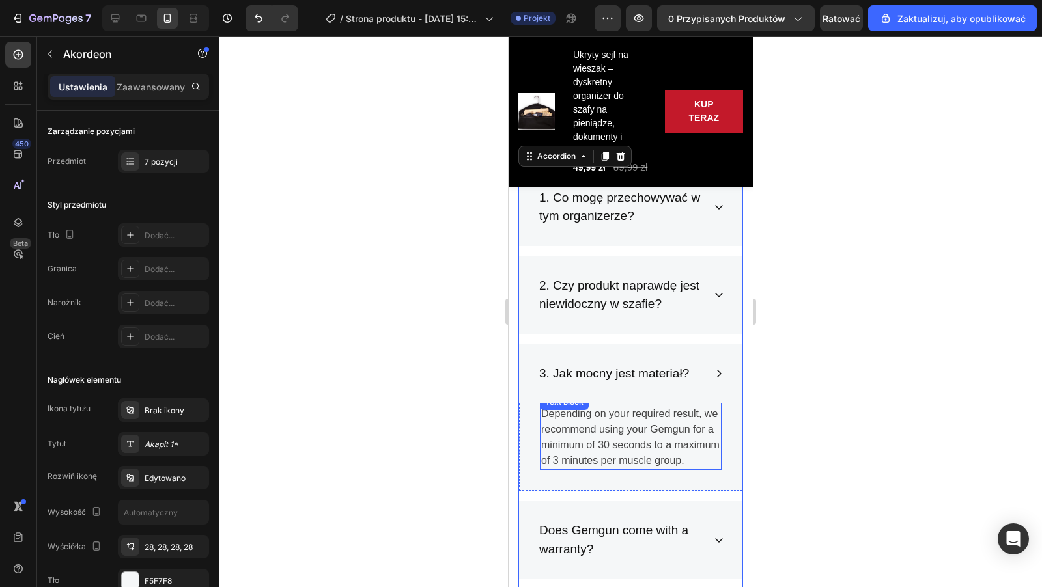
click at [626, 427] on p "Depending on your required result, we recommend using your Gemgun for a minimum…" at bounding box center [630, 437] width 179 height 62
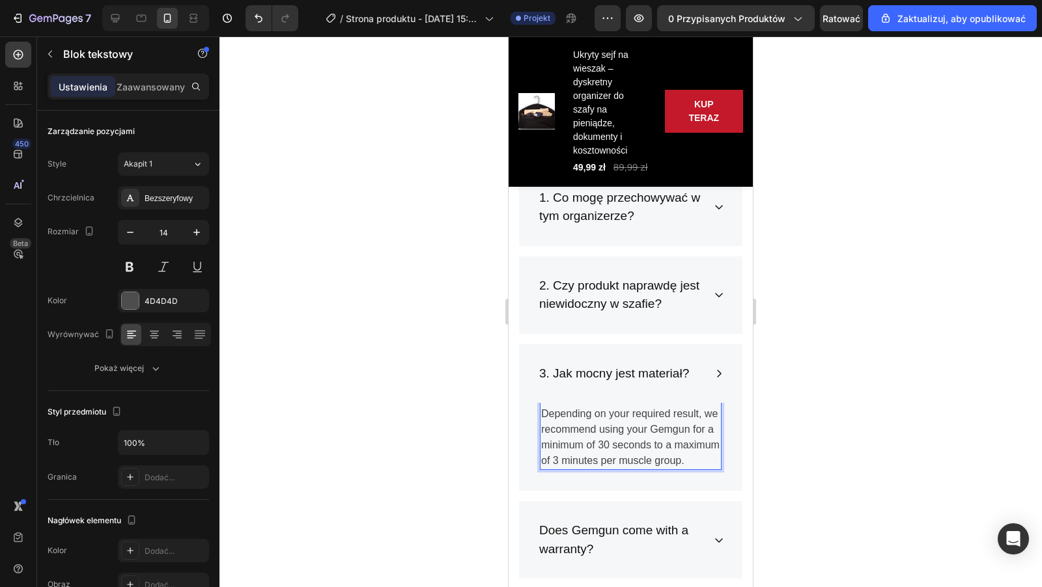
click at [699, 459] on p "Depending on your required result, we recommend using your Gemgun for a minimum…" at bounding box center [630, 437] width 179 height 62
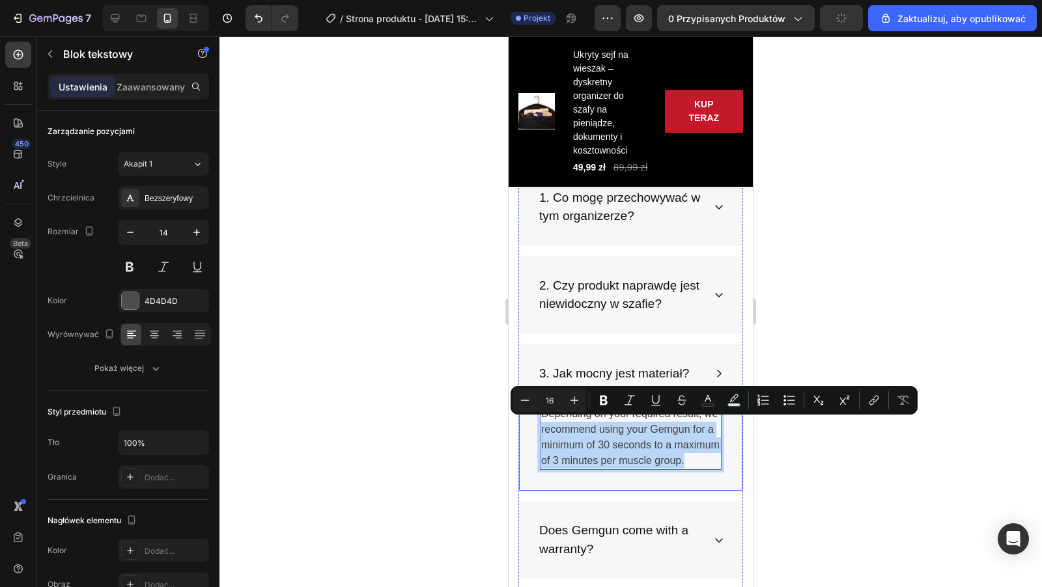
drag, startPoint x: 699, startPoint y: 459, endPoint x: 531, endPoint y: 419, distance: 172.6
click at [530, 419] on div "Depending on your required result, we recommend using your Gemgun for a minimum…" at bounding box center [630, 442] width 223 height 97
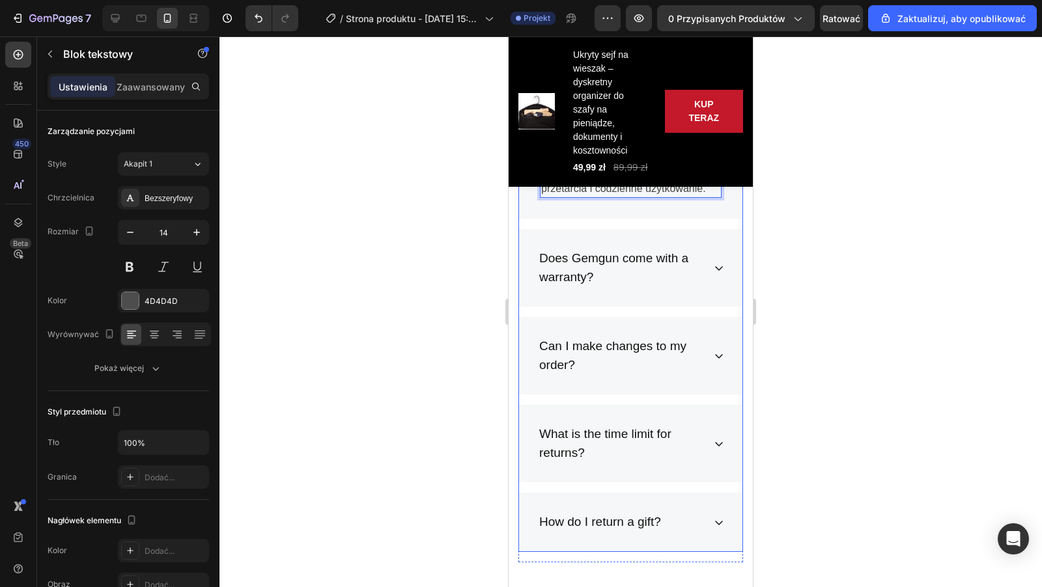
scroll to position [3994, 0]
click at [668, 268] on p "Does Gemgun come with a warranty?" at bounding box center [620, 268] width 162 height 37
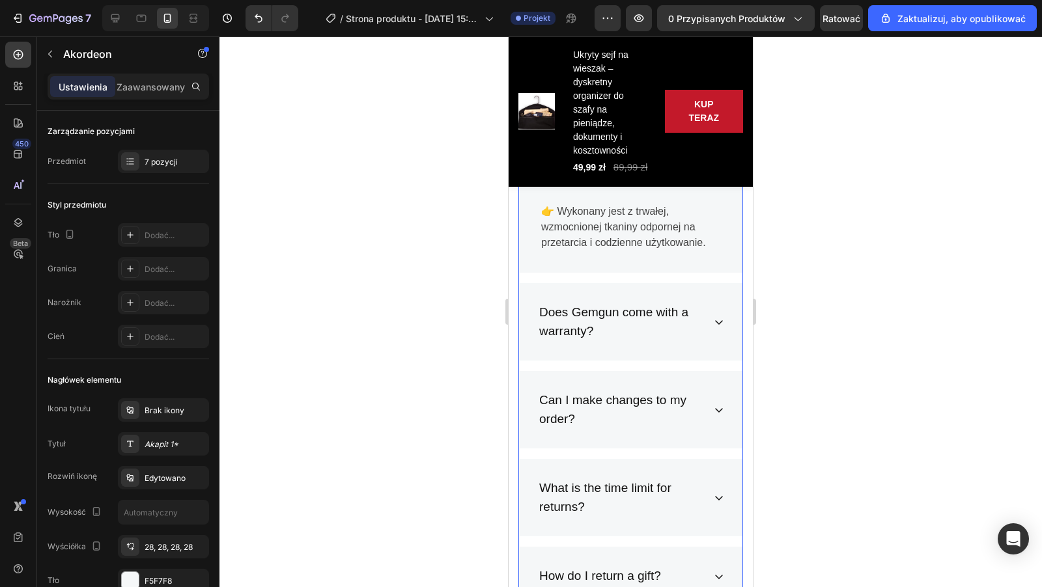
scroll to position [3931, 0]
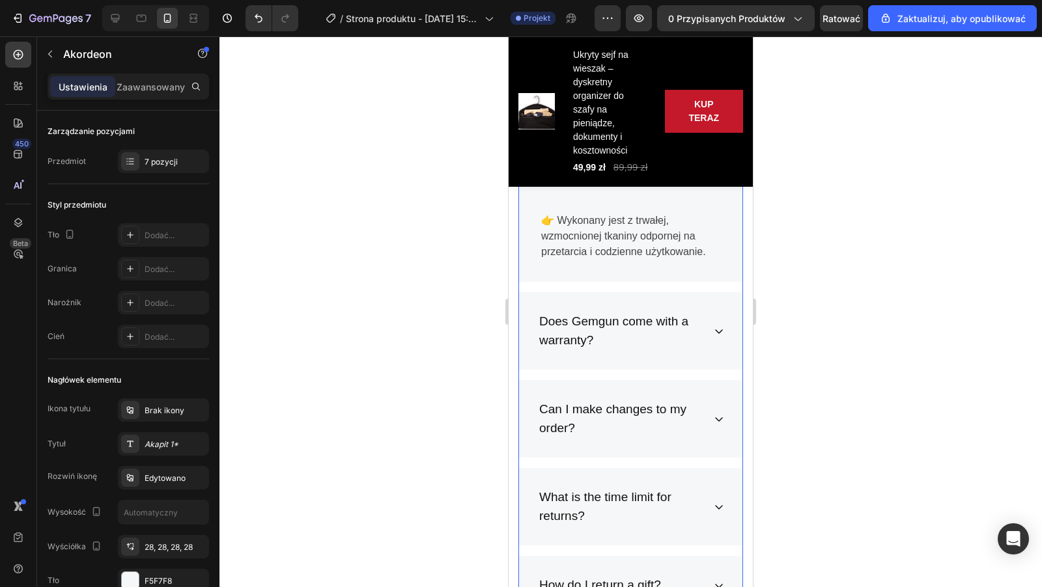
click at [648, 352] on div "Does Gemgun come with a warranty?" at bounding box center [630, 330] width 223 height 77
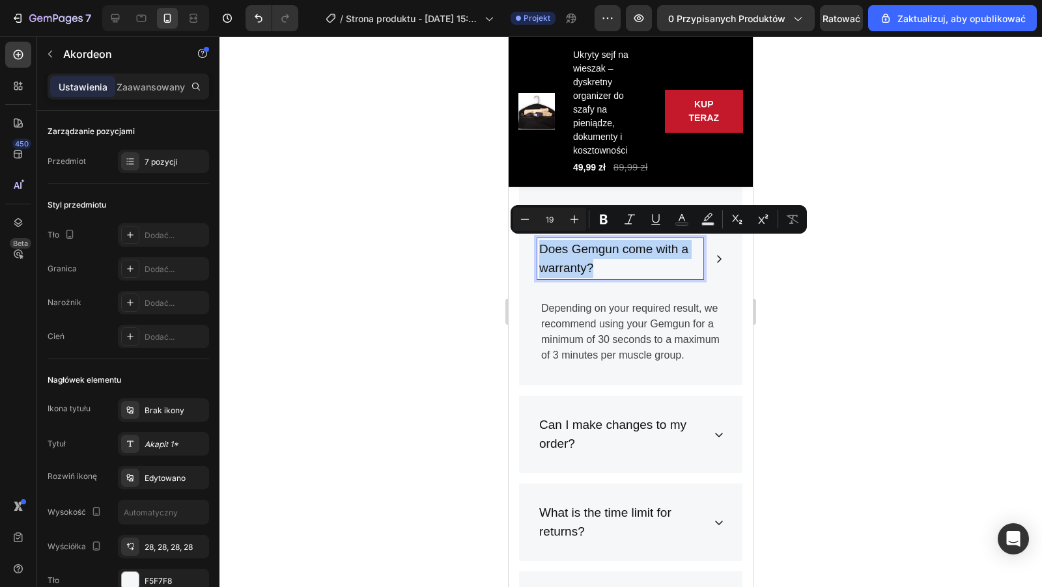
drag, startPoint x: 621, startPoint y: 266, endPoint x: 495, endPoint y: 251, distance: 126.5
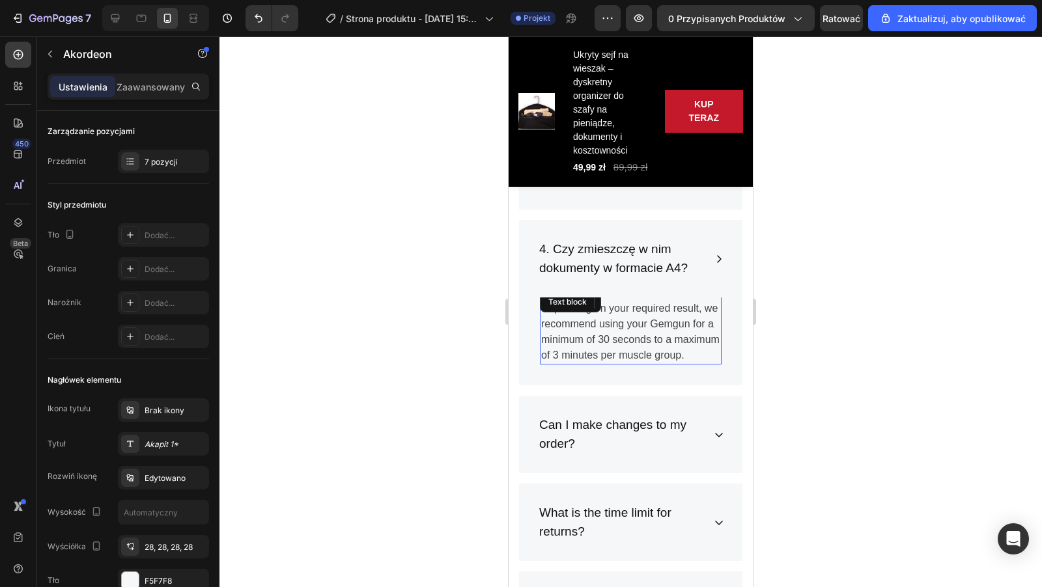
click at [657, 314] on p "Depending on your required result, we recommend using your Gemgun for a minimum…" at bounding box center [630, 332] width 179 height 62
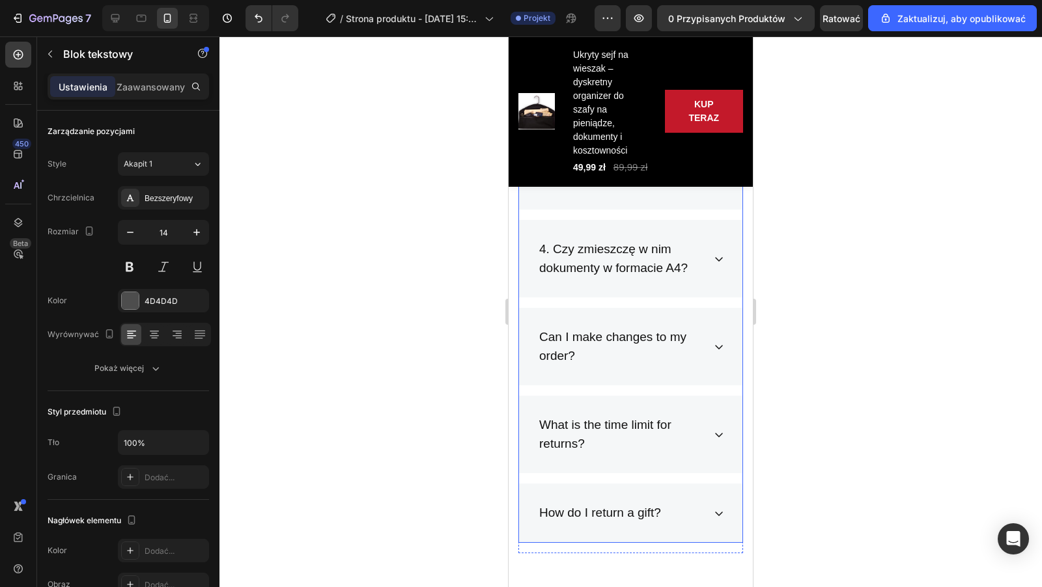
click at [659, 265] on p "4. Czy zmieszczę w nim dokumenty w formacie A4?" at bounding box center [620, 258] width 162 height 37
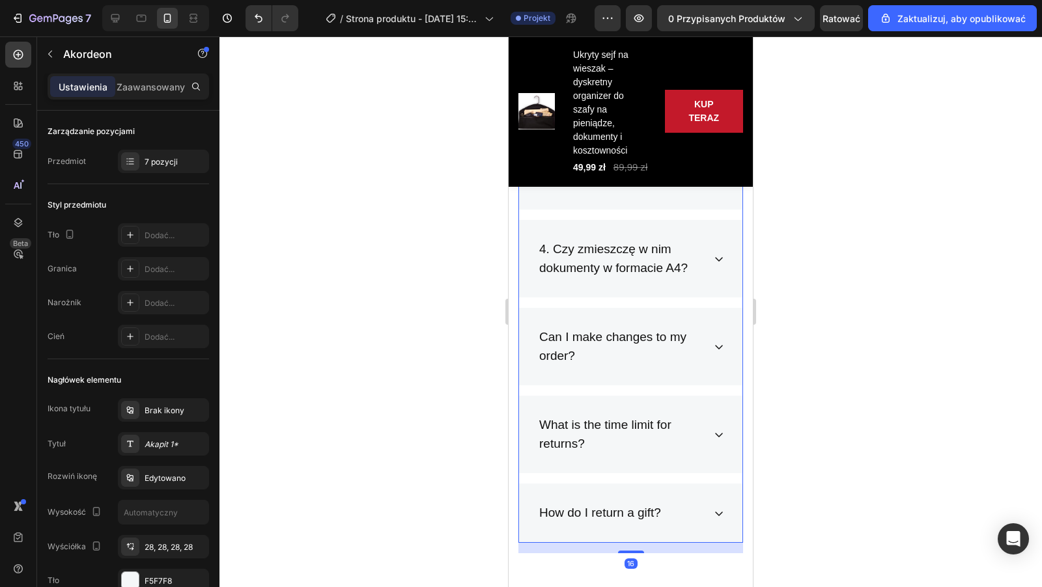
click at [710, 278] on div "4. Czy zmieszczę w nim dokumenty w formacie A4?" at bounding box center [630, 258] width 223 height 77
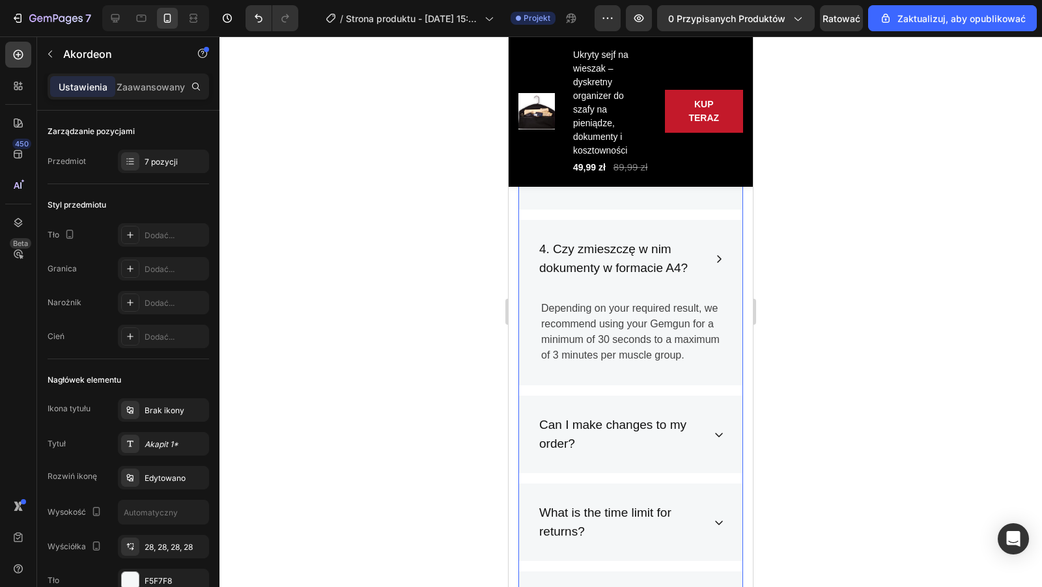
click at [603, 311] on p "Depending on your required result, we recommend using your Gemgun for a minimum…" at bounding box center [630, 332] width 179 height 62
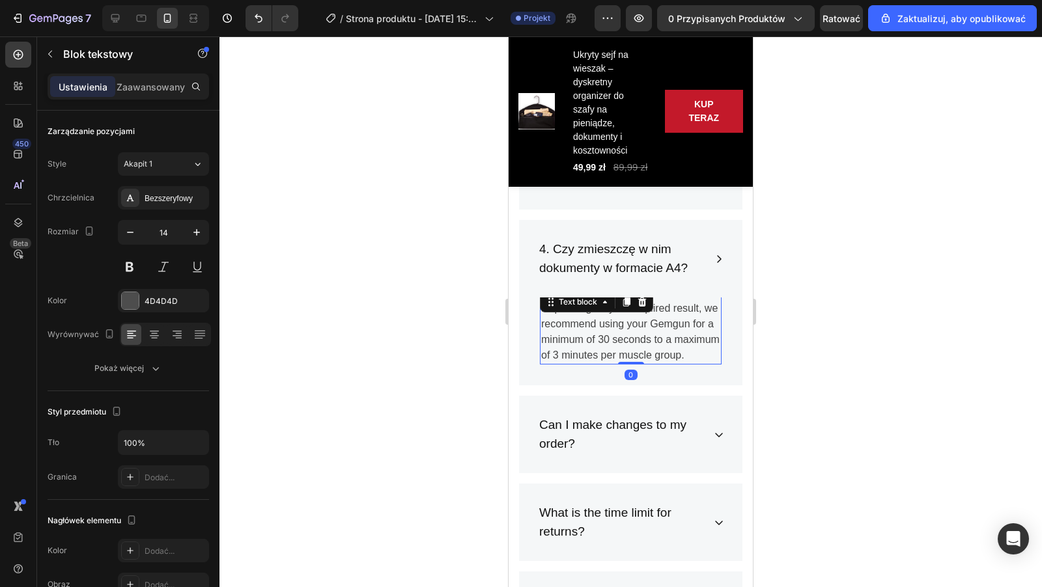
click at [702, 352] on p "Depending on your required result, we recommend using your Gemgun for a minimum…" at bounding box center [630, 332] width 179 height 62
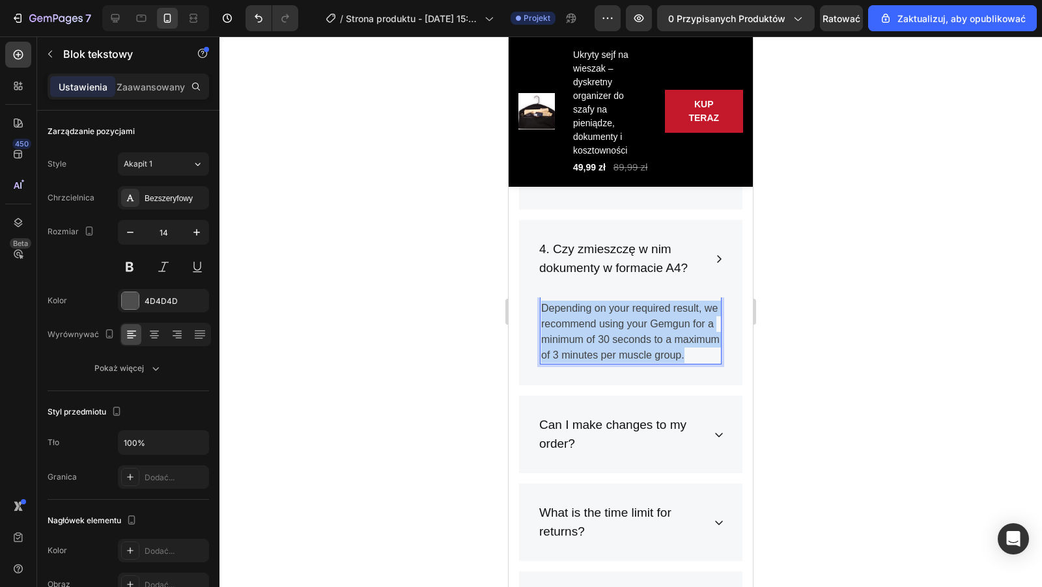
drag, startPoint x: 702, startPoint y: 352, endPoint x: 542, endPoint y: 309, distance: 166.0
click at [542, 306] on p "Depending on your required result, we recommend using your Gemgun for a minimum…" at bounding box center [630, 332] width 179 height 62
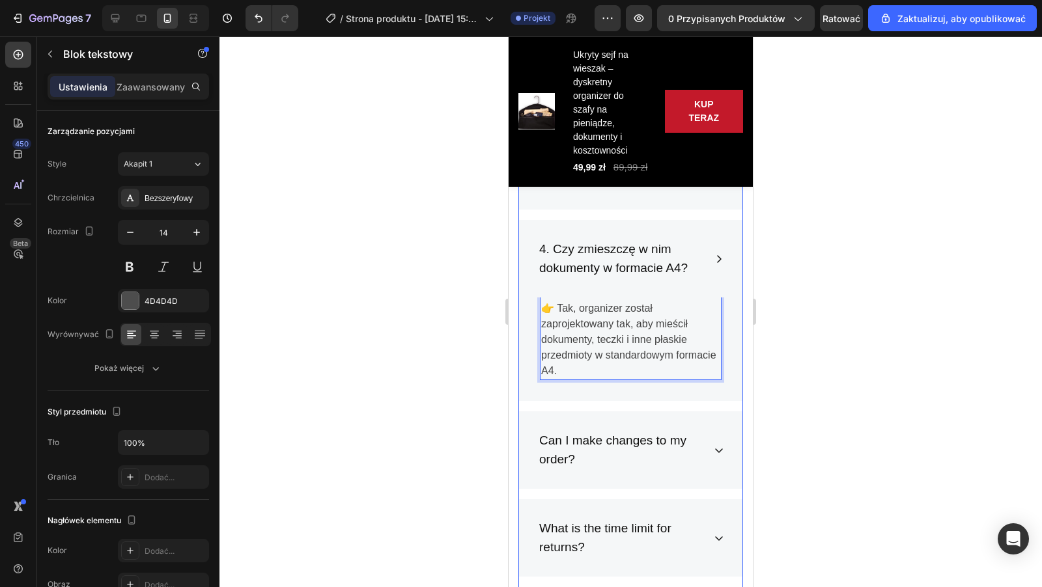
drag, startPoint x: 563, startPoint y: 441, endPoint x: 569, endPoint y: 446, distance: 7.4
click at [563, 441] on p "Can I make changes to my order?" at bounding box center [620, 450] width 162 height 37
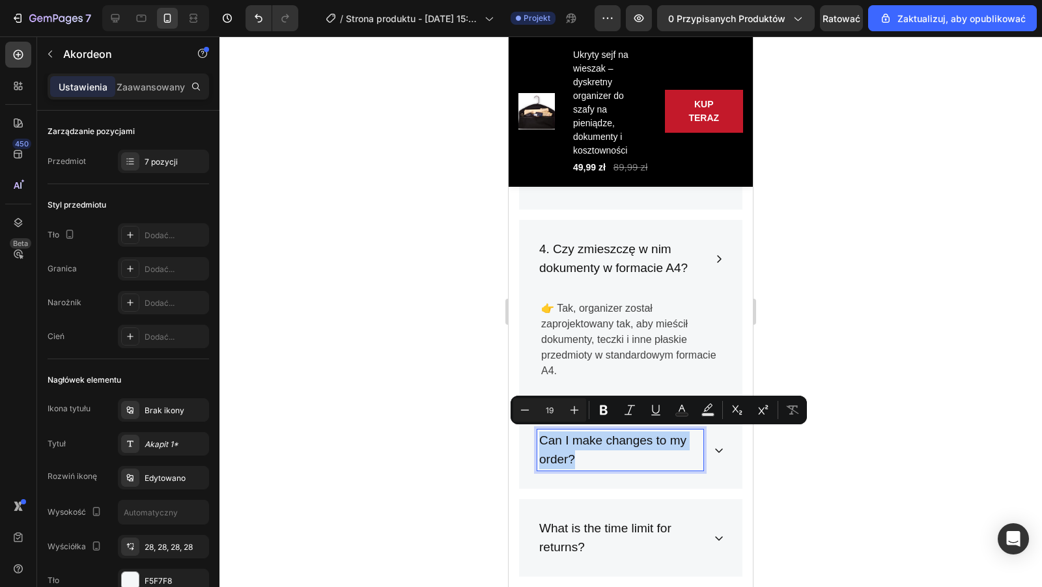
drag, startPoint x: 587, startPoint y: 459, endPoint x: 536, endPoint y: 444, distance: 52.9
click at [536, 444] on div "Can I make changes to my order?" at bounding box center [630, 449] width 223 height 77
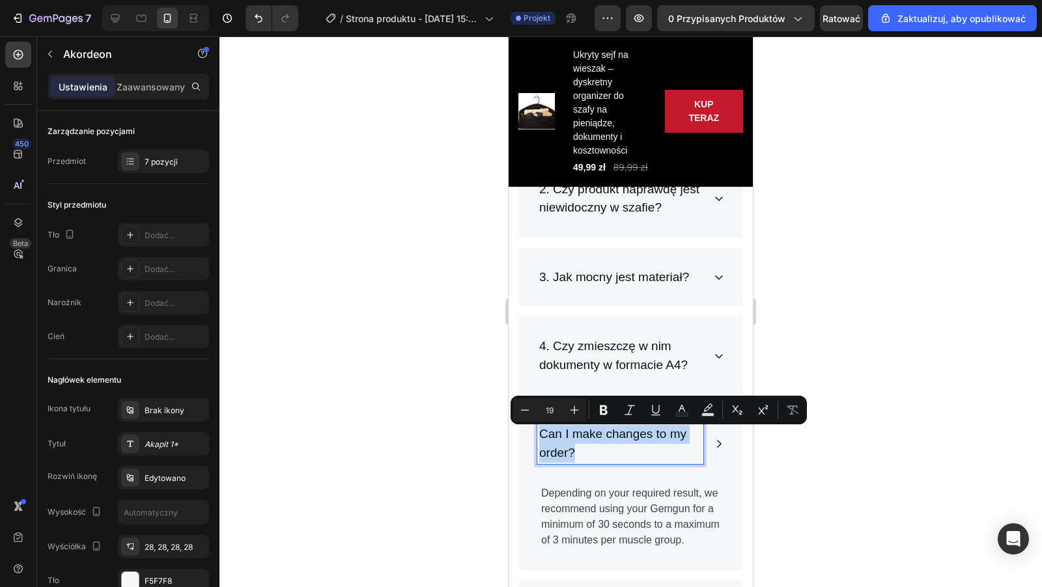
scroll to position [3828, 0]
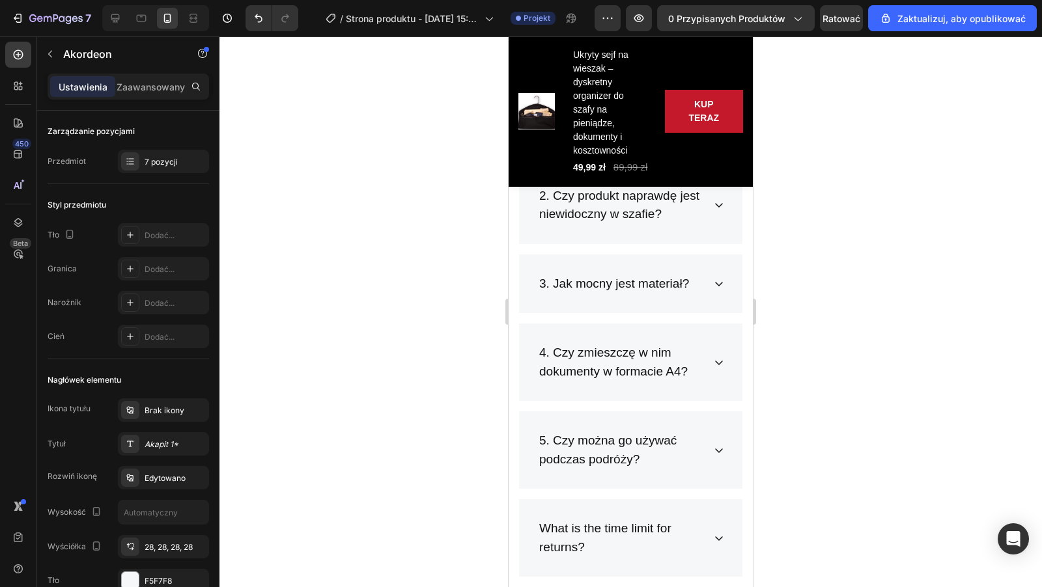
click at [726, 443] on div "5. Czy można go używać podczas podróży?" at bounding box center [630, 449] width 223 height 77
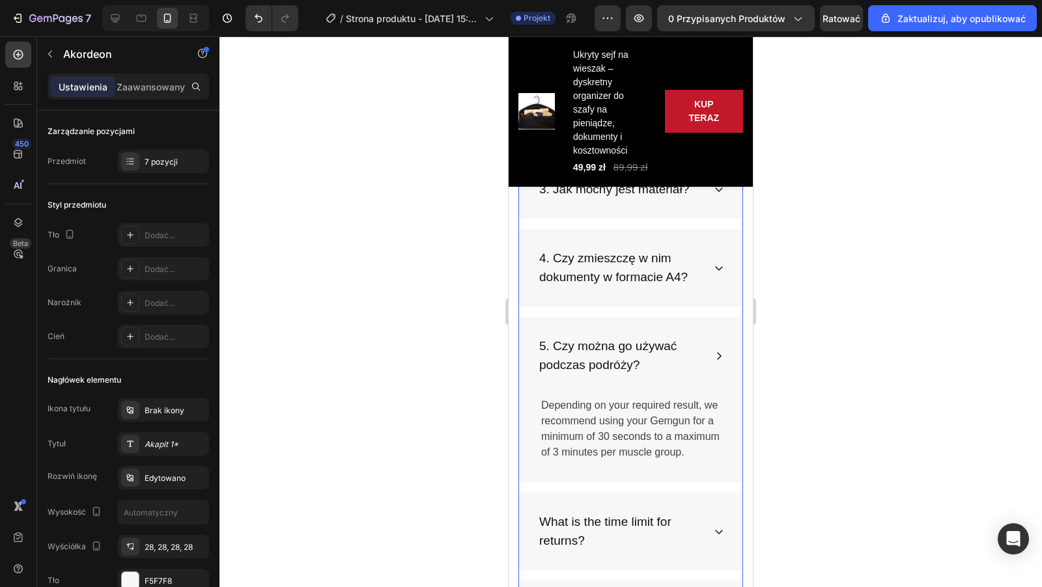
scroll to position [3924, 0]
click at [666, 428] on p "Depending on your required result, we recommend using your Gemgun for a minimum…" at bounding box center [630, 427] width 179 height 62
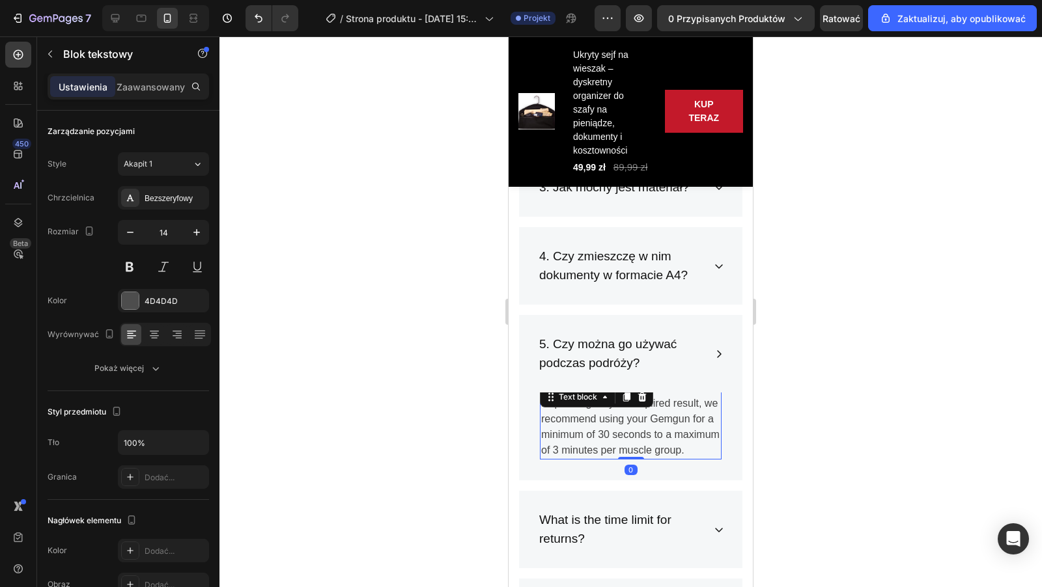
click at [685, 442] on p "Depending on your required result, we recommend using your Gemgun for a minimum…" at bounding box center [630, 427] width 179 height 62
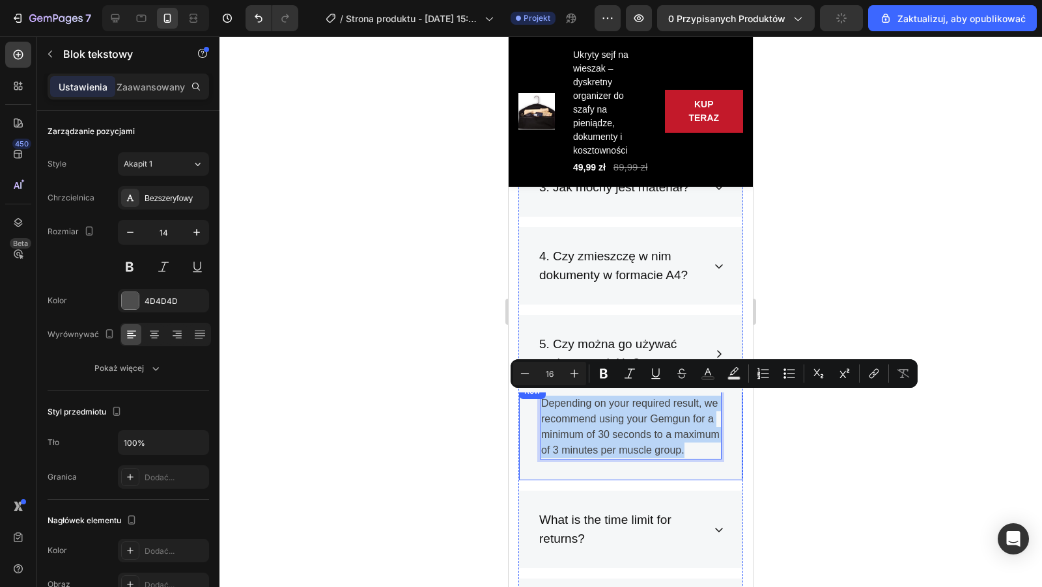
drag, startPoint x: 685, startPoint y: 442, endPoint x: 536, endPoint y: 400, distance: 155.6
click at [536, 400] on div "Depending on your required result, we recommend using your Gemgun for a minimum…" at bounding box center [630, 431] width 223 height 97
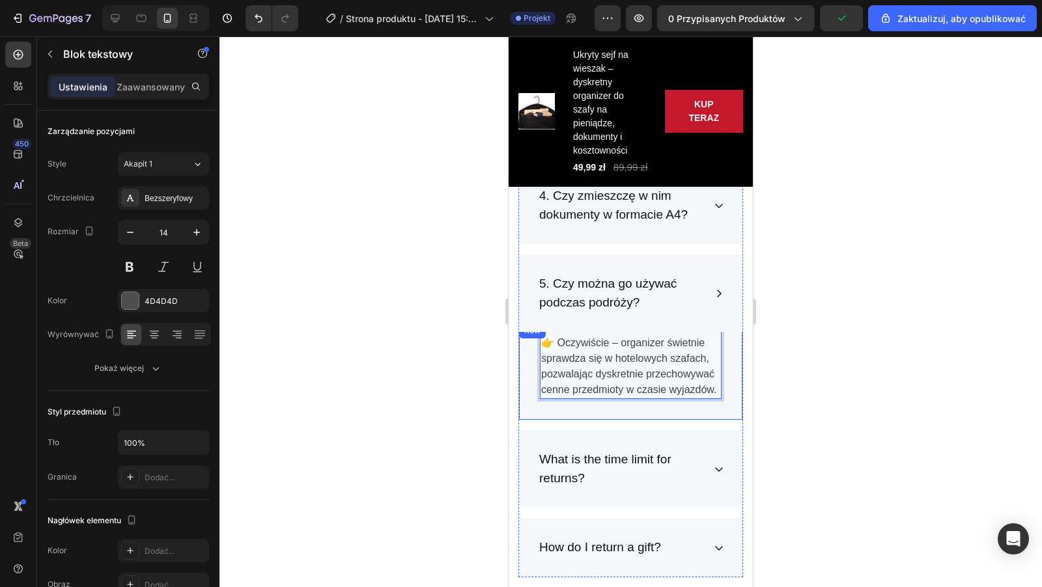
scroll to position [3992, 0]
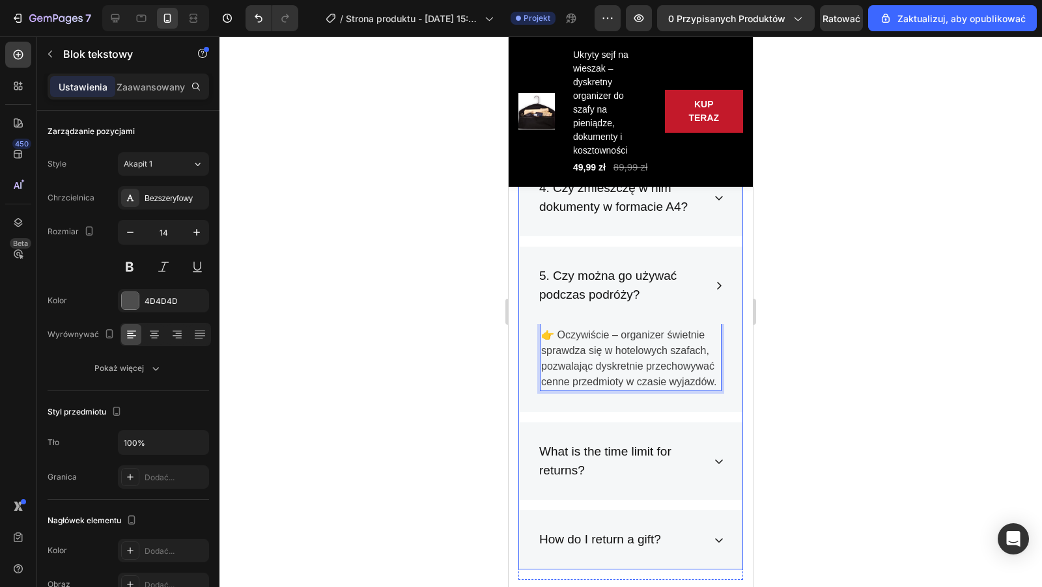
click at [626, 449] on p "What is the time limit for returns?" at bounding box center [620, 461] width 162 height 37
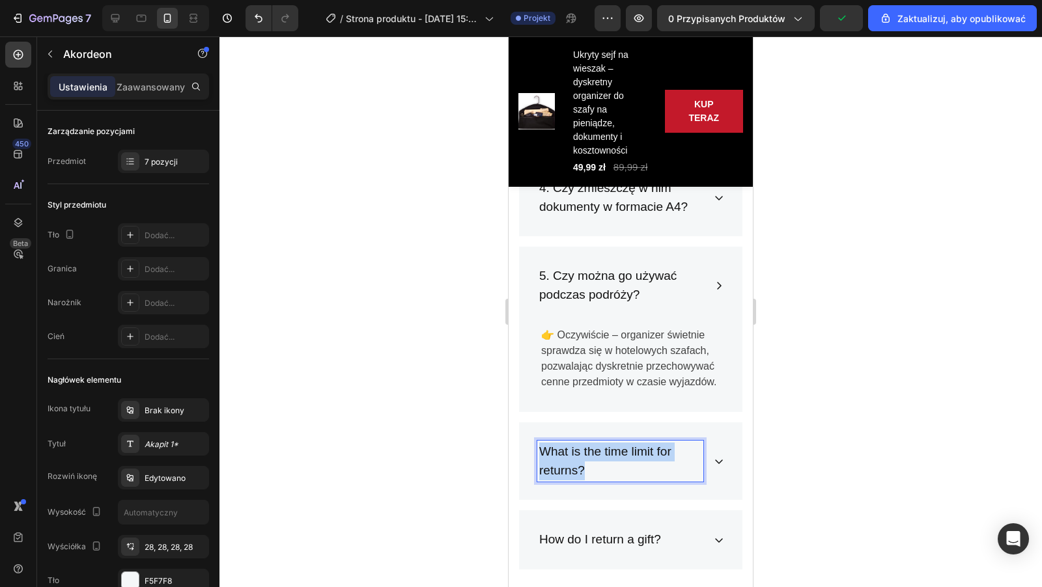
drag, startPoint x: 636, startPoint y: 461, endPoint x: 537, endPoint y: 436, distance: 102.2
click at [537, 441] on div "What is the time limit for returns?" at bounding box center [620, 461] width 166 height 41
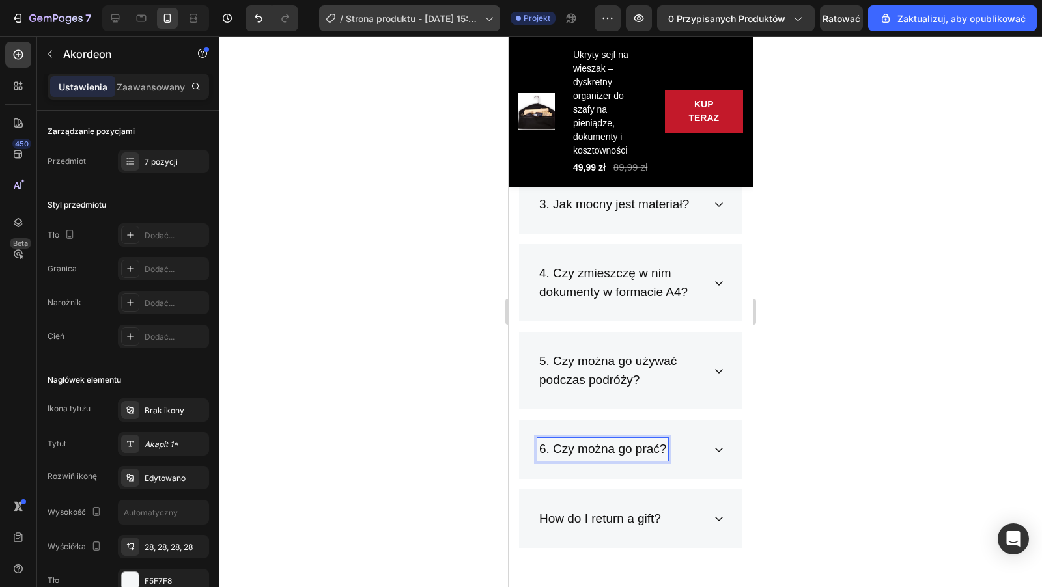
scroll to position [3905, 0]
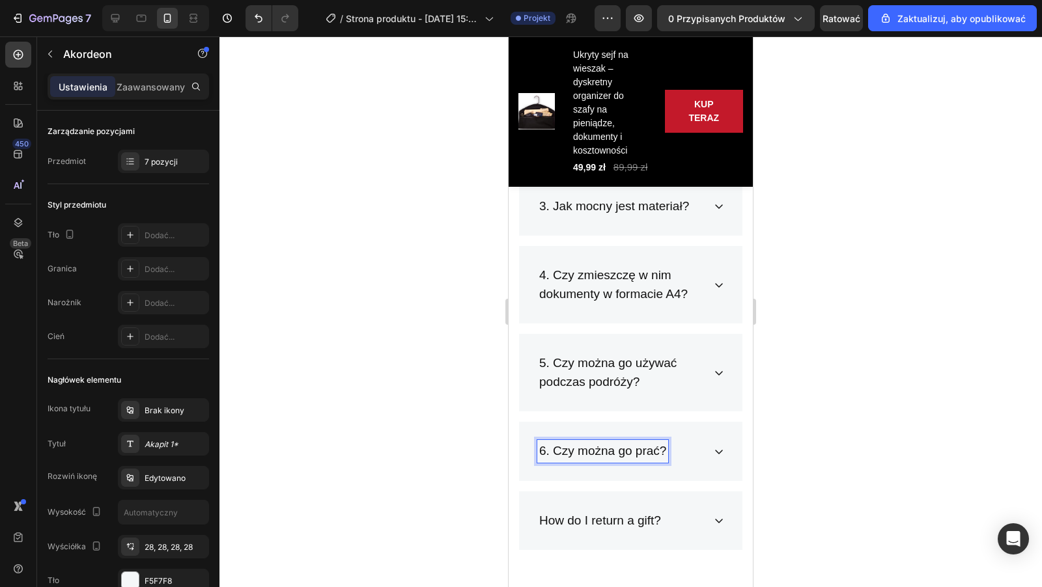
click at [681, 440] on div "6. Czy można go prać?" at bounding box center [620, 451] width 166 height 23
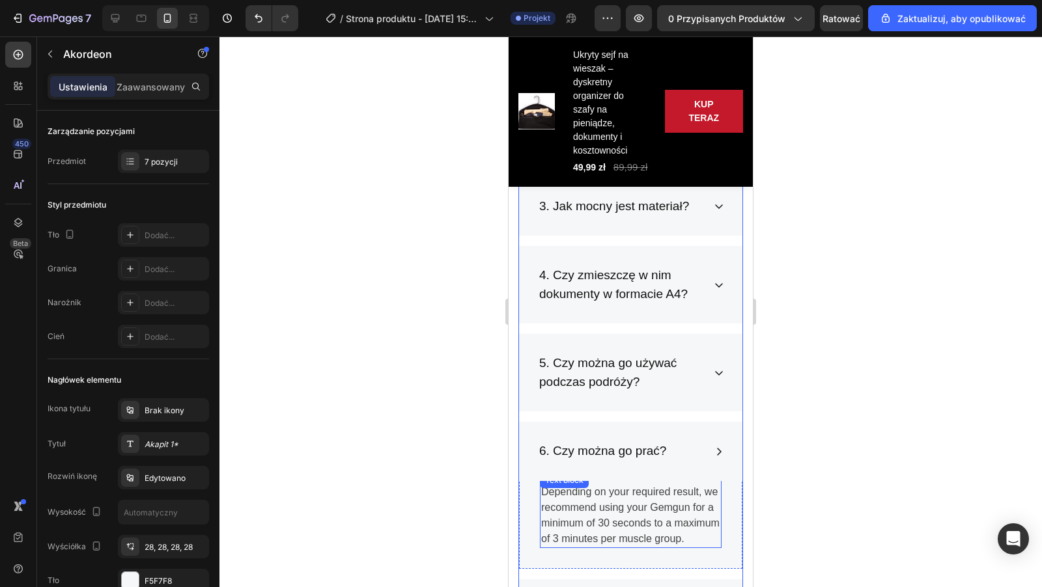
click at [542, 485] on div "Depending on your required result, we recommend using your Gemgun for a minimum…" at bounding box center [631, 510] width 182 height 76
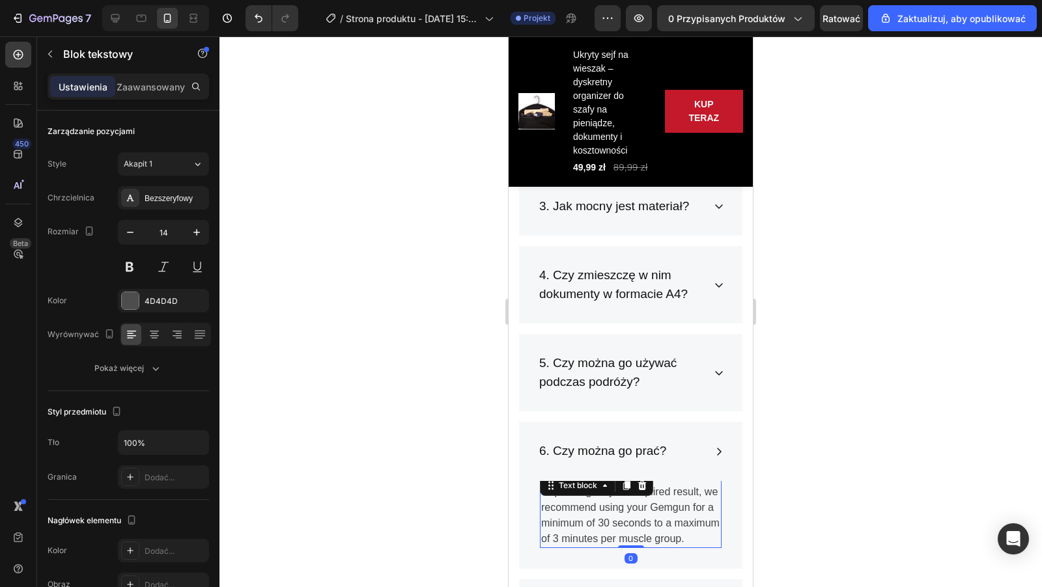
click at [692, 533] on p "Depending on your required result, we recommend using your Gemgun for a minimum…" at bounding box center [630, 515] width 179 height 62
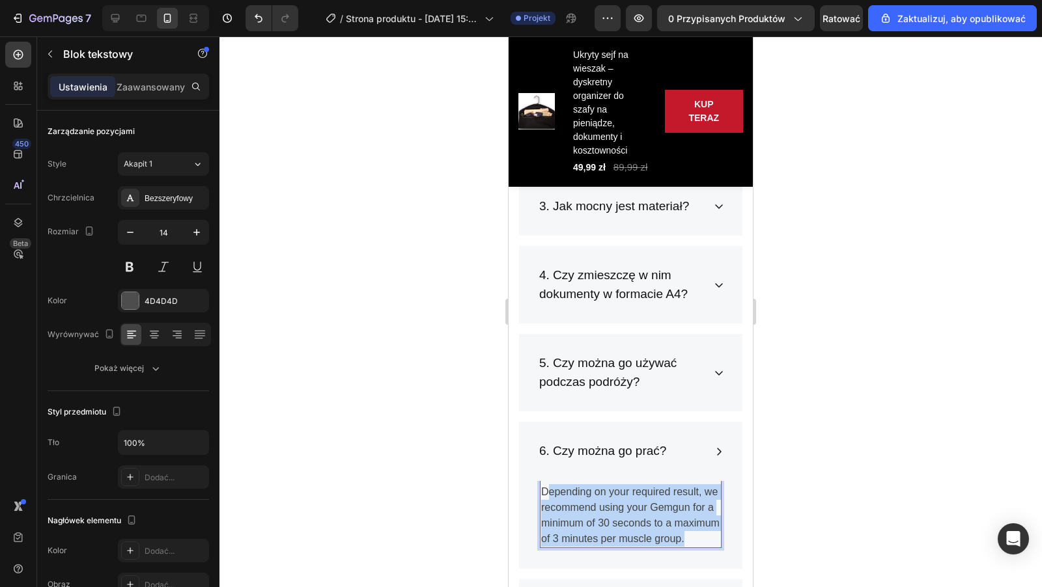
drag, startPoint x: 692, startPoint y: 534, endPoint x: 548, endPoint y: 480, distance: 153.7
click at [548, 484] on p "Depending on your required result, we recommend using your Gemgun for a minimum…" at bounding box center [630, 515] width 179 height 62
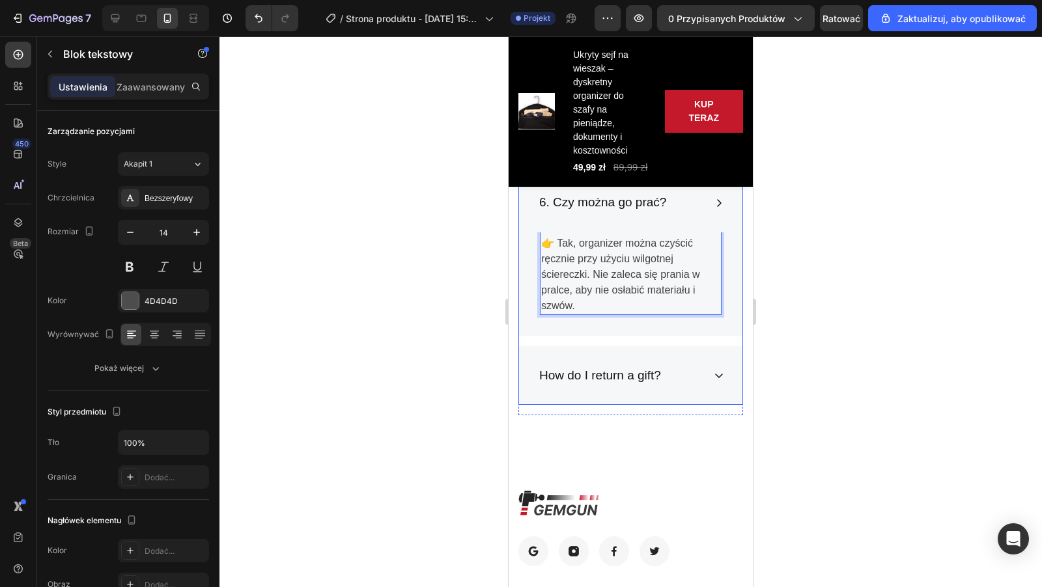
scroll to position [4173, 0]
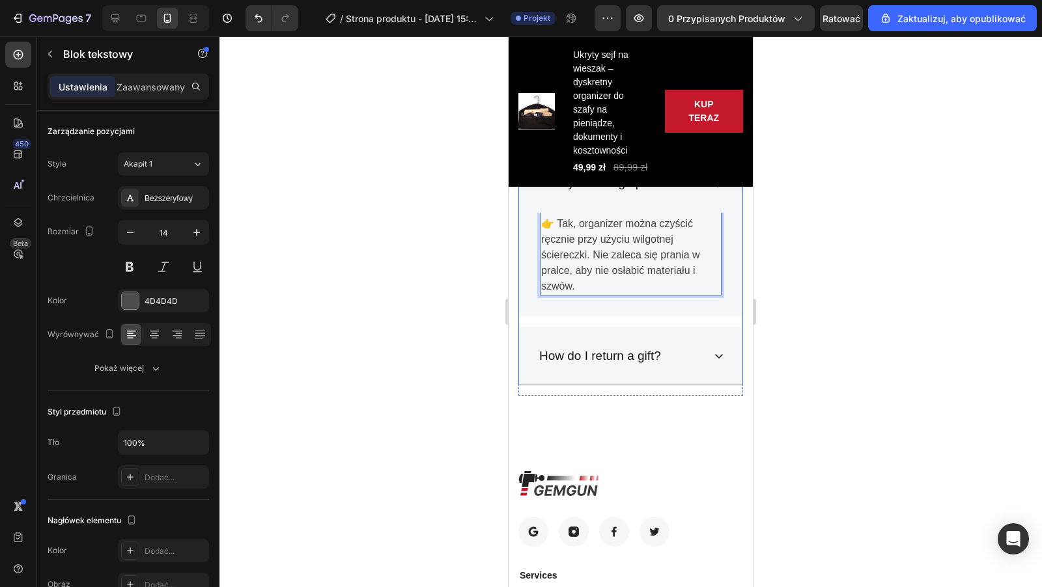
click at [635, 367] on div "How do I return a gift?" at bounding box center [630, 356] width 223 height 59
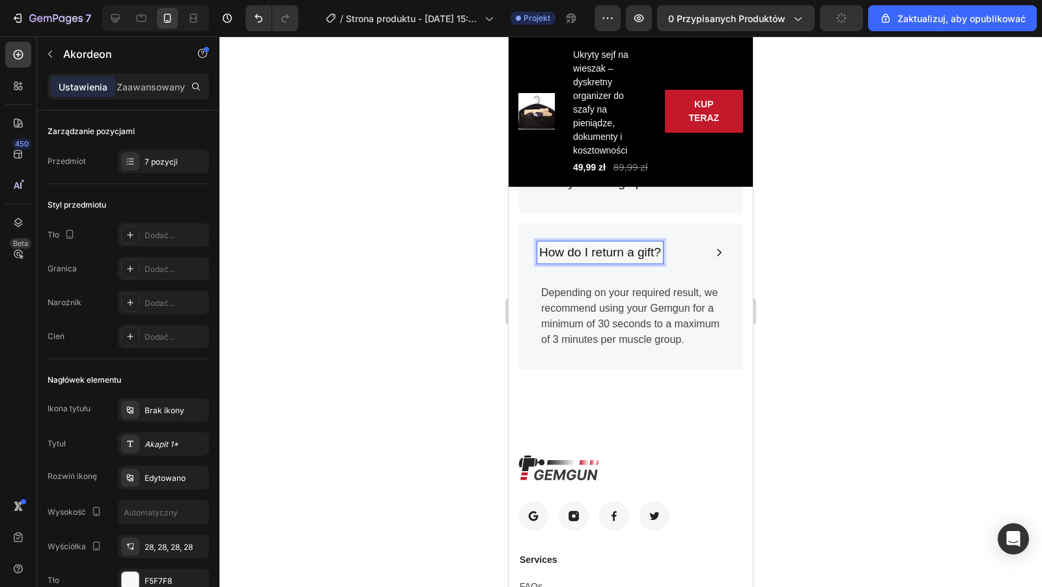
click at [657, 255] on p "How do I return a gift?" at bounding box center [600, 252] width 122 height 19
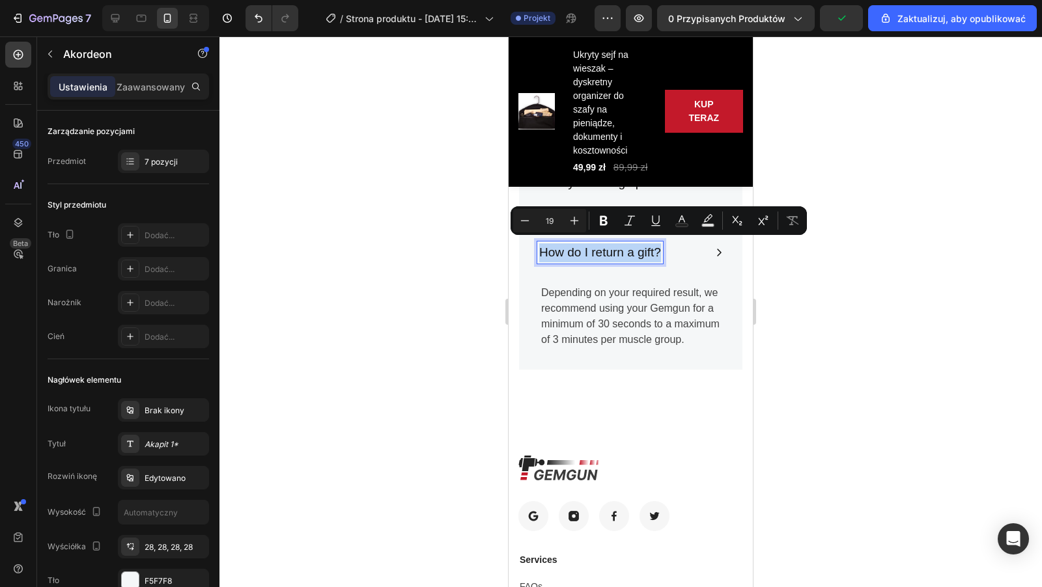
drag, startPoint x: 657, startPoint y: 252, endPoint x: 540, endPoint y: 251, distance: 117.8
click at [540, 251] on p "How do I return a gift?" at bounding box center [600, 252] width 122 height 19
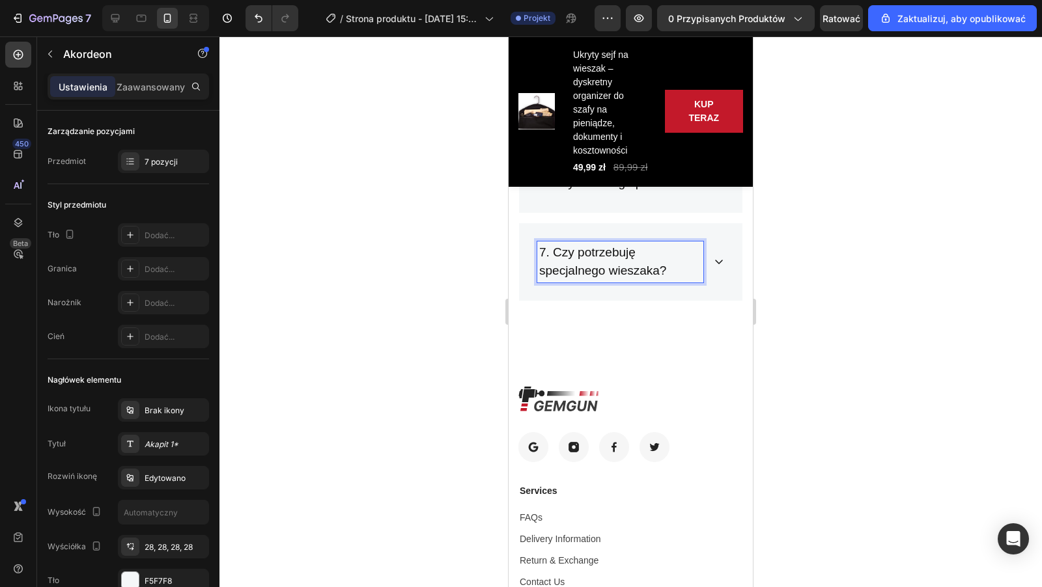
click at [730, 256] on div "7. Czy potrzebuję specjalnego wieszaka?" at bounding box center [630, 261] width 223 height 77
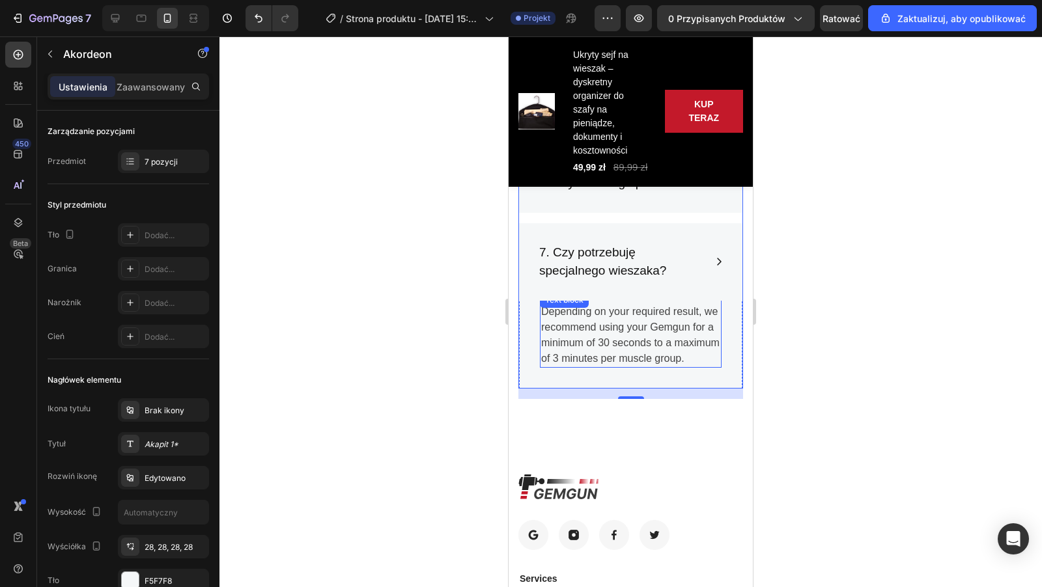
click at [541, 308] on div "Depending on your required result, we recommend using your Gemgun for a minimum…" at bounding box center [631, 330] width 182 height 76
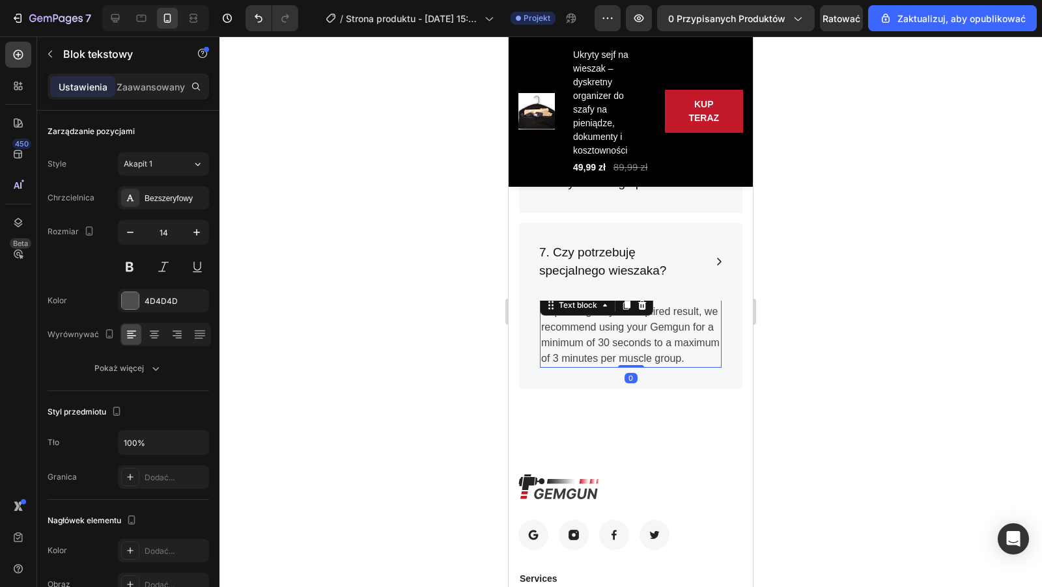
click at [700, 355] on p "Depending on your required result, we recommend using your Gemgun for a minimum…" at bounding box center [630, 335] width 179 height 62
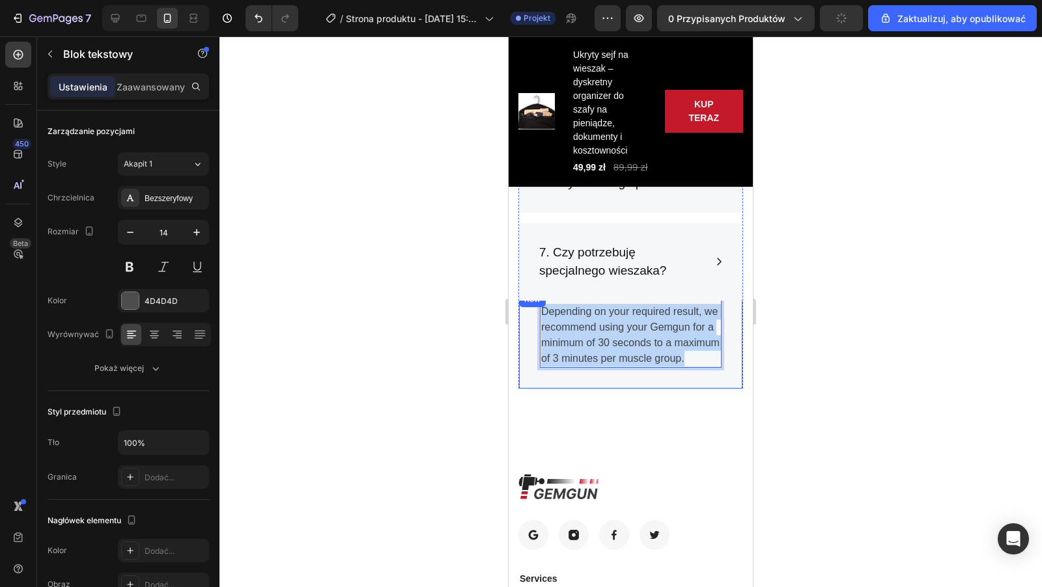
drag, startPoint x: 700, startPoint y: 355, endPoint x: 537, endPoint y: 303, distance: 170.9
click at [537, 303] on div "Depending on your required result, we recommend using your Gemgun for a minimum…" at bounding box center [630, 340] width 223 height 97
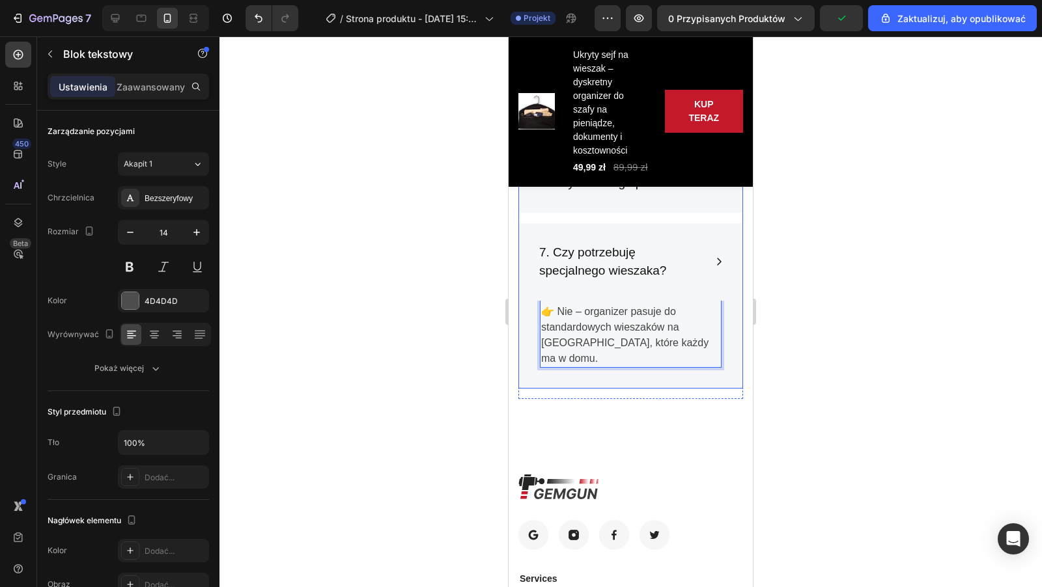
click at [616, 256] on p "7. Czy potrzebuję specjalnego wieszaka?" at bounding box center [620, 261] width 162 height 37
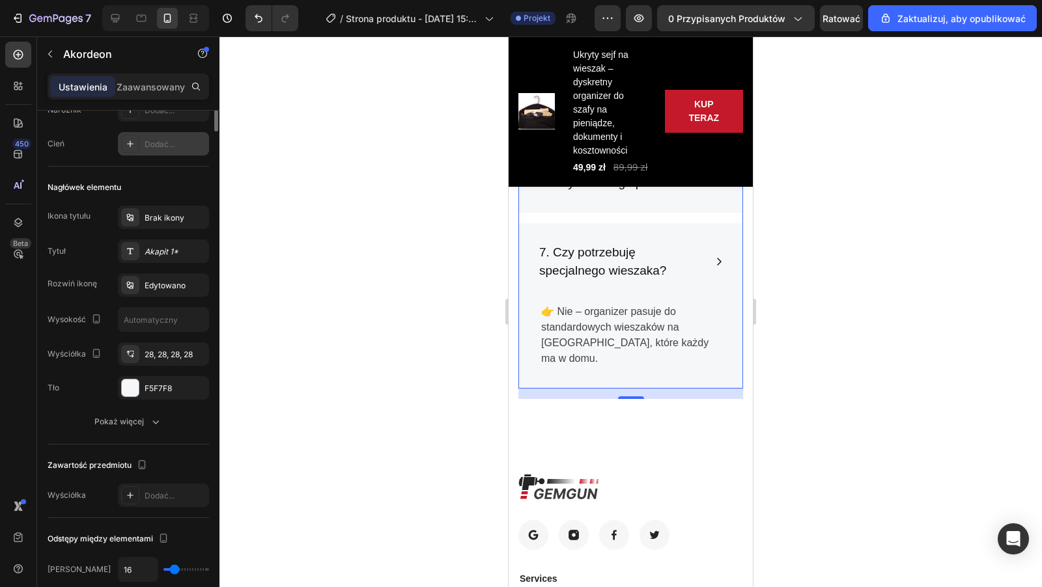
scroll to position [0, 0]
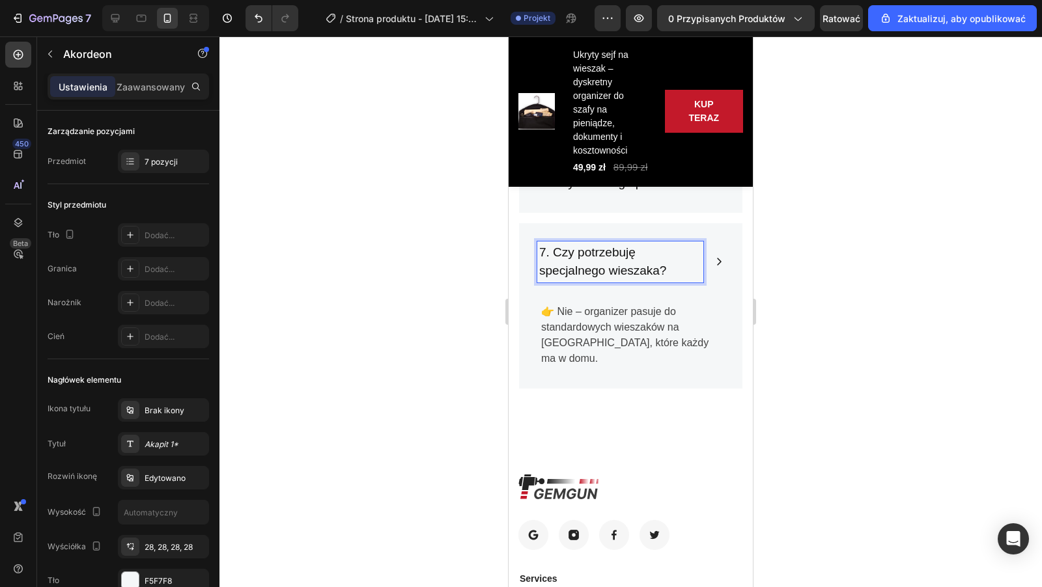
click at [617, 253] on p "7. Czy potrzebuję specjalnego wieszaka?" at bounding box center [620, 261] width 162 height 37
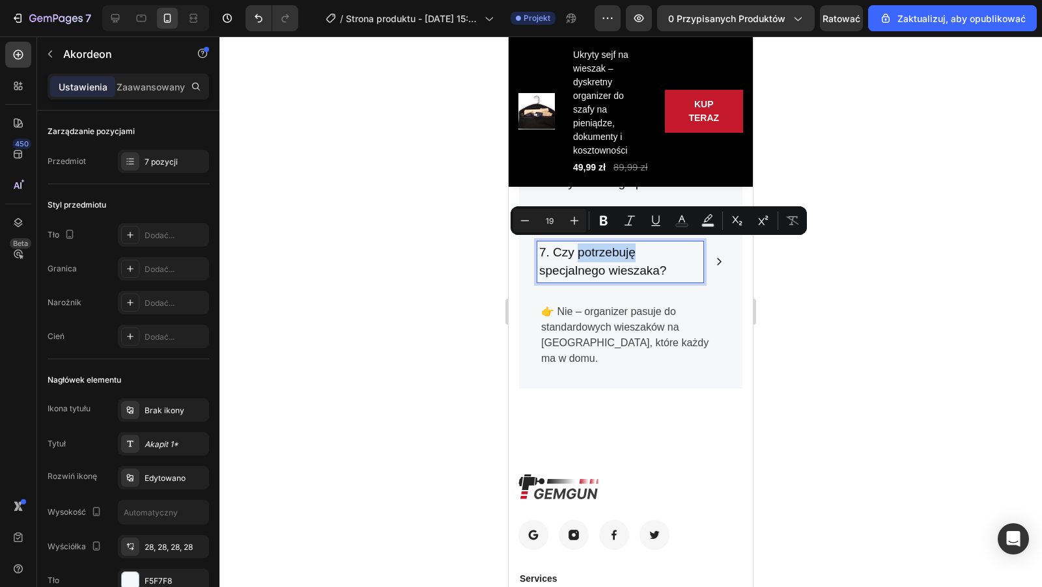
click at [676, 255] on p "7. Czy potrzebuję specjalnego wieszaka?" at bounding box center [620, 261] width 162 height 37
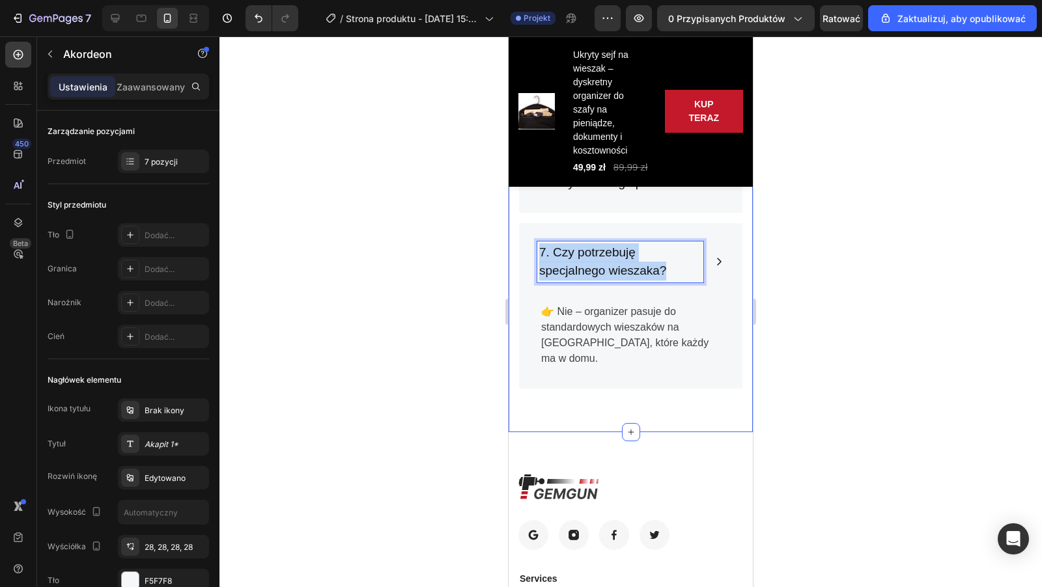
drag, startPoint x: 671, startPoint y: 267, endPoint x: 511, endPoint y: 243, distance: 161.8
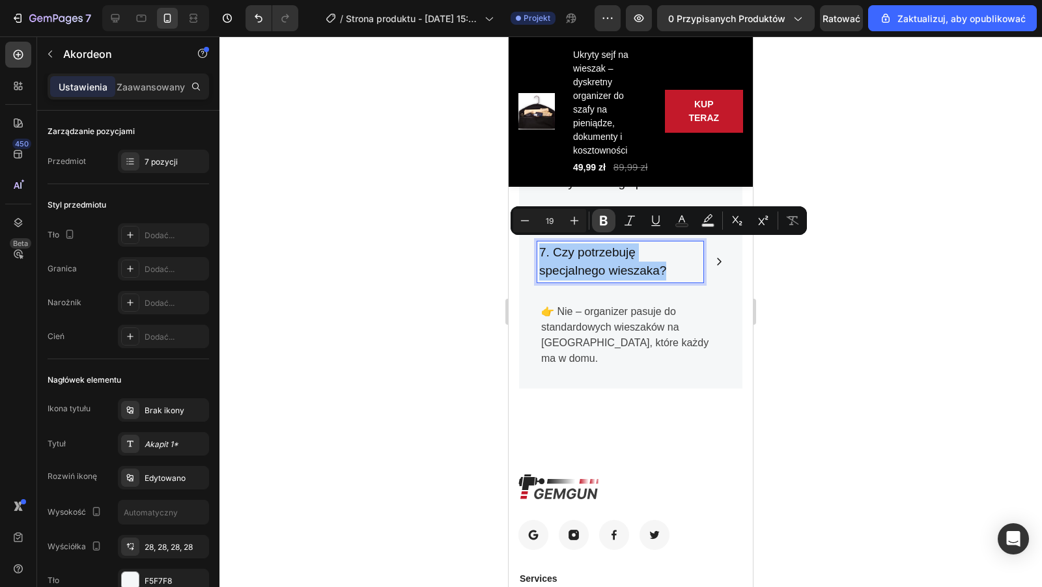
click at [602, 219] on icon "Kontekstowy pasek narzędzi edytora" at bounding box center [603, 220] width 13 height 13
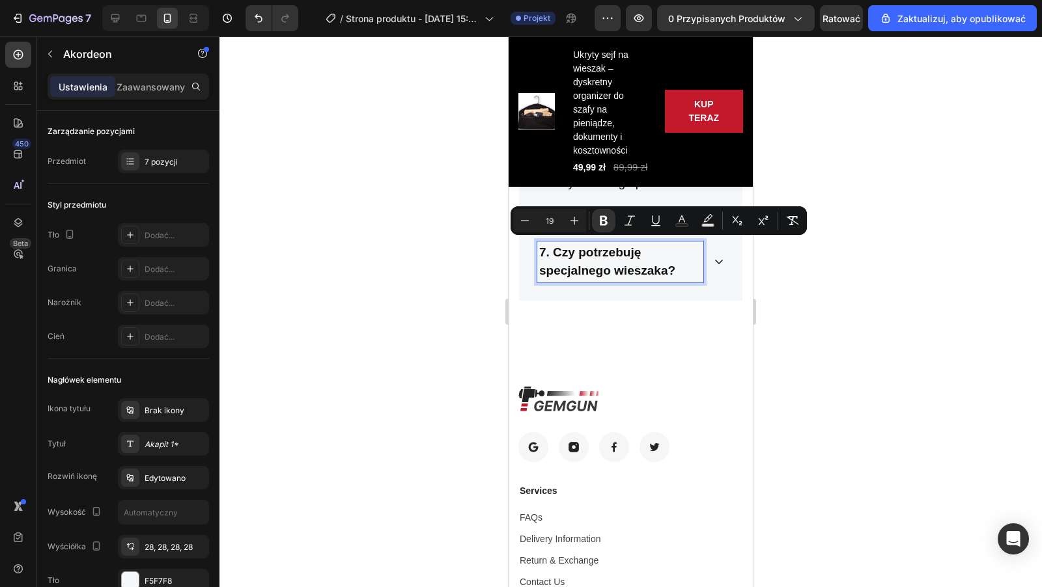
click at [772, 292] on div at bounding box center [630, 311] width 822 height 551
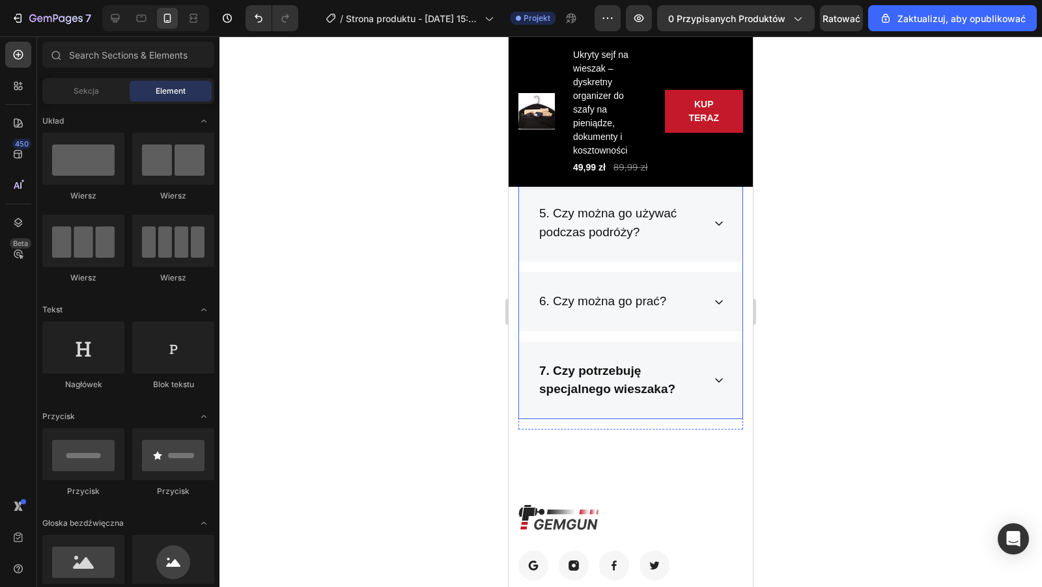
scroll to position [4048, 0]
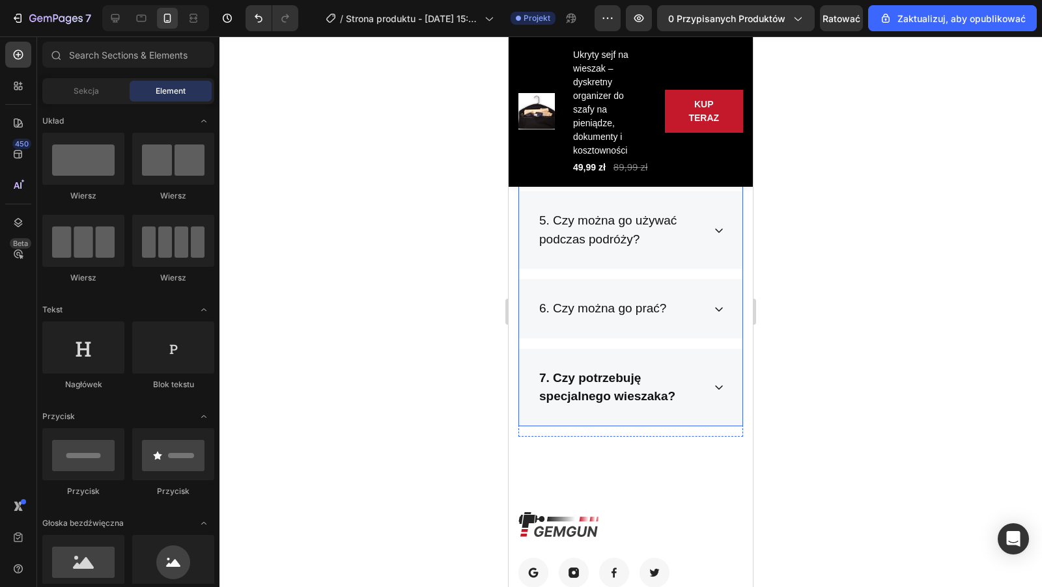
click at [657, 310] on p "6. Czy można go prać?" at bounding box center [602, 308] width 127 height 19
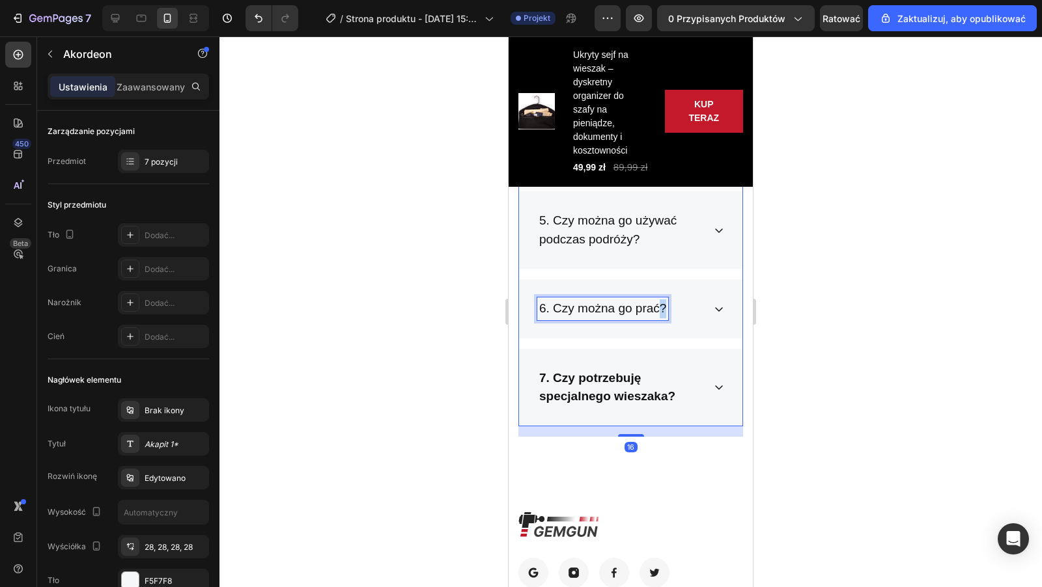
click at [657, 308] on p "6. Czy można go prać?" at bounding box center [602, 308] width 127 height 19
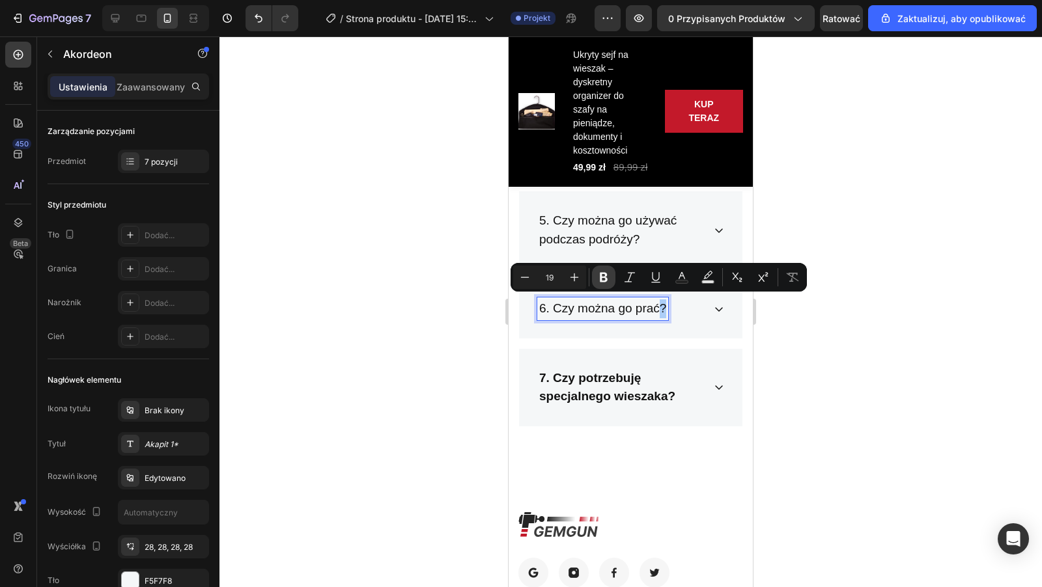
click at [596, 281] on button "Bold" at bounding box center [603, 277] width 23 height 23
click at [663, 308] on strong "?" at bounding box center [663, 308] width 8 height 14
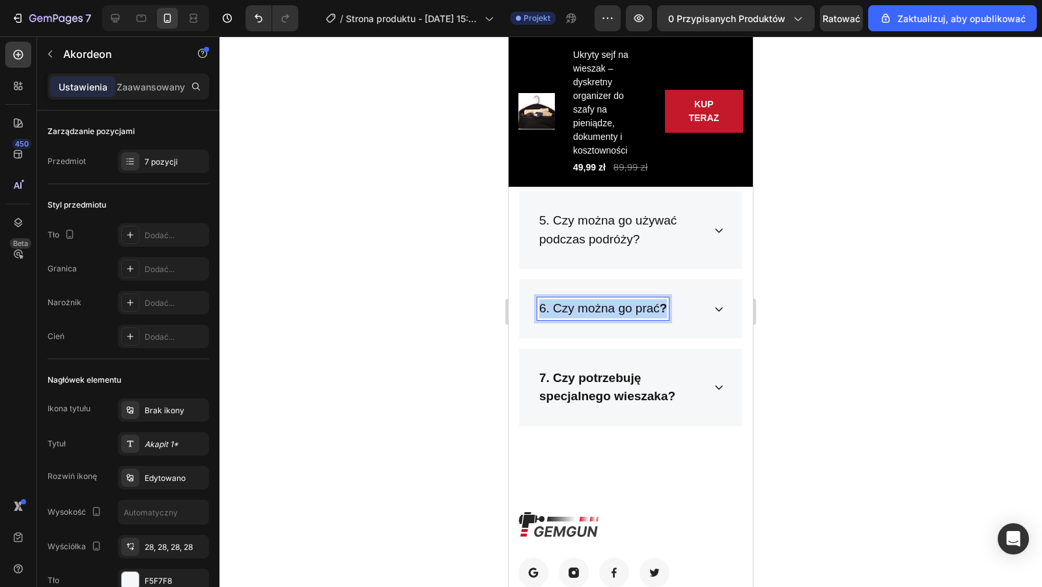
drag, startPoint x: 664, startPoint y: 306, endPoint x: 529, endPoint y: 298, distance: 135.0
click at [529, 298] on div "6. Czy można go prać ?" at bounding box center [630, 308] width 223 height 59
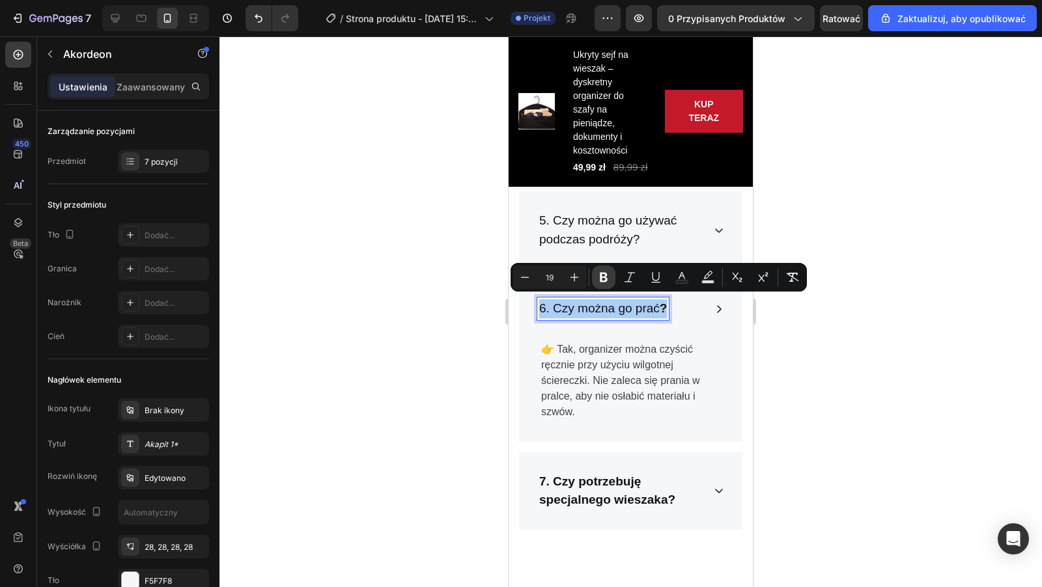
click at [601, 277] on icon "Editor contextual toolbar" at bounding box center [604, 278] width 8 height 10
click at [812, 342] on div at bounding box center [630, 311] width 822 height 551
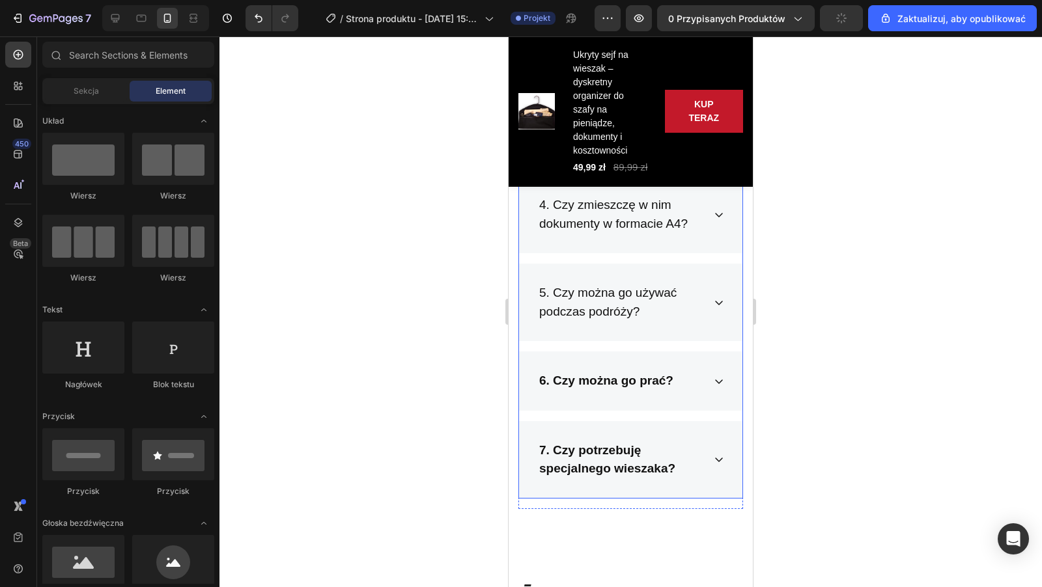
scroll to position [3966, 0]
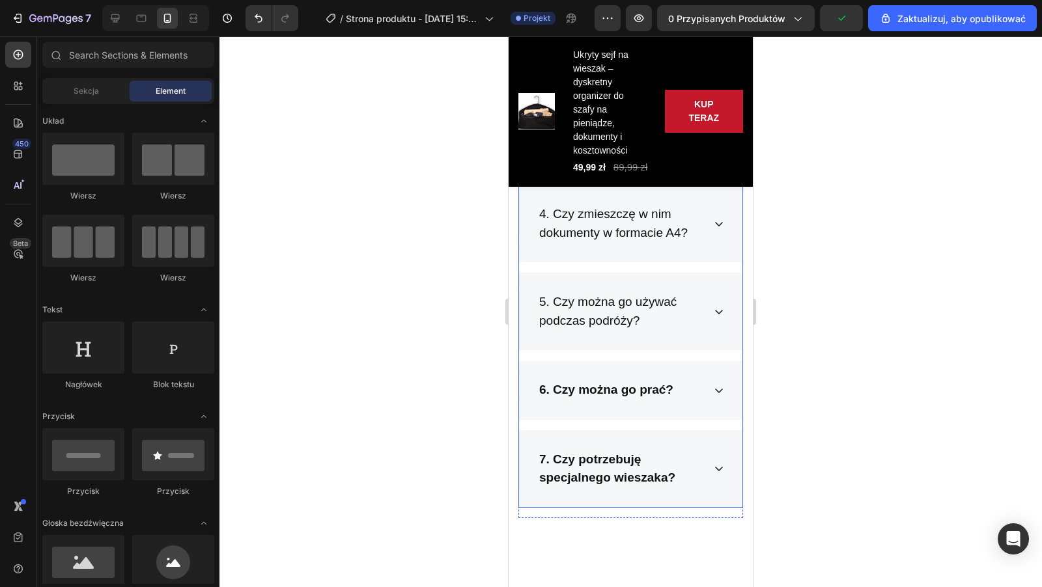
click at [652, 322] on p "5. Czy można go używać podczas podróży?" at bounding box center [620, 311] width 162 height 37
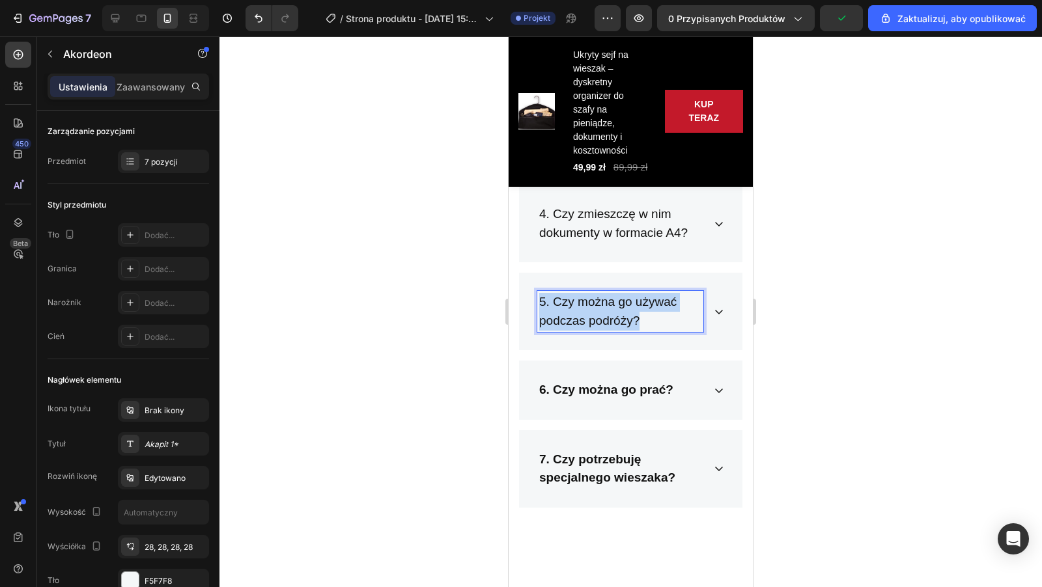
drag, startPoint x: 655, startPoint y: 314, endPoint x: 525, endPoint y: 293, distance: 131.3
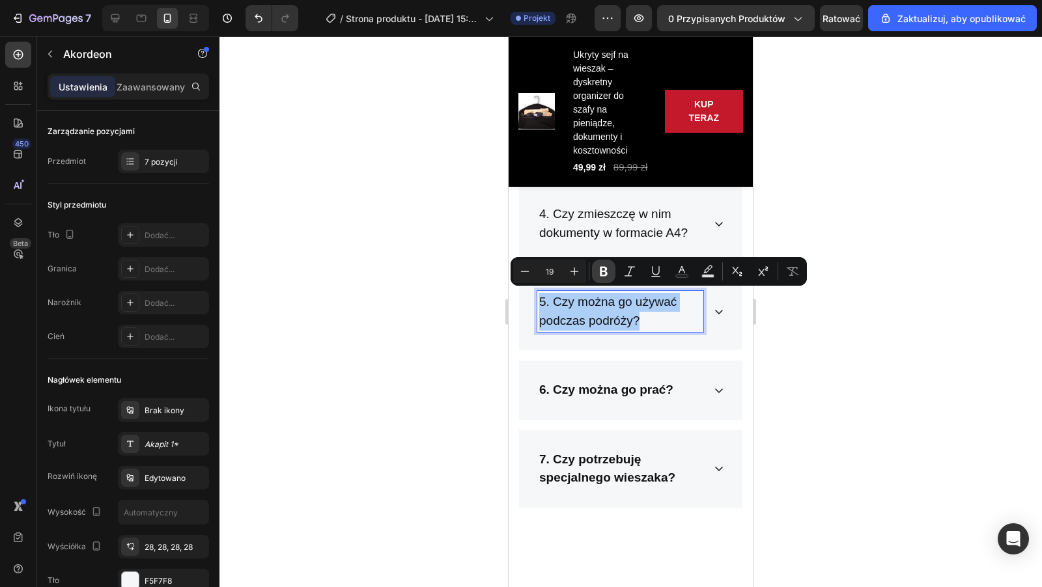
click at [604, 276] on icon "Editor contextual toolbar" at bounding box center [604, 272] width 8 height 10
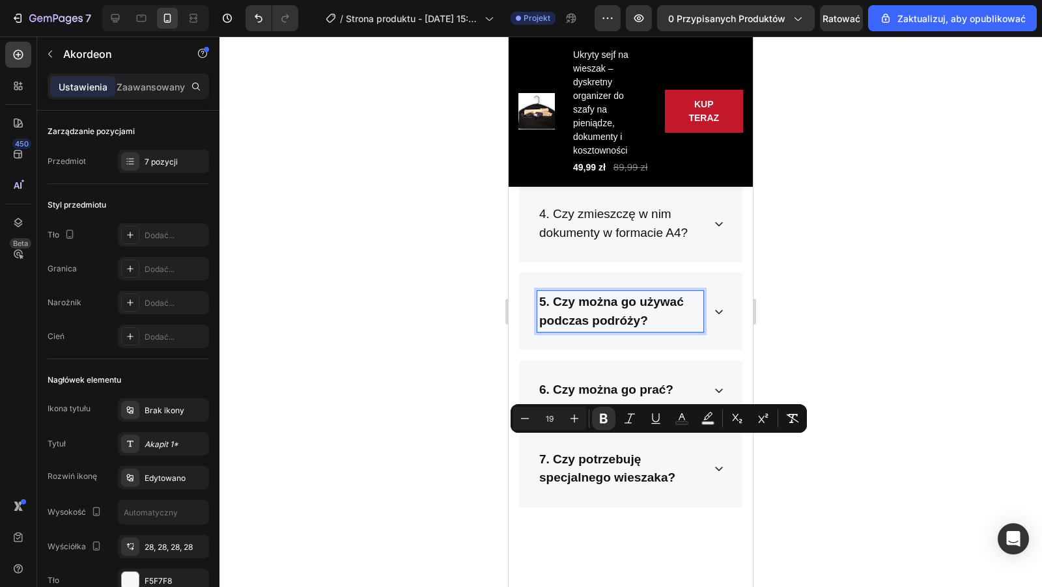
scroll to position [3819, 0]
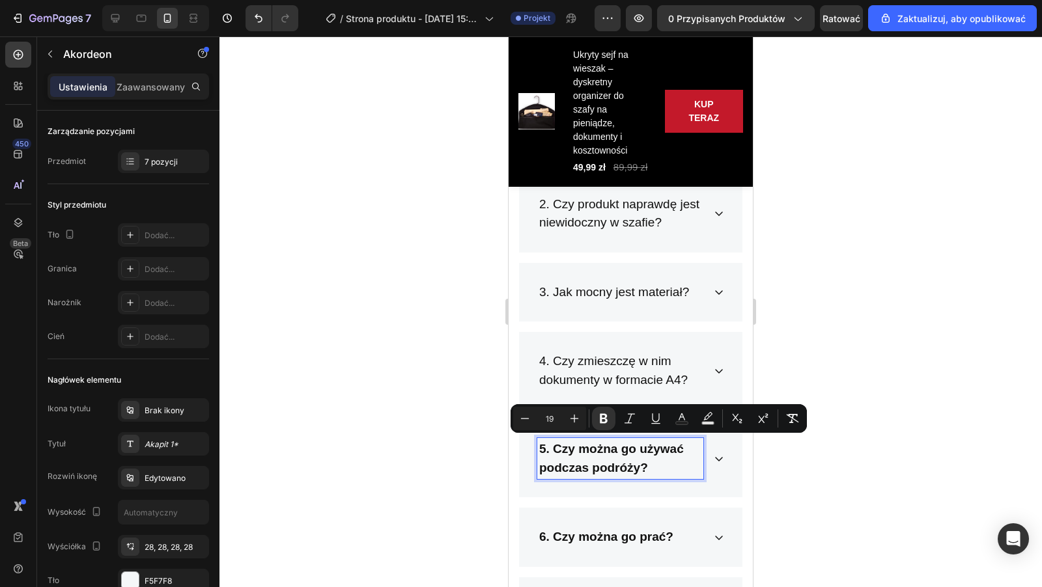
click at [692, 371] on p "4. Czy zmieszczę w nim dokumenty w formacie A4?" at bounding box center [620, 370] width 162 height 37
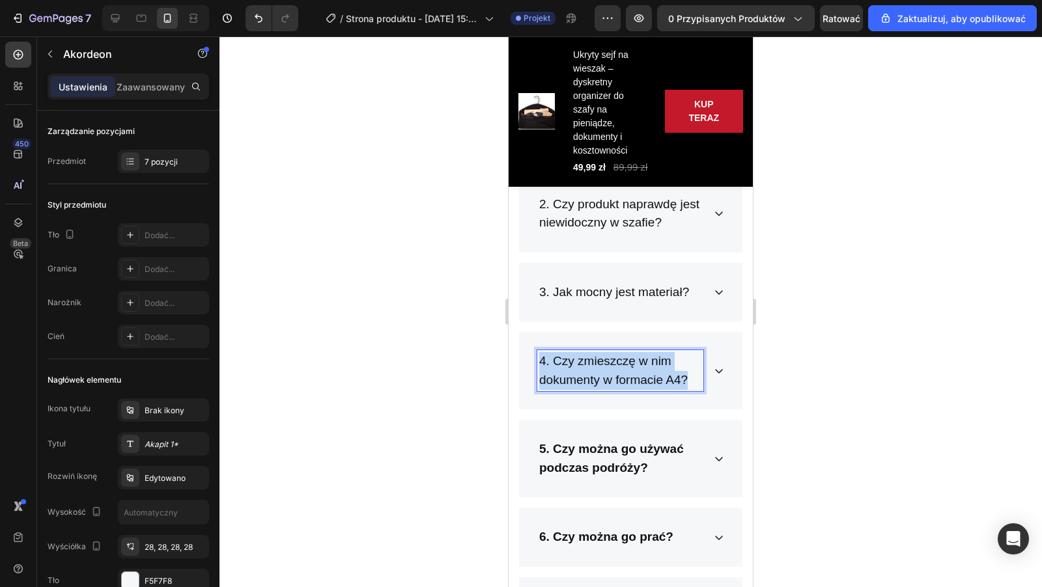
drag, startPoint x: 692, startPoint y: 375, endPoint x: 527, endPoint y: 355, distance: 166.5
click at [527, 355] on div "4. Czy zmieszczę w nim dokumenty w formacie A4?" at bounding box center [630, 370] width 223 height 77
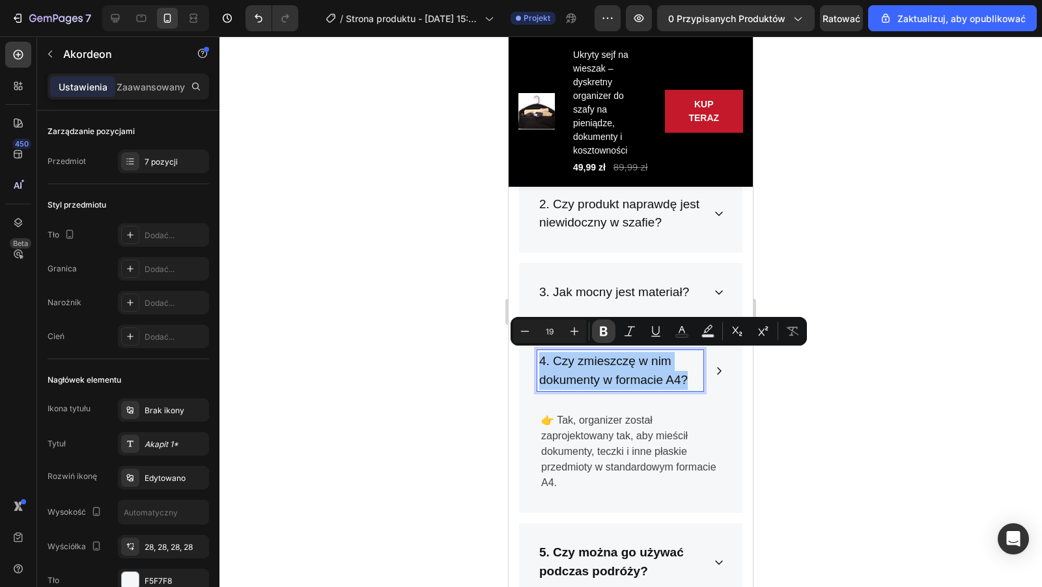
click at [598, 332] on icon "Editor contextual toolbar" at bounding box center [603, 331] width 13 height 13
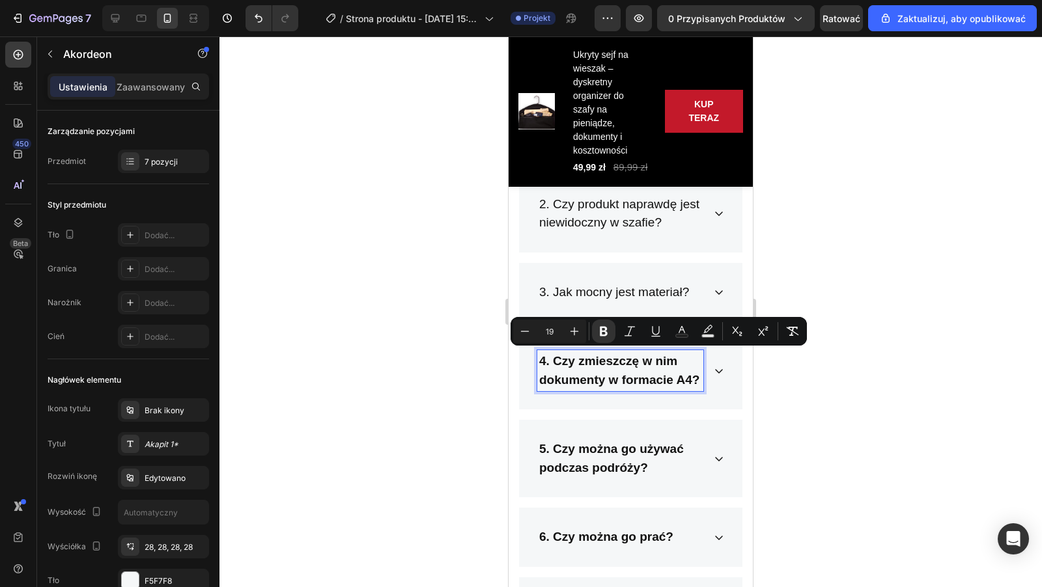
click at [806, 397] on div at bounding box center [630, 311] width 822 height 551
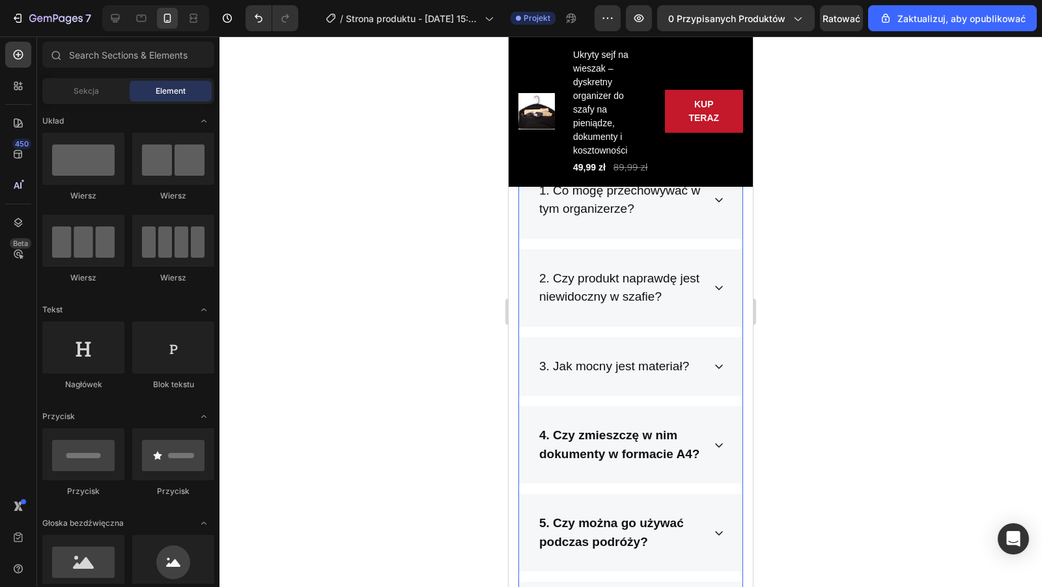
scroll to position [3744, 0]
click at [700, 363] on div "3. Jak mocny jest materiał?" at bounding box center [620, 368] width 166 height 23
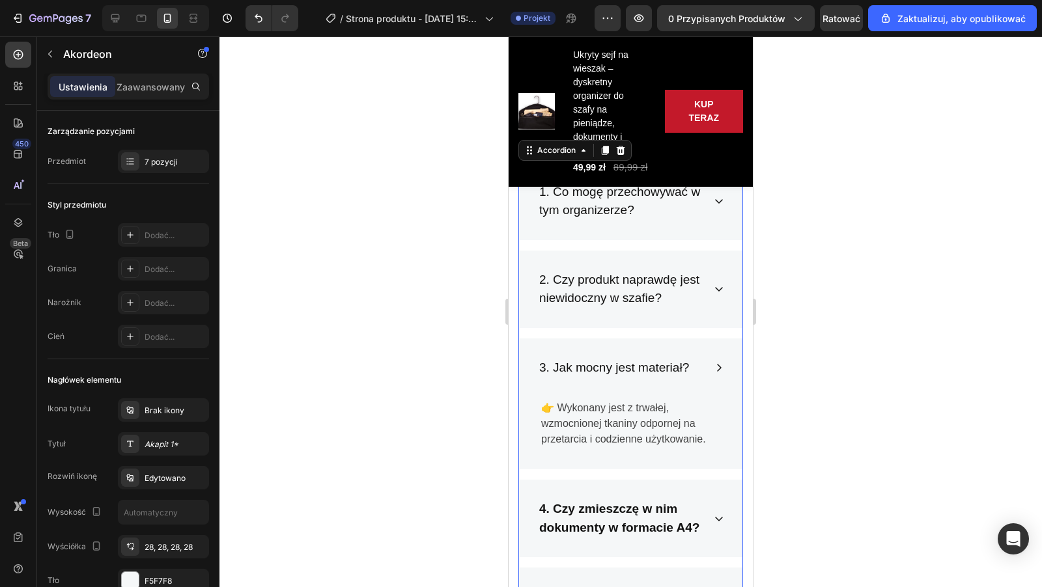
click at [689, 362] on div "3. Jak mocny jest materiał?" at bounding box center [614, 368] width 154 height 23
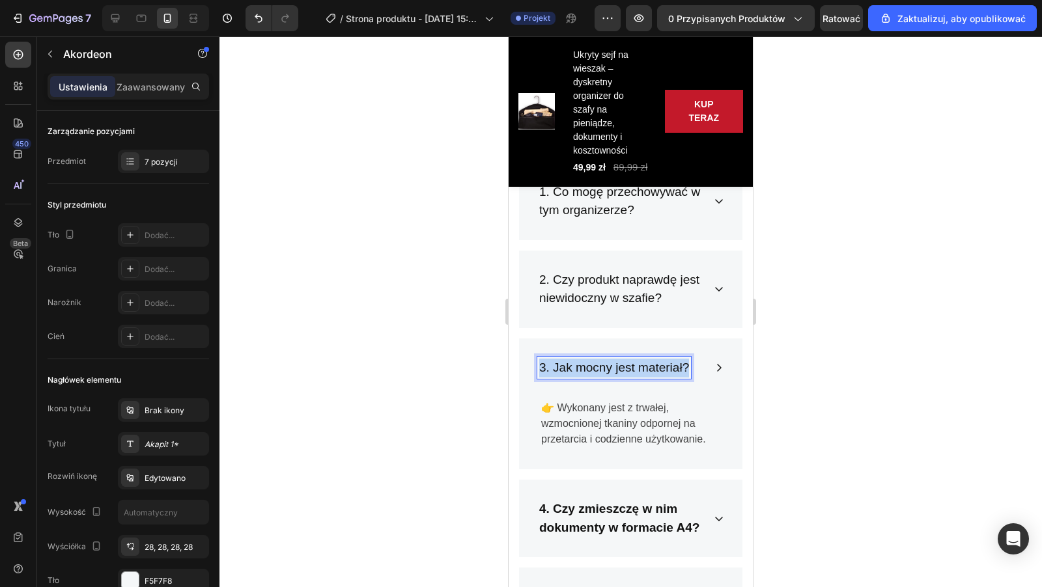
drag, startPoint x: 689, startPoint y: 364, endPoint x: 533, endPoint y: 361, distance: 156.9
click at [532, 361] on div "3. Jak mocny jest materiał?" at bounding box center [630, 368] width 223 height 59
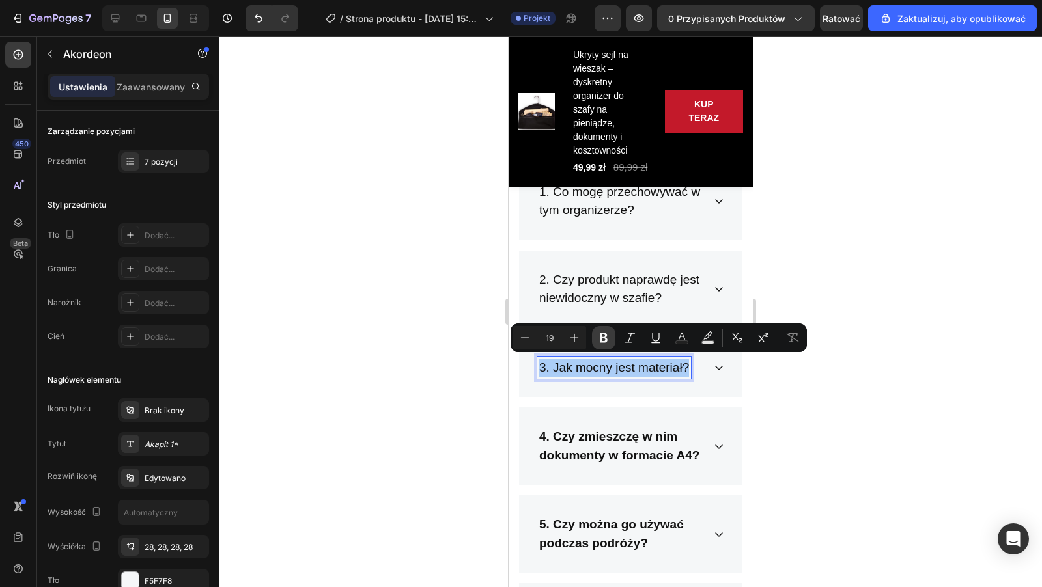
click at [600, 337] on icon "Editor contextual toolbar" at bounding box center [604, 338] width 8 height 10
click at [855, 251] on div at bounding box center [630, 311] width 822 height 551
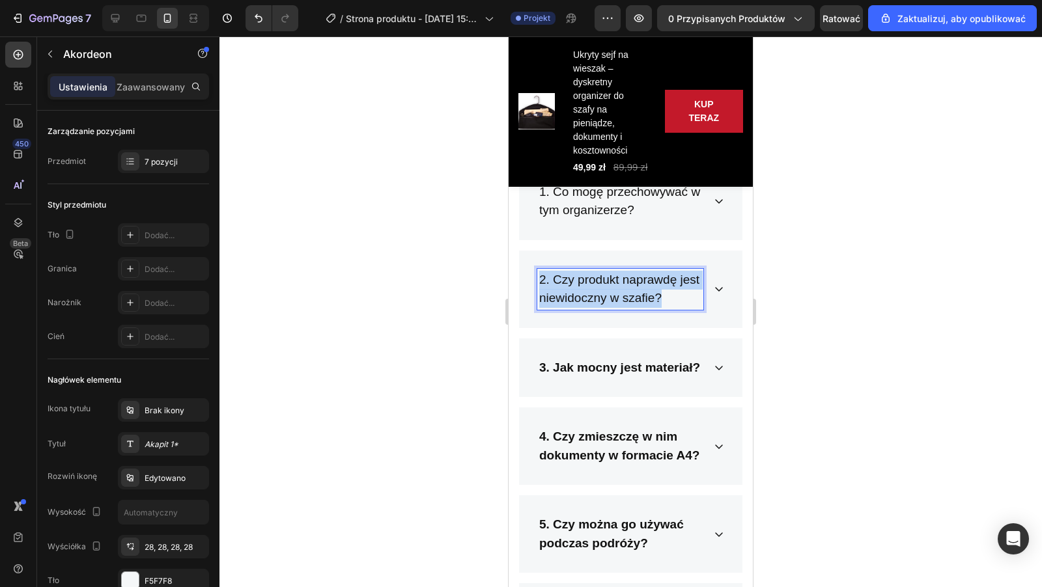
drag, startPoint x: 669, startPoint y: 298, endPoint x: 531, endPoint y: 275, distance: 139.2
click at [531, 275] on div "2. Czy produkt naprawdę jest niewidoczny w szafie?" at bounding box center [630, 289] width 223 height 77
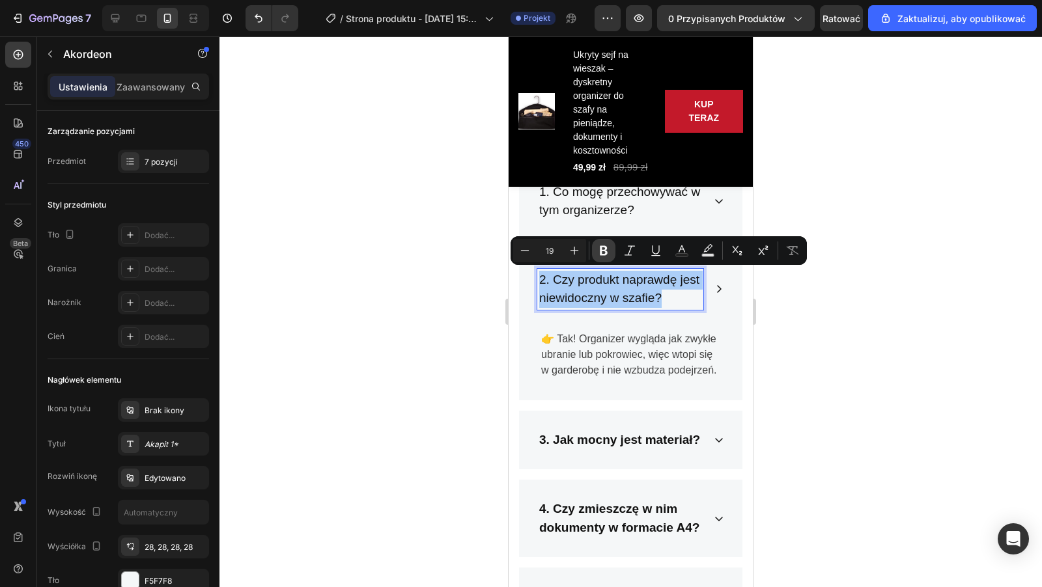
click at [608, 248] on icon "Editor contextual toolbar" at bounding box center [603, 250] width 13 height 13
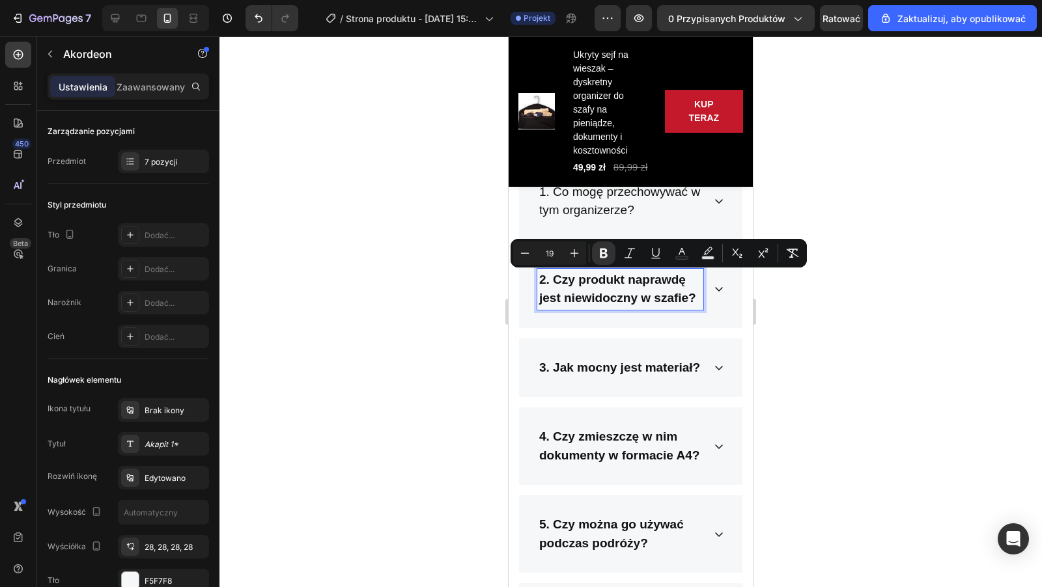
scroll to position [3569, 0]
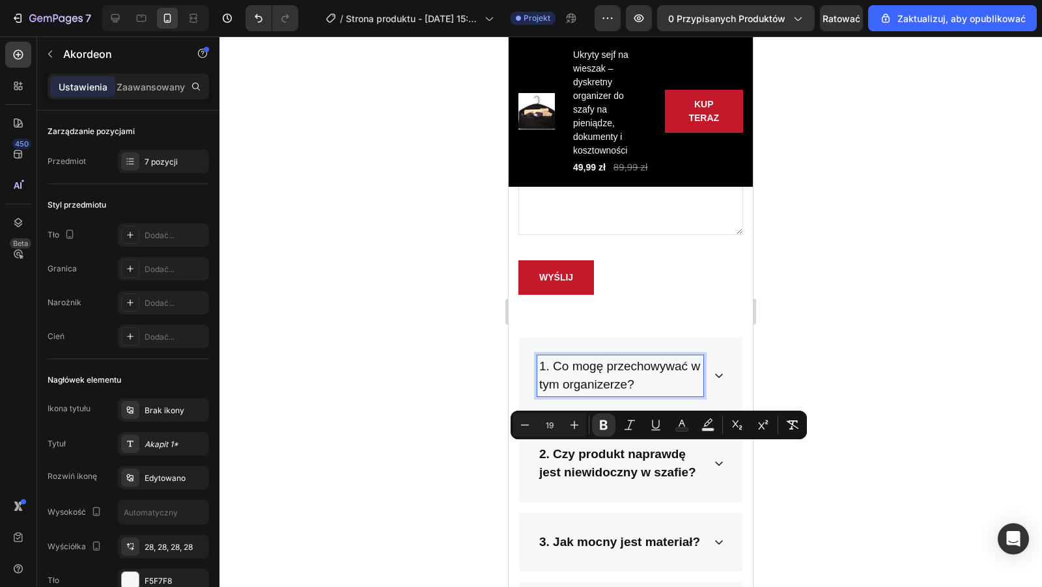
click at [650, 388] on p "1. Co mogę przechowywać w tym organizerze?" at bounding box center [620, 375] width 162 height 37
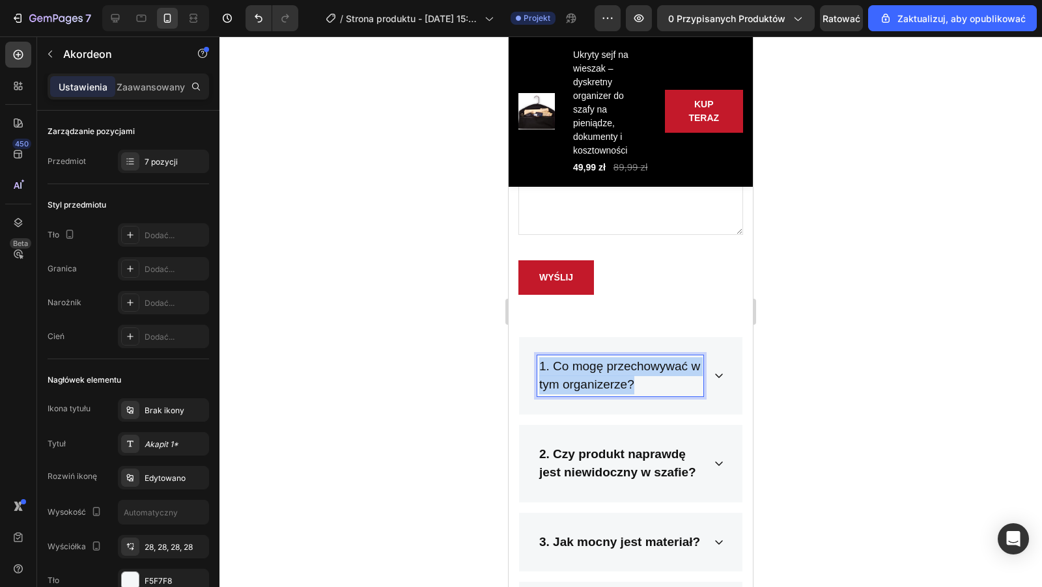
drag, startPoint x: 650, startPoint y: 386, endPoint x: 532, endPoint y: 365, distance: 120.3
click at [532, 365] on div "1. Co mogę przechowywać w tym organizerze?" at bounding box center [630, 375] width 223 height 77
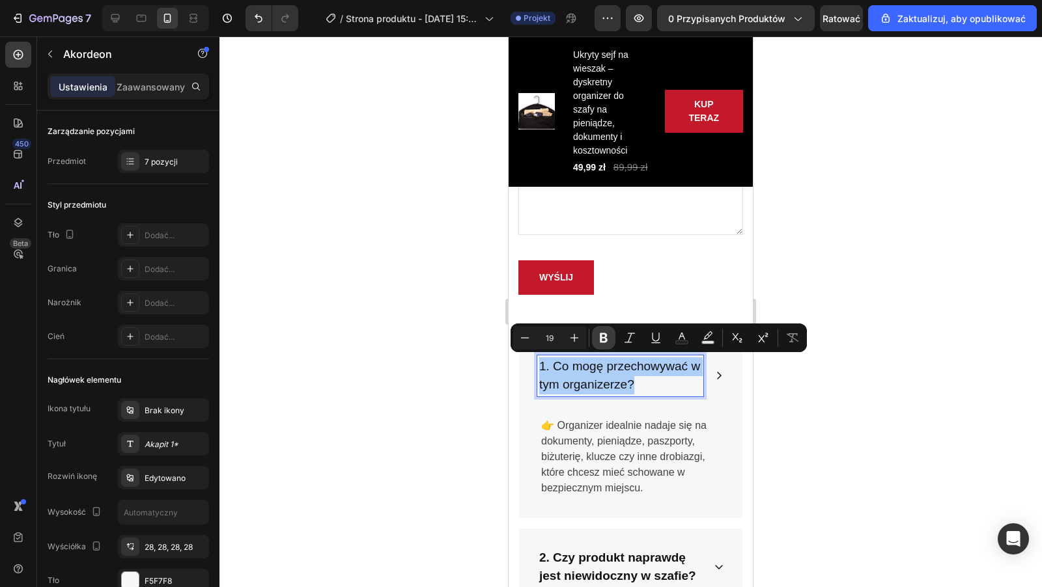
click at [603, 336] on icon "Editor contextual toolbar" at bounding box center [603, 337] width 13 height 13
click at [339, 331] on div at bounding box center [630, 311] width 822 height 551
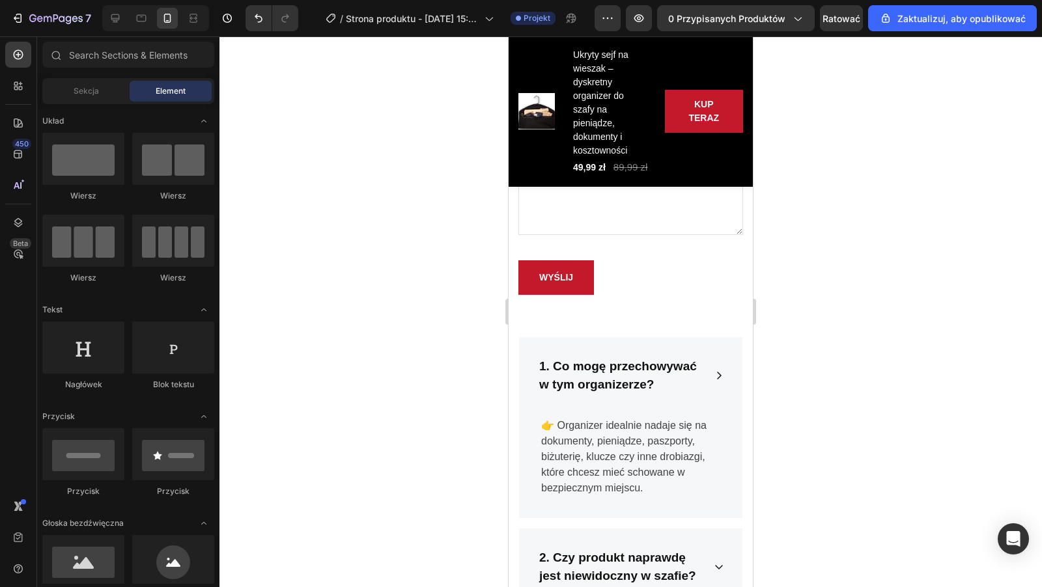
click at [341, 330] on div at bounding box center [630, 311] width 822 height 551
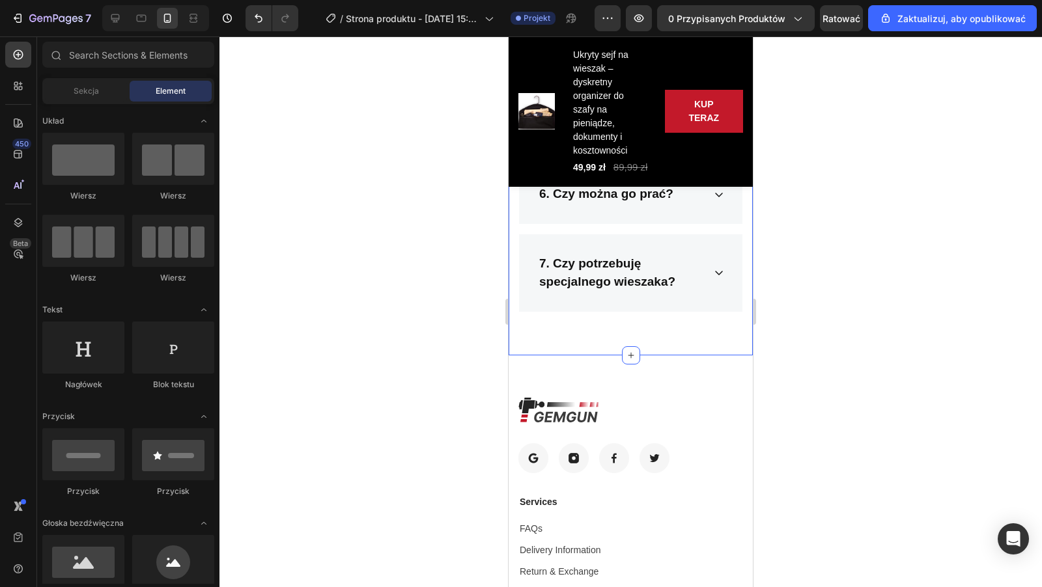
scroll to position [4296, 0]
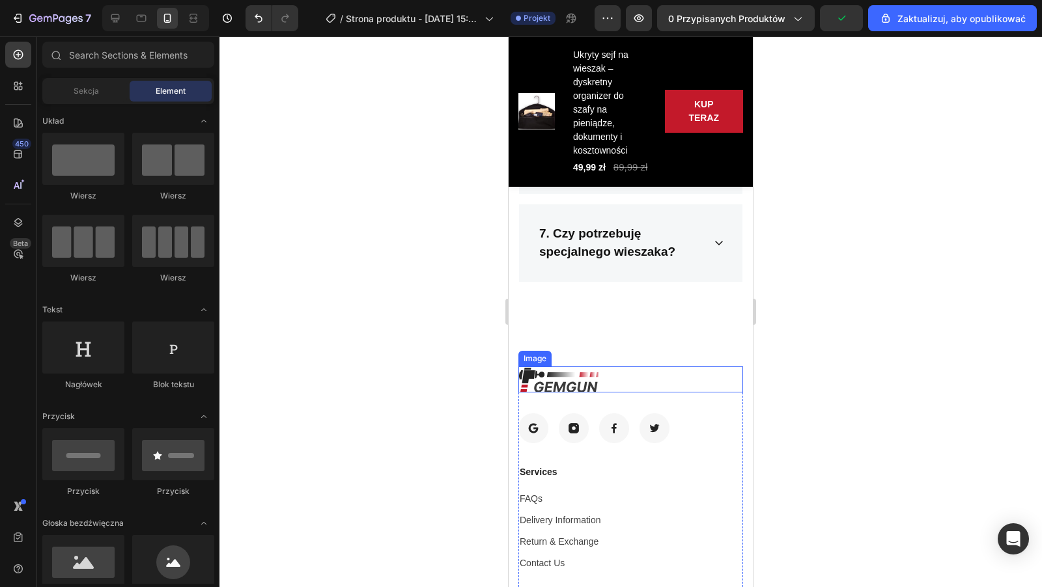
click at [639, 368] on div at bounding box center [630, 380] width 225 height 26
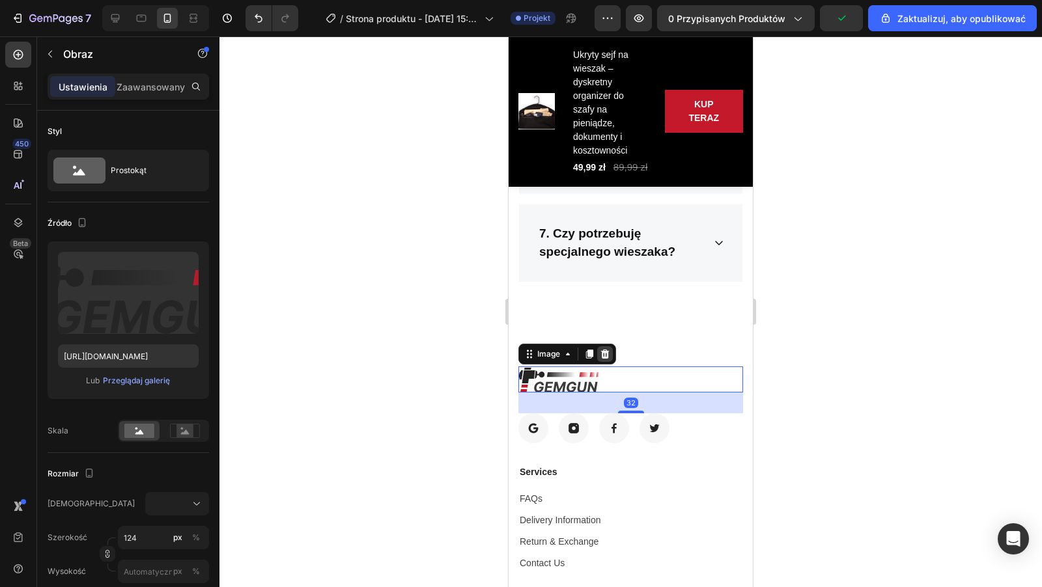
click at [607, 351] on icon at bounding box center [605, 354] width 8 height 9
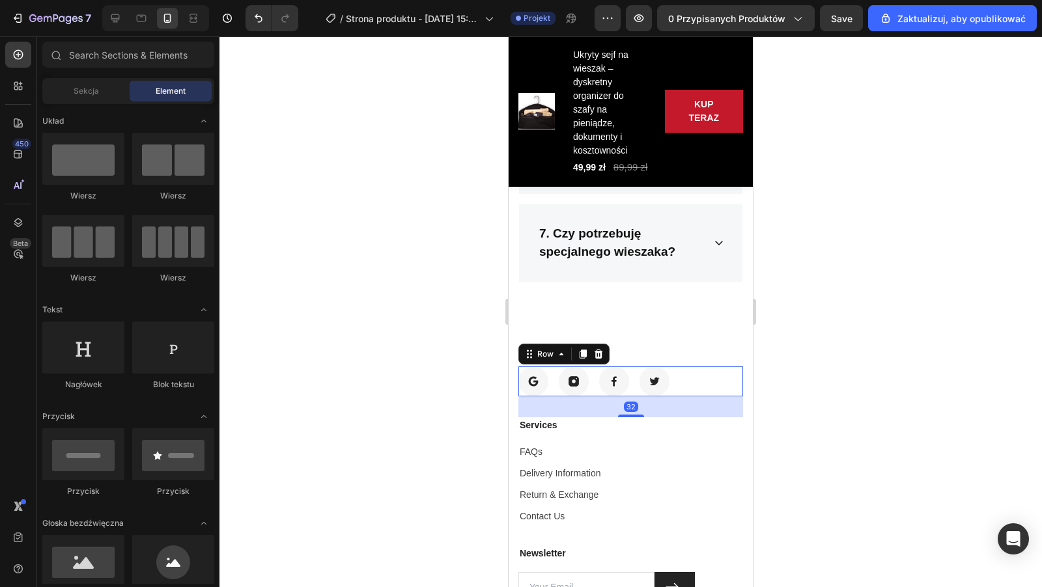
click at [674, 384] on div "Image Image Image Image Row 32" at bounding box center [630, 382] width 225 height 30
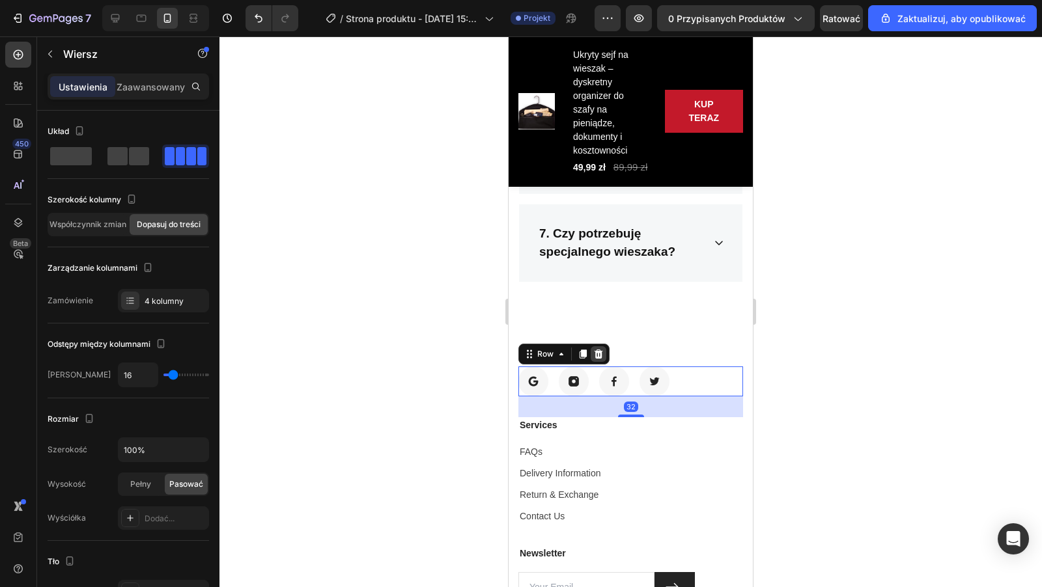
click at [602, 352] on icon at bounding box center [598, 354] width 10 height 10
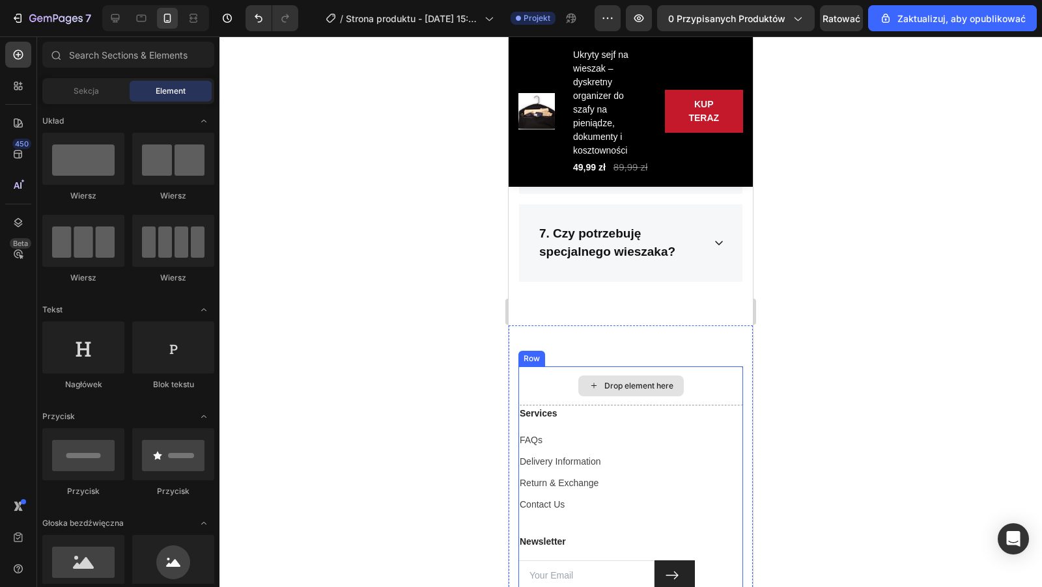
click at [715, 380] on div "Drop element here" at bounding box center [630, 386] width 225 height 39
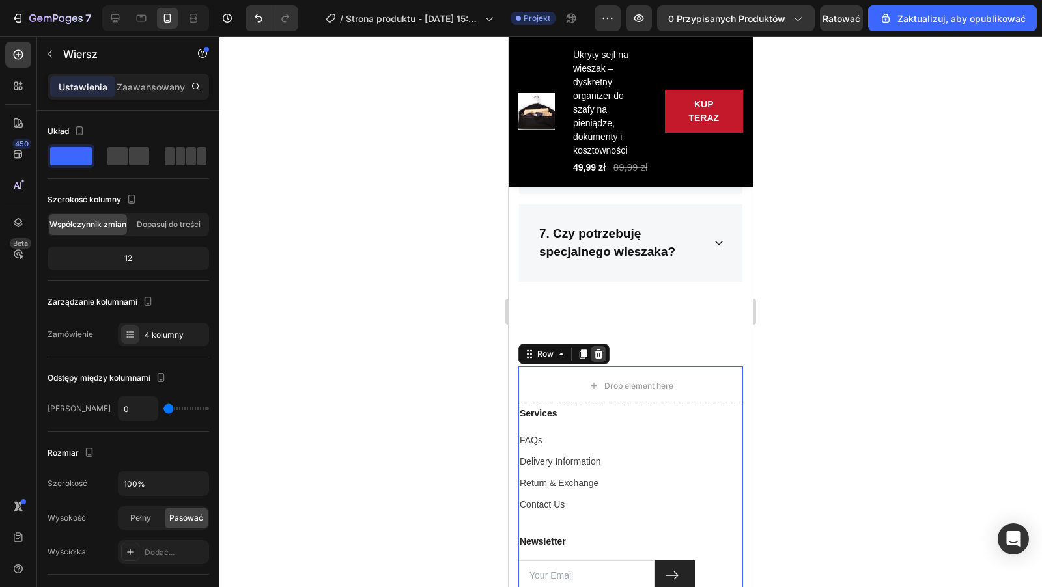
click at [600, 350] on icon at bounding box center [598, 354] width 8 height 9
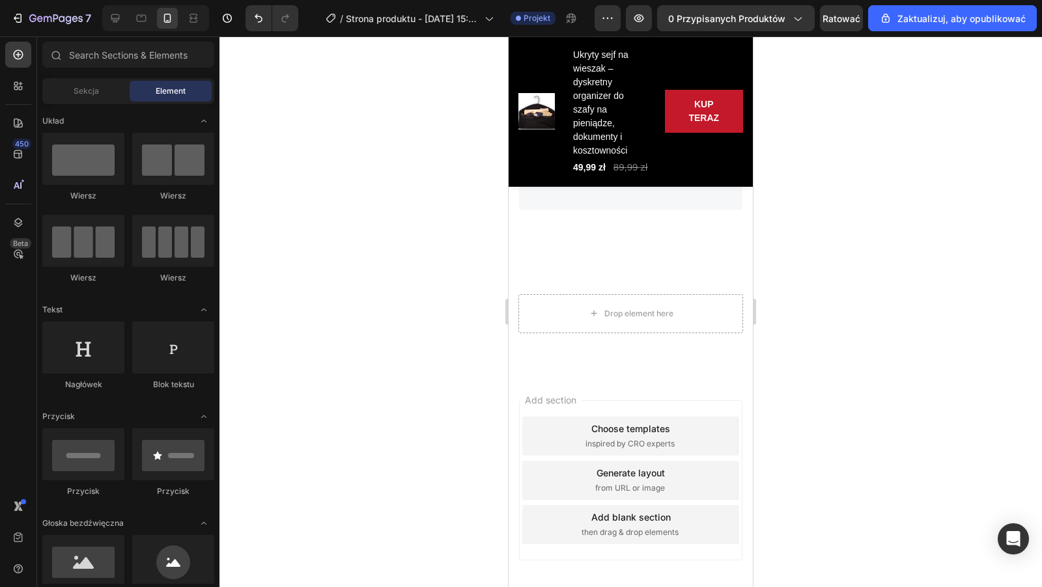
scroll to position [4375, 0]
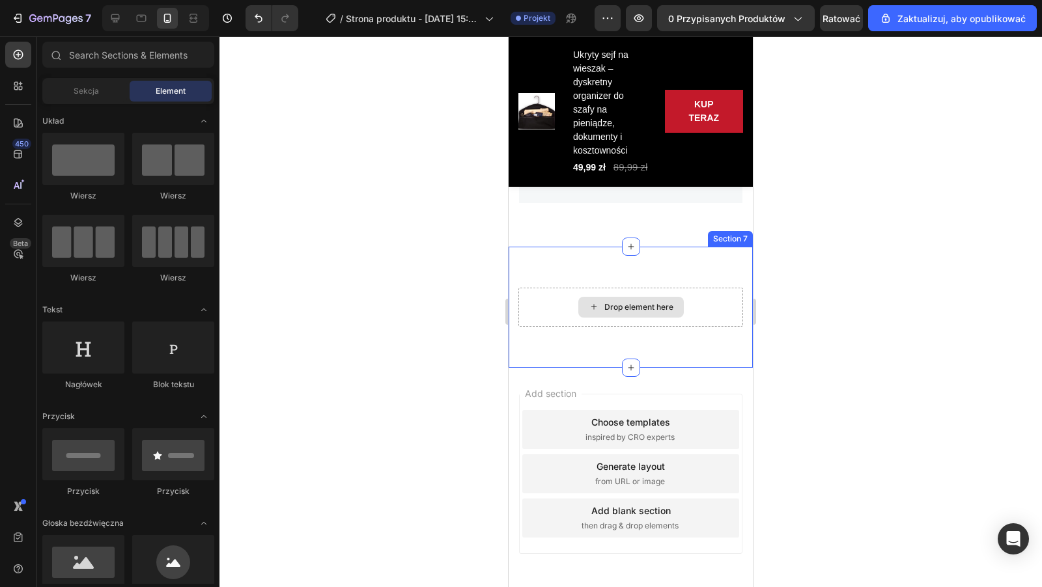
click at [672, 277] on div "Drop element here Section 7" at bounding box center [630, 307] width 244 height 121
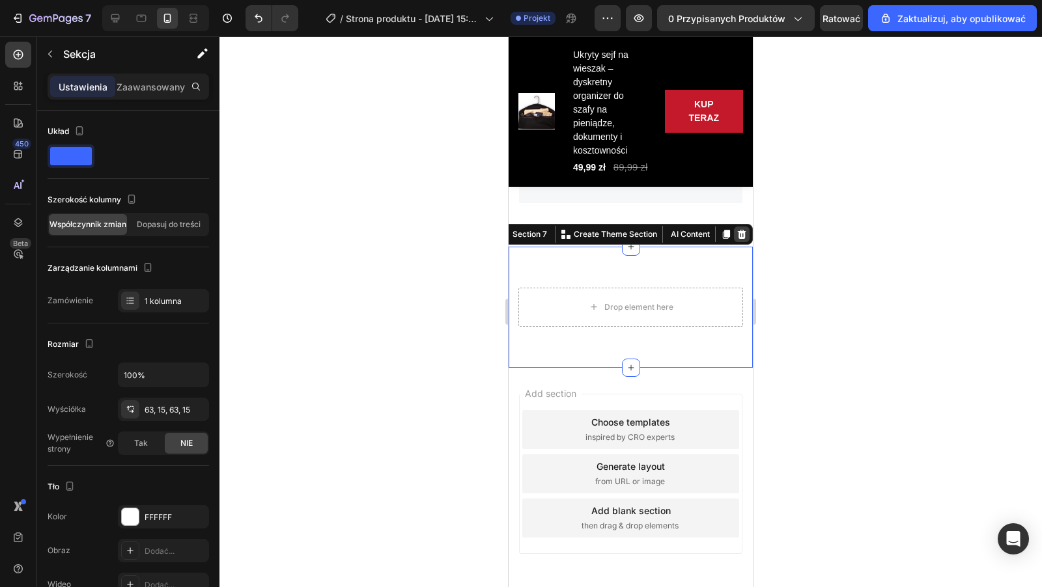
click at [748, 234] on div at bounding box center [742, 235] width 16 height 16
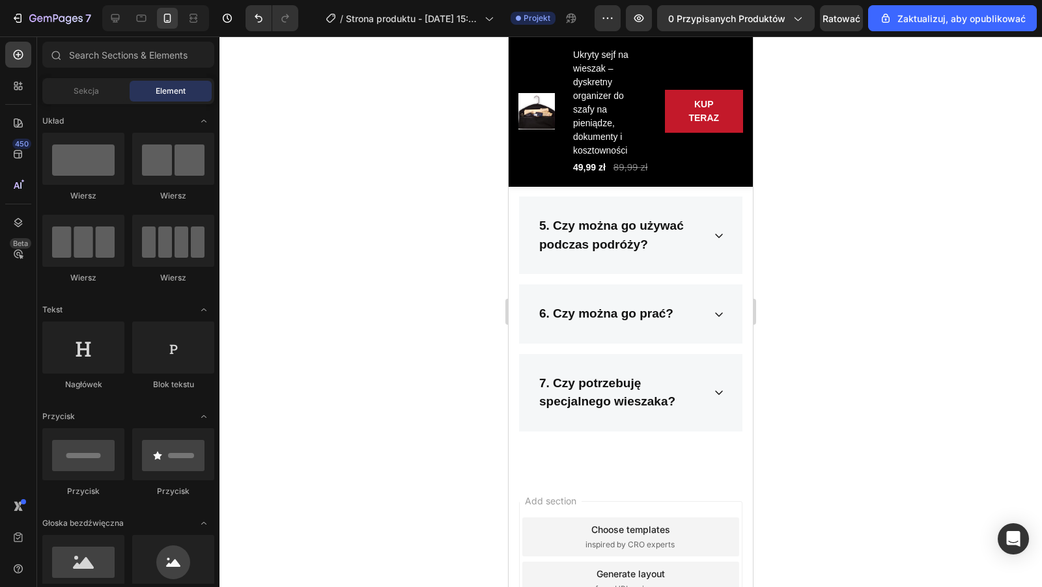
scroll to position [4303, 0]
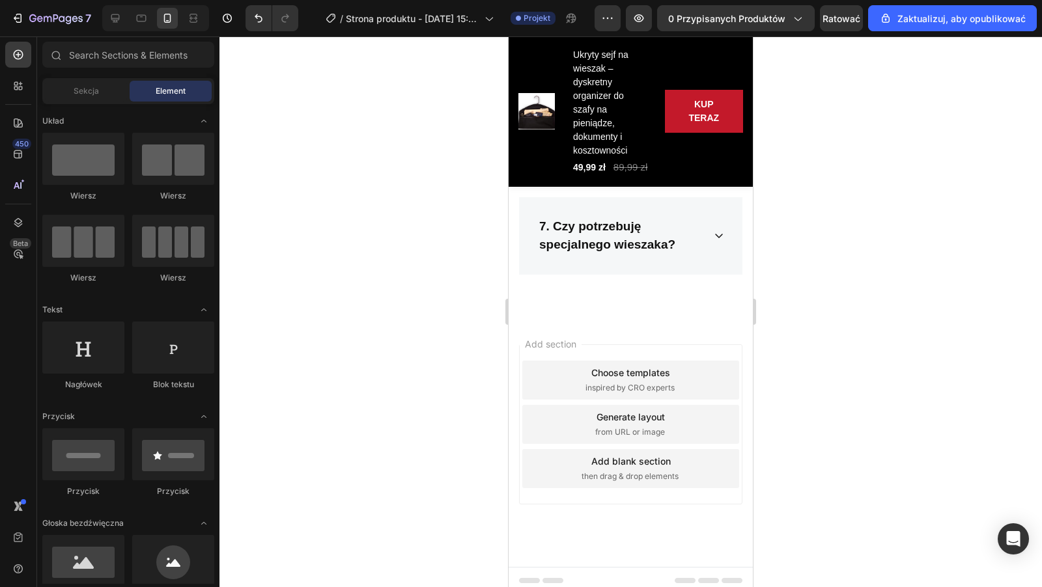
click at [665, 344] on div "Add section Choose templates inspired by CRO experts Generate layout from URL o…" at bounding box center [630, 424] width 223 height 160
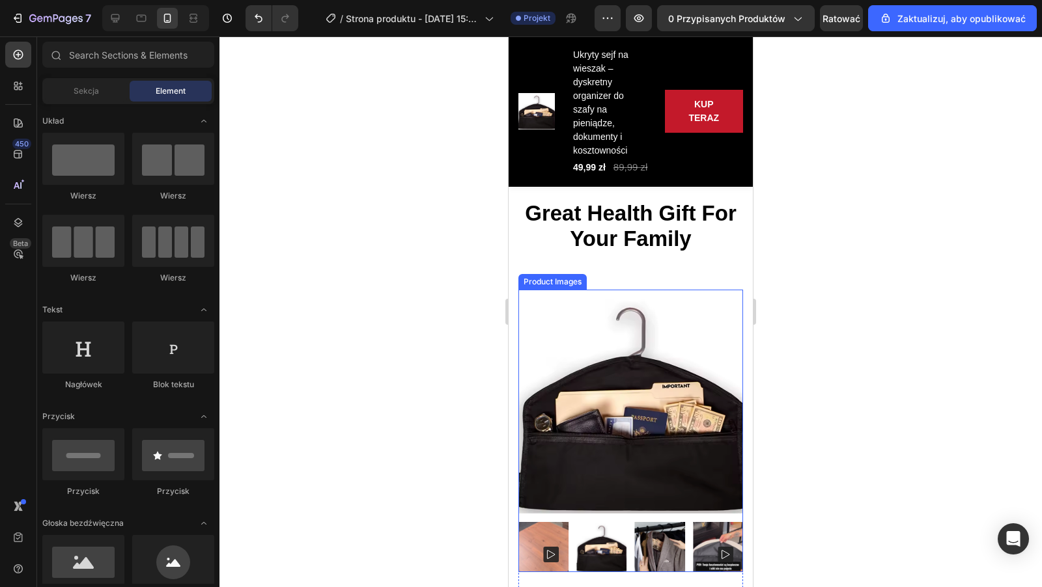
scroll to position [0, 0]
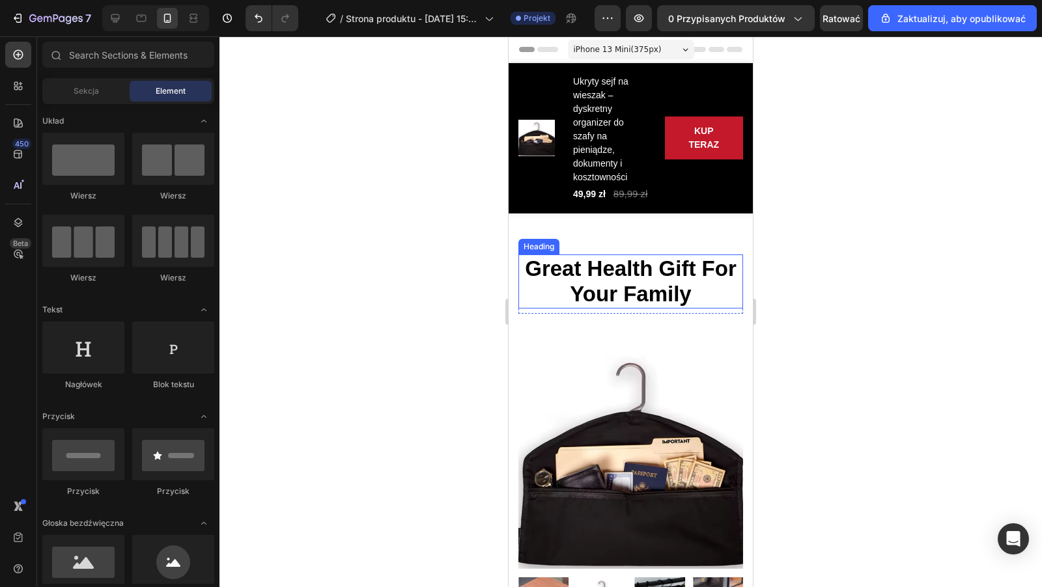
click at [693, 290] on p "Great Health Gift For Your Family" at bounding box center [630, 281] width 222 height 51
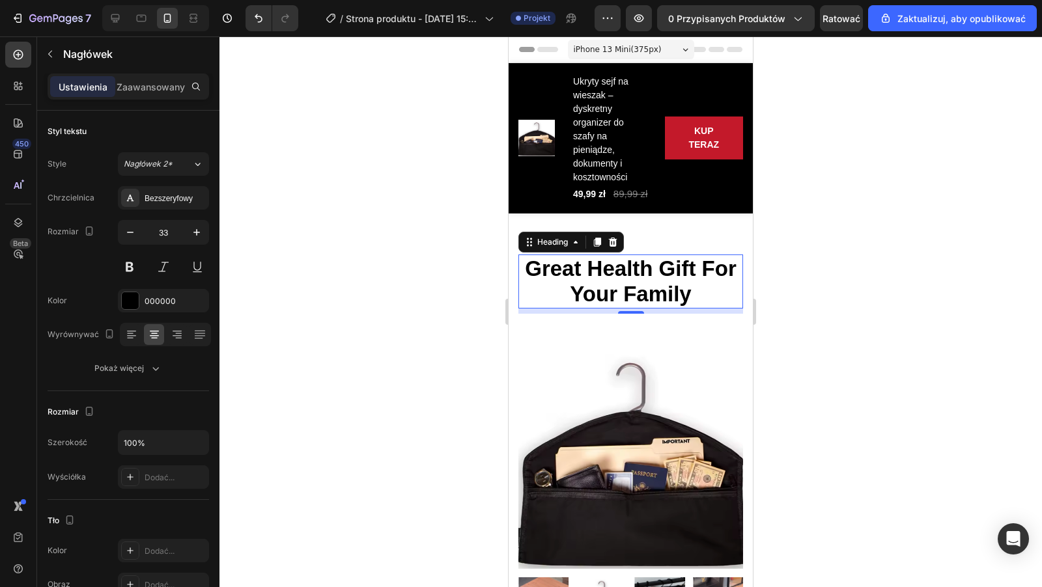
click at [699, 294] on p "Great Health Gift For Your Family" at bounding box center [630, 281] width 222 height 51
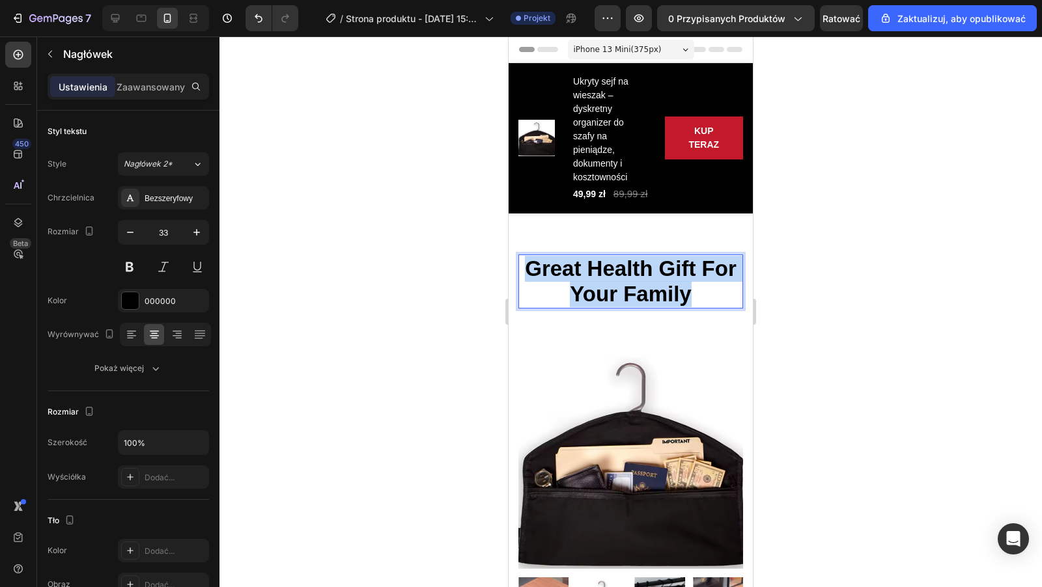
drag, startPoint x: 699, startPoint y: 294, endPoint x: 524, endPoint y: 268, distance: 177.0
click at [524, 268] on p "Great Health Gift For Your Family" at bounding box center [630, 281] width 222 height 51
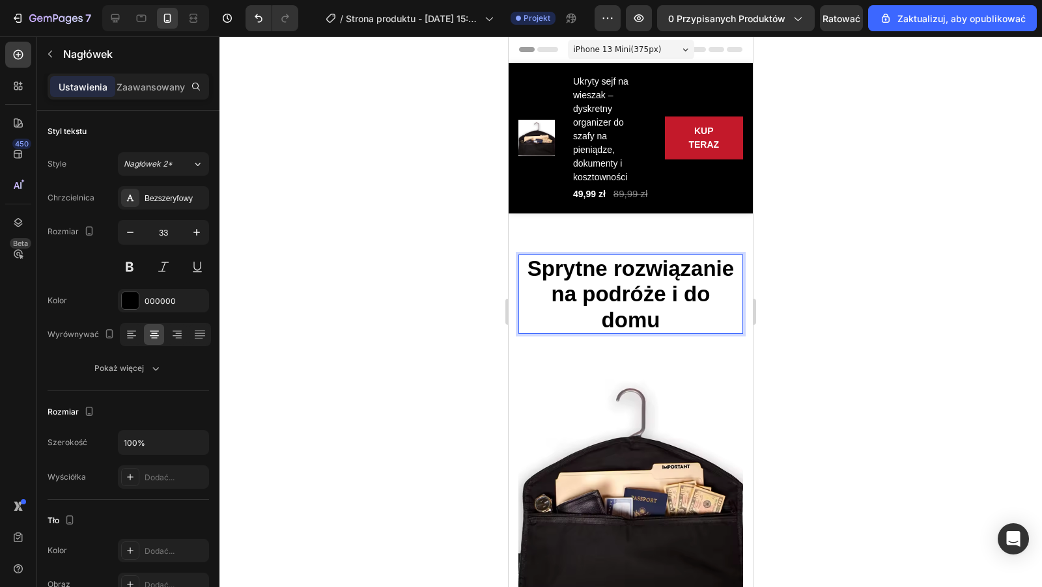
click at [909, 294] on div at bounding box center [630, 311] width 822 height 551
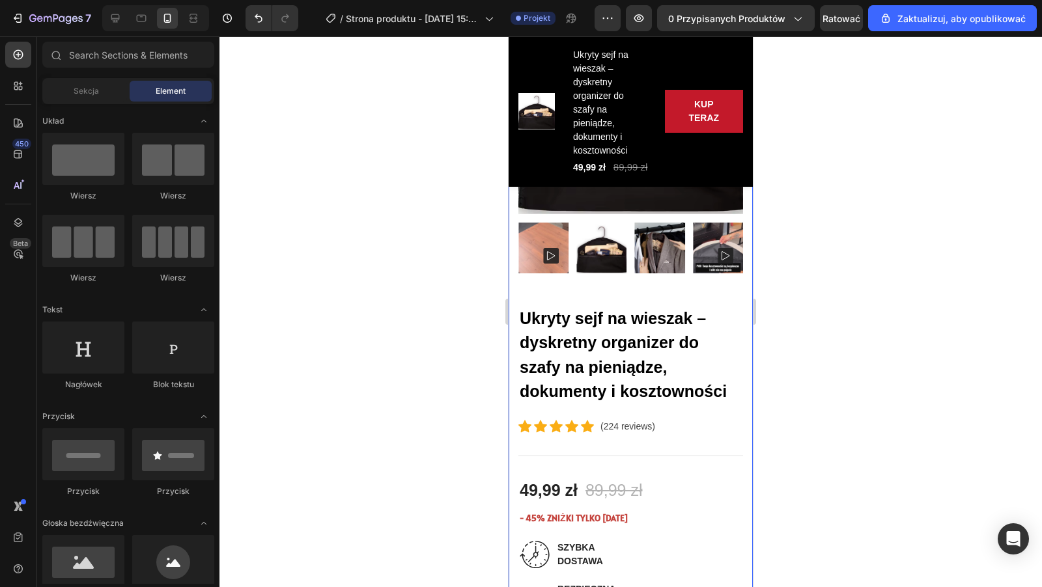
scroll to position [458, 0]
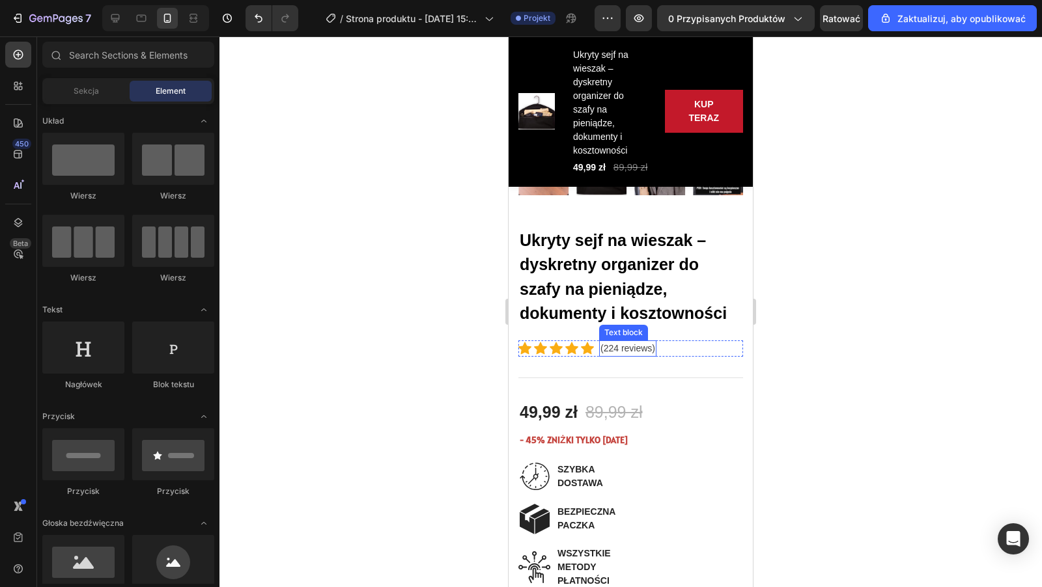
click at [648, 349] on p "(224 reviews)" at bounding box center [627, 349] width 55 height 14
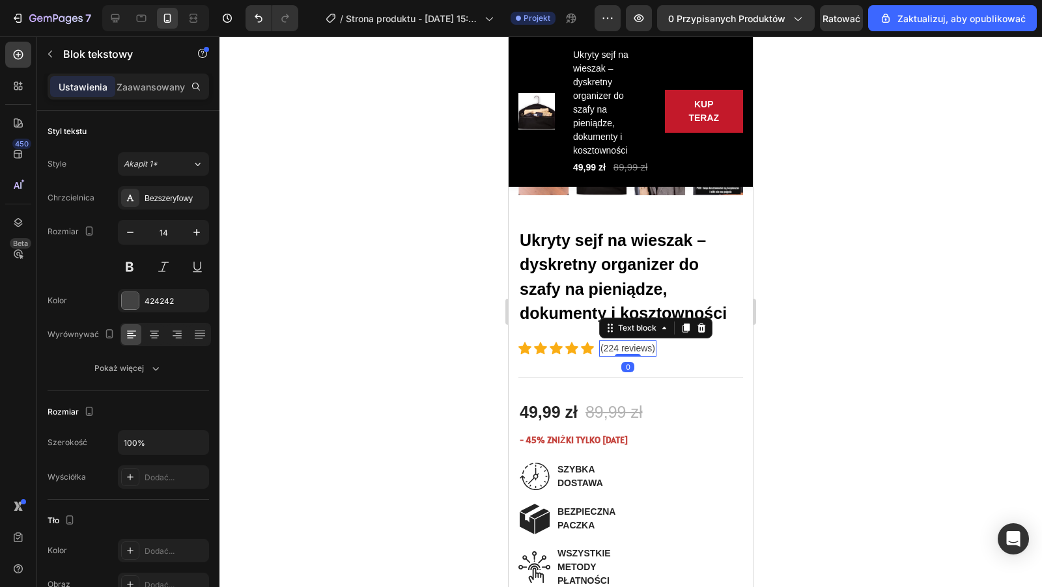
click at [650, 350] on p "(224 reviews)" at bounding box center [627, 349] width 55 height 14
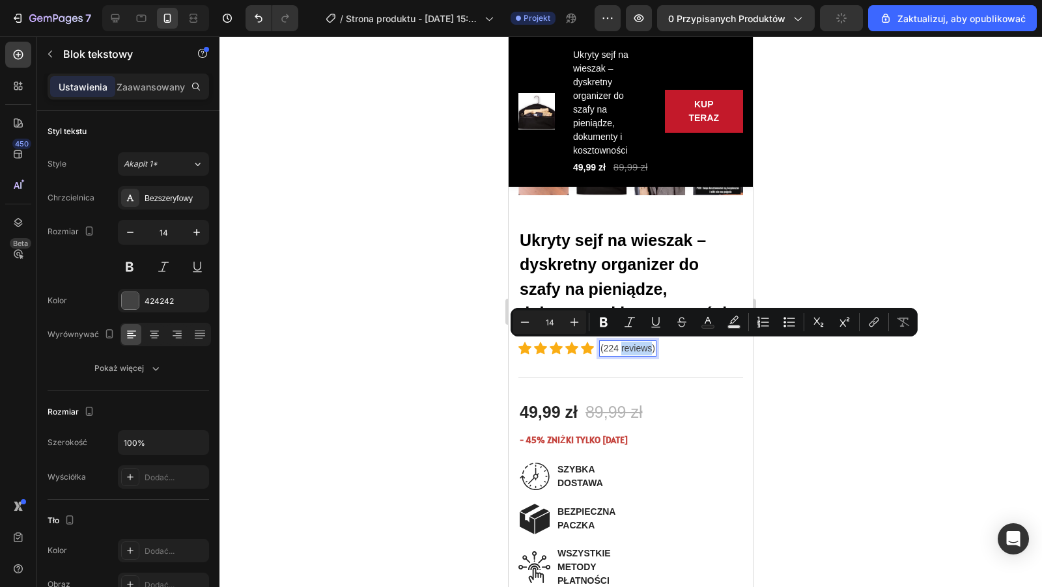
drag, startPoint x: 652, startPoint y: 350, endPoint x: 622, endPoint y: 349, distance: 30.0
click at [622, 349] on p "(224 reviews)" at bounding box center [627, 349] width 55 height 14
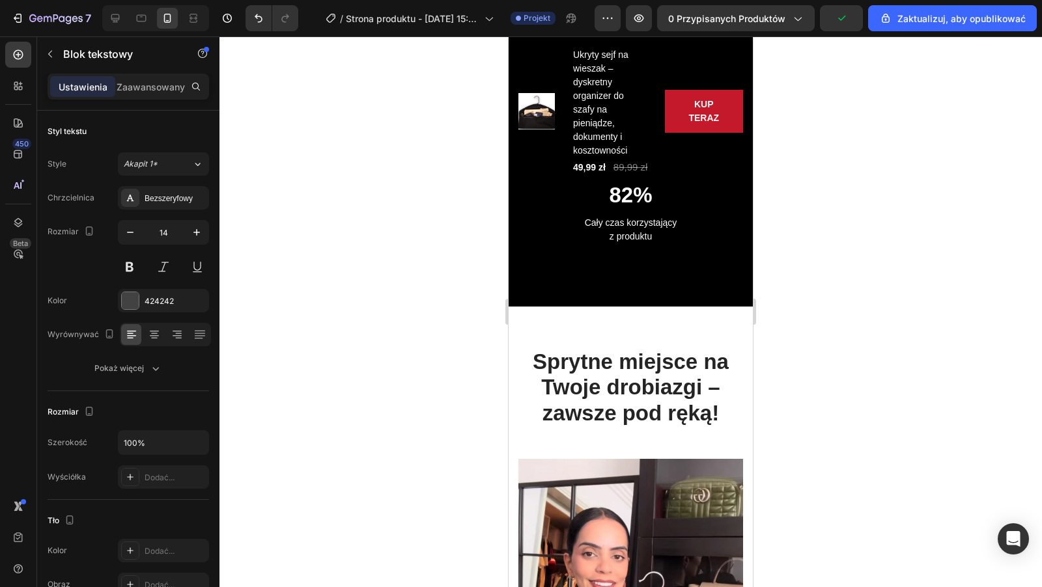
type input "16"
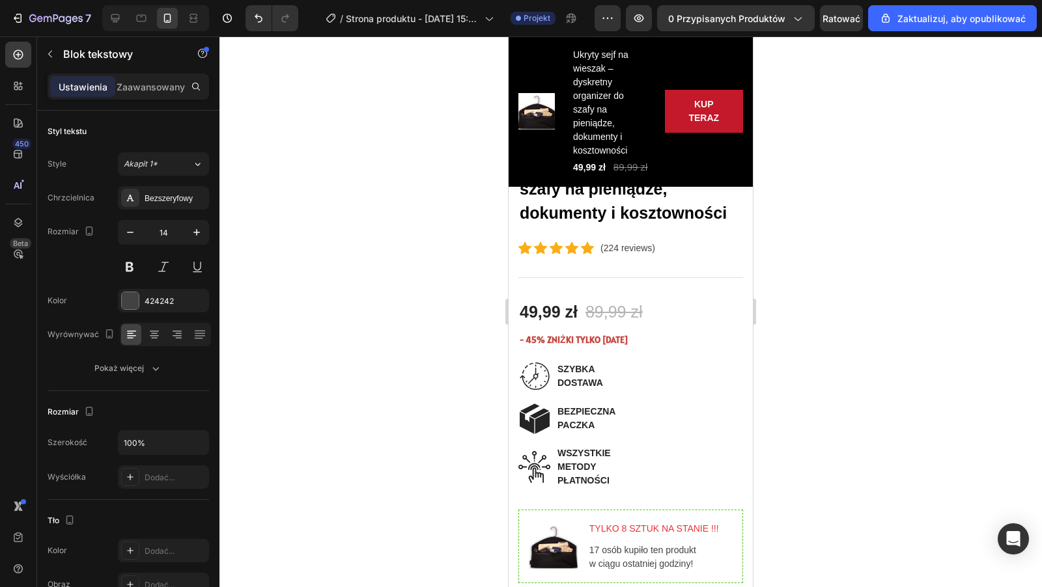
scroll to position [497, 0]
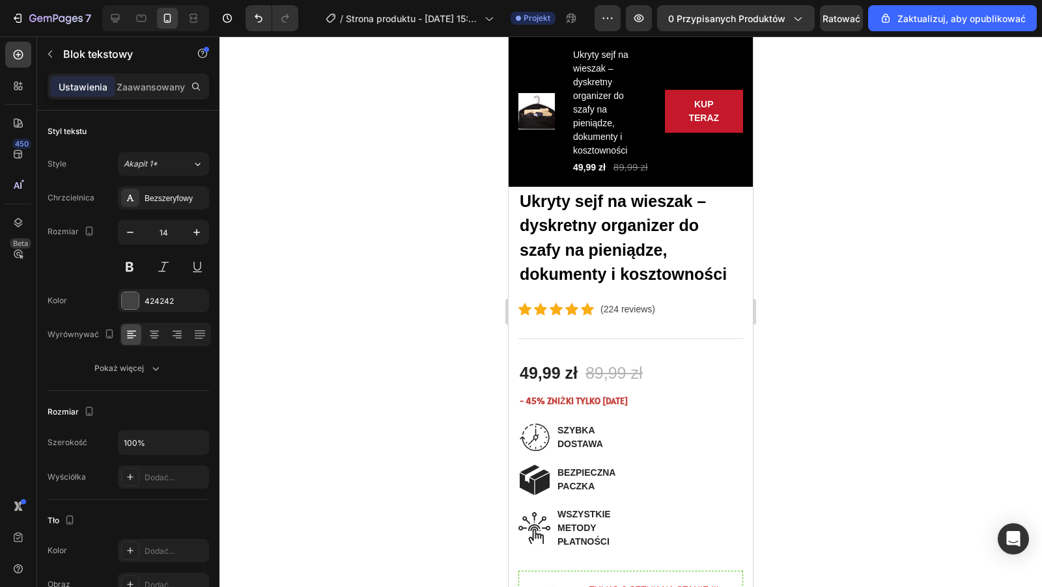
click at [650, 309] on p "(224 reviews)" at bounding box center [627, 310] width 55 height 14
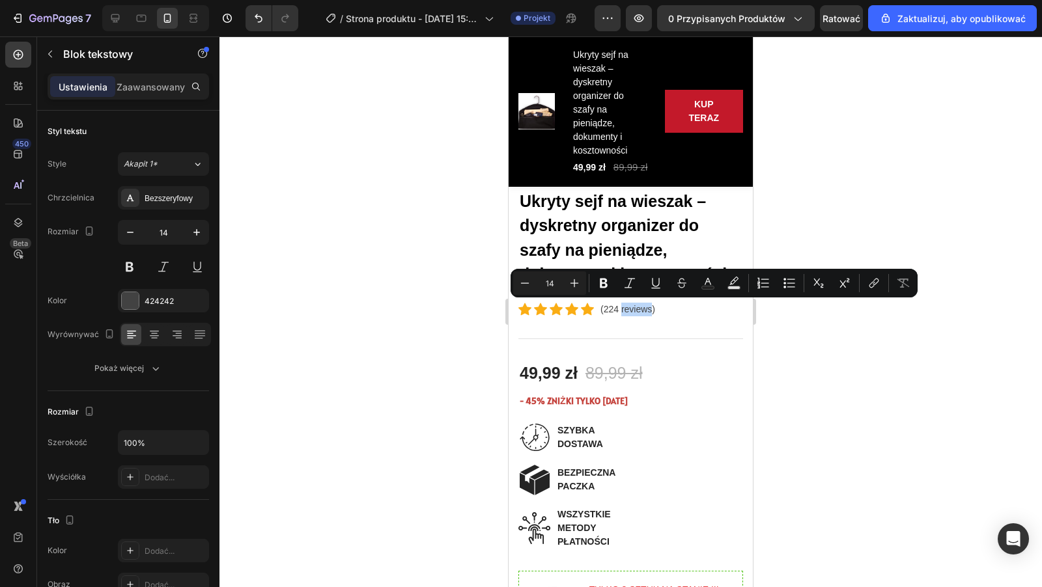
drag, startPoint x: 652, startPoint y: 309, endPoint x: 620, endPoint y: 309, distance: 31.3
click at [620, 309] on p "(224 reviews)" at bounding box center [627, 310] width 55 height 14
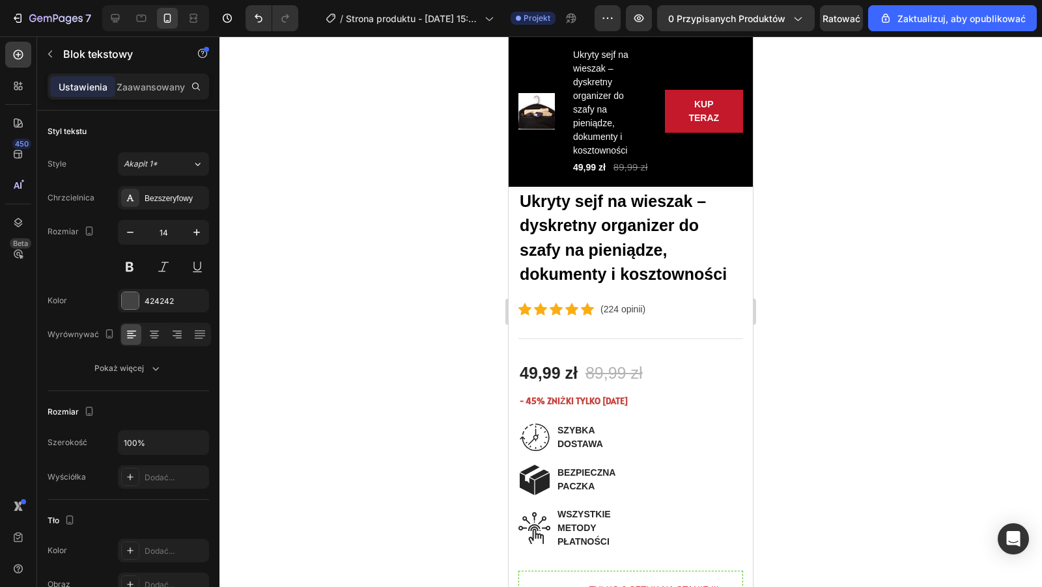
click at [854, 258] on div at bounding box center [630, 311] width 822 height 551
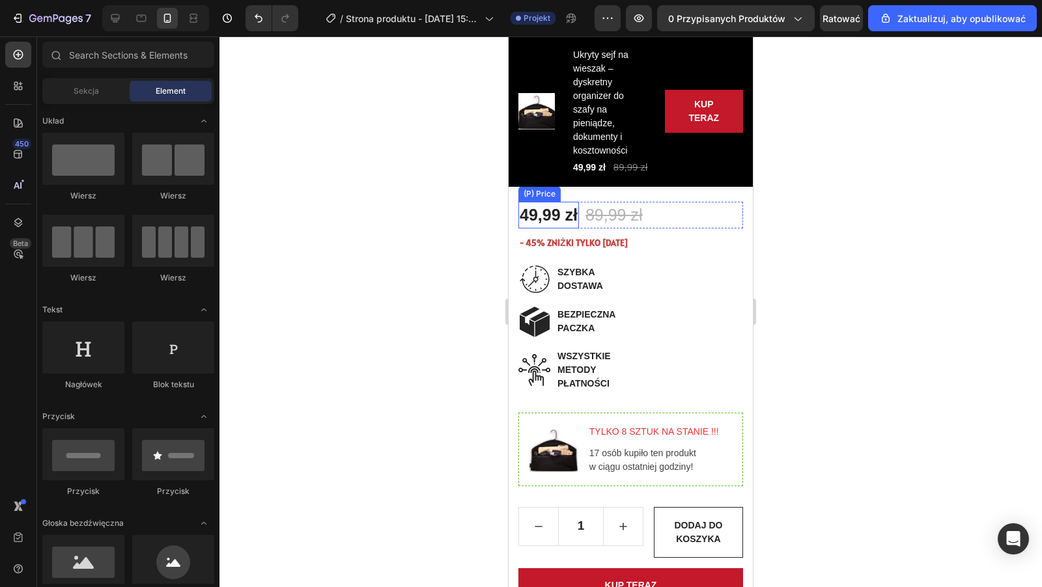
scroll to position [0, 0]
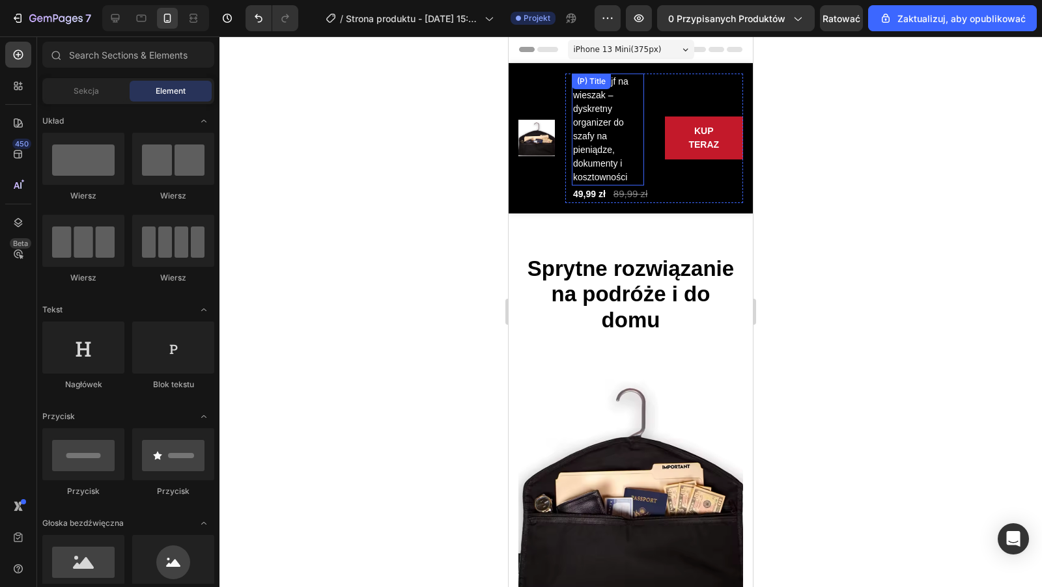
click at [609, 165] on h2 "Ukryty sejf na wieszak – dyskretny organizer do szafy na pieniądze, dokumenty i…" at bounding box center [608, 130] width 72 height 112
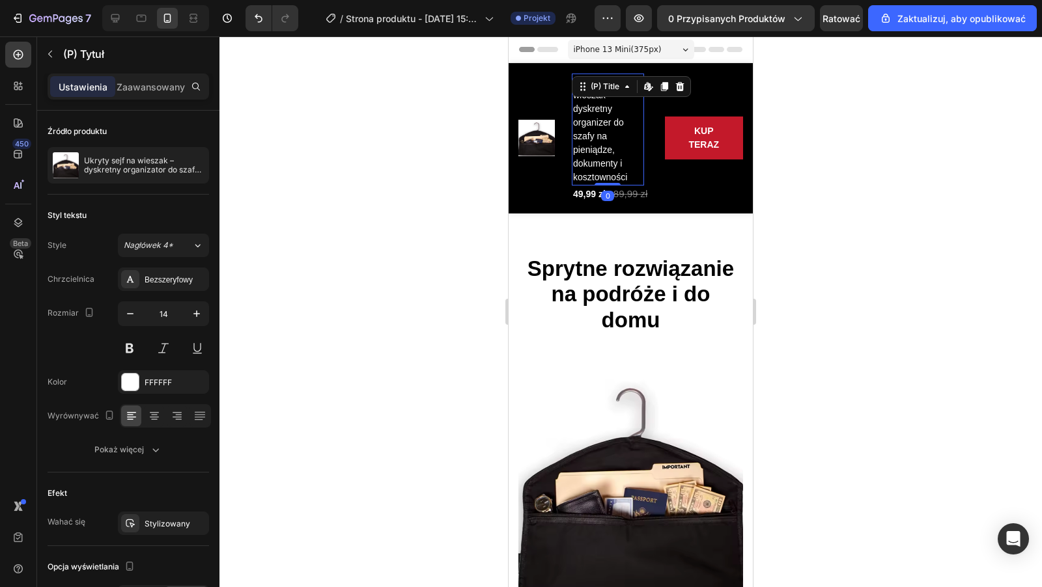
click at [609, 165] on h2 "Ukryty sejf na wieszak – dyskretny organizer do szafy na pieniądze, dokumenty i…" at bounding box center [608, 130] width 72 height 112
click at [616, 90] on div "(P) Title" at bounding box center [605, 87] width 34 height 12
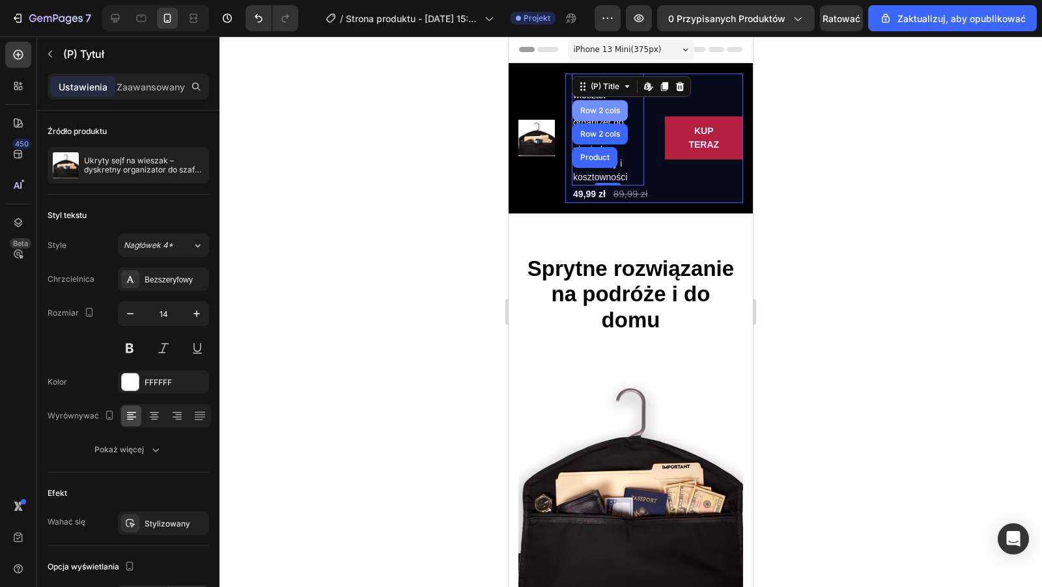
click at [609, 118] on div "Row 2 cols" at bounding box center [599, 110] width 55 height 21
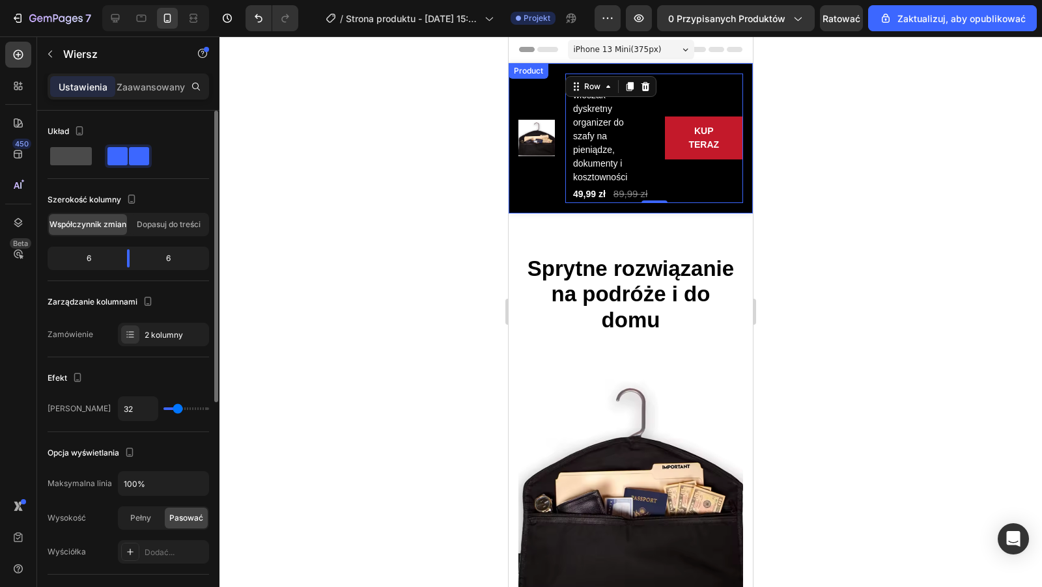
click at [68, 154] on span at bounding box center [71, 156] width 42 height 18
type input "0"
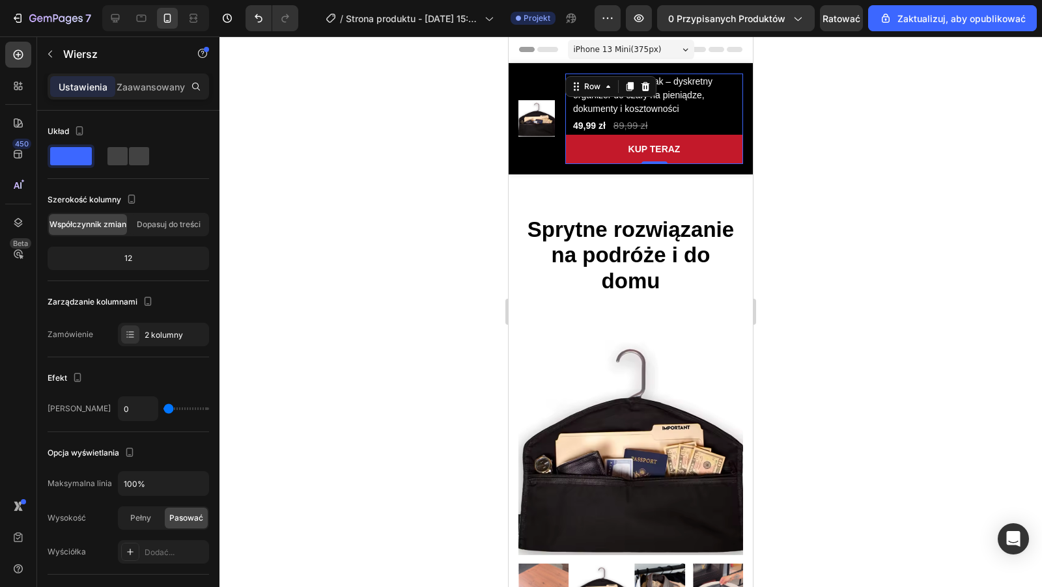
click at [894, 178] on div at bounding box center [630, 311] width 822 height 551
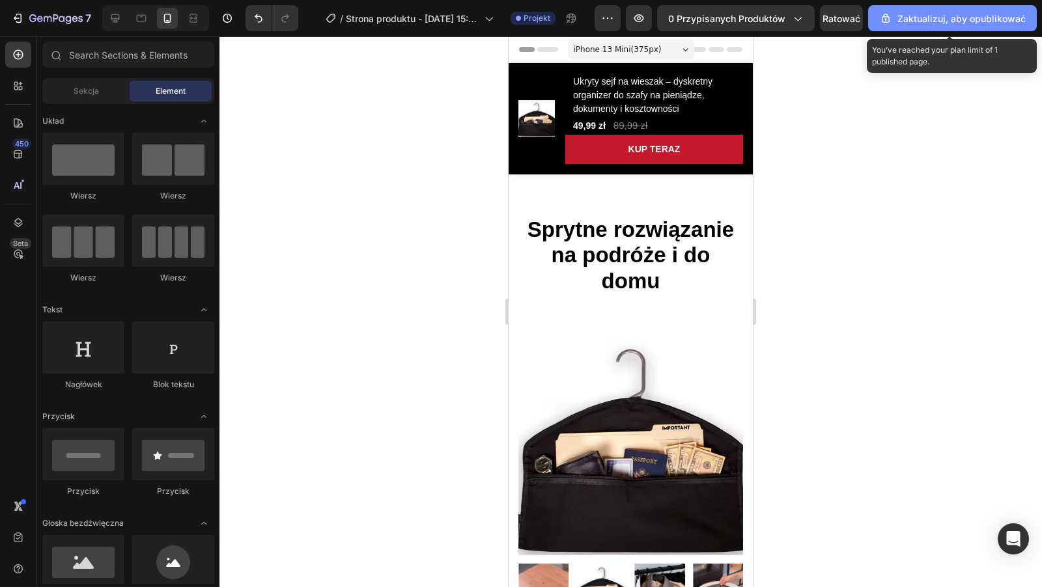
click at [979, 25] on button "Zaktualizuj, aby opublikować" at bounding box center [952, 18] width 169 height 26
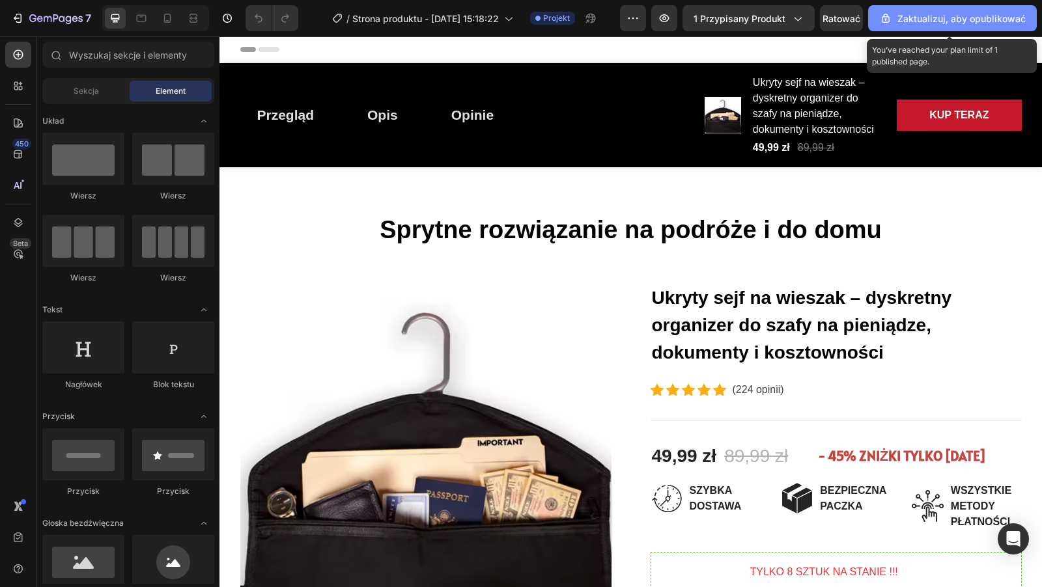
click at [952, 16] on font "Zaktualizuj, aby opublikować" at bounding box center [961, 18] width 128 height 11
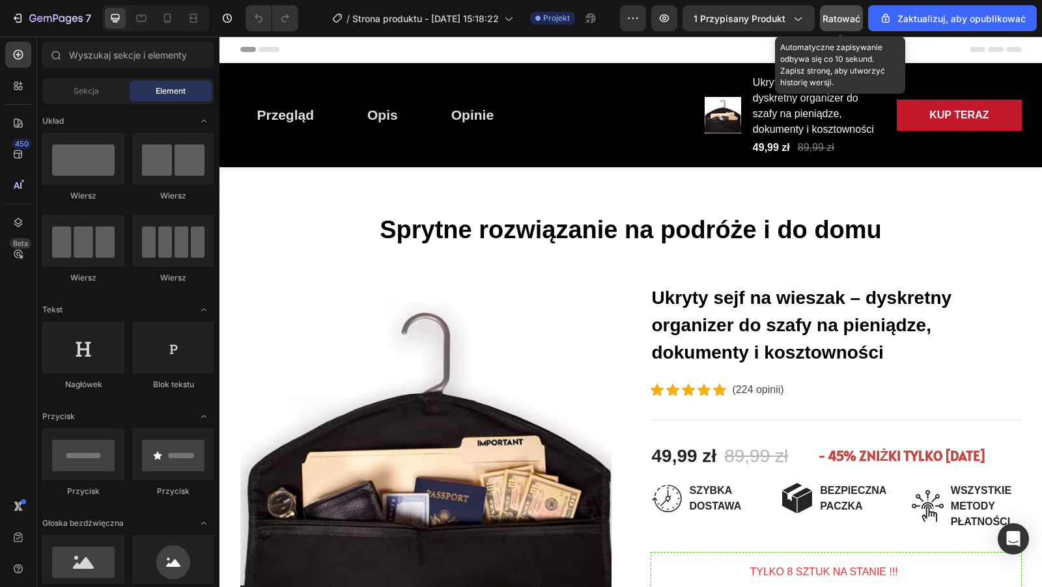
click at [838, 21] on font "Ratować" at bounding box center [841, 18] width 38 height 11
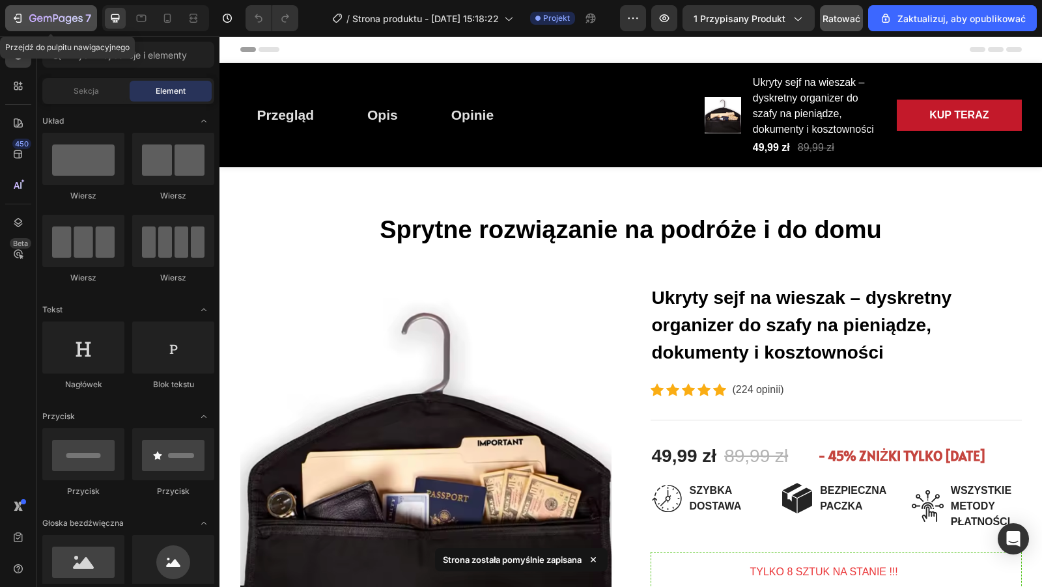
click at [35, 20] on icon "button" at bounding box center [32, 18] width 7 height 8
click at [74, 19] on icon "button" at bounding box center [75, 19] width 6 height 6
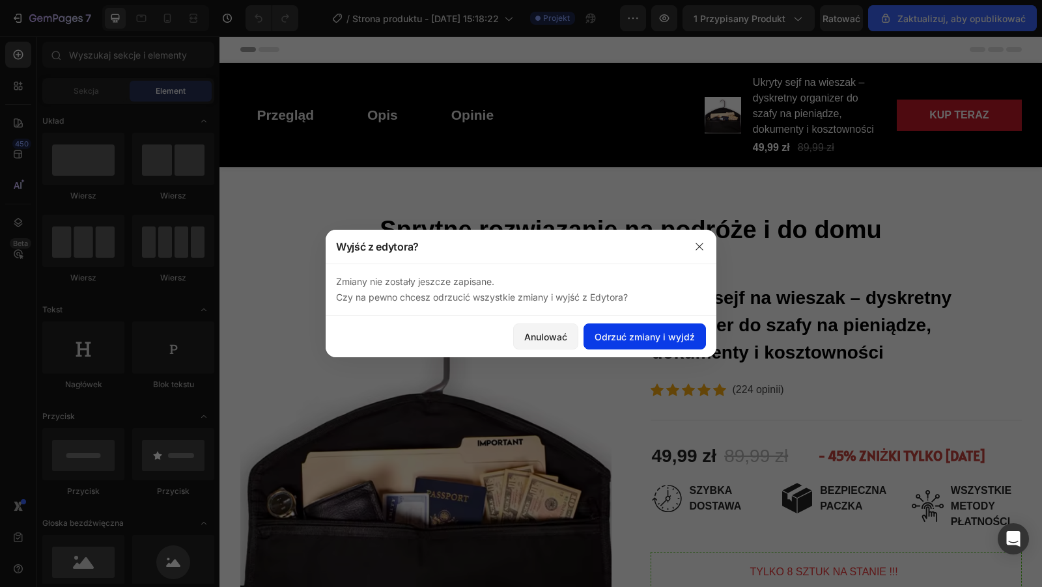
click at [632, 330] on font "Odrzuć zmiany i wyjdź" at bounding box center [644, 337] width 100 height 14
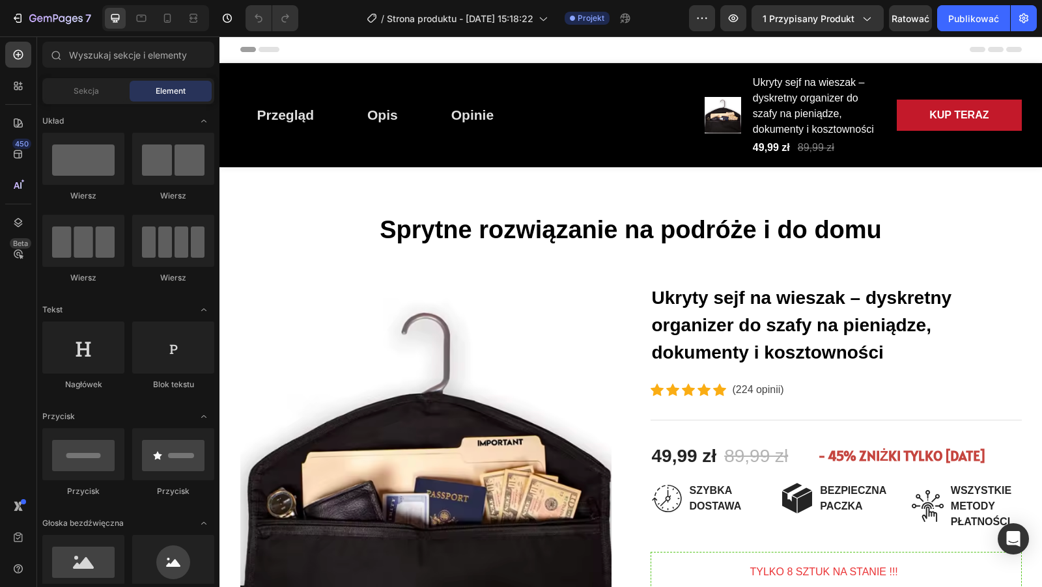
scroll to position [12, 0]
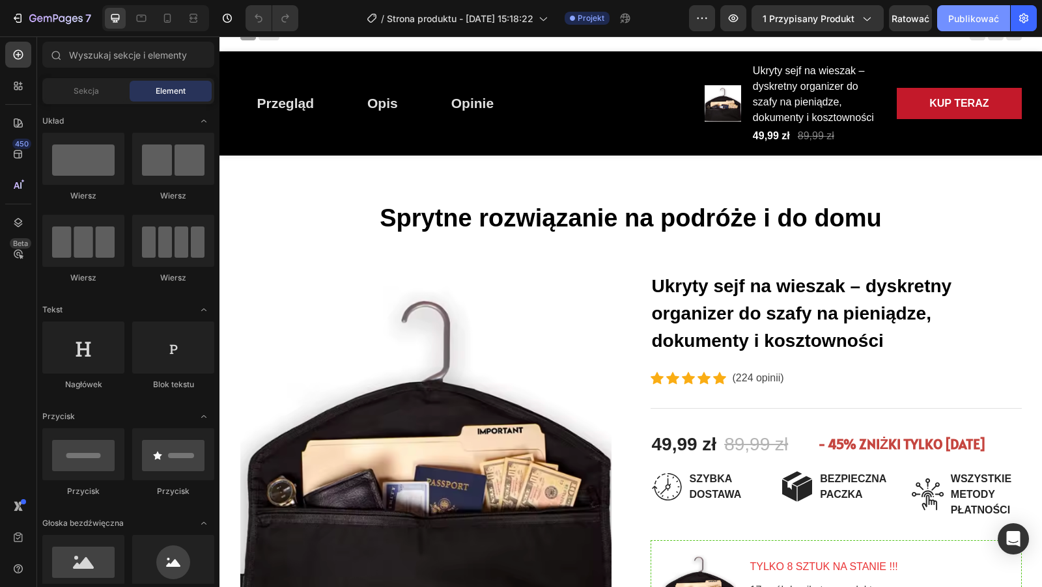
click at [958, 20] on font "Publikować" at bounding box center [973, 18] width 51 height 11
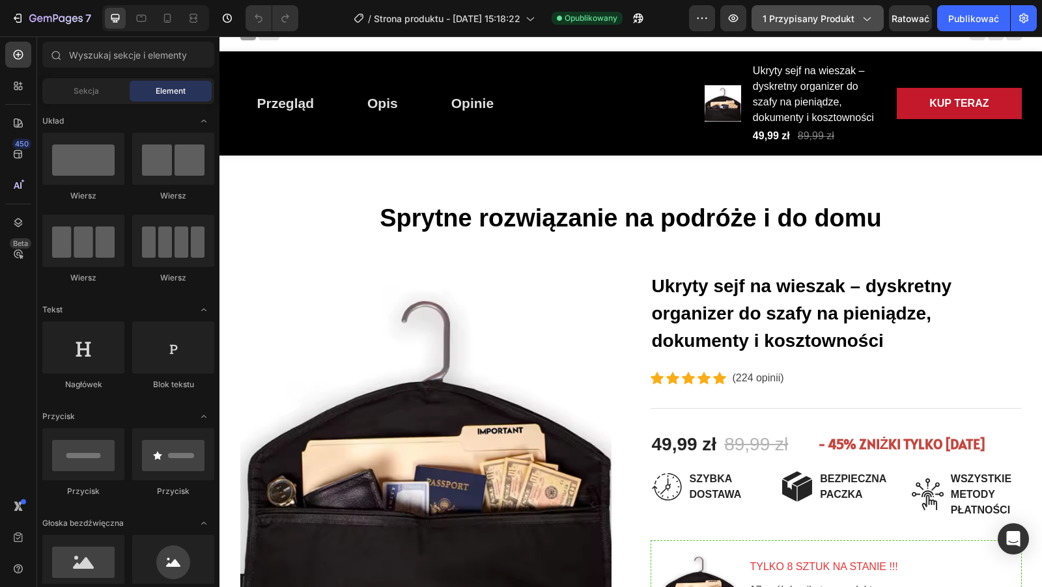
click at [859, 16] on div "1 przypisany produkt" at bounding box center [817, 19] width 110 height 14
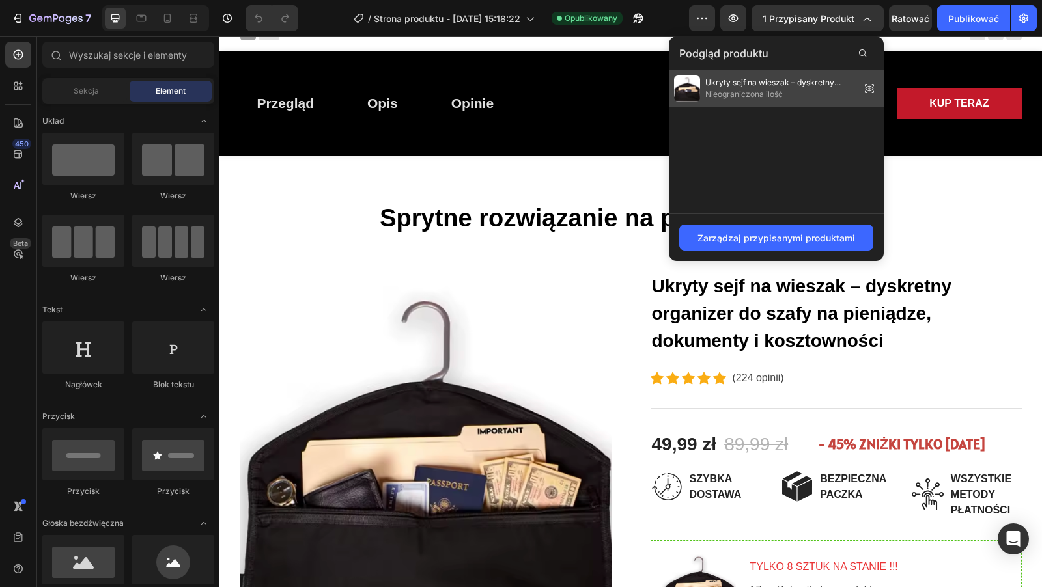
click at [814, 87] on font "Ukryty sejf na wieszak – dyskretny organizator do szafy na pieniądze, dokumenty…" at bounding box center [772, 93] width 135 height 33
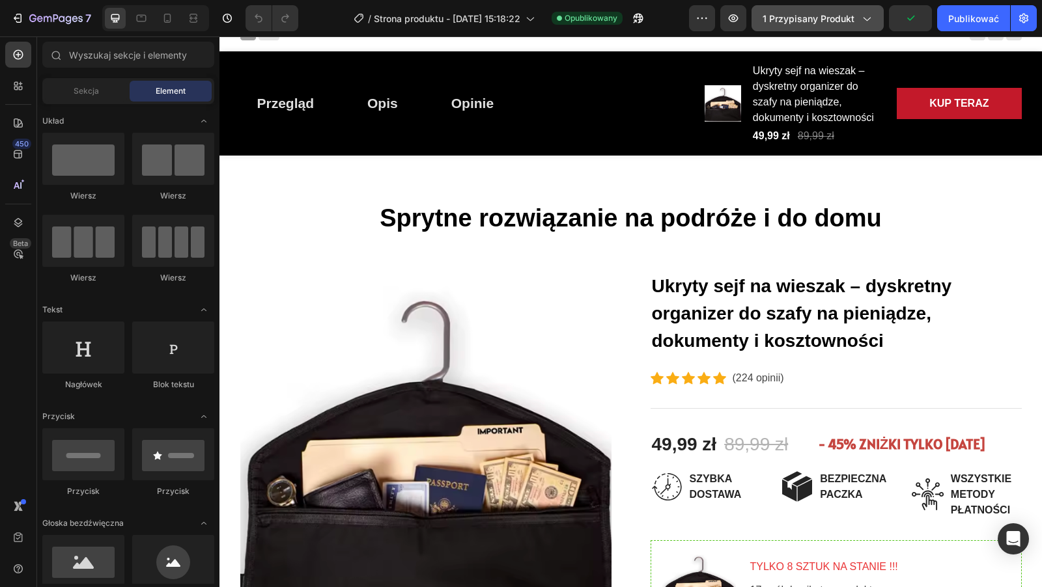
click at [844, 23] on font "1 przypisany produkt" at bounding box center [808, 18] width 92 height 11
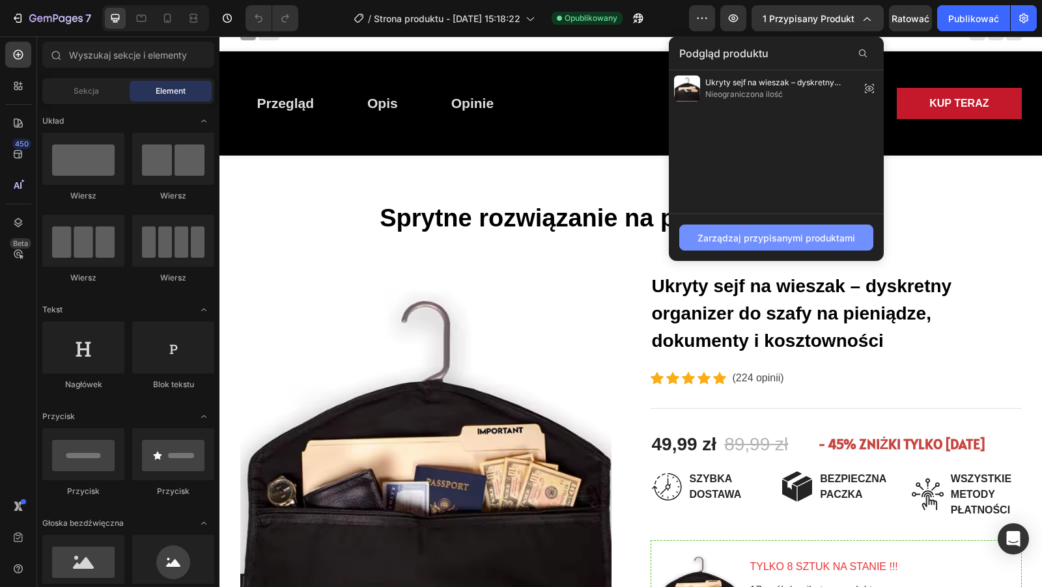
click at [786, 232] on font "Zarządzaj przypisanymi produktami" at bounding box center [776, 237] width 158 height 11
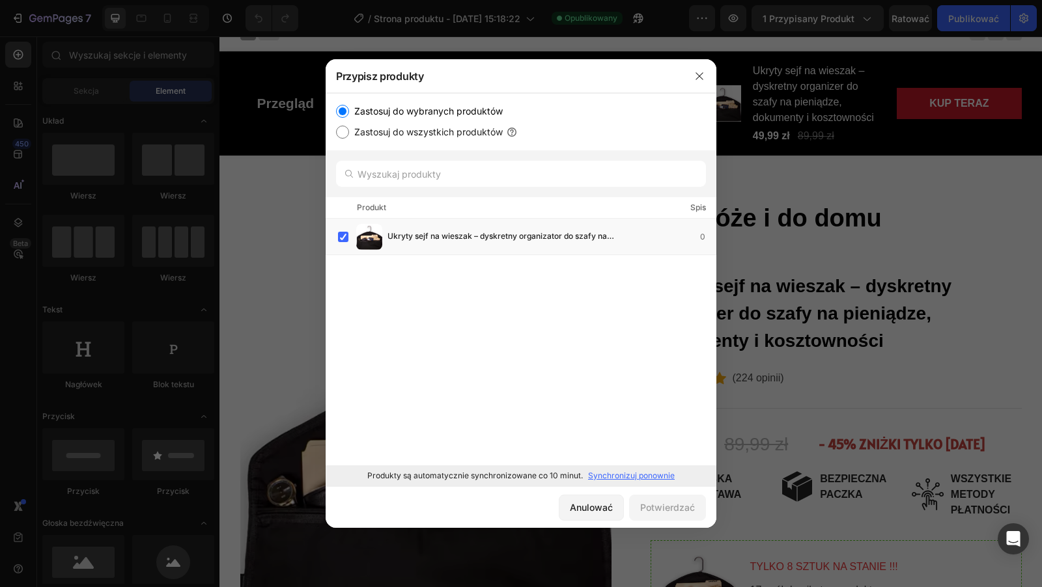
click at [346, 133] on input "Zastosuj do wszystkich produktów" at bounding box center [342, 132] width 13 height 13
radio input "true"
click at [664, 503] on font "Potwierdzać" at bounding box center [667, 507] width 55 height 11
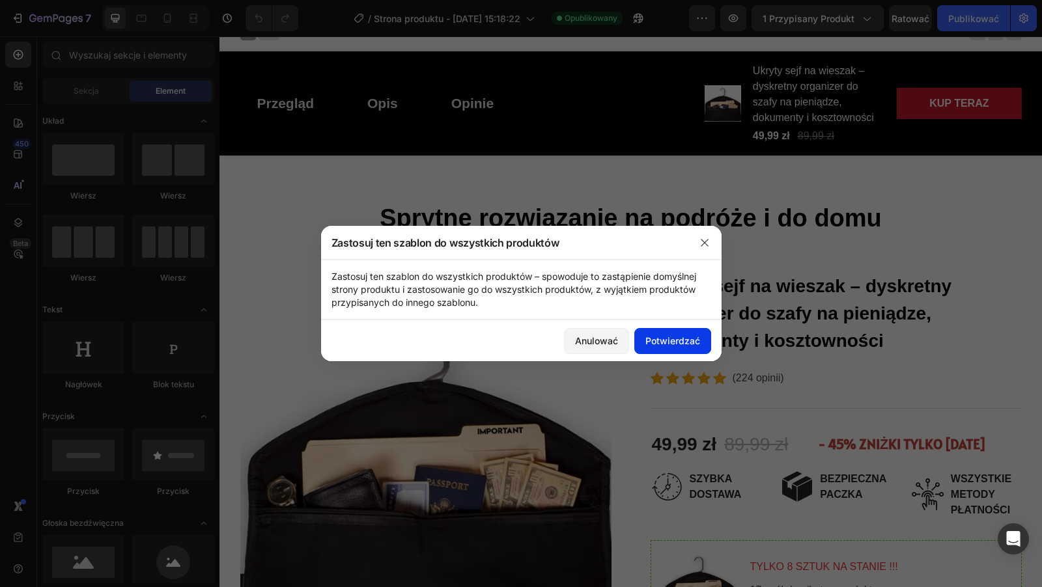
click at [680, 345] on font "Potwierdzać" at bounding box center [672, 340] width 55 height 11
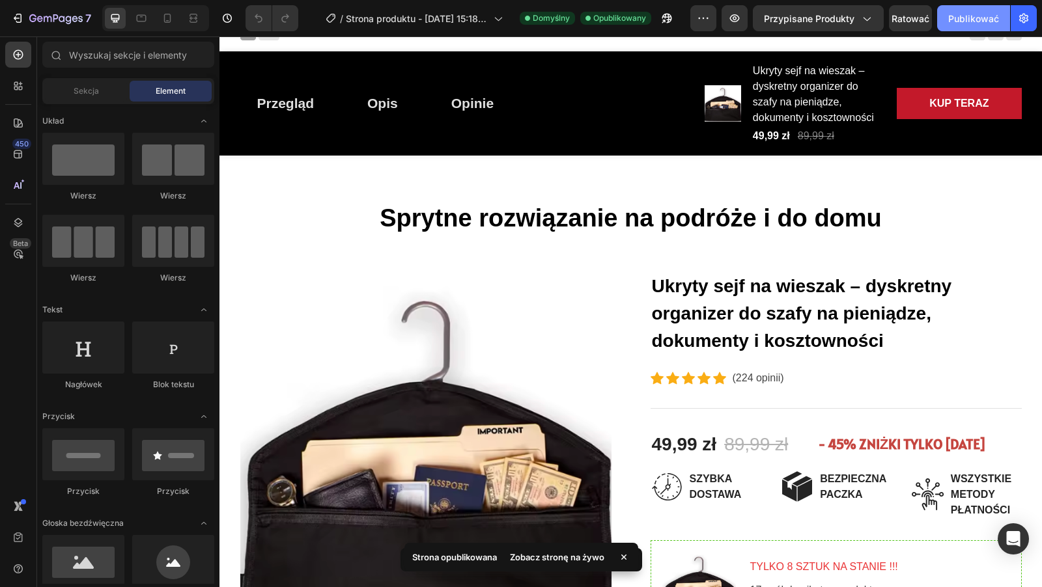
click at [974, 29] on button "Publikować" at bounding box center [973, 18] width 73 height 26
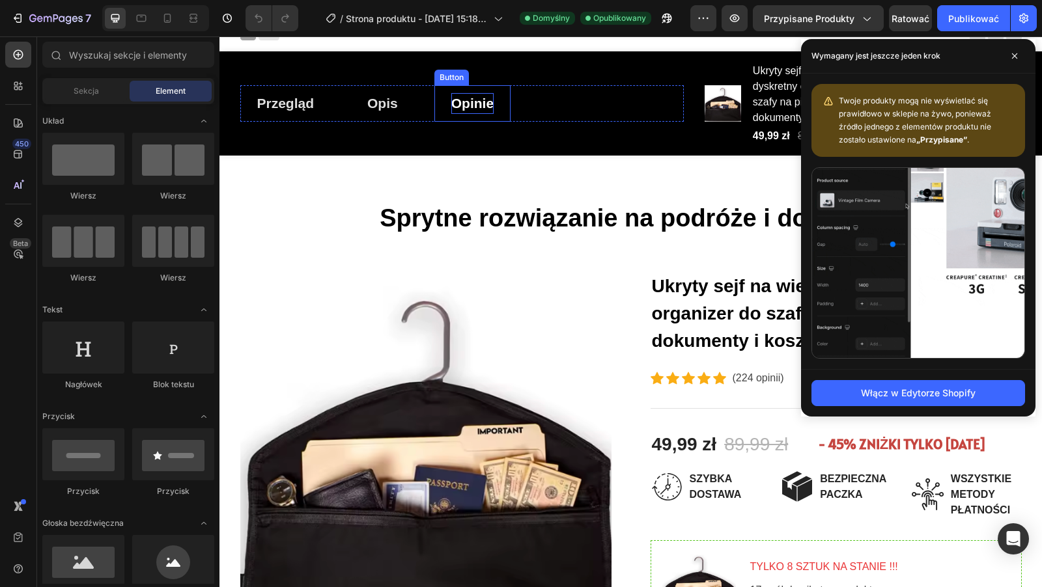
click at [483, 103] on p "Opinie" at bounding box center [472, 103] width 42 height 21
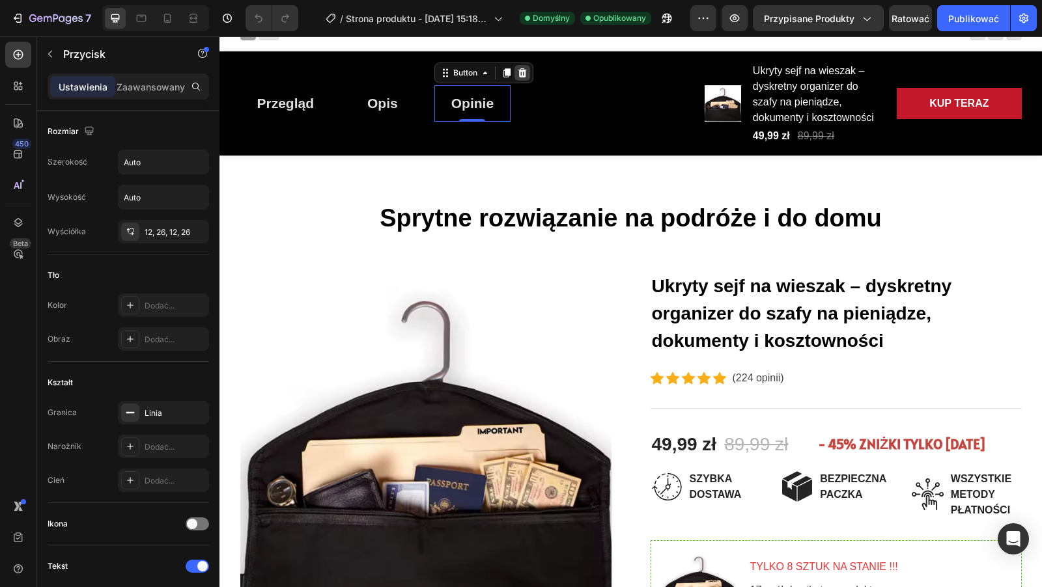
click at [527, 73] on icon at bounding box center [522, 73] width 10 height 10
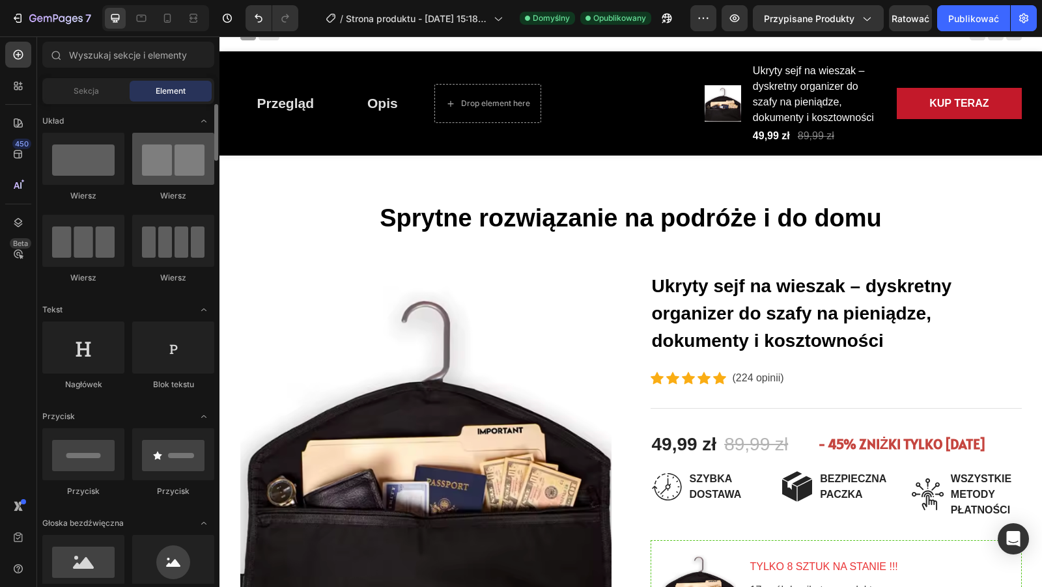
click at [165, 161] on div at bounding box center [173, 159] width 82 height 52
click at [167, 156] on div at bounding box center [173, 159] width 82 height 52
click at [167, 173] on div at bounding box center [173, 159] width 82 height 52
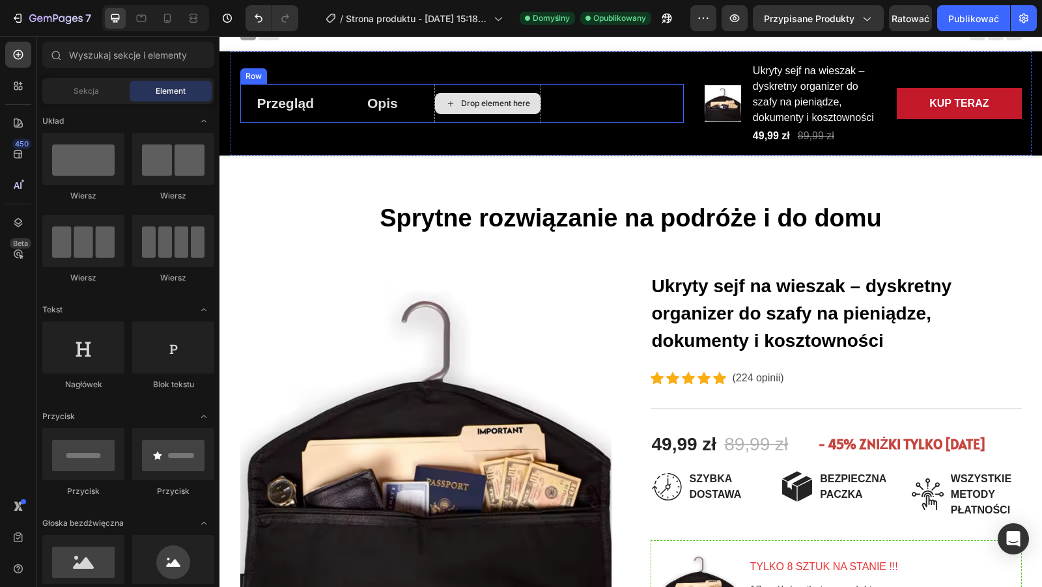
click at [454, 106] on icon at bounding box center [450, 103] width 10 height 11
click at [476, 114] on div "Drop element here" at bounding box center [487, 103] width 107 height 39
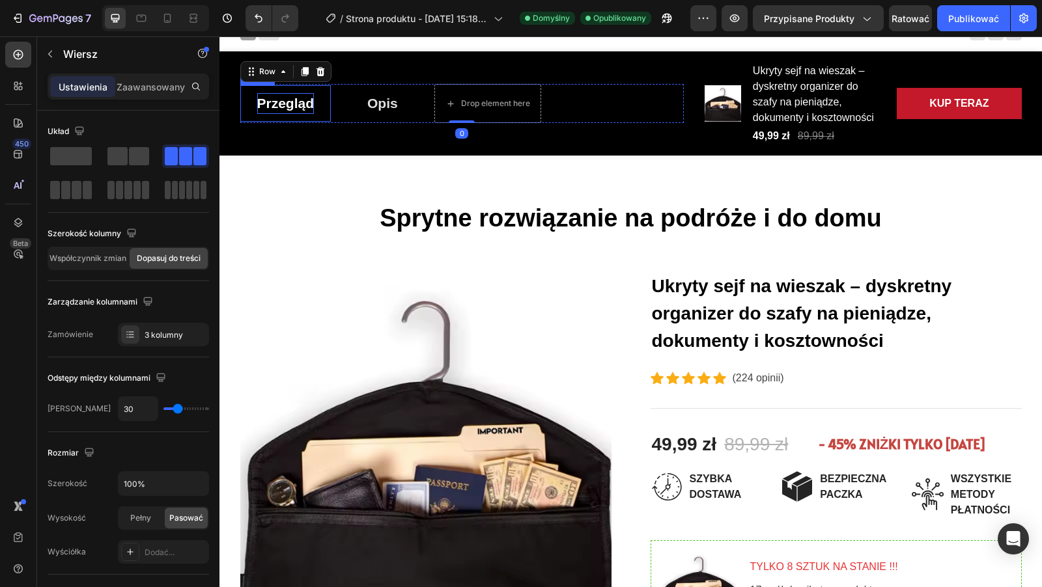
click at [279, 98] on p "Przegląd" at bounding box center [285, 103] width 57 height 21
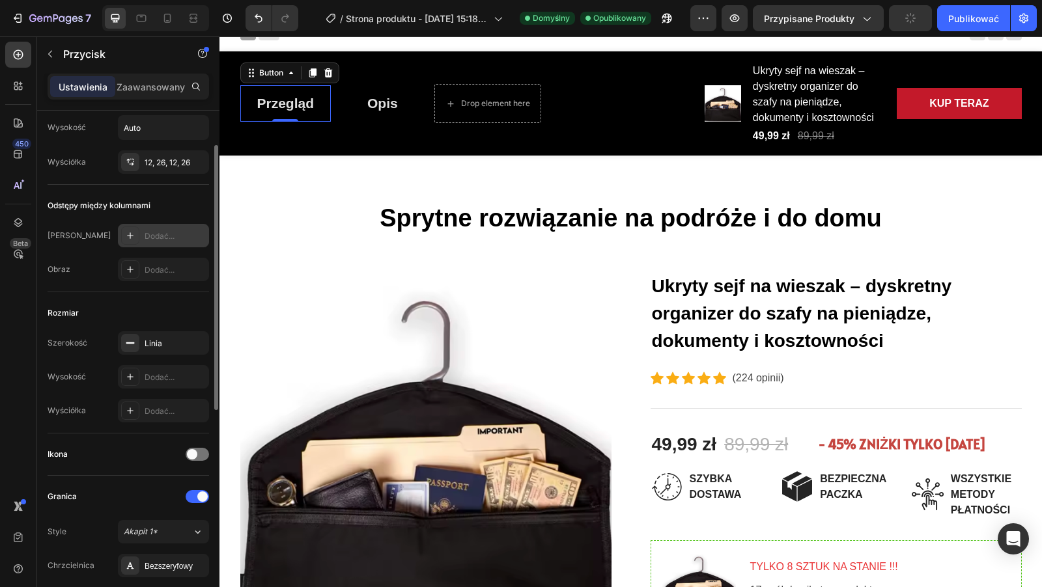
scroll to position [72, 0]
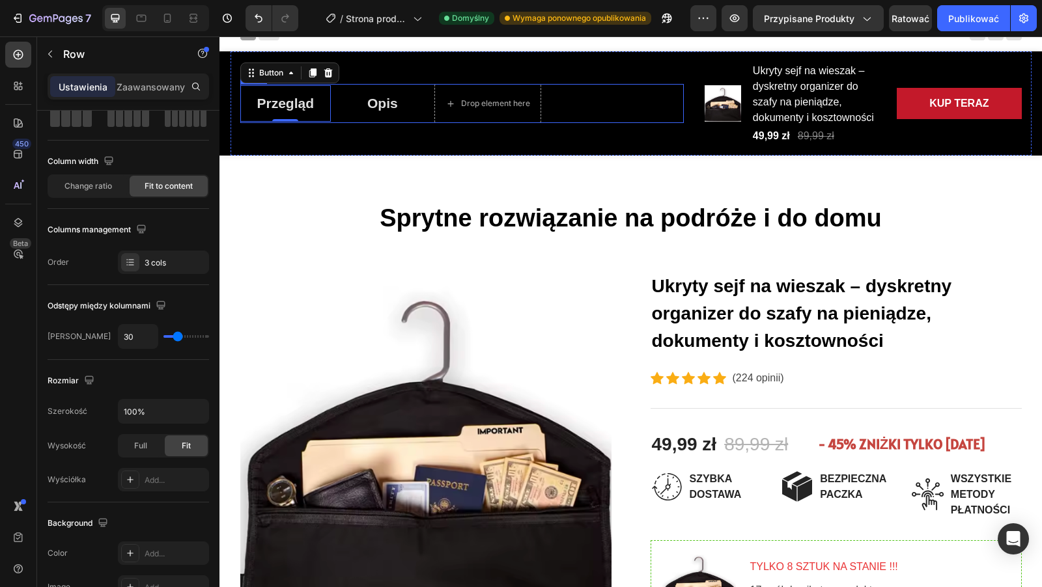
click at [576, 111] on div "Przegląd Button 0 Opis Button Drop element here Row" at bounding box center [461, 103] width 443 height 39
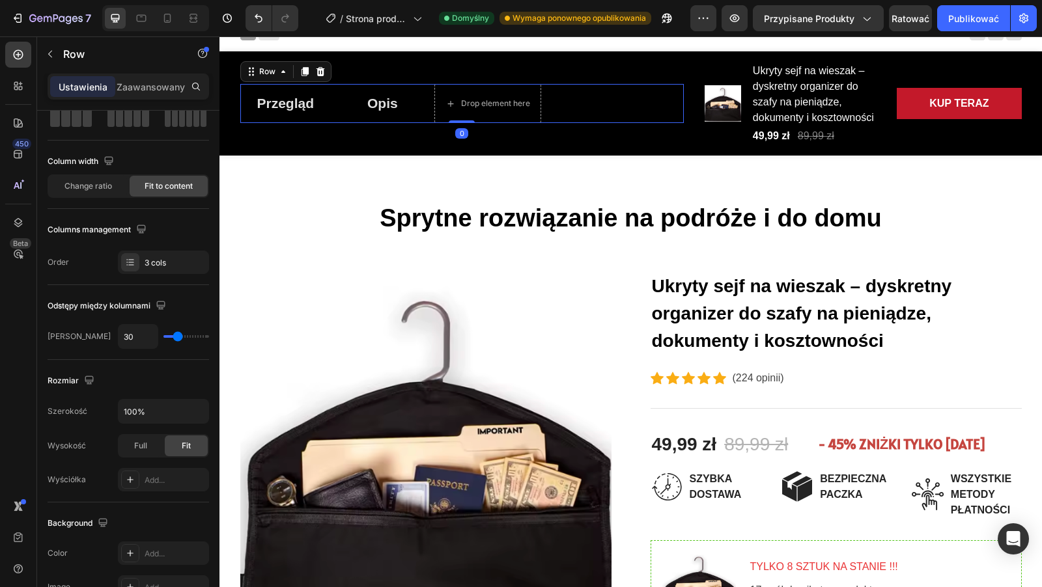
scroll to position [0, 0]
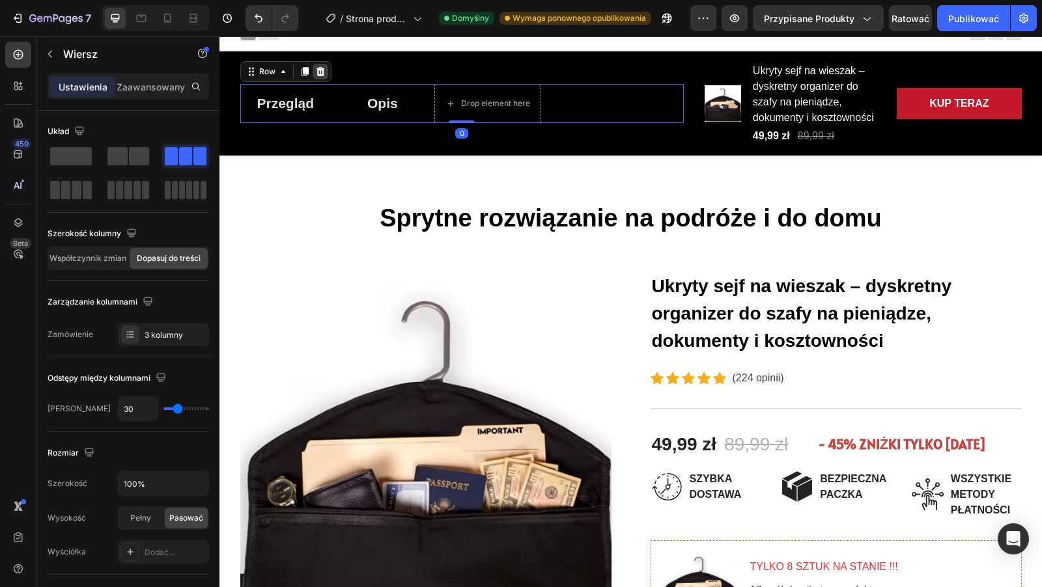
click at [320, 68] on icon at bounding box center [320, 71] width 8 height 9
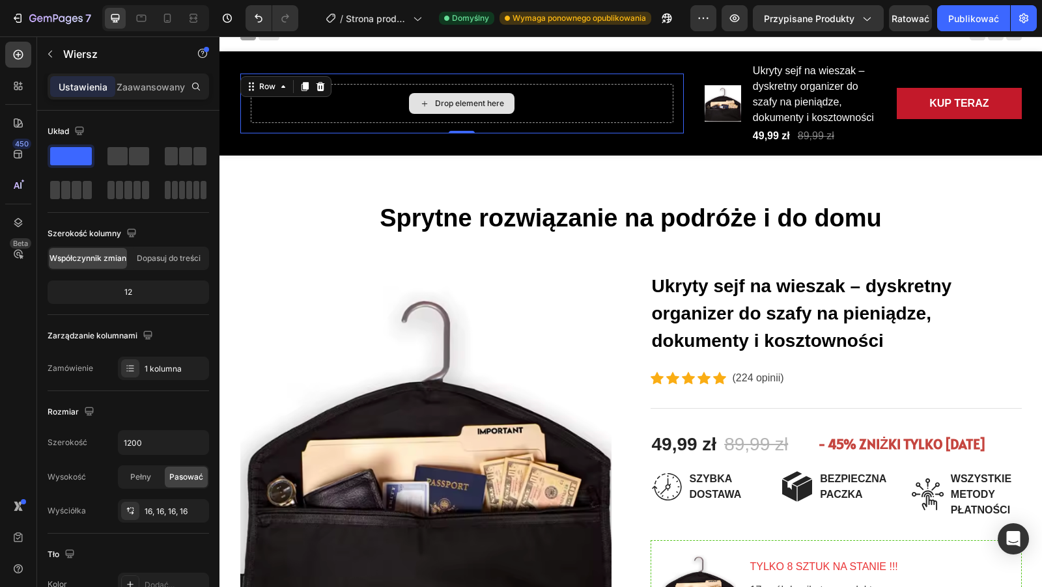
click at [489, 98] on div "Drop element here" at bounding box center [469, 103] width 69 height 10
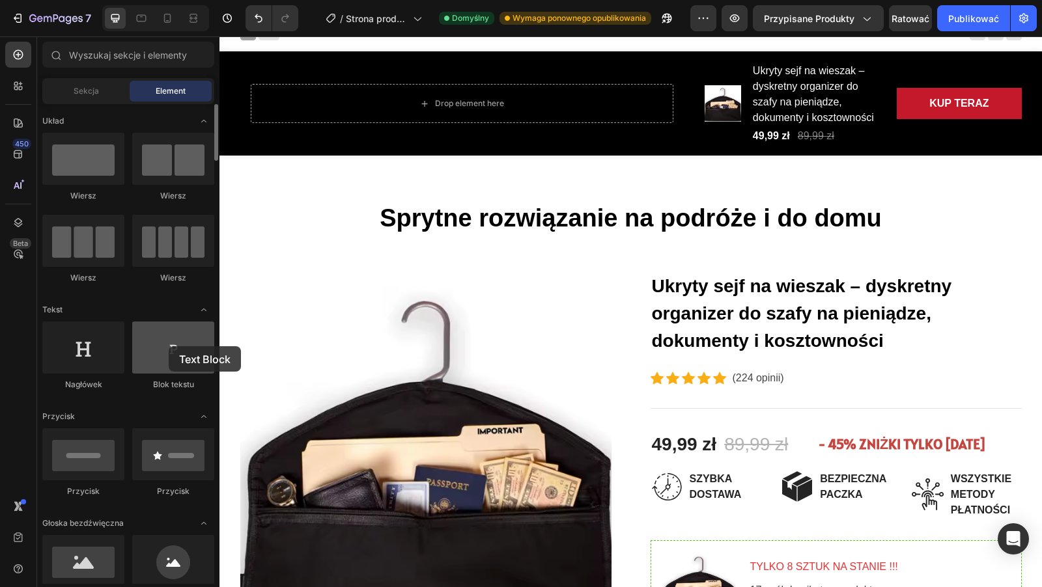
click at [169, 346] on div at bounding box center [173, 348] width 82 height 52
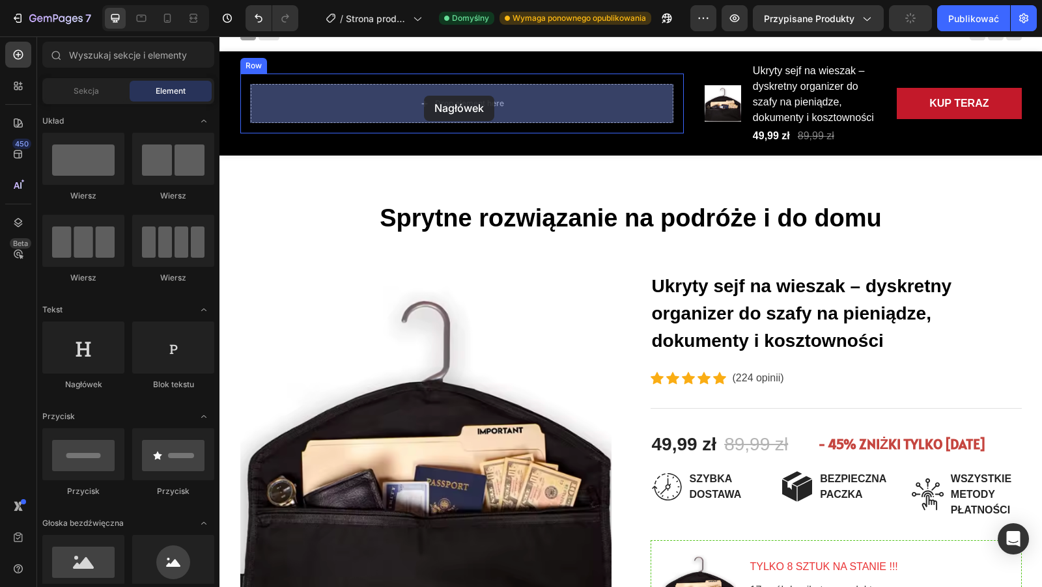
drag, startPoint x: 321, startPoint y: 382, endPoint x: 387, endPoint y: 115, distance: 274.9
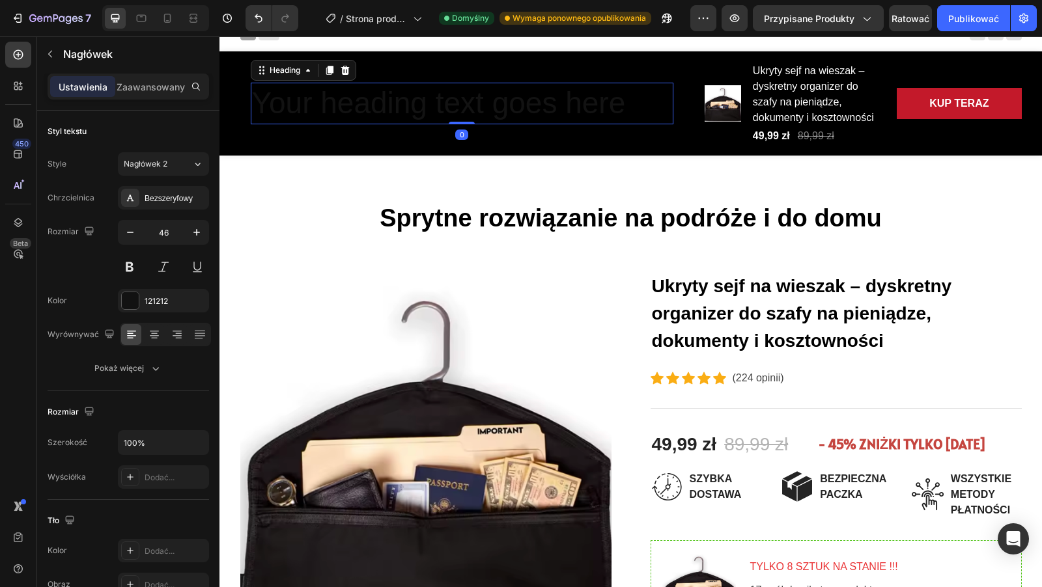
click at [357, 111] on h2 "Your heading text goes here" at bounding box center [462, 104] width 422 height 42
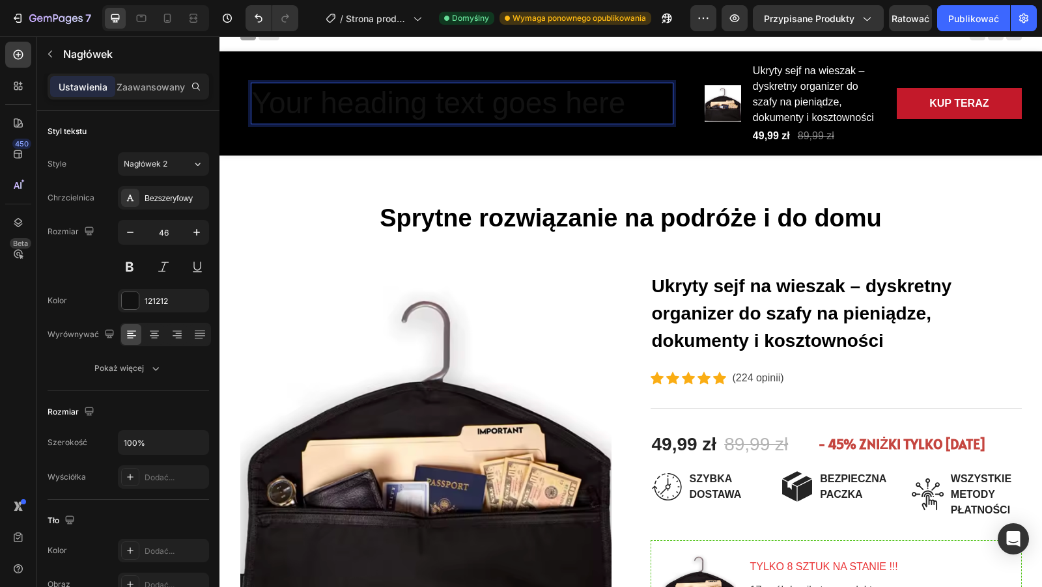
click at [354, 103] on p "Your heading text goes here" at bounding box center [462, 103] width 420 height 39
click at [297, 105] on p "Your heftyfading text goes here" at bounding box center [462, 103] width 420 height 39
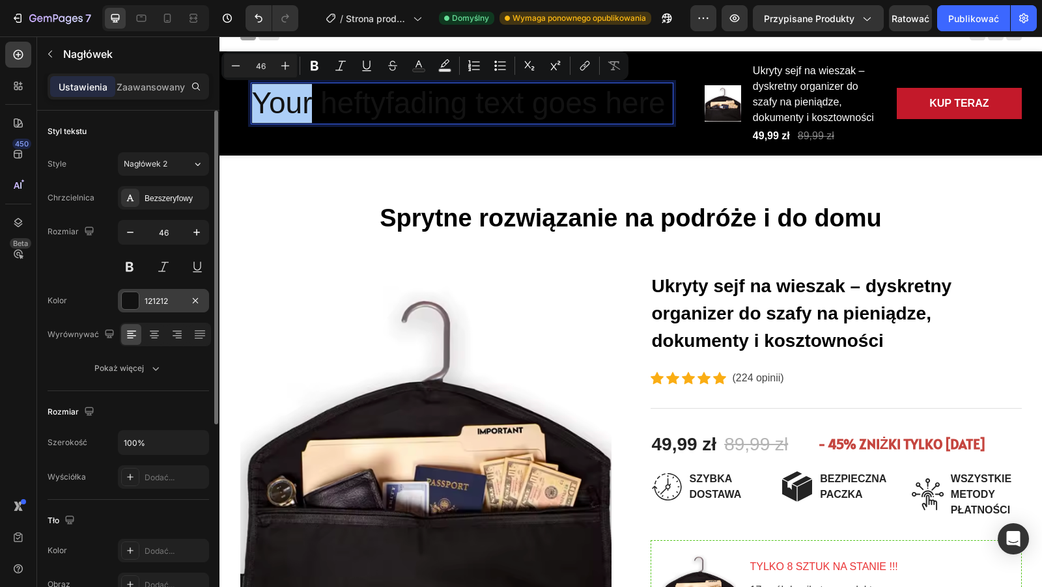
click at [133, 298] on div at bounding box center [130, 300] width 17 height 17
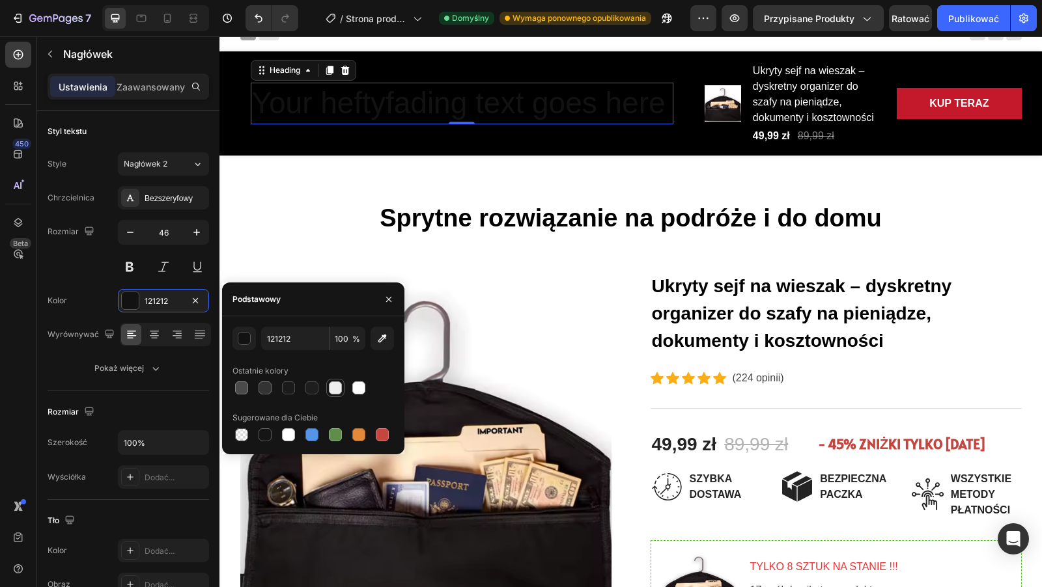
click at [331, 383] on div at bounding box center [335, 387] width 13 height 13
type input "EEEEEE"
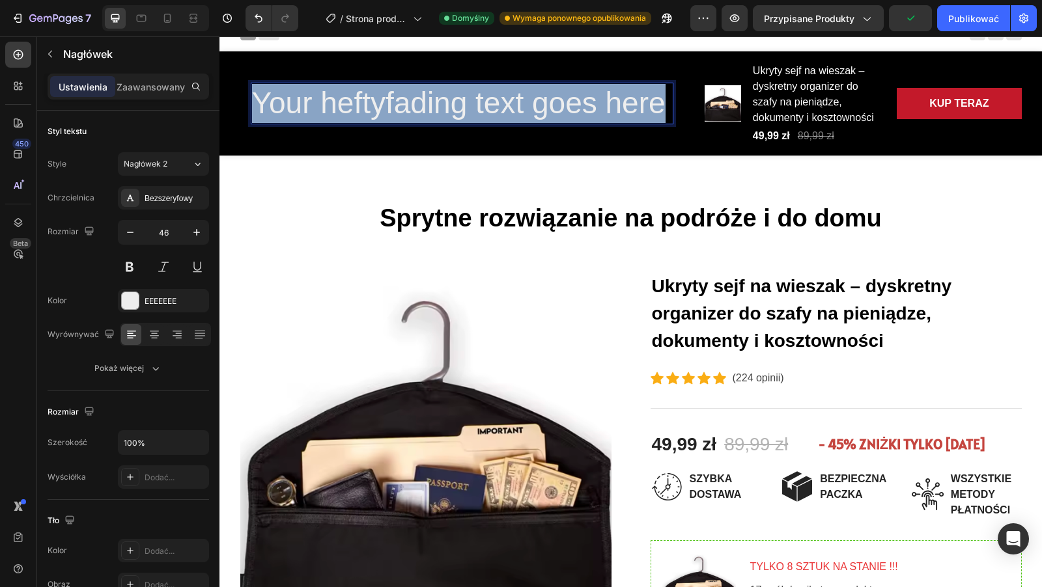
drag, startPoint x: 669, startPoint y: 101, endPoint x: 255, endPoint y: 100, distance: 414.0
click at [255, 100] on p "Your heftyfading text goes here" at bounding box center [462, 103] width 420 height 39
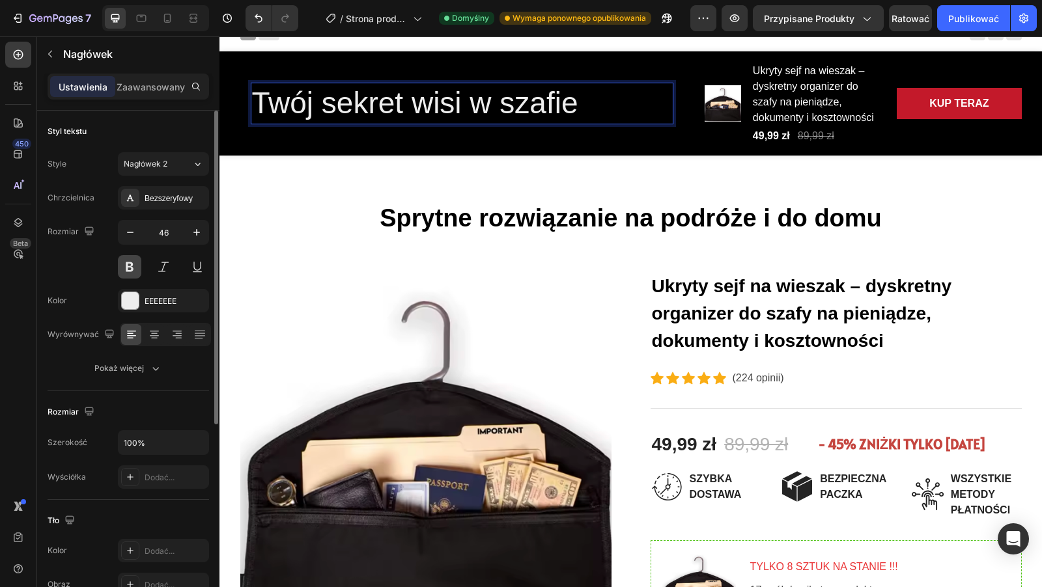
click at [130, 268] on button at bounding box center [129, 266] width 23 height 23
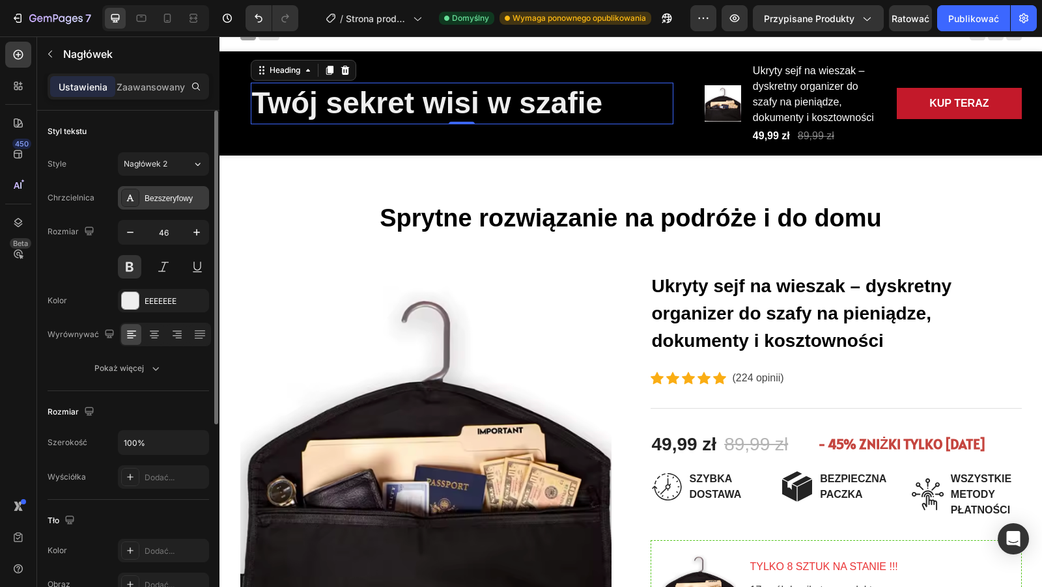
click at [155, 197] on font "Bezszeryfowy" at bounding box center [169, 198] width 48 height 9
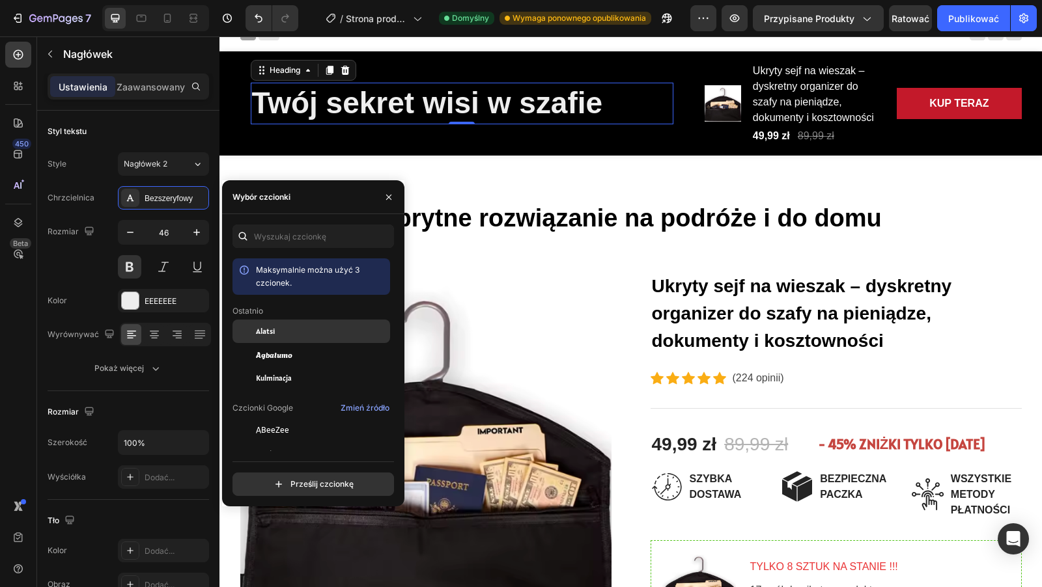
click at [264, 331] on font "Alatsi" at bounding box center [265, 331] width 19 height 10
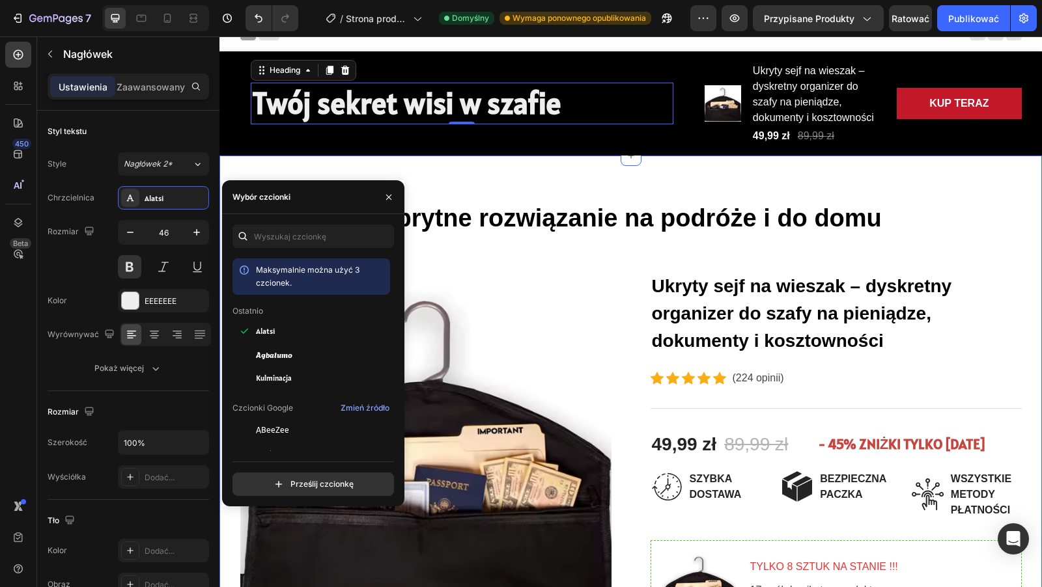
click at [559, 188] on div "Sprytne rozwiązanie na podróże i do domu Heading Row Product Images Ukryty sejf…" at bounding box center [630, 558] width 822 height 804
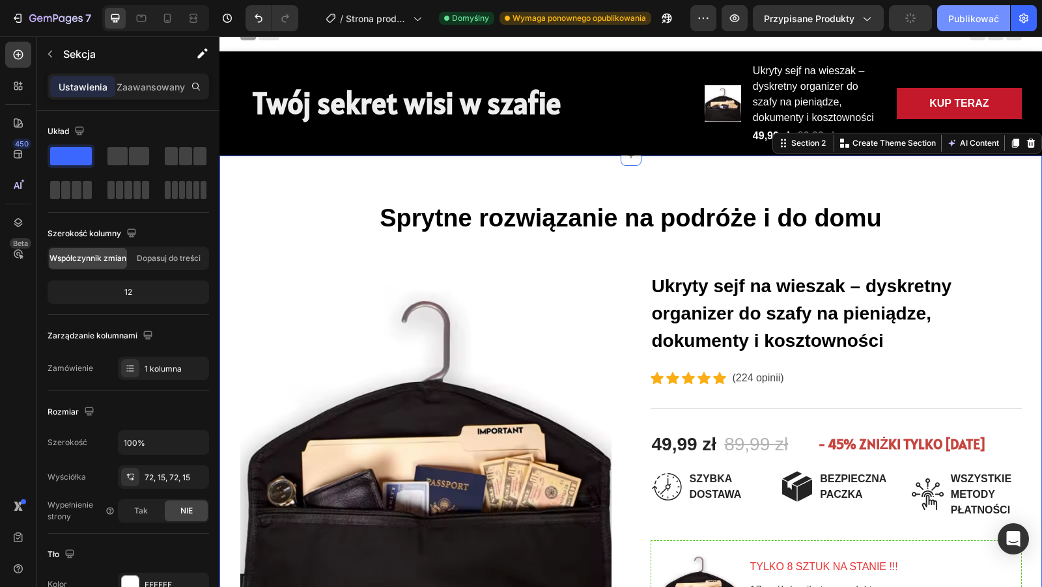
click at [983, 6] on button "Publikować" at bounding box center [973, 18] width 73 height 26
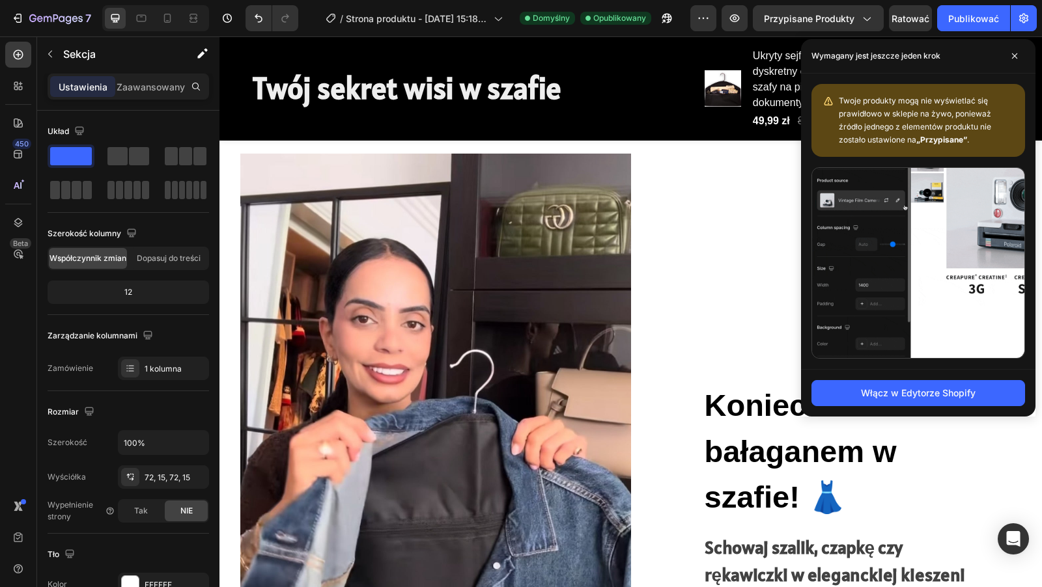
scroll to position [1130, 0]
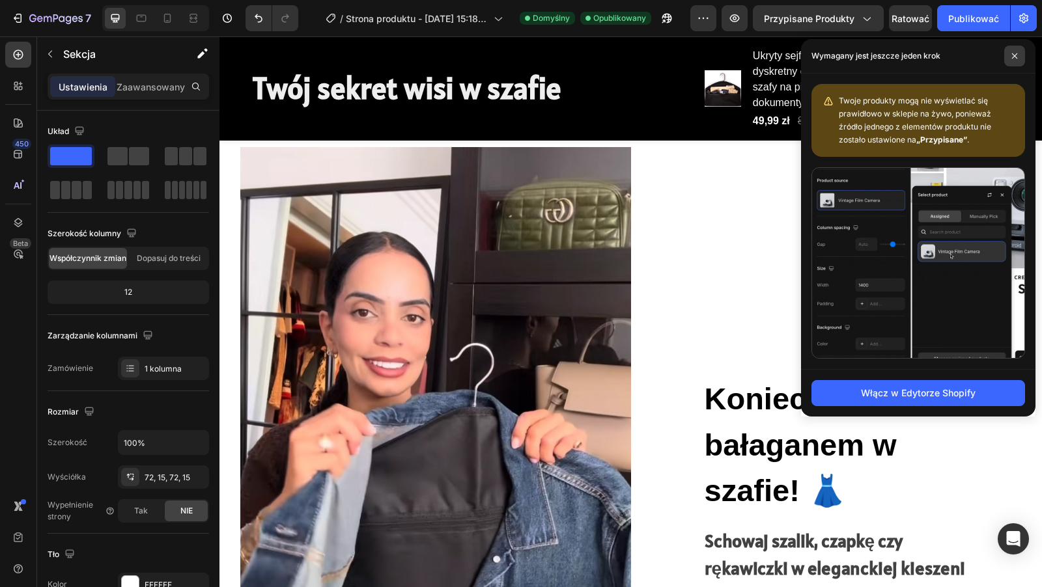
click at [1014, 55] on icon at bounding box center [1014, 56] width 7 height 7
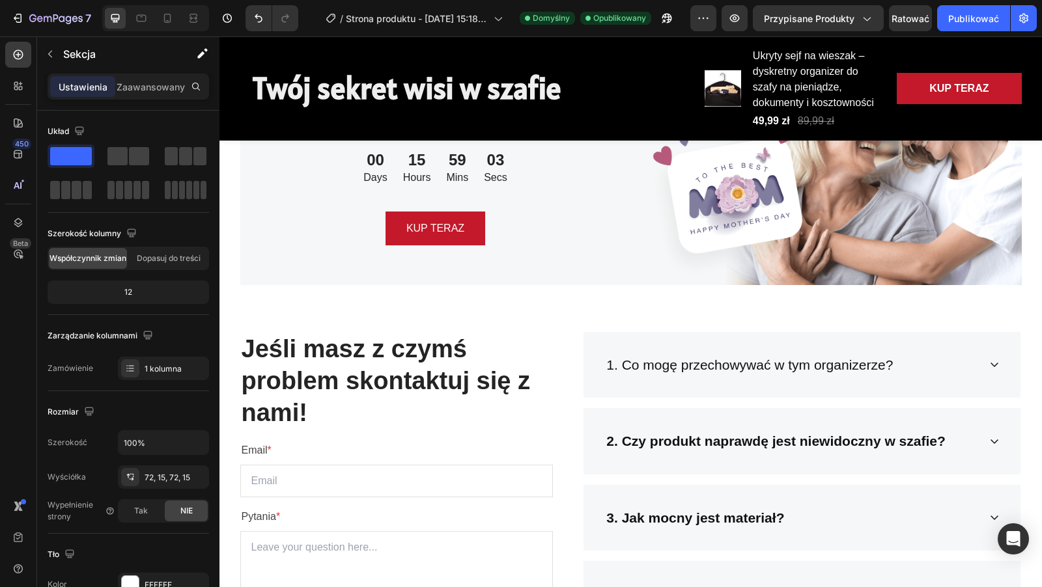
scroll to position [2552, 0]
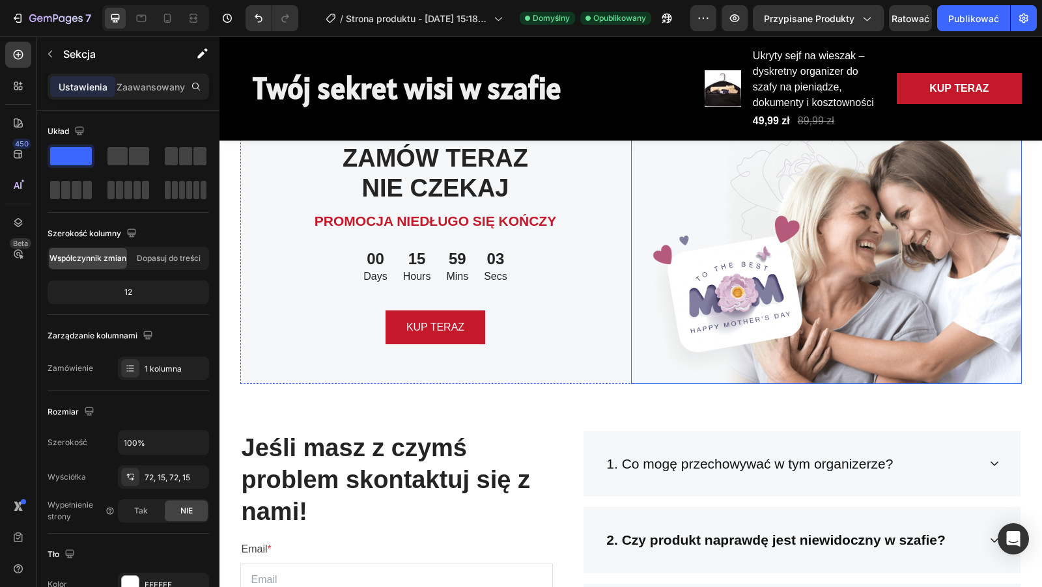
click at [813, 283] on img at bounding box center [826, 244] width 391 height 281
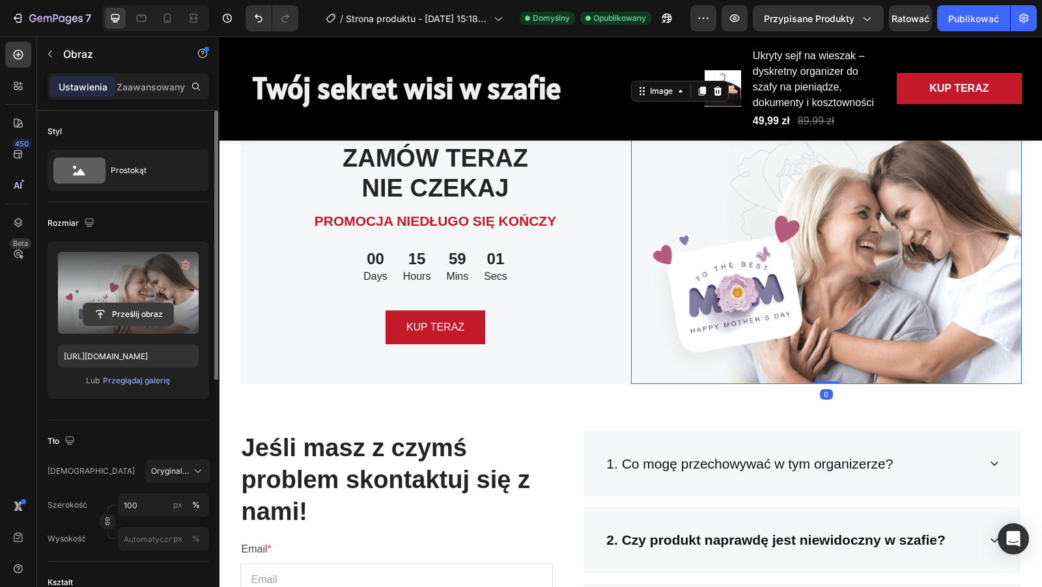
click at [135, 310] on input "file" at bounding box center [128, 314] width 90 height 22
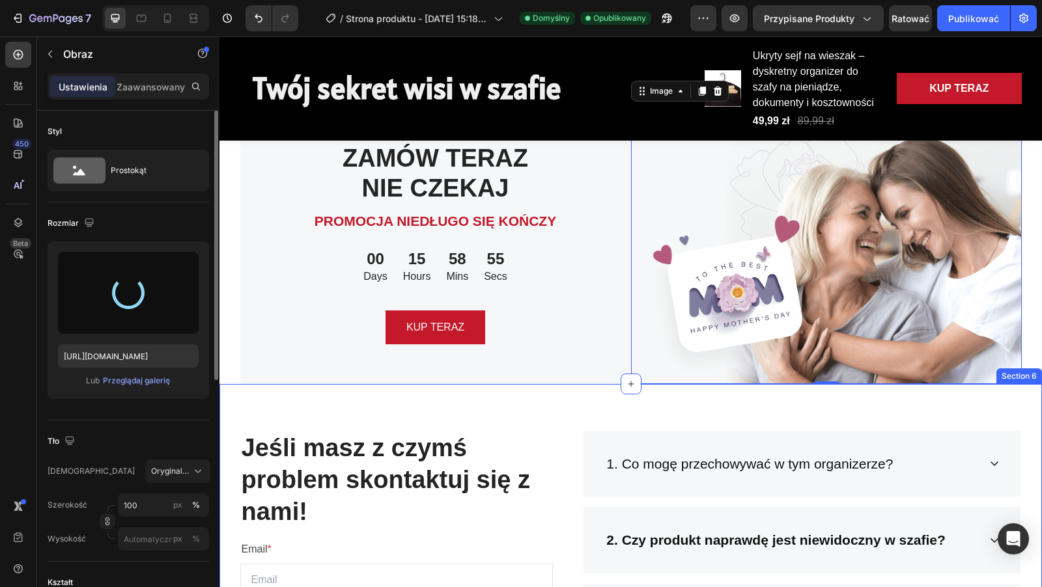
type input "[URL][DOMAIN_NAME]"
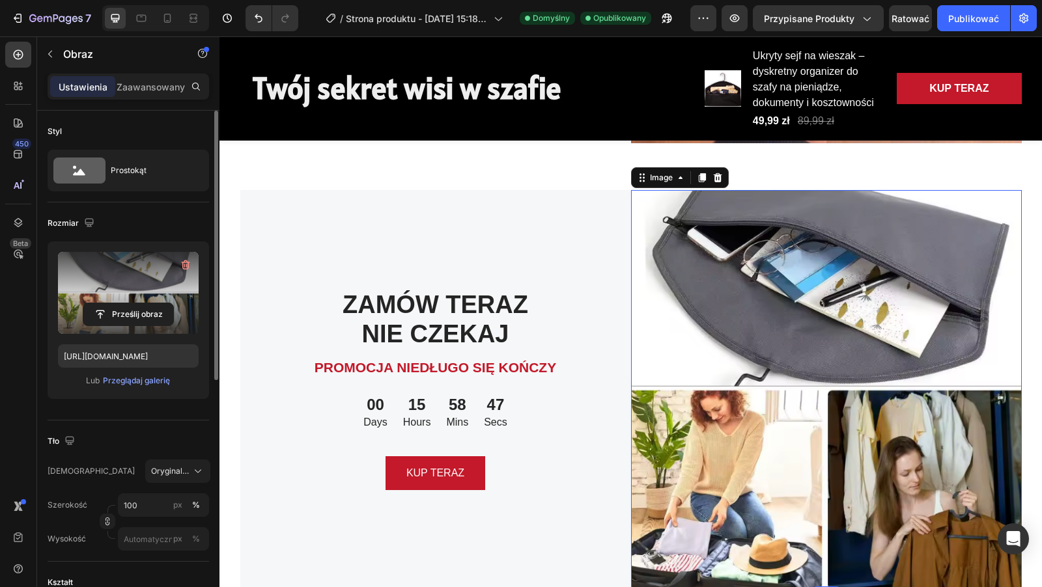
scroll to position [2405, 0]
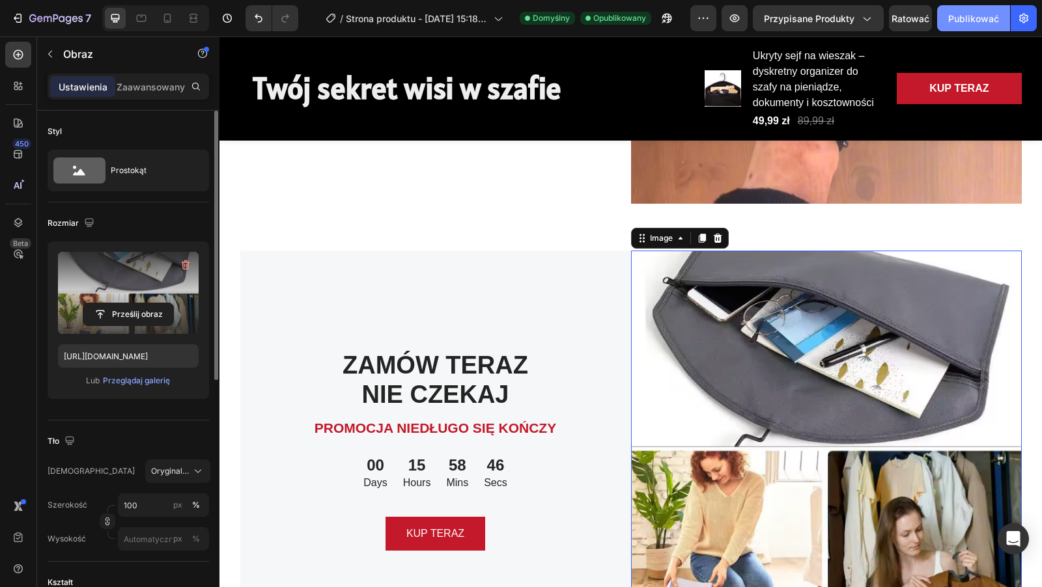
click at [975, 22] on font "Publikować" at bounding box center [973, 18] width 51 height 11
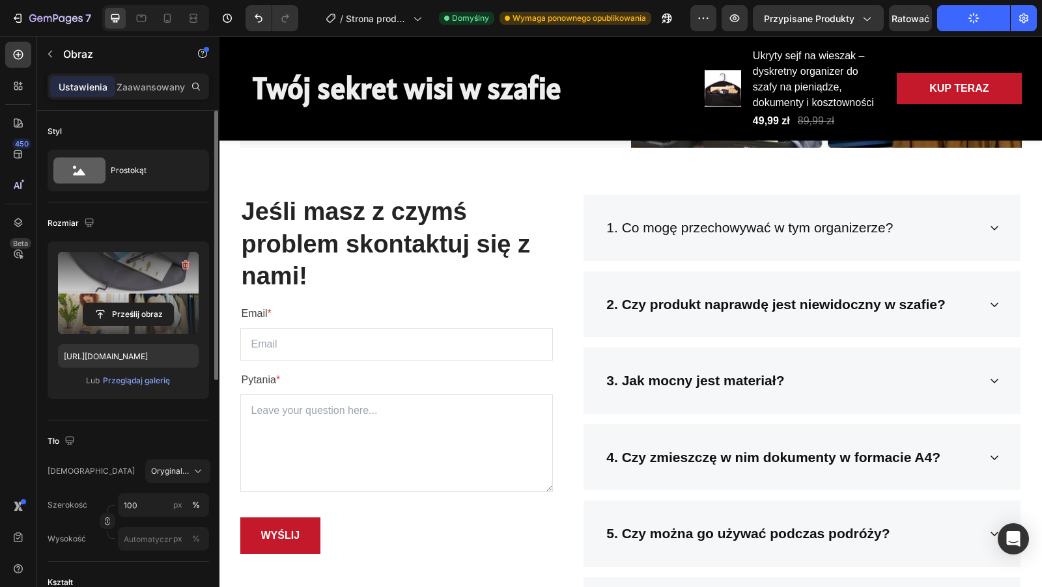
scroll to position [2906, 0]
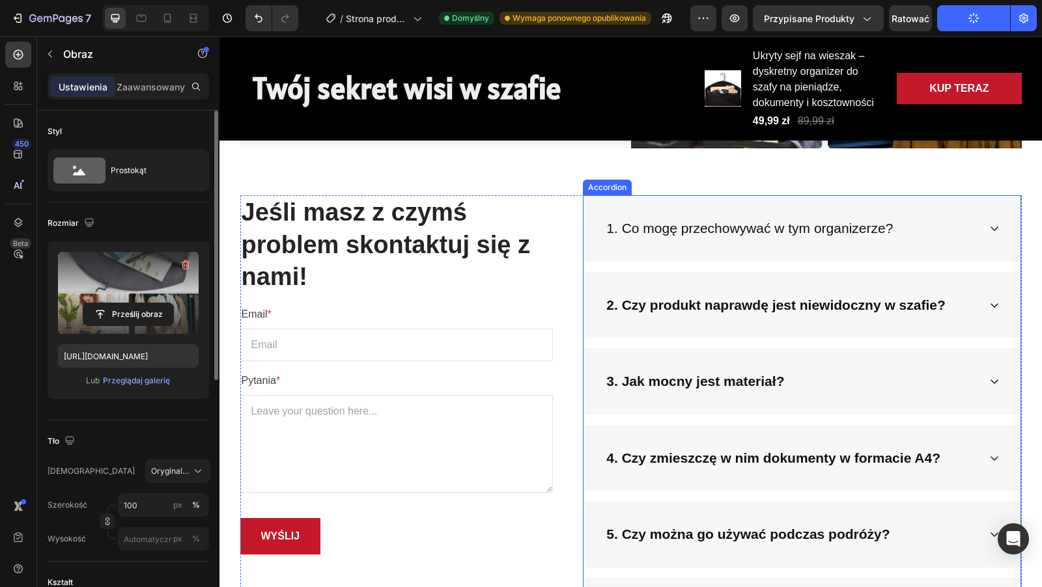
click at [826, 227] on p "1. Co mogę przechowywać w tym organizerze?" at bounding box center [749, 228] width 286 height 21
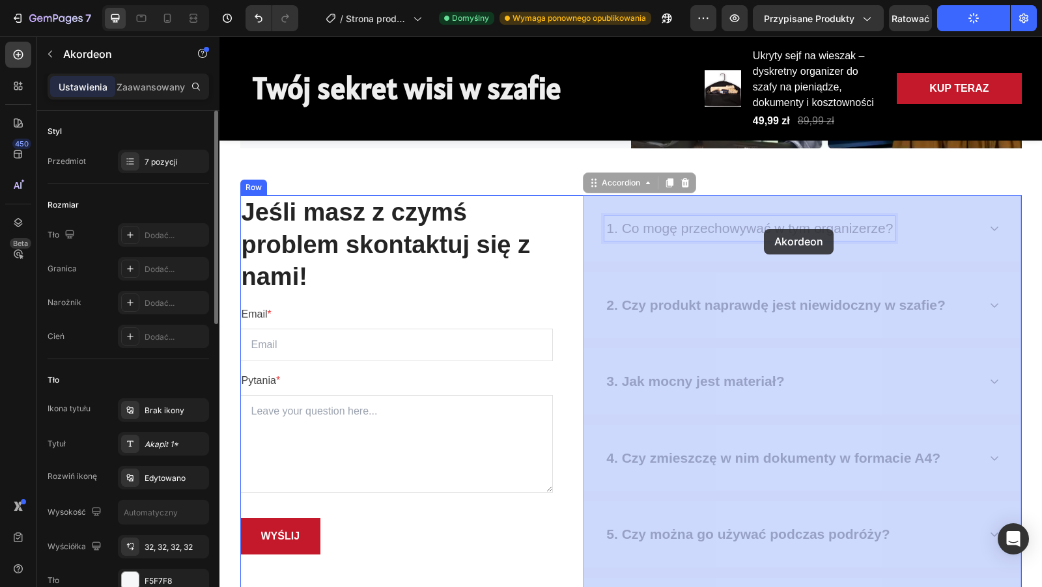
drag, startPoint x: 891, startPoint y: 230, endPoint x: 760, endPoint y: 230, distance: 130.8
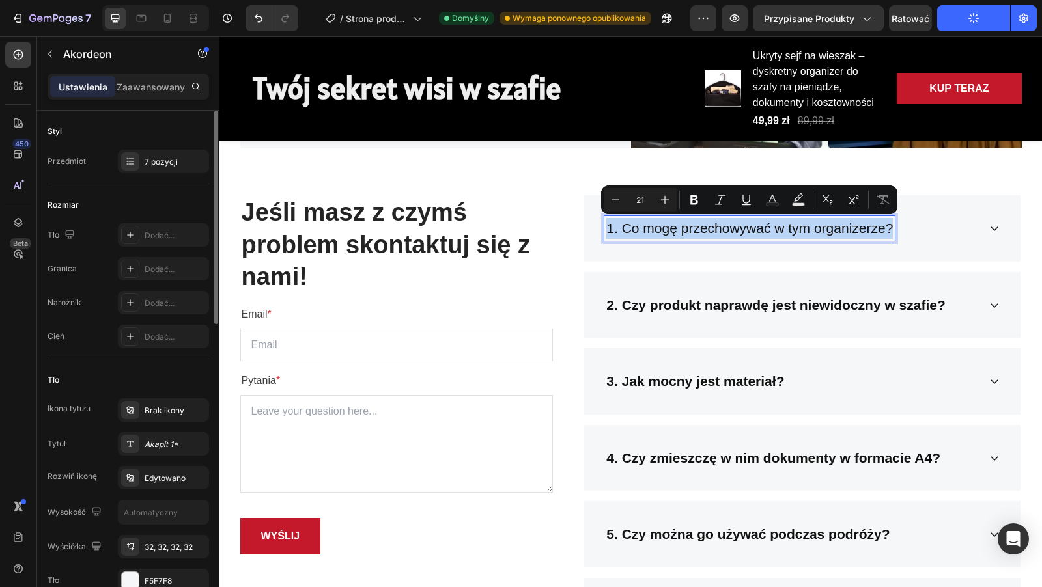
drag, startPoint x: 608, startPoint y: 228, endPoint x: 967, endPoint y: 238, distance: 358.8
click at [967, 238] on div "1. Co mogę przechowywać w tym organizerze?" at bounding box center [791, 228] width 374 height 25
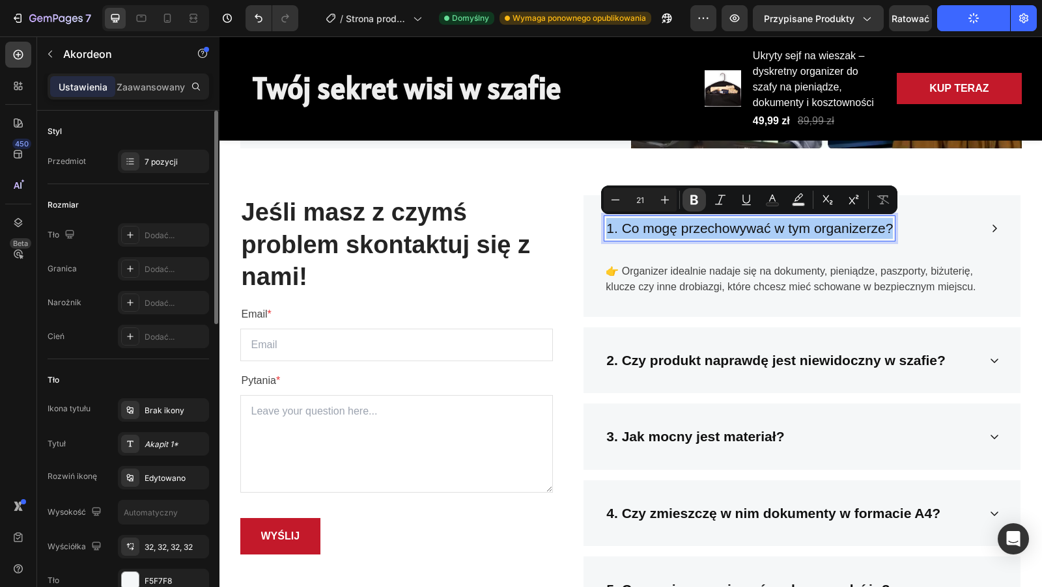
click at [697, 201] on icon "Editor contextual toolbar" at bounding box center [693, 199] width 13 height 13
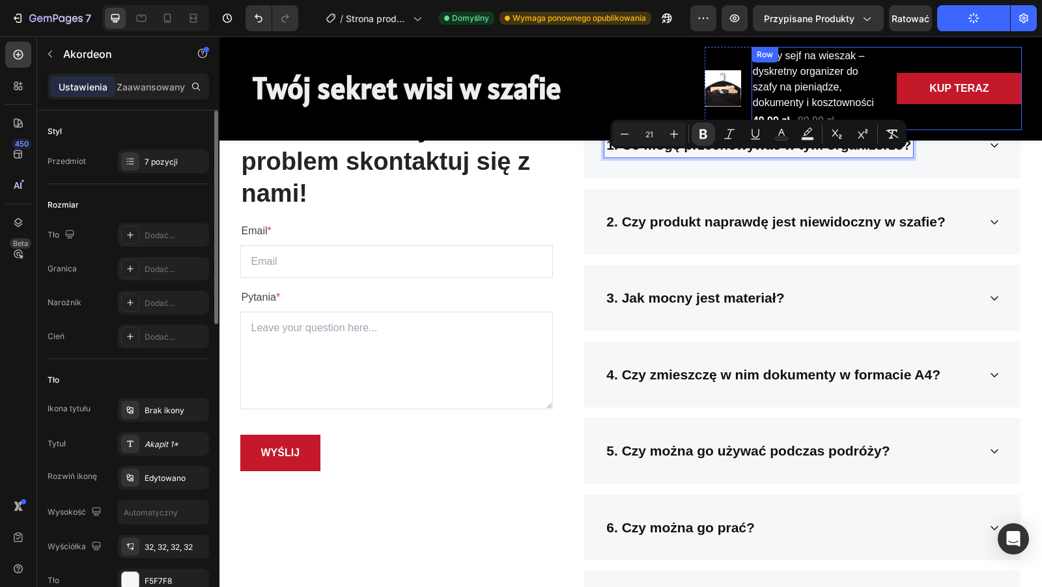
scroll to position [2957, 0]
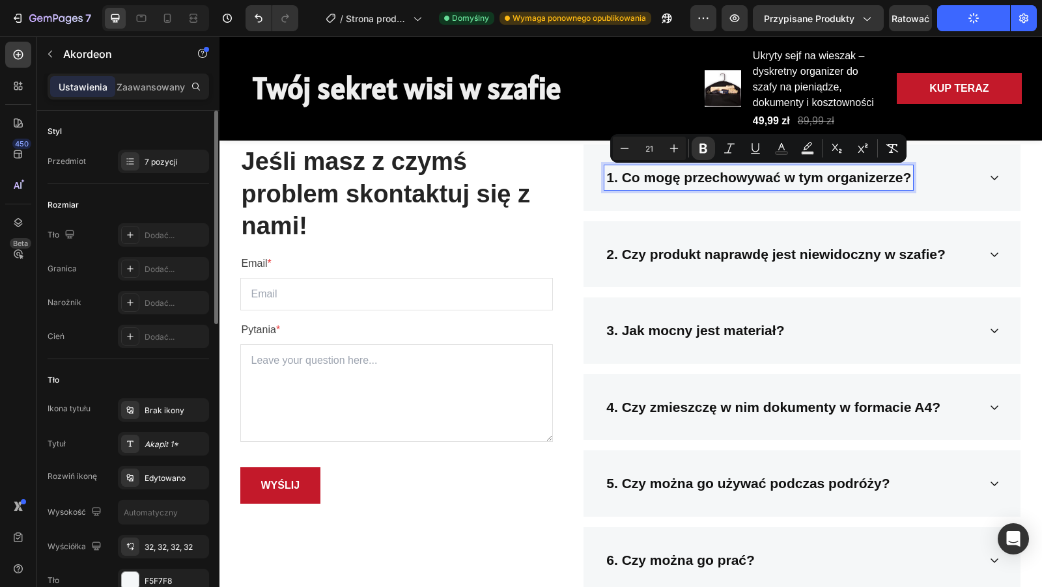
click at [924, 226] on div "2. Czy produkt naprawdę jest niewidoczny w szafie?" at bounding box center [801, 254] width 437 height 66
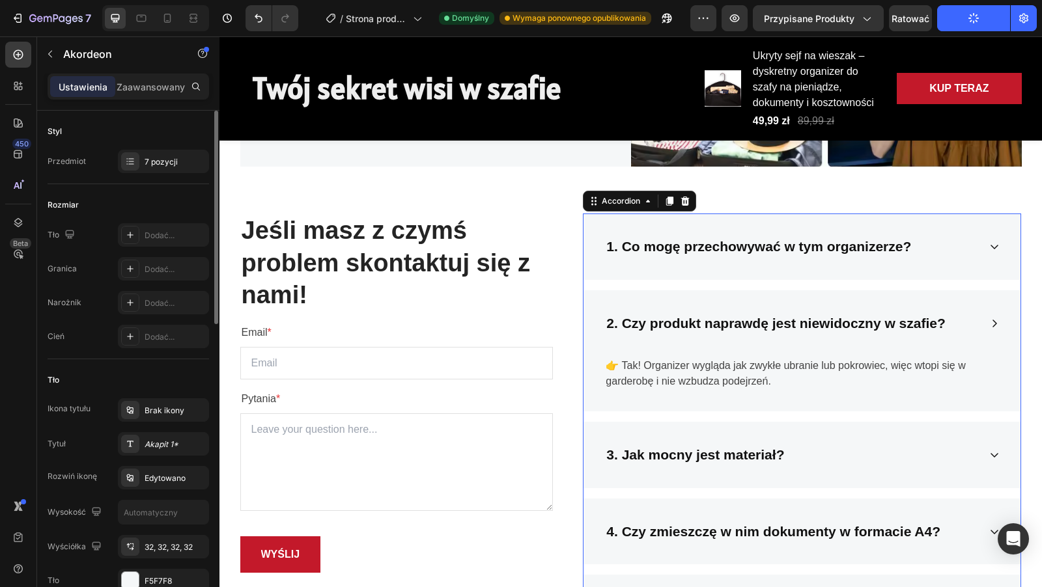
scroll to position [2865, 0]
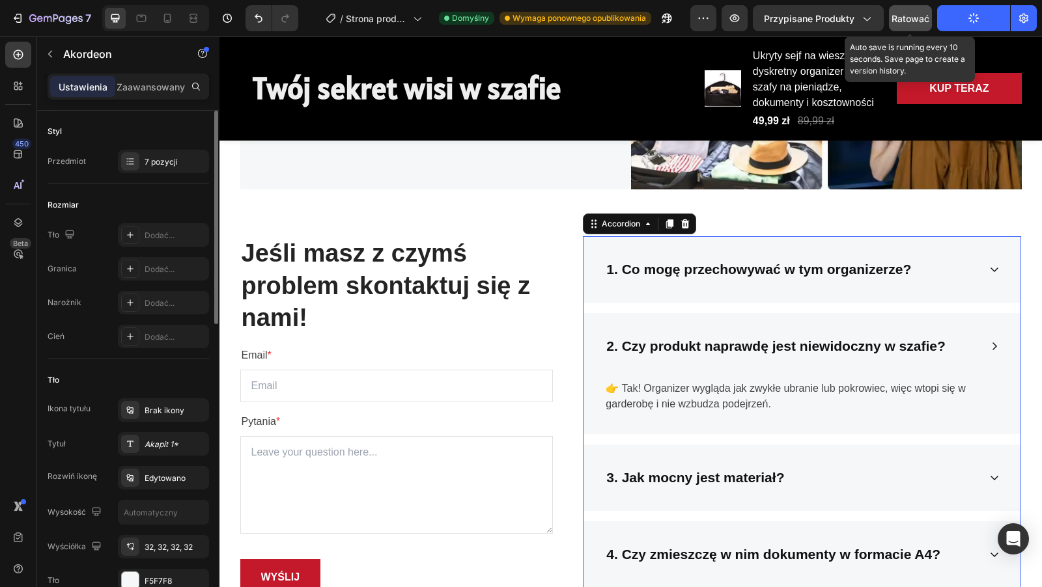
click at [906, 13] on font "Ratować" at bounding box center [910, 18] width 38 height 11
click at [958, 23] on button "Publikować" at bounding box center [973, 18] width 73 height 26
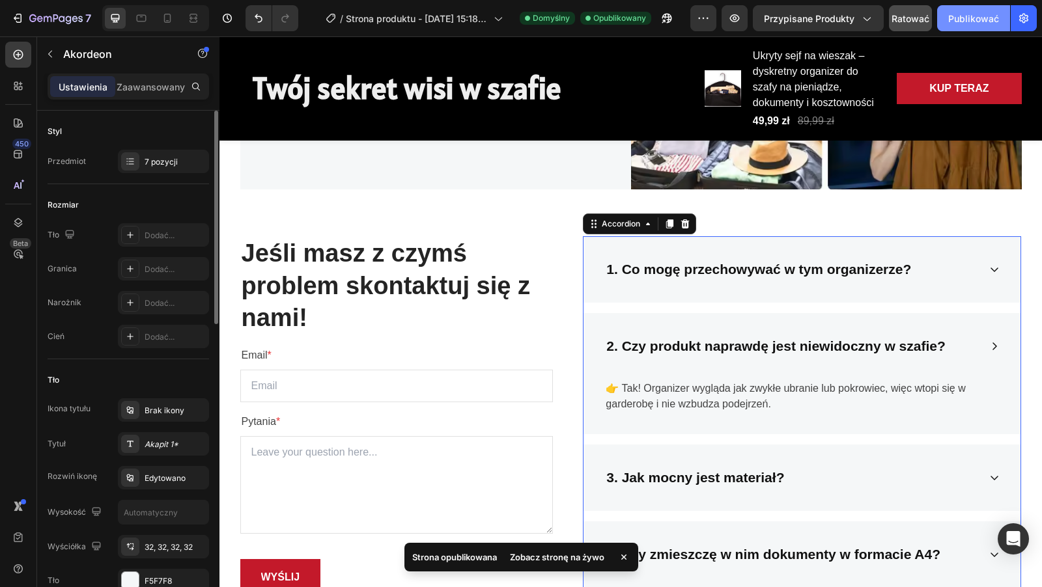
click at [958, 23] on font "Publikować" at bounding box center [973, 18] width 51 height 11
